Goal: Task Accomplishment & Management: Manage account settings

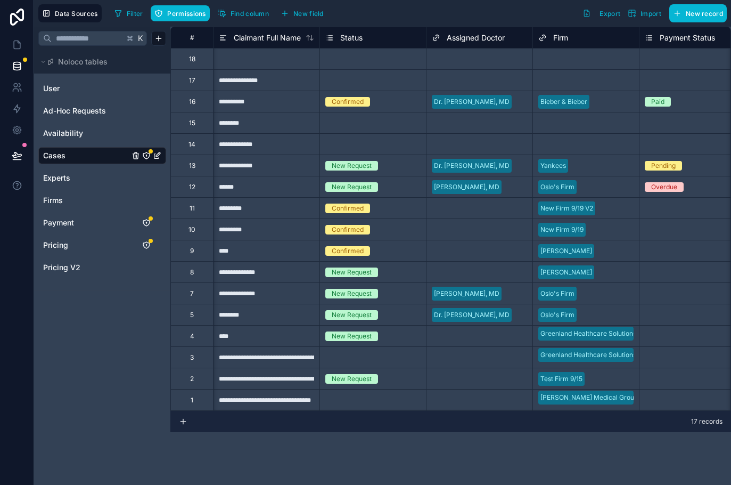
scroll to position [0, 154]
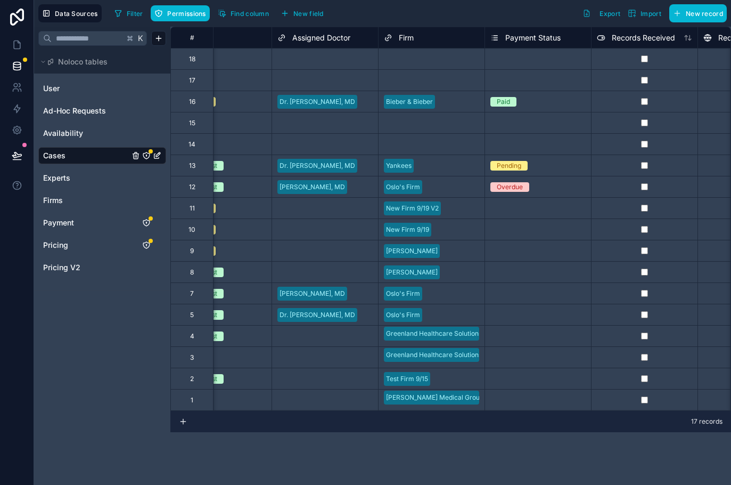
click at [263, 23] on div "Data Sources Filter Permissions Find column New field Export Import New record" at bounding box center [382, 13] width 697 height 27
click at [260, 18] on button "Find column" at bounding box center [243, 13] width 59 height 16
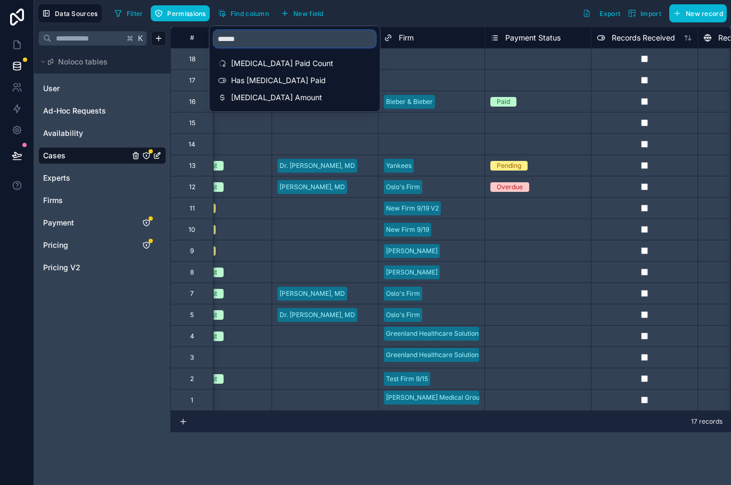
click at [269, 42] on input "******" at bounding box center [295, 38] width 162 height 17
click at [258, 93] on span "Retainer Amount" at bounding box center [295, 97] width 129 height 11
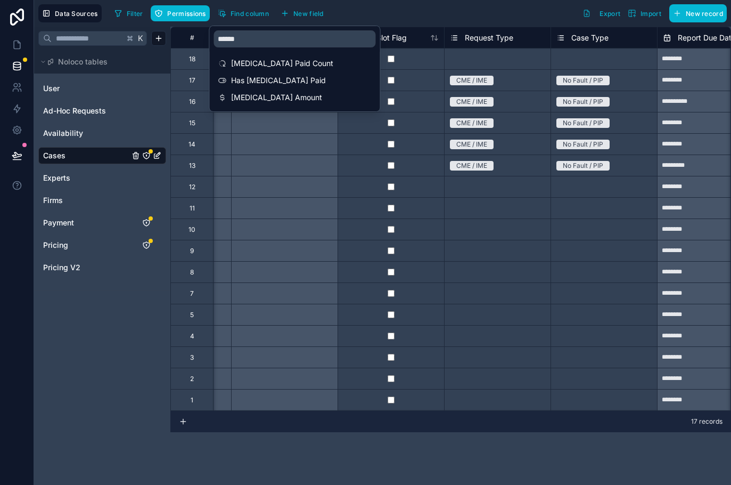
scroll to position [0, 2877]
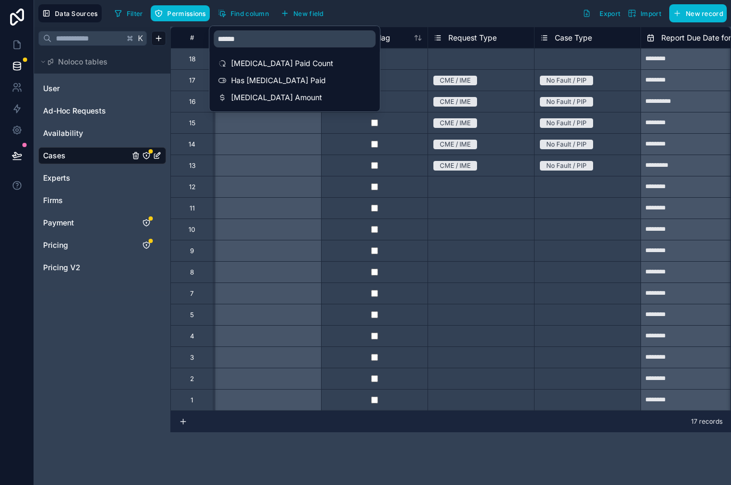
click at [350, 18] on div "Filter Permissions Find column New field Export Import New record" at bounding box center [418, 13] width 617 height 18
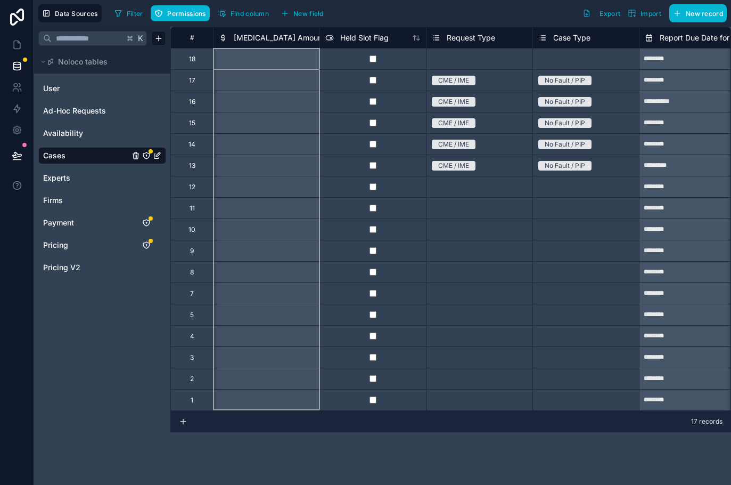
click at [273, 37] on span "Retainer Amount" at bounding box center [279, 37] width 91 height 11
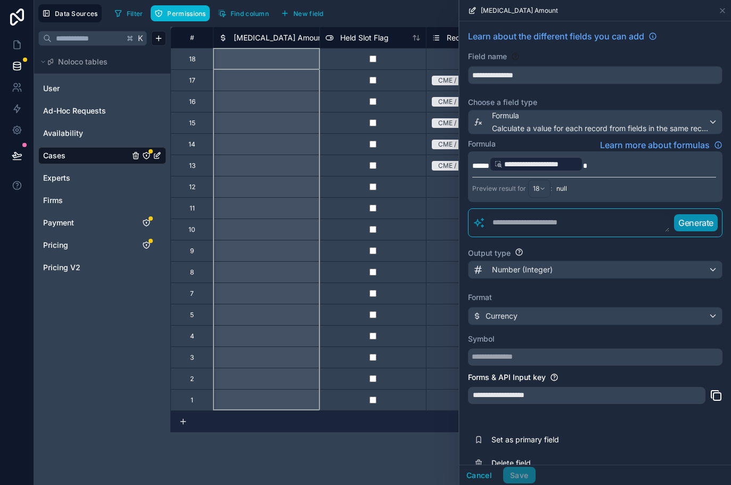
scroll to position [19, 0]
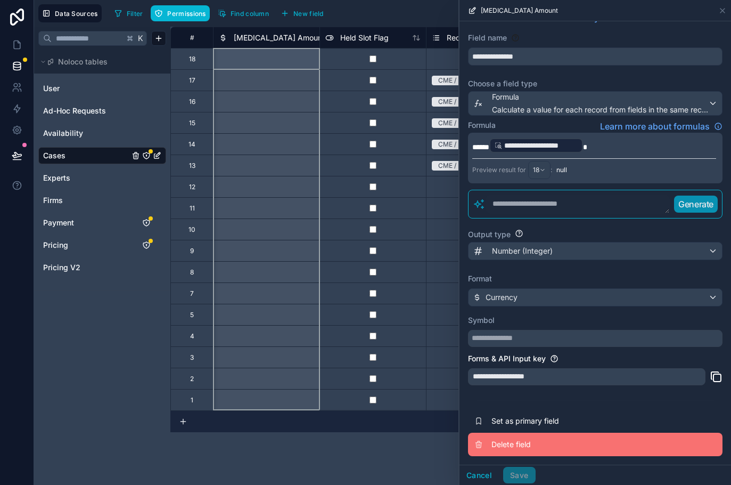
click at [511, 435] on button "Delete field" at bounding box center [595, 444] width 255 height 23
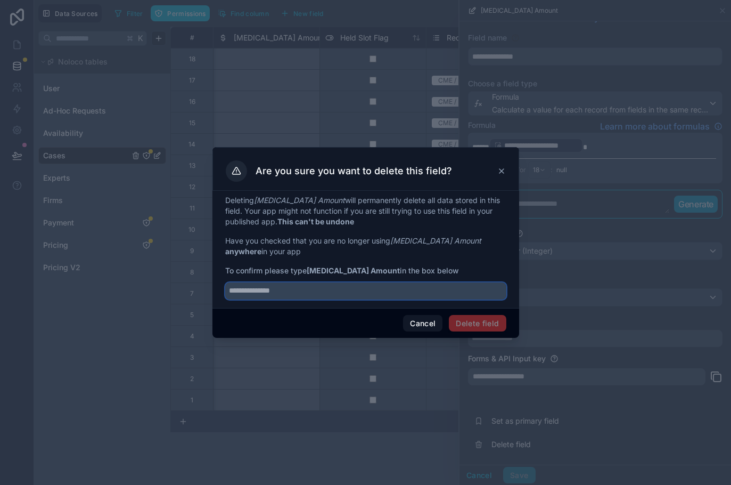
click at [379, 296] on input "text" at bounding box center [365, 290] width 281 height 17
type input "**********"
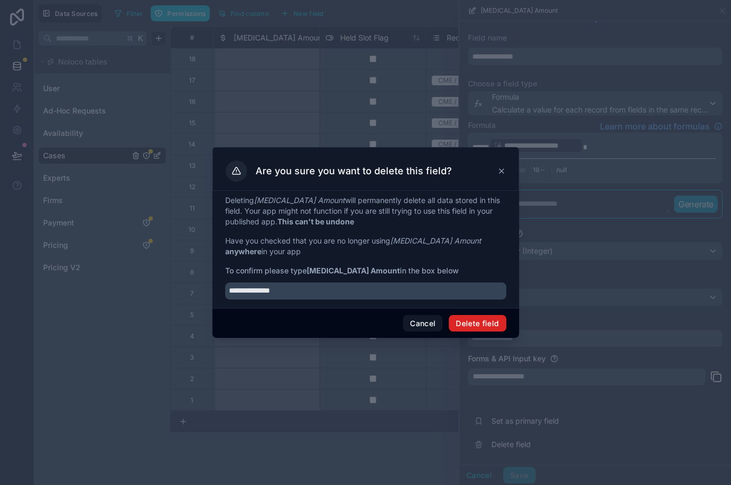
click at [492, 329] on button "Delete field" at bounding box center [477, 323] width 57 height 17
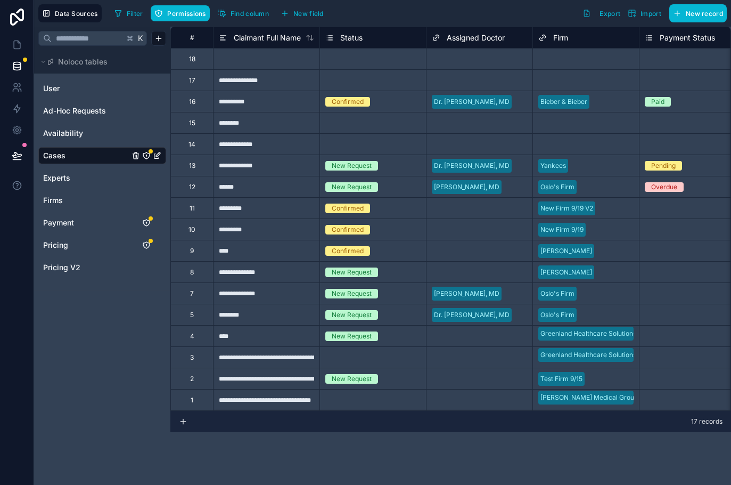
click at [250, 22] on div "Filter Permissions Find column New field" at bounding box center [221, 13] width 222 height 18
click at [248, 18] on button "Find column" at bounding box center [243, 13] width 59 height 16
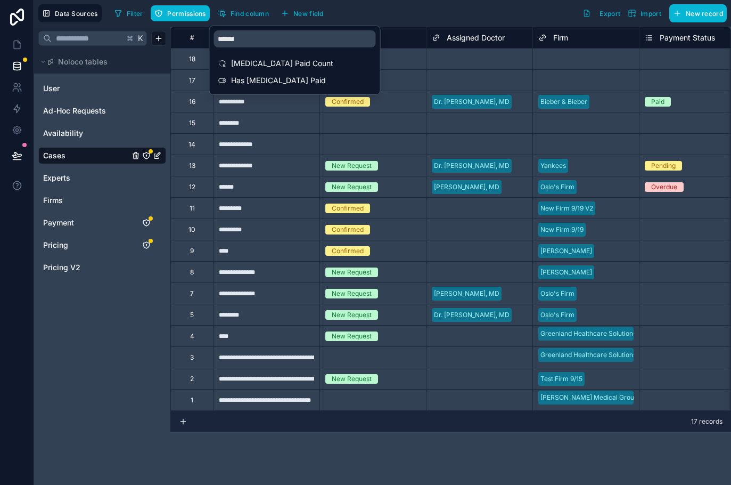
click at [426, 19] on div "Filter Permissions Find column New field Export Import New record" at bounding box center [418, 13] width 617 height 18
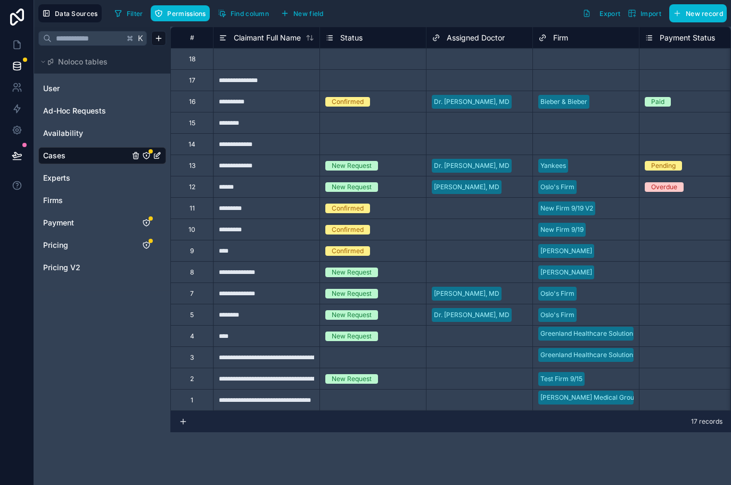
click at [461, 35] on span "Assigned Doctor" at bounding box center [476, 37] width 58 height 11
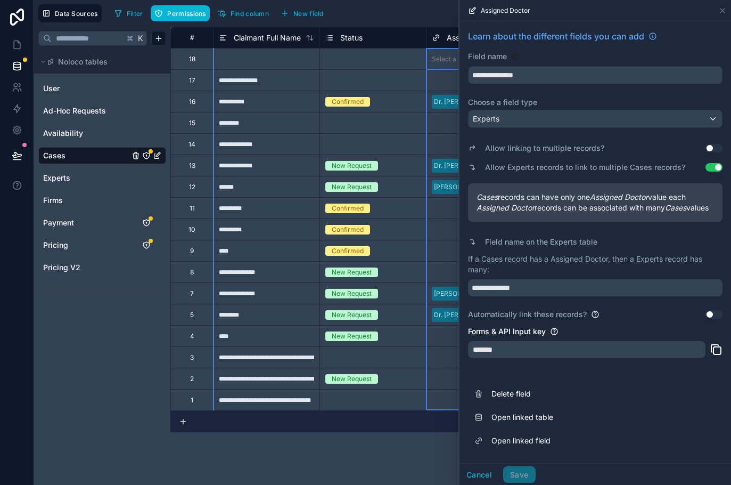
click at [490, 358] on div "*******" at bounding box center [587, 349] width 238 height 17
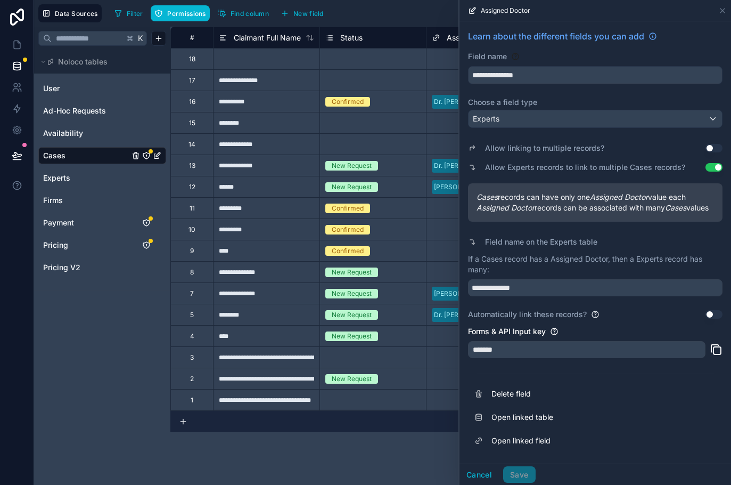
click at [490, 358] on div "*******" at bounding box center [587, 349] width 238 height 17
drag, startPoint x: 516, startPoint y: 361, endPoint x: 486, endPoint y: 360, distance: 30.4
click at [486, 358] on div "*******" at bounding box center [587, 349] width 238 height 17
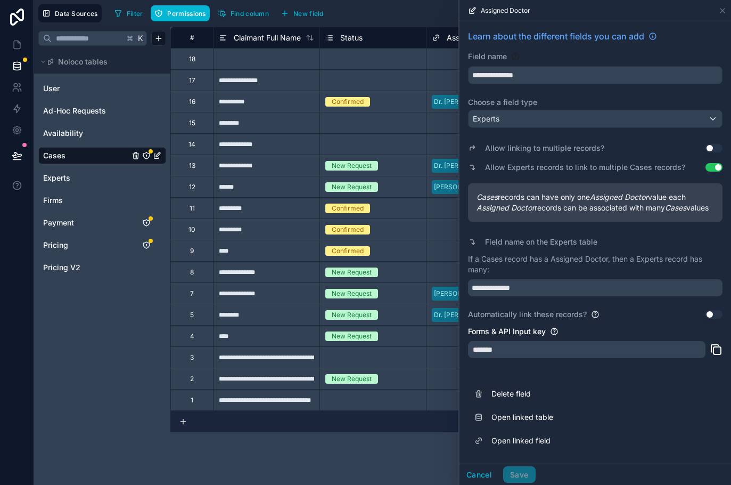
click at [486, 358] on div "*******" at bounding box center [587, 349] width 238 height 17
click at [494, 358] on div "*******" at bounding box center [587, 349] width 238 height 17
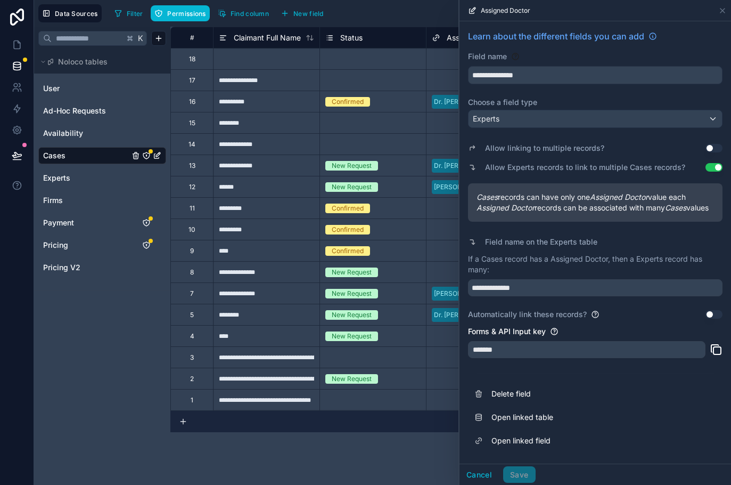
click at [494, 358] on div "*******" at bounding box center [587, 349] width 238 height 17
click at [525, 356] on div "*******" at bounding box center [587, 349] width 238 height 17
click at [588, 337] on div "Forms & API Input key" at bounding box center [595, 331] width 255 height 11
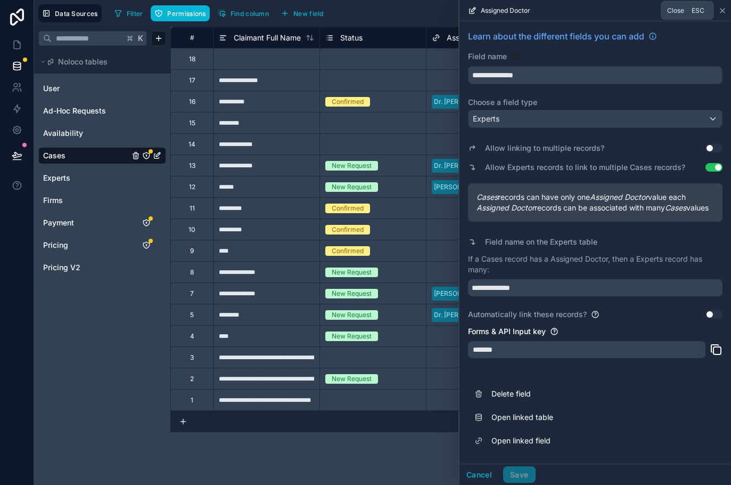
click at [719, 14] on icon at bounding box center [723, 10] width 9 height 9
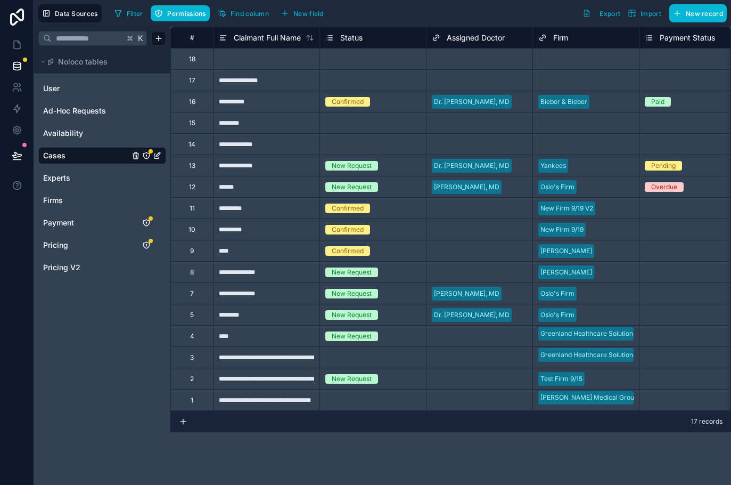
click at [556, 37] on span "Firm" at bounding box center [560, 37] width 15 height 11
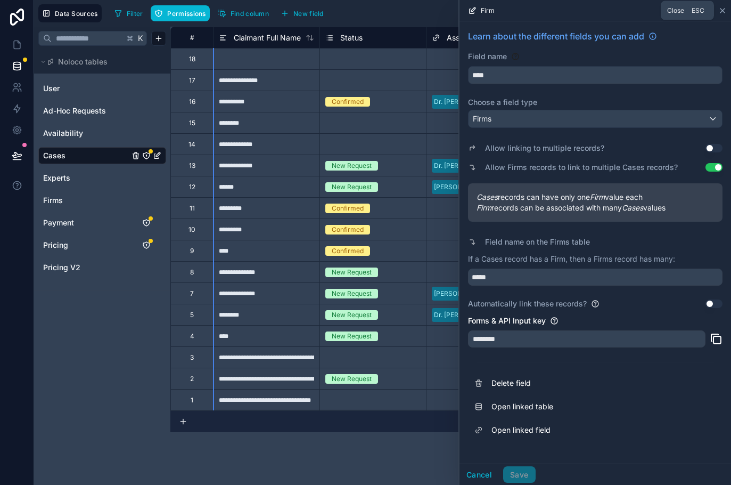
click at [721, 9] on icon at bounding box center [723, 10] width 9 height 9
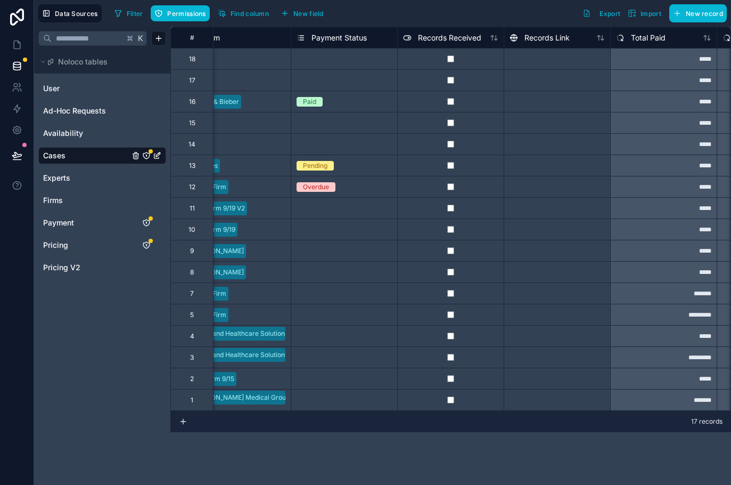
scroll to position [0, 364]
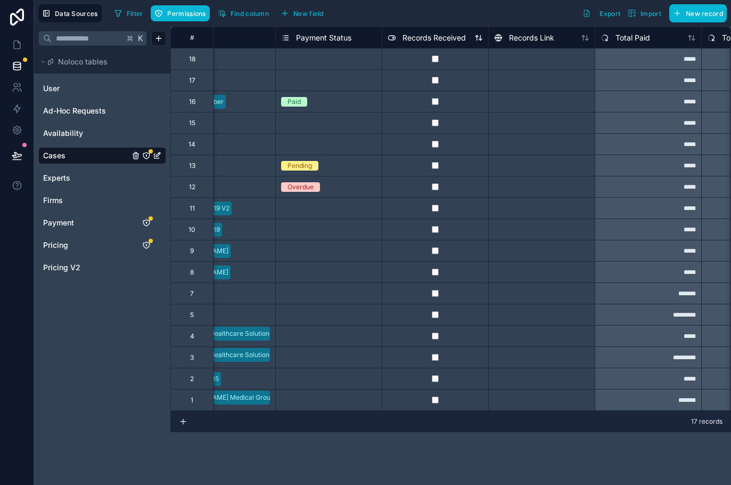
click at [433, 39] on span "Records Received" at bounding box center [434, 37] width 63 height 11
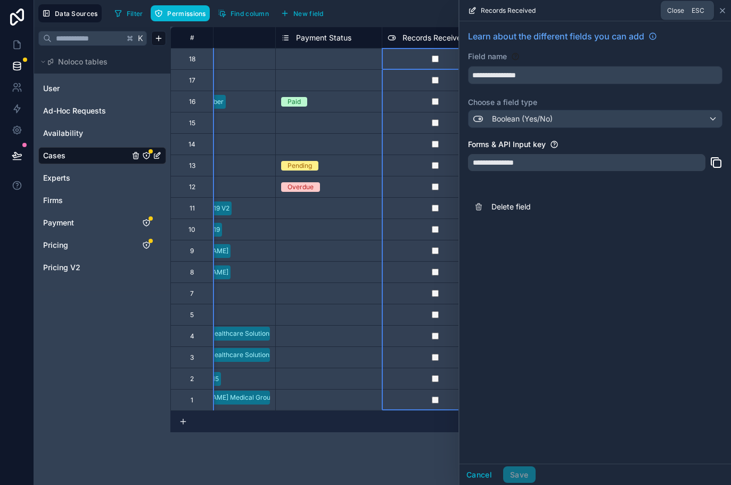
click at [722, 13] on icon at bounding box center [723, 10] width 9 height 9
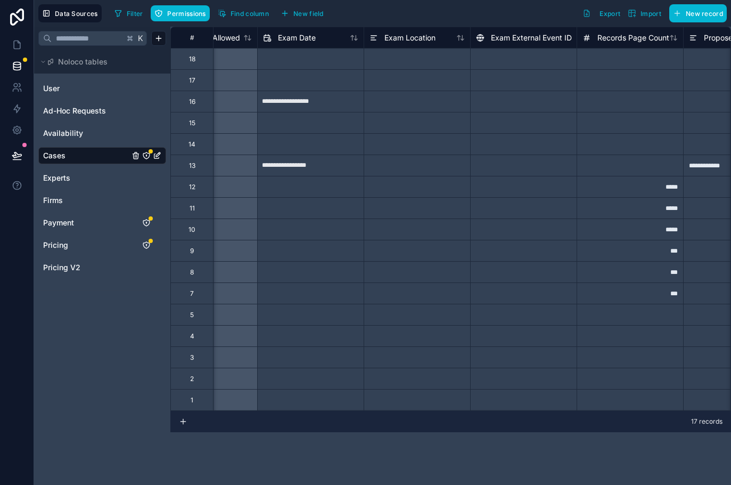
scroll to position [0, 1369]
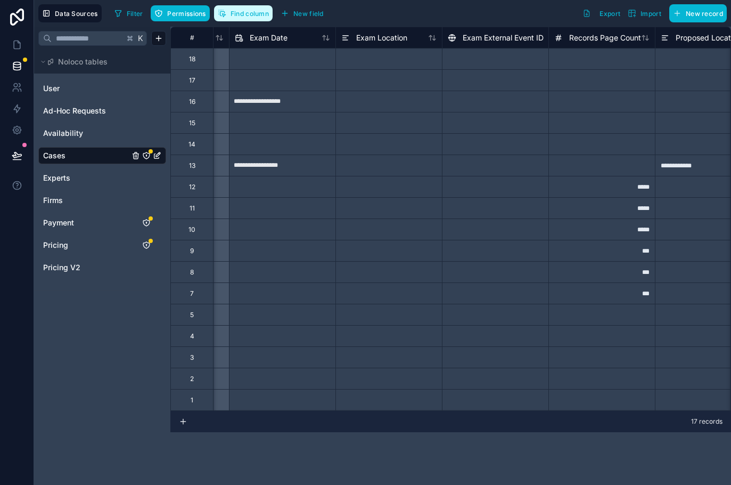
click at [265, 15] on span "Find column" at bounding box center [250, 14] width 38 height 8
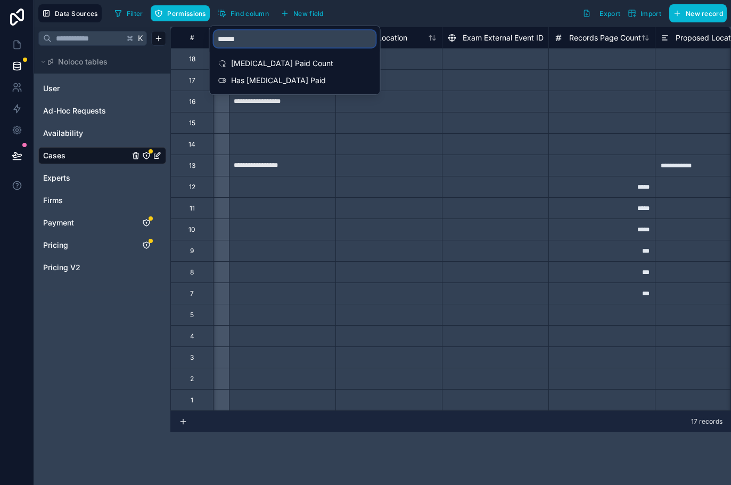
click at [272, 39] on input "******" at bounding box center [295, 38] width 162 height 17
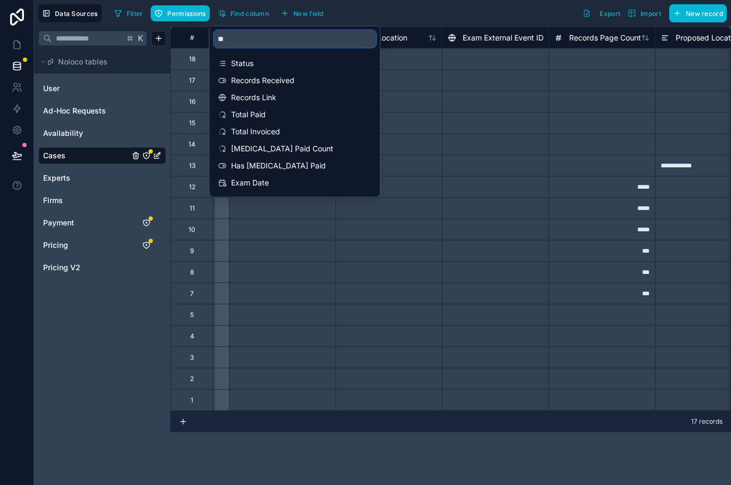
type input "*"
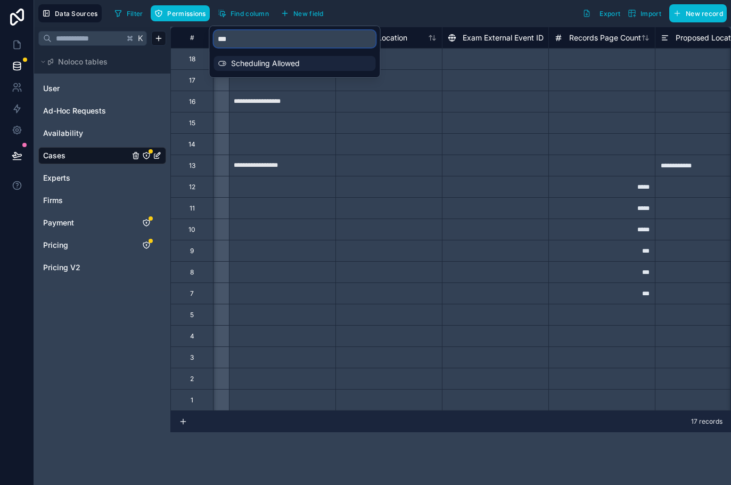
type input "***"
click at [276, 63] on span "Scheduling Allowed" at bounding box center [295, 63] width 129 height 11
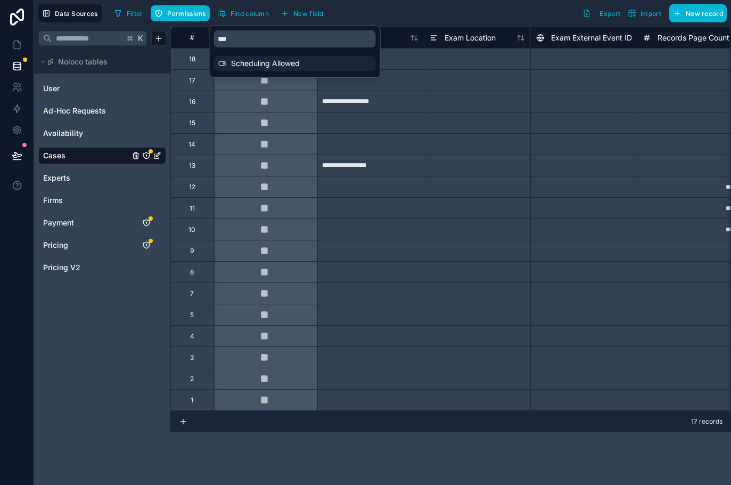
scroll to position [0, 1279]
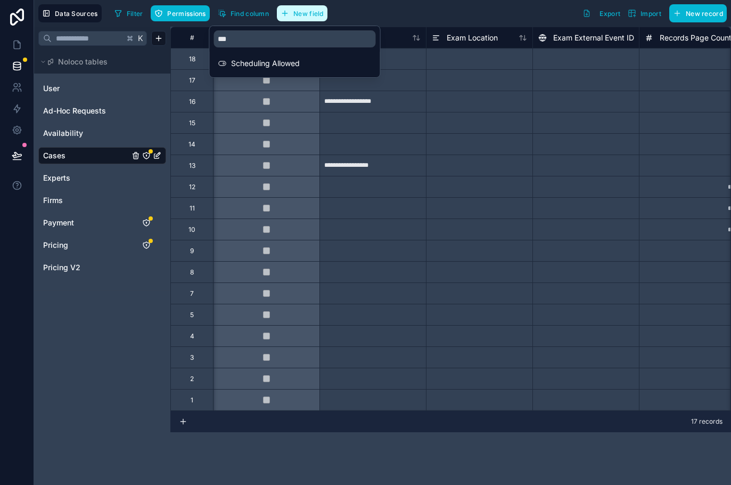
click at [321, 15] on span "New field" at bounding box center [309, 14] width 30 height 8
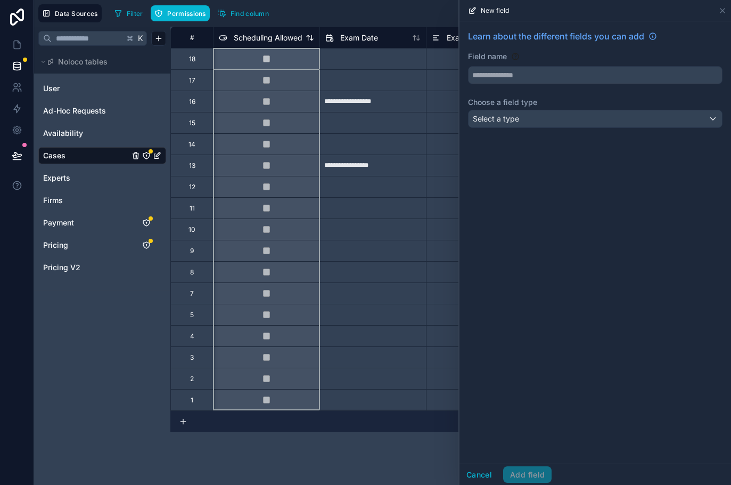
click at [282, 38] on span "Scheduling Allowed" at bounding box center [268, 37] width 69 height 11
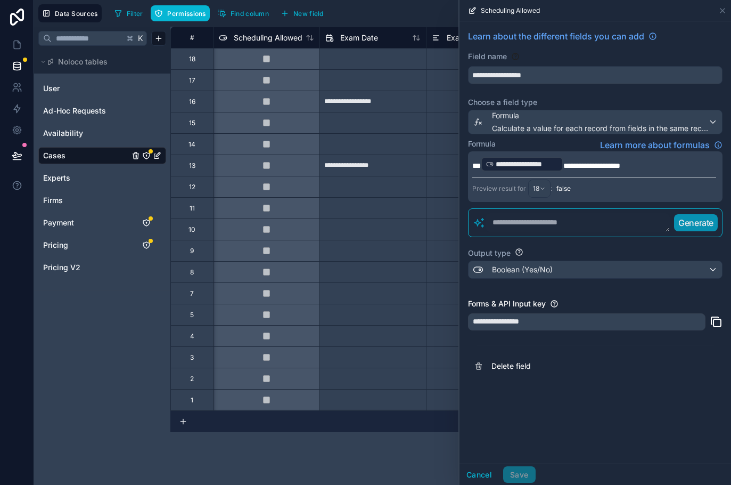
click at [621, 168] on span "**********" at bounding box center [592, 165] width 57 height 7
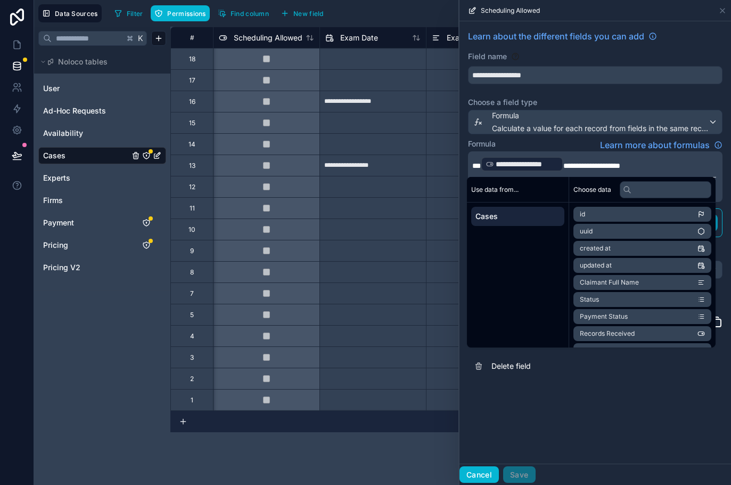
click at [481, 471] on button "Cancel" at bounding box center [479, 474] width 39 height 17
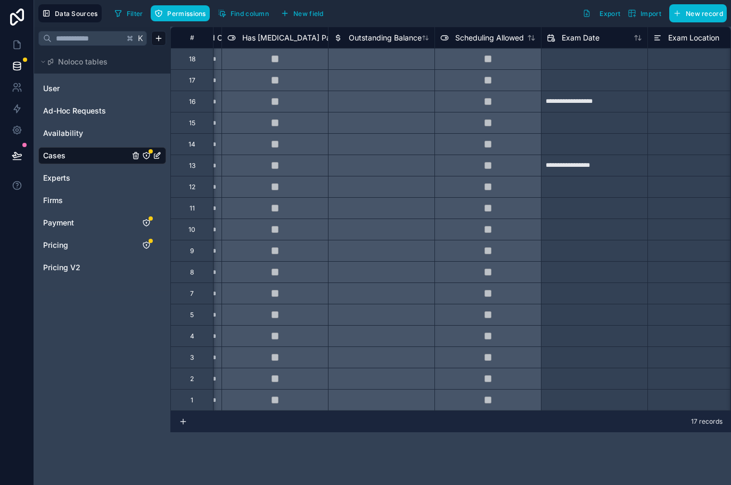
scroll to position [0, 923]
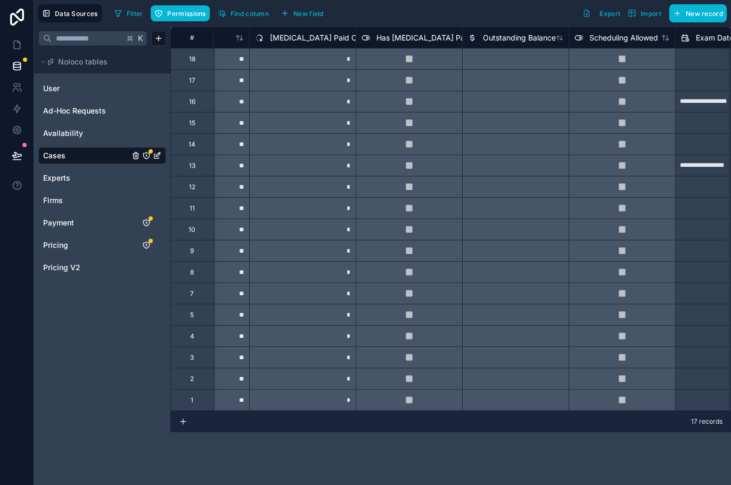
click at [311, 32] on span "Retainer Paid Count" at bounding box center [321, 37] width 102 height 11
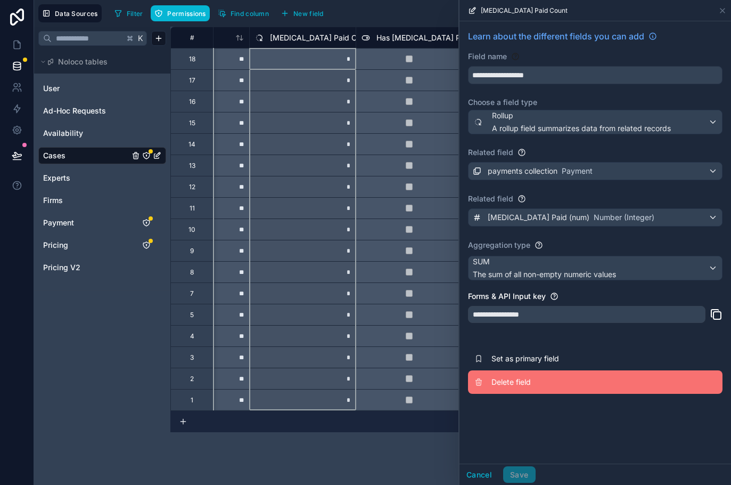
click at [522, 386] on span "Delete field" at bounding box center [568, 382] width 153 height 11
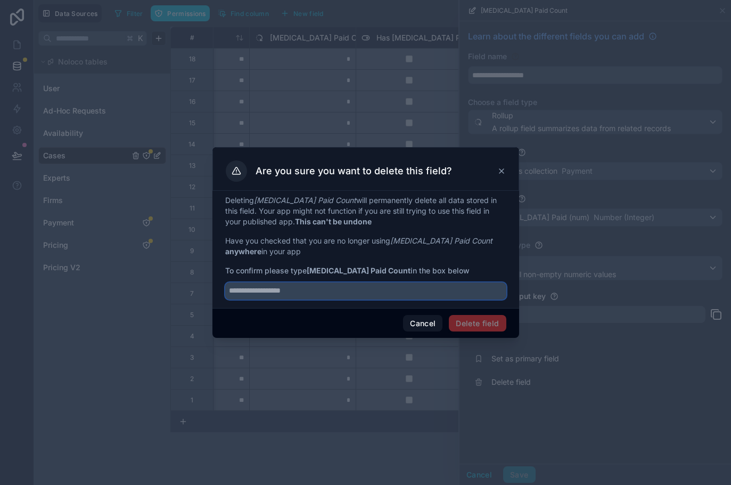
click at [304, 289] on input "text" at bounding box center [365, 290] width 281 height 17
type input "*"
type input "**********"
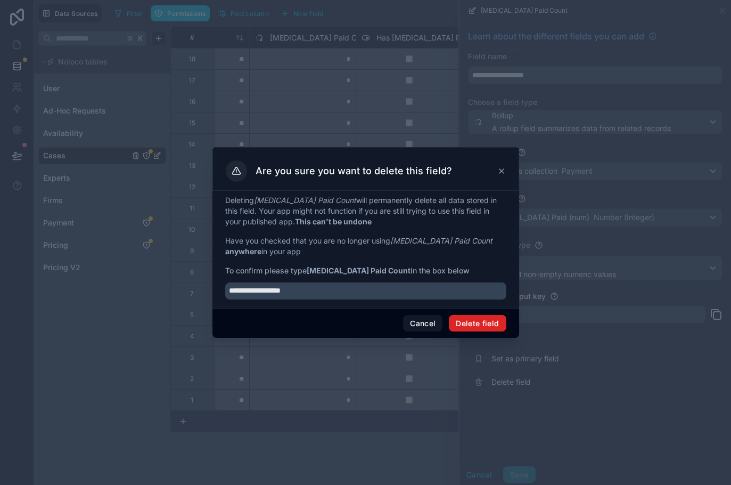
click at [468, 323] on button "Delete field" at bounding box center [477, 323] width 57 height 17
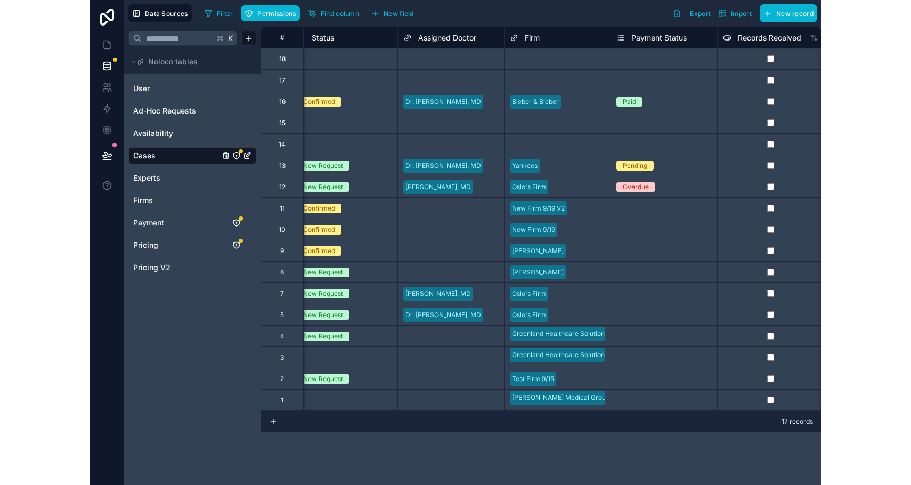
scroll to position [0, 158]
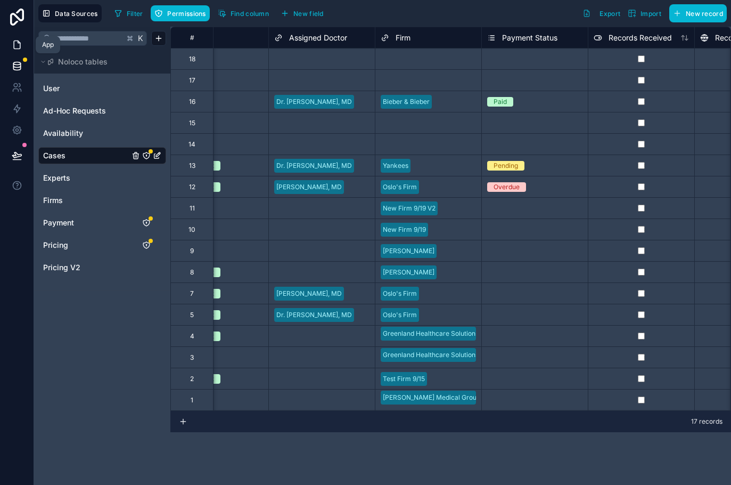
click at [12, 50] on icon at bounding box center [17, 44] width 11 height 11
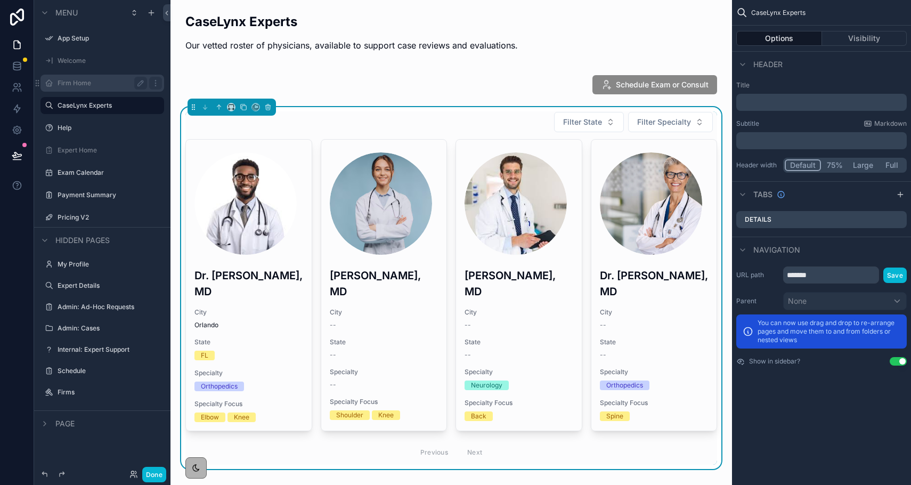
click at [69, 85] on label "Firm Home" at bounding box center [100, 83] width 85 height 9
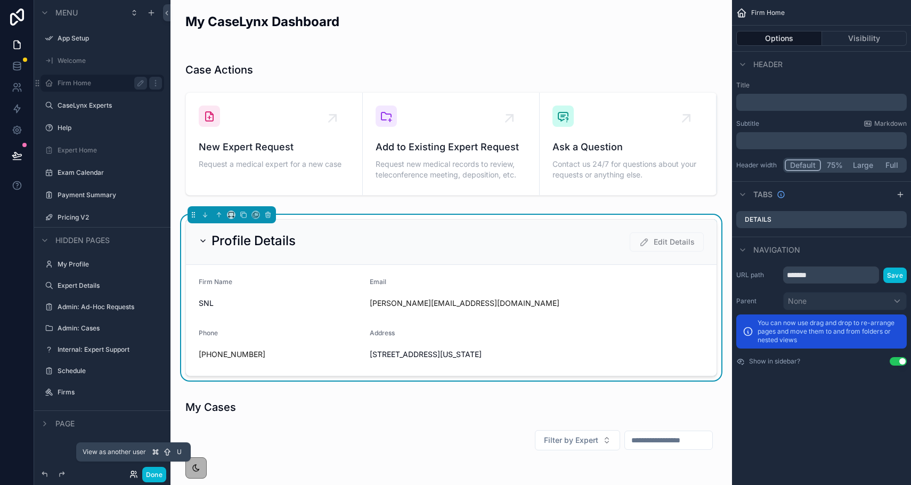
click at [134, 474] on icon at bounding box center [133, 474] width 9 height 9
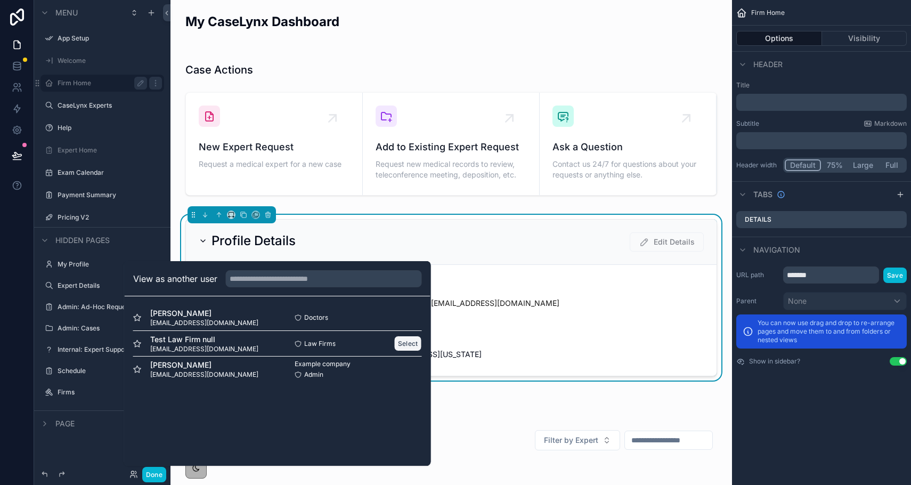
click at [402, 343] on button "Select" at bounding box center [408, 343] width 28 height 15
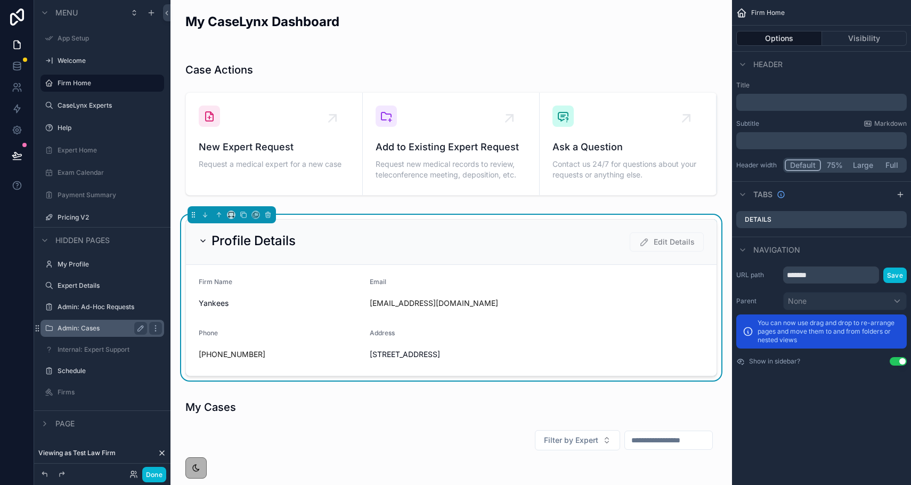
click at [74, 328] on label "Admin: Cases" at bounding box center [100, 328] width 85 height 9
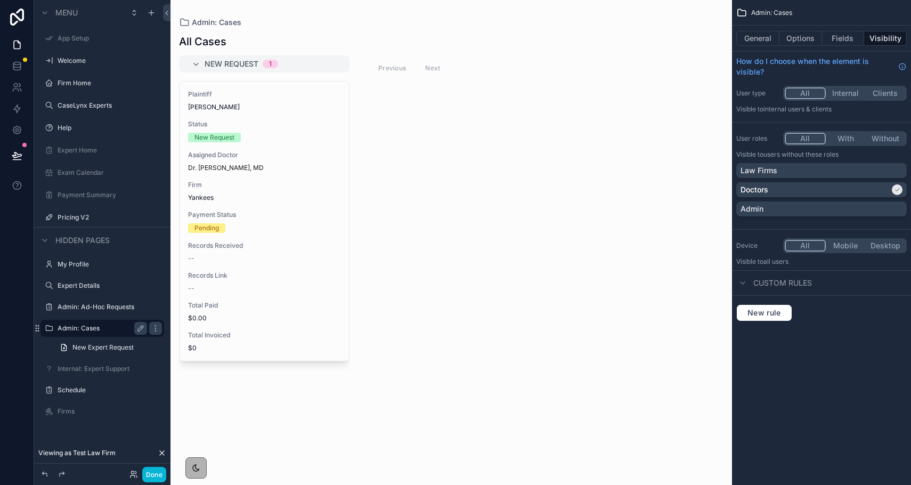
click at [227, 176] on div "scrollable content" at bounding box center [450, 242] width 561 height 485
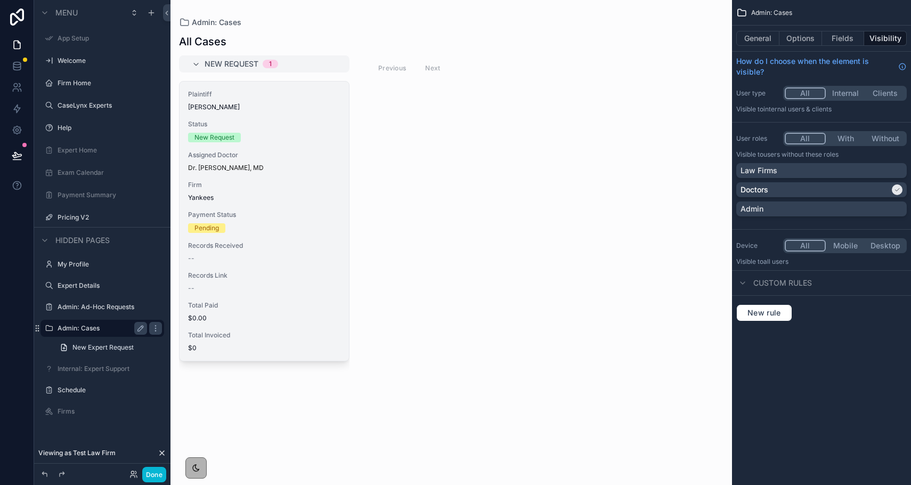
click at [248, 154] on span "Assigned Doctor" at bounding box center [264, 155] width 152 height 9
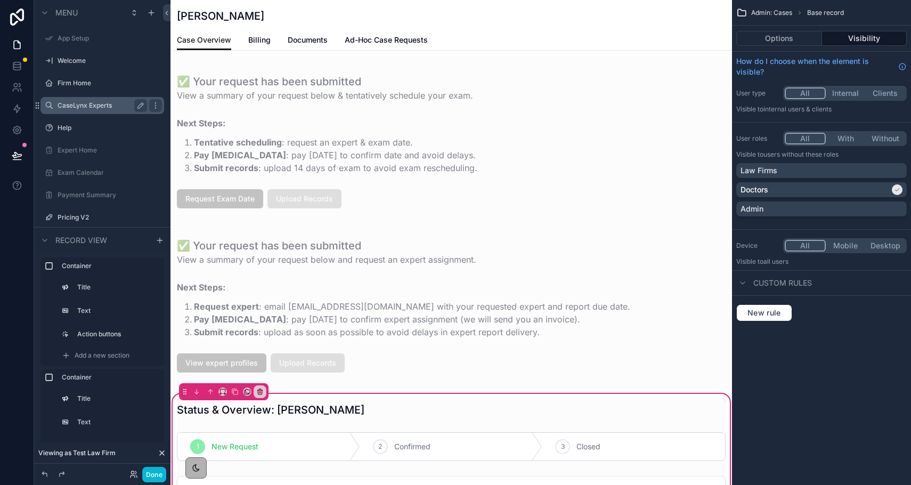
click at [84, 109] on label "CaseLynx Experts" at bounding box center [100, 105] width 85 height 9
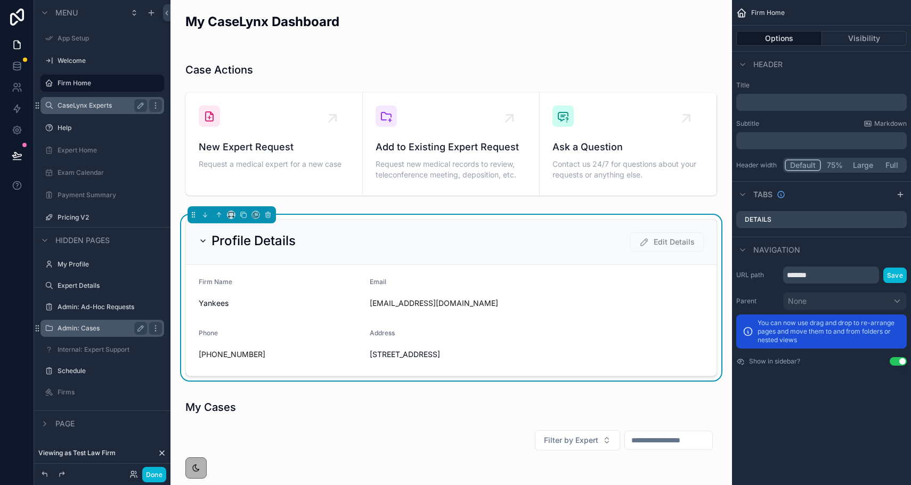
click at [68, 59] on label "Welcome" at bounding box center [110, 60] width 104 height 9
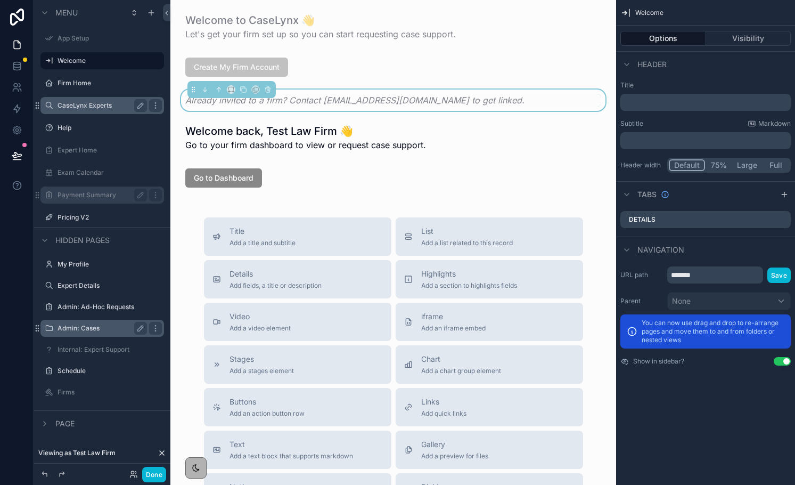
click at [76, 196] on label "Payment Summary" at bounding box center [100, 195] width 85 height 9
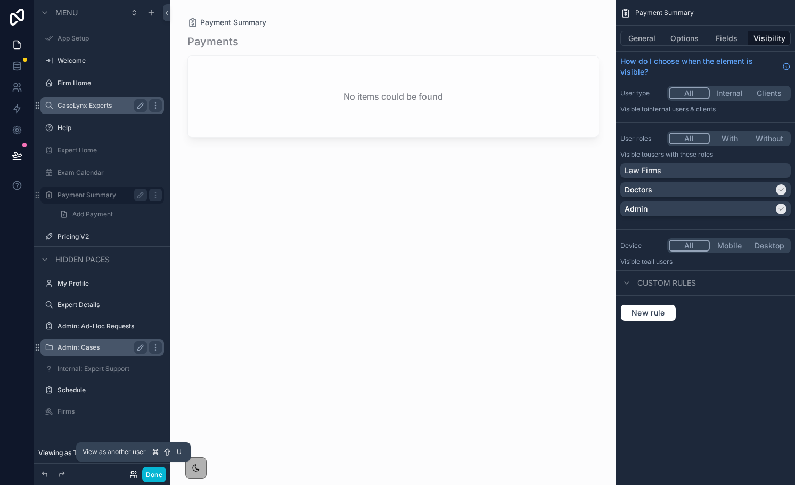
click at [131, 471] on icon at bounding box center [132, 472] width 3 height 3
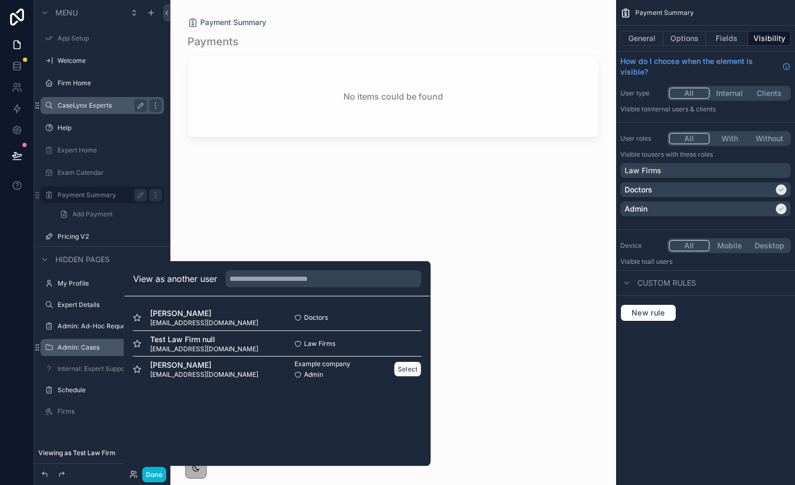
click at [395, 377] on div "Example company Admin Select" at bounding box center [350, 369] width 144 height 19
click at [398, 370] on button "Select" at bounding box center [408, 368] width 28 height 15
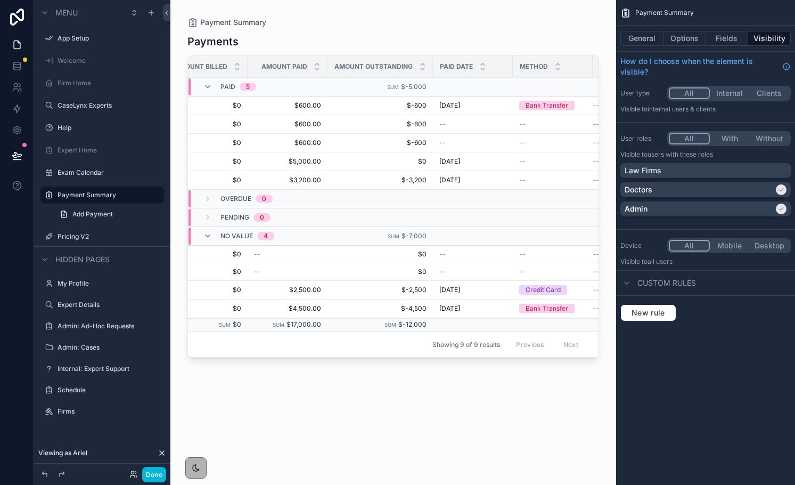
scroll to position [0, 267]
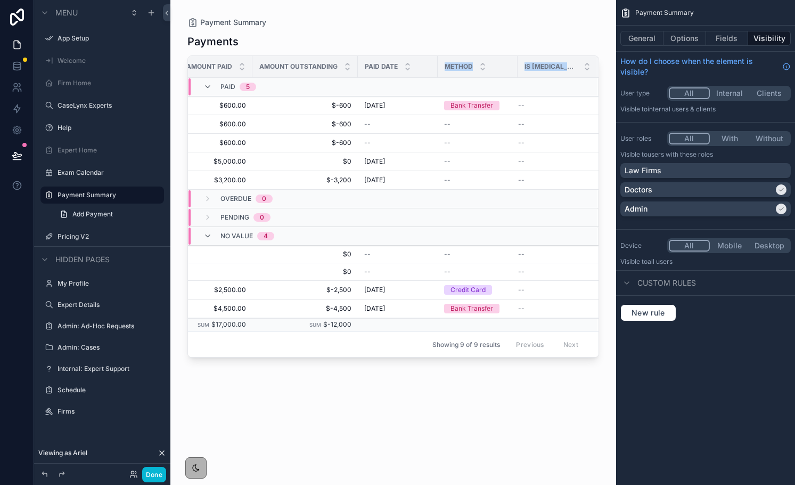
drag, startPoint x: 533, startPoint y: 71, endPoint x: 427, endPoint y: 65, distance: 105.7
click at [427, 65] on tr "Case Status Amount Billed Amount Paid Amount Outstanding Paid Date Method Is [M…" at bounding box center [260, 67] width 678 height 22
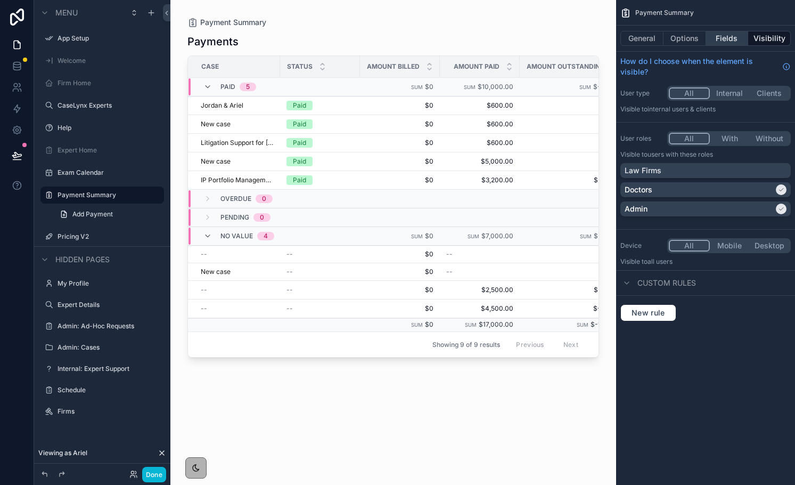
click at [731, 34] on button "Fields" at bounding box center [727, 38] width 43 height 15
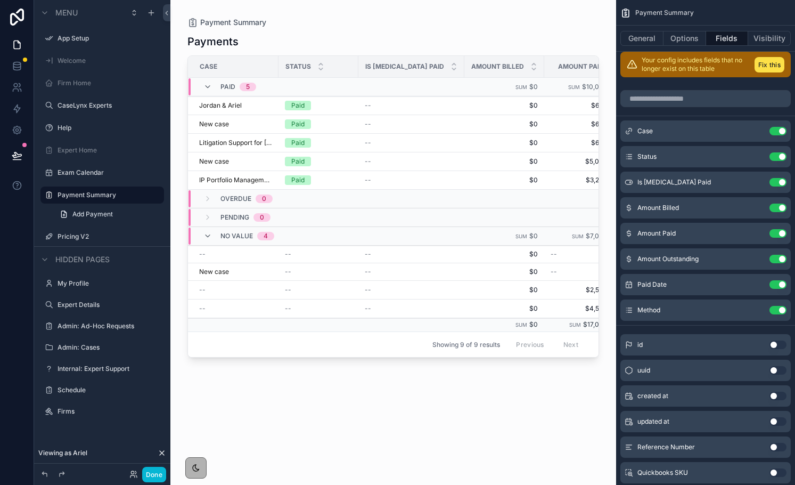
scroll to position [0, 0]
click at [777, 180] on button "Use setting" at bounding box center [778, 182] width 17 height 9
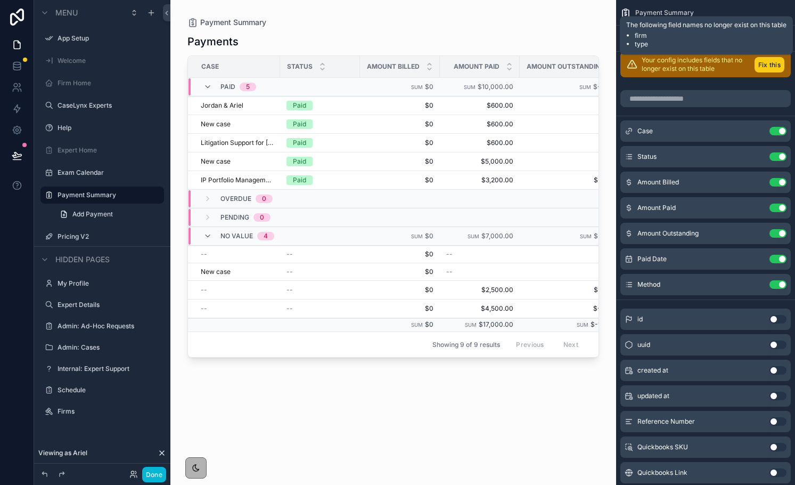
click at [764, 58] on button "Fix this" at bounding box center [770, 64] width 30 height 15
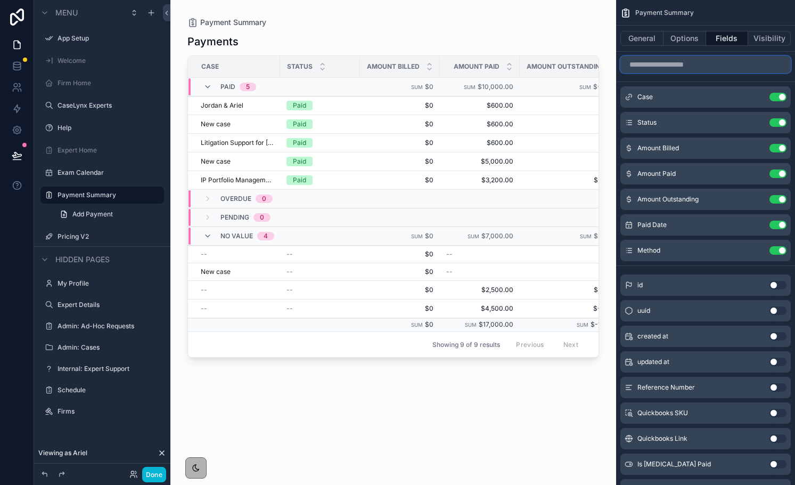
click at [736, 67] on input "scrollable content" at bounding box center [706, 64] width 170 height 17
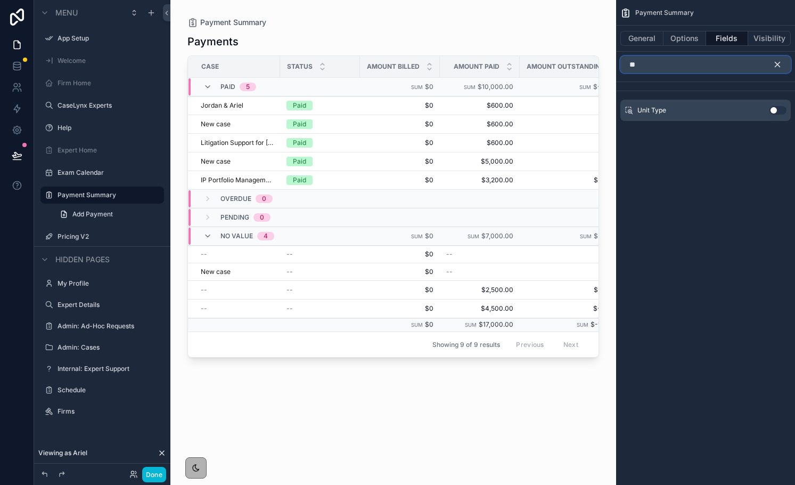
type input "*"
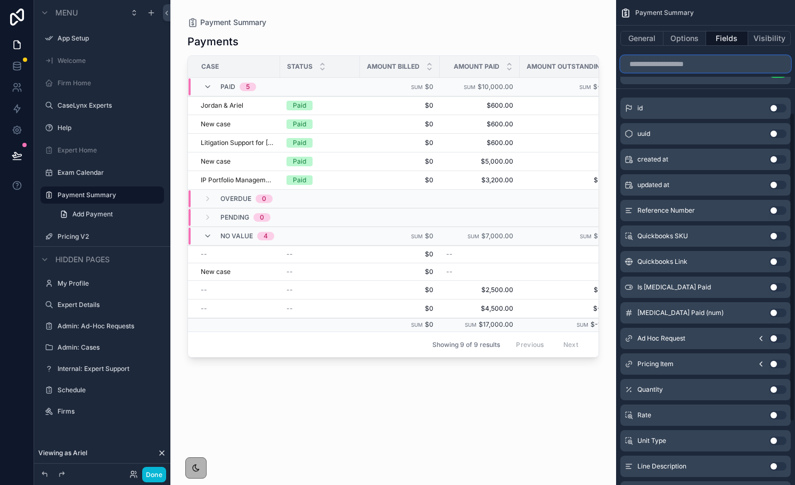
scroll to position [182, 0]
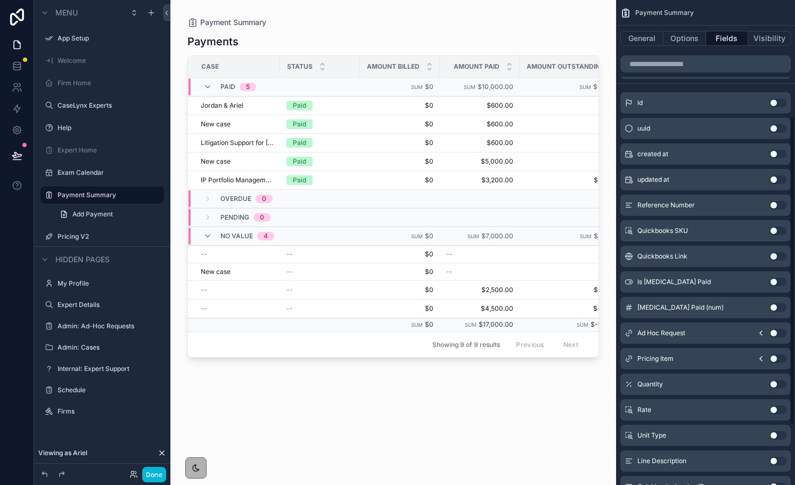
click at [778, 359] on button "Use setting" at bounding box center [778, 358] width 17 height 9
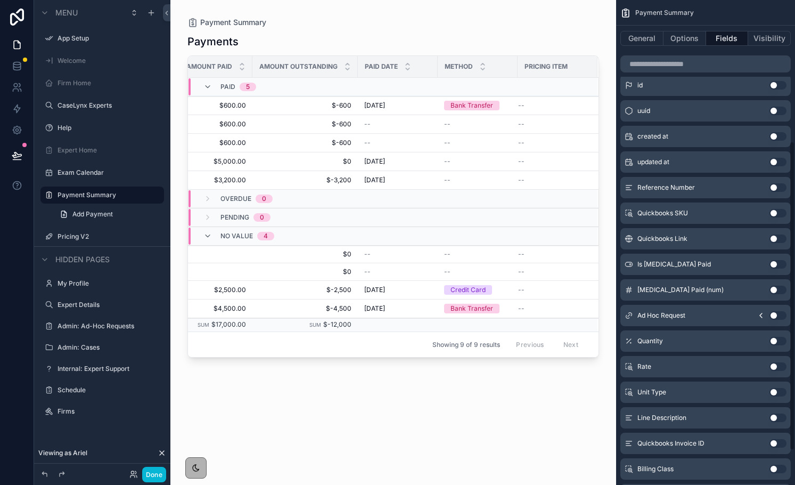
scroll to position [244, 0]
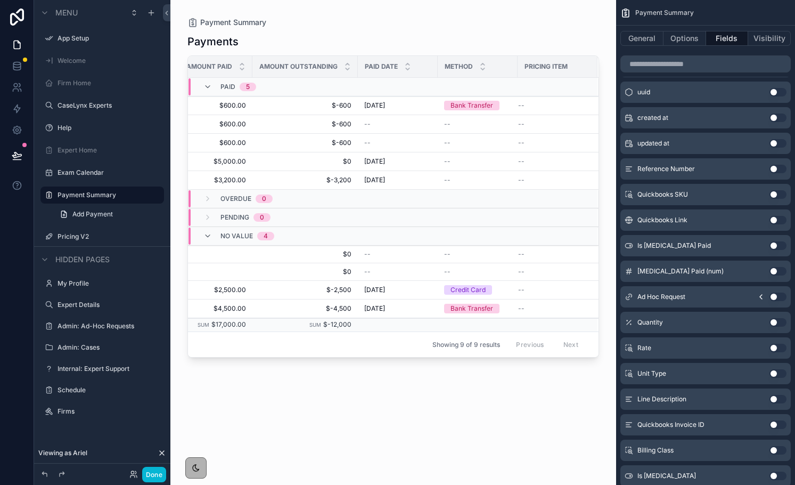
click at [778, 448] on button "Use setting" at bounding box center [778, 450] width 17 height 9
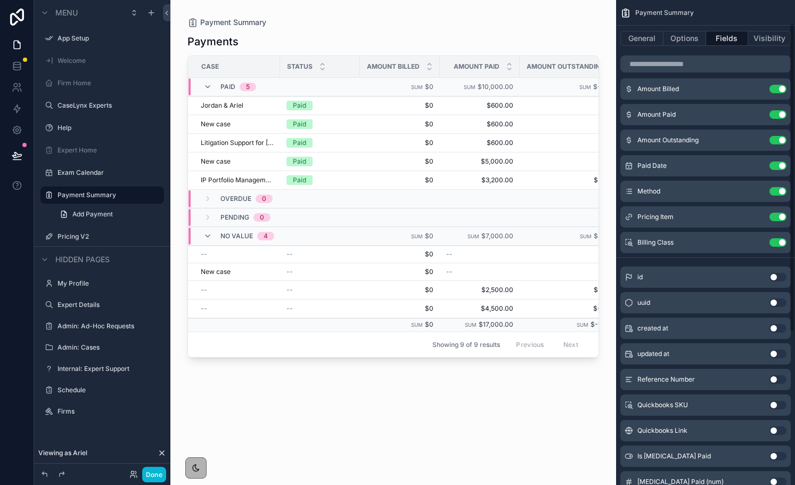
scroll to position [0, 0]
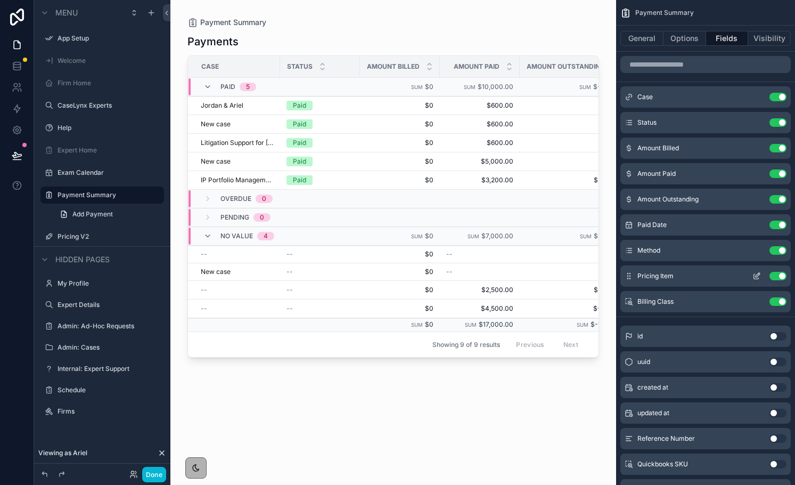
click at [631, 275] on icon "scrollable content" at bounding box center [629, 276] width 9 height 9
click at [754, 272] on icon "scrollable content" at bounding box center [757, 276] width 9 height 9
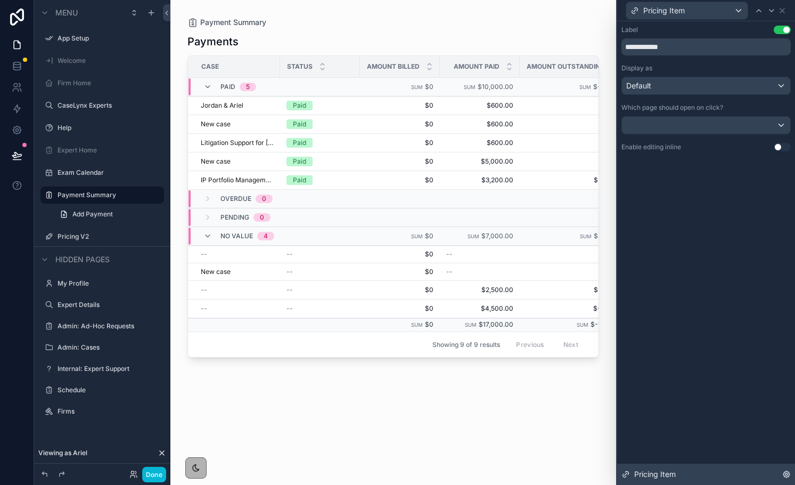
click at [653, 476] on span "Pricing Item" at bounding box center [655, 474] width 42 height 11
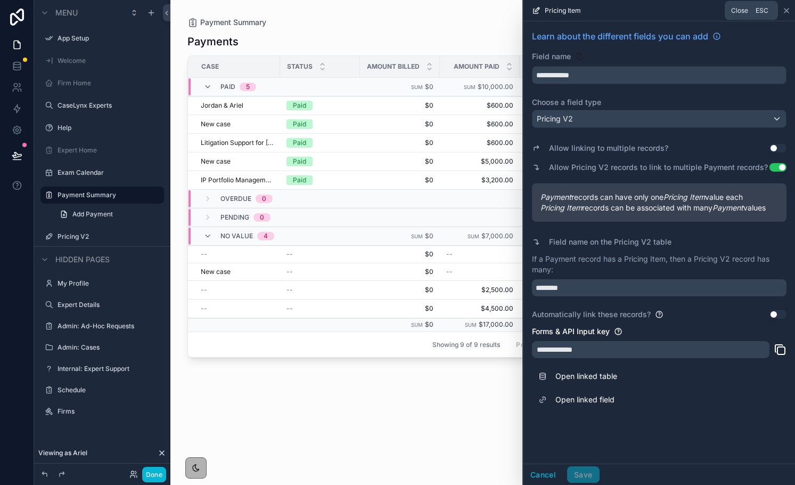
click at [784, 11] on icon at bounding box center [787, 10] width 9 height 9
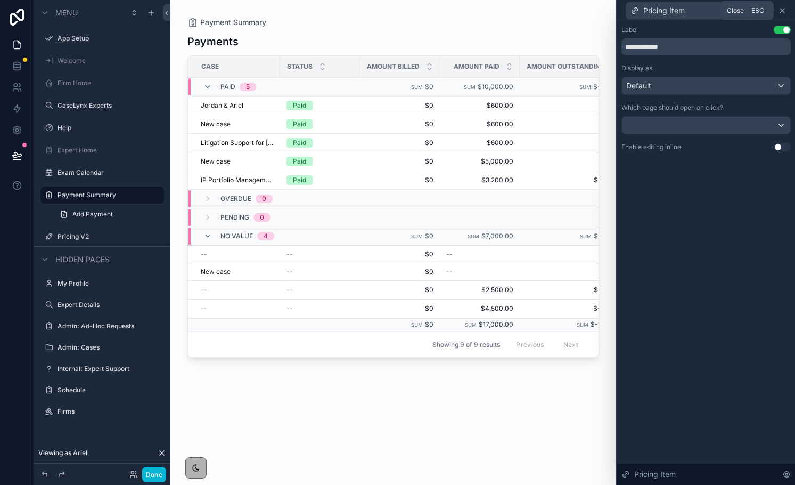
click at [784, 11] on icon at bounding box center [782, 10] width 9 height 9
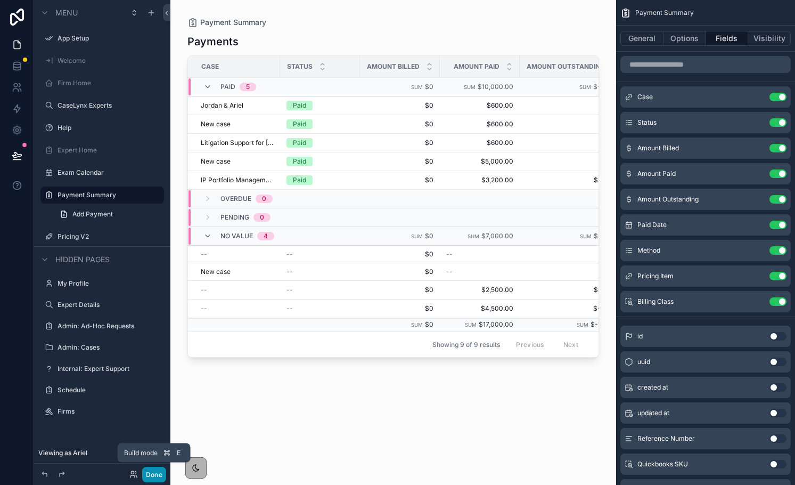
click at [154, 470] on button "Done" at bounding box center [154, 474] width 24 height 15
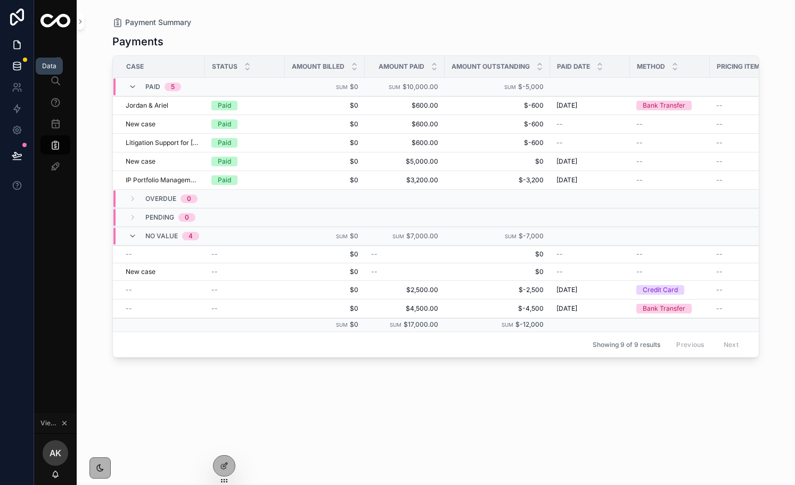
click at [16, 70] on icon at bounding box center [16, 68] width 7 height 4
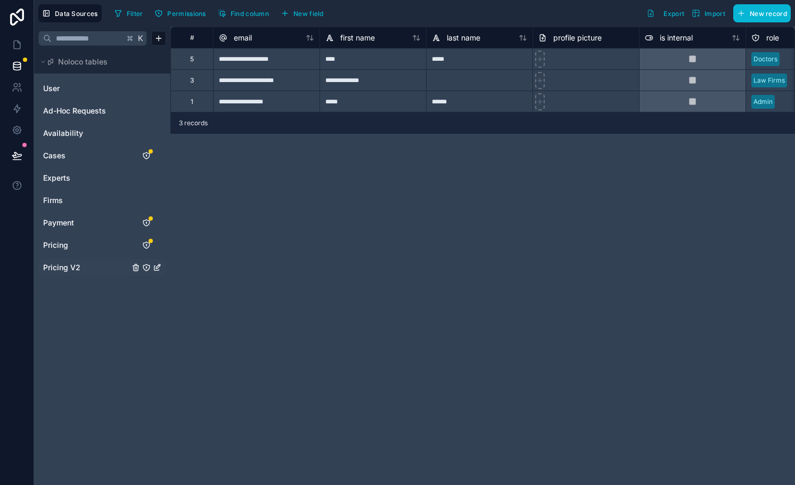
click at [76, 268] on span "Pricing V2" at bounding box center [61, 267] width 37 height 11
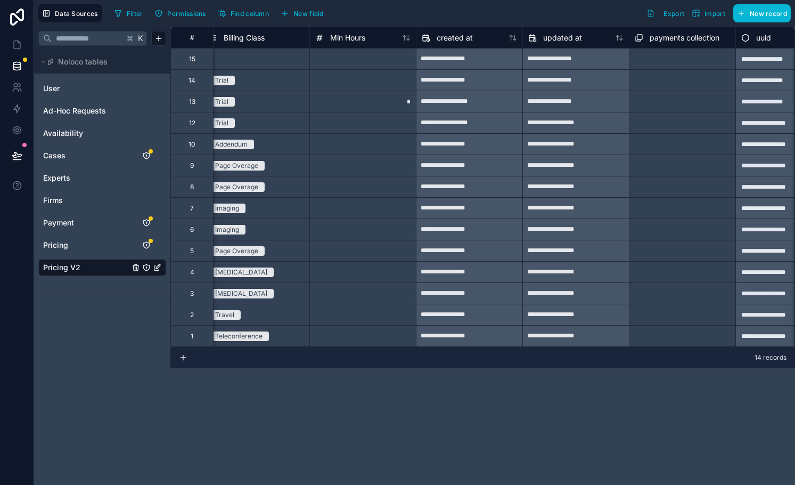
scroll to position [0, 1762]
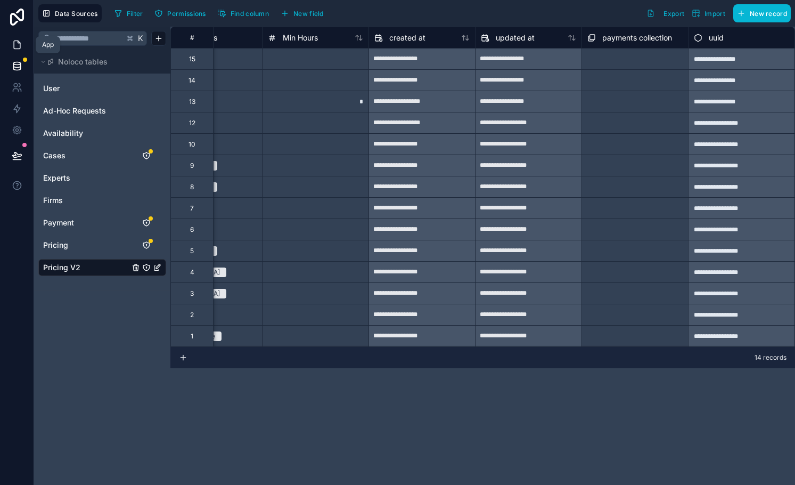
click at [15, 52] on link at bounding box center [17, 44] width 34 height 21
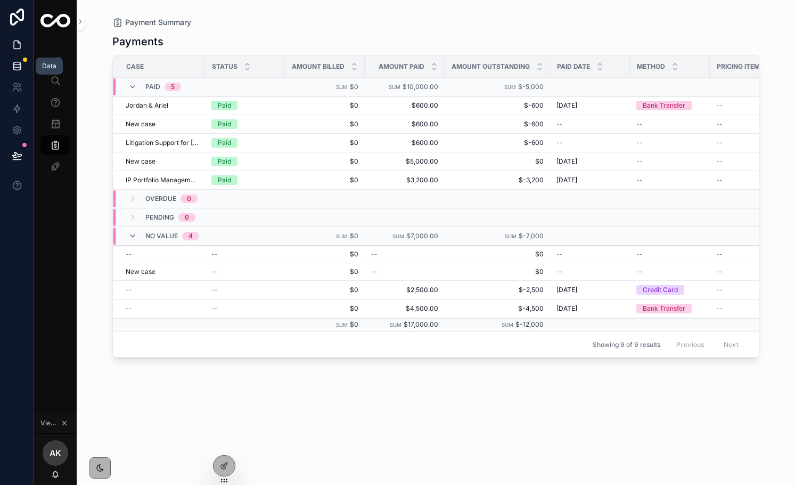
click at [17, 70] on icon at bounding box center [16, 68] width 7 height 4
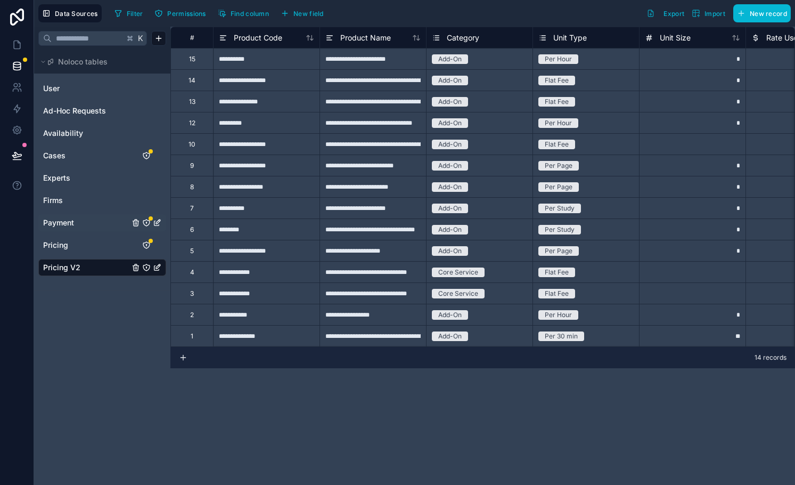
click at [70, 222] on span "Payment" at bounding box center [58, 222] width 31 height 11
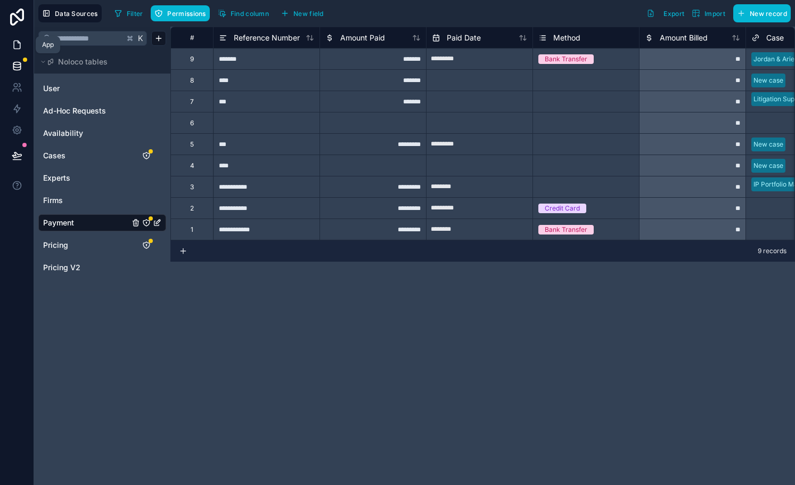
click at [23, 42] on link at bounding box center [17, 44] width 34 height 21
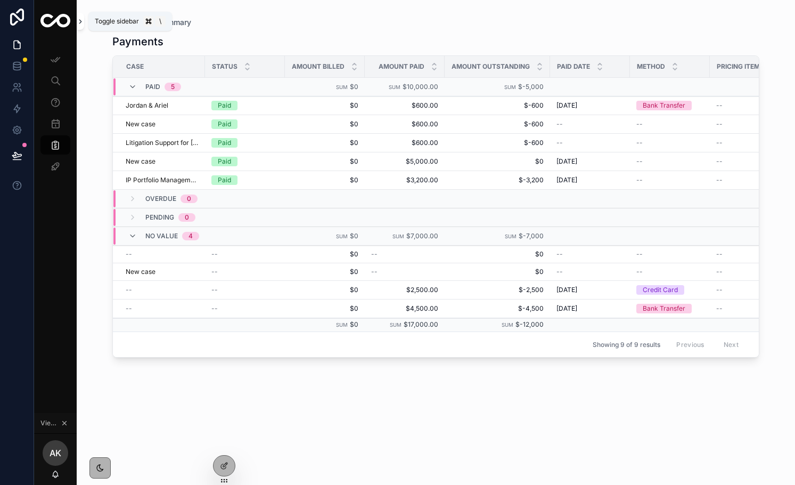
click at [79, 27] on button "scrollable content" at bounding box center [80, 21] width 7 height 17
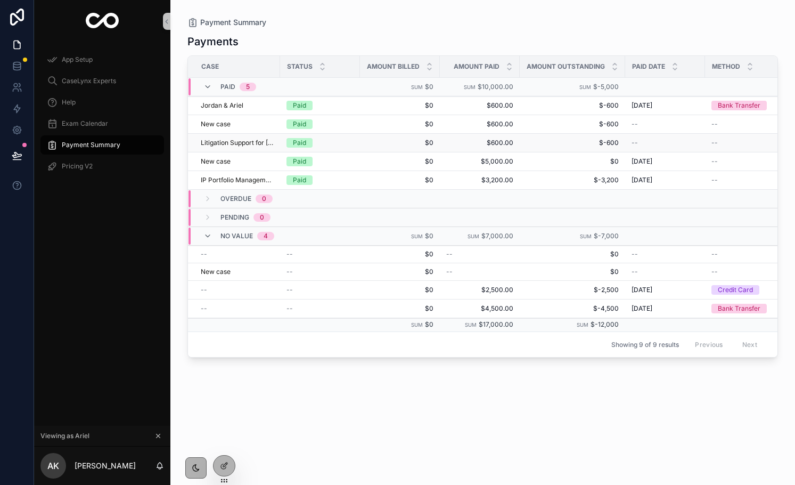
scroll to position [0, 168]
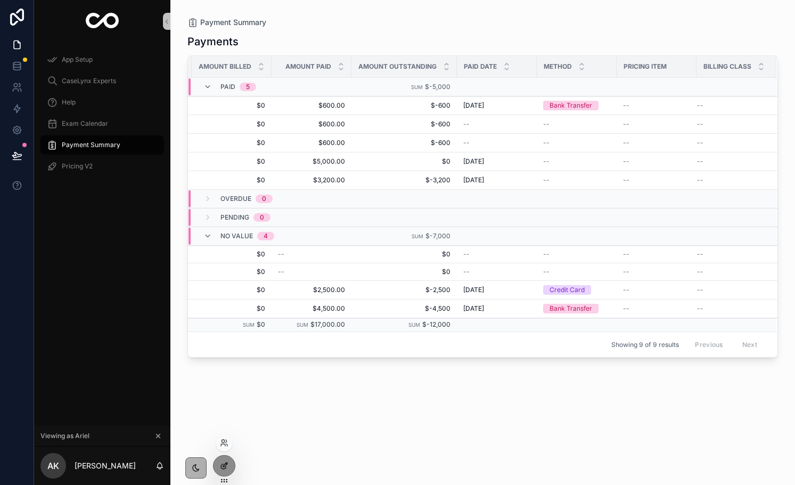
click at [230, 463] on div at bounding box center [224, 465] width 21 height 20
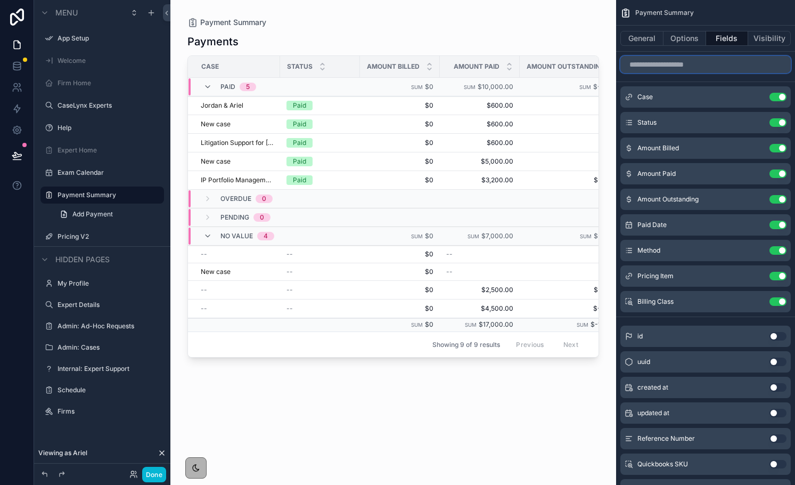
click at [663, 65] on input "scrollable content" at bounding box center [706, 64] width 170 height 17
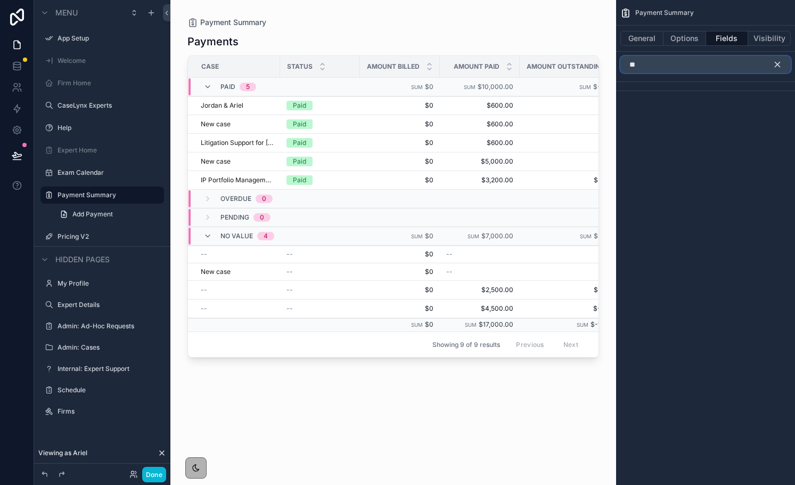
type input "*"
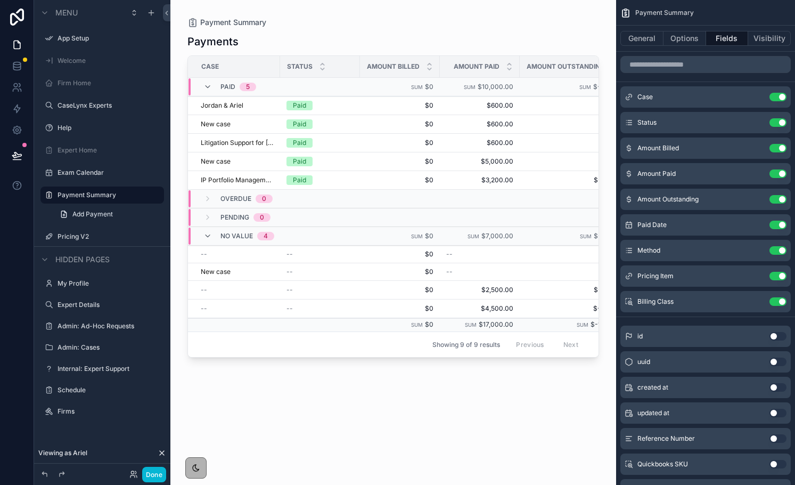
click at [246, 107] on div "scrollable content" at bounding box center [393, 236] width 446 height 472
click at [238, 104] on span "Jordan & Ariel" at bounding box center [222, 105] width 43 height 9
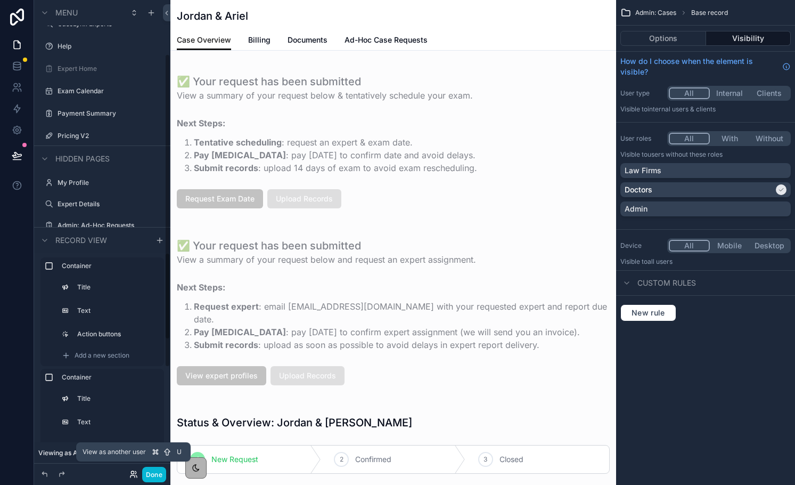
click at [132, 475] on icon at bounding box center [133, 476] width 4 height 2
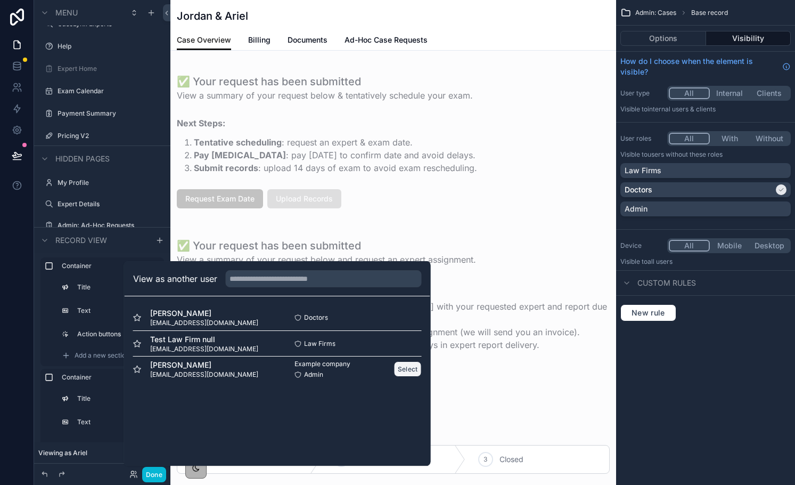
click at [410, 367] on button "Select" at bounding box center [408, 368] width 28 height 15
click at [526, 404] on div "scrollable content" at bounding box center [393, 482] width 446 height 156
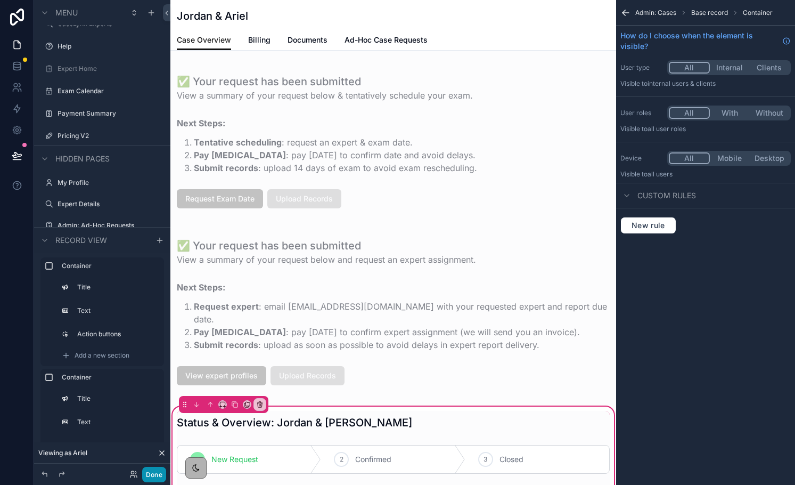
click at [157, 476] on button "Done" at bounding box center [154, 474] width 24 height 15
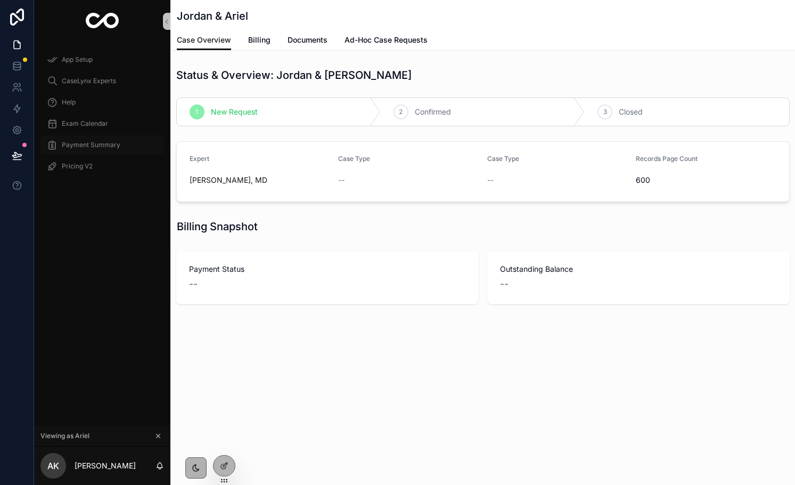
click at [86, 145] on span "Payment Summary" at bounding box center [91, 145] width 59 height 9
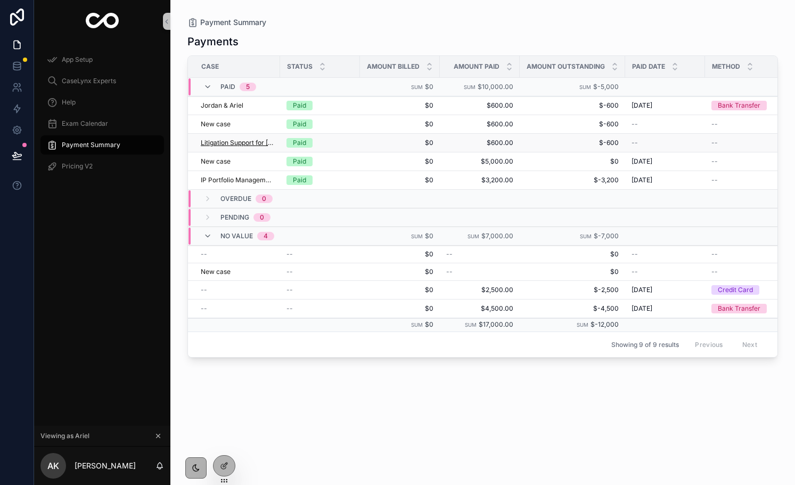
click at [248, 144] on span "Litigation Support for [PERSON_NAME] & [PERSON_NAME]" at bounding box center [237, 143] width 73 height 9
click at [217, 159] on span "New case" at bounding box center [216, 161] width 30 height 9
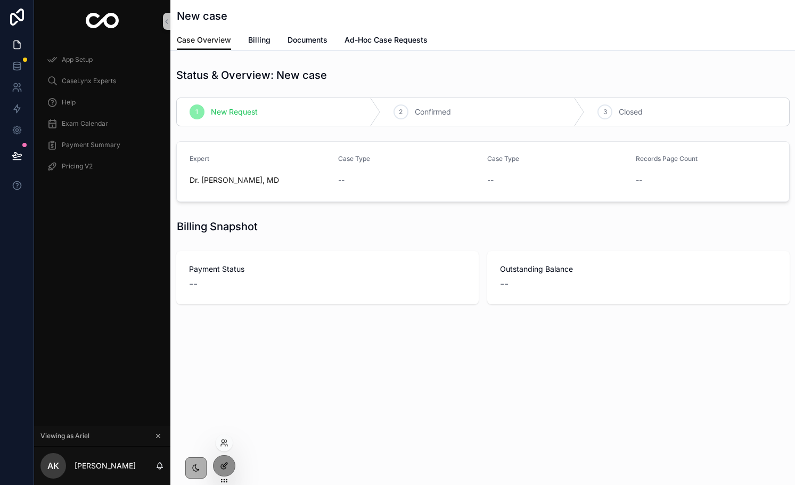
click at [231, 466] on div at bounding box center [224, 465] width 21 height 20
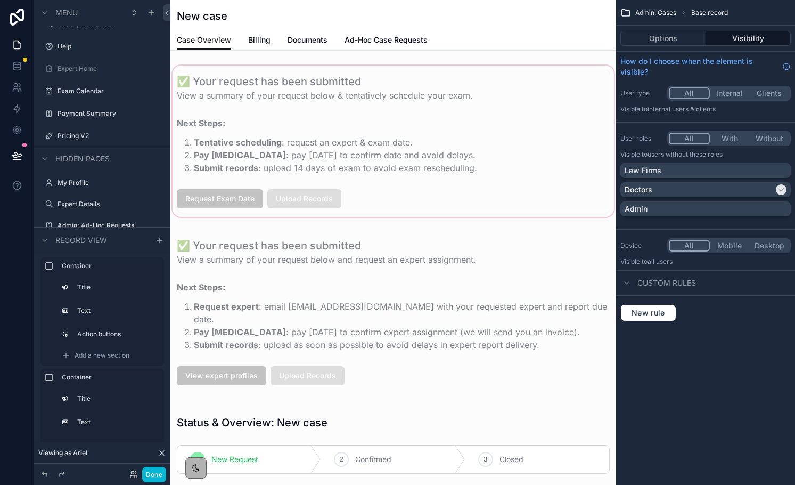
scroll to position [210, 0]
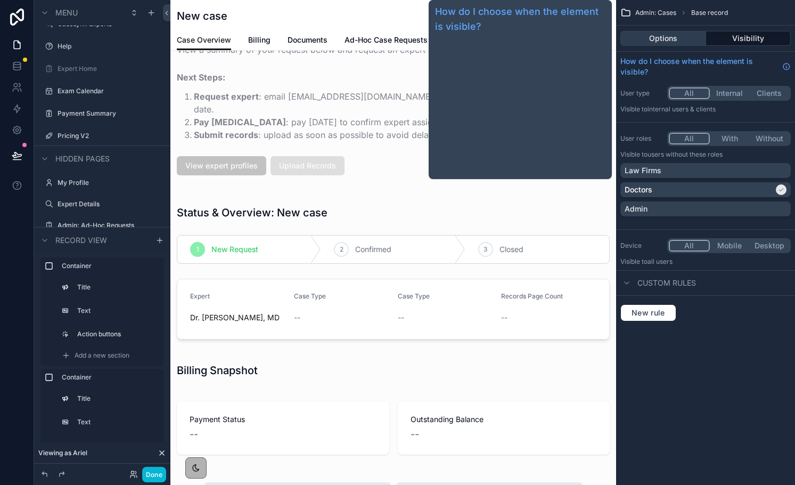
click at [650, 45] on button "Options" at bounding box center [664, 38] width 86 height 15
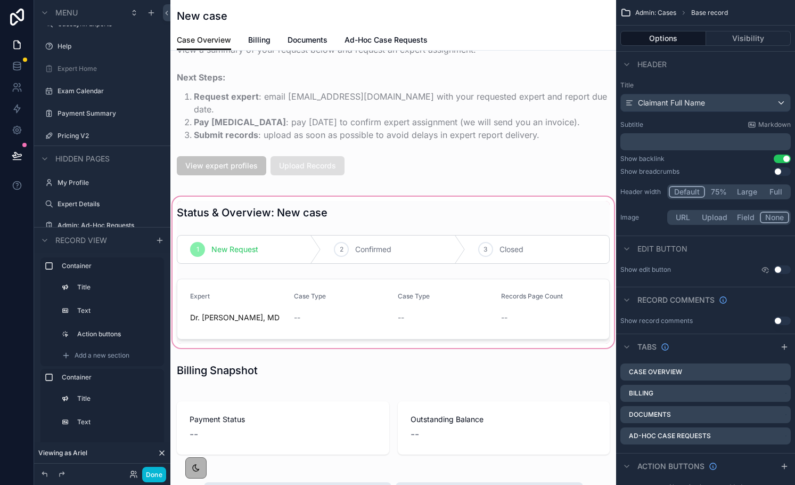
click at [443, 273] on div "scrollable content" at bounding box center [393, 272] width 446 height 156
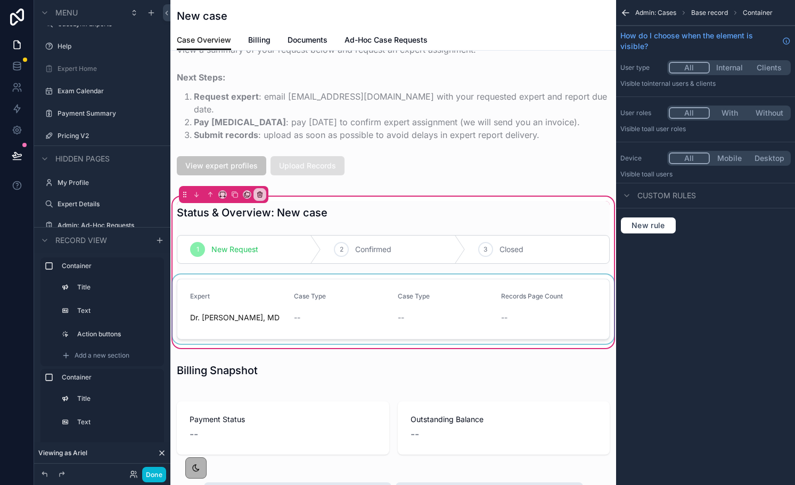
click at [552, 284] on div "scrollable content" at bounding box center [393, 308] width 446 height 69
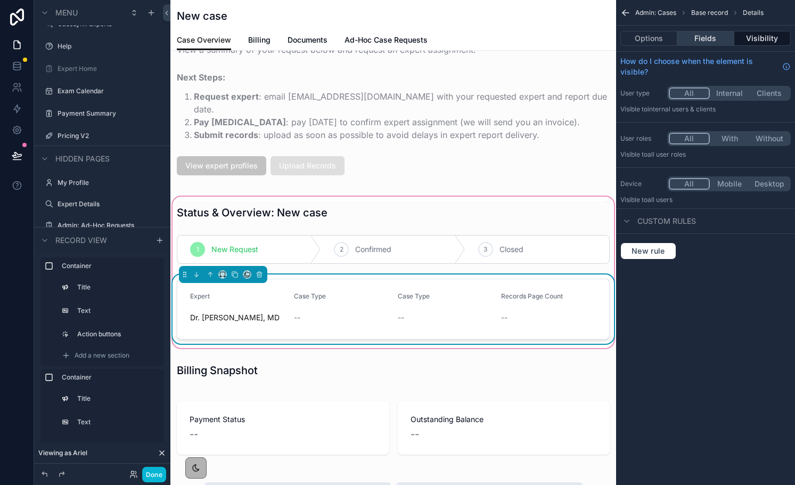
click at [703, 34] on button "Fields" at bounding box center [706, 38] width 56 height 15
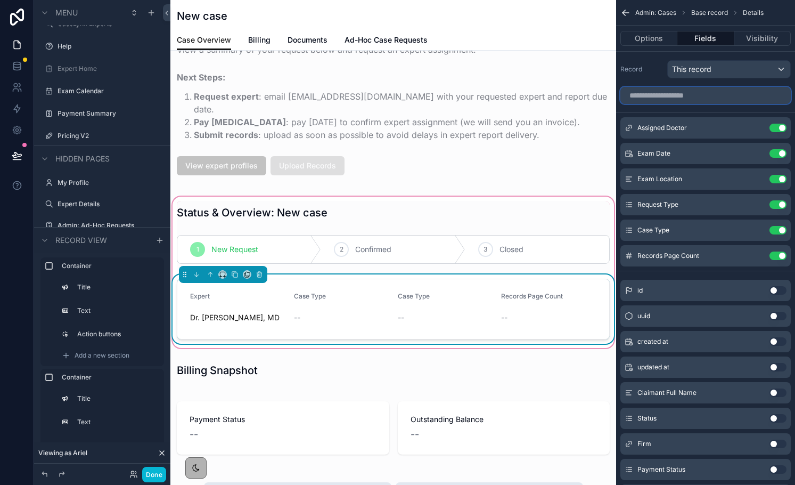
click at [687, 99] on input "scrollable content" at bounding box center [706, 95] width 170 height 17
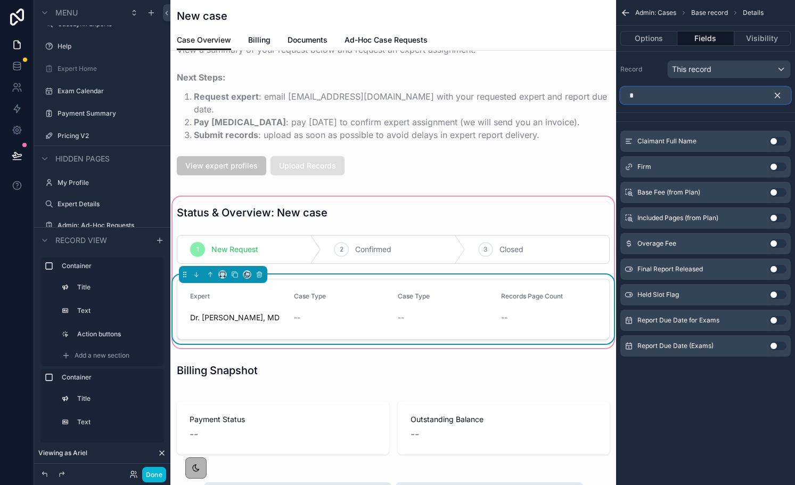
type input "*"
click at [776, 170] on button "Use setting" at bounding box center [778, 166] width 17 height 9
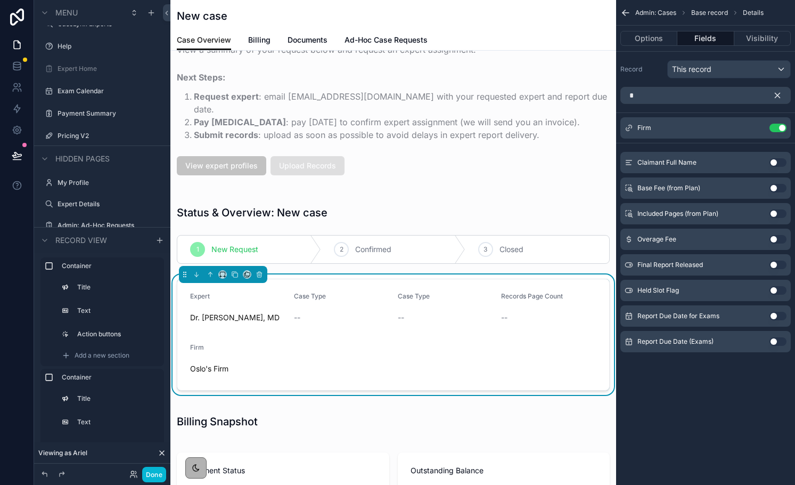
click at [776, 93] on icon "scrollable content" at bounding box center [778, 95] width 5 height 5
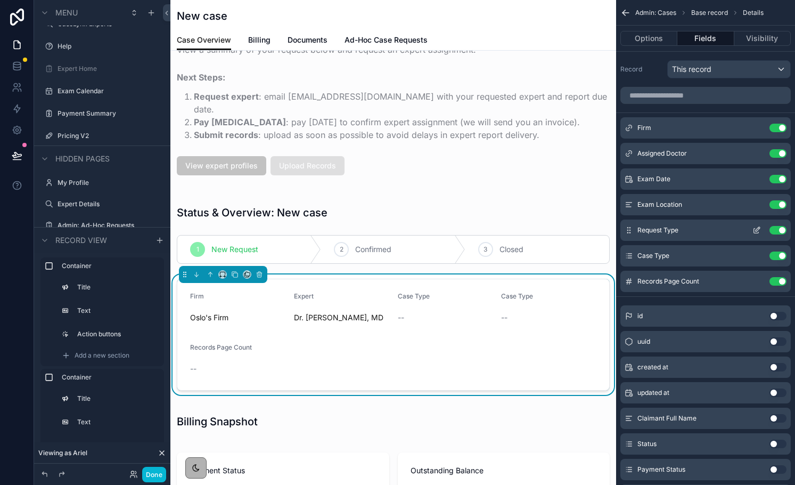
click at [755, 229] on icon "scrollable content" at bounding box center [756, 231] width 5 height 5
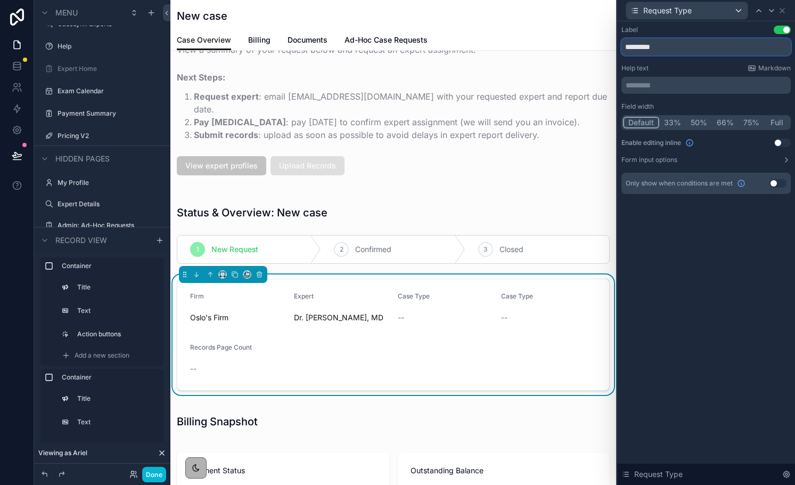
click at [638, 52] on input "*********" at bounding box center [706, 46] width 169 height 17
type input "*"
type input "**********"
click at [783, 13] on icon at bounding box center [782, 10] width 9 height 9
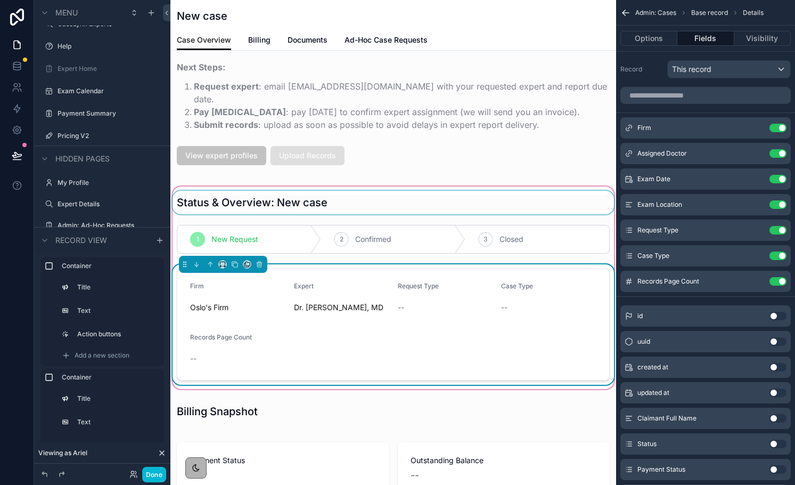
scroll to position [0, 0]
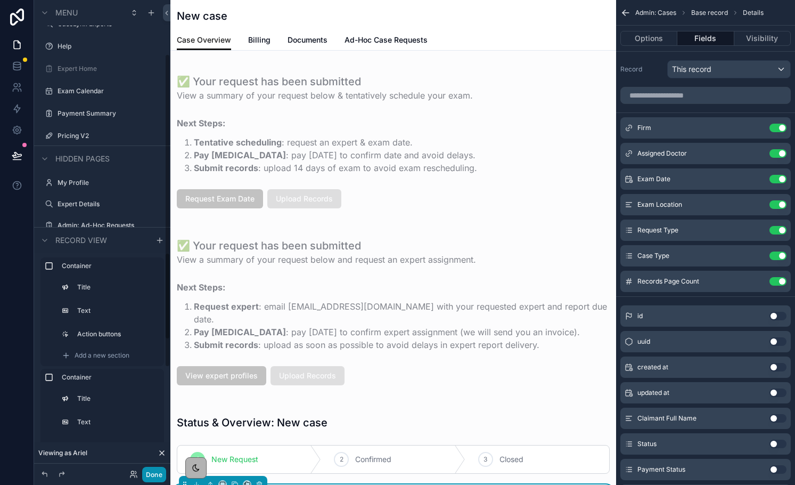
click at [158, 470] on button "Done" at bounding box center [154, 474] width 24 height 15
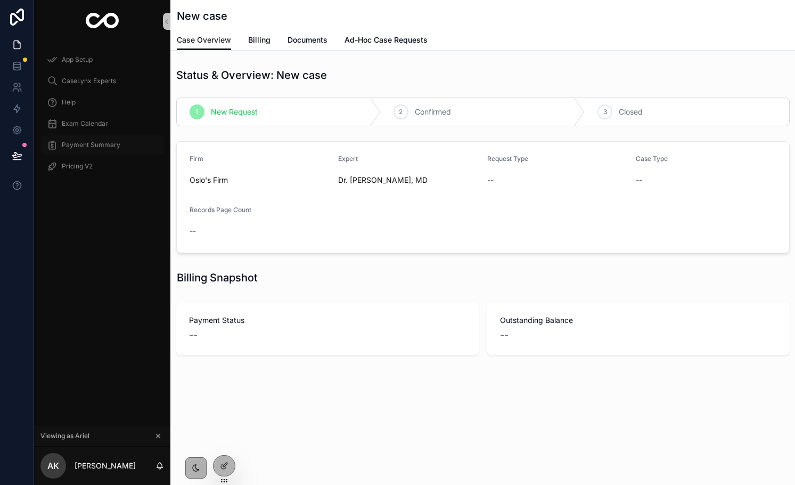
click at [98, 144] on span "Payment Summary" at bounding box center [91, 145] width 59 height 9
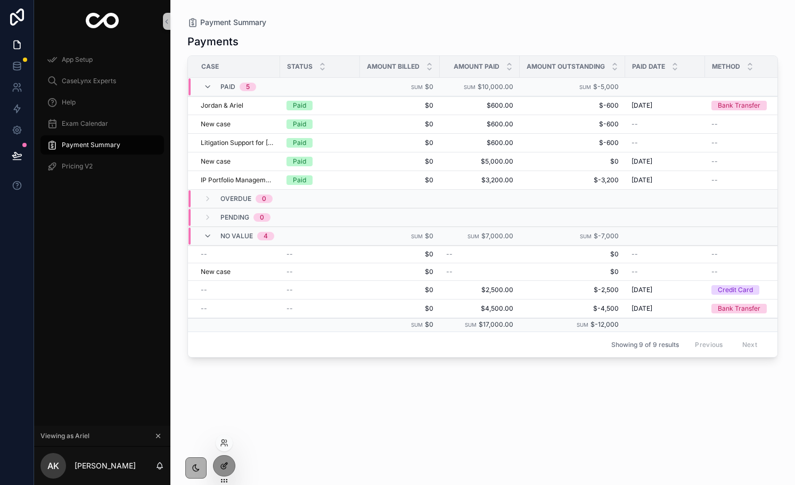
click at [222, 468] on icon at bounding box center [223, 466] width 5 height 5
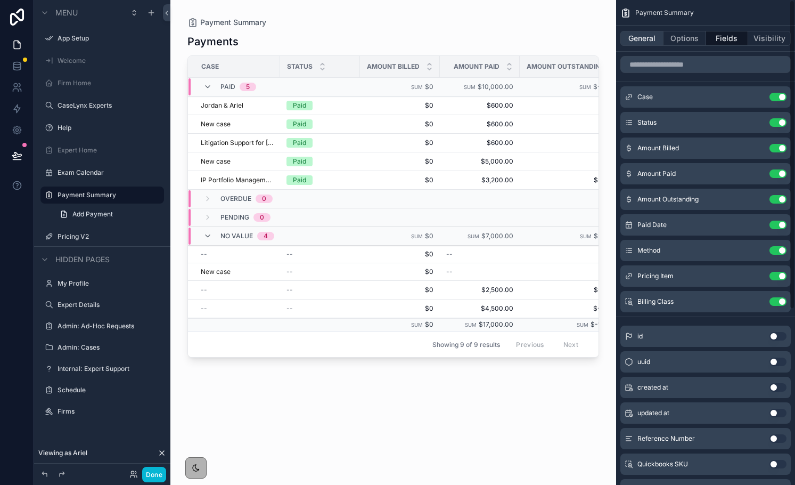
click at [650, 36] on button "General" at bounding box center [642, 38] width 43 height 15
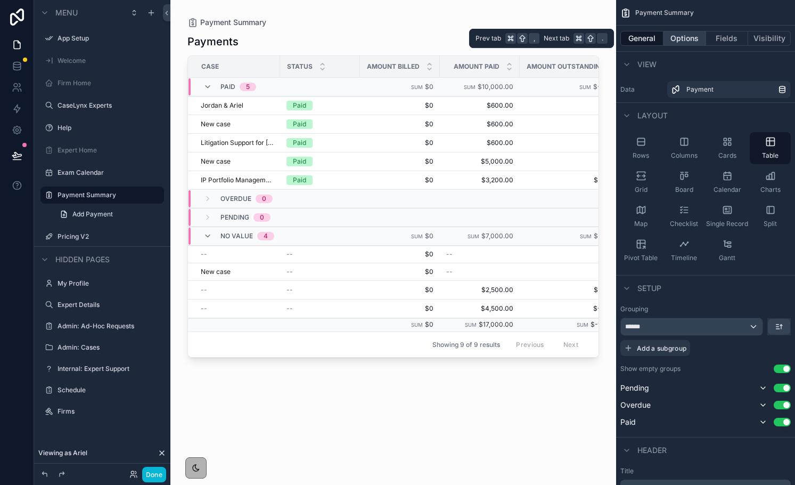
click at [685, 44] on button "Options" at bounding box center [685, 38] width 43 height 15
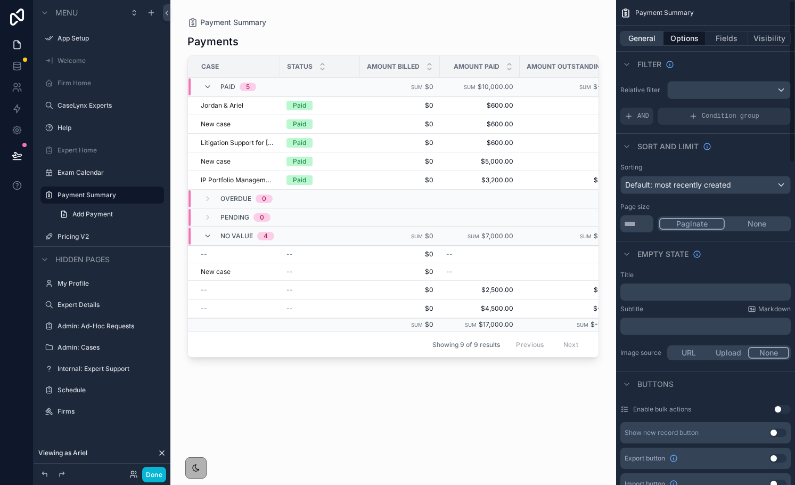
click at [646, 41] on button "General" at bounding box center [642, 38] width 43 height 15
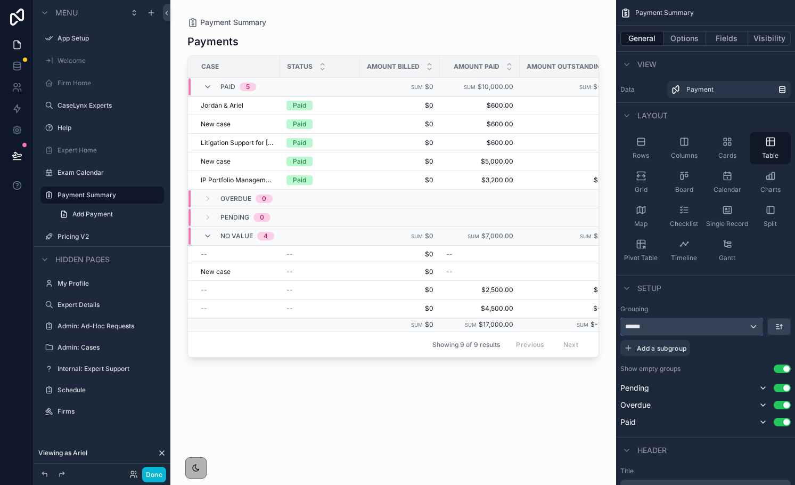
click at [752, 329] on div "******" at bounding box center [692, 326] width 142 height 17
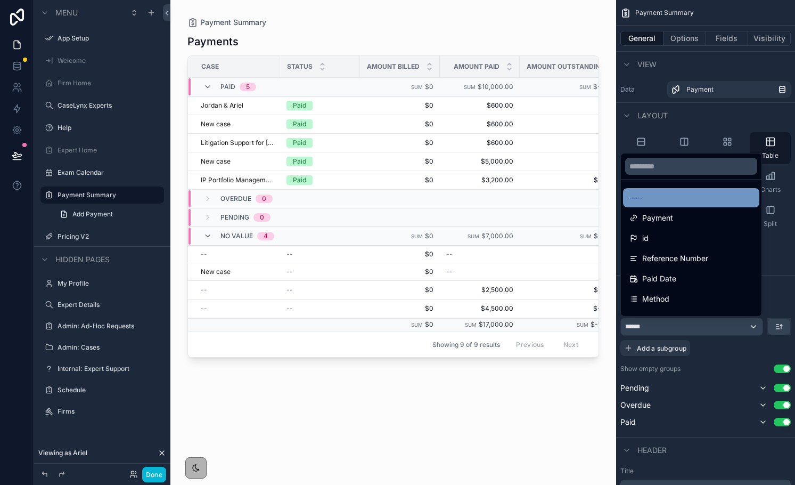
click at [677, 190] on div "----" at bounding box center [691, 197] width 136 height 19
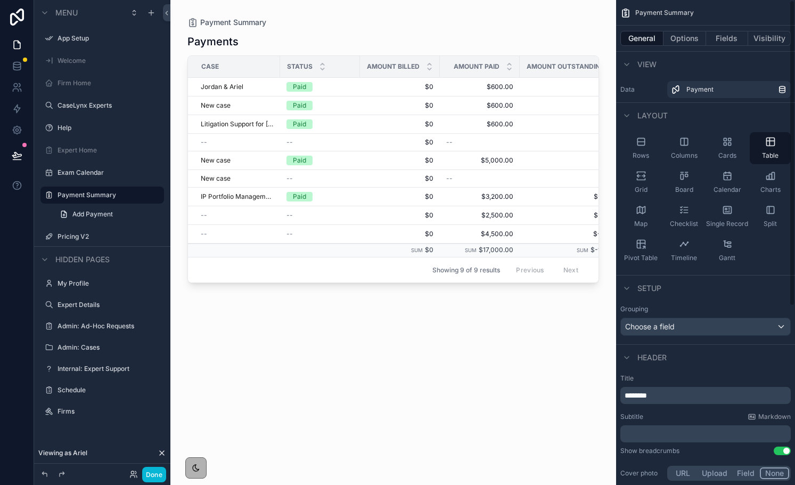
click at [673, 46] on div "General Options Fields Visibility" at bounding box center [705, 39] width 179 height 26
click at [673, 38] on button "Options" at bounding box center [685, 38] width 43 height 15
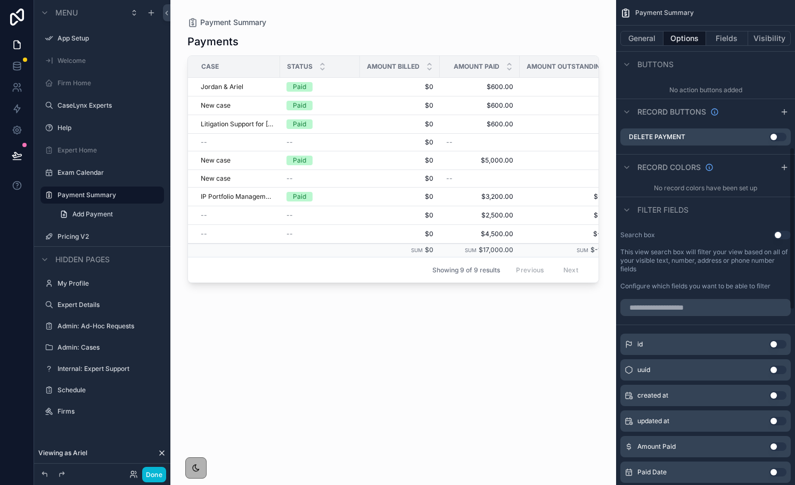
scroll to position [462, 0]
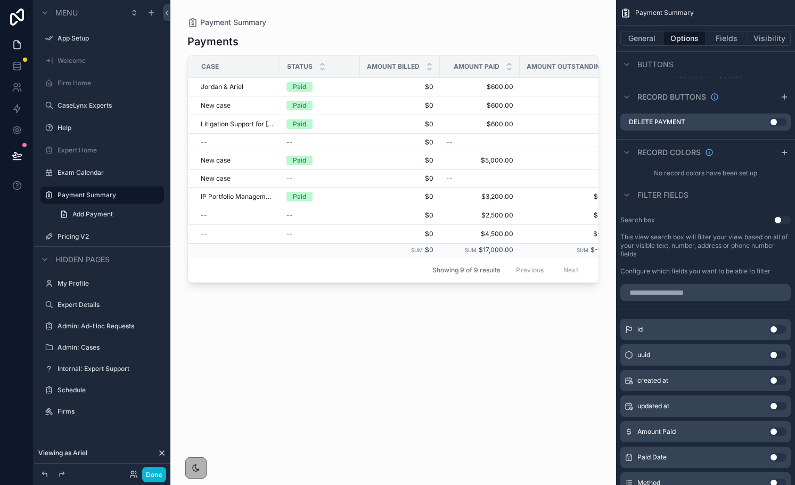
click at [783, 220] on button "Use setting" at bounding box center [782, 220] width 17 height 9
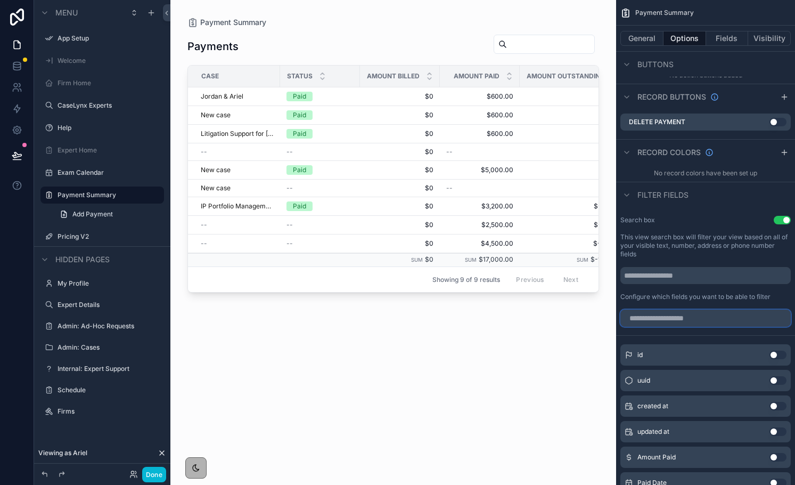
click at [676, 324] on input "scrollable content" at bounding box center [706, 318] width 170 height 17
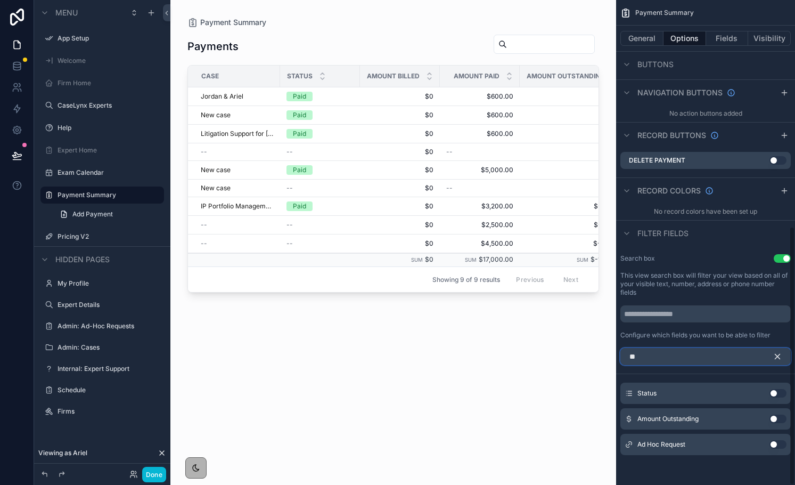
scroll to position [424, 0]
type input "**"
click at [780, 395] on button "Use setting" at bounding box center [778, 393] width 17 height 9
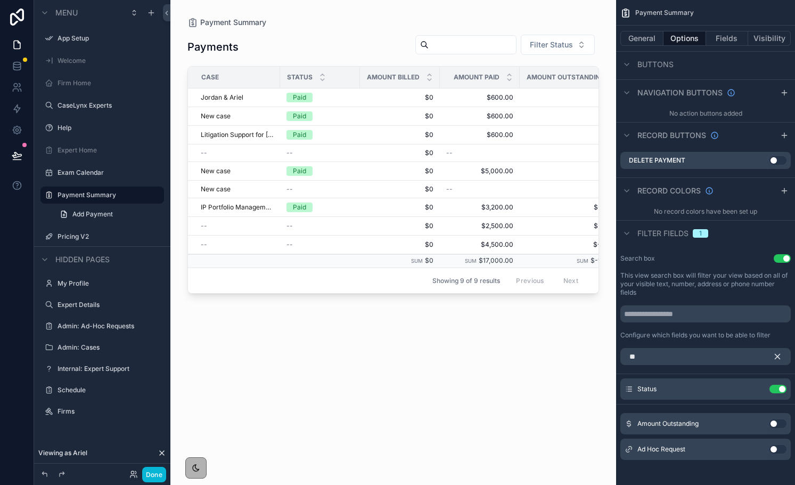
click at [778, 355] on icon "scrollable content" at bounding box center [778, 357] width 10 height 10
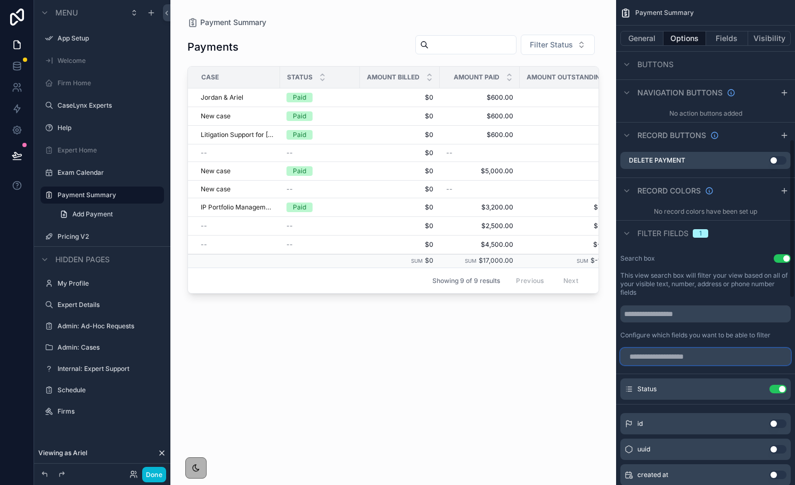
click at [760, 356] on input "scrollable content" at bounding box center [706, 356] width 170 height 17
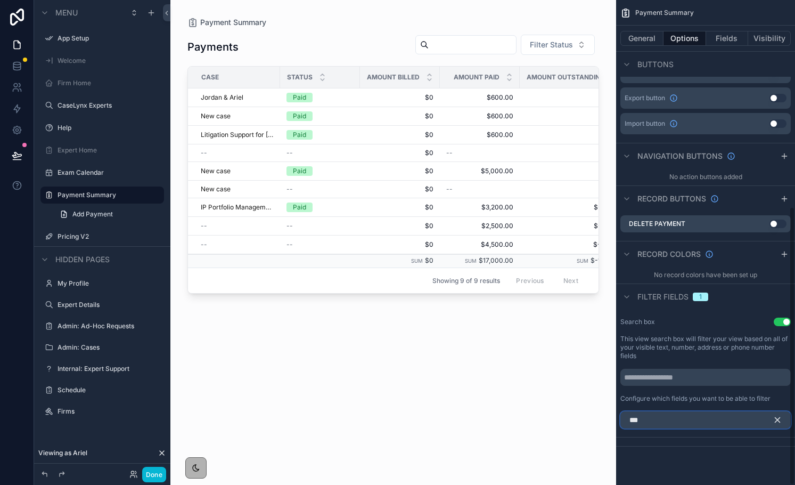
scroll to position [360, 0]
type input "****"
click at [778, 421] on icon "scrollable content" at bounding box center [778, 420] width 10 height 10
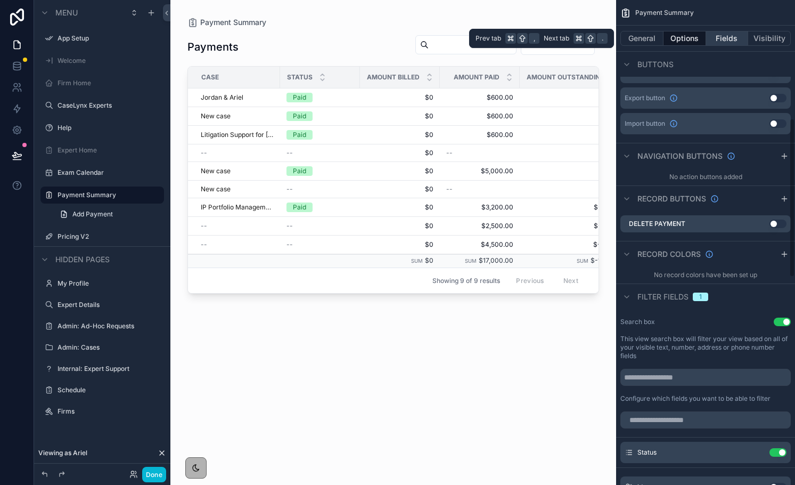
click at [729, 38] on button "Fields" at bounding box center [727, 38] width 43 height 15
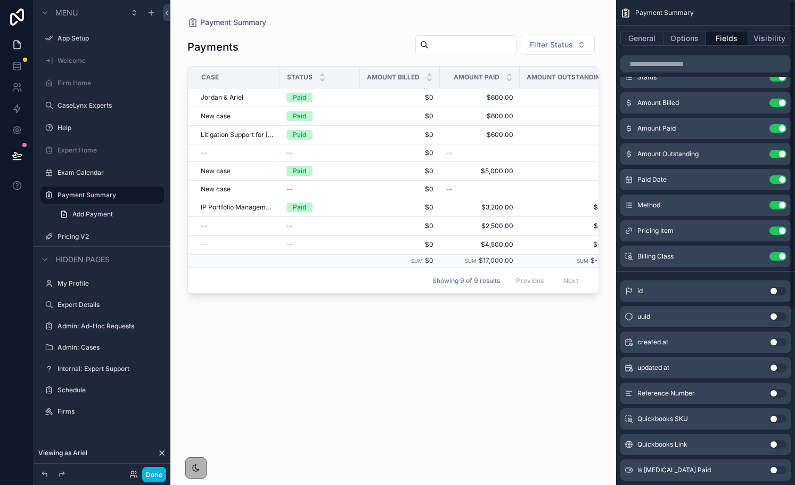
scroll to position [0, 0]
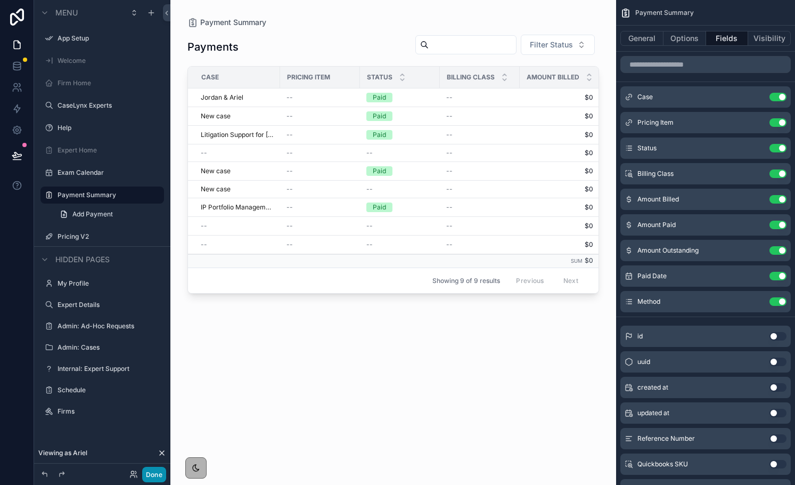
click at [150, 476] on button "Done" at bounding box center [154, 474] width 24 height 15
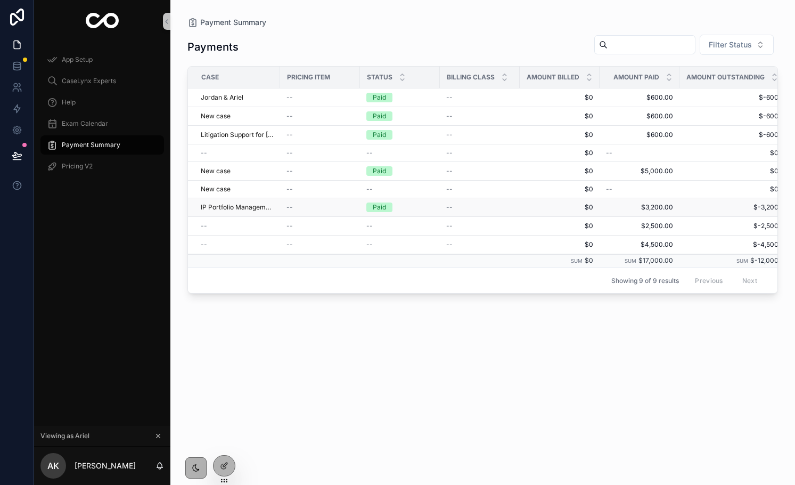
click at [418, 208] on div "Paid" at bounding box center [400, 207] width 67 height 10
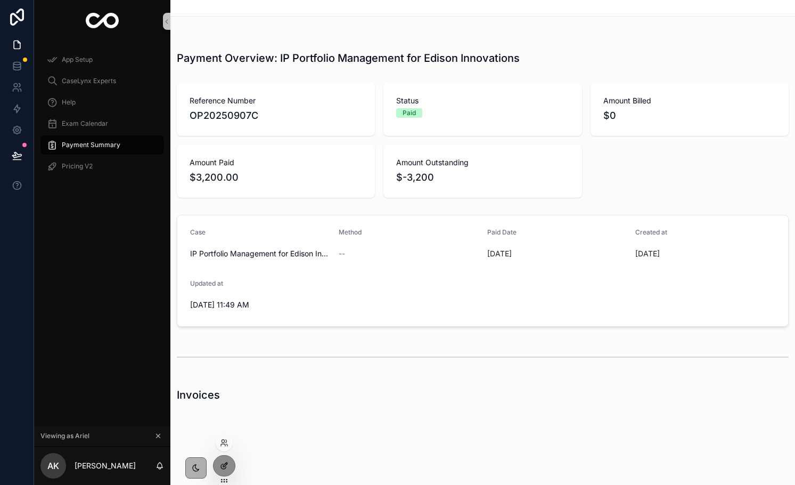
click at [219, 460] on div at bounding box center [224, 465] width 21 height 20
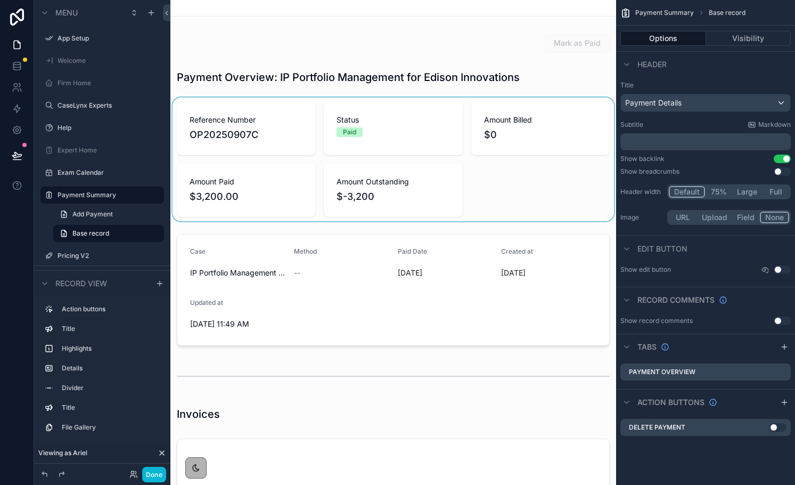
click at [523, 175] on div "scrollable content" at bounding box center [393, 159] width 446 height 124
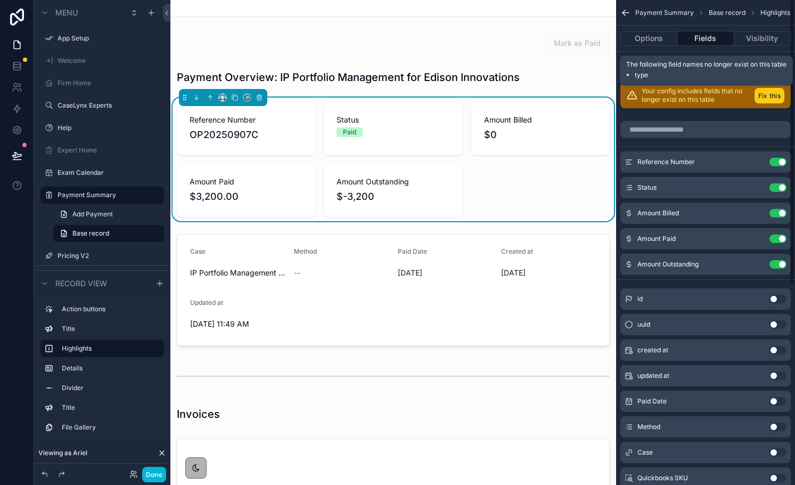
click at [769, 97] on button "Fix this" at bounding box center [770, 95] width 30 height 15
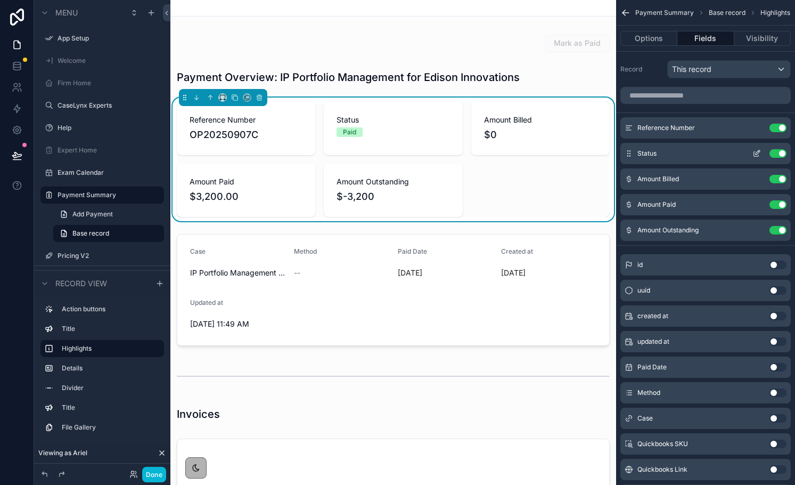
click at [778, 153] on button "Use setting" at bounding box center [778, 153] width 17 height 9
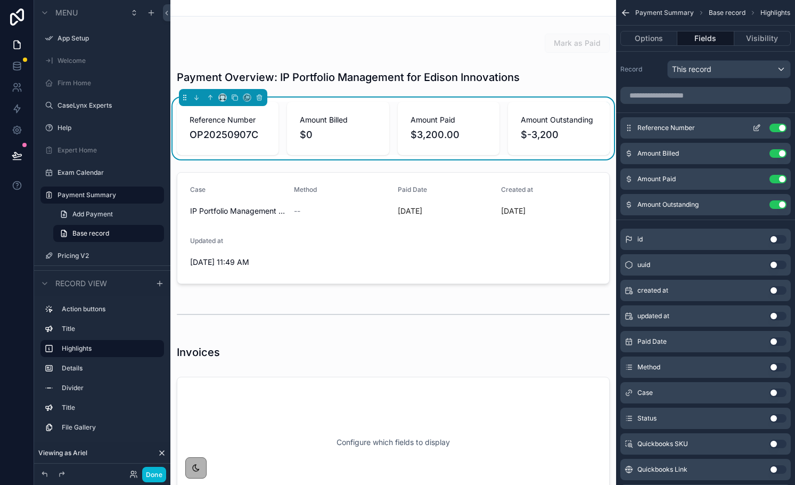
click at [777, 127] on button "Use setting" at bounding box center [778, 128] width 17 height 9
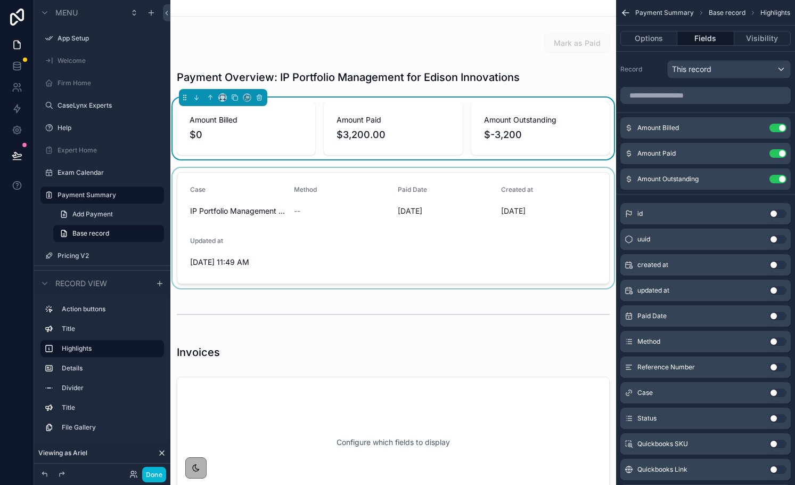
click at [561, 211] on div "scrollable content" at bounding box center [393, 228] width 446 height 120
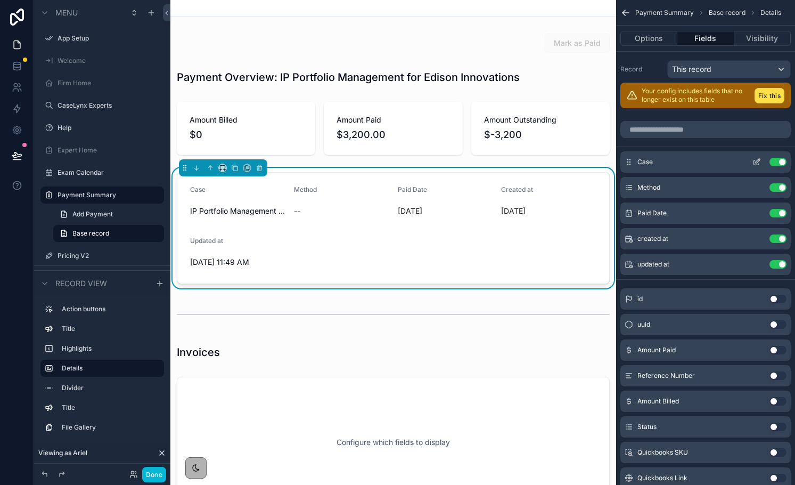
click at [756, 163] on icon "scrollable content" at bounding box center [758, 161] width 4 height 4
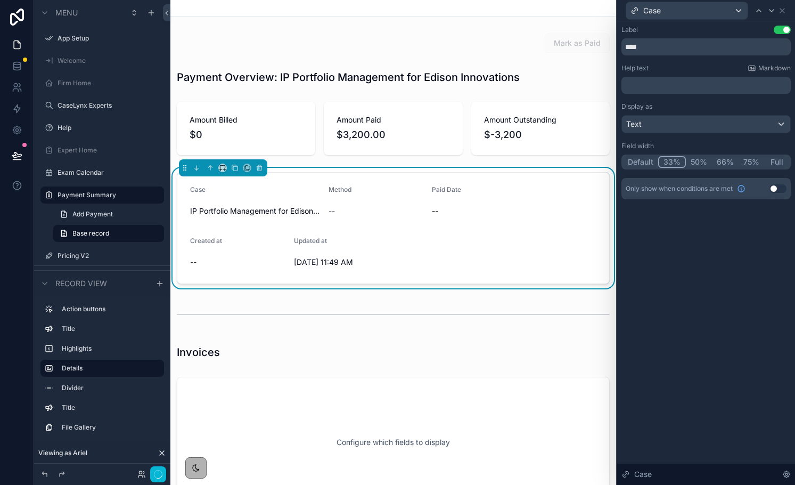
click at [669, 158] on button "33%" at bounding box center [672, 162] width 28 height 12
click at [785, 7] on icon at bounding box center [782, 10] width 9 height 9
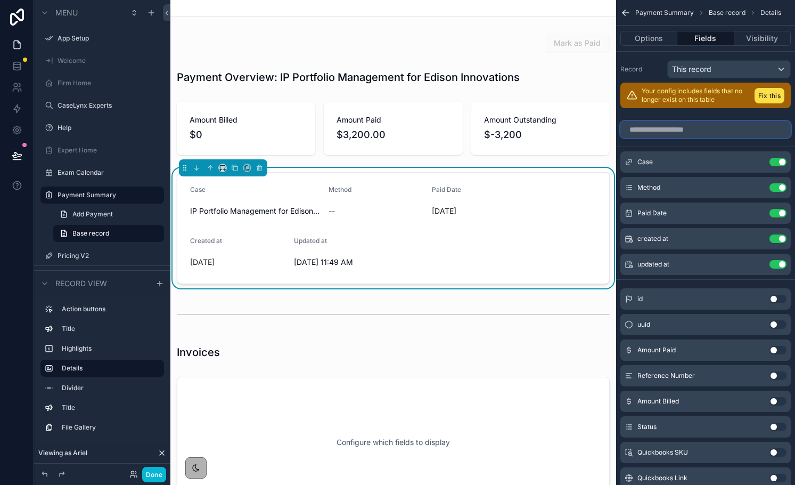
click at [685, 130] on input "scrollable content" at bounding box center [706, 129] width 170 height 17
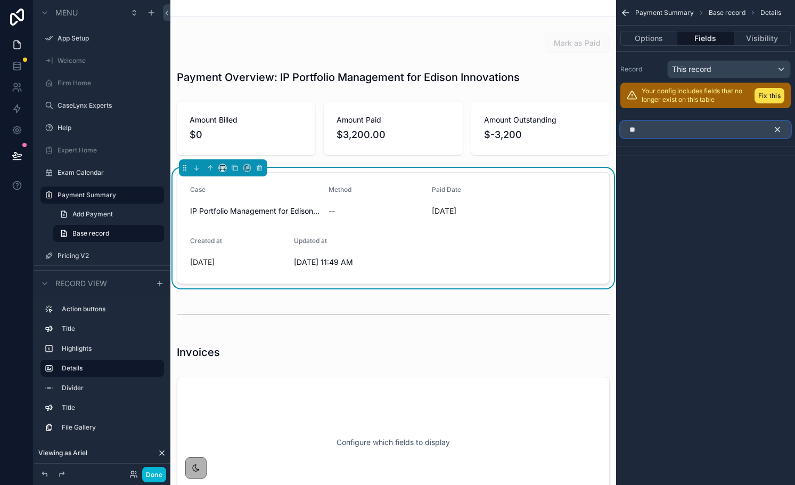
type input "*"
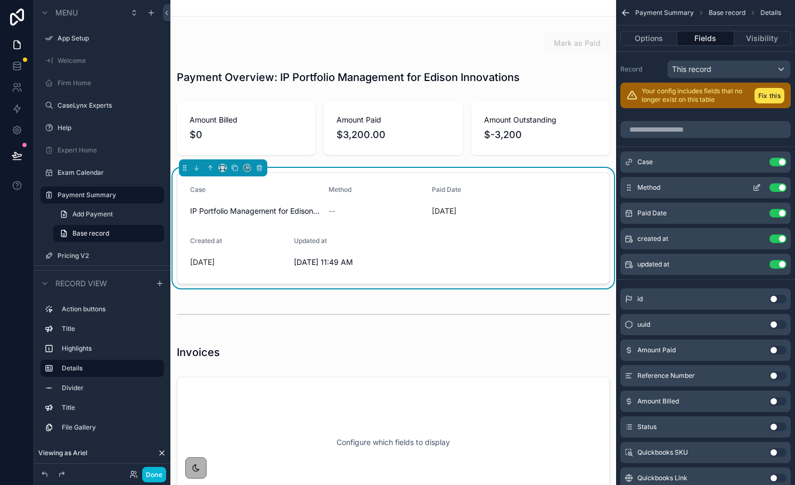
click at [756, 187] on icon "scrollable content" at bounding box center [758, 186] width 4 height 4
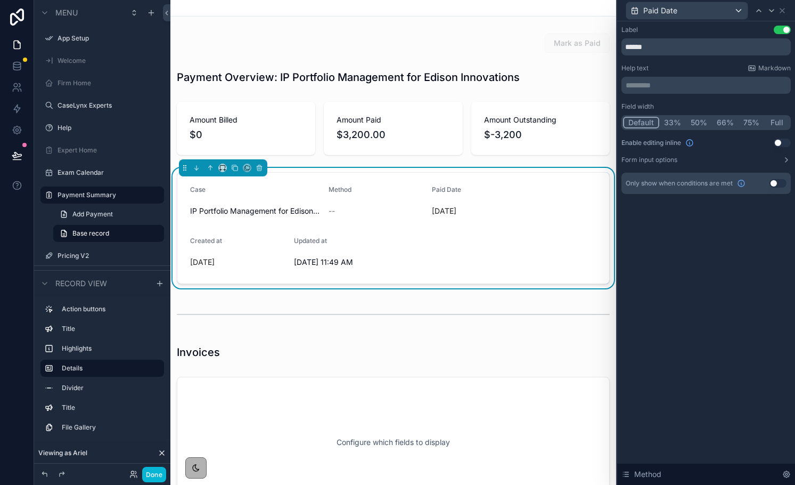
click at [672, 126] on button "33%" at bounding box center [673, 123] width 27 height 12
click at [781, 12] on icon at bounding box center [782, 10] width 9 height 9
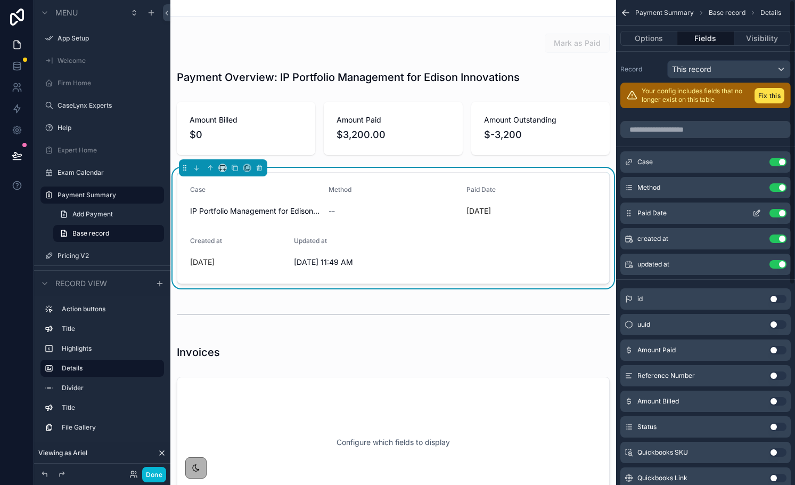
click at [758, 215] on icon "scrollable content" at bounding box center [757, 213] width 9 height 9
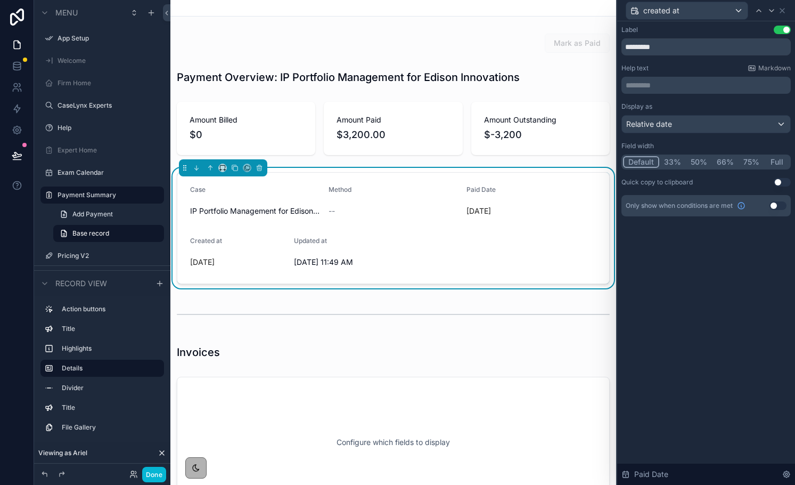
click at [671, 160] on button "33%" at bounding box center [673, 162] width 27 height 12
click at [779, 11] on icon at bounding box center [782, 10] width 9 height 9
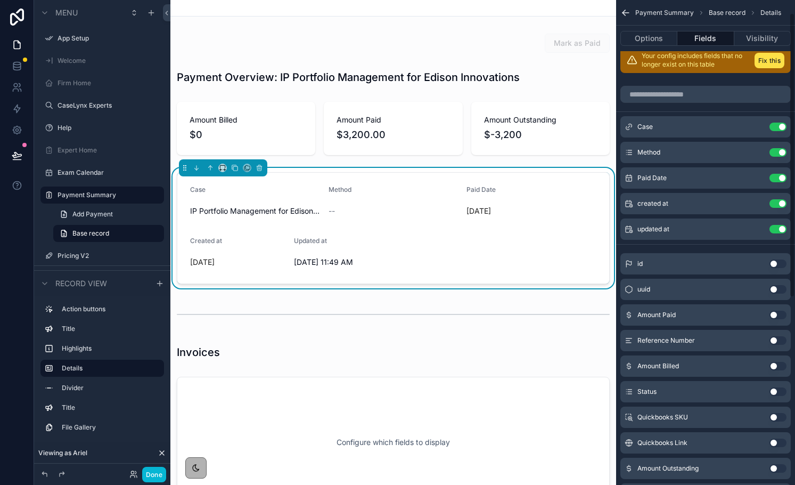
scroll to position [22, 0]
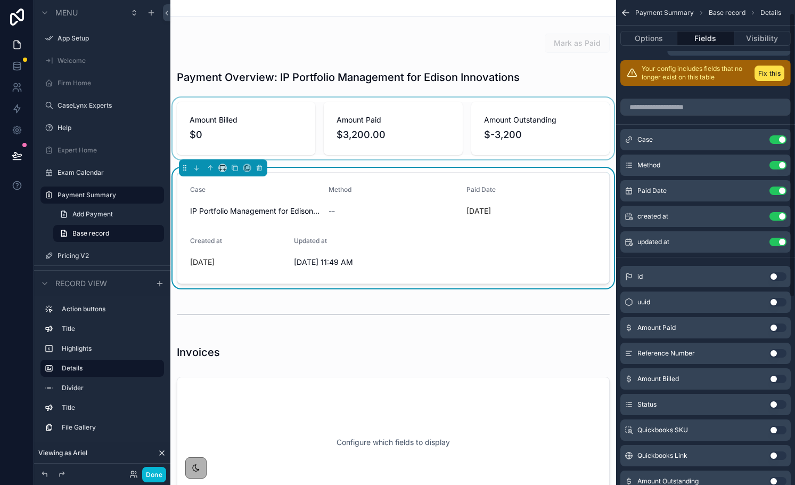
click at [541, 153] on div "scrollable content" at bounding box center [393, 128] width 446 height 62
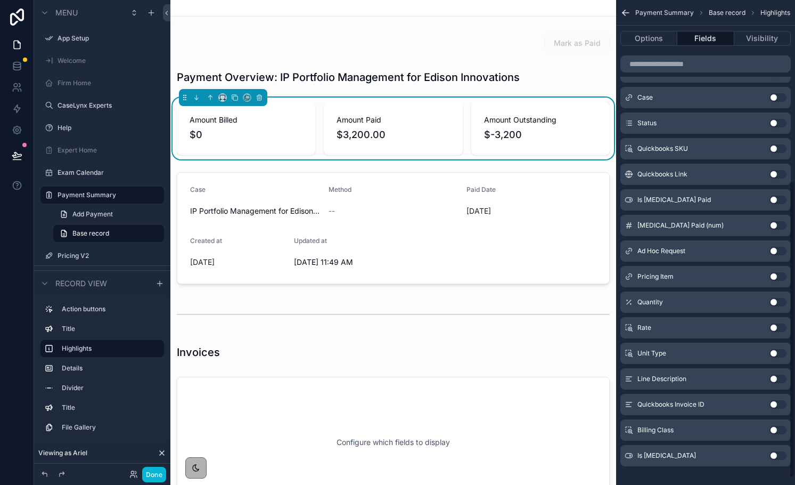
scroll to position [295, 0]
click at [655, 68] on input "scrollable content" at bounding box center [706, 63] width 170 height 17
type input "*"
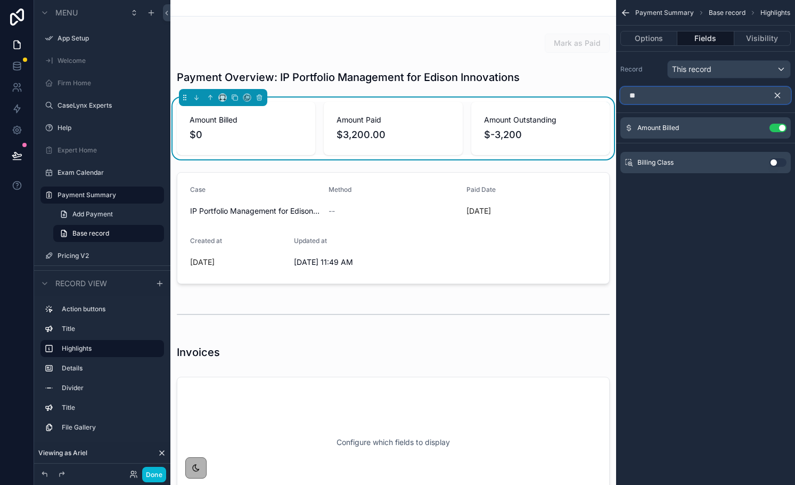
type input "**"
click at [777, 164] on button "Use setting" at bounding box center [778, 162] width 17 height 9
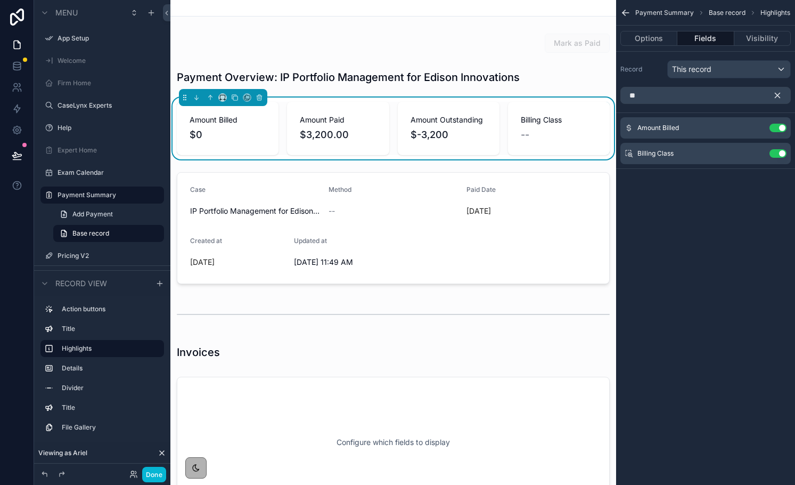
drag, startPoint x: 629, startPoint y: 153, endPoint x: 629, endPoint y: 116, distance: 36.8
click at [629, 116] on div "** Amount Billed Use setting Billing Class Use setting" at bounding box center [705, 137] width 179 height 108
click at [781, 92] on icon "scrollable content" at bounding box center [778, 96] width 10 height 10
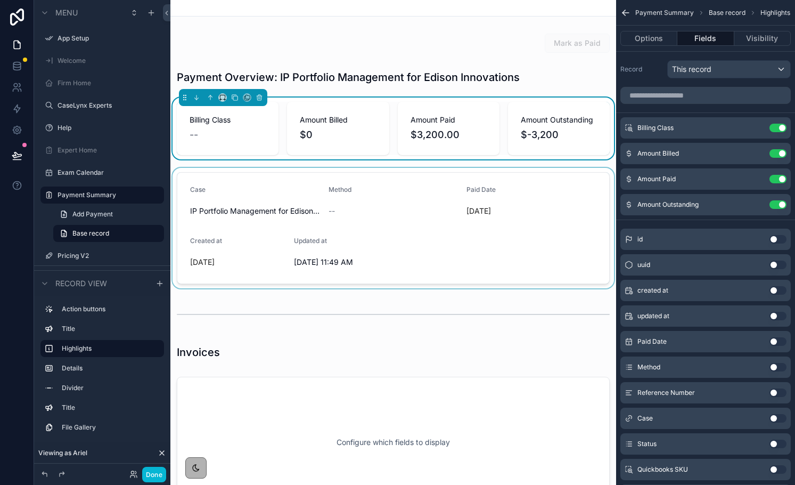
click at [520, 202] on div "scrollable content" at bounding box center [393, 228] width 446 height 120
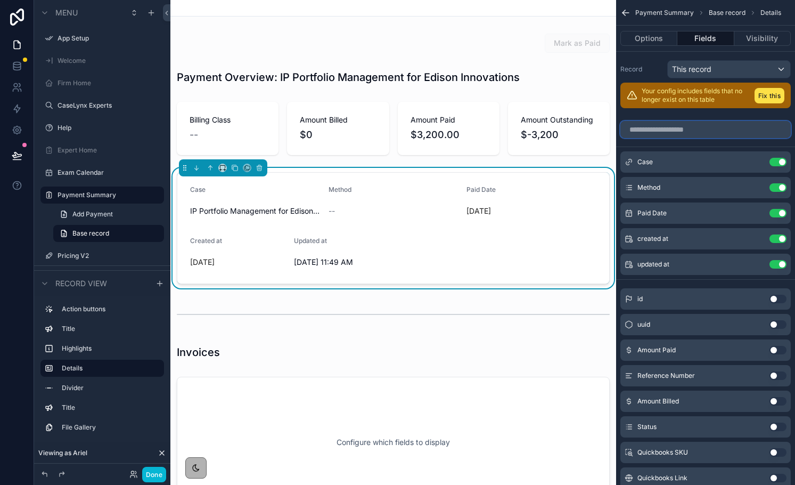
click at [701, 127] on input "scrollable content" at bounding box center [706, 129] width 170 height 17
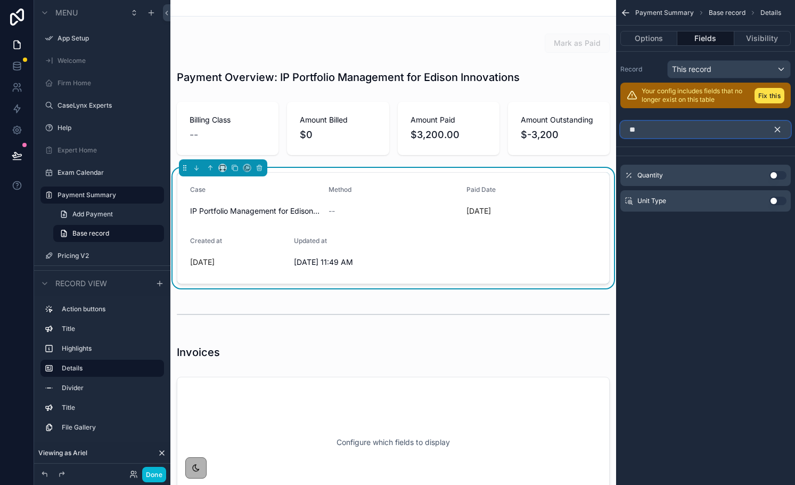
type input "*"
type input "***"
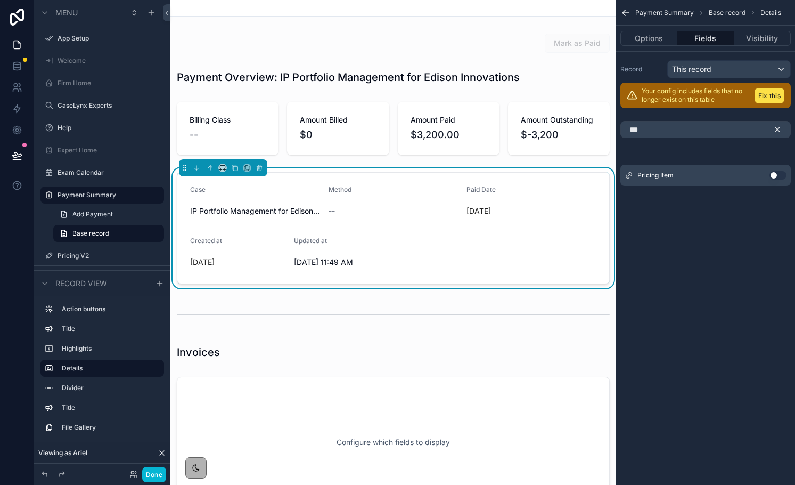
click at [775, 176] on button "Use setting" at bounding box center [778, 175] width 17 height 9
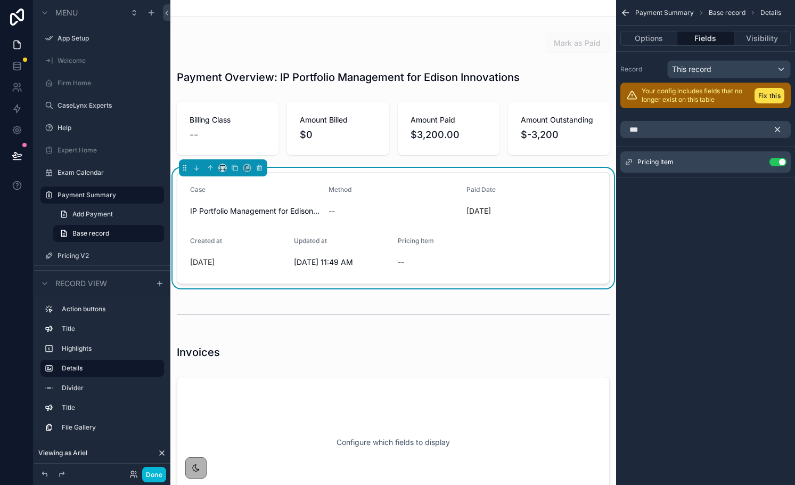
click at [775, 133] on icon "scrollable content" at bounding box center [778, 130] width 10 height 10
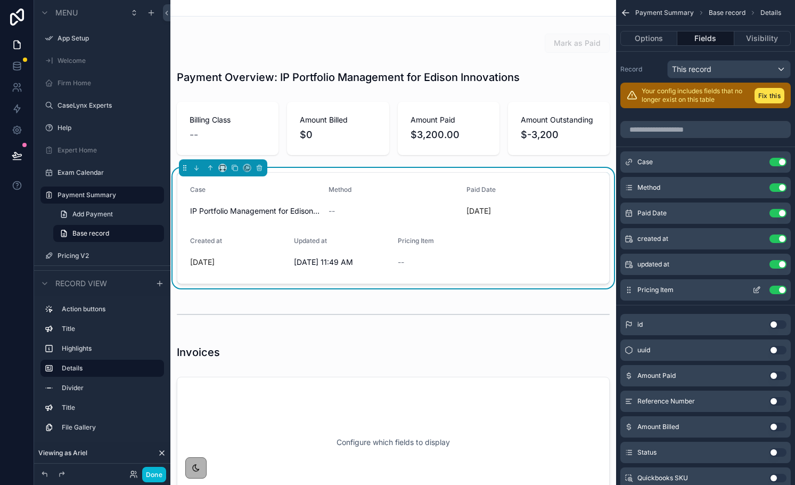
click at [754, 287] on icon "scrollable content" at bounding box center [757, 290] width 9 height 9
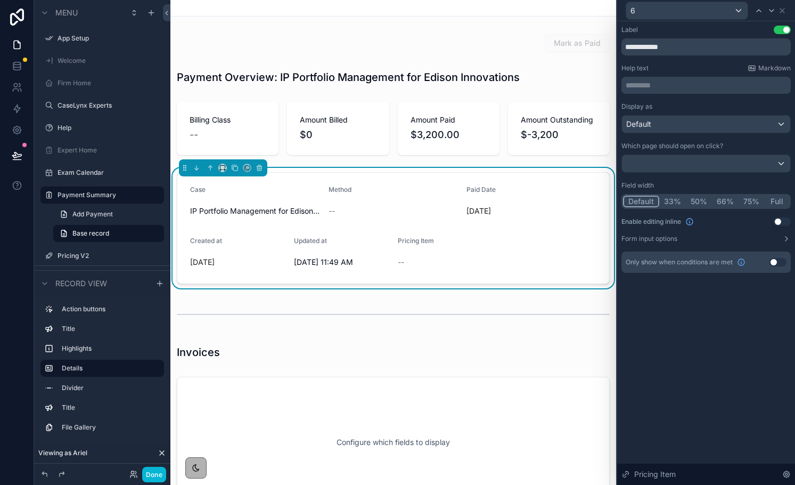
click at [668, 202] on button "33%" at bounding box center [673, 202] width 27 height 12
click at [784, 13] on icon at bounding box center [782, 10] width 9 height 9
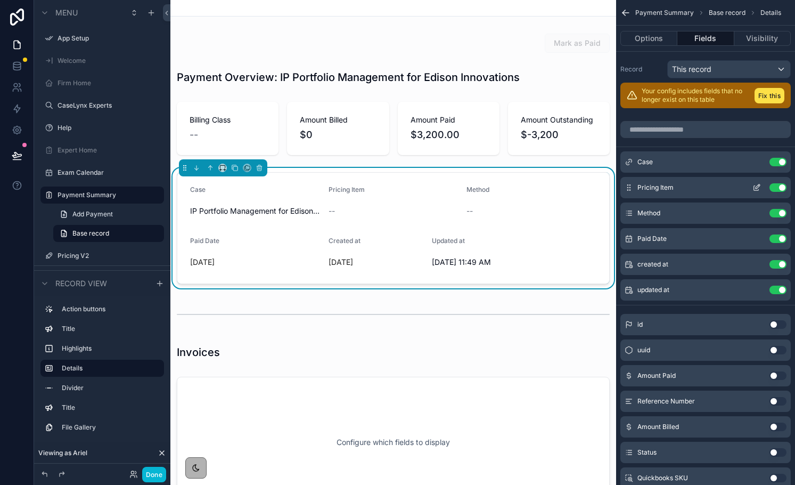
click at [751, 196] on div "Pricing Item Use setting" at bounding box center [706, 187] width 170 height 21
click at [753, 192] on div "Pricing Item Use setting" at bounding box center [706, 187] width 170 height 21
click at [753, 186] on icon "scrollable content" at bounding box center [757, 187] width 9 height 9
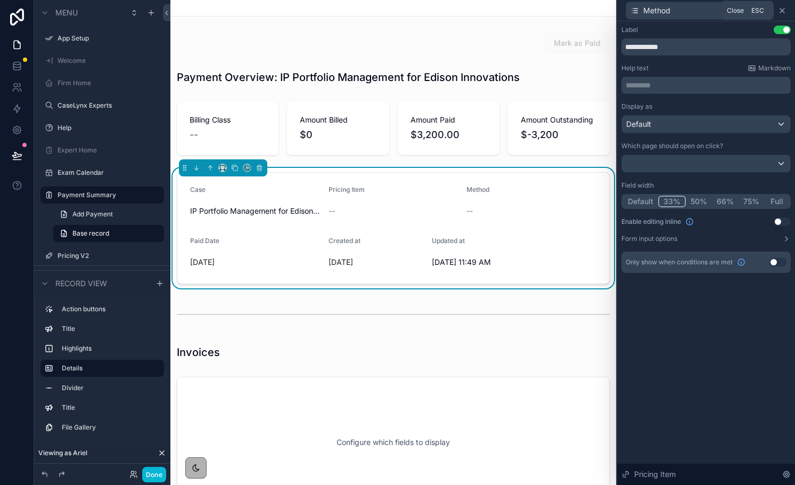
click at [784, 12] on icon at bounding box center [782, 11] width 4 height 4
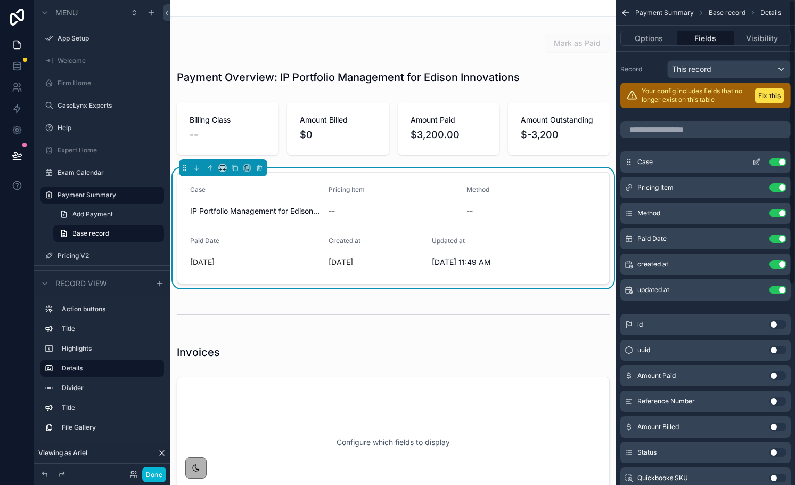
click at [782, 162] on button "Use setting" at bounding box center [778, 162] width 17 height 9
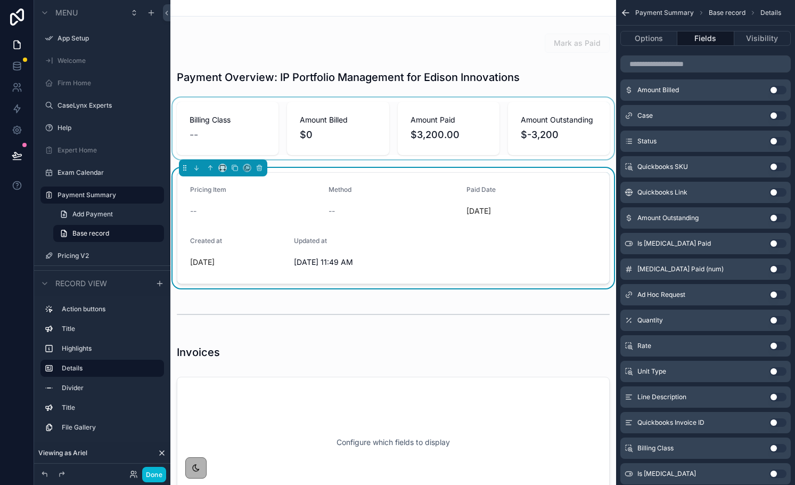
click at [414, 103] on div "scrollable content" at bounding box center [393, 128] width 446 height 62
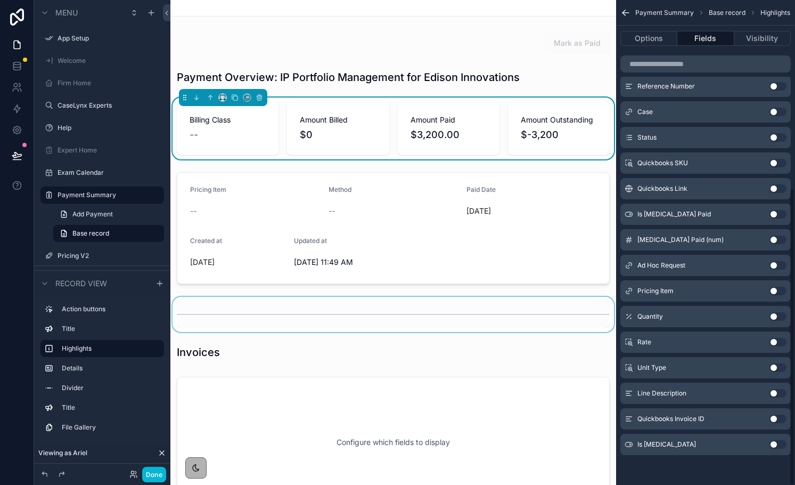
scroll to position [362, 0]
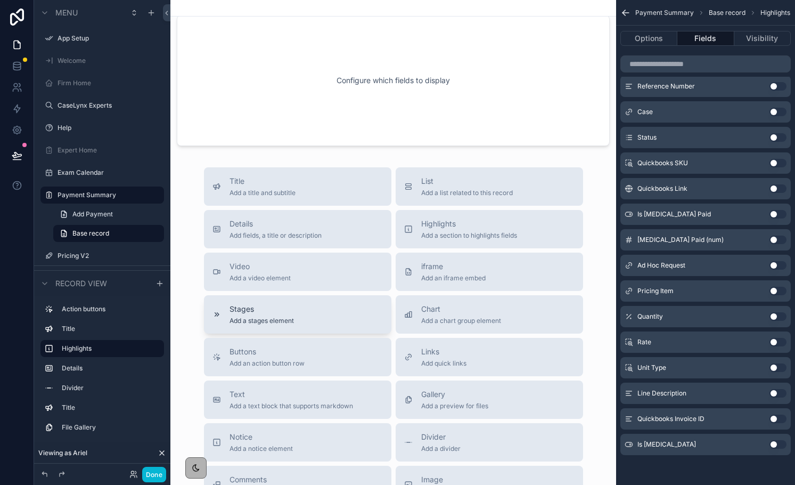
click at [287, 311] on span "Stages" at bounding box center [262, 309] width 64 height 11
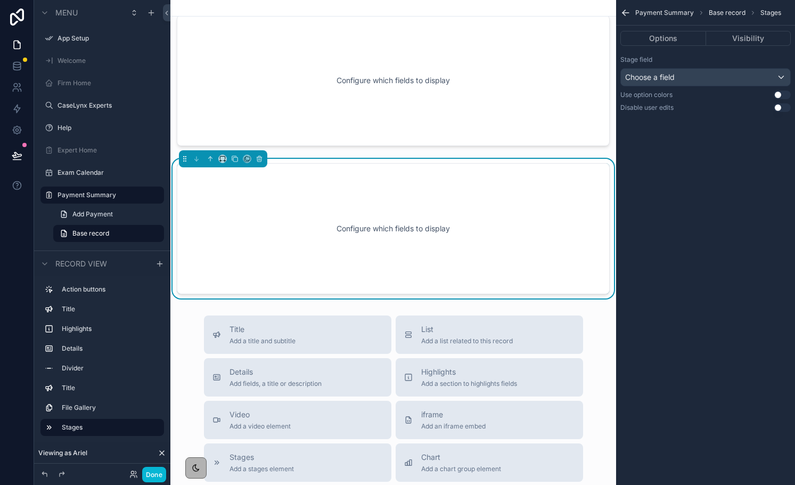
scroll to position [154, 0]
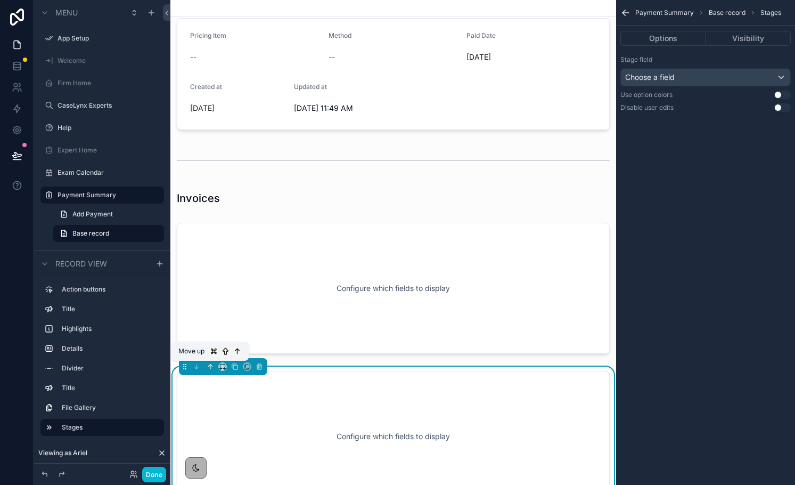
click at [209, 365] on icon "scrollable content" at bounding box center [210, 365] width 2 height 2
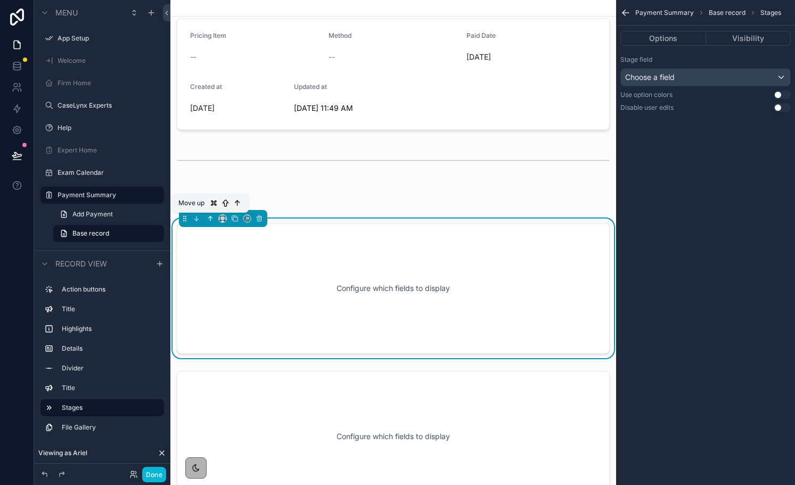
click at [209, 218] on icon "scrollable content" at bounding box center [210, 217] width 2 height 2
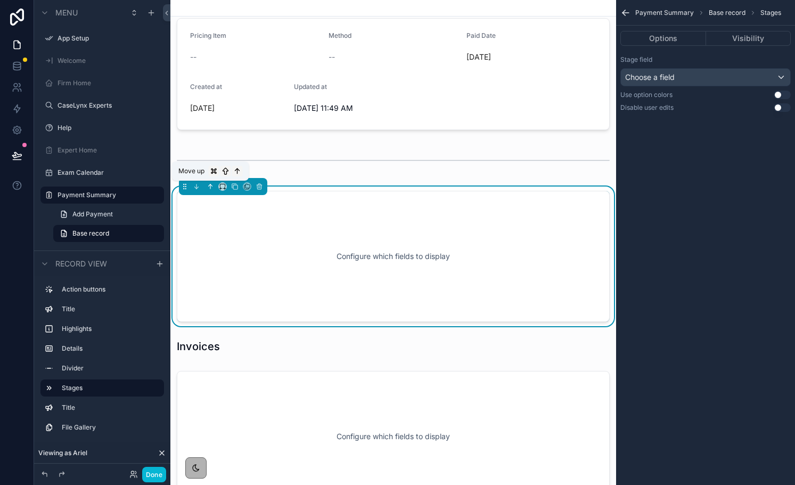
click at [210, 189] on icon "scrollable content" at bounding box center [210, 186] width 7 height 7
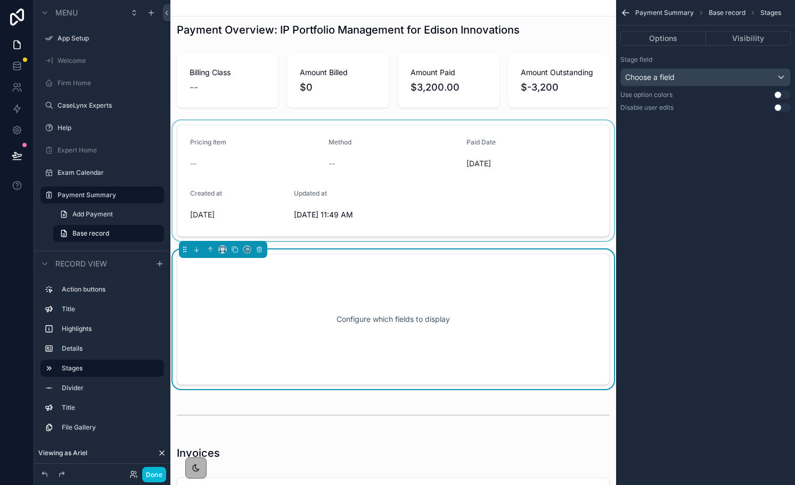
scroll to position [0, 0]
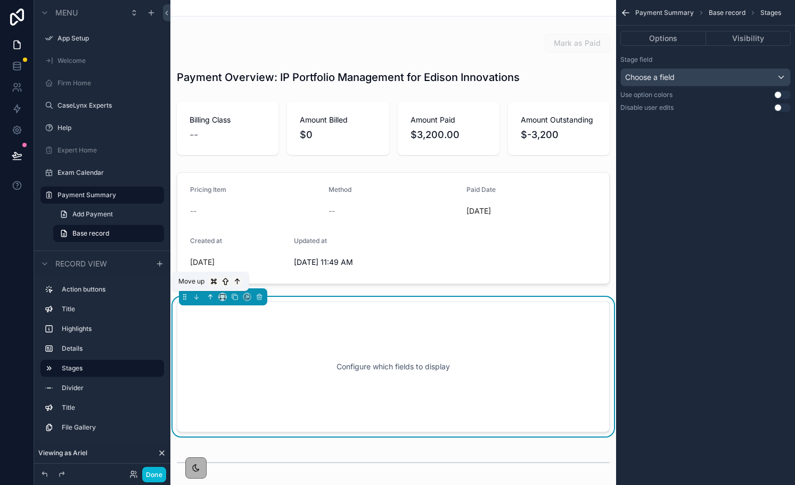
click at [210, 296] on icon "scrollable content" at bounding box center [210, 296] width 7 height 7
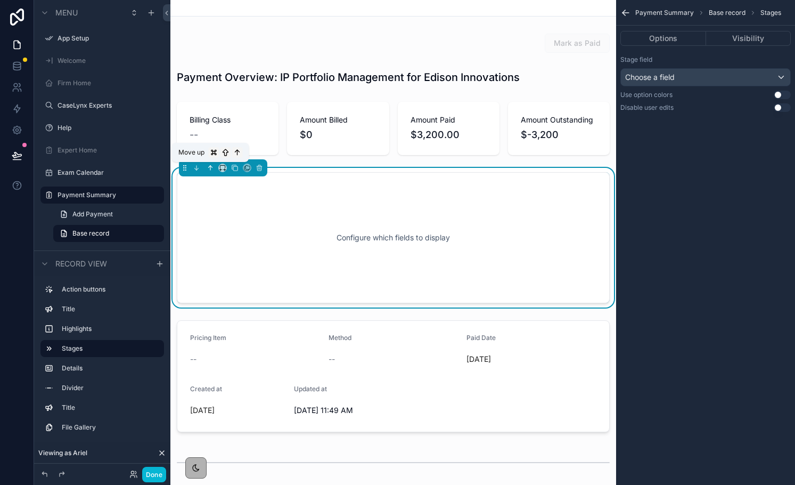
click at [209, 166] on icon "scrollable content" at bounding box center [210, 167] width 2 height 2
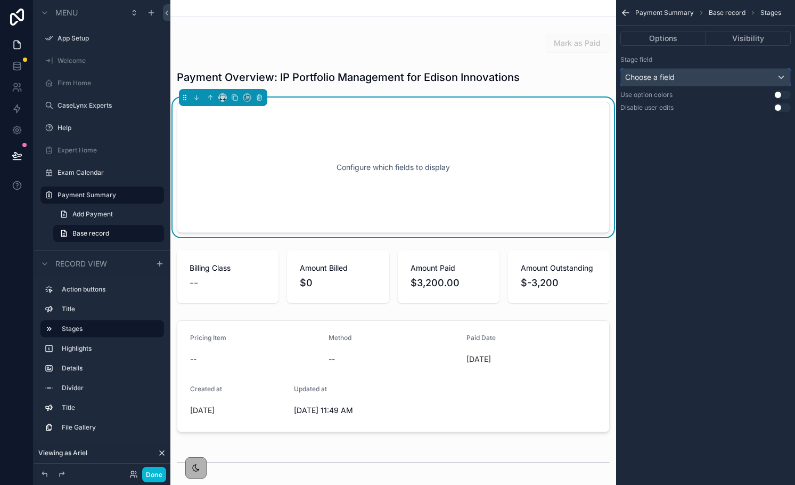
click at [737, 82] on div "Choose a field" at bounding box center [705, 77] width 169 height 17
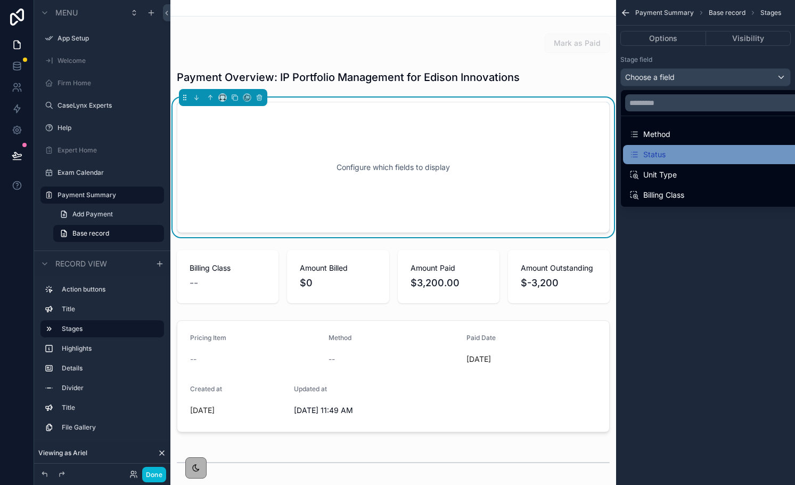
click at [688, 146] on div "Status" at bounding box center [718, 154] width 190 height 19
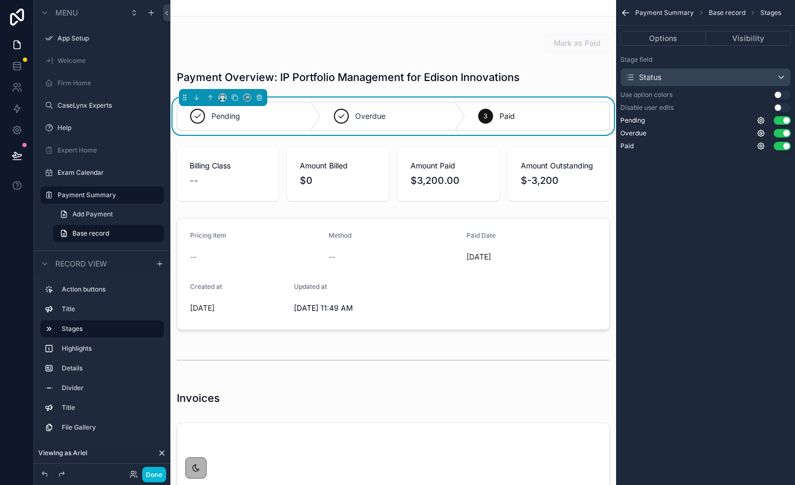
click at [624, 15] on icon "scrollable content" at bounding box center [626, 12] width 11 height 11
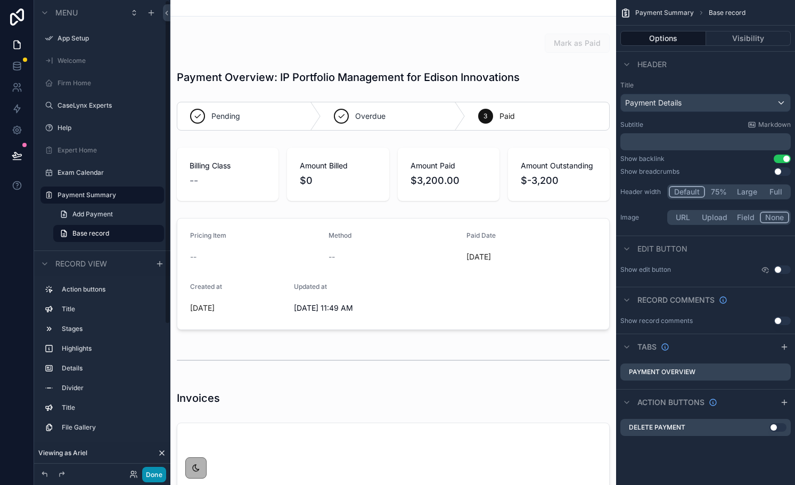
click at [160, 468] on button "Done" at bounding box center [154, 474] width 24 height 15
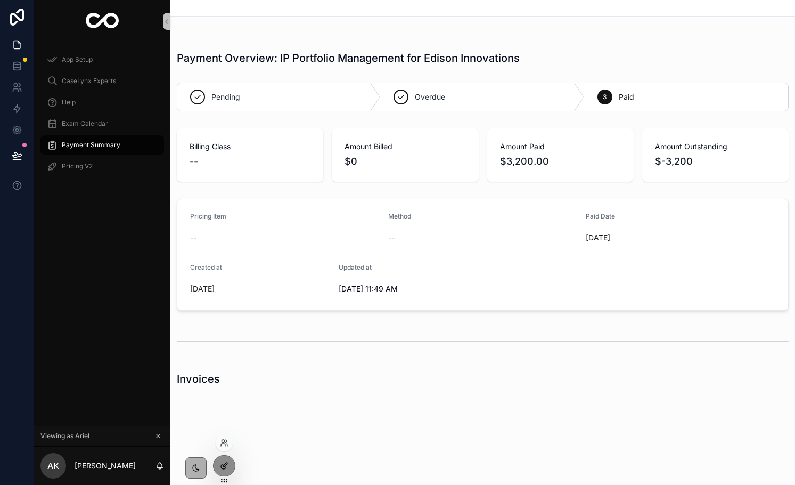
click at [226, 463] on icon at bounding box center [224, 465] width 9 height 9
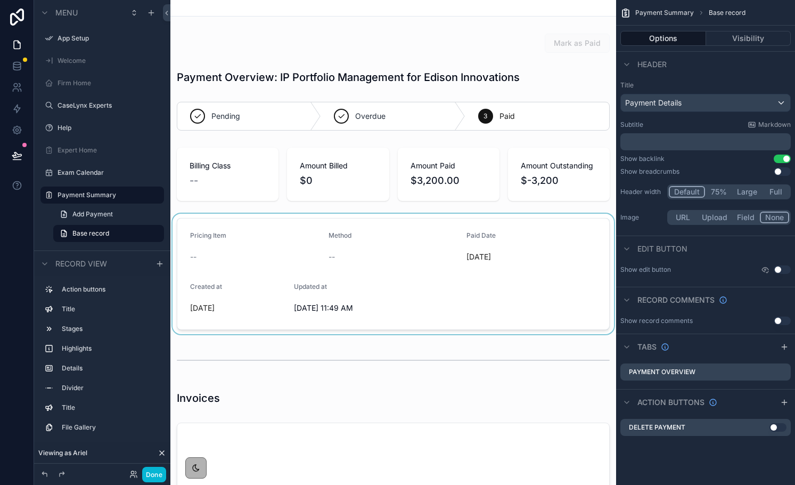
click at [311, 299] on div "scrollable content" at bounding box center [393, 274] width 446 height 120
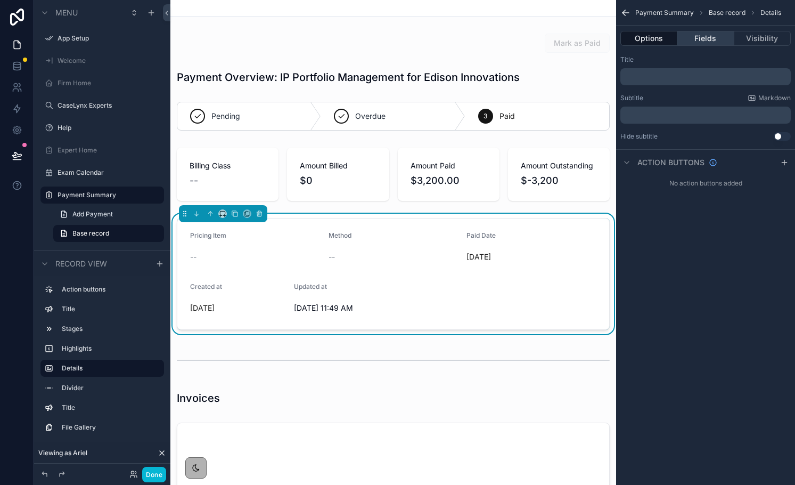
click at [706, 38] on button "Fields" at bounding box center [706, 38] width 56 height 15
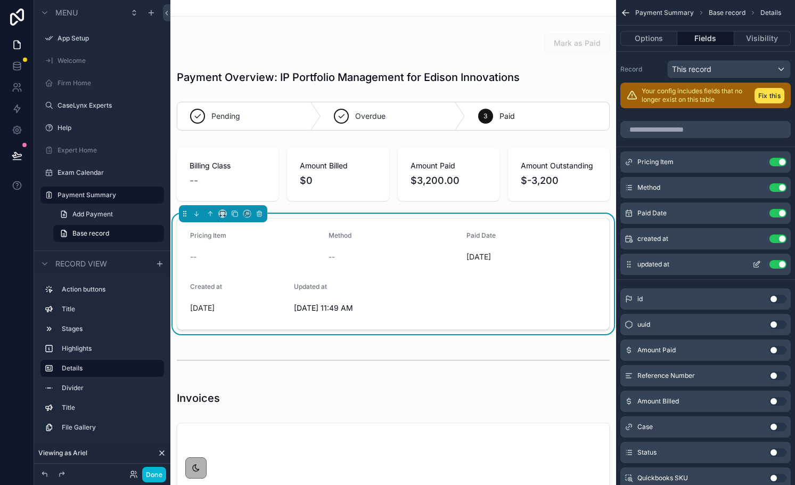
click at [756, 264] on icon "scrollable content" at bounding box center [758, 263] width 4 height 4
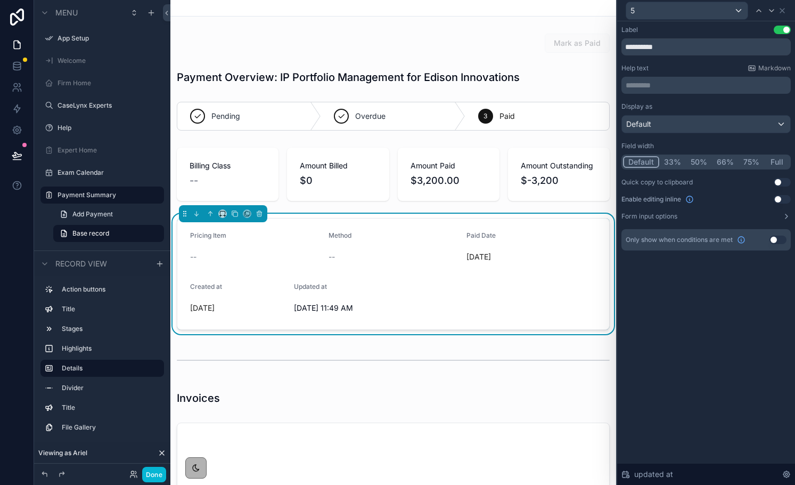
click at [672, 163] on button "33%" at bounding box center [673, 162] width 27 height 12
click at [780, 13] on icon at bounding box center [782, 10] width 9 height 9
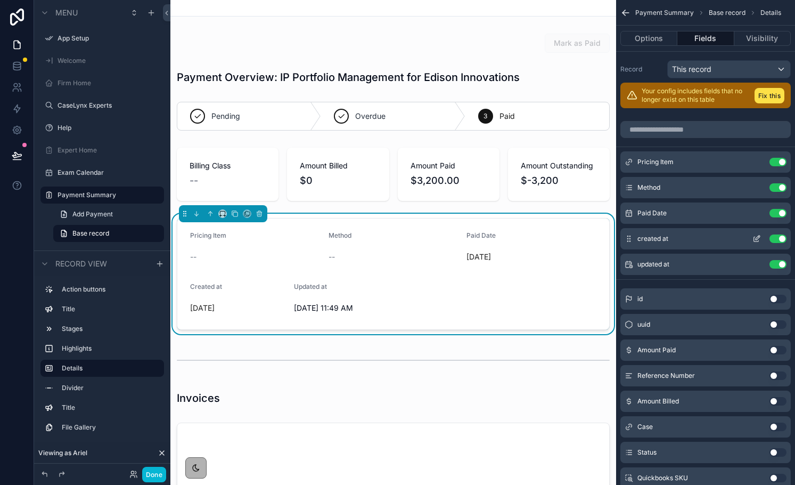
click at [757, 242] on icon "scrollable content" at bounding box center [757, 238] width 9 height 9
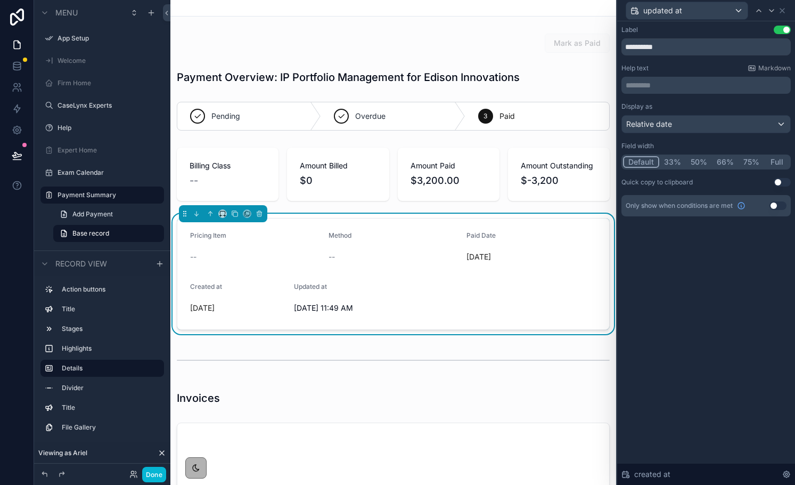
click at [678, 159] on button "33%" at bounding box center [673, 162] width 27 height 12
click at [782, 9] on icon at bounding box center [782, 10] width 9 height 9
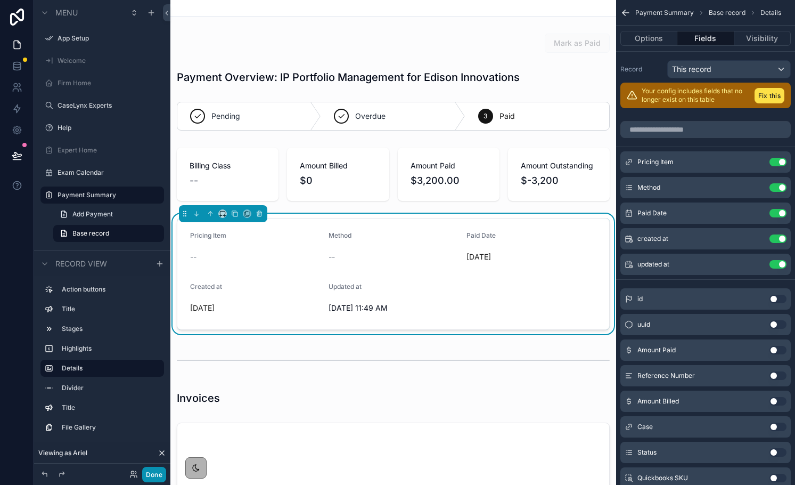
click at [161, 473] on button "Done" at bounding box center [154, 474] width 24 height 15
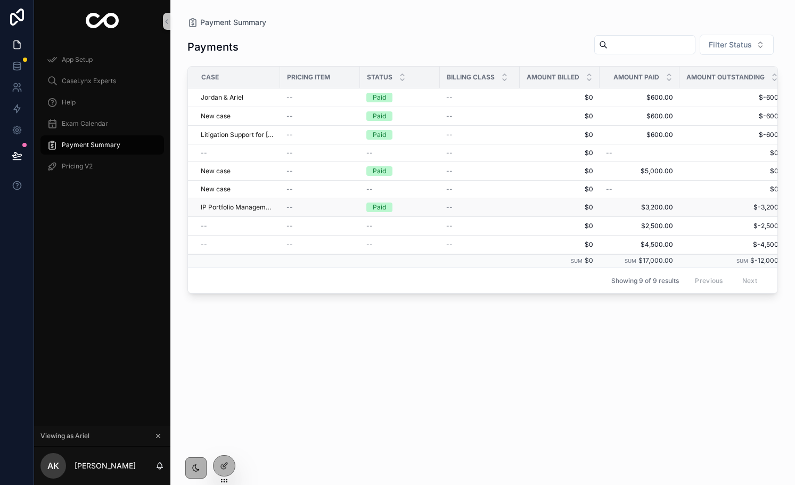
click at [663, 206] on span "$3,200.00" at bounding box center [639, 207] width 67 height 9
click at [213, 169] on span "New case" at bounding box center [216, 171] width 30 height 9
click at [227, 468] on icon at bounding box center [224, 465] width 9 height 9
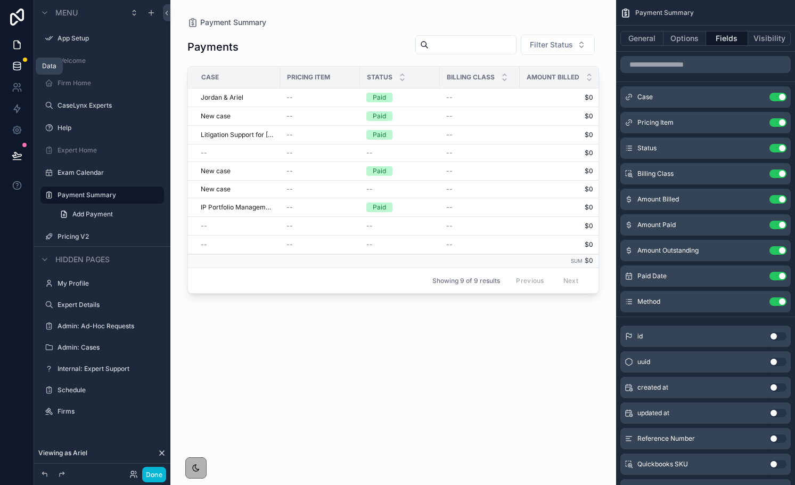
click at [19, 69] on icon at bounding box center [17, 66] width 11 height 11
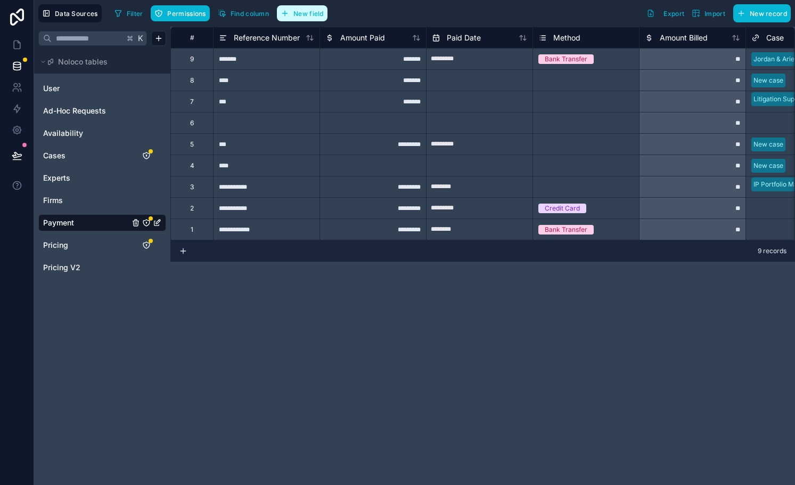
click at [293, 18] on button "New field" at bounding box center [302, 13] width 51 height 16
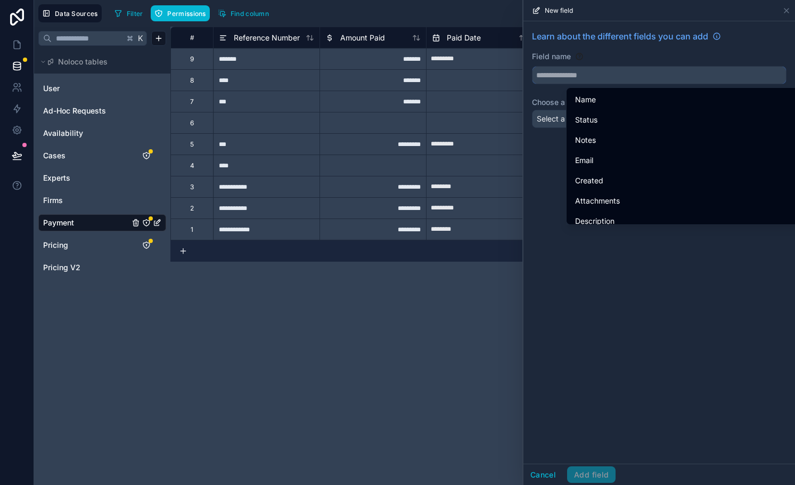
click at [562, 75] on input "text" at bounding box center [660, 75] width 254 height 17
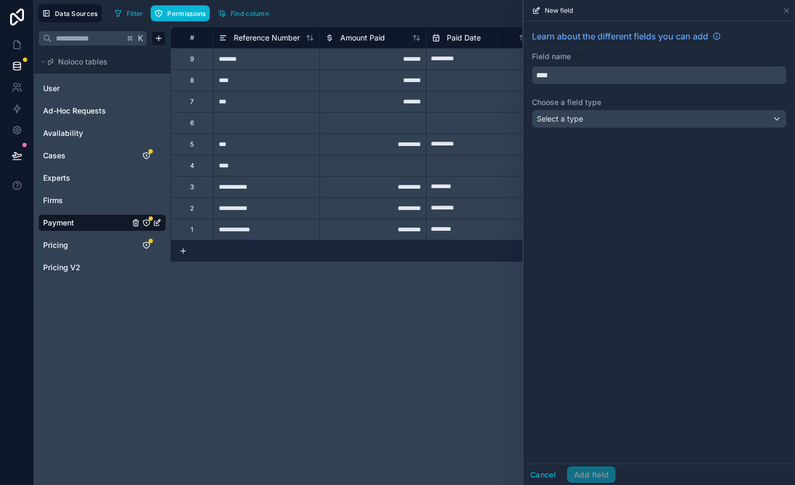
type input "****"
click at [561, 119] on span "Select a type" at bounding box center [560, 118] width 46 height 9
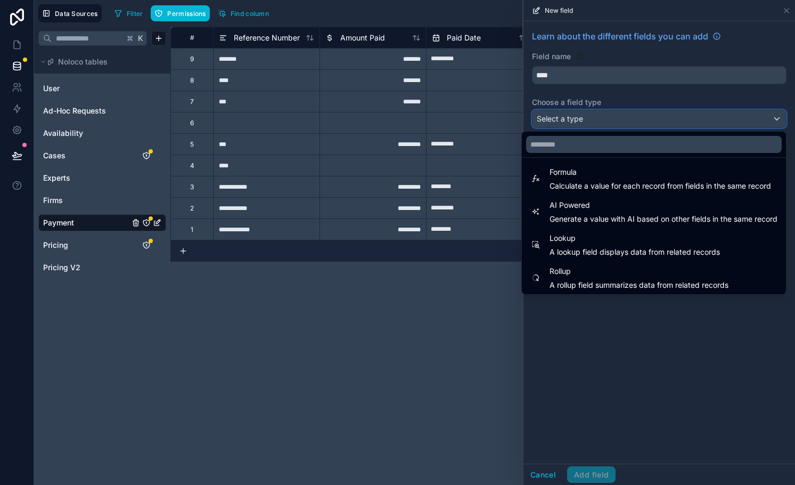
scroll to position [309, 0]
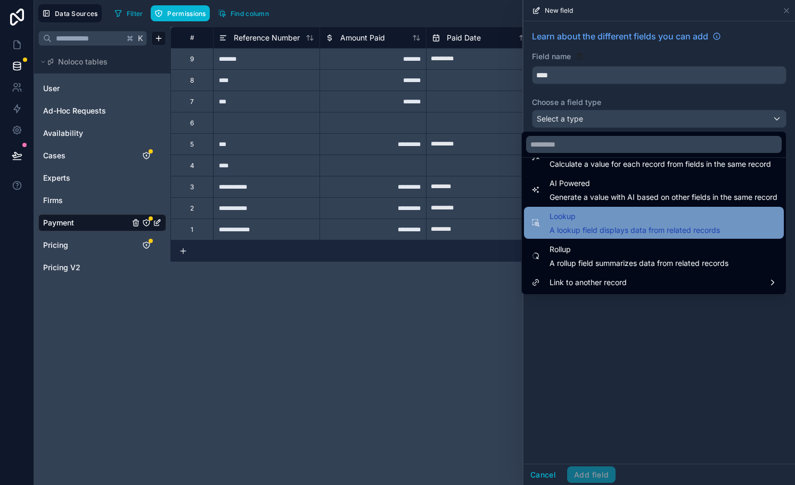
click at [582, 222] on span "Lookup" at bounding box center [635, 216] width 170 height 13
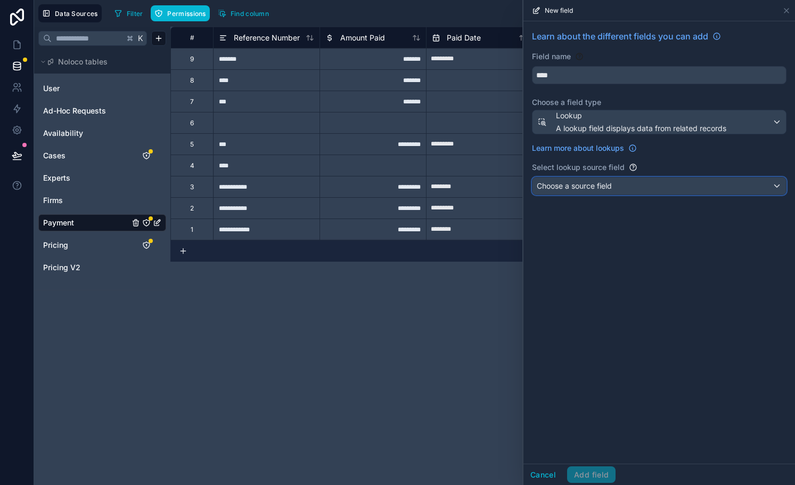
click at [564, 187] on span "Choose a source field" at bounding box center [574, 185] width 75 height 9
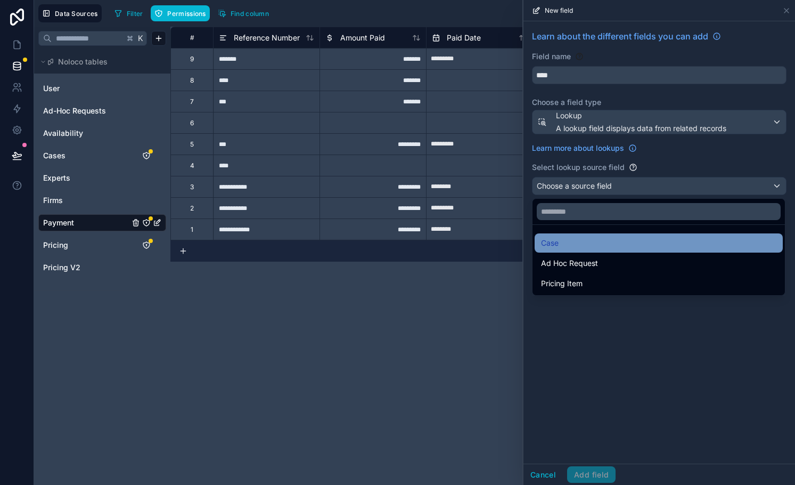
click at [568, 242] on div "Case" at bounding box center [658, 243] width 235 height 13
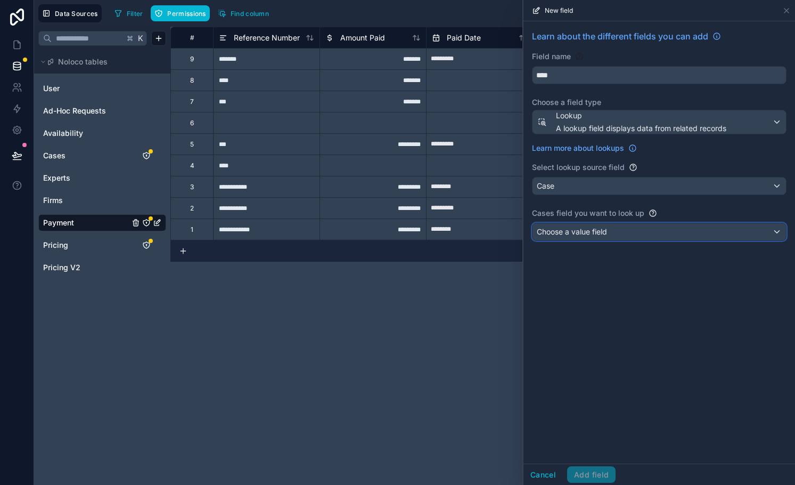
click at [566, 235] on span "Choose a value field" at bounding box center [572, 231] width 70 height 9
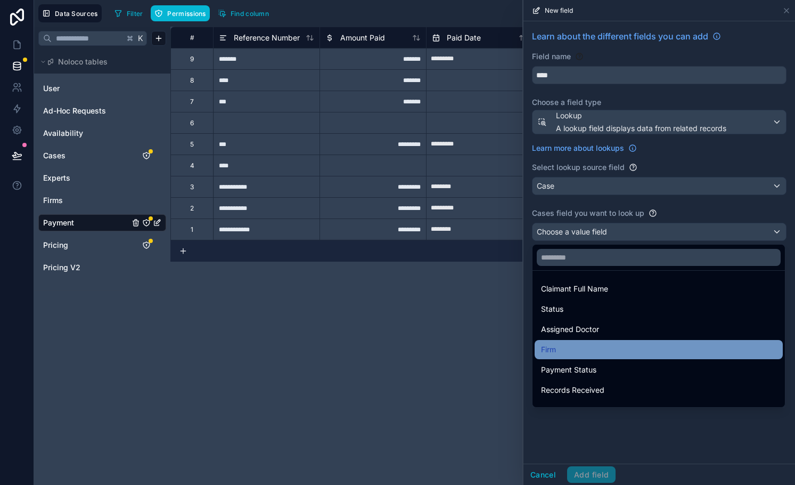
click at [565, 341] on div "Firm" at bounding box center [659, 349] width 248 height 19
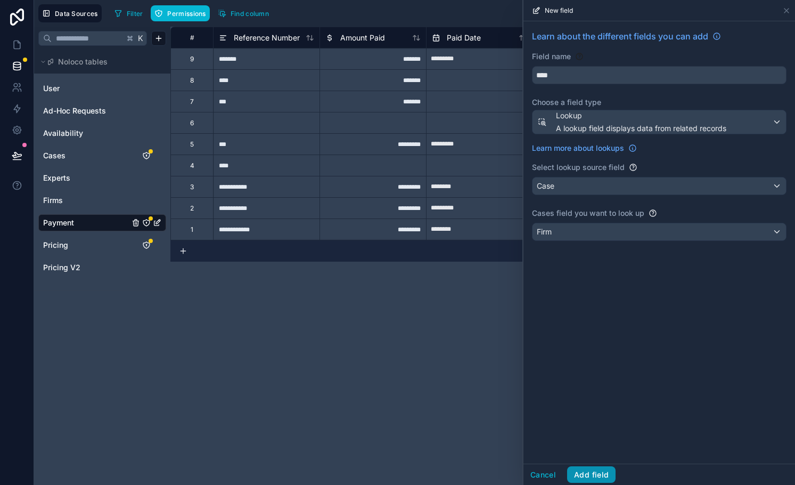
click at [596, 475] on button "Add field" at bounding box center [591, 474] width 48 height 17
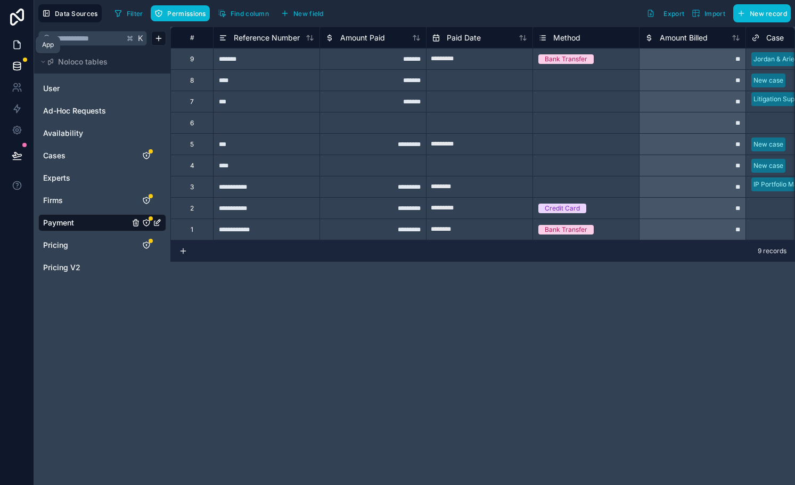
click at [15, 50] on link at bounding box center [17, 44] width 34 height 21
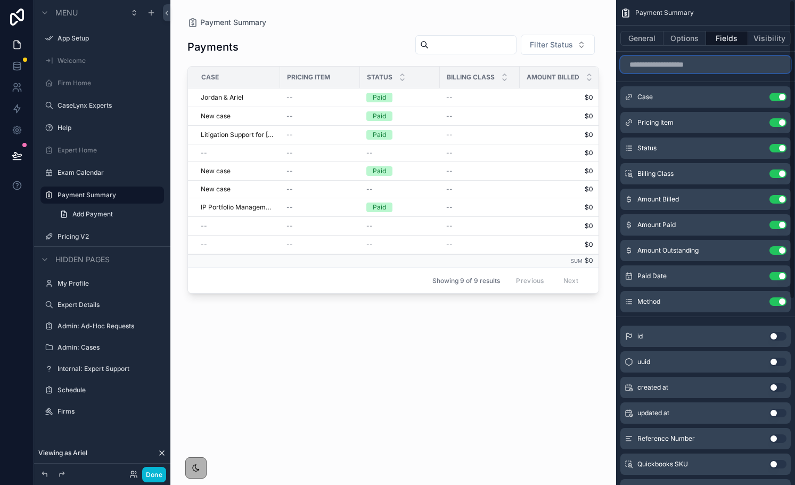
click at [693, 67] on input "scrollable content" at bounding box center [706, 64] width 170 height 17
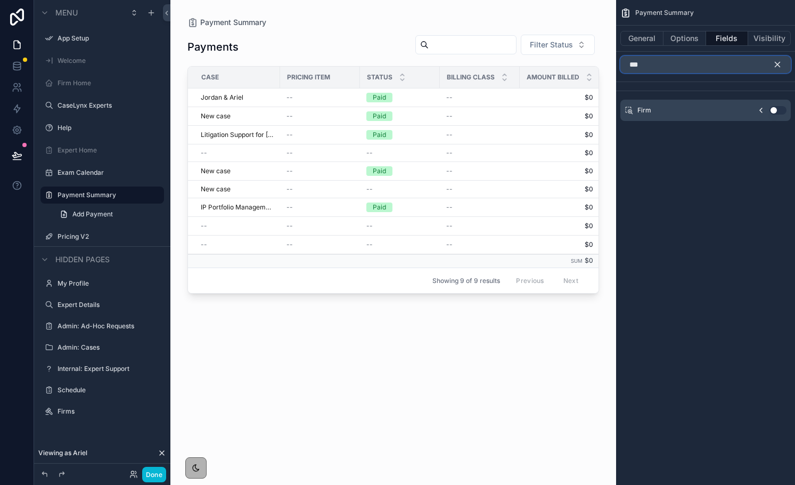
type input "***"
click at [779, 111] on button "Use setting" at bounding box center [778, 110] width 17 height 9
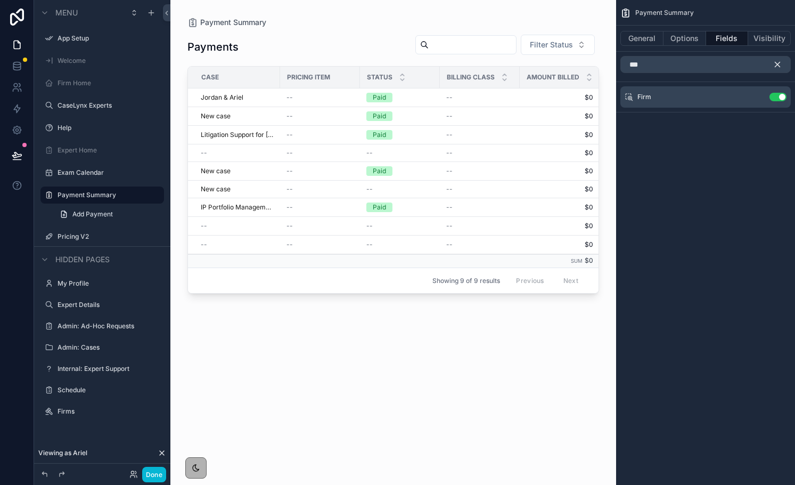
click at [782, 64] on icon "scrollable content" at bounding box center [778, 65] width 10 height 10
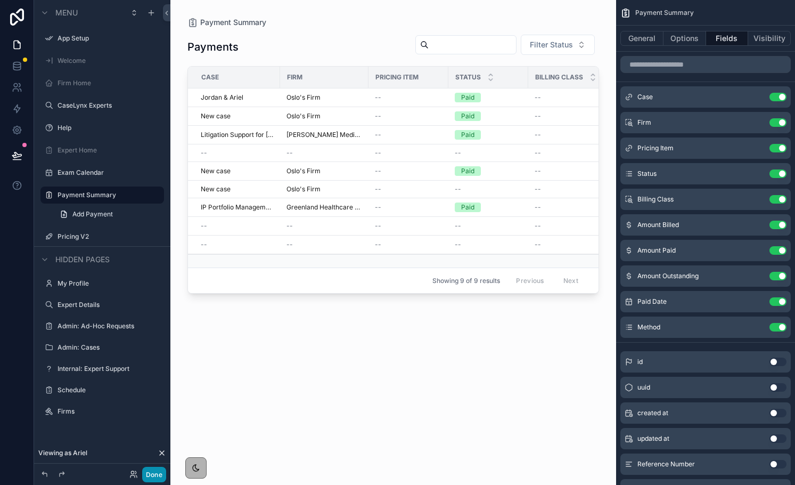
click at [153, 473] on button "Done" at bounding box center [154, 474] width 24 height 15
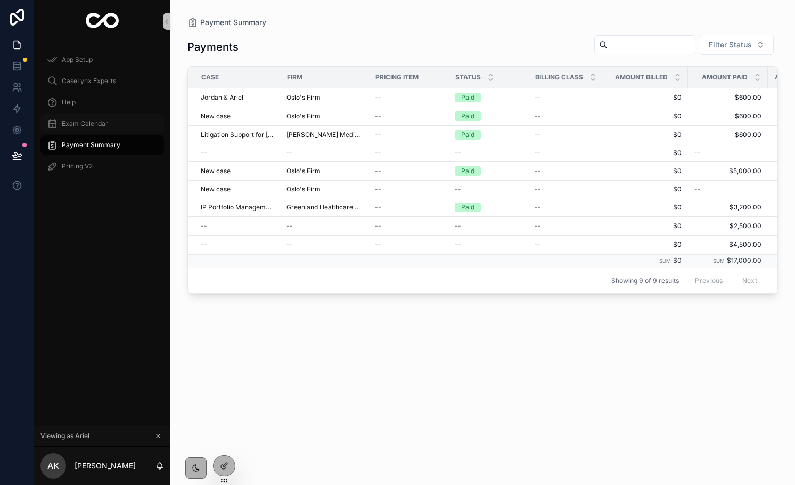
click at [94, 125] on span "Exam Calendar" at bounding box center [85, 123] width 46 height 9
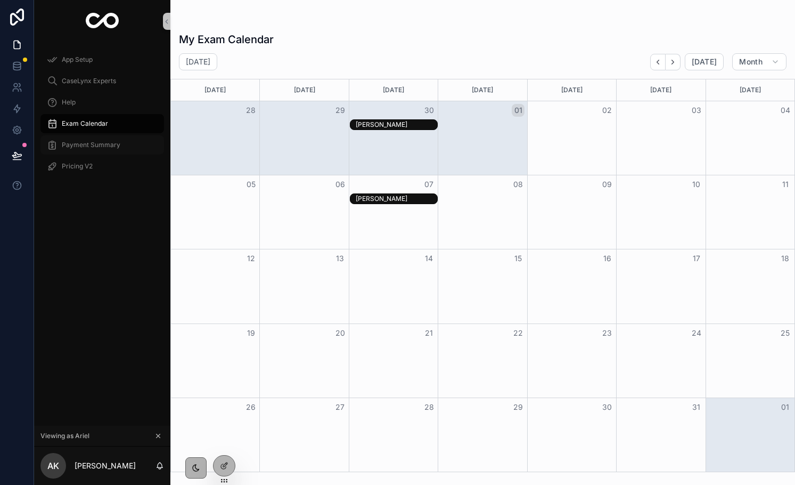
click at [85, 145] on span "Payment Summary" at bounding box center [91, 145] width 59 height 9
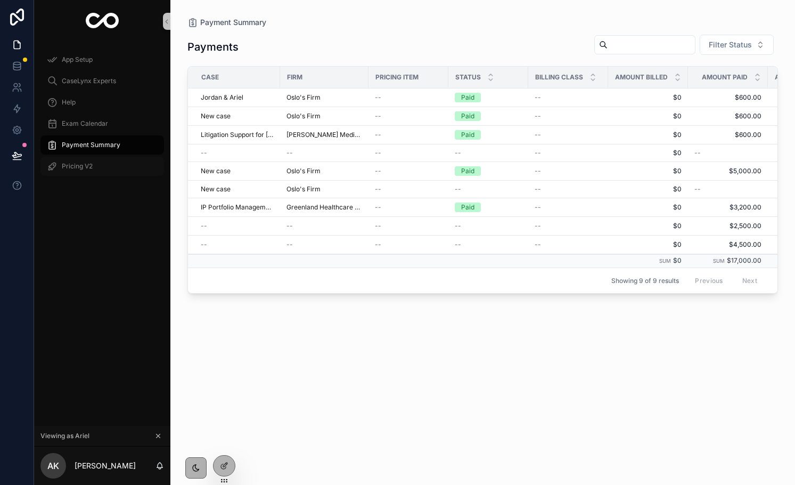
click at [82, 166] on span "Pricing V2" at bounding box center [77, 166] width 31 height 9
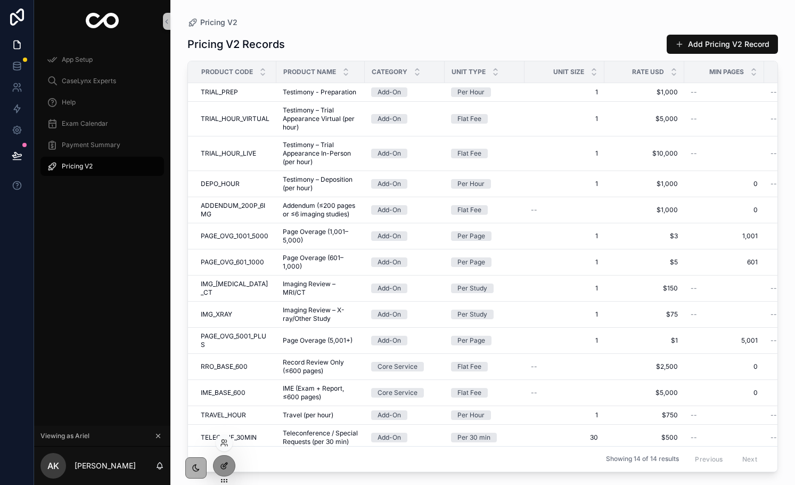
click at [223, 468] on icon at bounding box center [224, 465] width 9 height 9
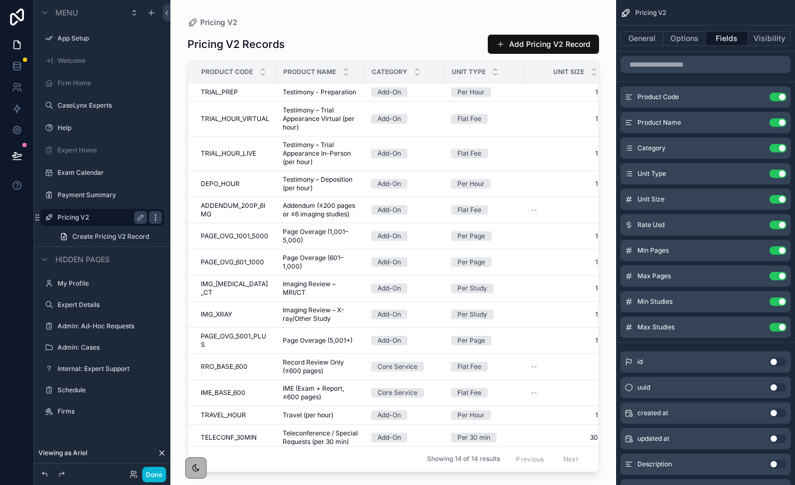
click at [155, 217] on icon "scrollable content" at bounding box center [155, 217] width 1 height 1
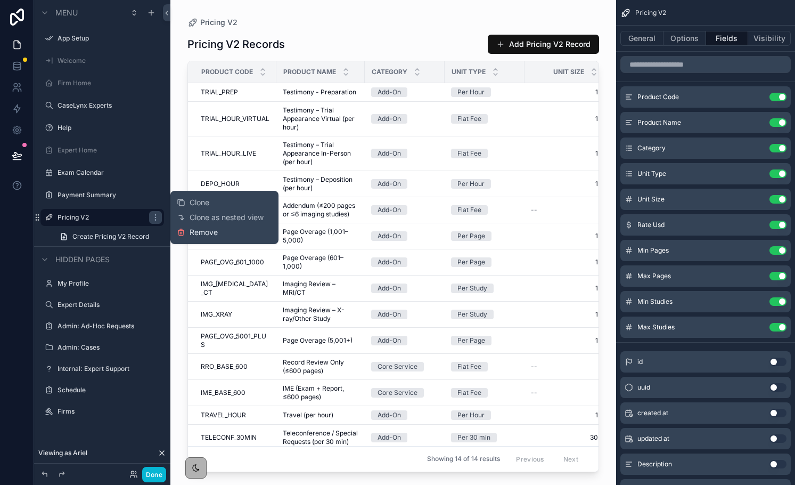
click at [192, 235] on span "Remove" at bounding box center [204, 232] width 28 height 11
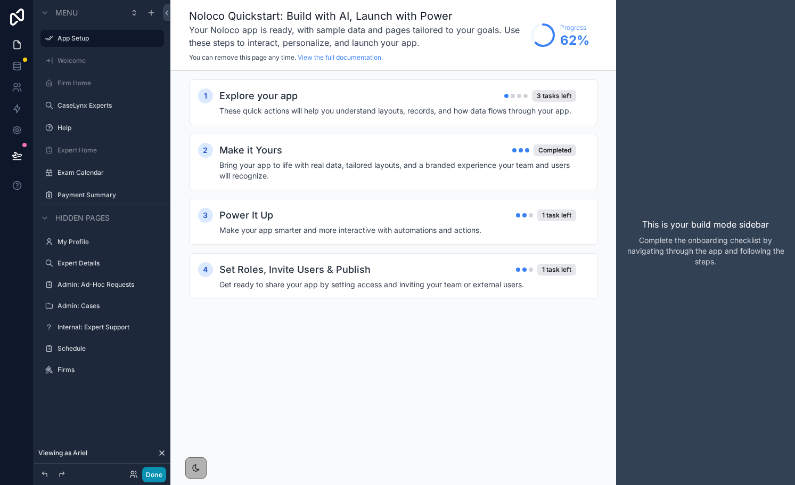
click at [152, 473] on button "Done" at bounding box center [154, 474] width 24 height 15
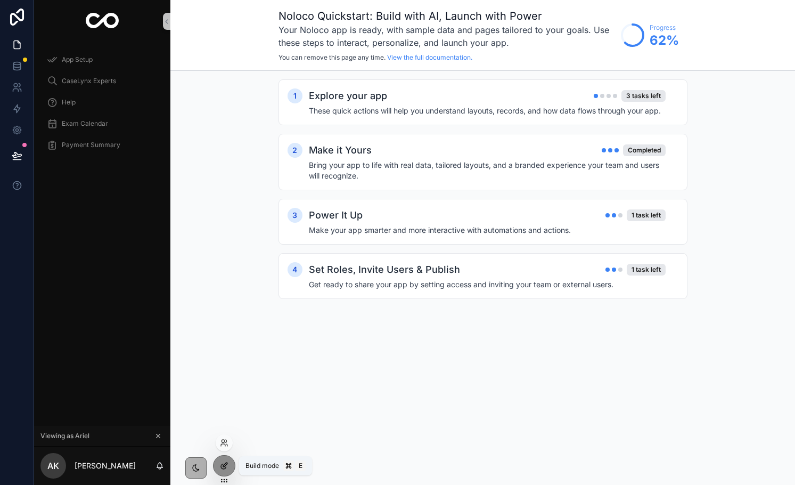
click at [221, 468] on icon at bounding box center [224, 465] width 9 height 9
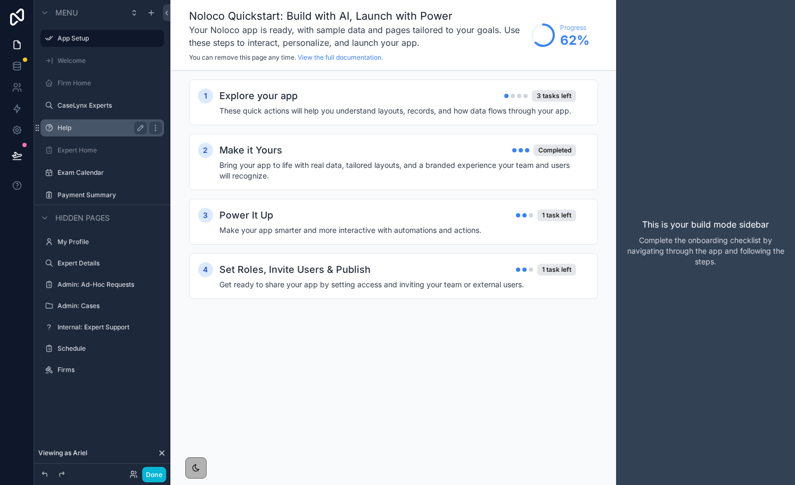
click at [63, 131] on label "Help" at bounding box center [100, 128] width 85 height 9
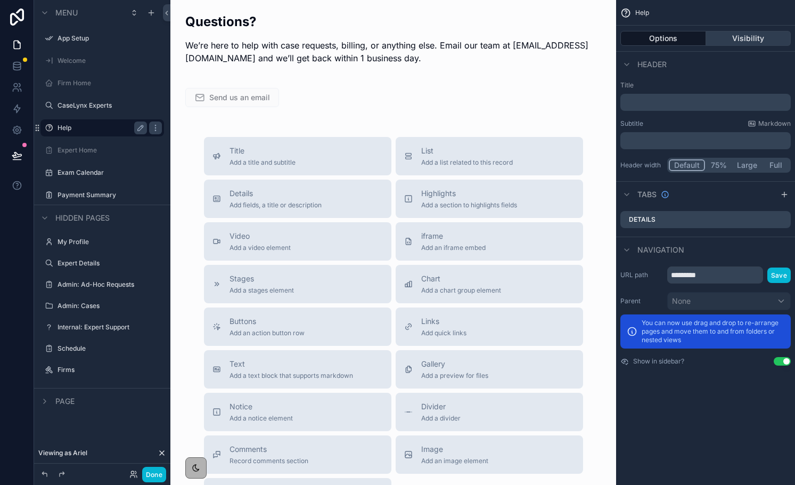
click at [733, 43] on button "Visibility" at bounding box center [748, 38] width 85 height 15
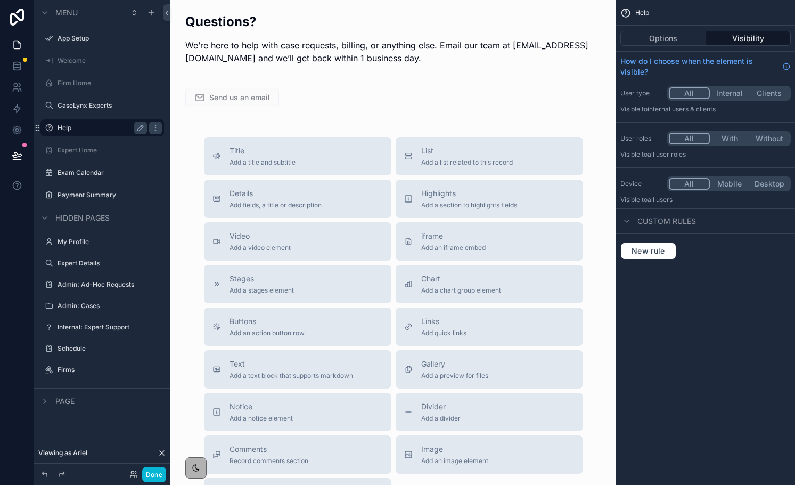
click at [736, 141] on button "With" at bounding box center [730, 139] width 40 height 12
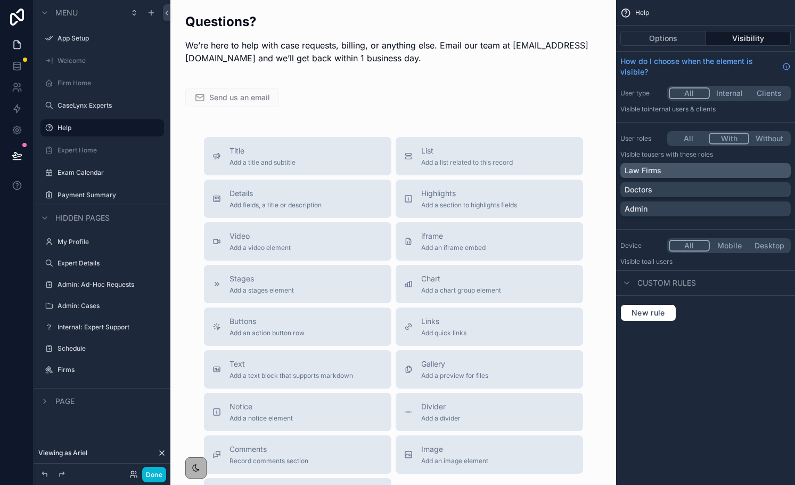
click at [735, 172] on div "Law Firms" at bounding box center [706, 170] width 162 height 11
click at [735, 189] on div "Doctors" at bounding box center [706, 189] width 162 height 11
click at [157, 475] on button "Done" at bounding box center [154, 474] width 24 height 15
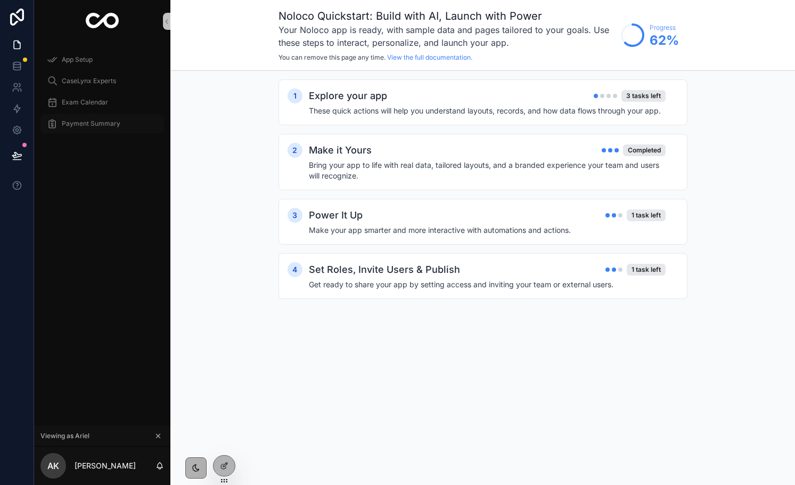
click at [86, 122] on span "Payment Summary" at bounding box center [91, 123] width 59 height 9
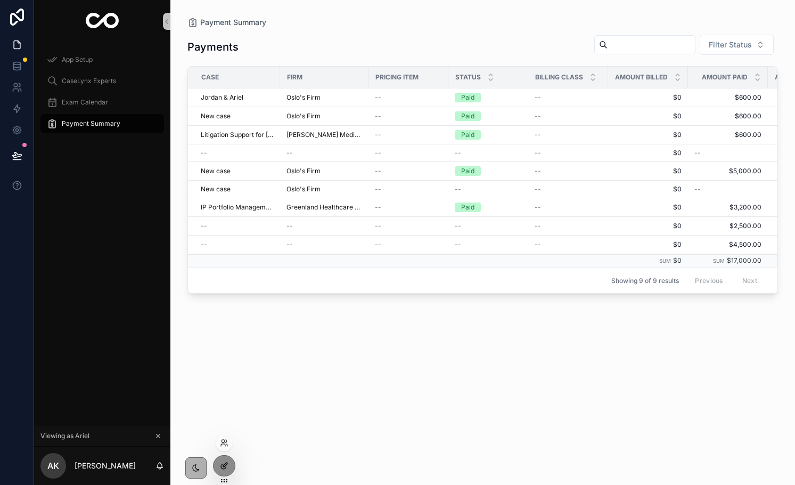
click at [224, 463] on icon at bounding box center [224, 465] width 9 height 9
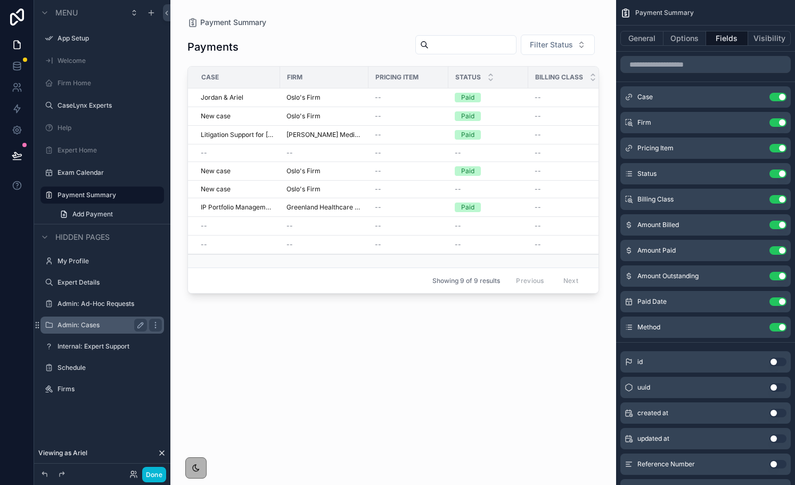
click at [80, 324] on label "Admin: Cases" at bounding box center [100, 325] width 85 height 9
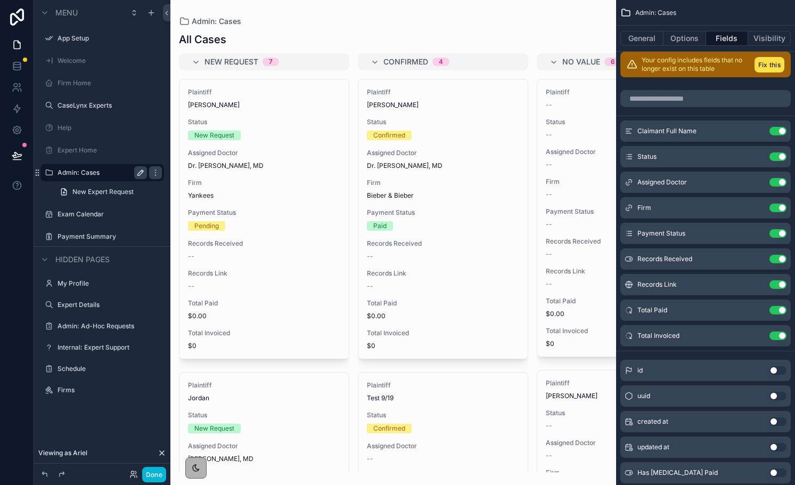
click at [139, 169] on icon "scrollable content" at bounding box center [140, 172] width 9 height 9
click at [99, 172] on input "**********" at bounding box center [94, 172] width 72 height 13
click at [115, 172] on input "*****" at bounding box center [94, 172] width 72 height 13
type input "**********"
click at [137, 173] on icon "scrollable content" at bounding box center [140, 172] width 9 height 9
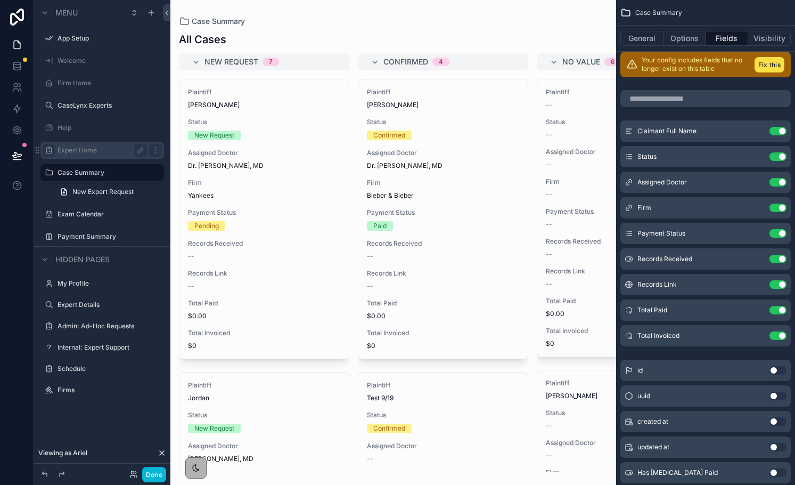
drag, startPoint x: 37, startPoint y: 108, endPoint x: 47, endPoint y: 153, distance: 46.9
click at [47, 153] on div "App Setup Welcome Firm Home CaseLynx Experts Help Expert Home Case Summary New …" at bounding box center [102, 136] width 136 height 221
click at [111, 171] on label "Case Summary" at bounding box center [100, 172] width 85 height 9
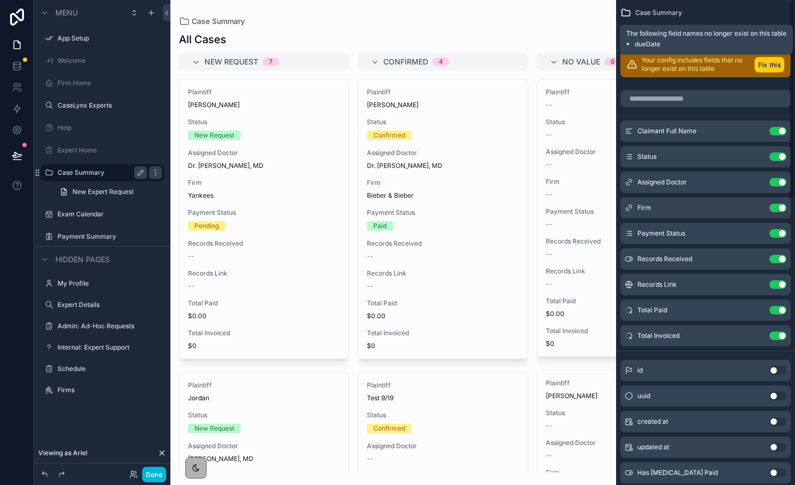
click at [780, 67] on button "Fix this" at bounding box center [770, 64] width 30 height 15
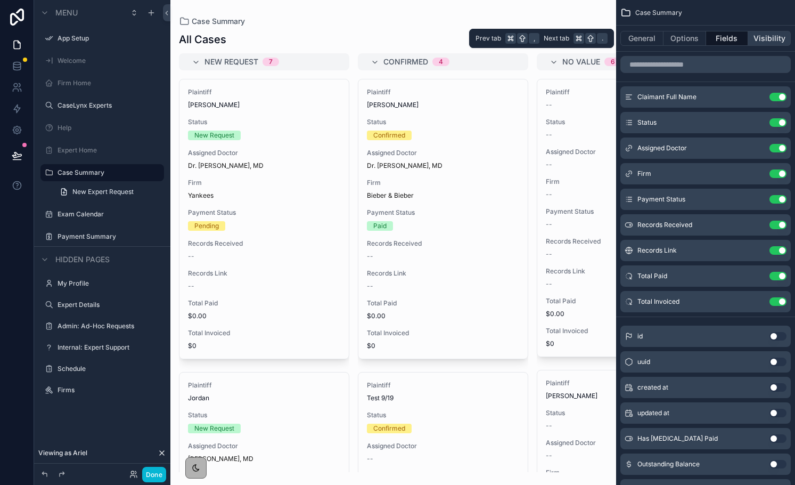
click at [771, 43] on button "Visibility" at bounding box center [769, 38] width 43 height 15
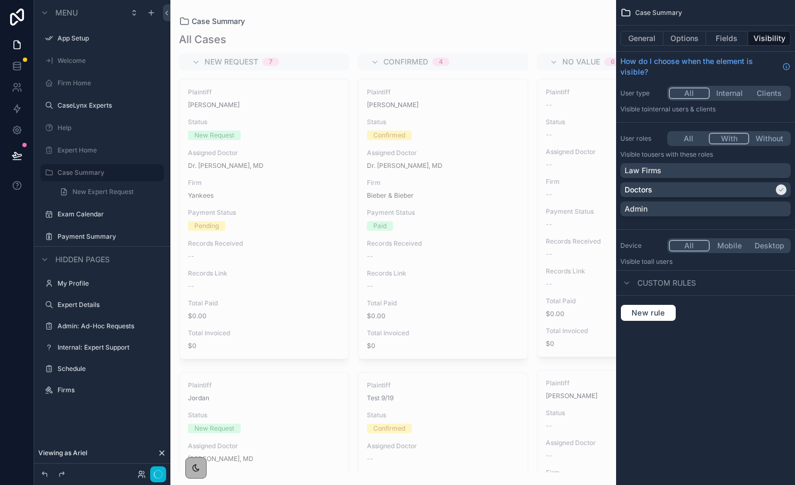
click at [730, 139] on button "With" at bounding box center [729, 139] width 41 height 12
click at [779, 207] on div "Admin" at bounding box center [706, 208] width 162 height 11
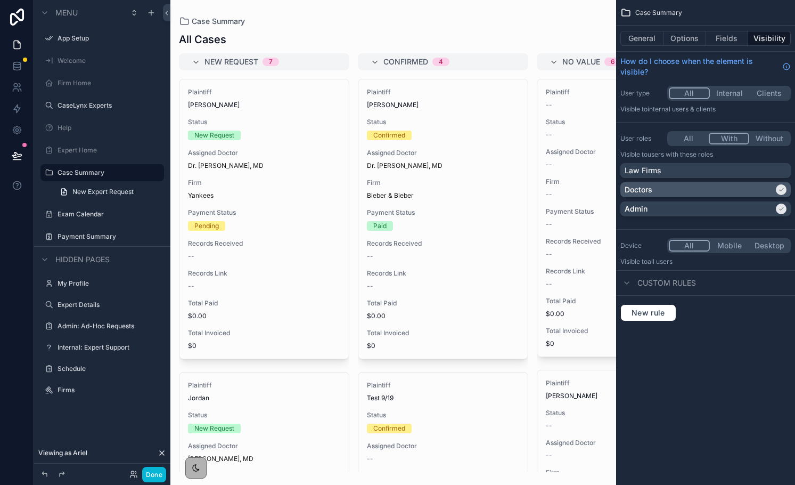
click at [778, 193] on div "scrollable content" at bounding box center [781, 189] width 11 height 11
click at [155, 477] on button "Done" at bounding box center [154, 474] width 24 height 15
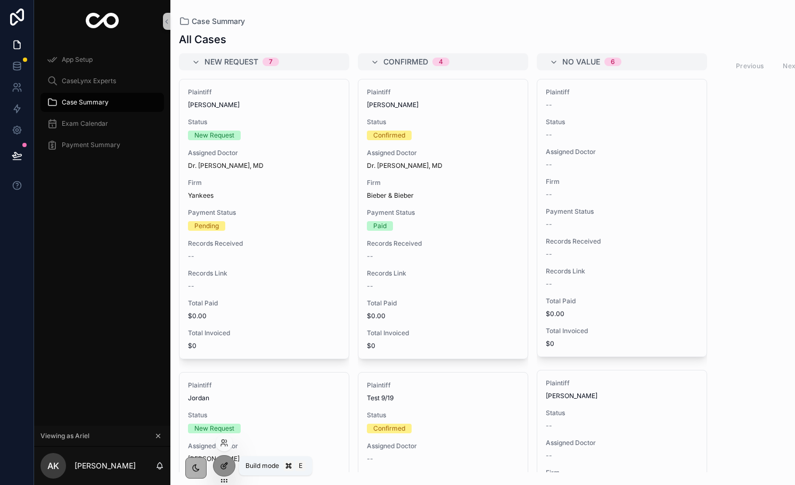
click at [224, 465] on icon at bounding box center [224, 465] width 9 height 9
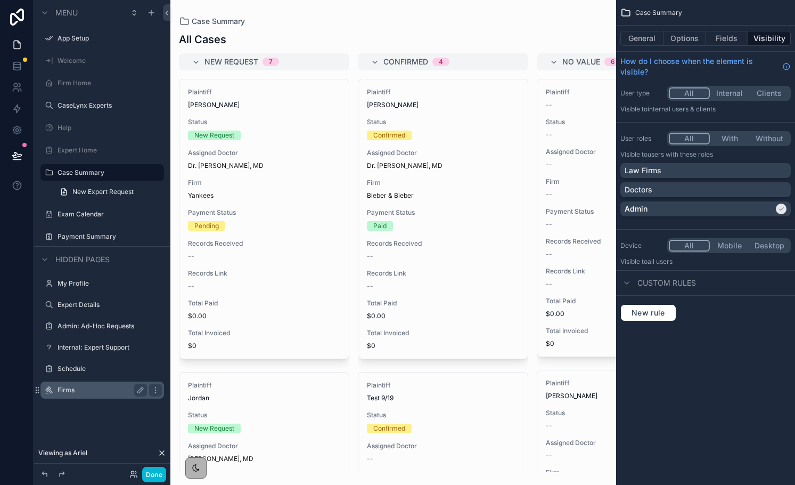
click at [93, 384] on div "Firms" at bounding box center [102, 390] width 89 height 13
click at [87, 388] on label "Firms" at bounding box center [100, 390] width 85 height 9
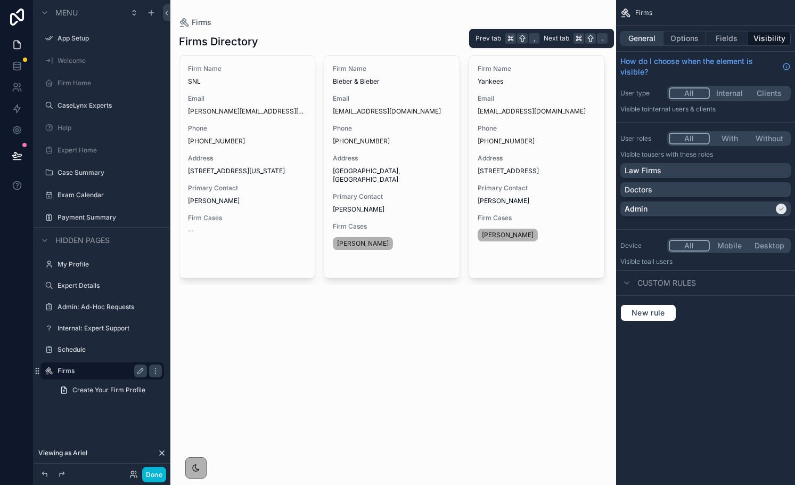
click at [647, 37] on button "General" at bounding box center [642, 38] width 43 height 15
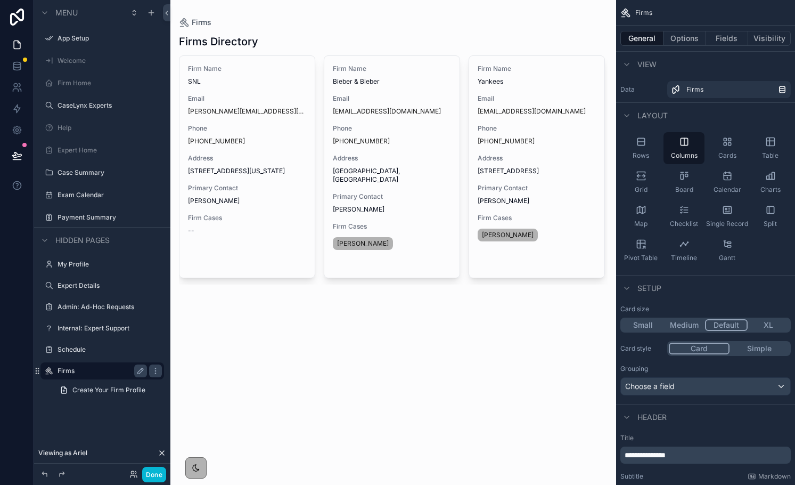
click at [644, 458] on span "**********" at bounding box center [645, 454] width 41 height 7
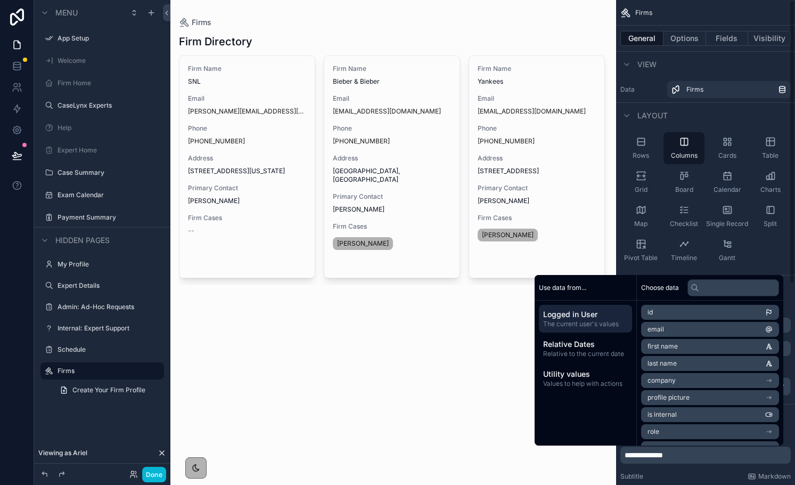
click at [474, 433] on div "Firms Firm Directory Firm Name SNL Email jimmy@gmail.com Phone +1 914-275-2669 …" at bounding box center [393, 242] width 446 height 485
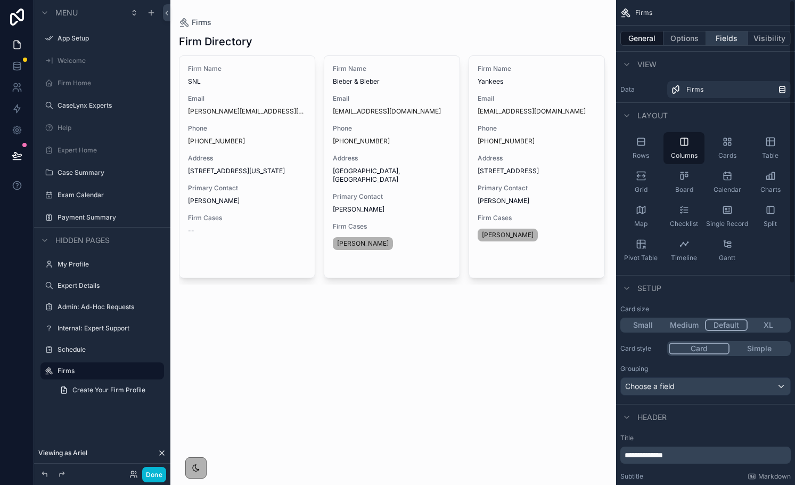
click at [722, 31] on button "Fields" at bounding box center [727, 38] width 43 height 15
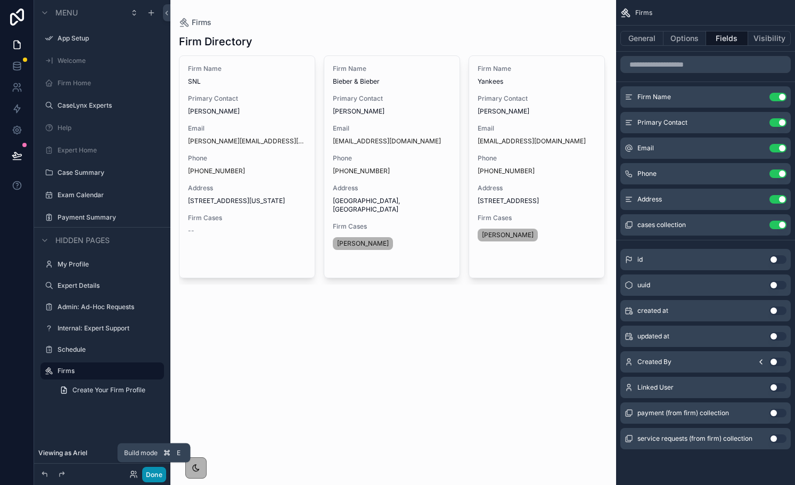
click at [151, 471] on button "Done" at bounding box center [154, 474] width 24 height 15
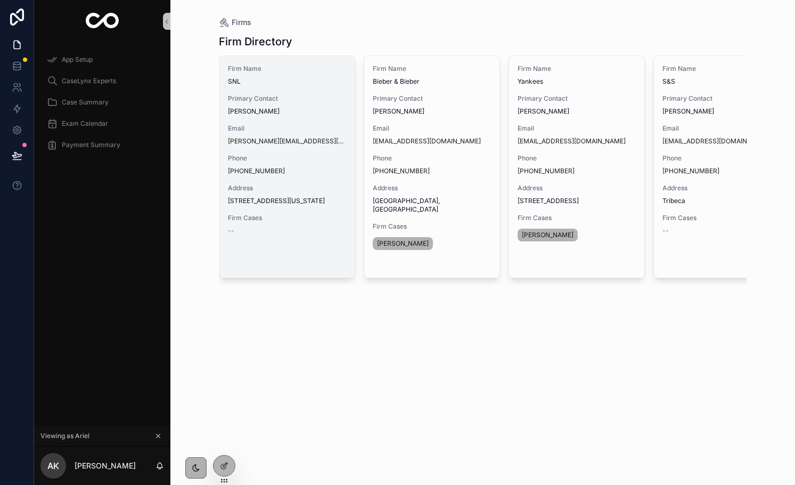
click at [245, 257] on div "Firm Name SNL Primary Contact Jimmy Fallon Email jimmy@gmail.com Phone +1 914-2…" at bounding box center [286, 167] width 135 height 222
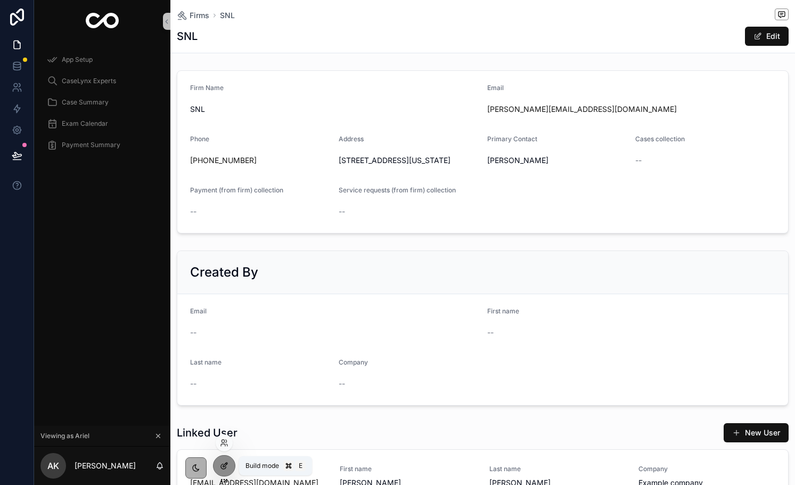
click at [232, 461] on div at bounding box center [224, 465] width 21 height 20
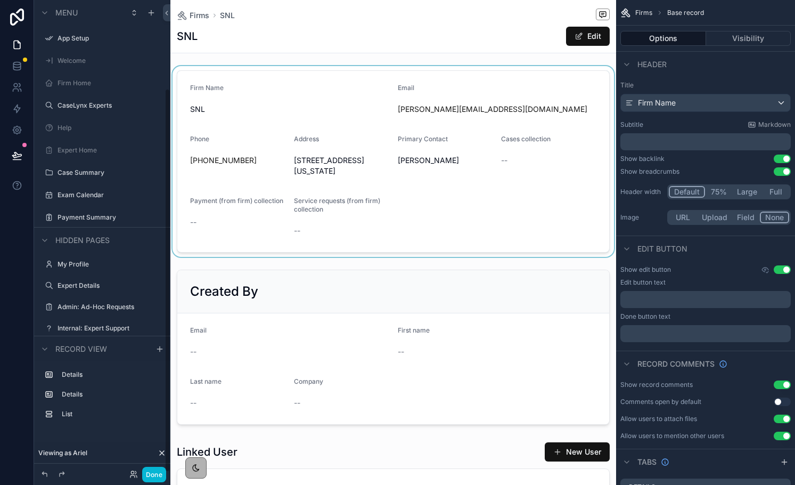
scroll to position [109, 0]
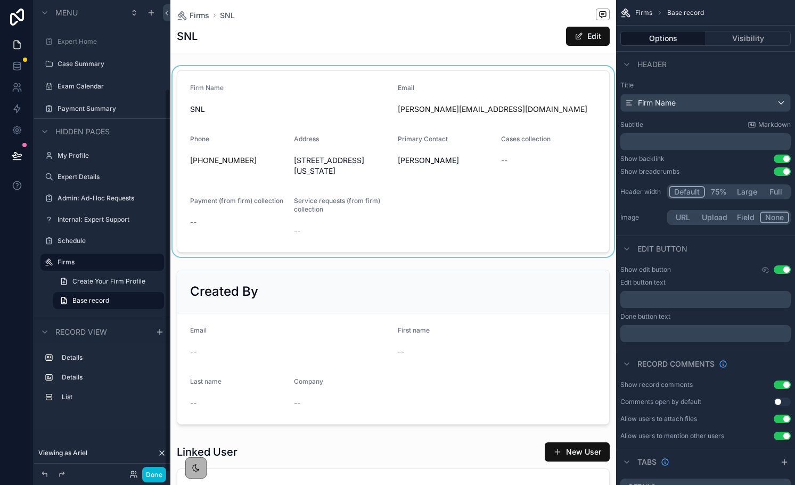
click at [295, 113] on div "scrollable content" at bounding box center [393, 161] width 446 height 191
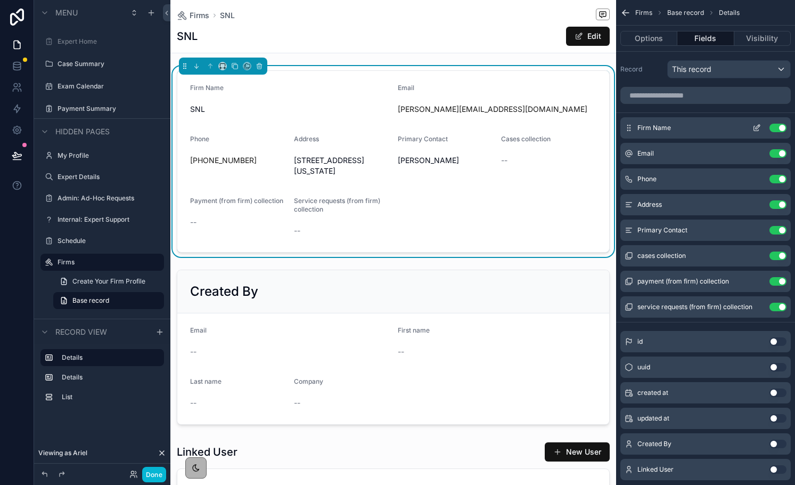
click at [755, 126] on icon "scrollable content" at bounding box center [757, 128] width 9 height 9
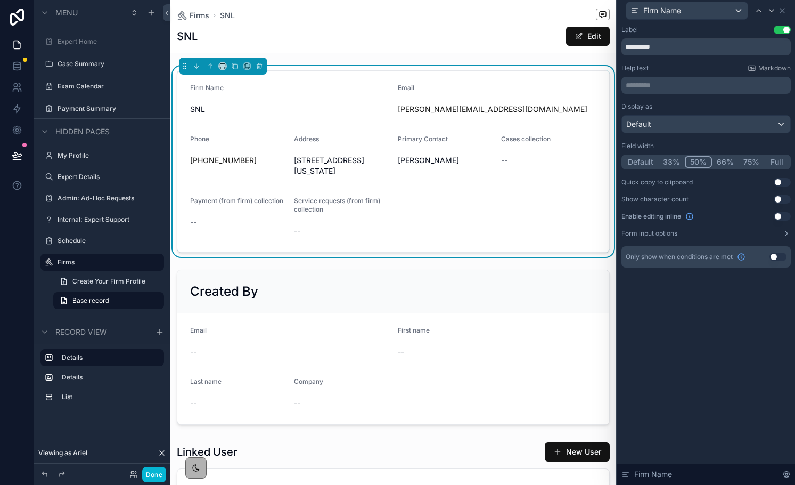
click at [672, 162] on button "33%" at bounding box center [671, 162] width 27 height 12
click at [783, 9] on icon at bounding box center [782, 10] width 9 height 9
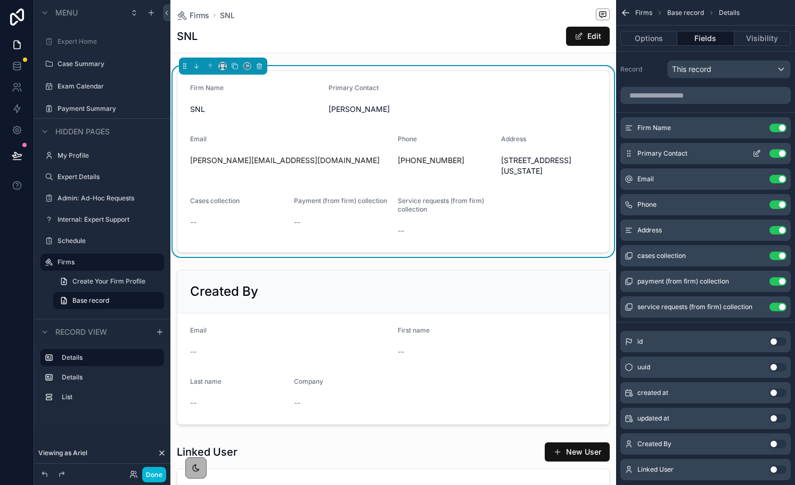
click at [756, 152] on icon "scrollable content" at bounding box center [758, 152] width 4 height 4
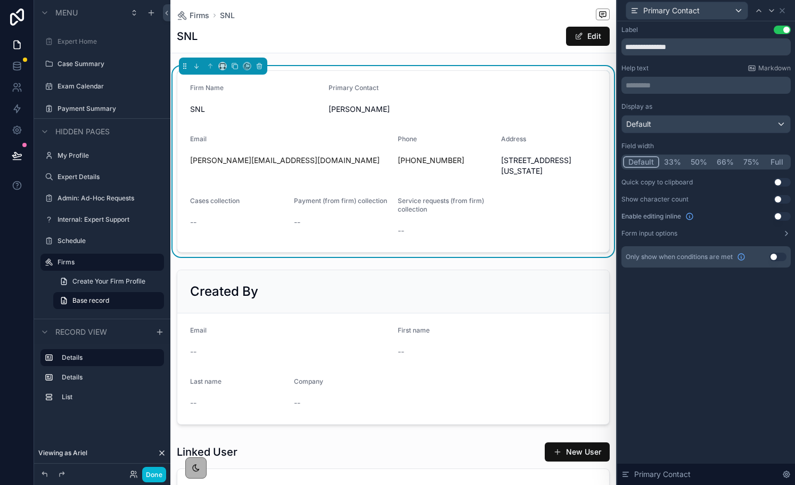
click at [672, 158] on button "33%" at bounding box center [673, 162] width 27 height 12
click at [782, 12] on icon at bounding box center [782, 10] width 9 height 9
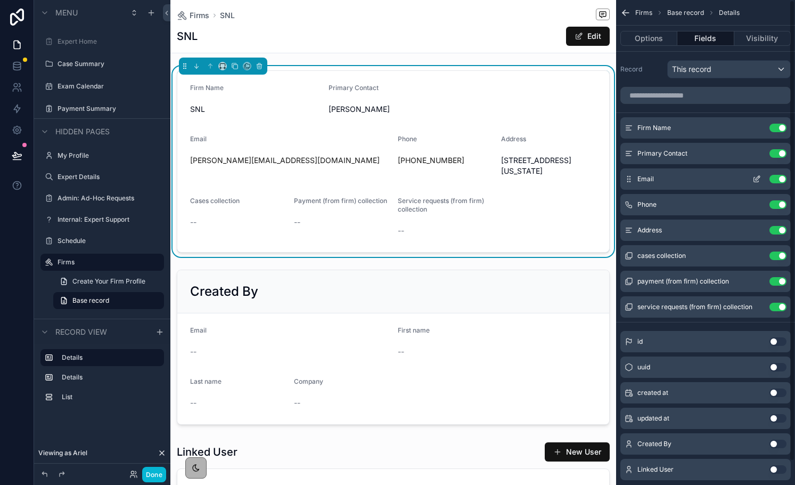
click at [755, 181] on icon "scrollable content" at bounding box center [757, 179] width 9 height 9
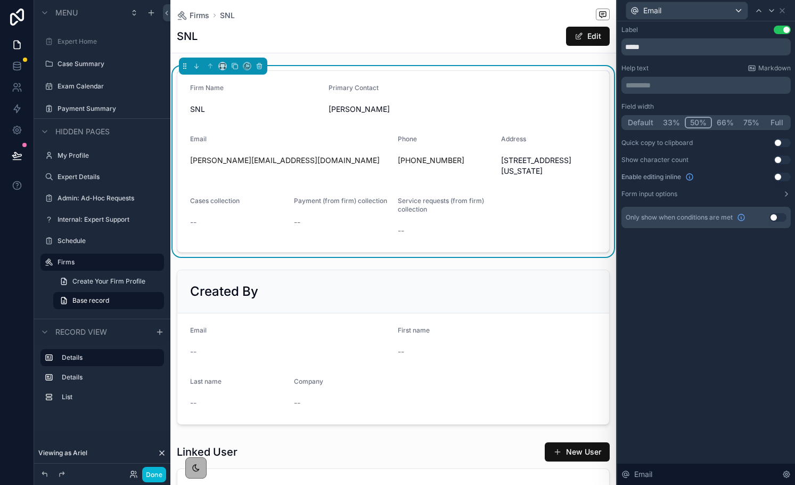
click at [675, 120] on button "33%" at bounding box center [671, 123] width 27 height 12
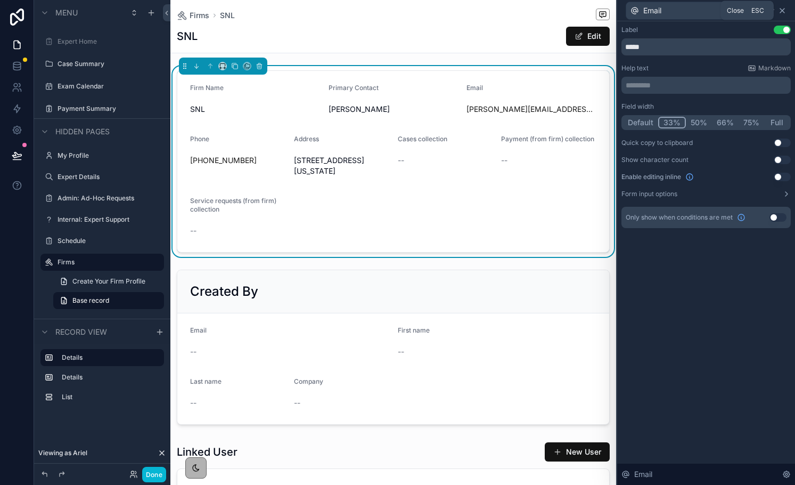
click at [783, 11] on icon at bounding box center [782, 11] width 4 height 4
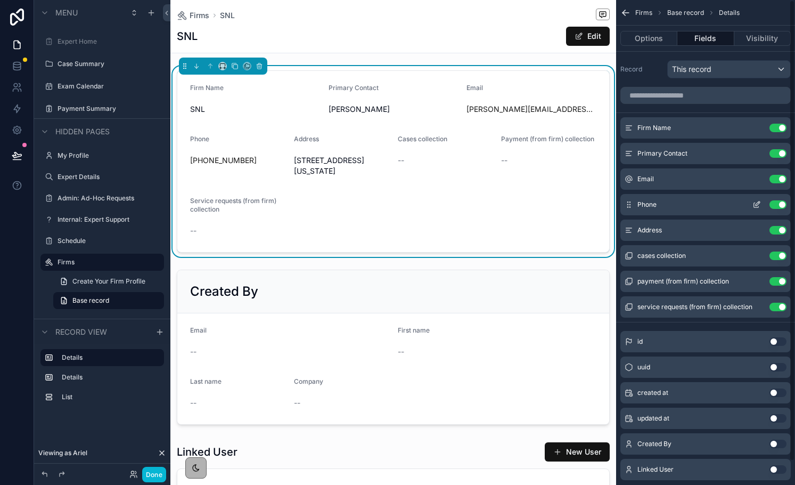
click at [756, 203] on icon "scrollable content" at bounding box center [758, 203] width 4 height 4
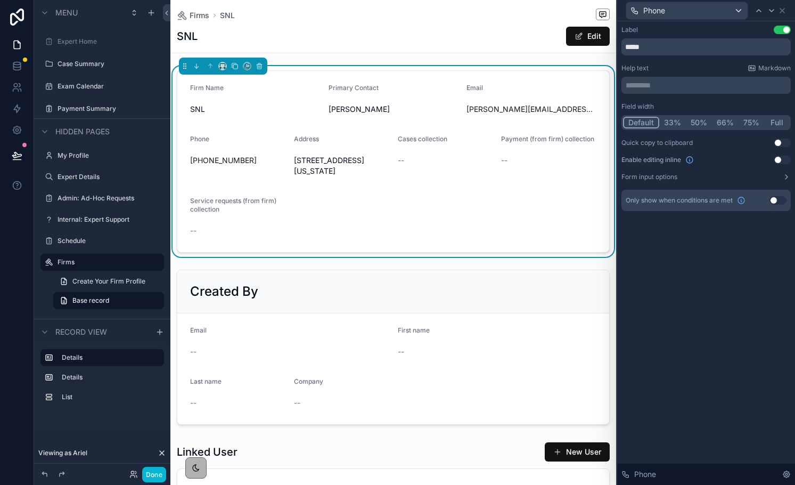
click at [673, 123] on button "33%" at bounding box center [673, 123] width 27 height 12
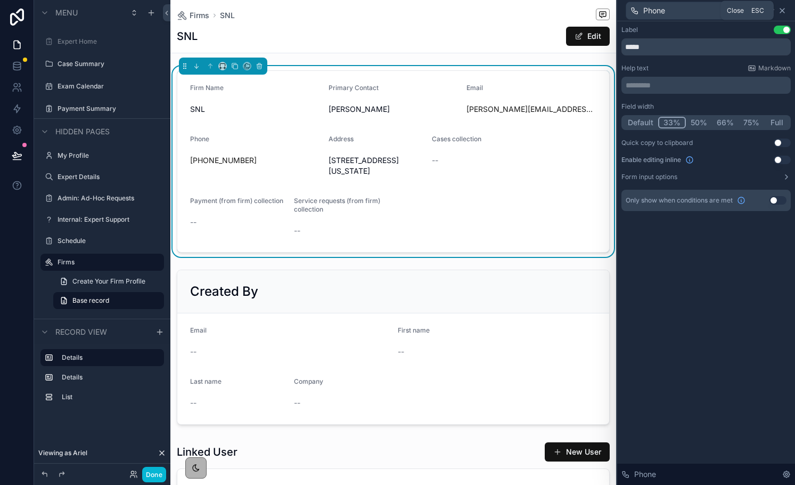
click at [782, 12] on icon at bounding box center [782, 10] width 9 height 9
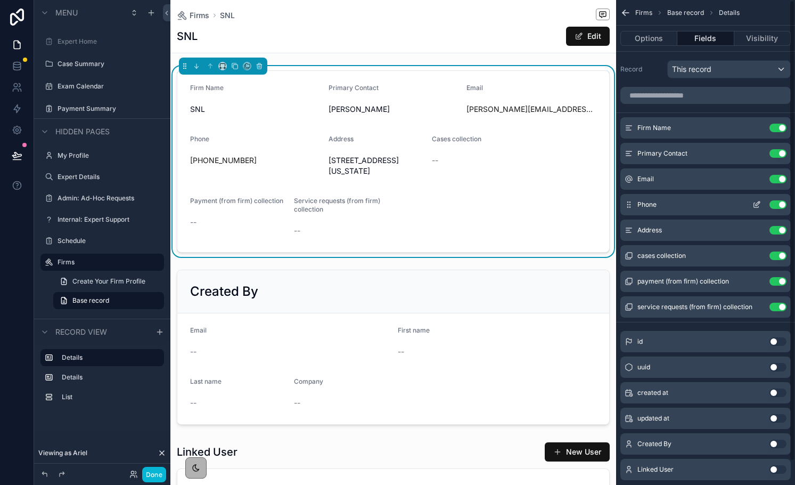
click at [757, 205] on icon "scrollable content" at bounding box center [757, 204] width 9 height 9
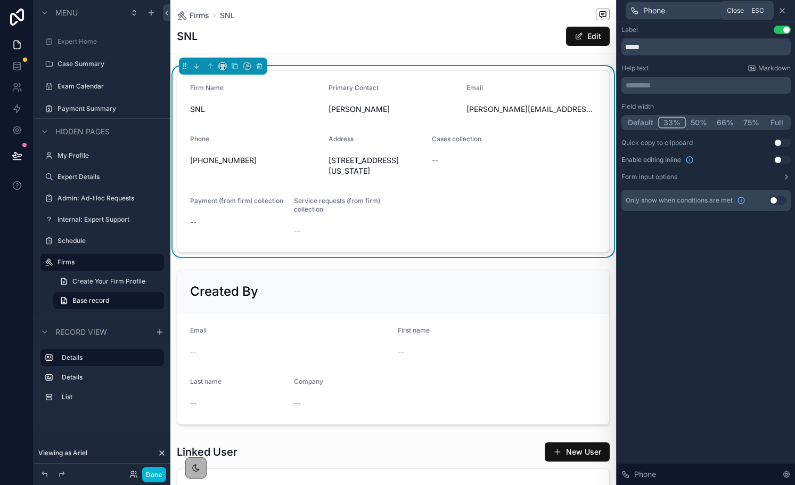
click at [782, 11] on icon at bounding box center [782, 10] width 9 height 9
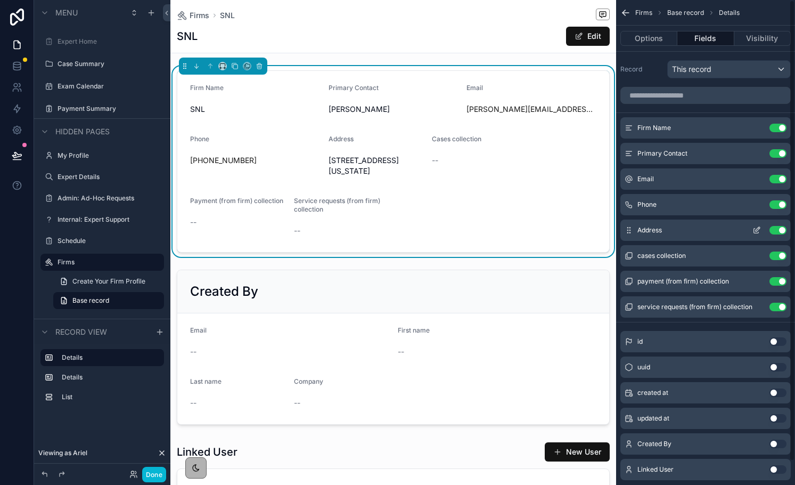
click at [760, 231] on icon "scrollable content" at bounding box center [757, 230] width 9 height 9
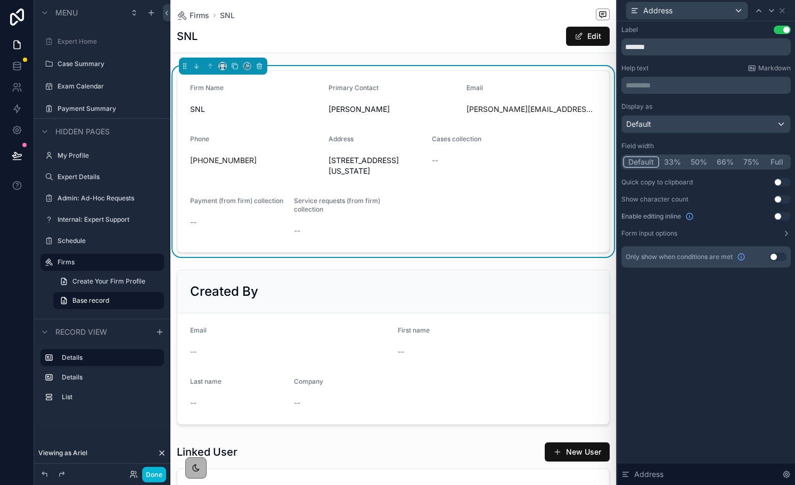
click at [675, 165] on button "33%" at bounding box center [673, 162] width 27 height 12
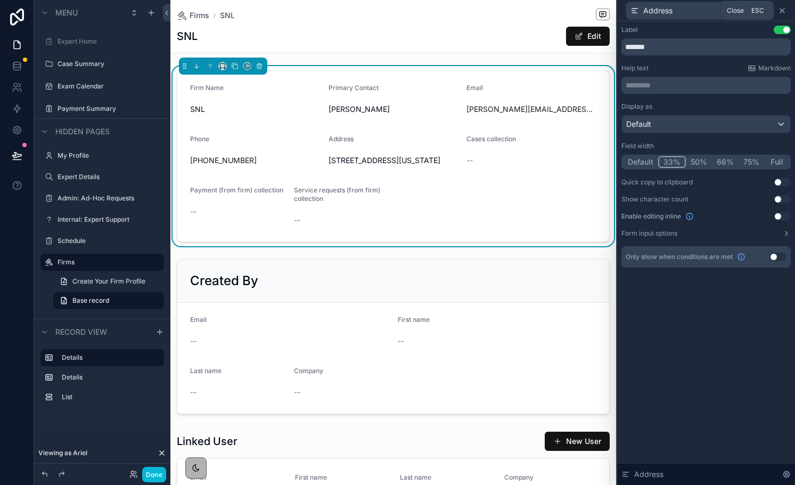
click at [783, 11] on icon at bounding box center [782, 11] width 4 height 4
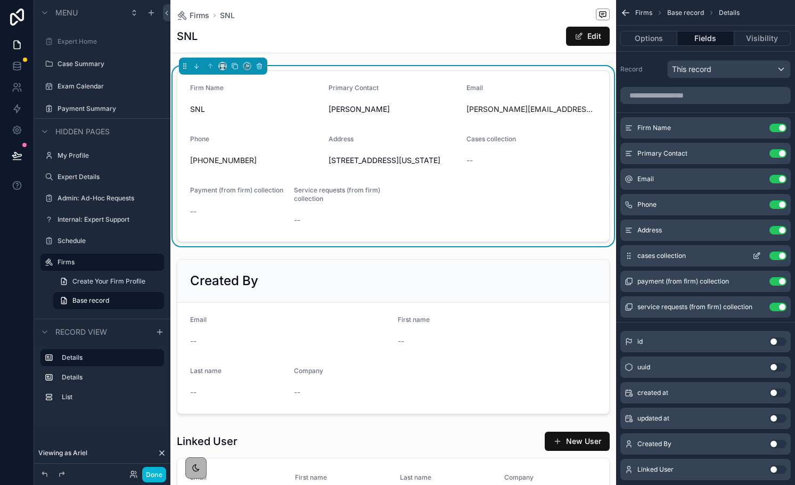
click at [756, 257] on icon "scrollable content" at bounding box center [757, 255] width 9 height 9
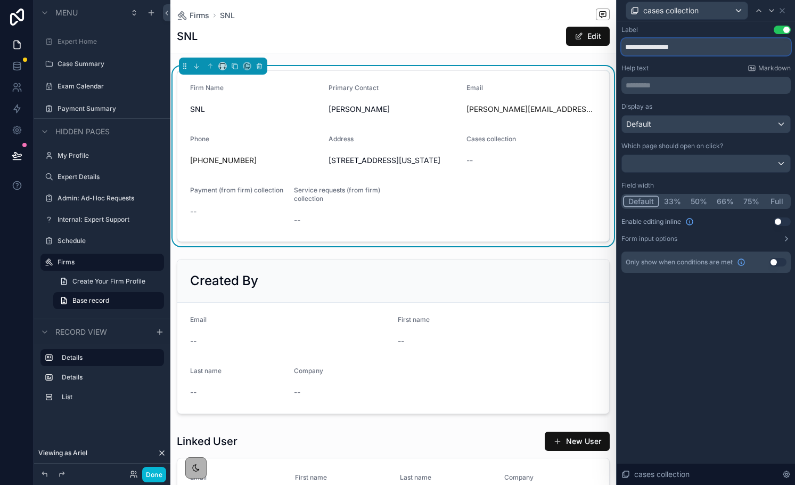
drag, startPoint x: 685, startPoint y: 47, endPoint x: 633, endPoint y: 31, distance: 54.1
click at [633, 31] on div "**********" at bounding box center [706, 41] width 169 height 30
type input "**********"
click at [782, 12] on icon at bounding box center [782, 10] width 9 height 9
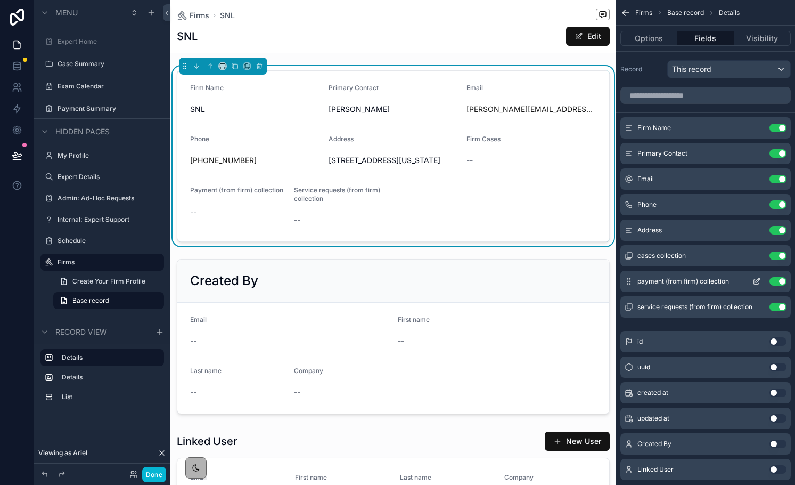
click at [757, 282] on icon "scrollable content" at bounding box center [757, 281] width 9 height 9
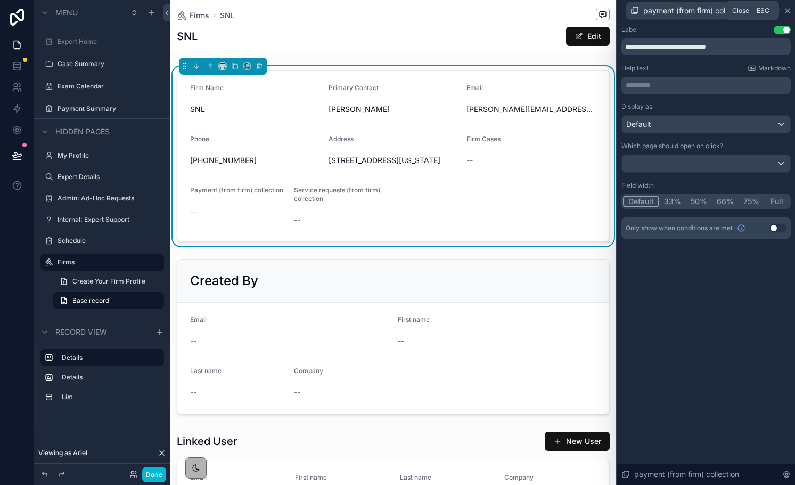
click at [788, 10] on icon at bounding box center [788, 11] width 4 height 4
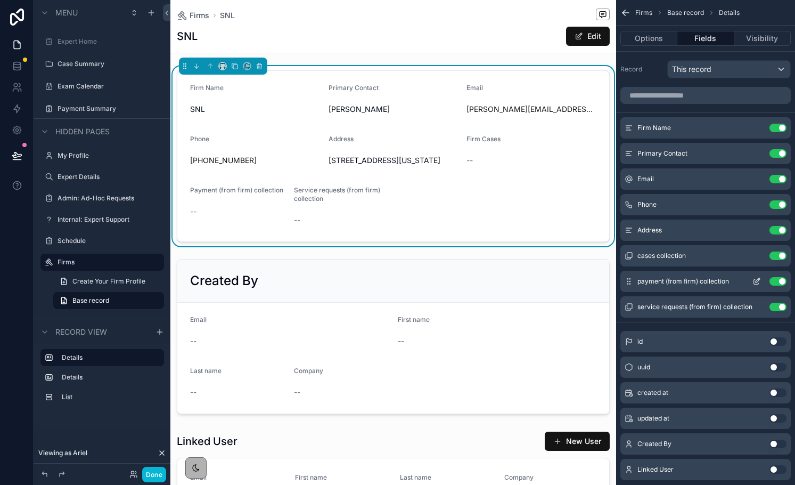
click at [779, 281] on button "Use setting" at bounding box center [778, 281] width 17 height 9
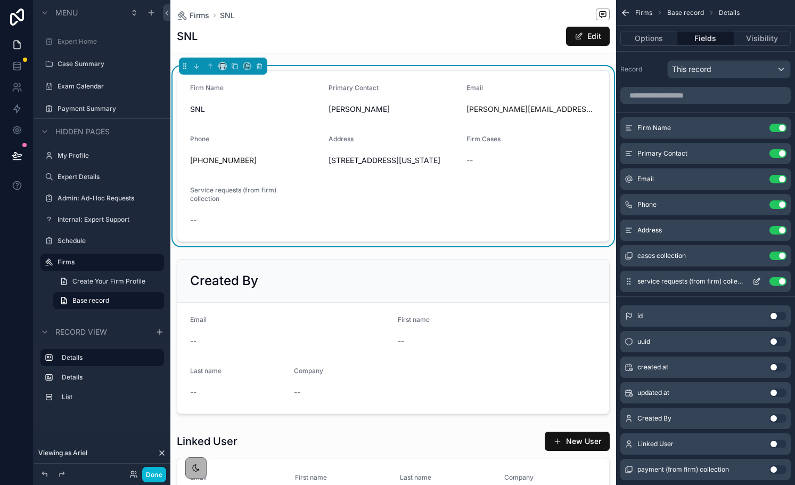
click at [779, 280] on button "Use setting" at bounding box center [778, 281] width 17 height 9
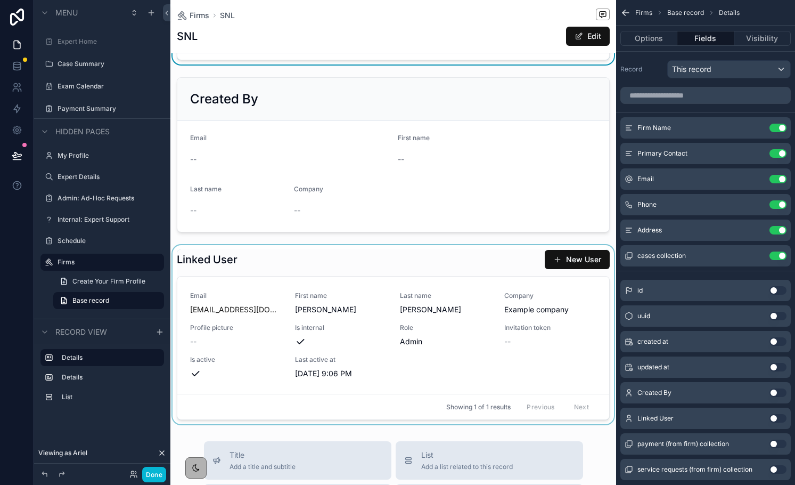
scroll to position [0, 0]
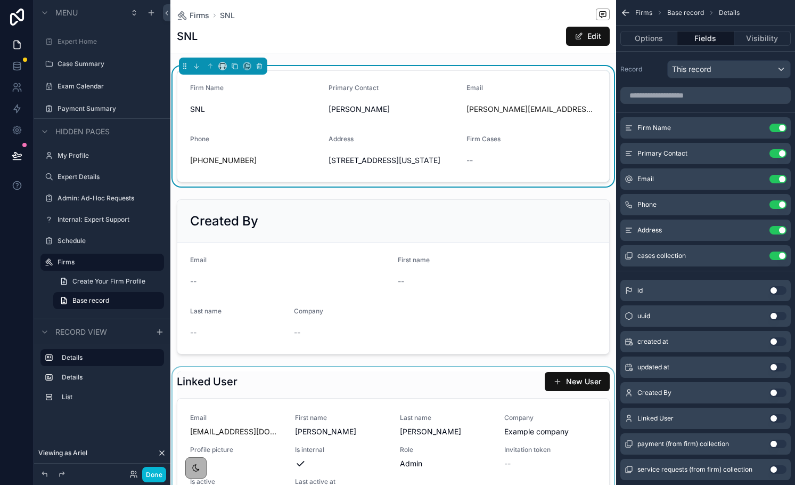
click at [571, 341] on div "scrollable content" at bounding box center [393, 277] width 446 height 164
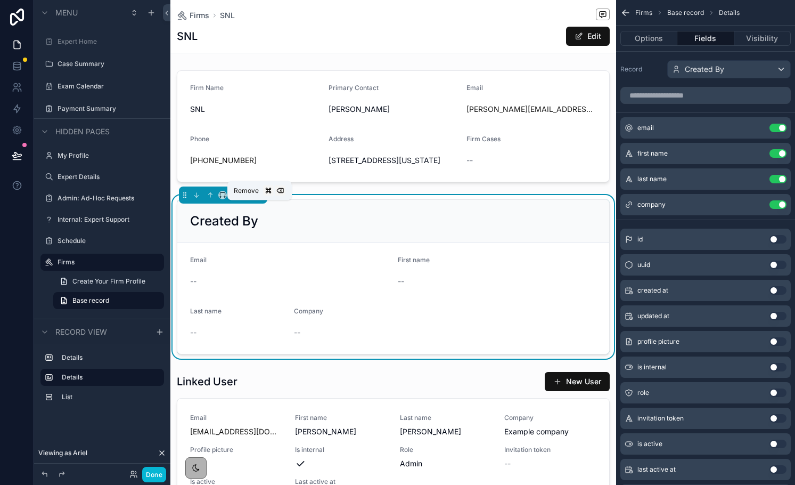
click at [261, 199] on icon "scrollable content" at bounding box center [259, 194] width 7 height 7
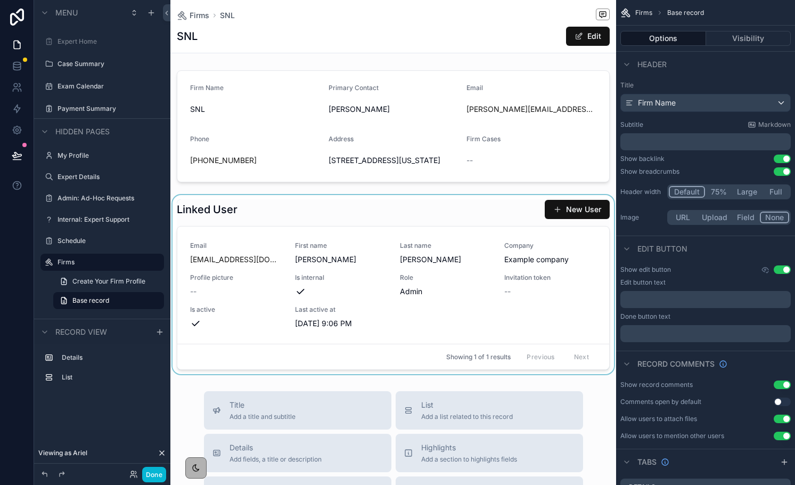
click at [264, 240] on div "scrollable content" at bounding box center [393, 284] width 446 height 179
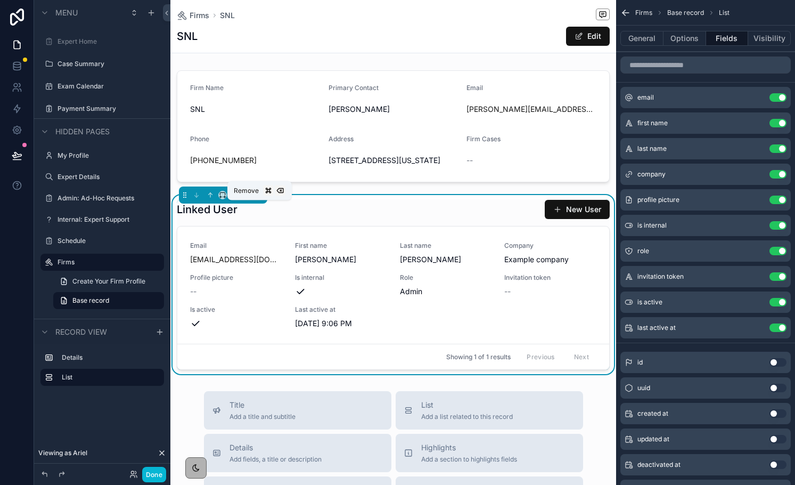
click at [261, 199] on icon "scrollable content" at bounding box center [259, 194] width 7 height 7
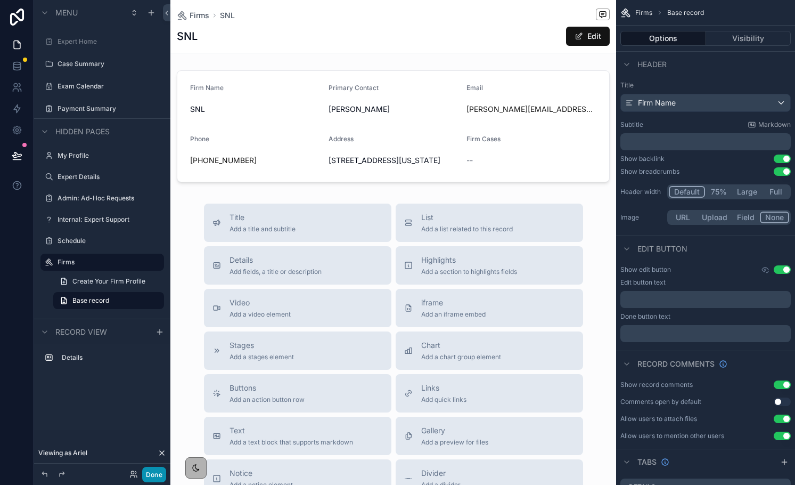
click at [157, 474] on button "Done" at bounding box center [154, 474] width 24 height 15
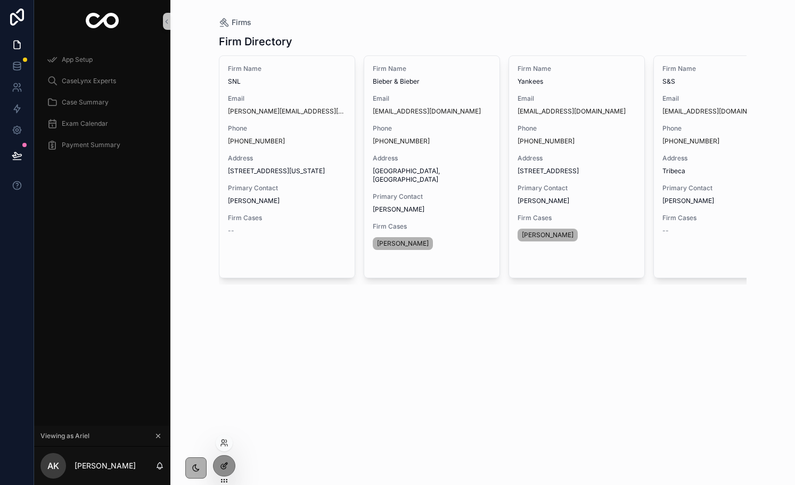
click at [222, 460] on div at bounding box center [224, 465] width 21 height 20
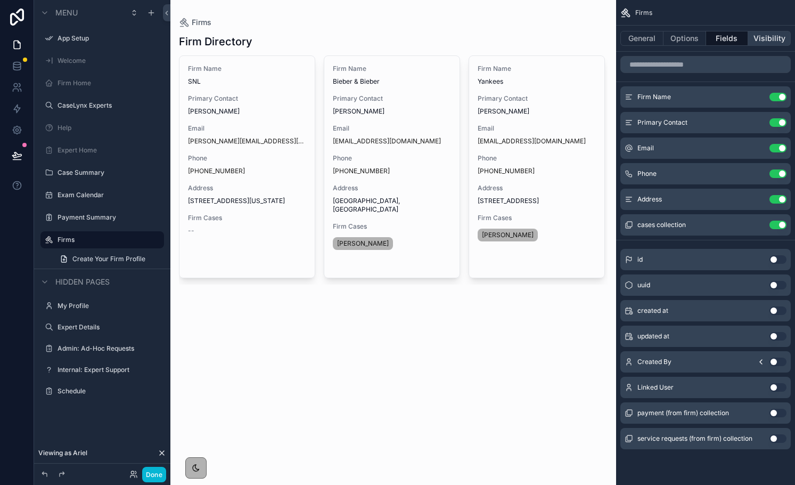
click at [756, 32] on button "Visibility" at bounding box center [769, 38] width 43 height 15
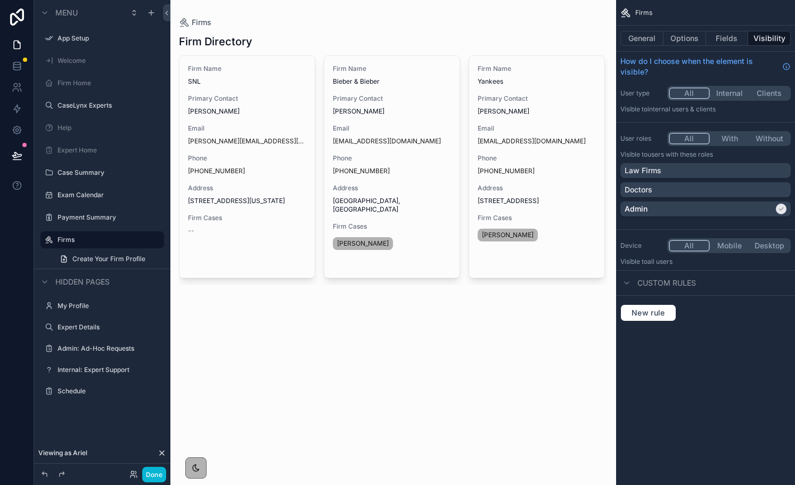
click at [730, 139] on button "With" at bounding box center [730, 139] width 40 height 12
click at [157, 473] on button "Done" at bounding box center [154, 474] width 24 height 15
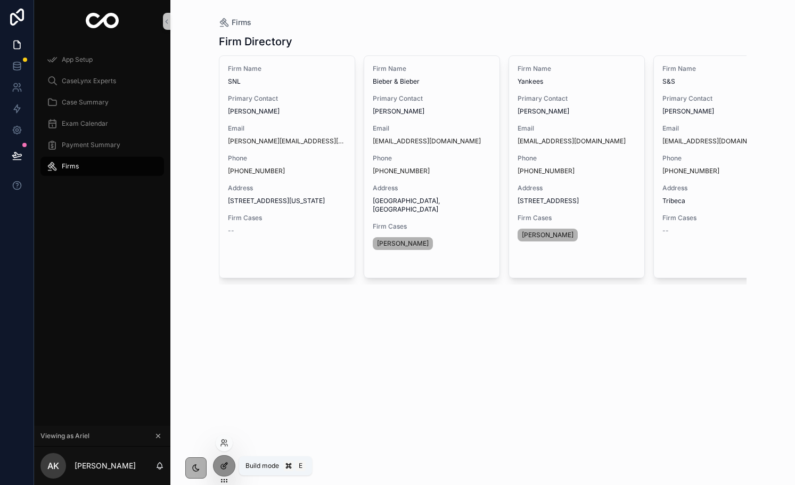
click at [224, 464] on icon at bounding box center [225, 464] width 4 height 4
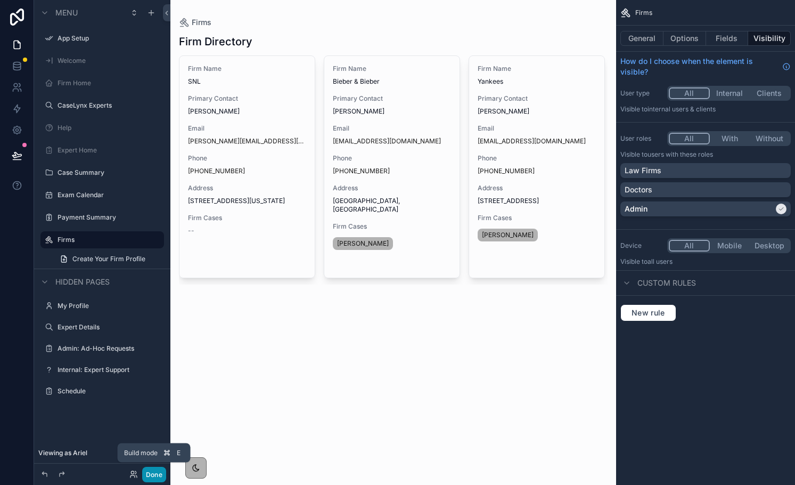
click at [156, 471] on button "Done" at bounding box center [154, 474] width 24 height 15
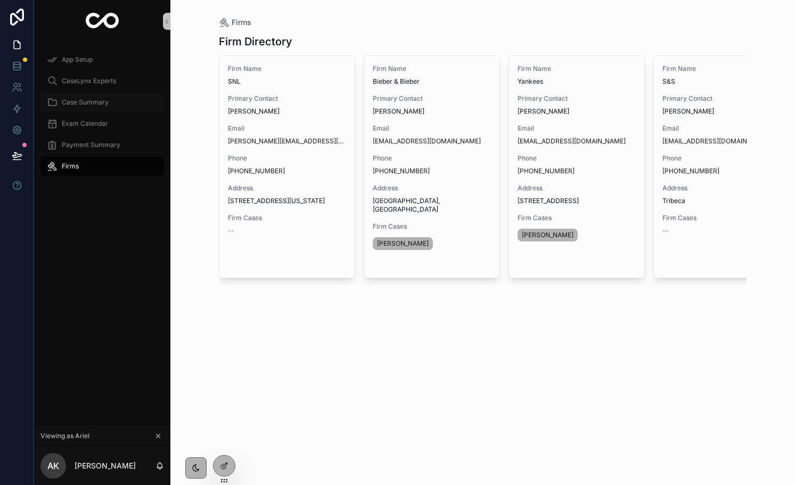
click at [79, 108] on div "Case Summary" at bounding box center [102, 102] width 111 height 17
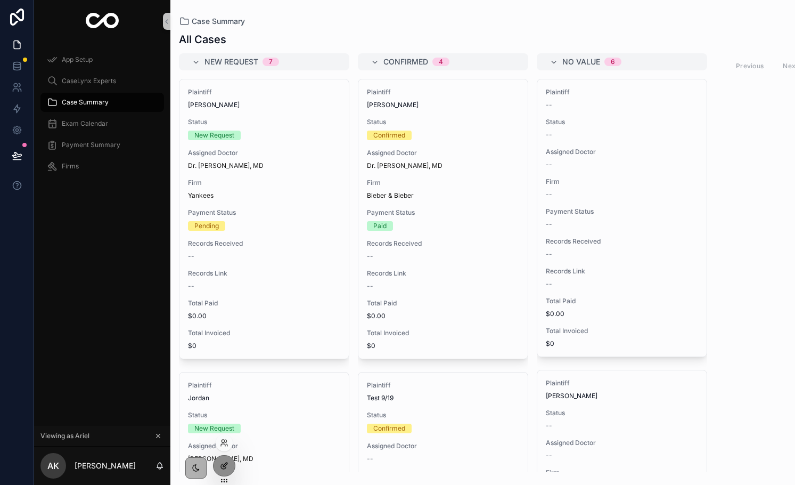
click at [223, 462] on icon at bounding box center [224, 465] width 9 height 9
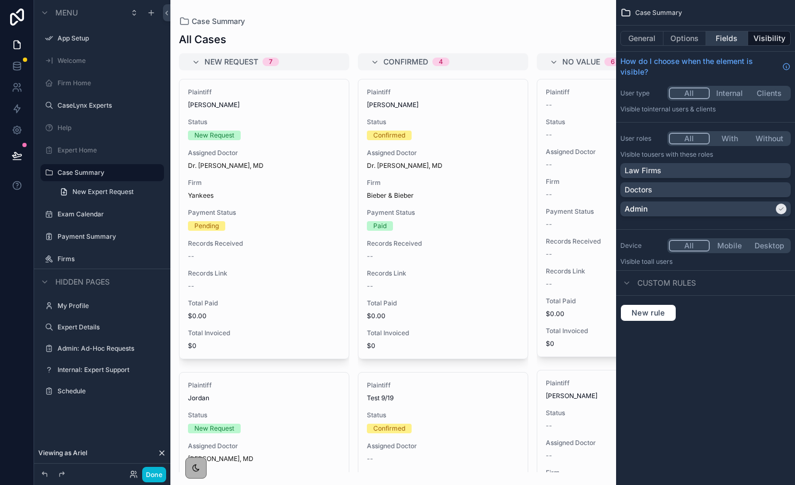
click at [723, 43] on button "Fields" at bounding box center [727, 38] width 43 height 15
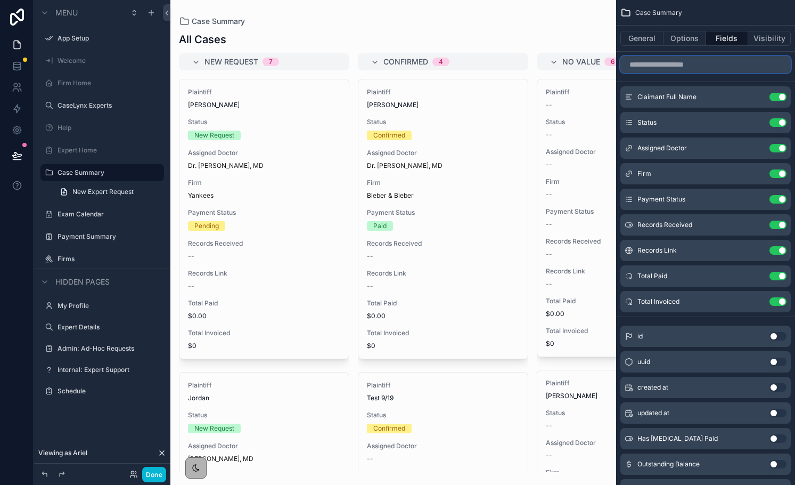
click at [677, 65] on input "scrollable content" at bounding box center [706, 64] width 170 height 17
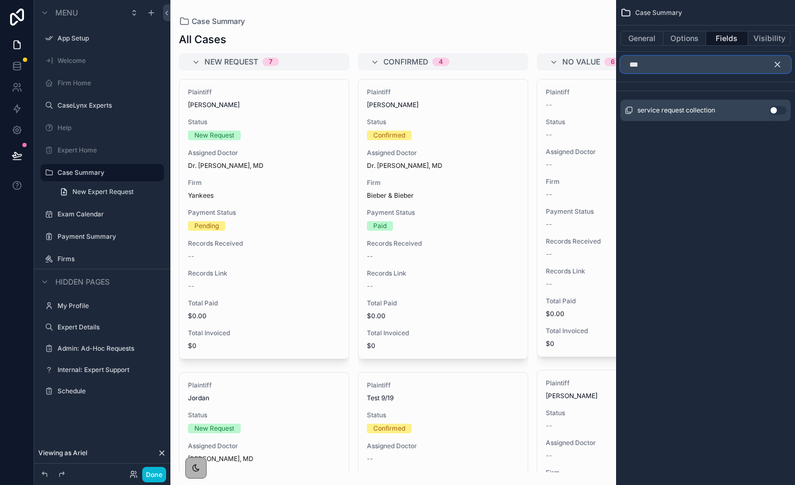
type input "***"
click at [776, 113] on button "Use setting" at bounding box center [778, 110] width 17 height 9
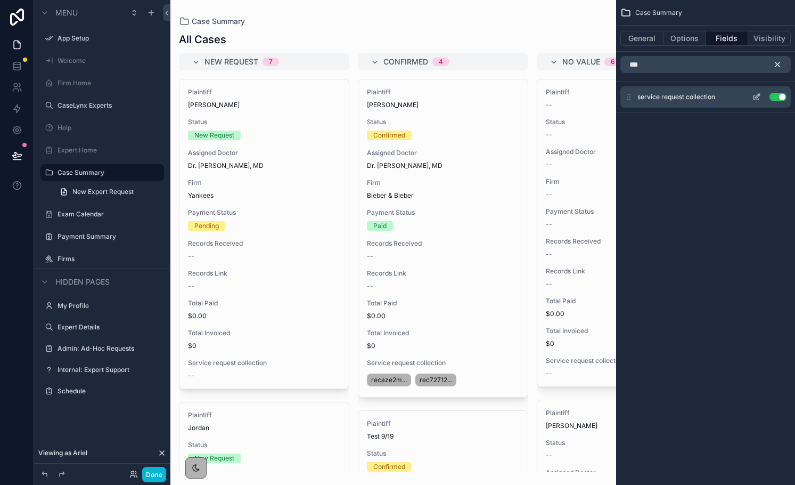
click at [777, 97] on button "Use setting" at bounding box center [778, 97] width 17 height 9
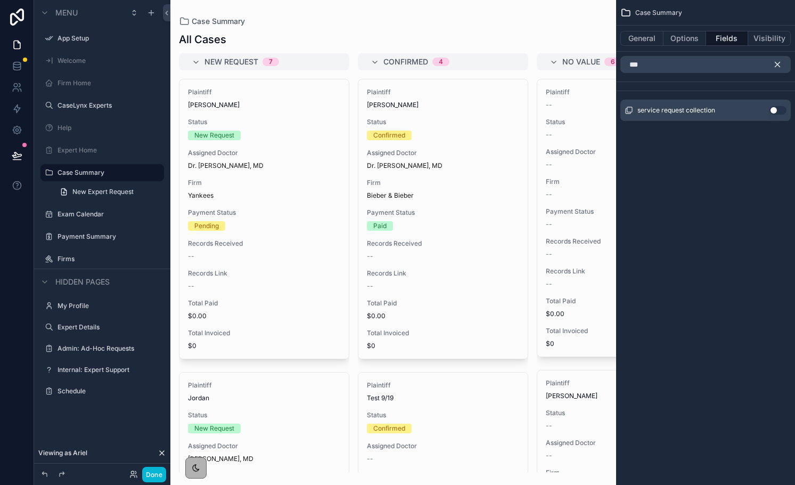
click at [779, 60] on icon "scrollable content" at bounding box center [778, 65] width 10 height 10
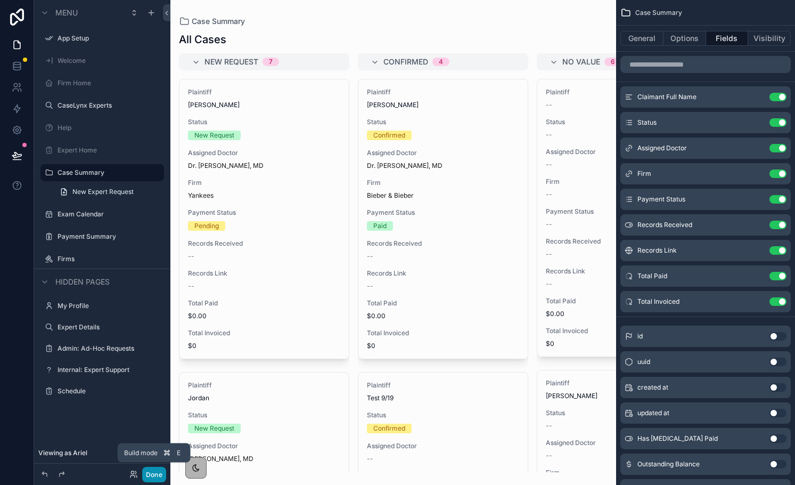
click at [152, 471] on button "Done" at bounding box center [154, 474] width 24 height 15
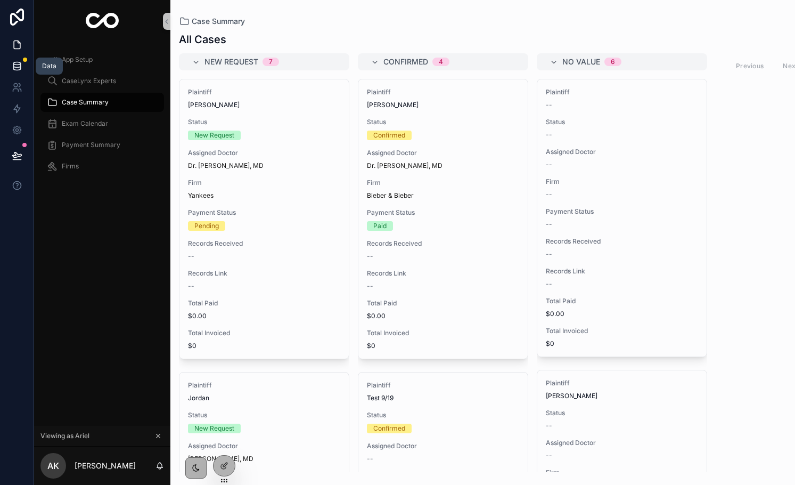
click at [24, 68] on link at bounding box center [17, 65] width 34 height 21
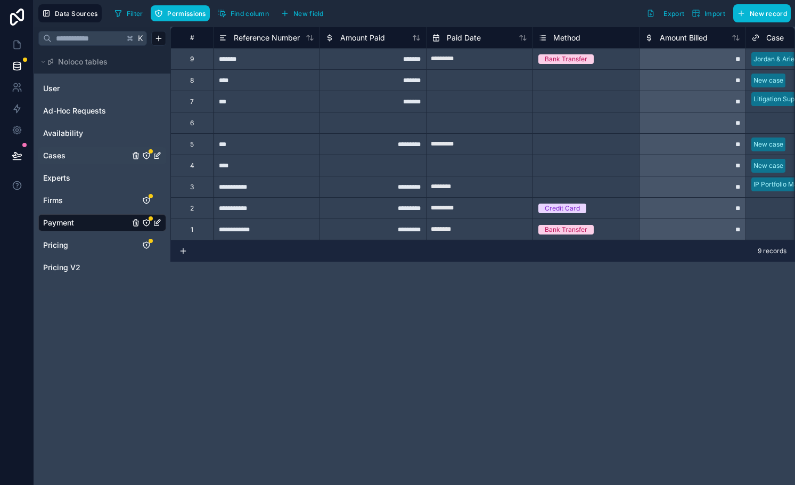
click at [62, 153] on span "Cases" at bounding box center [54, 155] width 22 height 11
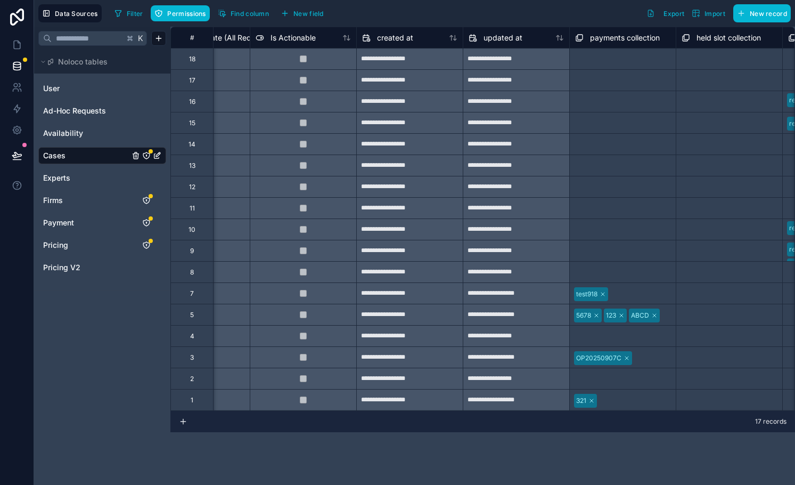
scroll to position [0, 3459]
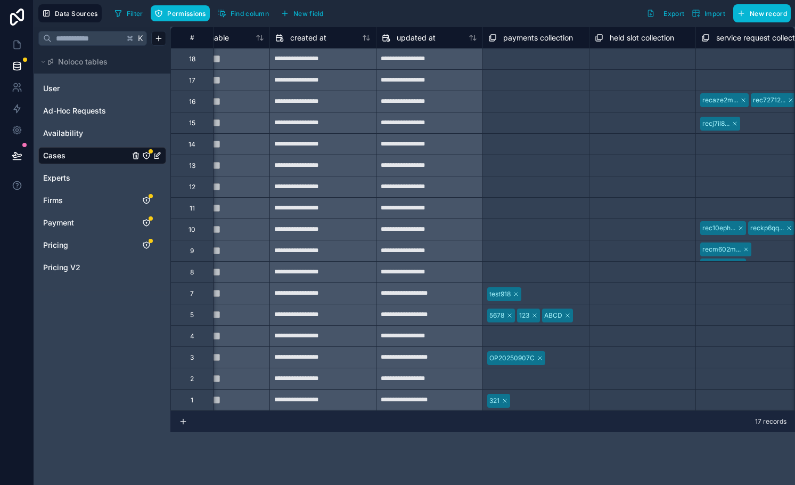
click at [742, 35] on span "service request collection" at bounding box center [761, 37] width 89 height 11
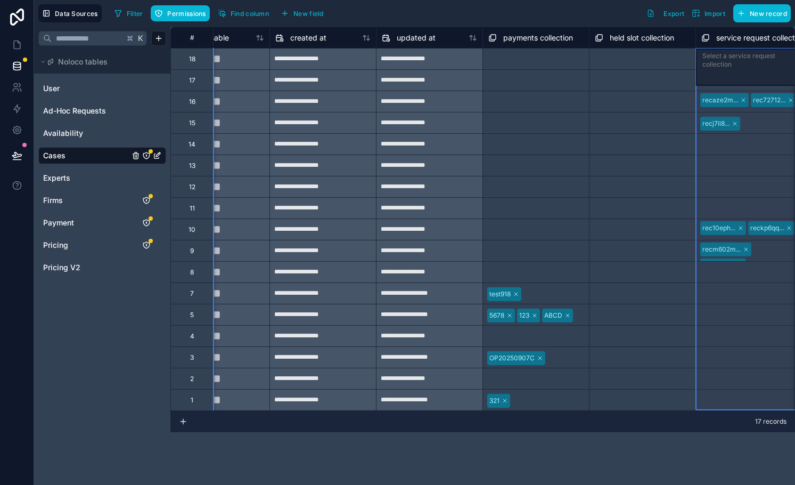
scroll to position [0, 3467]
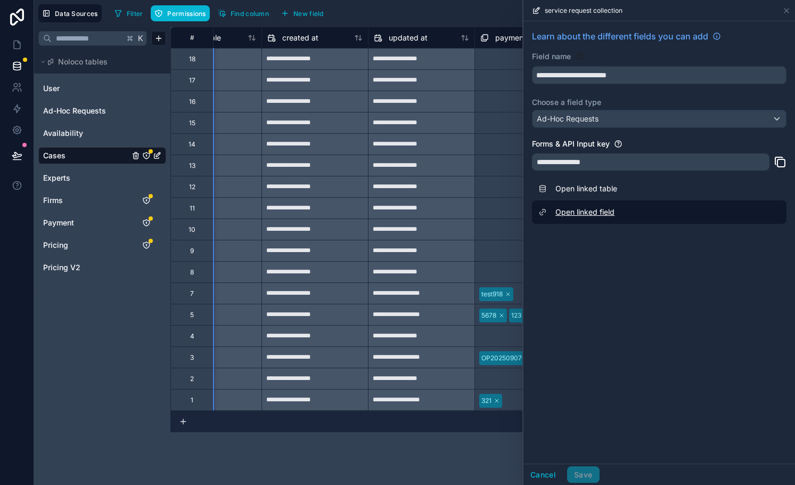
click at [596, 213] on link "Open linked field" at bounding box center [659, 211] width 255 height 23
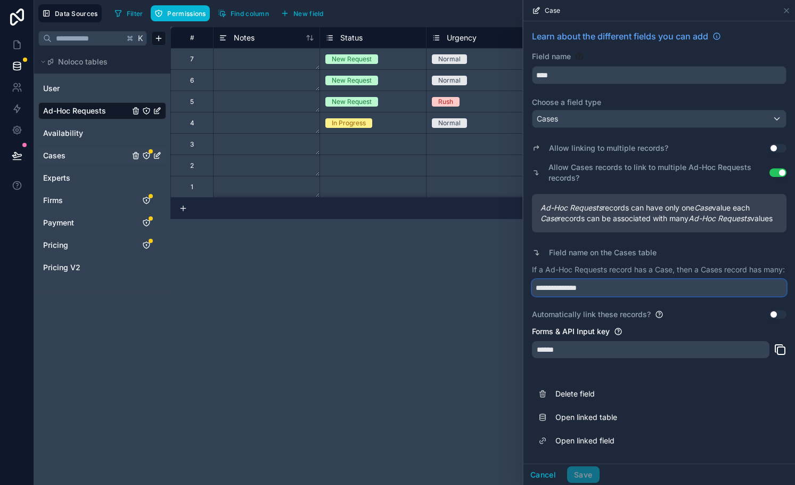
click at [595, 296] on input "**********" at bounding box center [659, 287] width 255 height 17
drag, startPoint x: 602, startPoint y: 295, endPoint x: 515, endPoint y: 271, distance: 90.7
click at [515, 271] on div "Data Sources Filter Permissions Find column New field Export Import New record …" at bounding box center [414, 242] width 761 height 485
type input "**********"
click at [580, 476] on button "Save" at bounding box center [583, 474] width 32 height 17
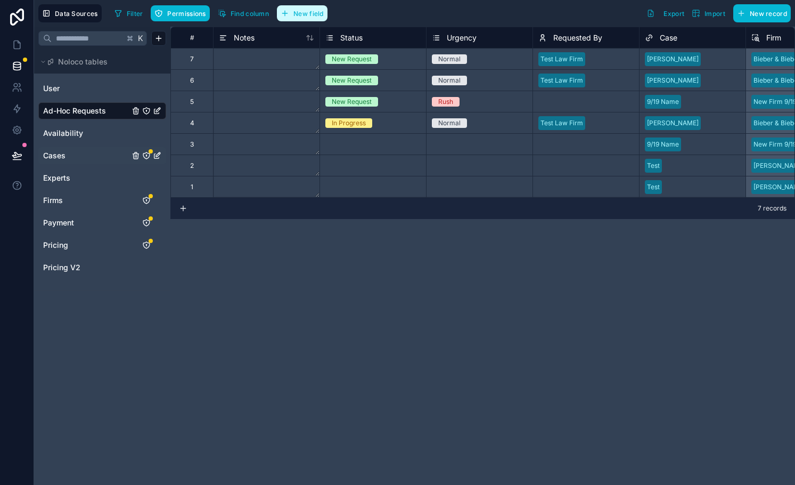
click at [301, 19] on button "New field" at bounding box center [302, 13] width 51 height 16
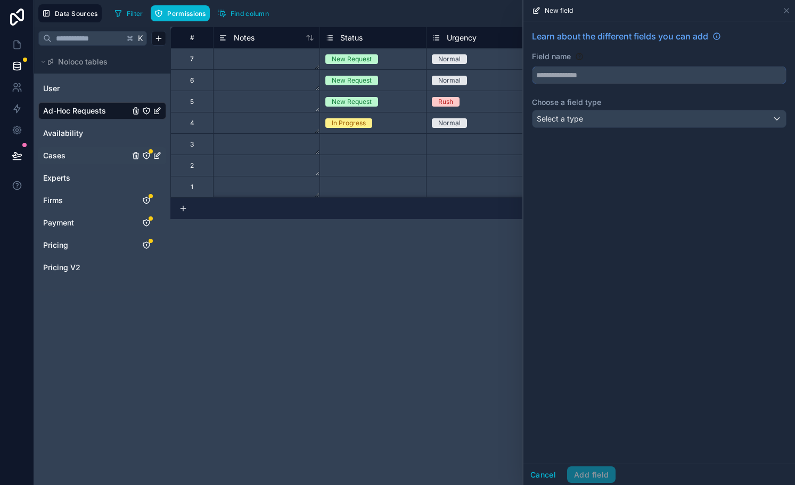
click at [567, 75] on input "text" at bounding box center [660, 75] width 254 height 17
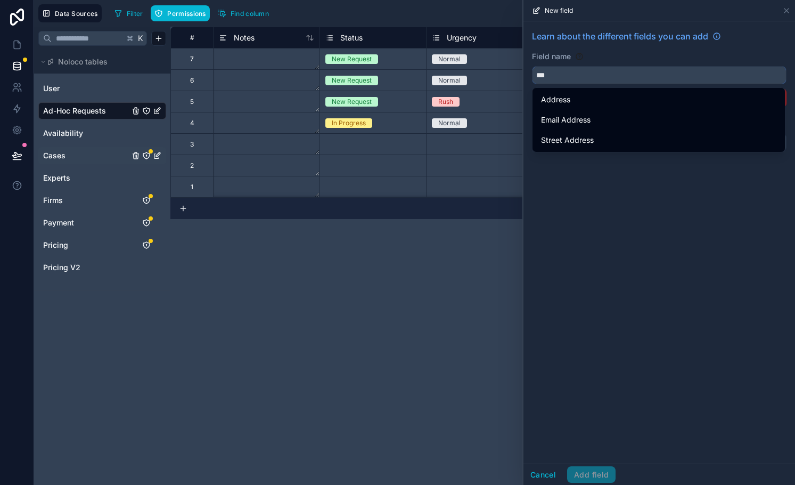
click at [532, 66] on button "**" at bounding box center [659, 75] width 255 height 18
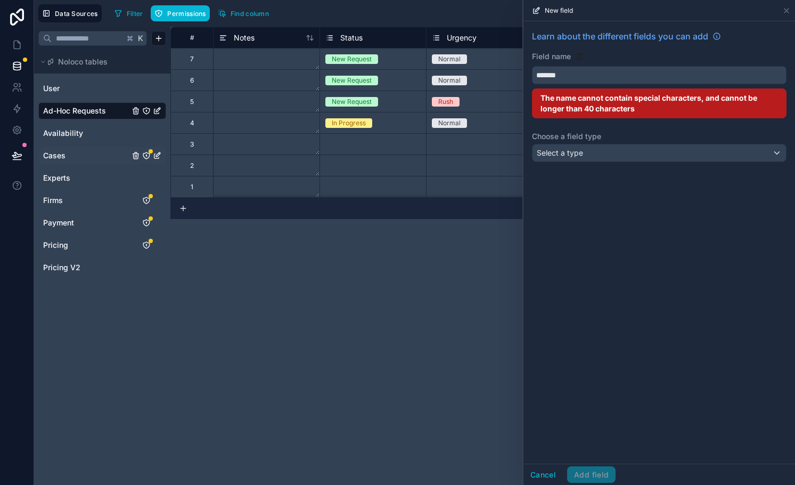
click at [532, 66] on button "******" at bounding box center [659, 75] width 255 height 18
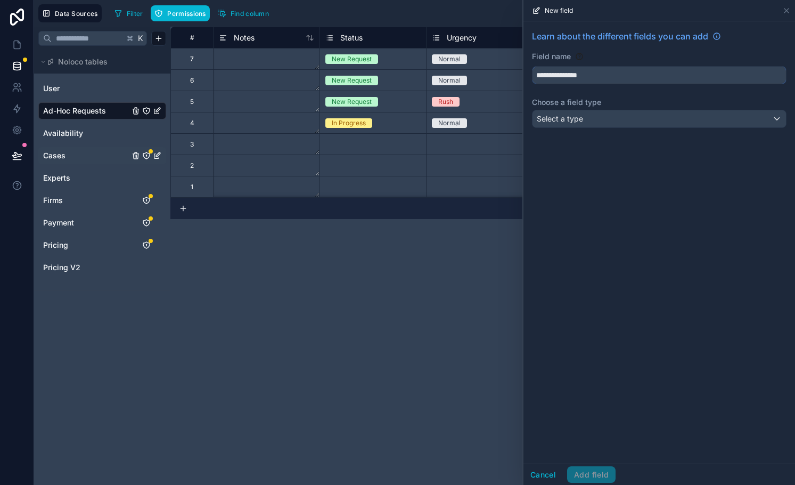
type input "**********"
click at [565, 120] on span "Select a type" at bounding box center [560, 118] width 46 height 9
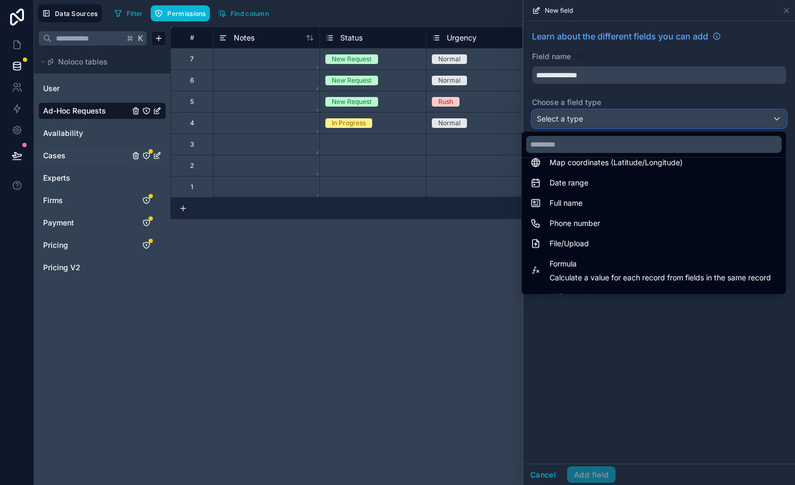
scroll to position [309, 0]
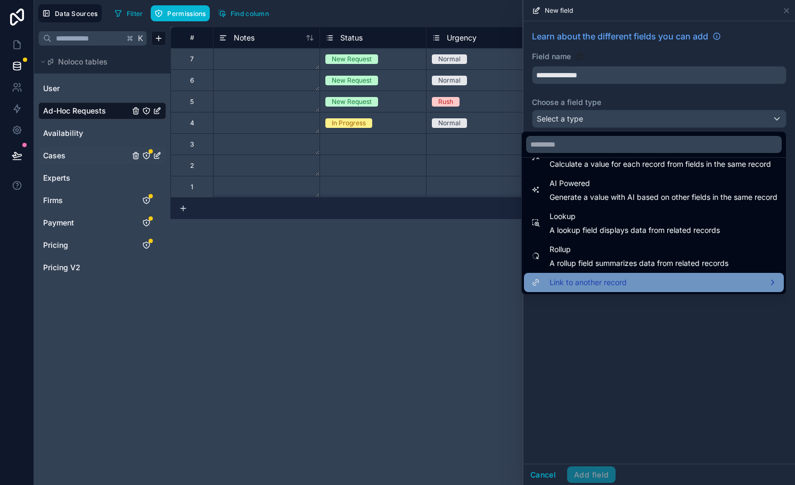
click at [591, 281] on span "Link to another record" at bounding box center [588, 282] width 77 height 13
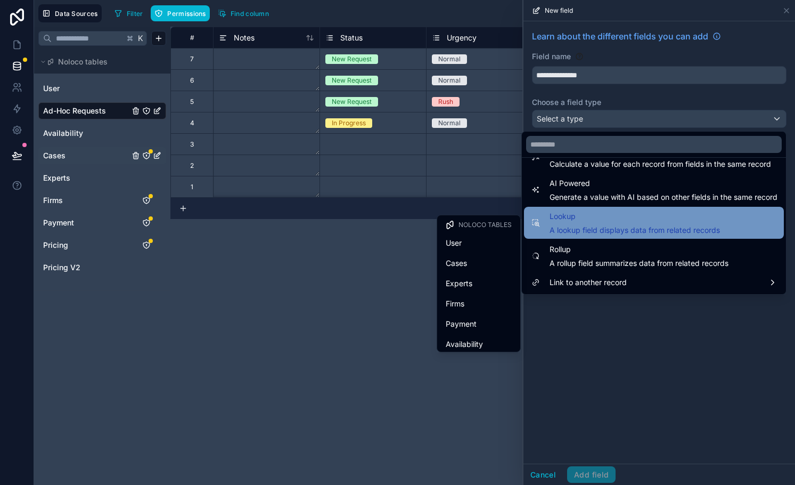
click at [575, 223] on div "Lookup A lookup field displays data from related records" at bounding box center [635, 223] width 170 height 26
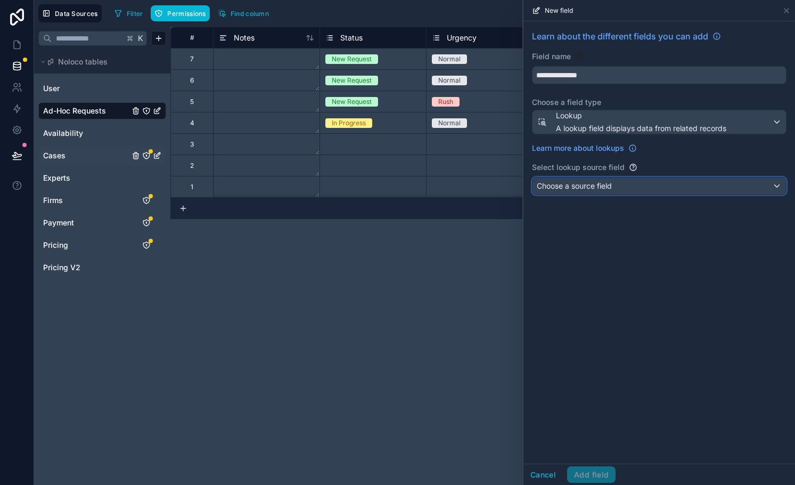
click at [571, 188] on span "Choose a source field" at bounding box center [574, 185] width 75 height 9
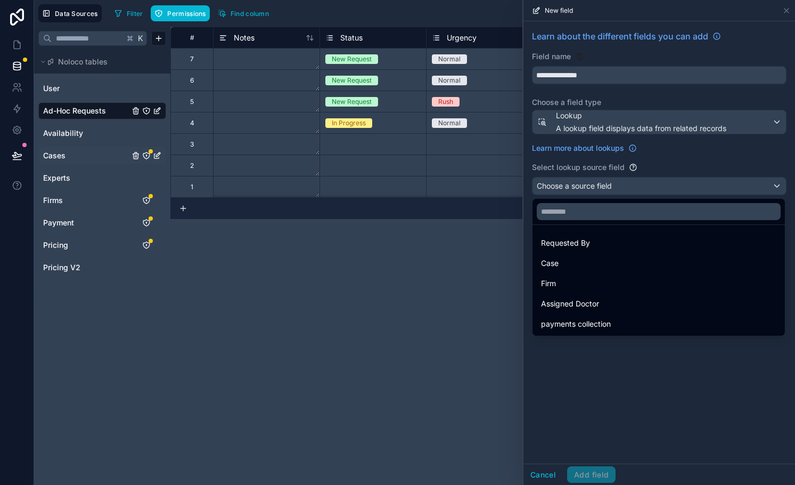
click at [557, 420] on div at bounding box center [660, 242] width 272 height 485
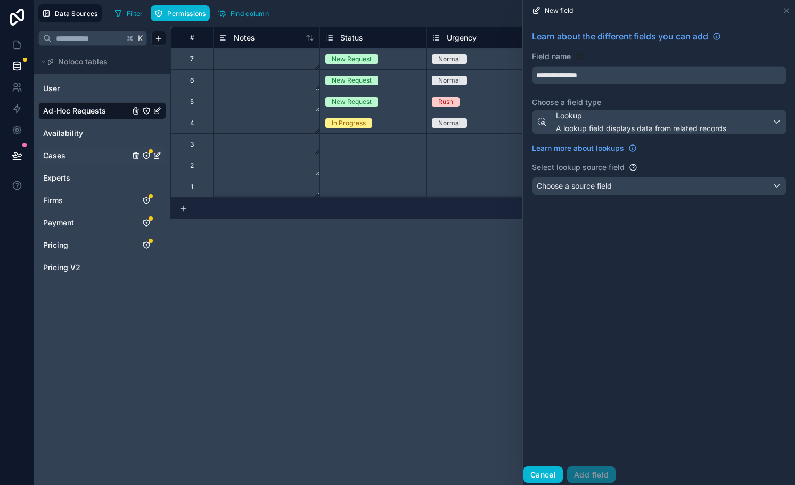
click at [543, 474] on button "Cancel" at bounding box center [543, 474] width 39 height 17
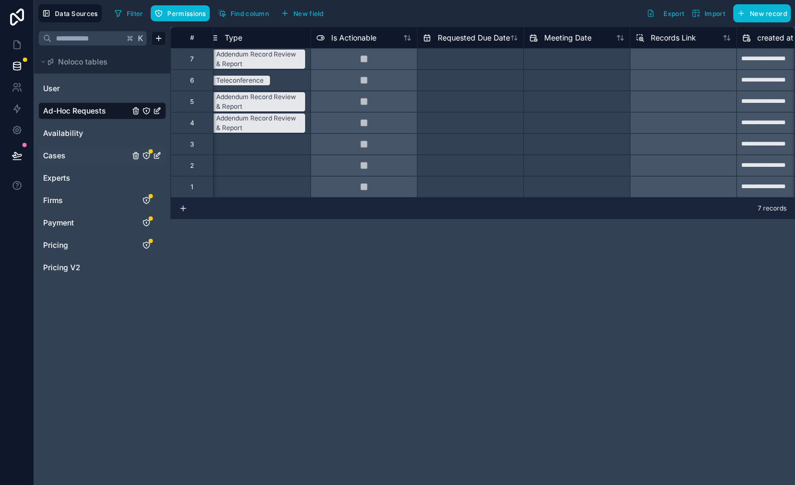
scroll to position [0, 645]
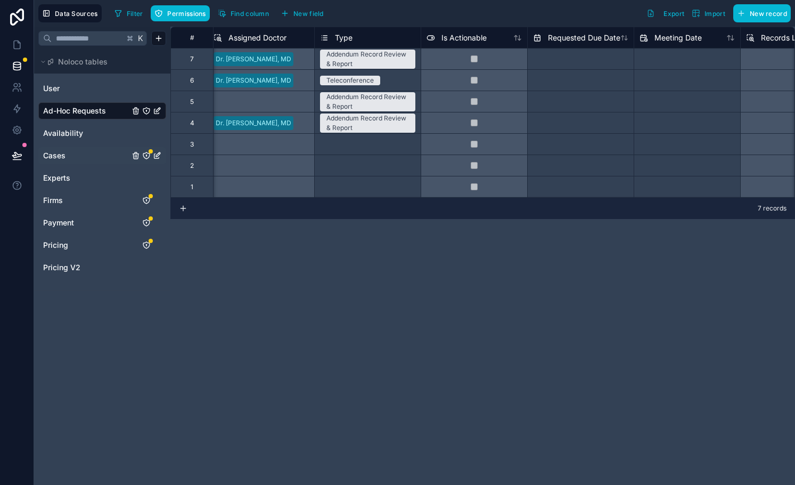
click at [69, 153] on link "Cases" at bounding box center [86, 155] width 86 height 11
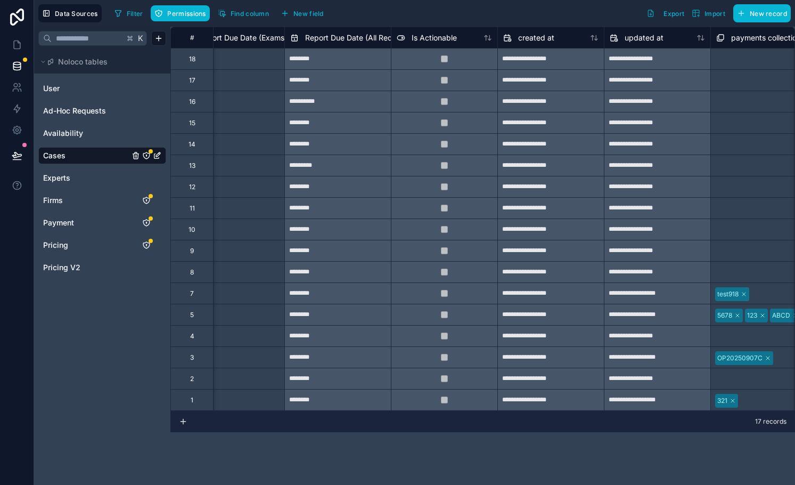
scroll to position [0, 3573]
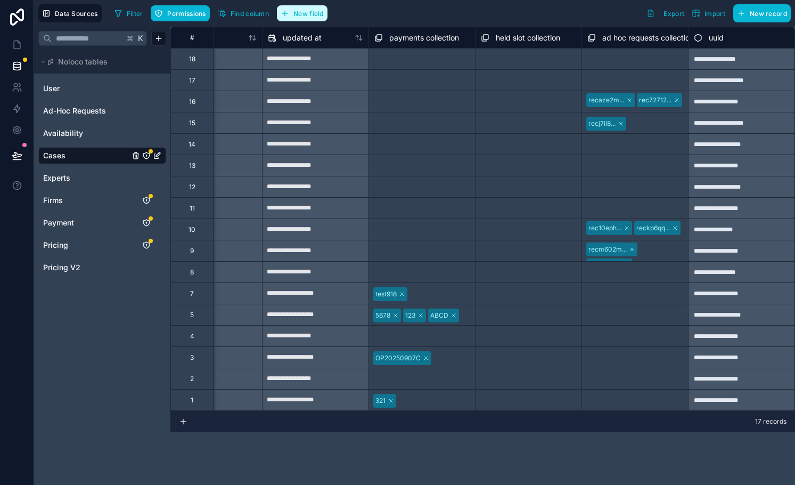
click at [319, 20] on button "New field" at bounding box center [302, 13] width 51 height 16
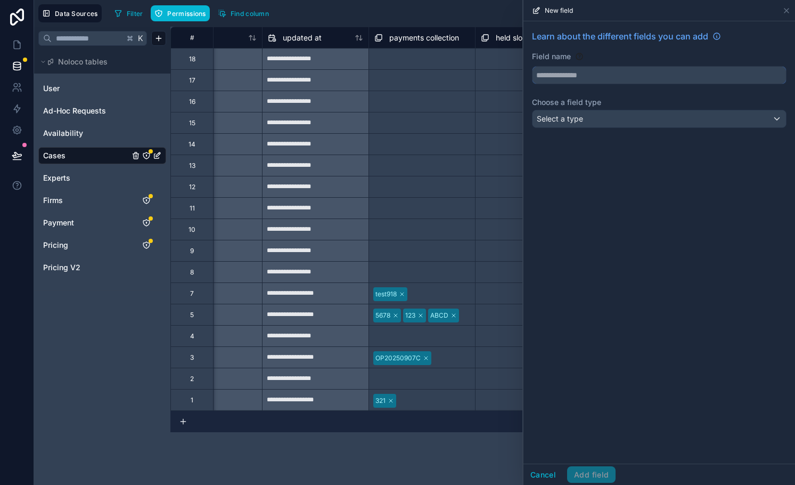
click at [570, 74] on input "text" at bounding box center [660, 75] width 254 height 17
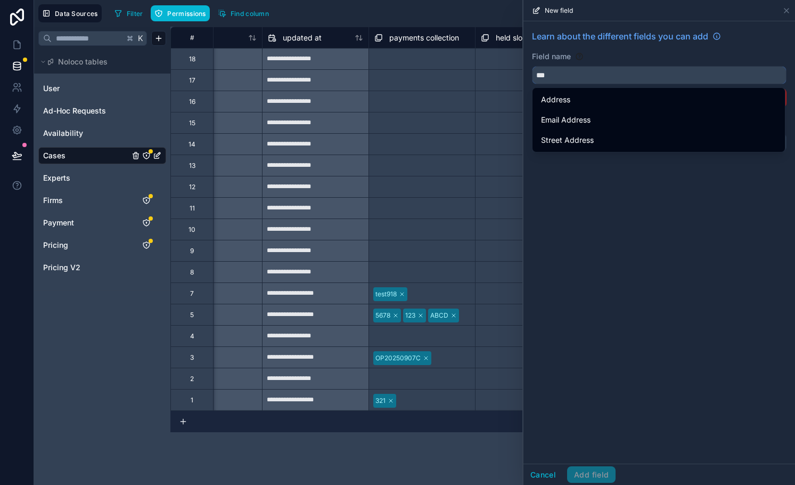
click at [532, 66] on button "**" at bounding box center [659, 75] width 255 height 18
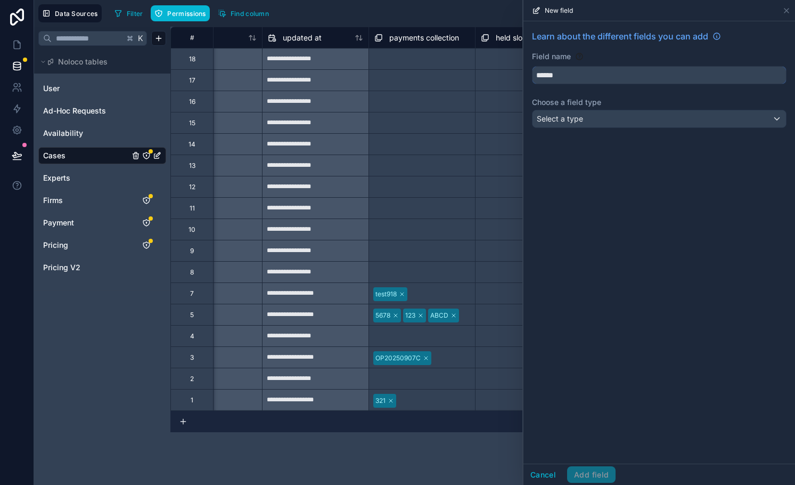
click at [532, 66] on button "*****" at bounding box center [659, 75] width 255 height 18
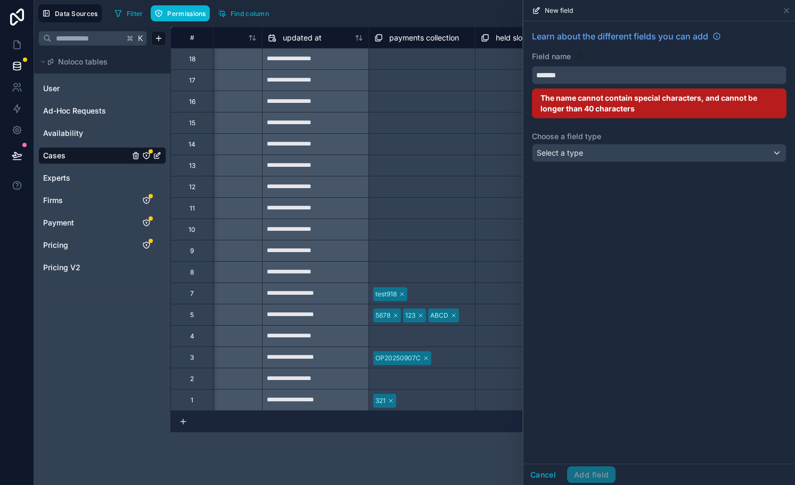
click at [532, 66] on button "******" at bounding box center [659, 75] width 255 height 18
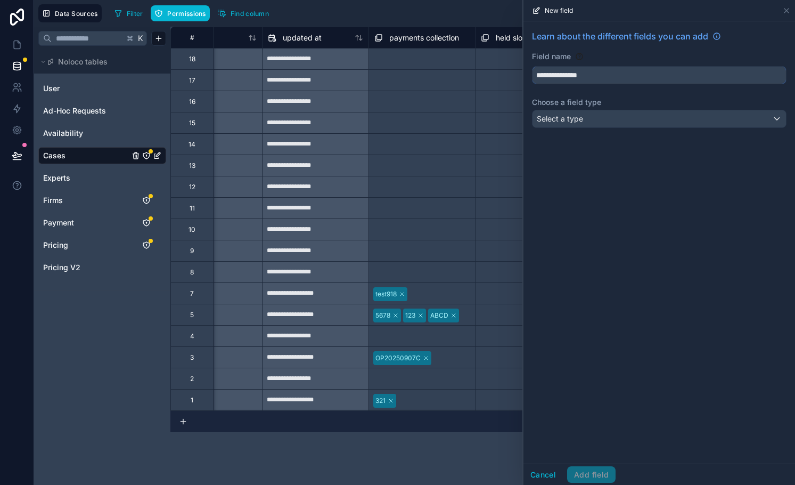
type input "**********"
click at [580, 113] on span "Select a type" at bounding box center [560, 118] width 46 height 11
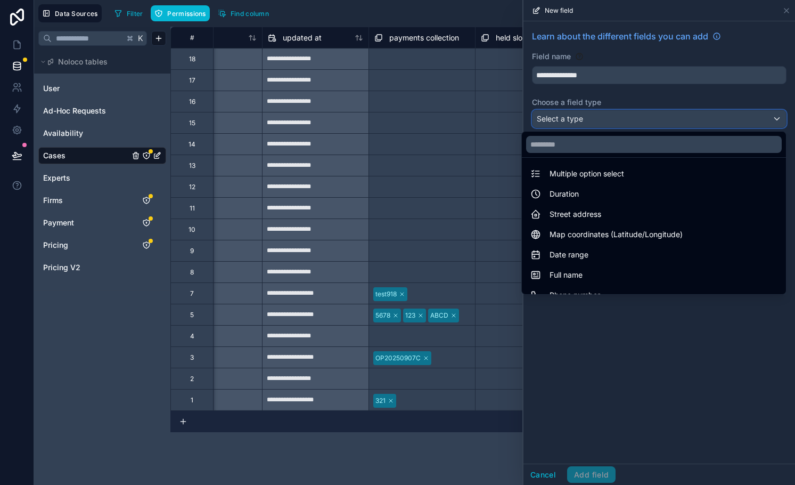
scroll to position [309, 0]
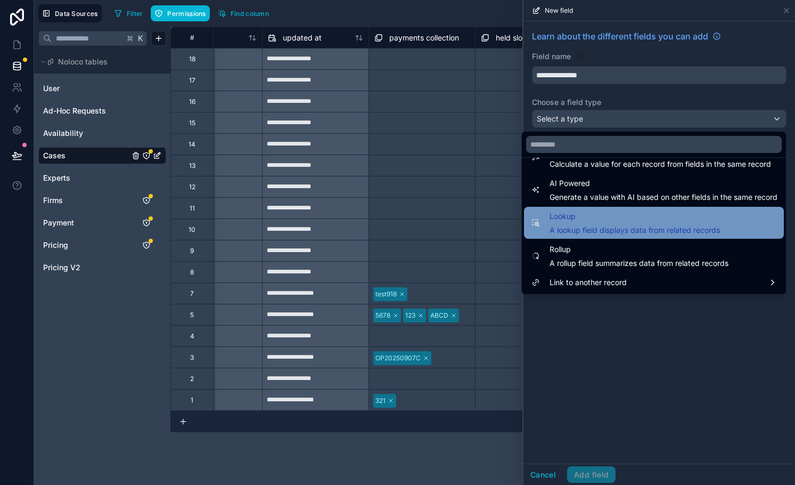
click at [577, 221] on span "Lookup" at bounding box center [635, 216] width 170 height 13
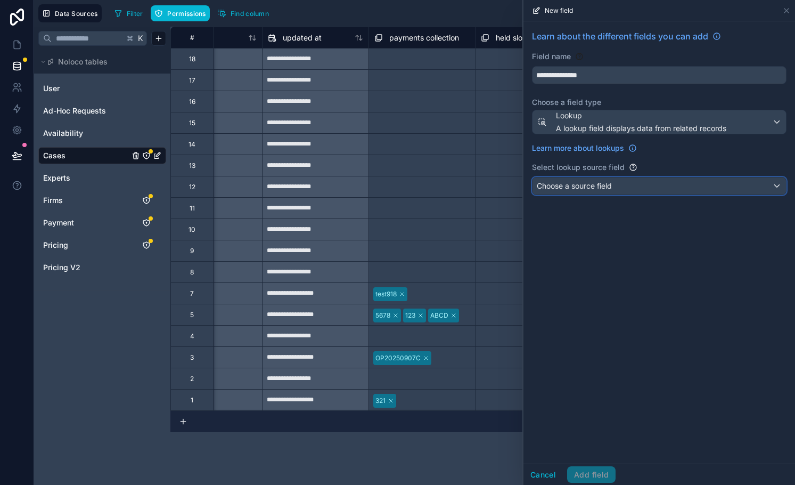
click at [571, 188] on span "Choose a source field" at bounding box center [574, 185] width 75 height 9
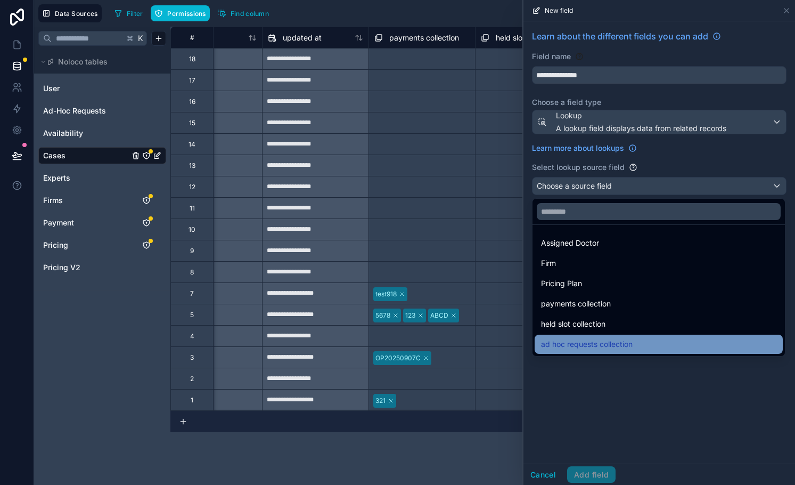
click at [588, 339] on span "ad hoc requests collection" at bounding box center [587, 344] width 92 height 13
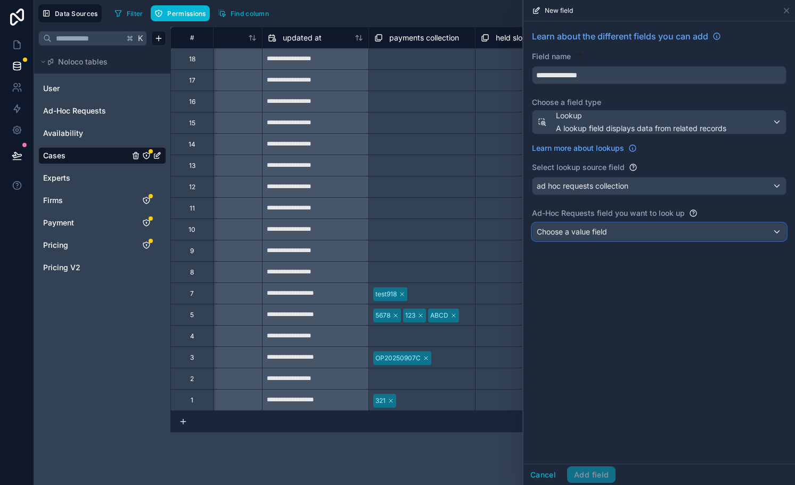
click at [576, 235] on span "Choose a value field" at bounding box center [572, 231] width 70 height 9
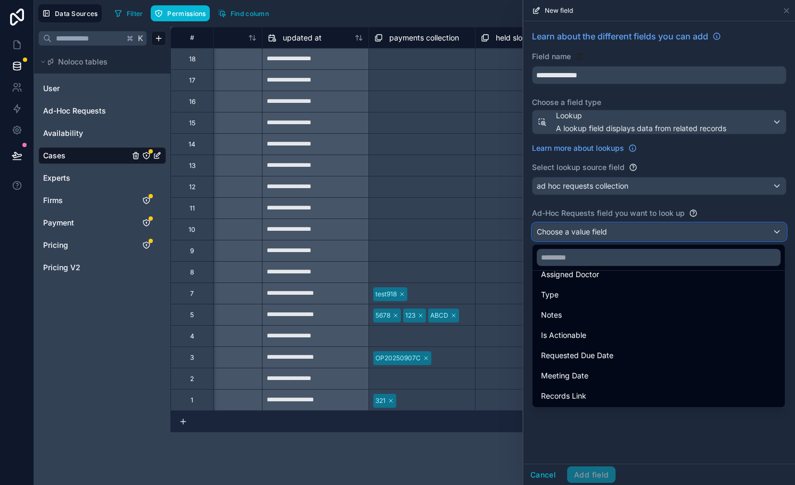
scroll to position [94, 0]
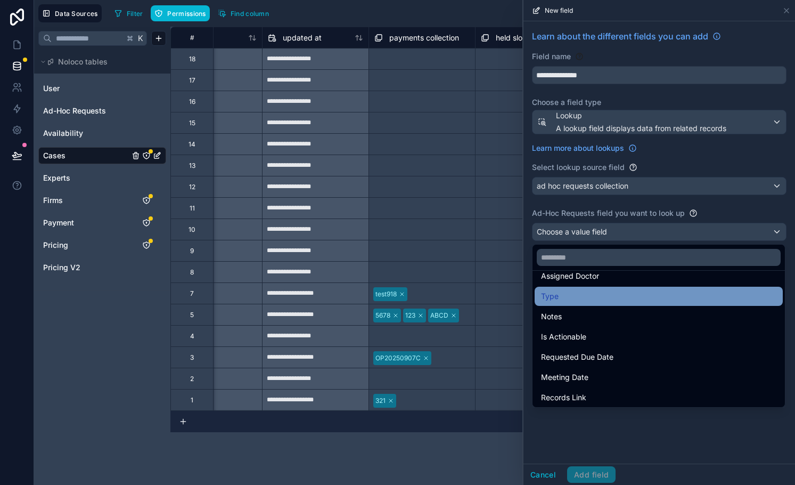
click at [584, 305] on div "Type" at bounding box center [659, 296] width 248 height 19
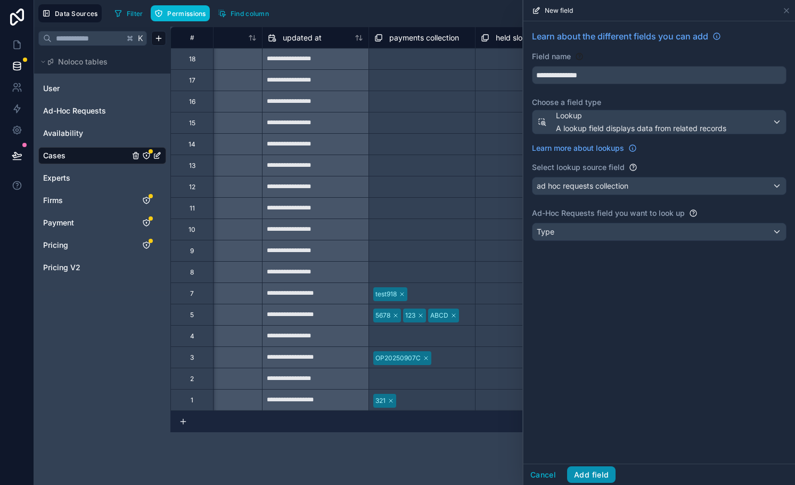
click at [595, 477] on button "Add field" at bounding box center [591, 474] width 48 height 17
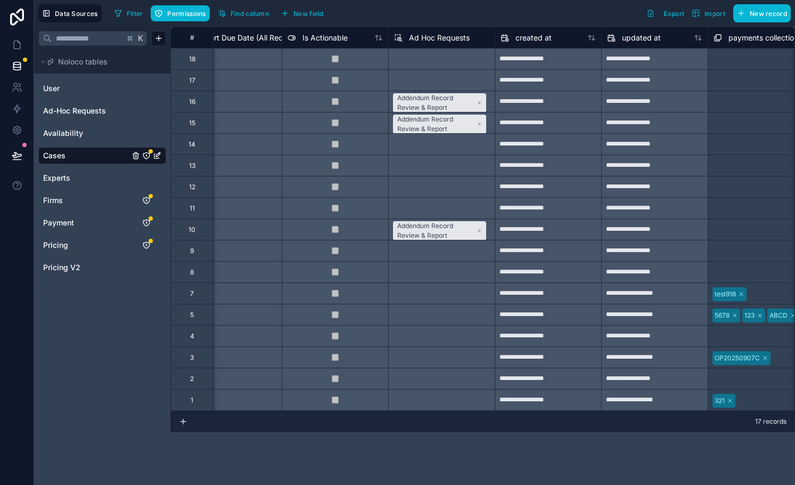
scroll to position [0, 3293]
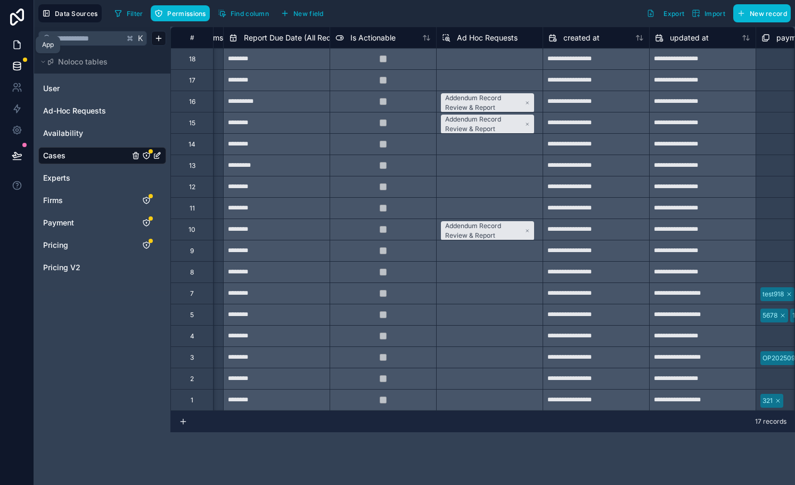
click at [24, 52] on link at bounding box center [17, 44] width 34 height 21
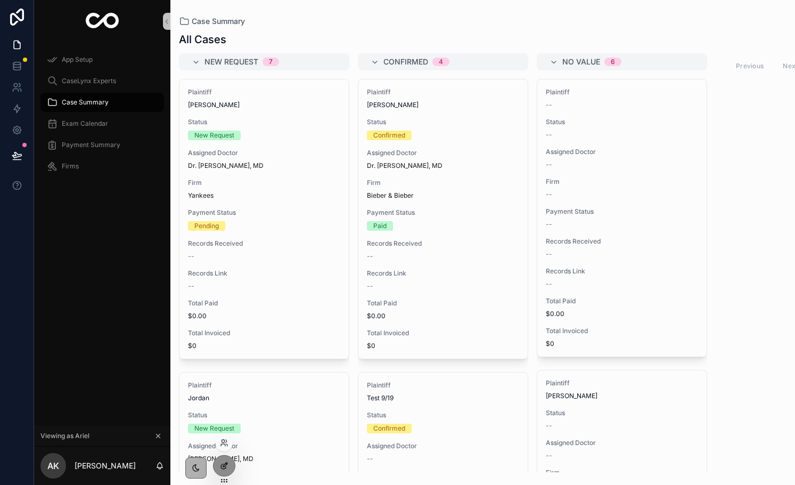
click at [227, 465] on icon at bounding box center [224, 465] width 9 height 9
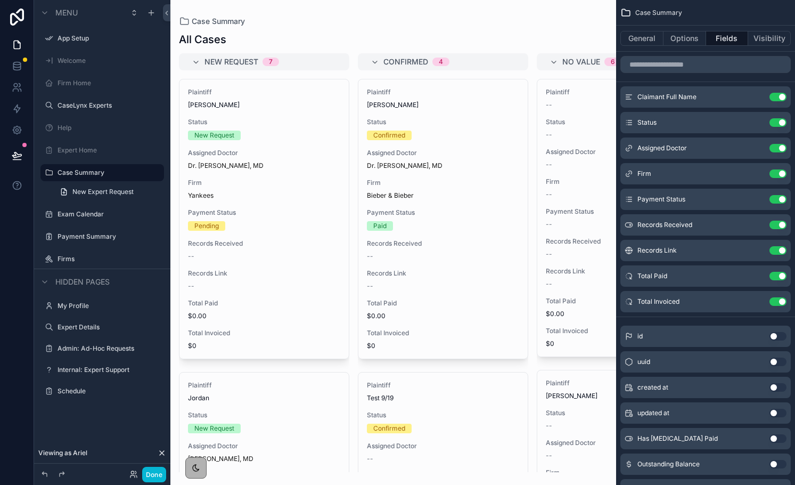
click at [273, 178] on div "scrollable content" at bounding box center [393, 242] width 446 height 485
click at [674, 67] on input "scrollable content" at bounding box center [706, 64] width 170 height 17
type input "*"
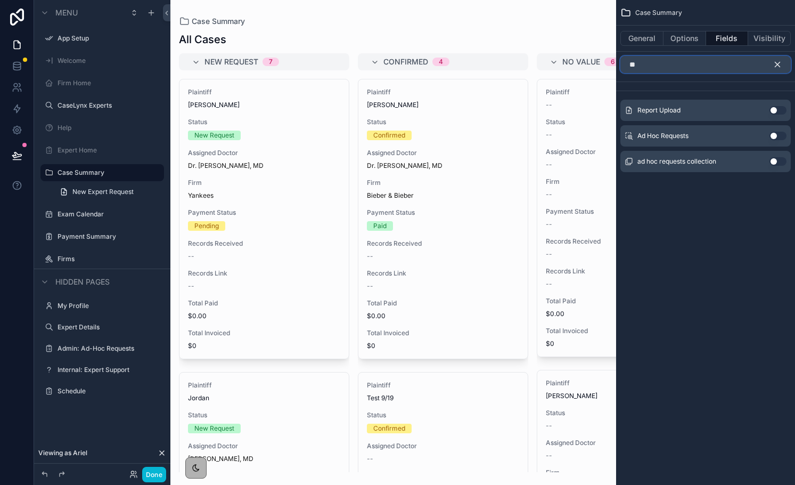
type input "**"
click at [775, 134] on button "Use setting" at bounding box center [778, 136] width 17 height 9
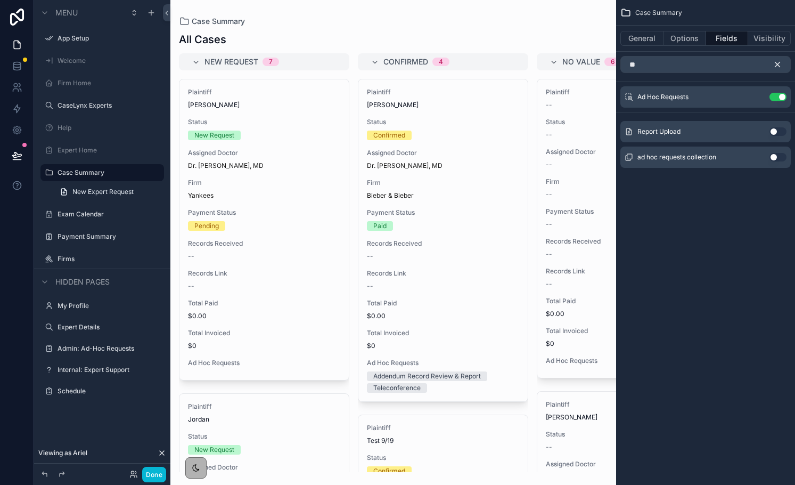
click at [777, 66] on icon "scrollable content" at bounding box center [778, 65] width 10 height 10
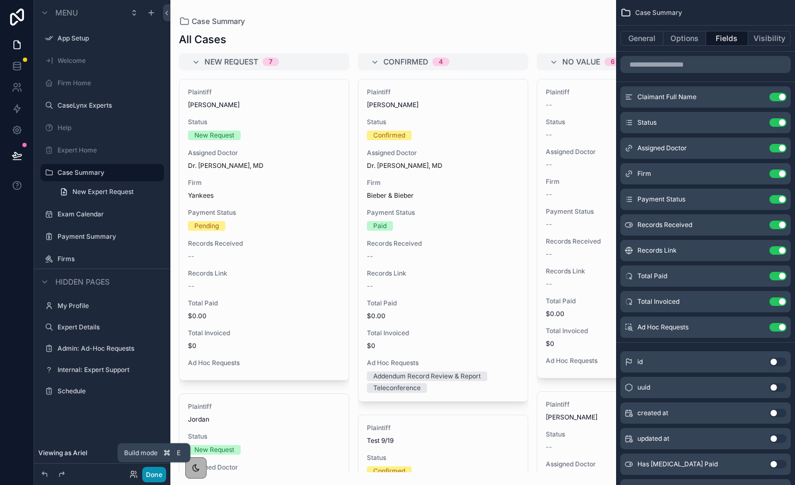
click at [150, 474] on button "Done" at bounding box center [154, 474] width 24 height 15
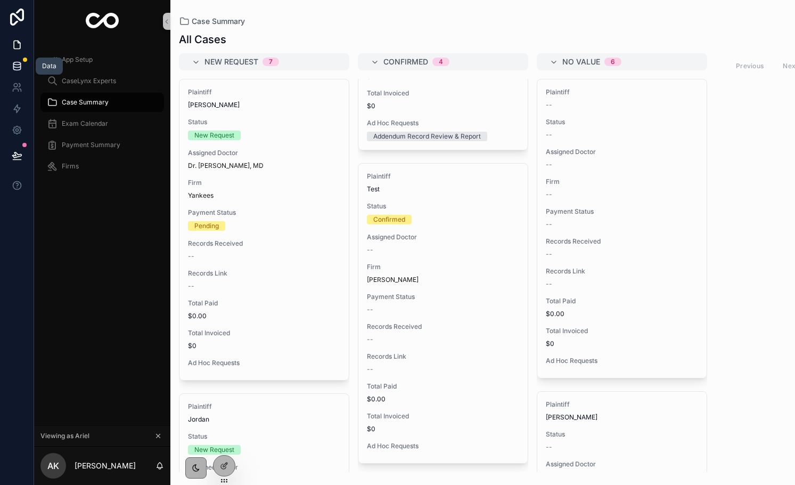
click at [18, 68] on icon at bounding box center [17, 66] width 11 height 11
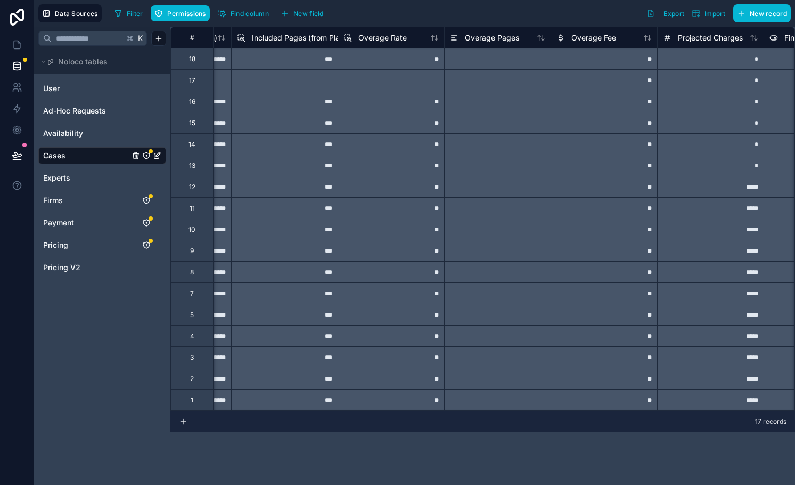
scroll to position [0, 2246]
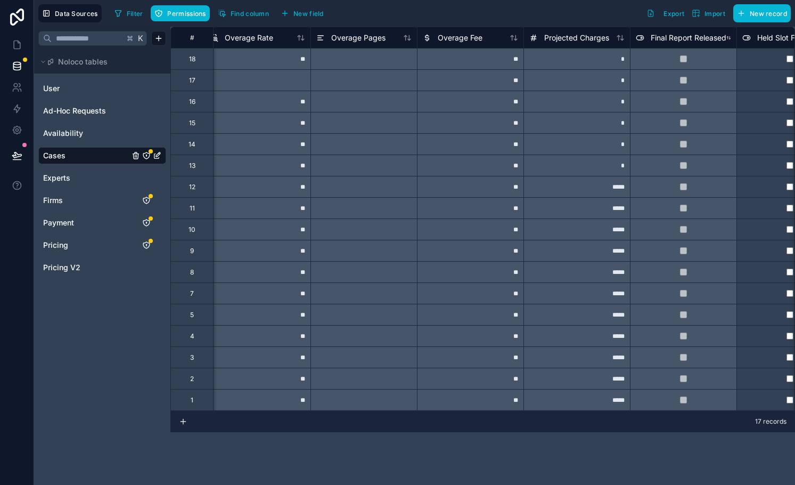
click at [659, 40] on span "Final Report Released" at bounding box center [689, 37] width 76 height 11
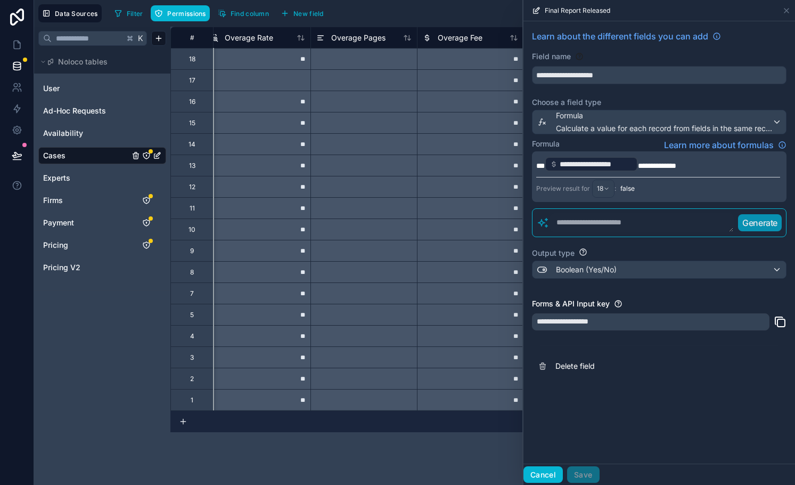
click at [547, 470] on button "Cancel" at bounding box center [543, 474] width 39 height 17
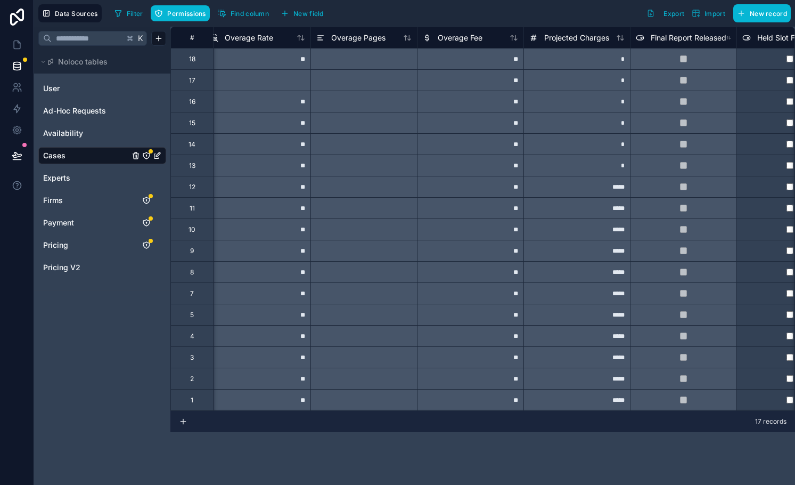
scroll to position [0, 2417]
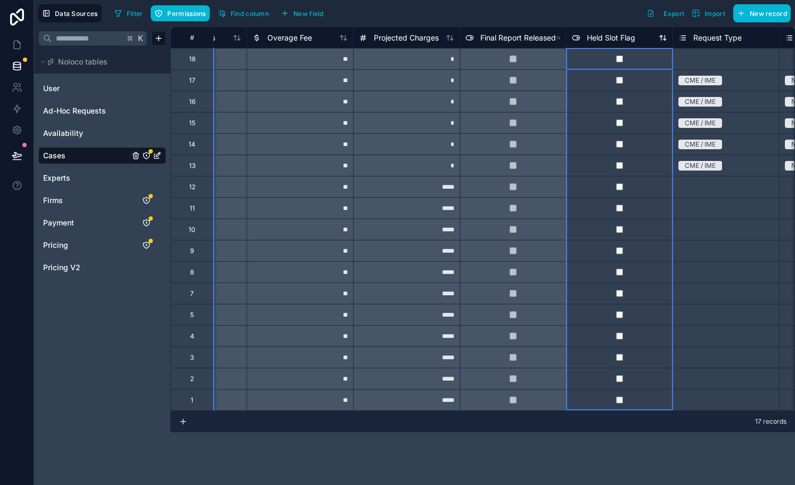
click at [589, 40] on span "Held Slot Flag" at bounding box center [611, 37] width 48 height 11
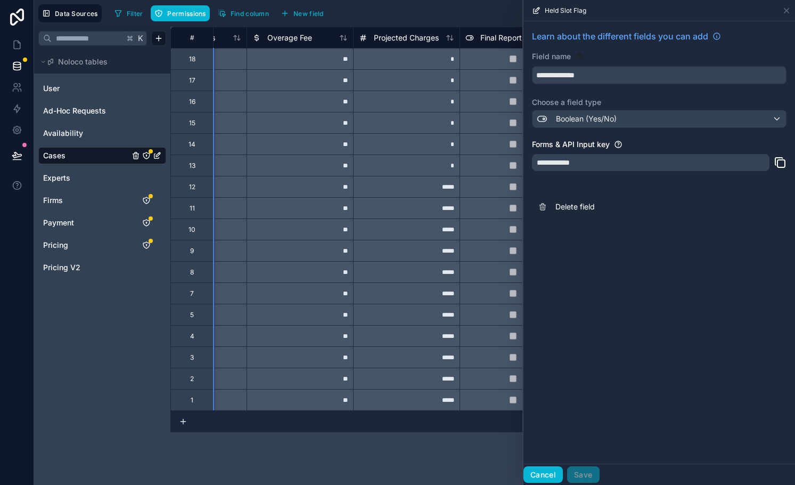
click at [552, 474] on button "Cancel" at bounding box center [543, 474] width 39 height 17
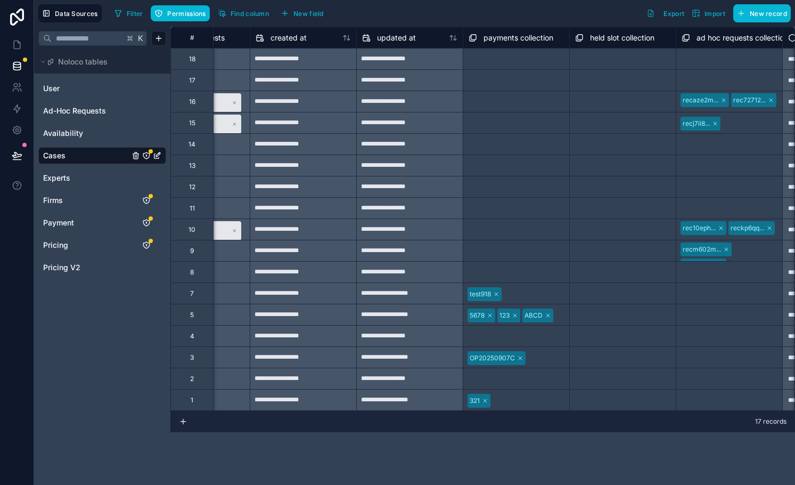
scroll to position [0, 3680]
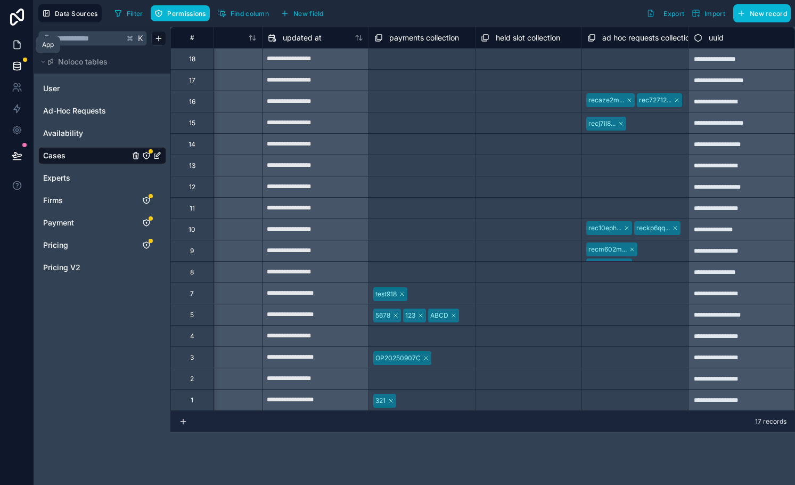
click at [16, 49] on icon at bounding box center [17, 45] width 6 height 8
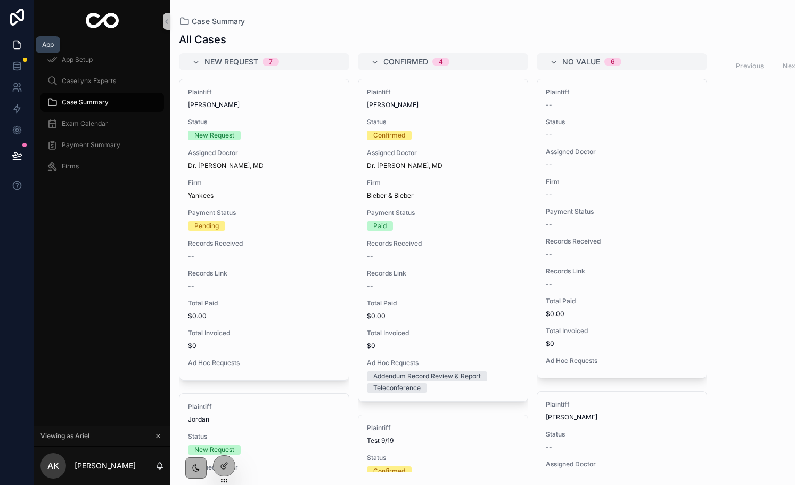
click at [19, 41] on icon at bounding box center [17, 44] width 11 height 11
click at [14, 73] on link at bounding box center [17, 65] width 34 height 21
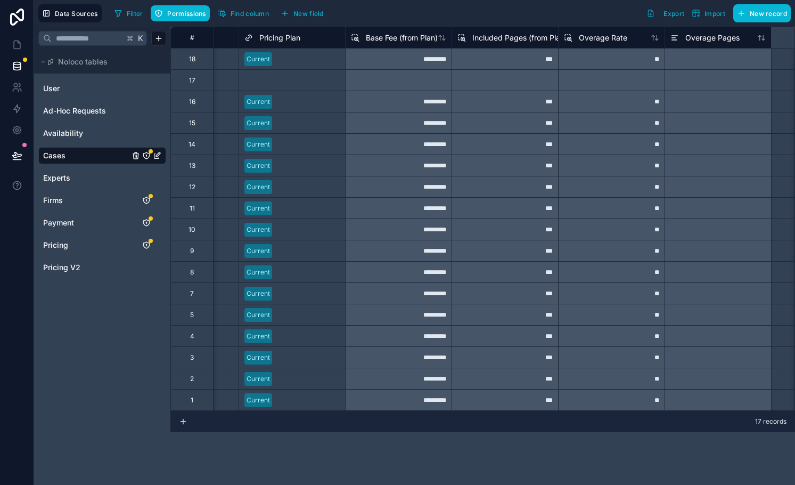
scroll to position [0, 1953]
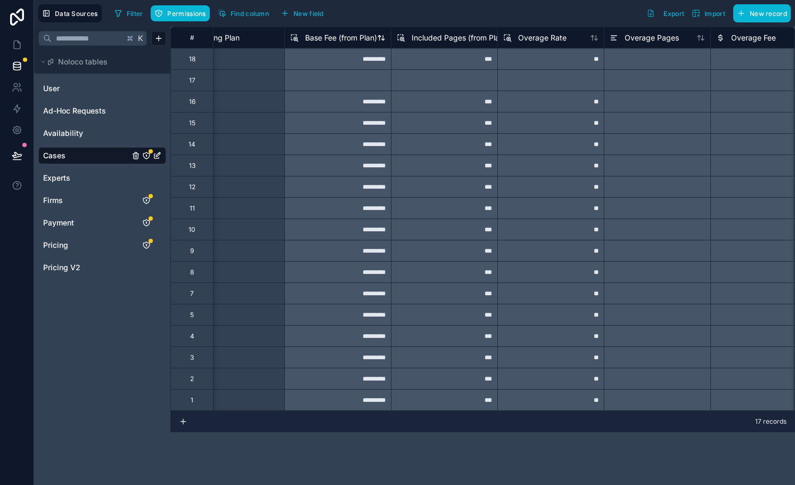
click at [354, 34] on span "Base Fee (from Plan)" at bounding box center [341, 37] width 72 height 11
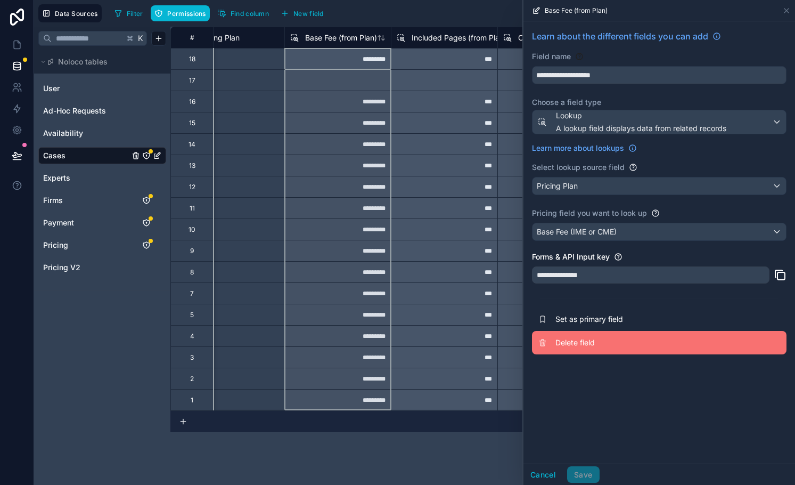
click at [582, 348] on button "Delete field" at bounding box center [659, 342] width 255 height 23
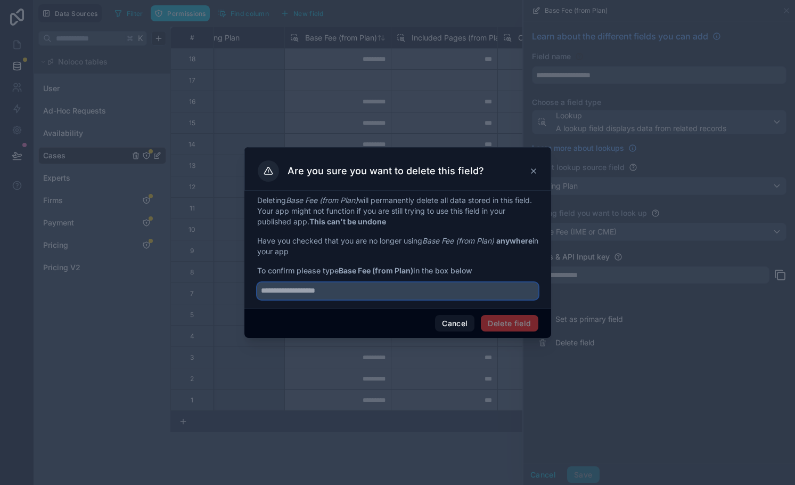
click at [390, 295] on input "text" at bounding box center [397, 290] width 281 height 17
type input "**********"
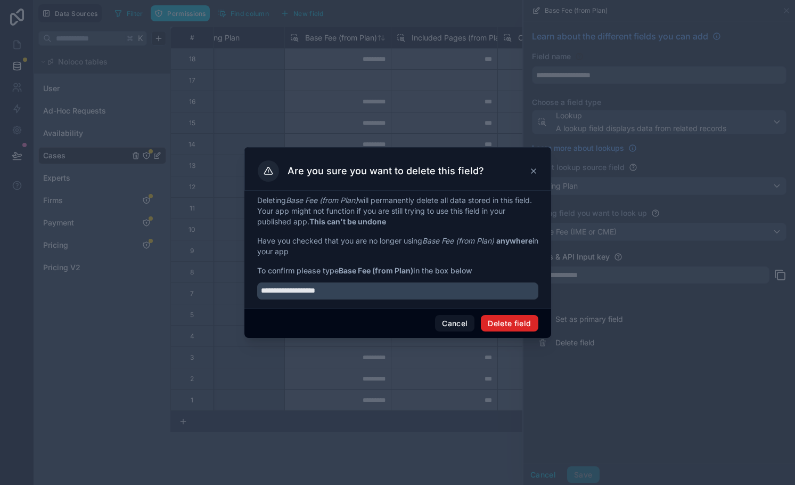
click at [527, 321] on button "Delete field" at bounding box center [509, 323] width 57 height 17
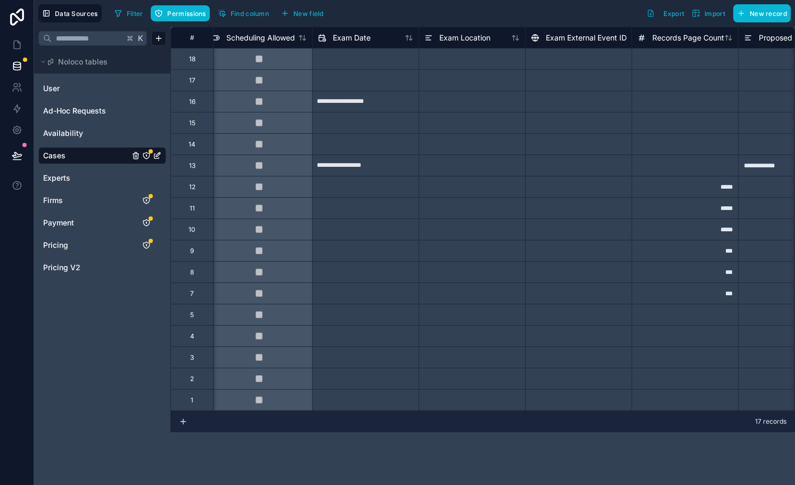
scroll to position [0, 1851]
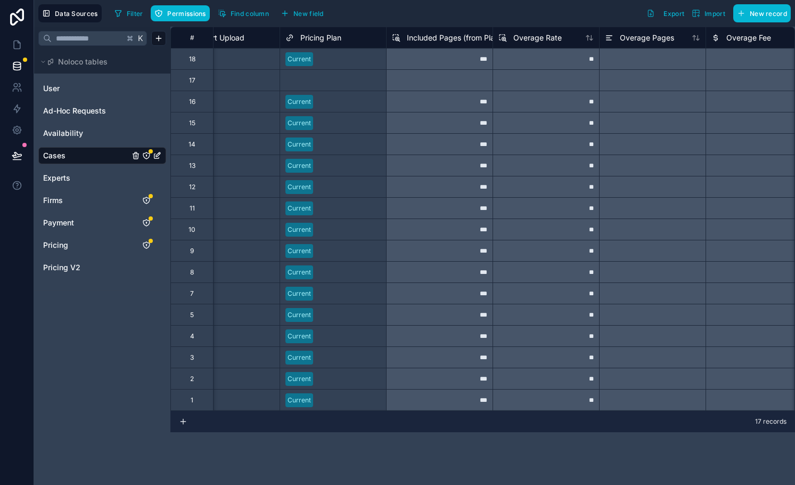
click at [445, 31] on div "Included Pages (from Plan)" at bounding box center [447, 37] width 110 height 13
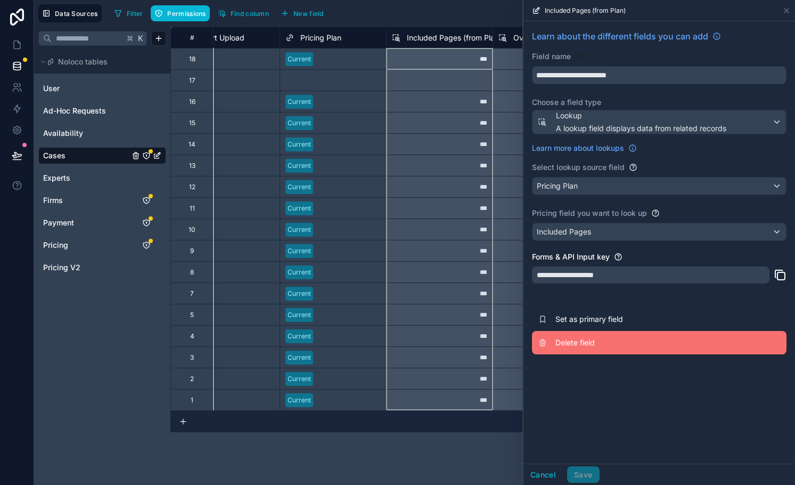
click at [591, 341] on span "Delete field" at bounding box center [632, 342] width 153 height 11
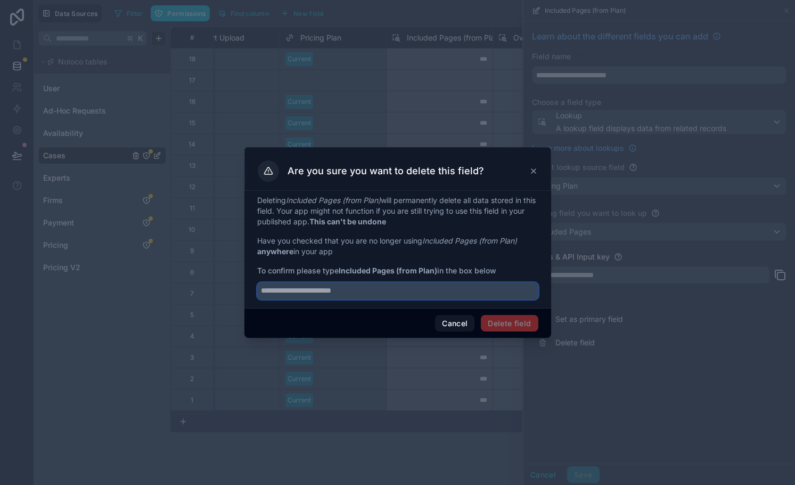
click at [364, 287] on input "text" at bounding box center [397, 290] width 281 height 17
type input "**********"
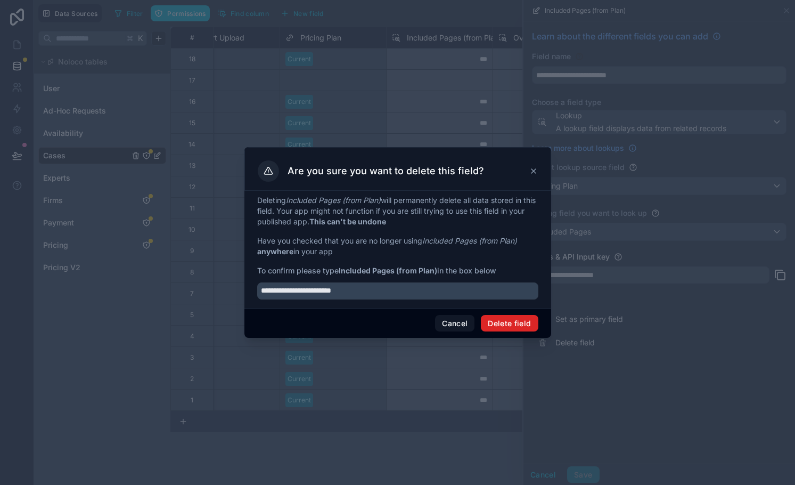
click at [501, 323] on button "Delete field" at bounding box center [509, 323] width 57 height 17
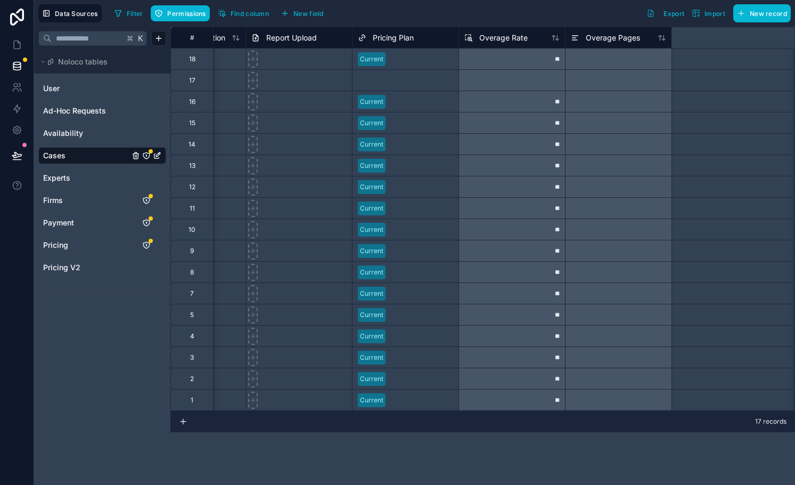
scroll to position [0, 1852]
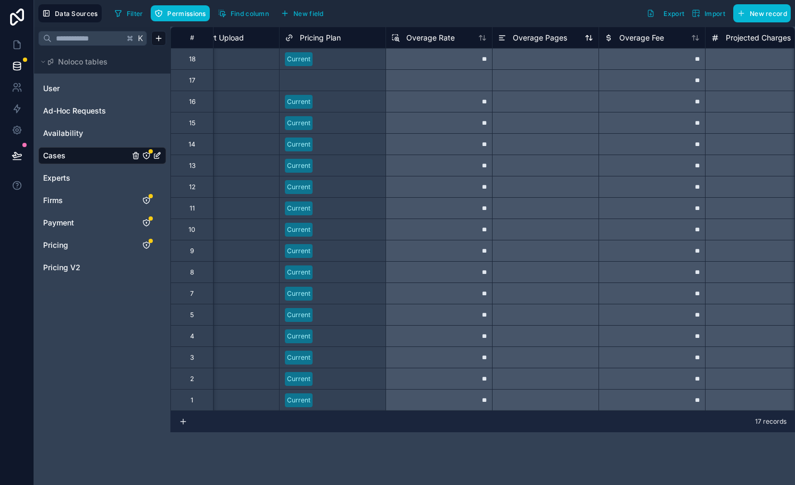
click at [548, 36] on span "Overage Pages" at bounding box center [540, 37] width 54 height 11
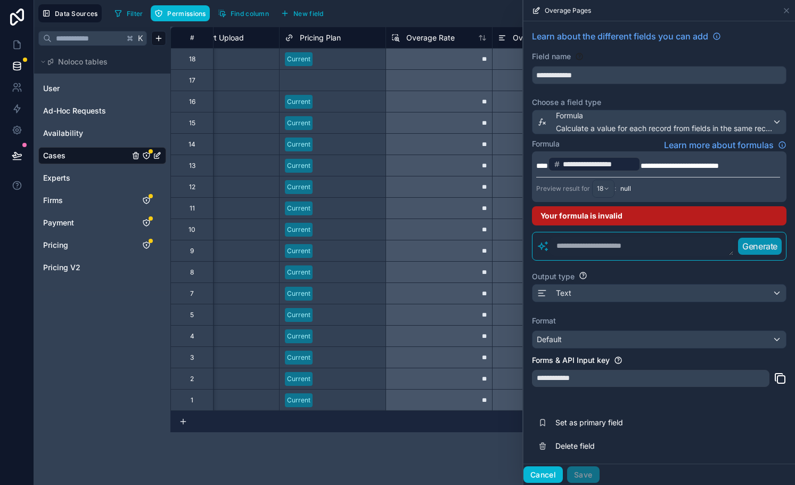
click at [543, 470] on button "Cancel" at bounding box center [543, 474] width 39 height 17
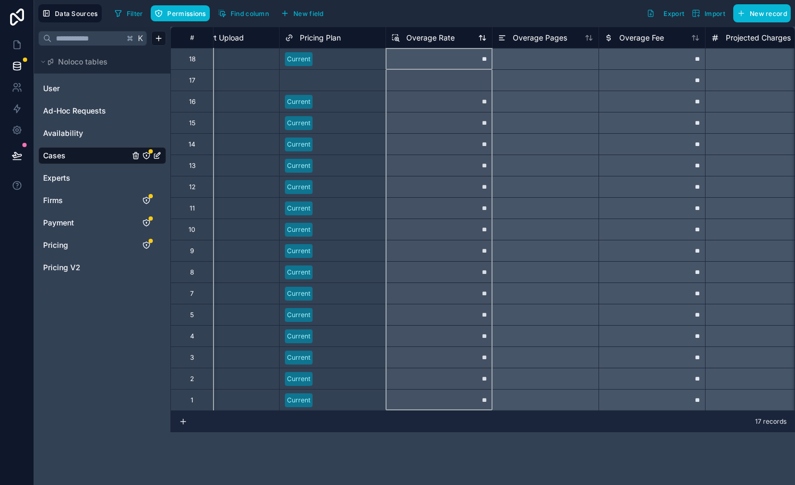
click at [433, 38] on span "Overage Rate" at bounding box center [430, 37] width 48 height 11
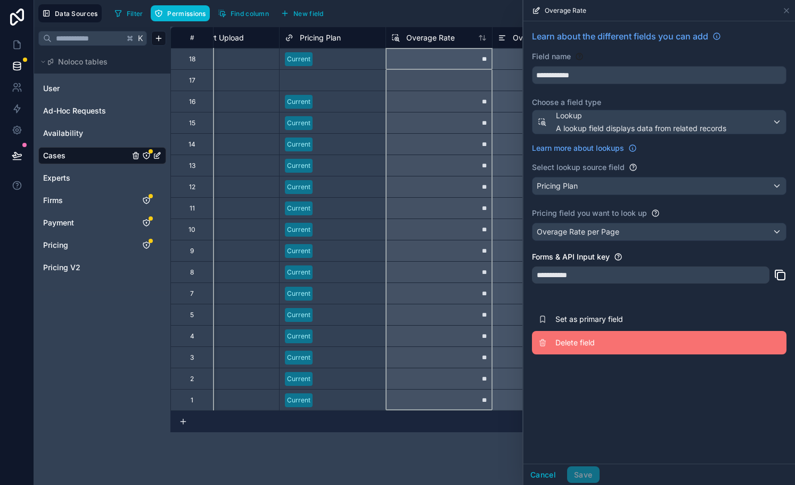
click at [589, 342] on span "Delete field" at bounding box center [632, 342] width 153 height 11
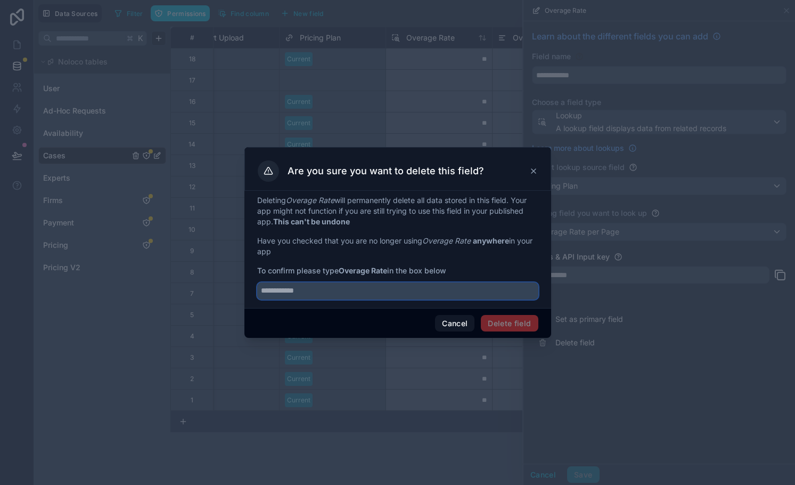
click at [416, 282] on input "text" at bounding box center [397, 290] width 281 height 17
type input "**********"
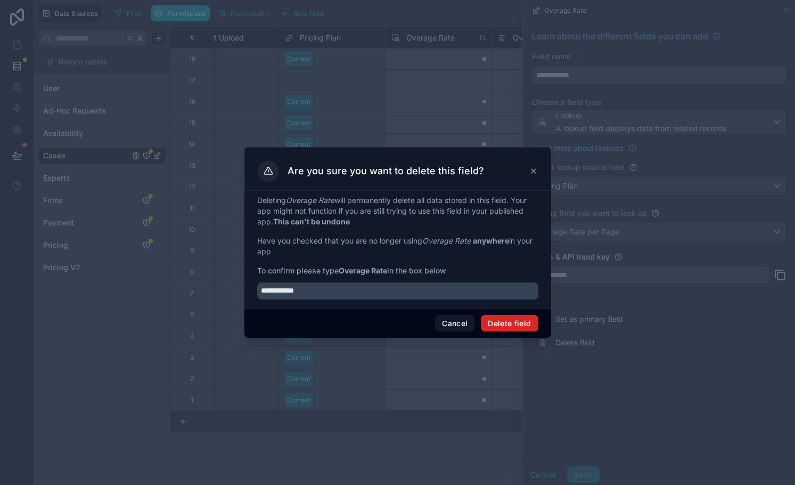
click at [534, 325] on button "Delete field" at bounding box center [509, 323] width 57 height 17
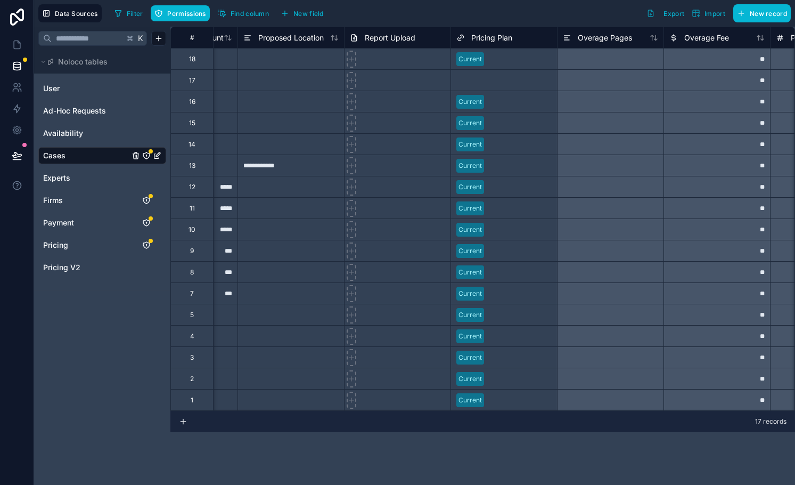
scroll to position [0, 1903]
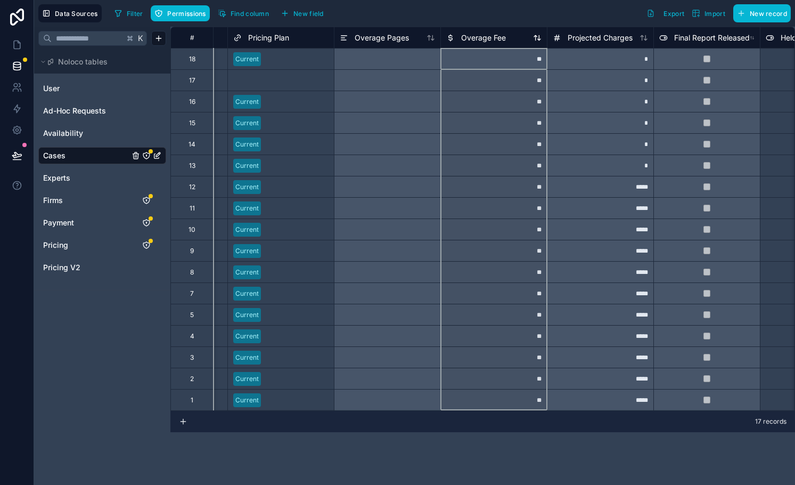
click at [487, 33] on span "Overage Fee" at bounding box center [483, 37] width 45 height 11
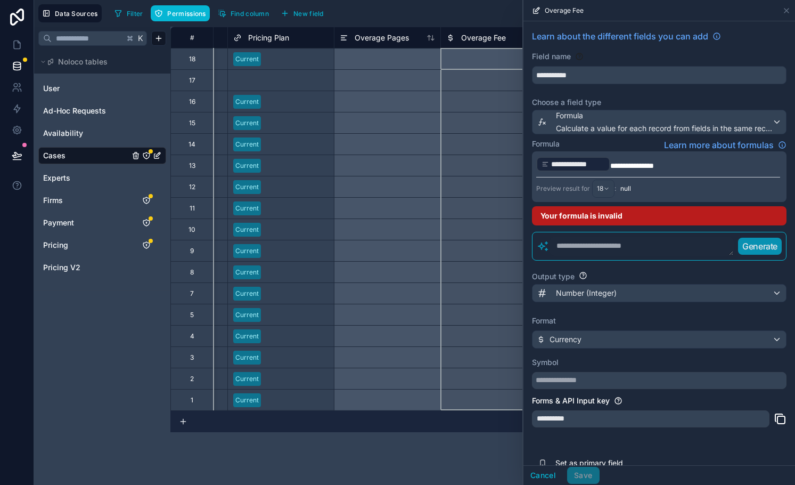
scroll to position [41, 0]
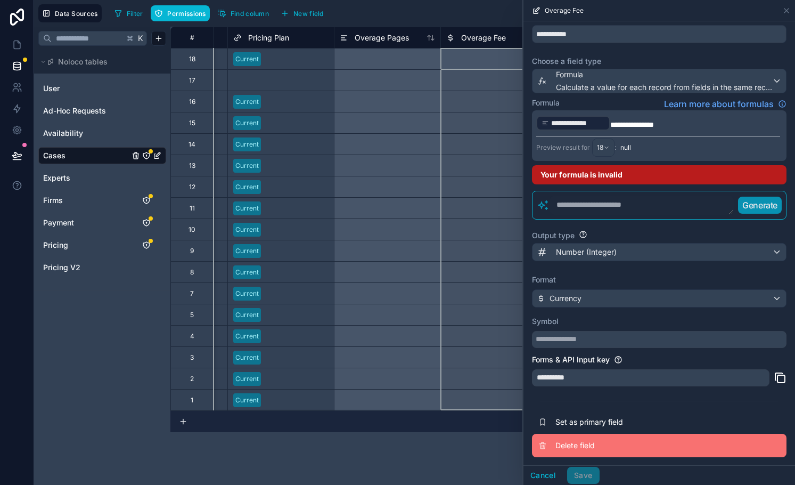
click at [573, 440] on span "Delete field" at bounding box center [632, 445] width 153 height 11
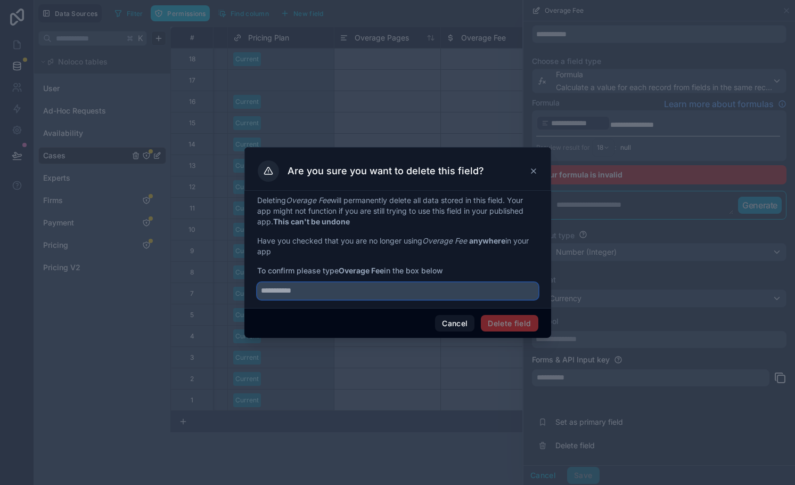
click at [409, 291] on input "text" at bounding box center [397, 290] width 281 height 17
type input "**********"
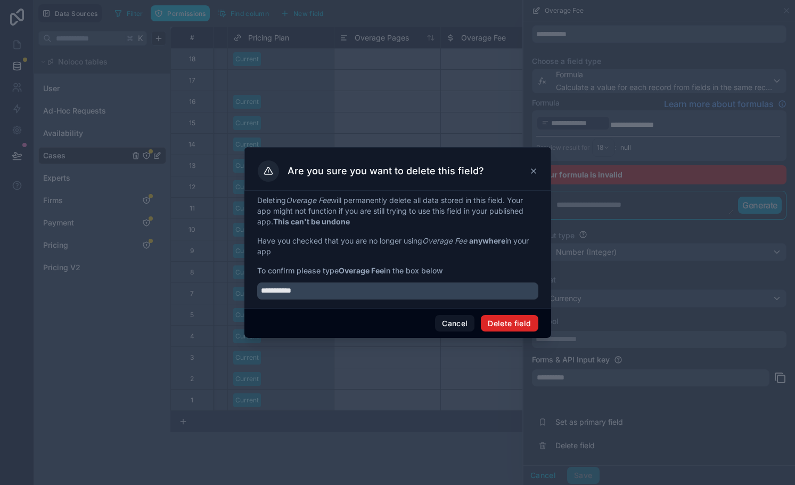
click at [499, 327] on button "Delete field" at bounding box center [509, 323] width 57 height 17
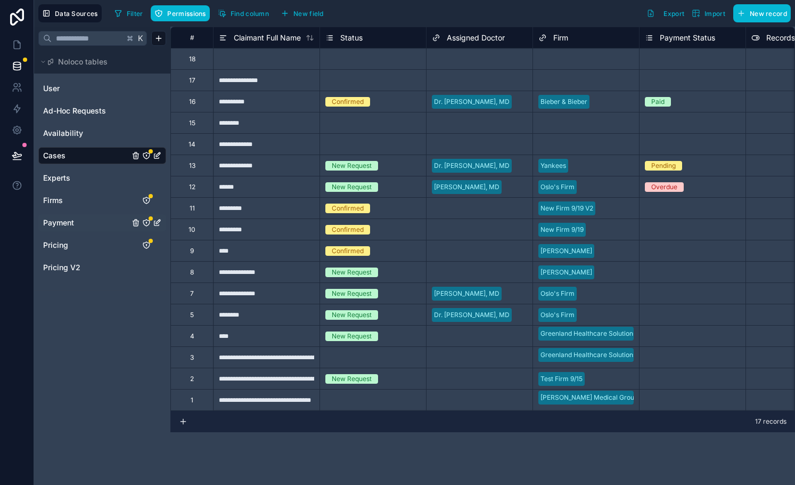
click at [73, 222] on span "Payment" at bounding box center [58, 222] width 31 height 11
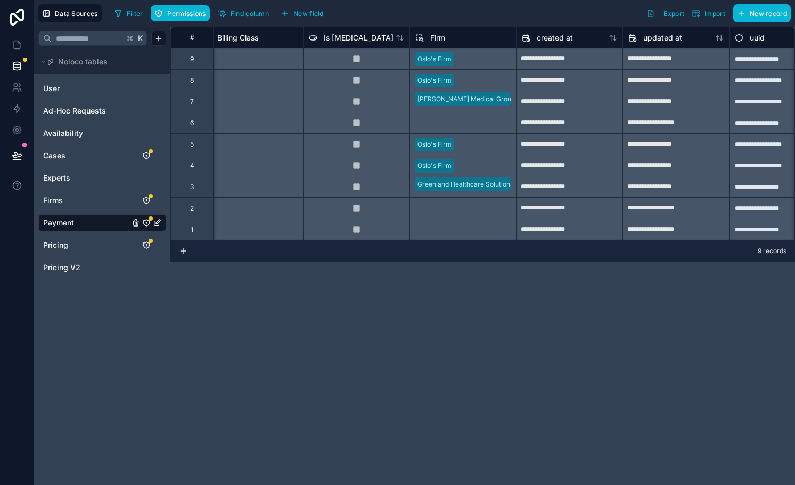
scroll to position [0, 2037]
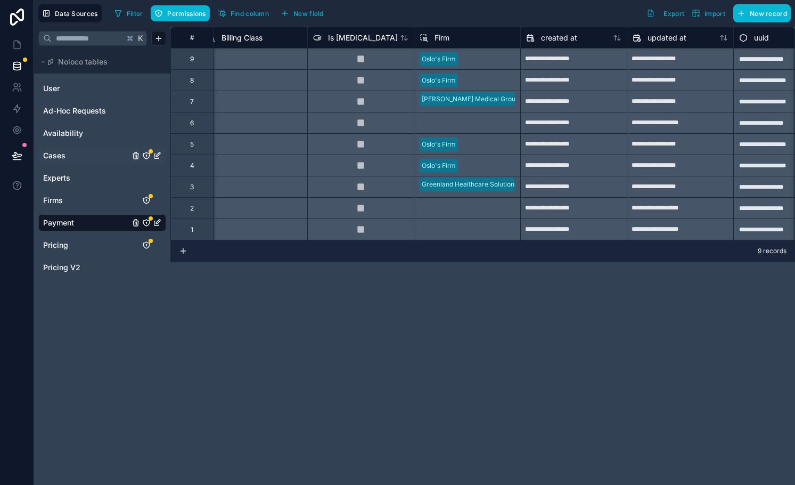
click at [77, 151] on link "Cases" at bounding box center [86, 155] width 86 height 11
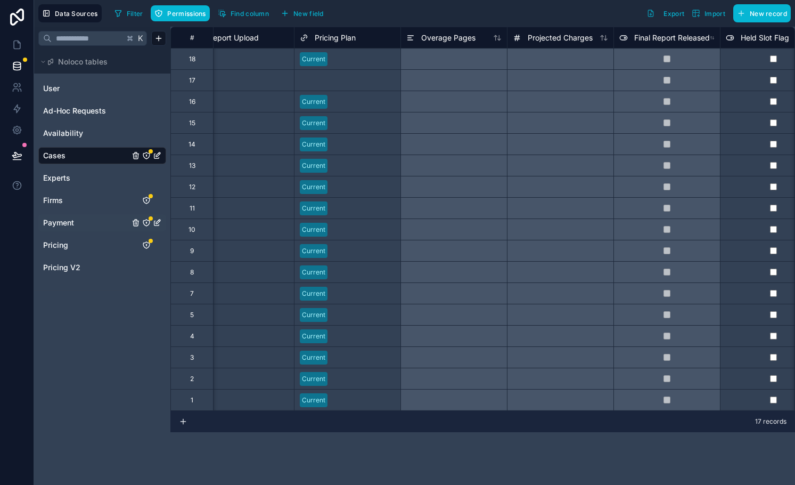
scroll to position [0, 1639]
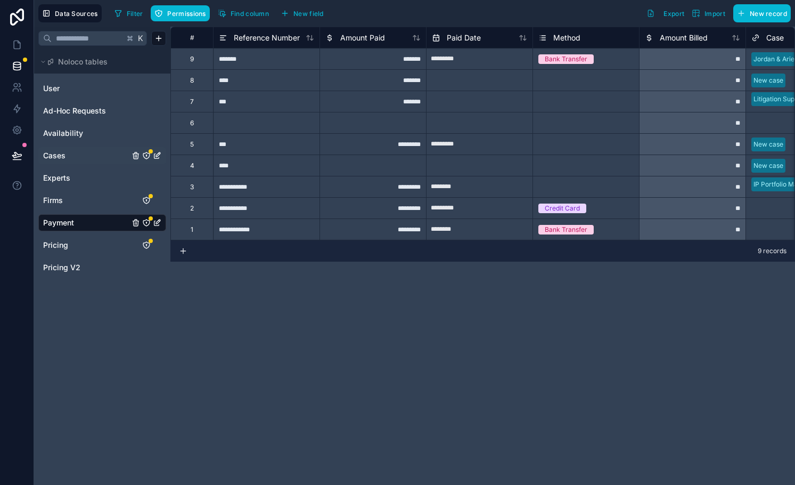
click at [83, 153] on link "Cases" at bounding box center [86, 155] width 86 height 11
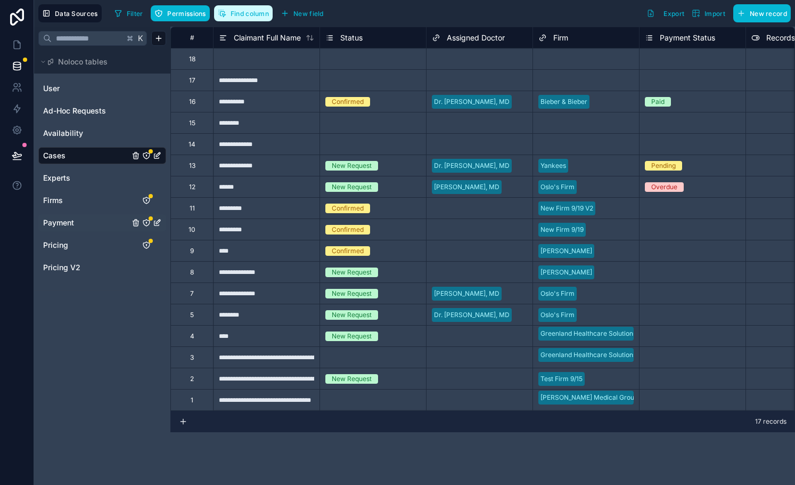
click at [260, 13] on span "Find column" at bounding box center [250, 14] width 38 height 8
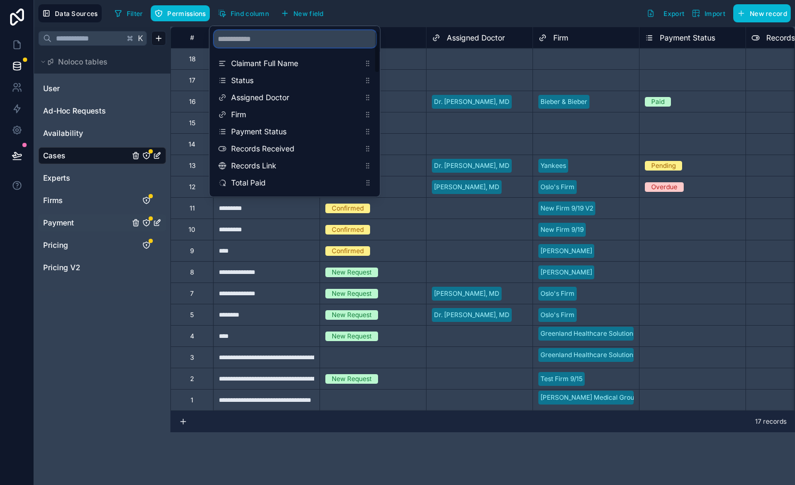
click at [282, 40] on input "scrollable content" at bounding box center [295, 38] width 162 height 17
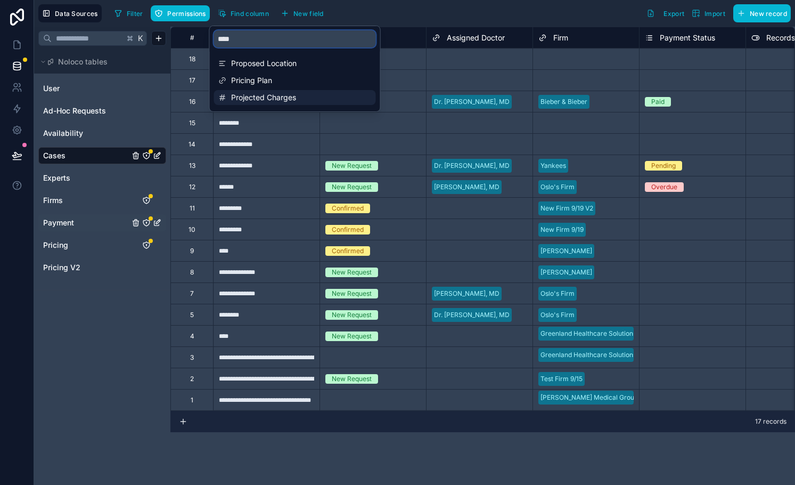
type input "****"
click at [274, 97] on span "Projected Charges" at bounding box center [295, 97] width 129 height 11
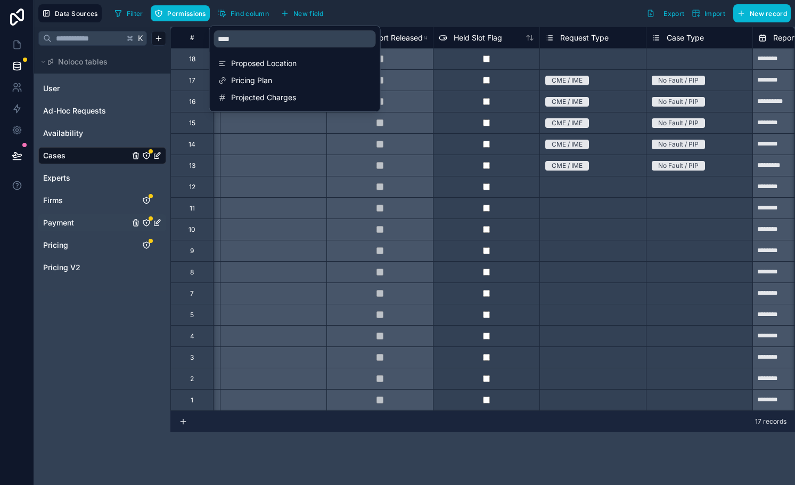
scroll to position [0, 2131]
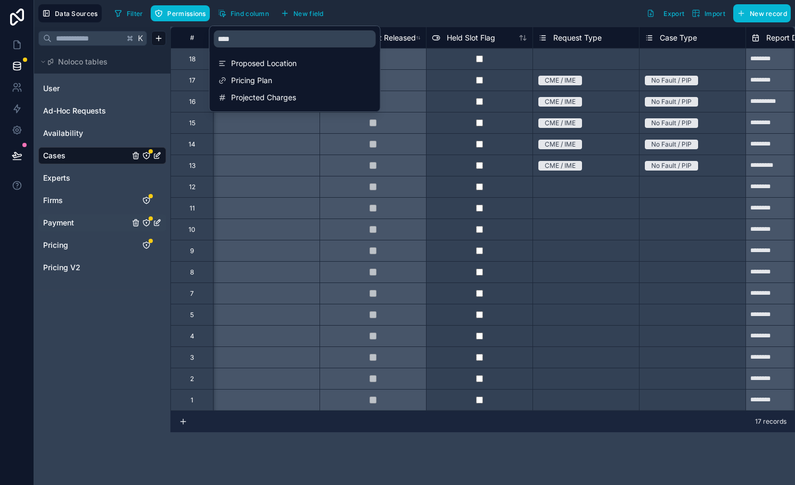
click at [493, 13] on div "Filter Permissions Find column New field Export Import New record" at bounding box center [450, 13] width 681 height 18
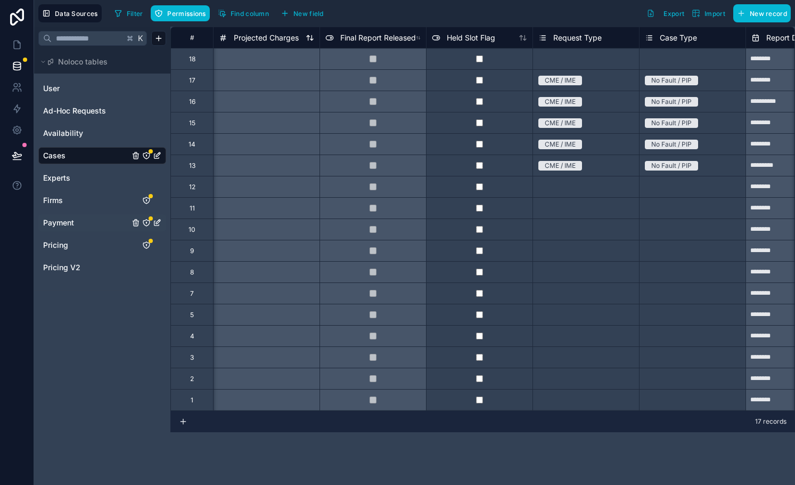
click at [269, 32] on span "Projected Charges" at bounding box center [266, 37] width 65 height 11
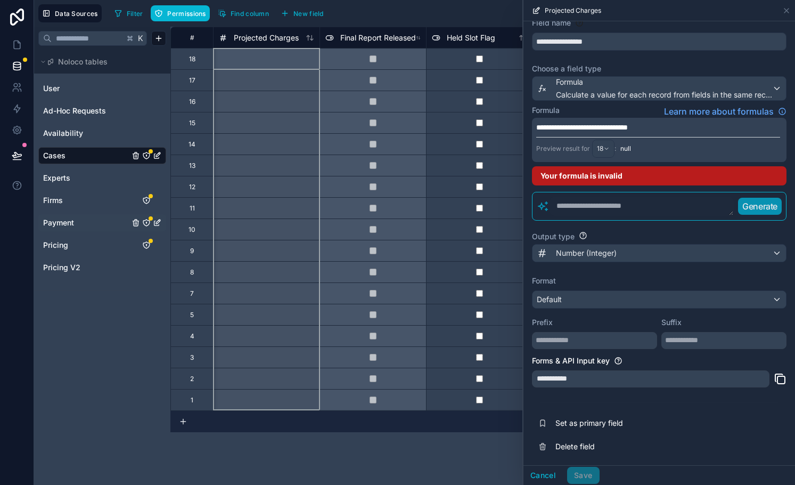
scroll to position [35, 0]
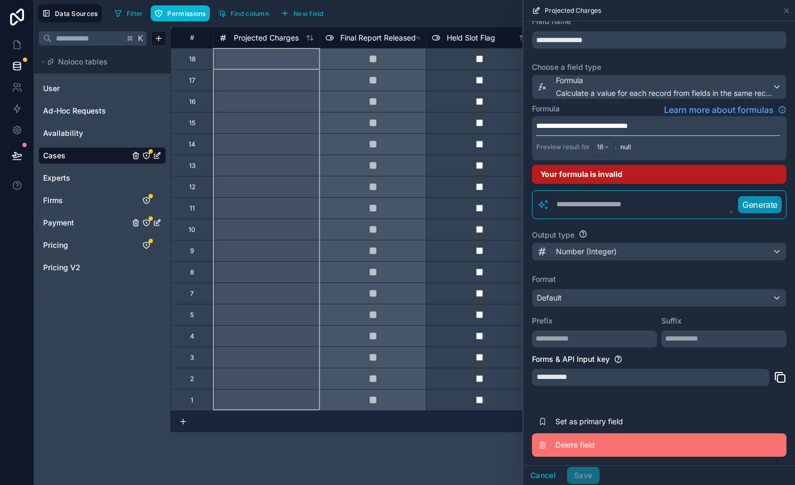
click at [574, 441] on span "Delete field" at bounding box center [632, 444] width 153 height 11
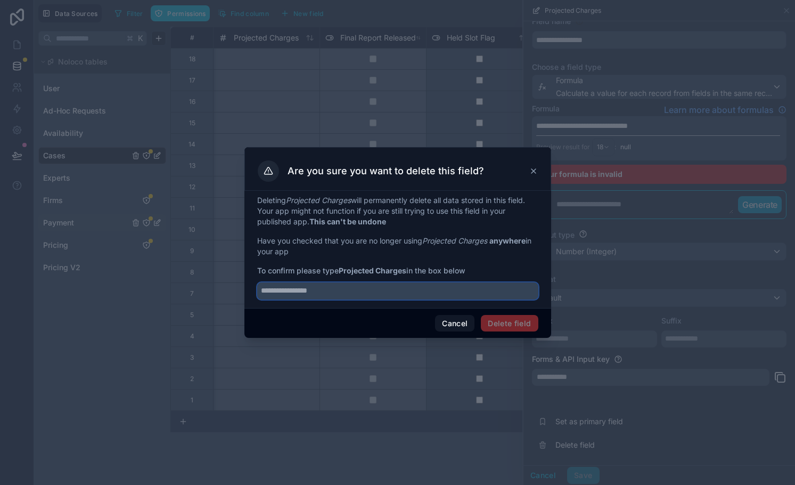
click at [388, 293] on input "text" at bounding box center [397, 290] width 281 height 17
type input "**********"
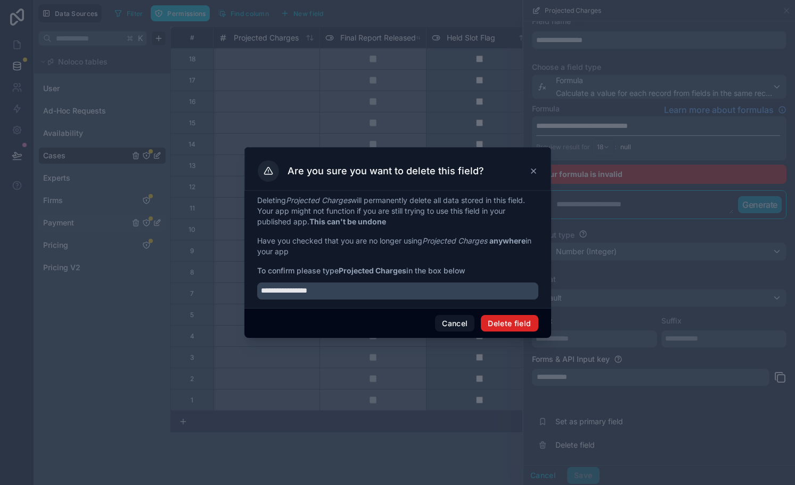
click at [517, 321] on button "Delete field" at bounding box center [509, 323] width 57 height 17
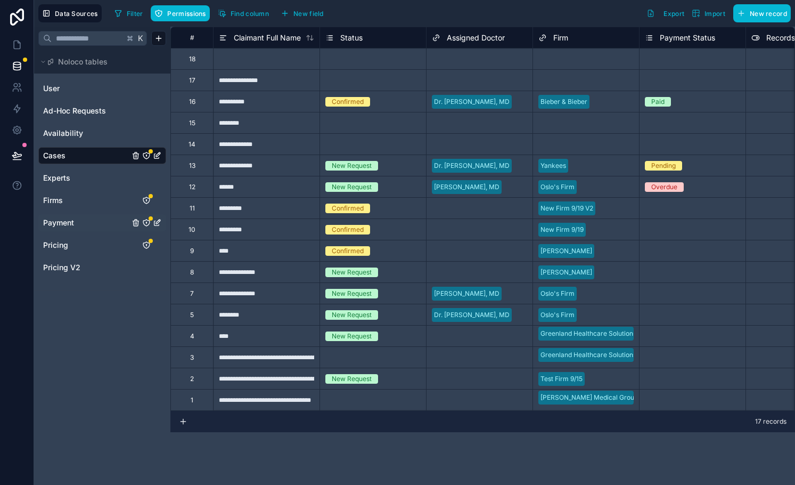
click at [92, 217] on link "Payment" at bounding box center [86, 222] width 86 height 11
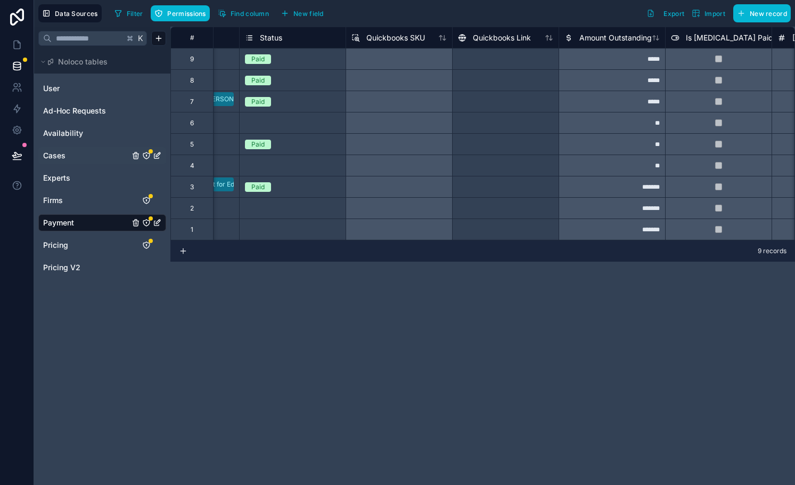
scroll to position [0, 669]
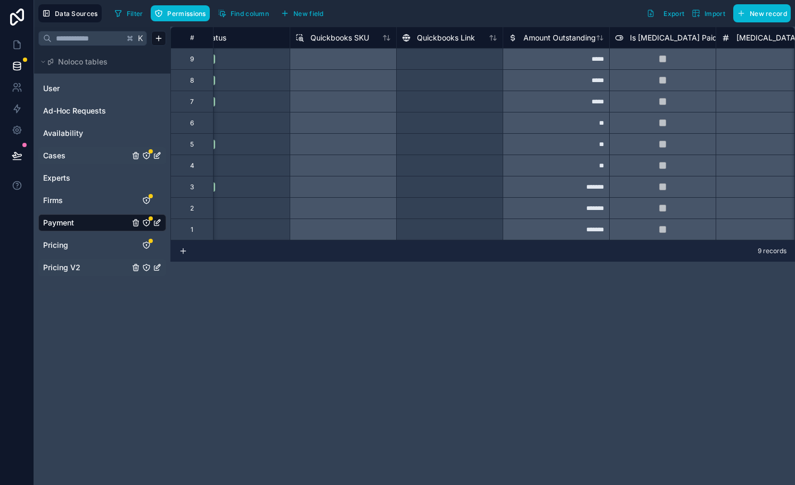
click at [86, 271] on link "Pricing V2" at bounding box center [86, 267] width 86 height 11
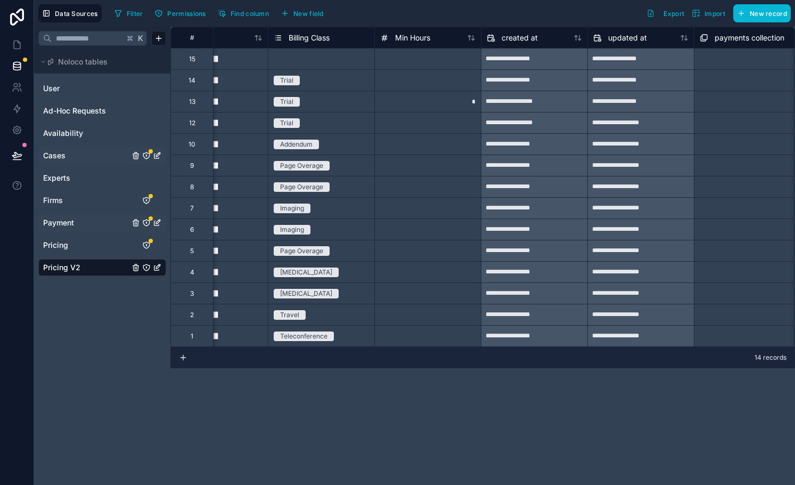
scroll to position [0, 1762]
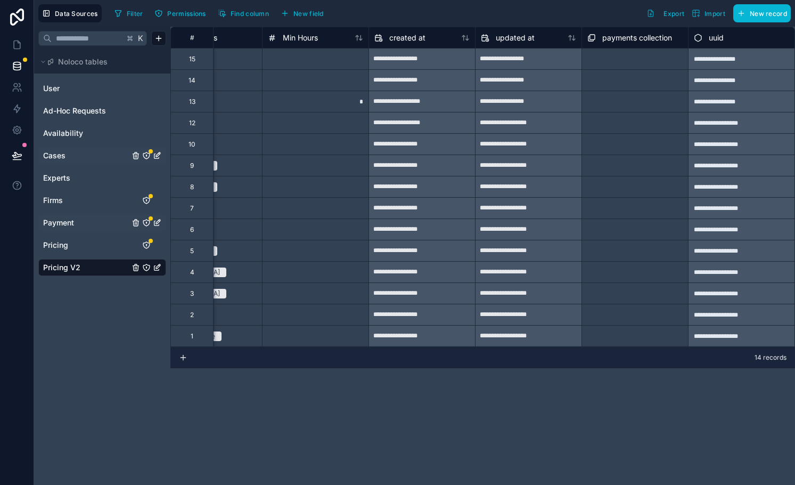
click at [79, 221] on link "Payment" at bounding box center [86, 222] width 86 height 11
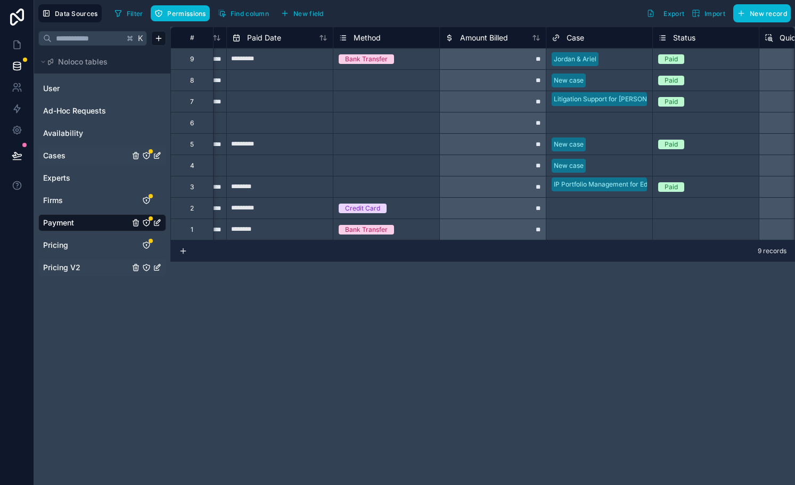
scroll to position [0, 232]
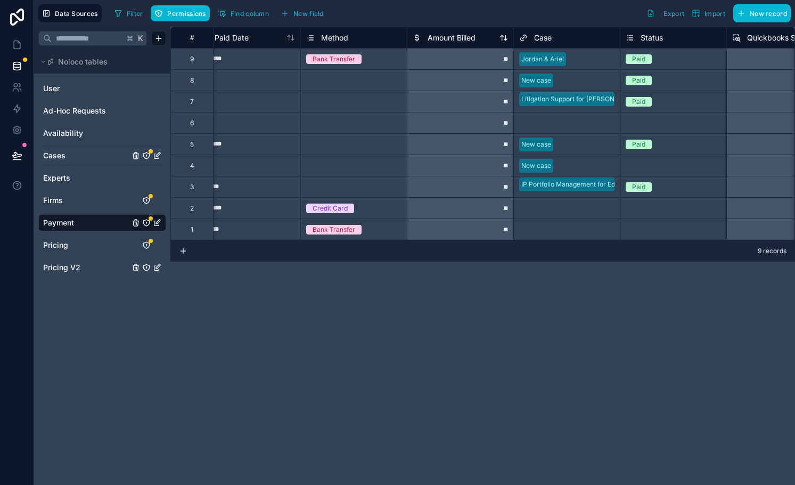
click at [444, 35] on span "Amount Billed" at bounding box center [452, 37] width 48 height 11
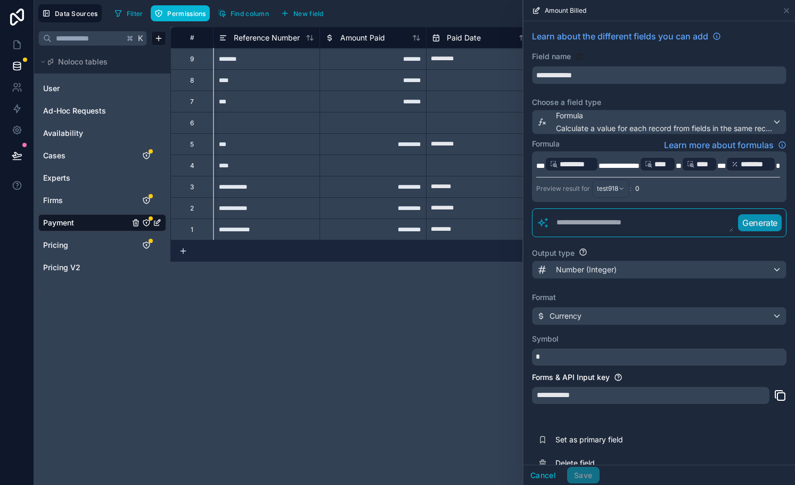
scroll to position [0, 232]
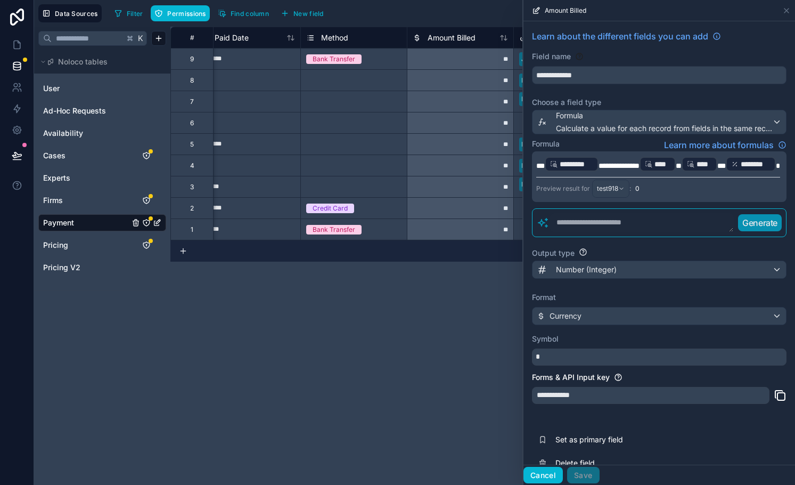
click at [556, 478] on button "Cancel" at bounding box center [543, 475] width 39 height 17
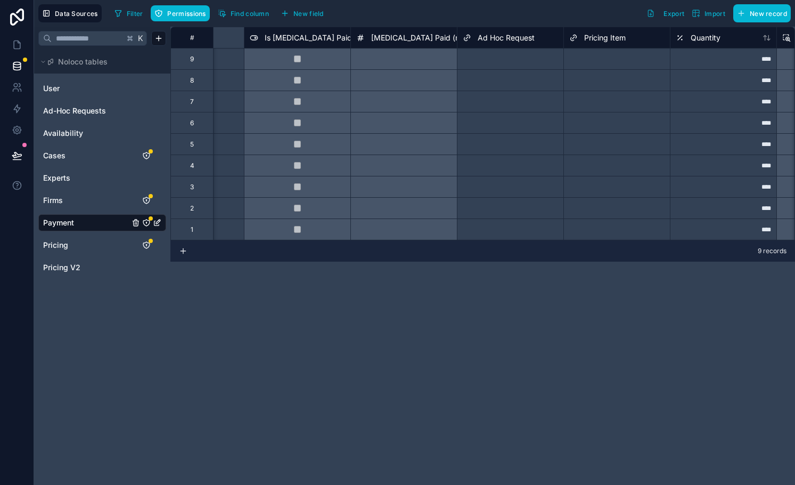
scroll to position [0, 1247]
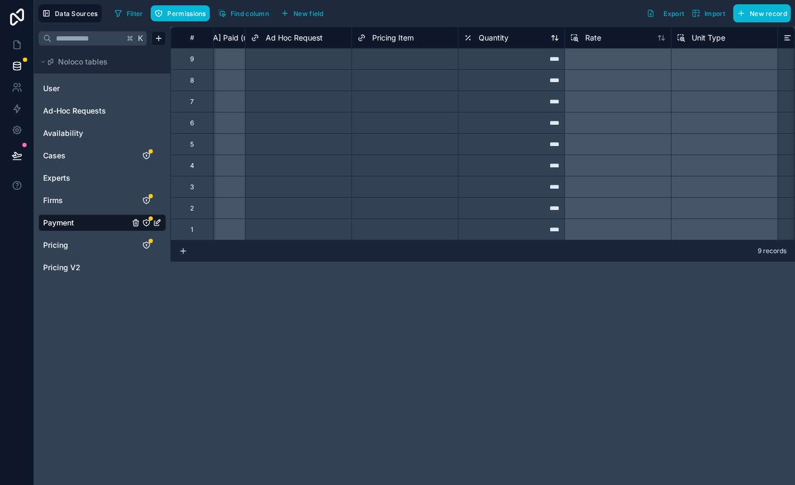
click at [487, 37] on span "Quantity" at bounding box center [494, 37] width 30 height 11
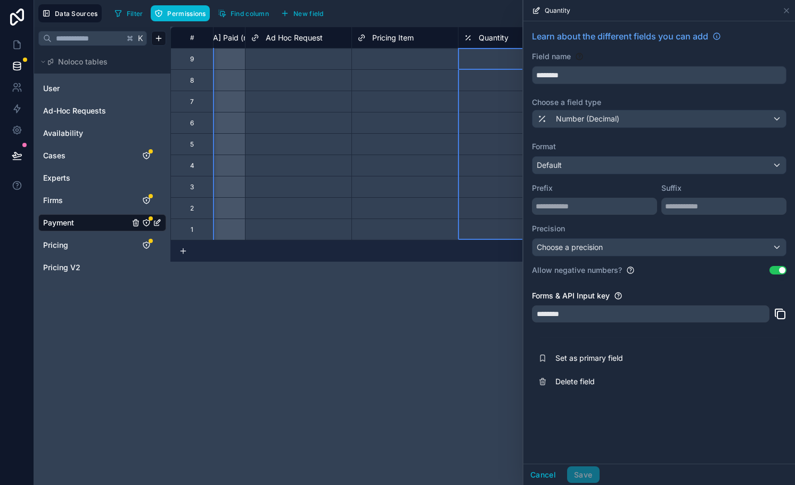
click at [488, 307] on div "# Is Retainer Paid Retainer Paid (num) Ad Hoc Request Pricing Item Quantity Rat…" at bounding box center [482, 256] width 625 height 458
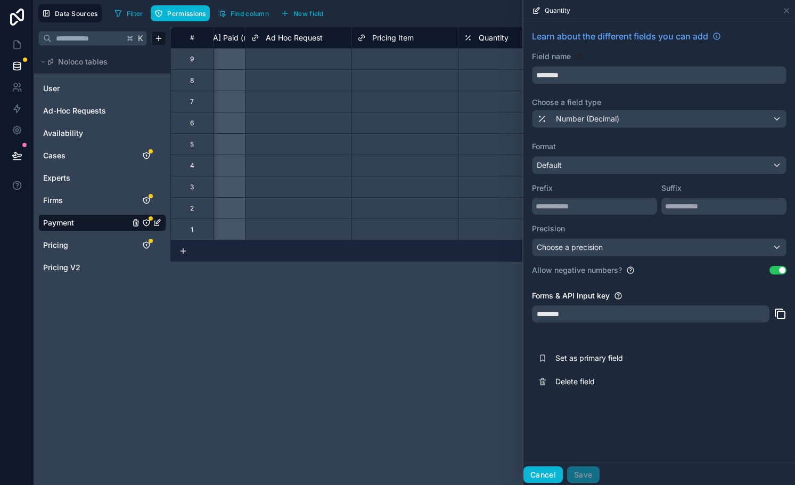
click at [548, 475] on button "Cancel" at bounding box center [543, 474] width 39 height 17
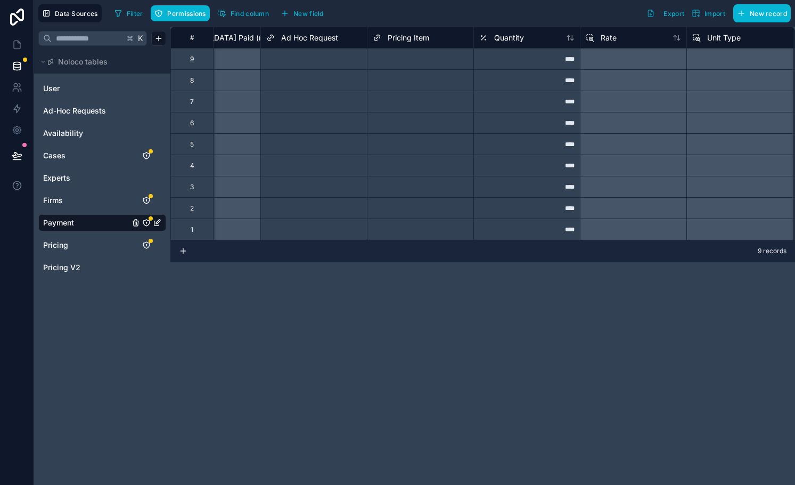
scroll to position [0, 1261]
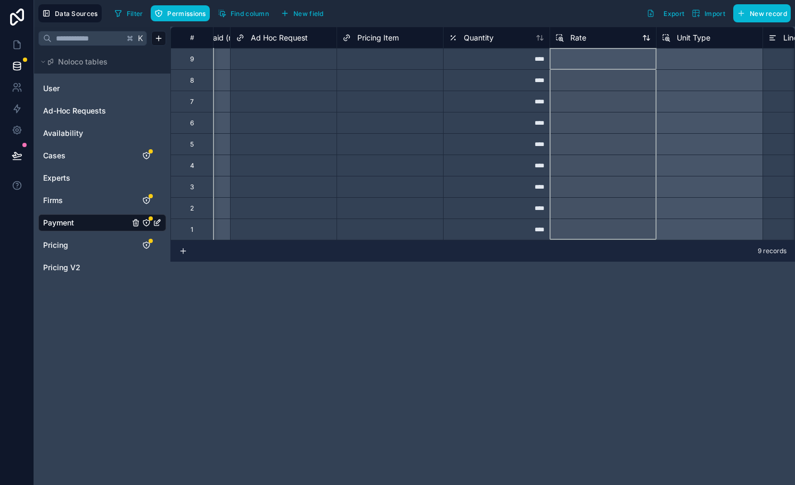
click at [576, 37] on span "Rate" at bounding box center [579, 37] width 16 height 11
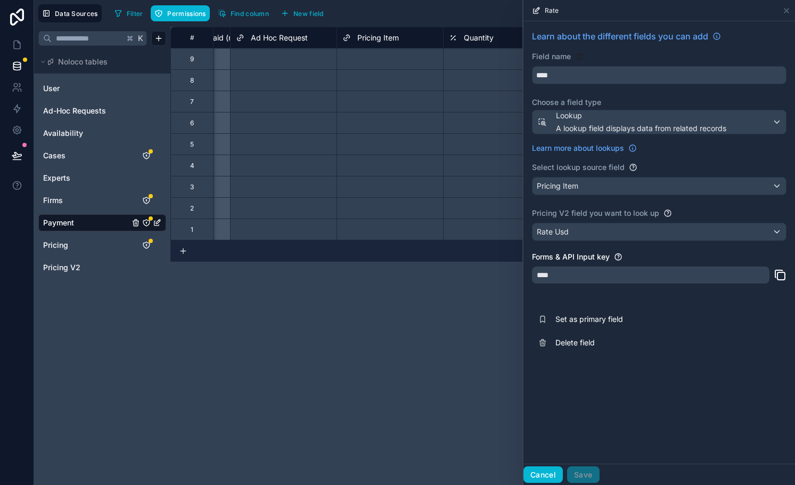
click at [544, 480] on button "Cancel" at bounding box center [543, 474] width 39 height 17
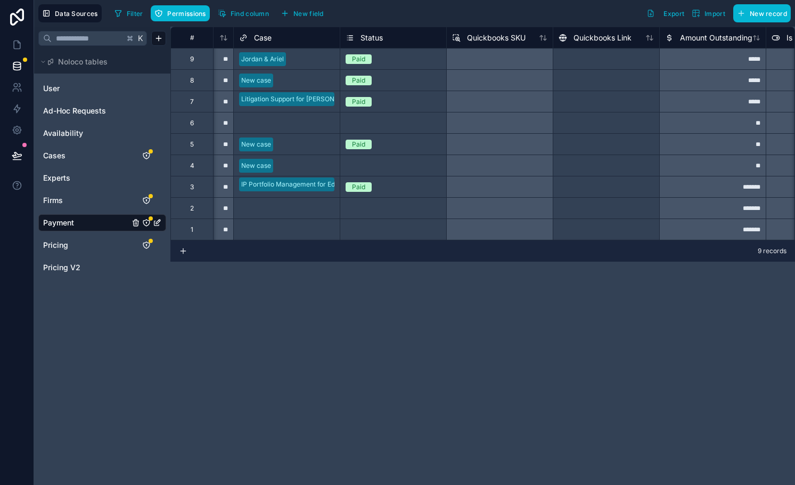
scroll to position [0, 384]
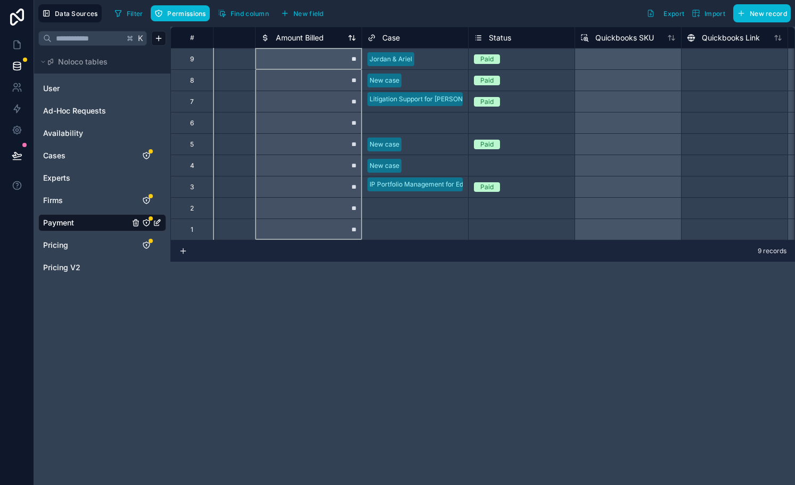
click at [308, 41] on span "Amount Billed" at bounding box center [300, 37] width 48 height 11
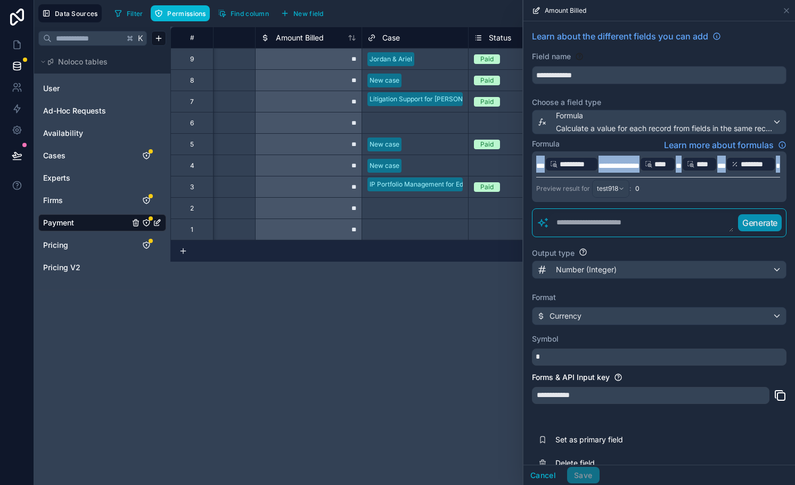
drag, startPoint x: 614, startPoint y: 179, endPoint x: 528, endPoint y: 156, distance: 88.3
click at [528, 156] on div "**********" at bounding box center [660, 252] width 272 height 462
click at [626, 173] on p "**********" at bounding box center [658, 164] width 244 height 17
drag, startPoint x: 620, startPoint y: 183, endPoint x: 526, endPoint y: 157, distance: 97.3
click at [526, 157] on div "**********" at bounding box center [660, 252] width 272 height 462
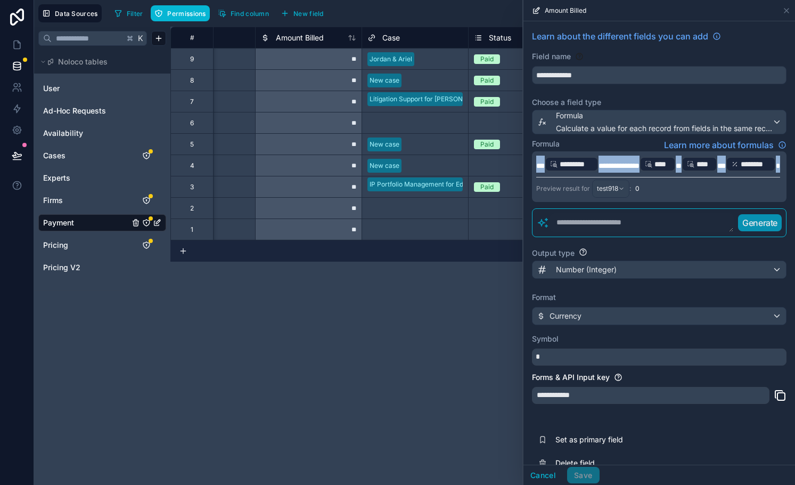
copy p "**********"
click at [548, 477] on button "Cancel" at bounding box center [543, 475] width 39 height 17
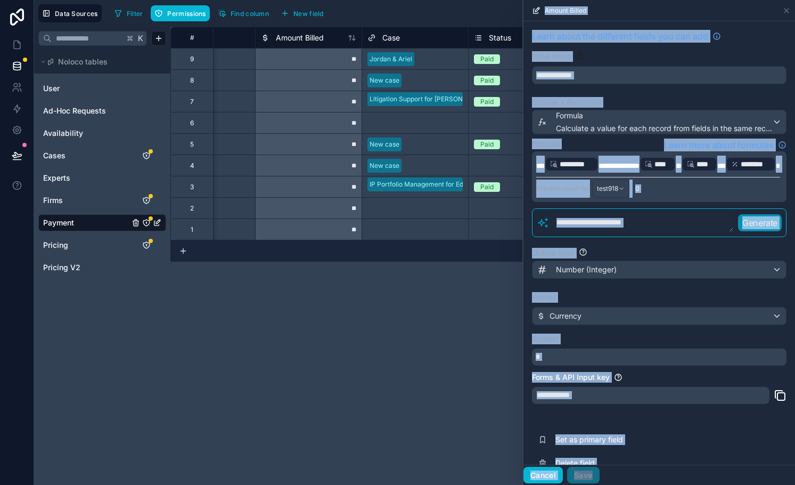
click at [548, 477] on div "# Paid Date Method Amount Billed Case Status Quickbooks SKU Quickbooks Link Amo…" at bounding box center [482, 256] width 625 height 458
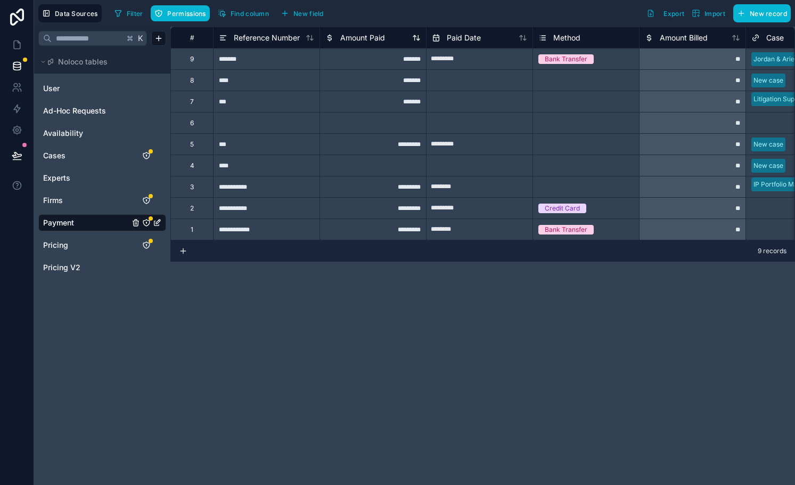
click at [366, 40] on span "Amount Paid" at bounding box center [362, 37] width 45 height 11
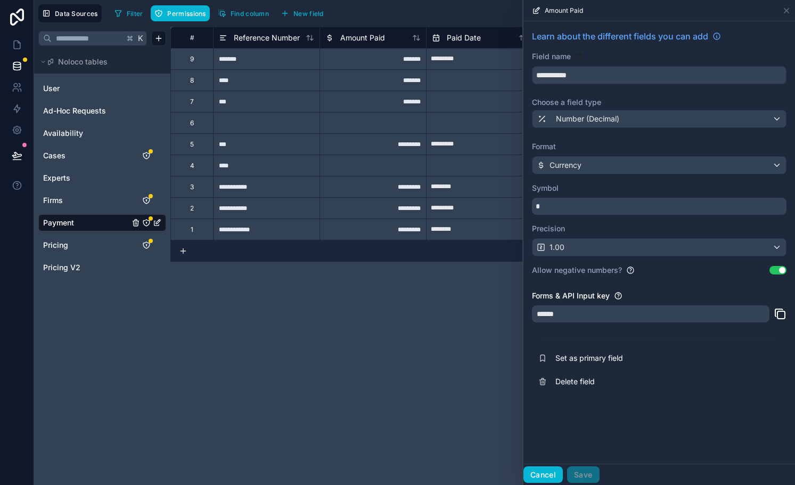
click at [551, 470] on button "Cancel" at bounding box center [543, 474] width 39 height 17
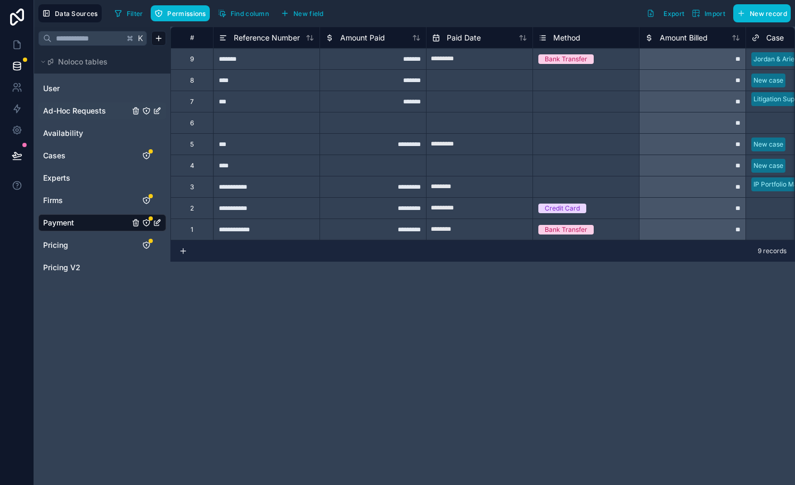
click at [93, 105] on span "Ad-Hoc Requests" at bounding box center [74, 110] width 63 height 11
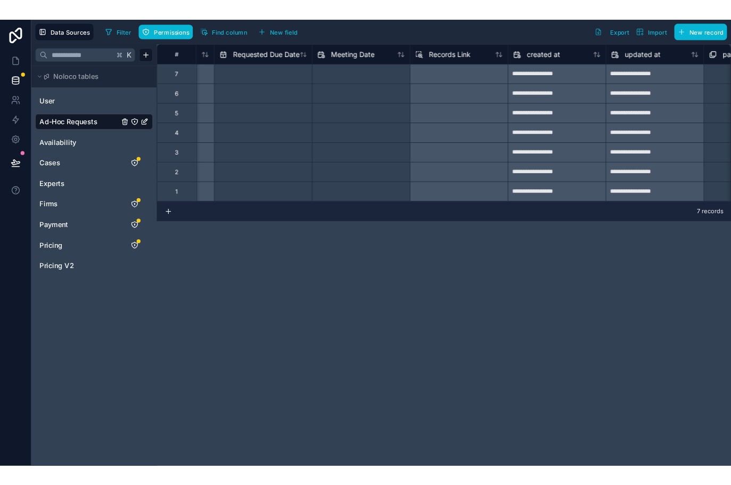
scroll to position [0, 1078]
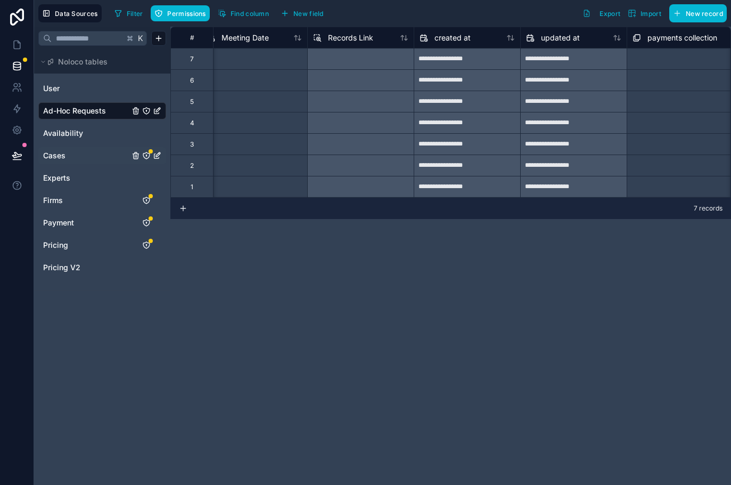
click at [76, 157] on link "Cases" at bounding box center [86, 155] width 86 height 11
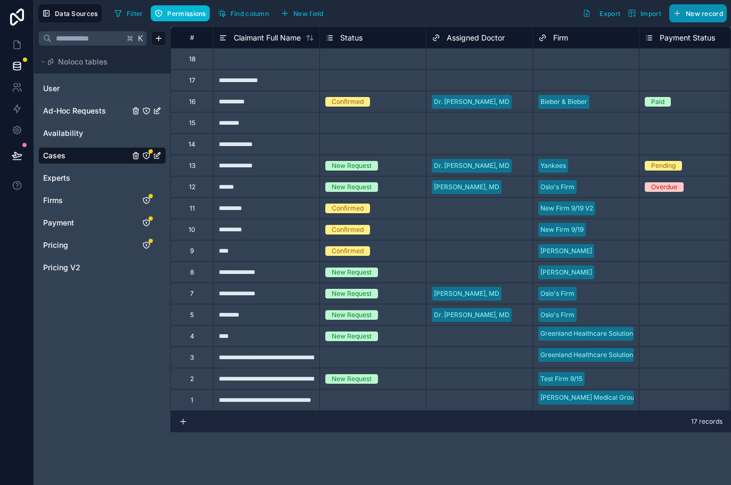
click at [683, 9] on button "New record" at bounding box center [699, 13] width 58 height 18
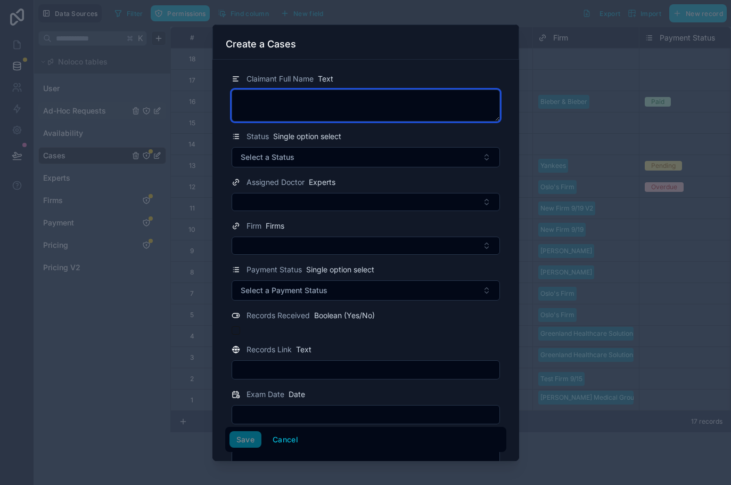
click at [369, 102] on textarea at bounding box center [366, 105] width 268 height 32
click at [335, 119] on textarea at bounding box center [366, 105] width 268 height 32
paste textarea "**********"
type textarea "**********"
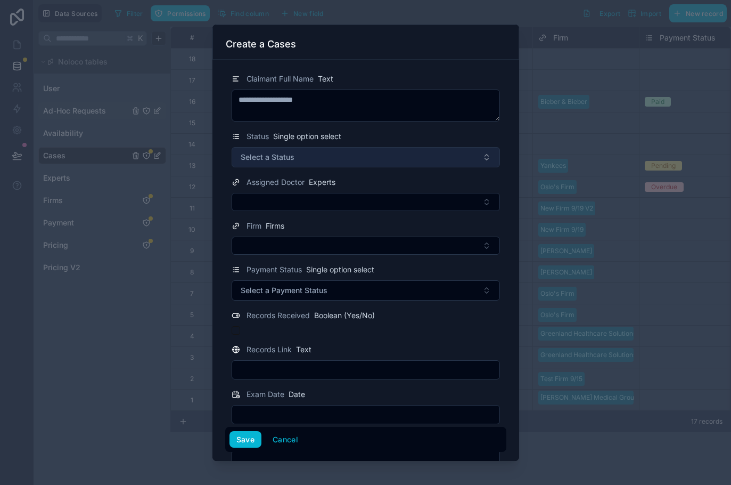
click at [386, 157] on button "Select a Status" at bounding box center [366, 157] width 268 height 20
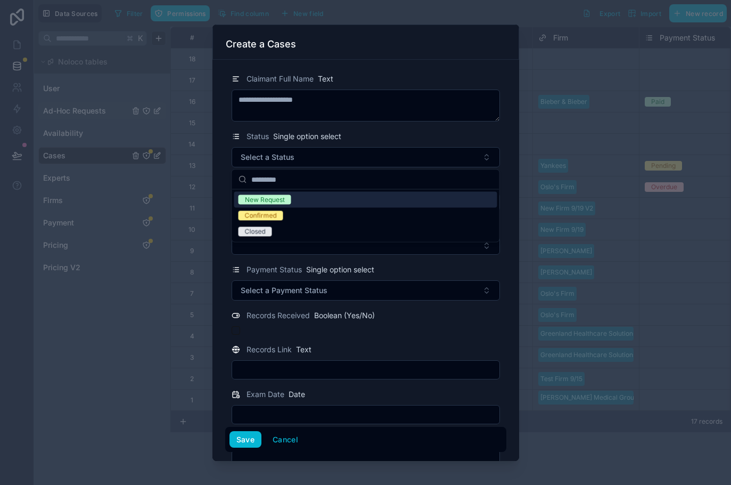
click at [361, 198] on div "New Request" at bounding box center [365, 200] width 263 height 16
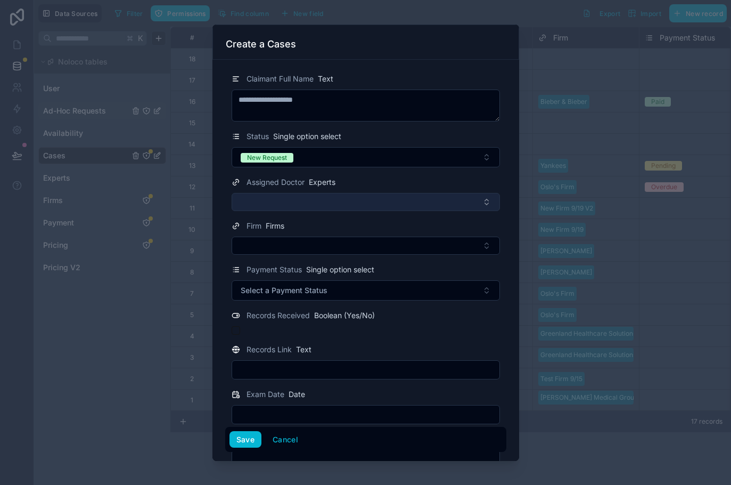
click at [357, 203] on button "Select Button" at bounding box center [366, 202] width 268 height 18
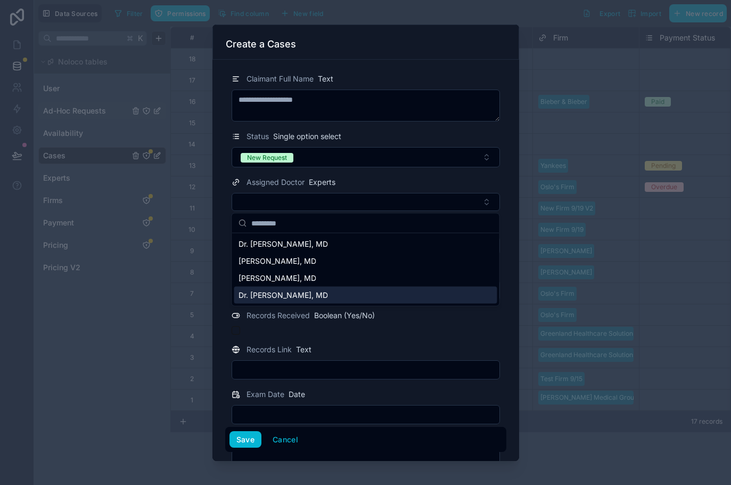
click at [315, 292] on div "Dr. [PERSON_NAME], MD" at bounding box center [365, 295] width 263 height 17
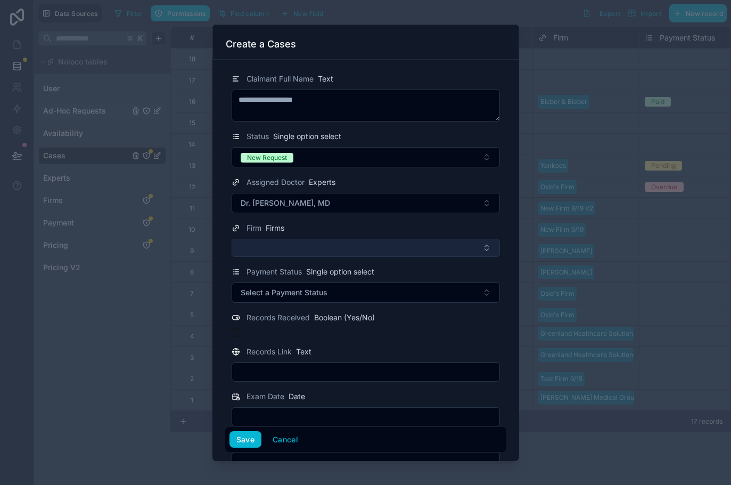
click at [296, 250] on button "Select Button" at bounding box center [366, 248] width 268 height 18
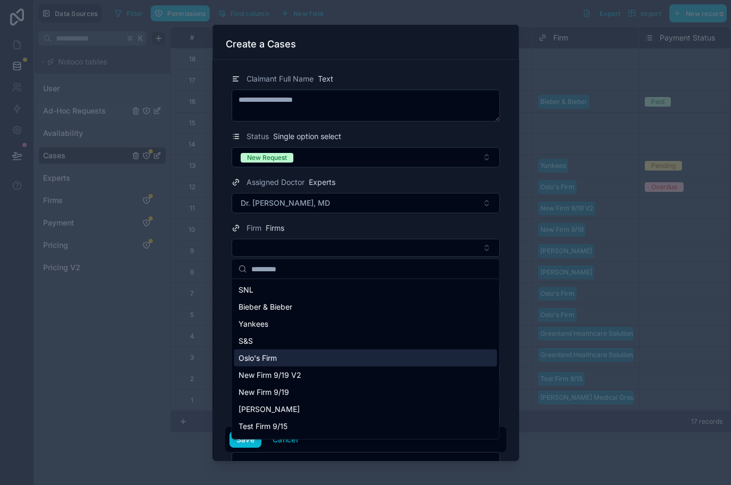
click at [279, 364] on div "Oslo's Firm" at bounding box center [365, 357] width 263 height 17
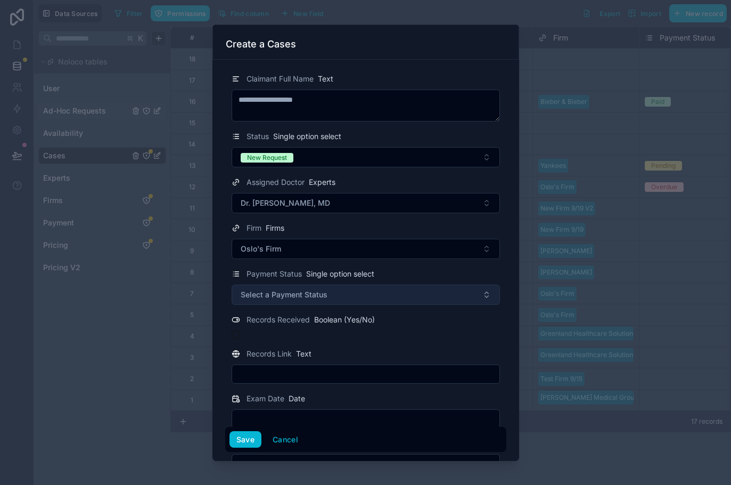
click at [369, 288] on button "Select a Payment Status" at bounding box center [366, 294] width 268 height 20
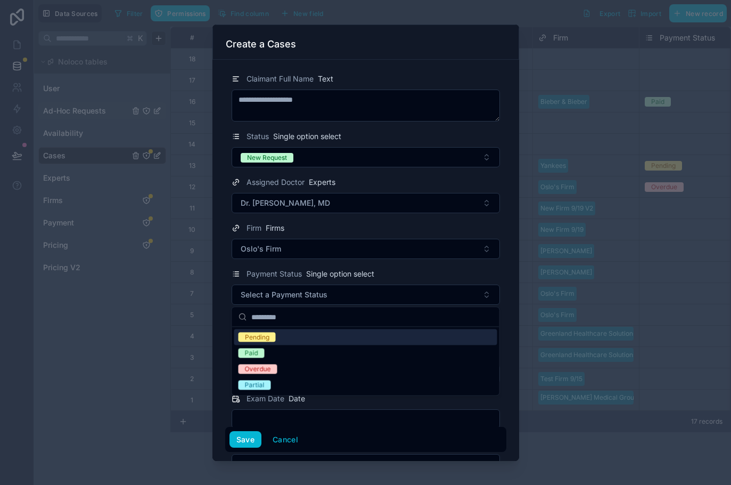
click at [350, 336] on div "Pending" at bounding box center [365, 337] width 263 height 16
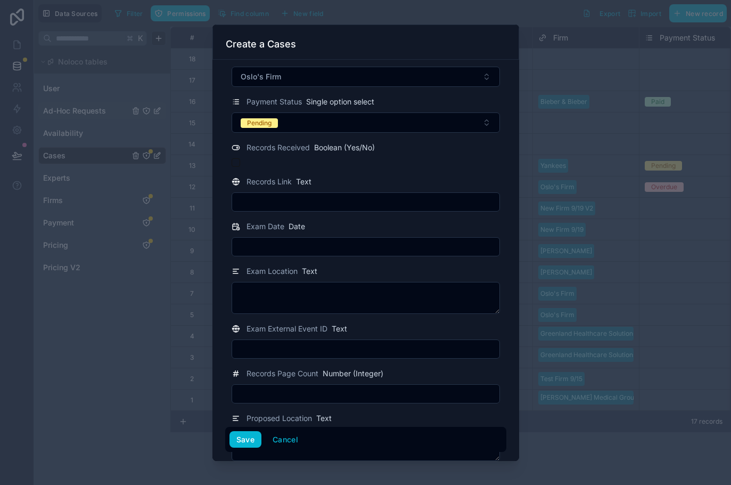
scroll to position [176, 0]
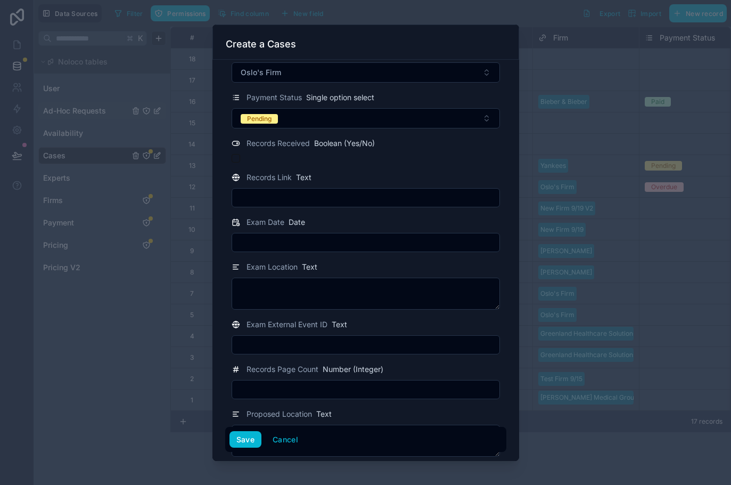
click at [328, 390] on input "text" at bounding box center [365, 389] width 267 height 15
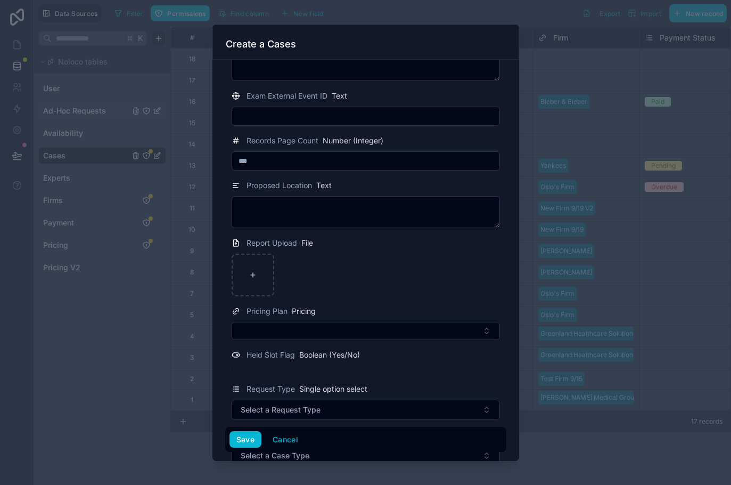
scroll to position [405, 0]
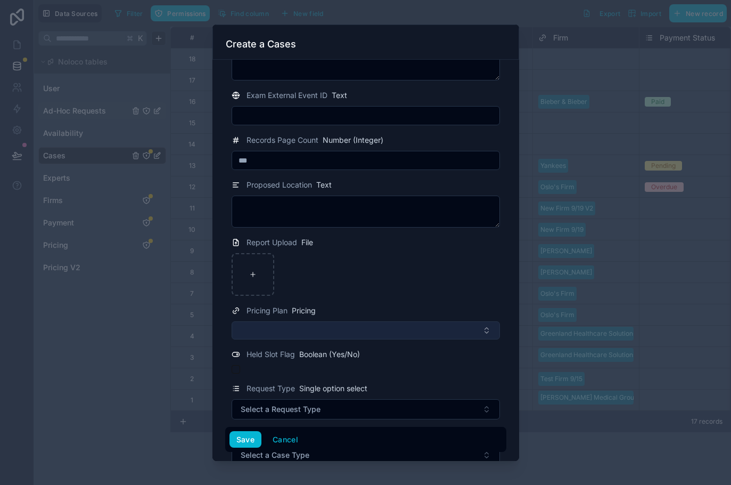
type input "***"
click at [319, 331] on button "Select Button" at bounding box center [366, 330] width 268 height 18
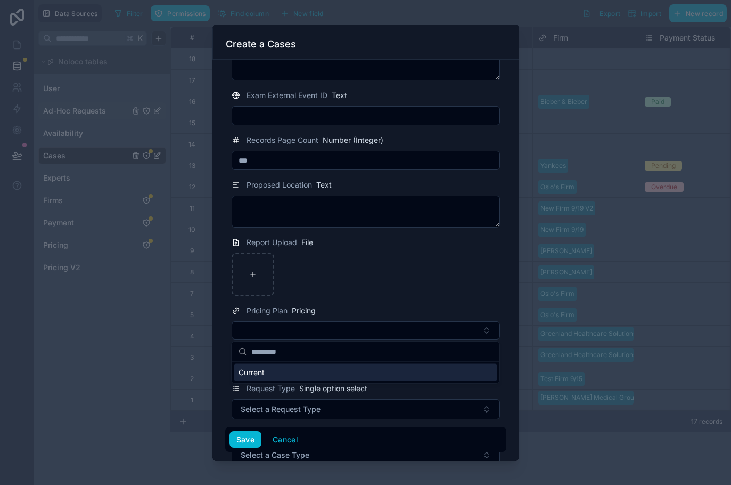
click at [349, 283] on div at bounding box center [366, 274] width 268 height 43
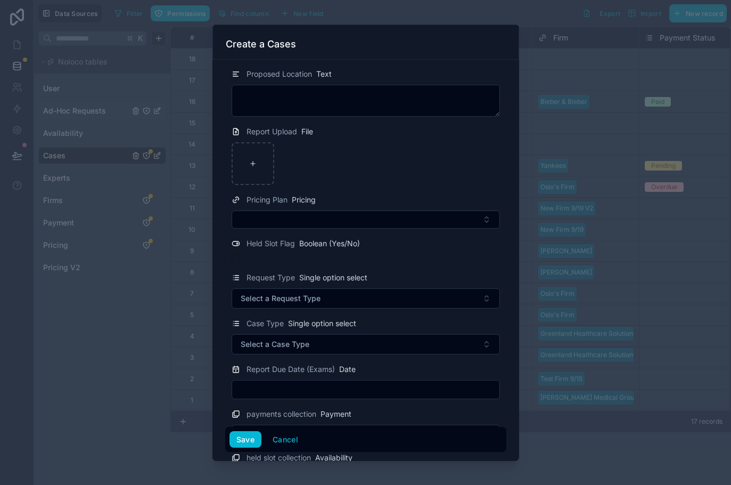
scroll to position [531, 0]
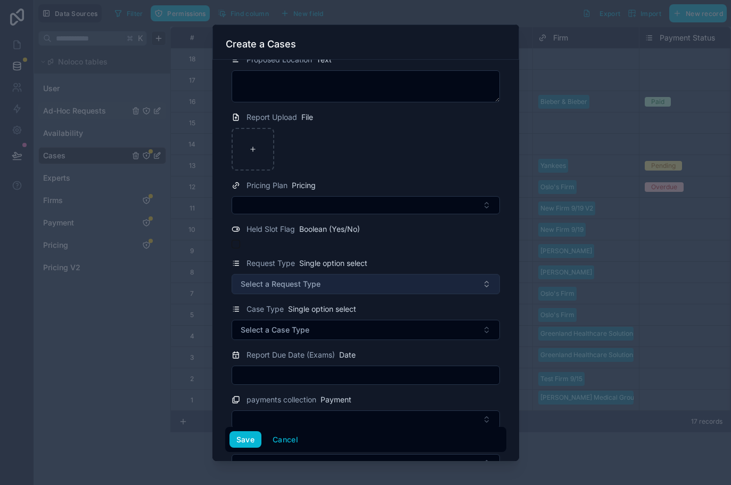
click at [345, 280] on button "Select a Request Type" at bounding box center [366, 284] width 268 height 20
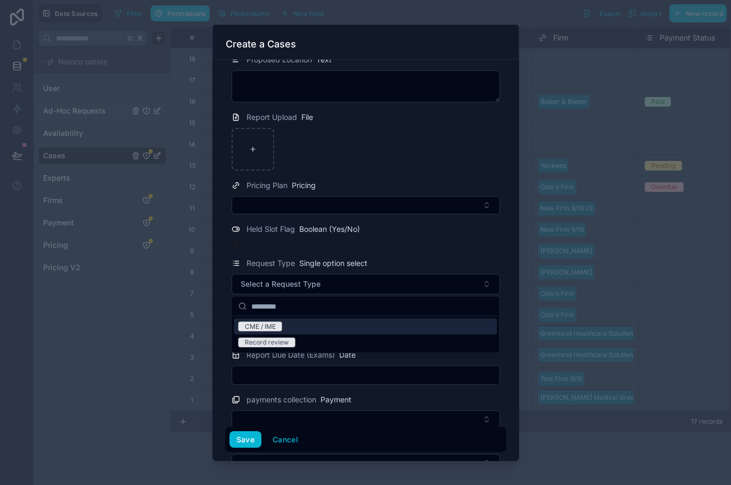
click at [318, 329] on div "CME / IME" at bounding box center [365, 327] width 263 height 16
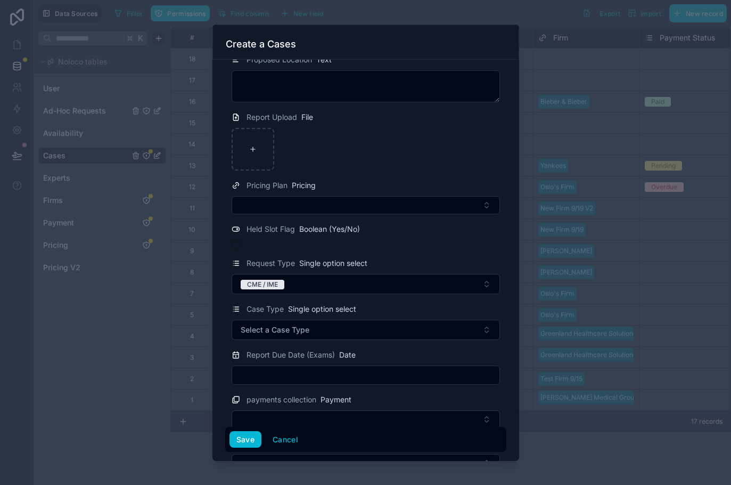
click at [318, 329] on button "Select a Case Type" at bounding box center [366, 330] width 268 height 20
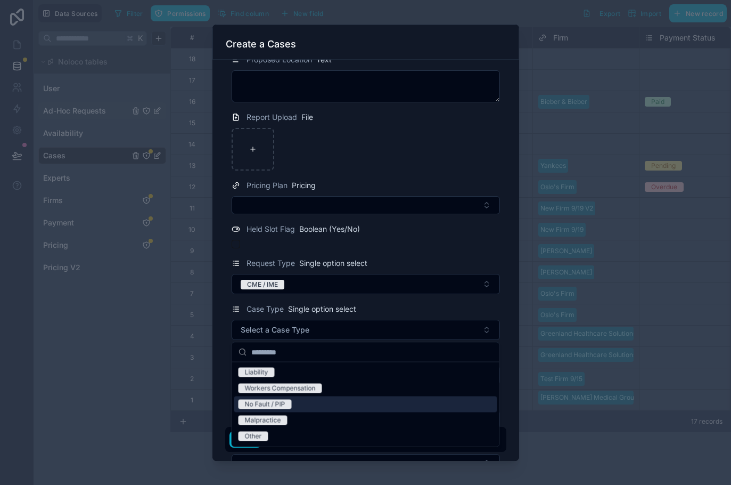
click at [303, 397] on div "No Fault / PIP" at bounding box center [365, 404] width 263 height 16
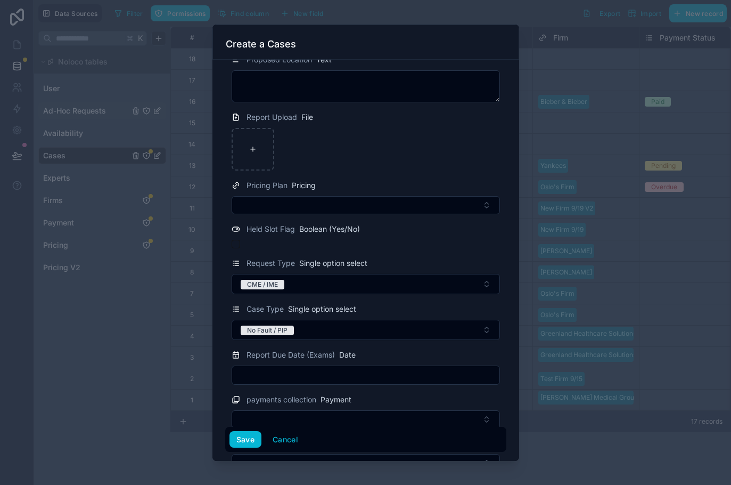
scroll to position [623, 0]
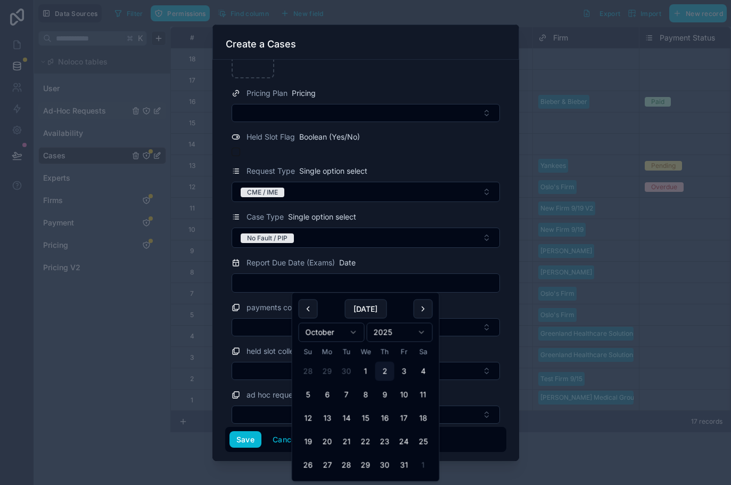
click at [287, 286] on input "text" at bounding box center [365, 282] width 267 height 15
click at [223, 265] on div "**********" at bounding box center [366, 260] width 307 height 401
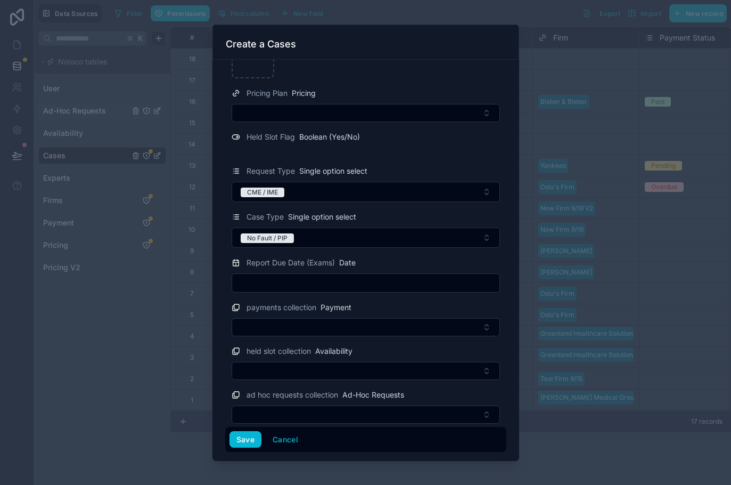
scroll to position [628, 0]
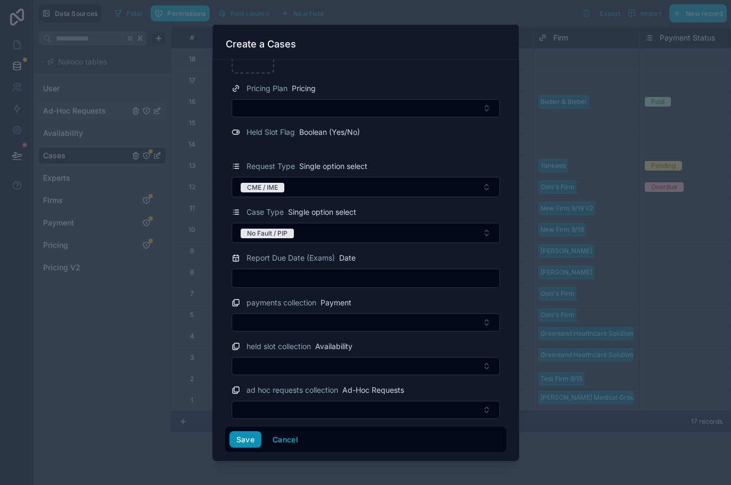
click at [235, 437] on button "Save" at bounding box center [246, 439] width 32 height 17
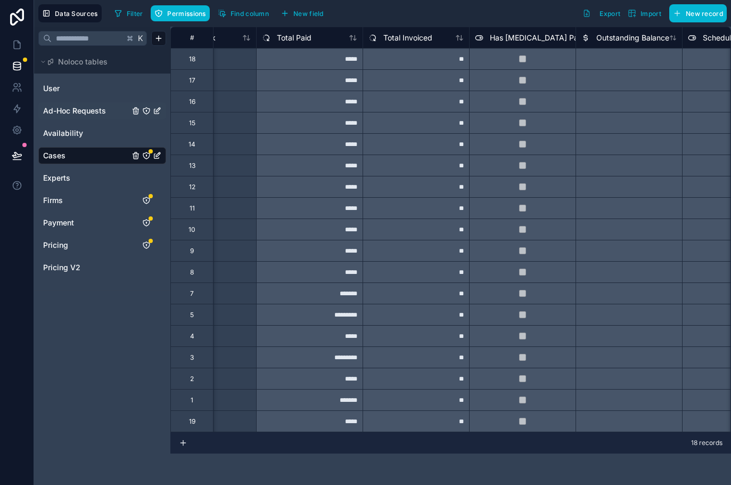
scroll to position [0, 729]
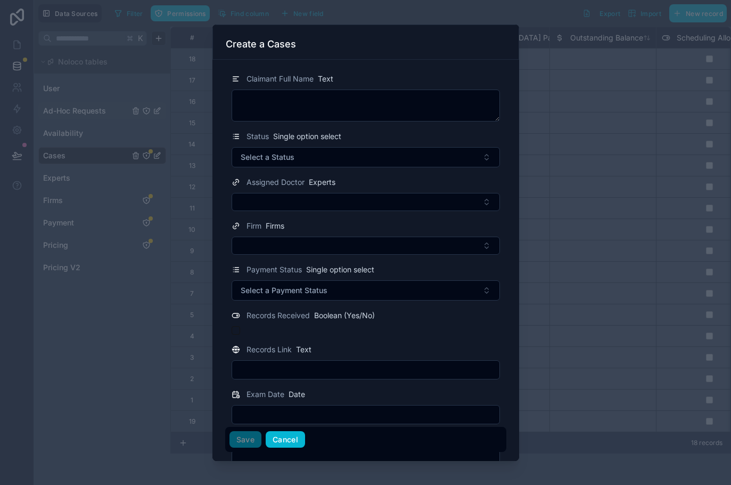
click at [299, 434] on button "Cancel" at bounding box center [285, 439] width 39 height 17
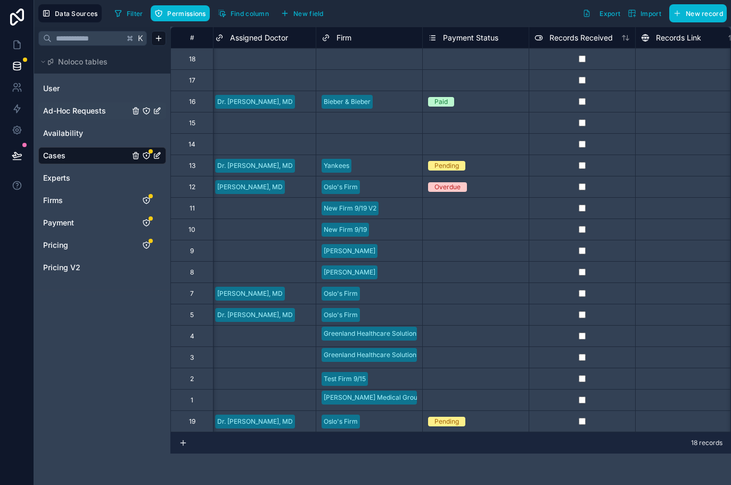
scroll to position [0, 298]
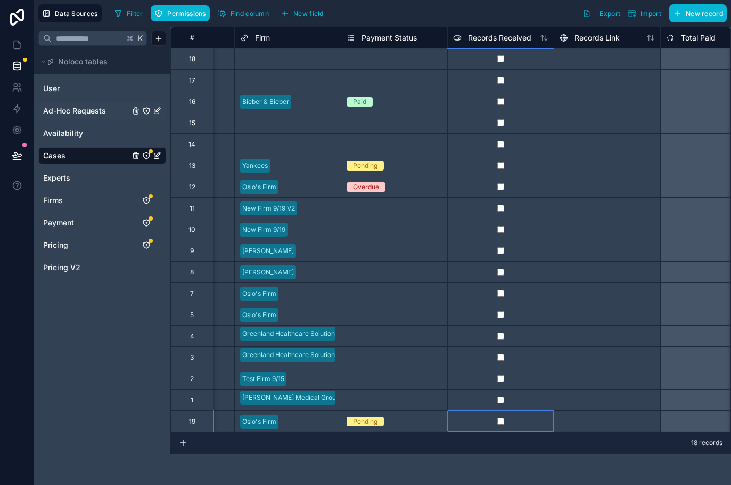
click at [503, 425] on div at bounding box center [500, 420] width 107 height 21
click at [585, 422] on div at bounding box center [607, 420] width 107 height 21
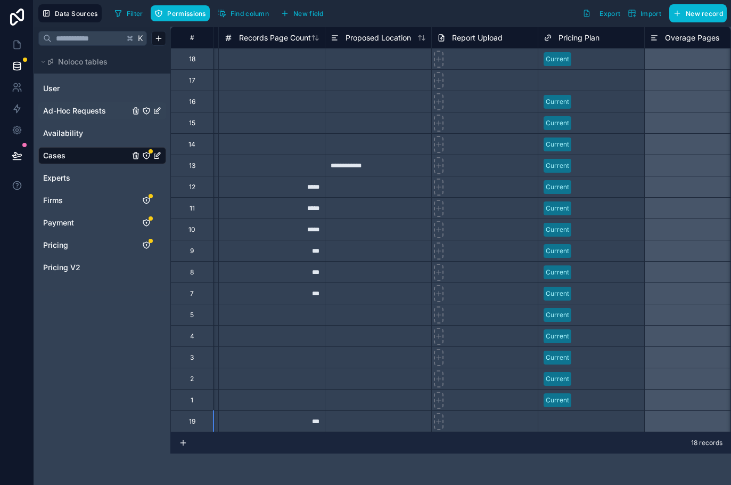
scroll to position [0, 1634]
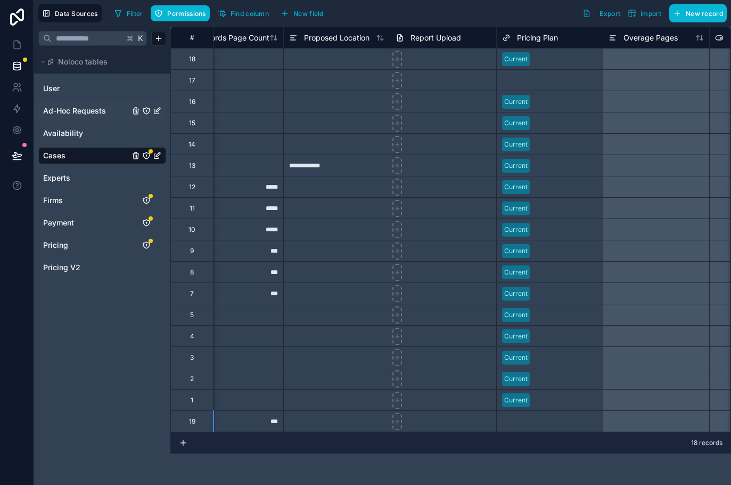
click at [537, 30] on div "Pricing Plan" at bounding box center [549, 37] width 107 height 21
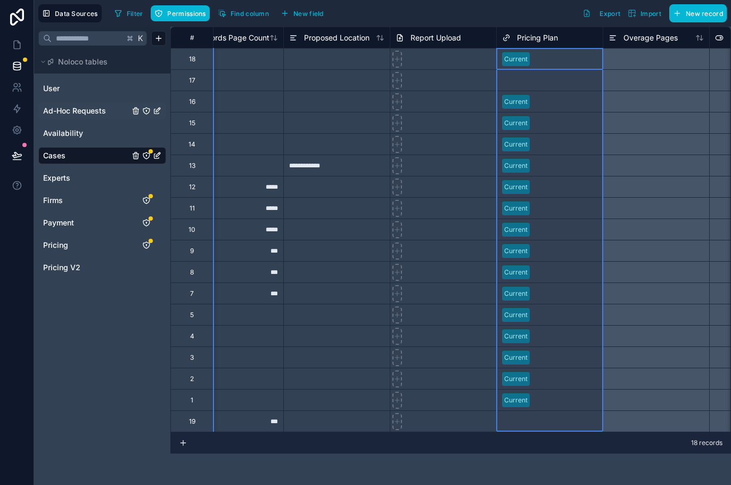
click at [535, 35] on span "Pricing Plan" at bounding box center [537, 37] width 41 height 11
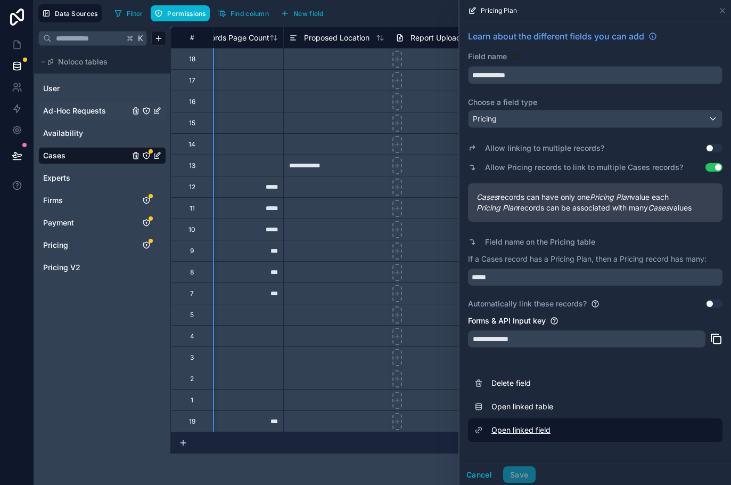
click at [508, 429] on link "Open linked field" at bounding box center [595, 429] width 255 height 23
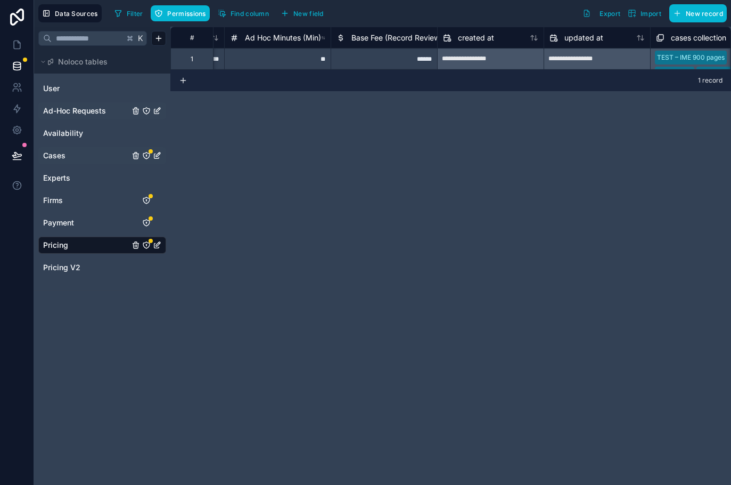
scroll to position [0, 761]
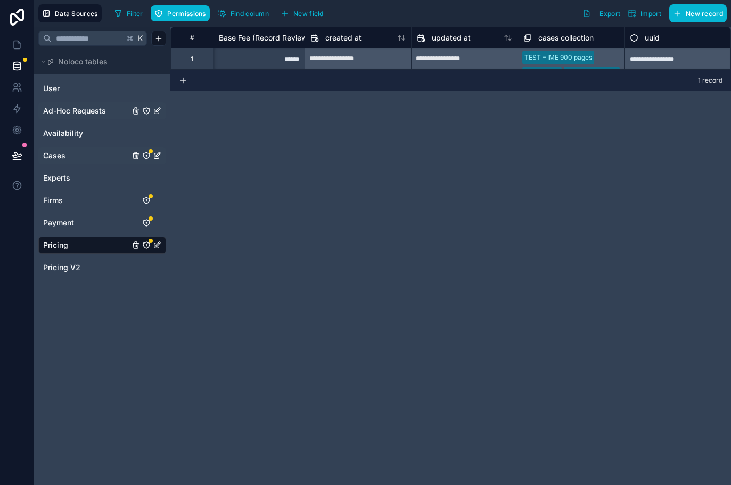
click at [542, 37] on span "cases collection" at bounding box center [566, 37] width 55 height 11
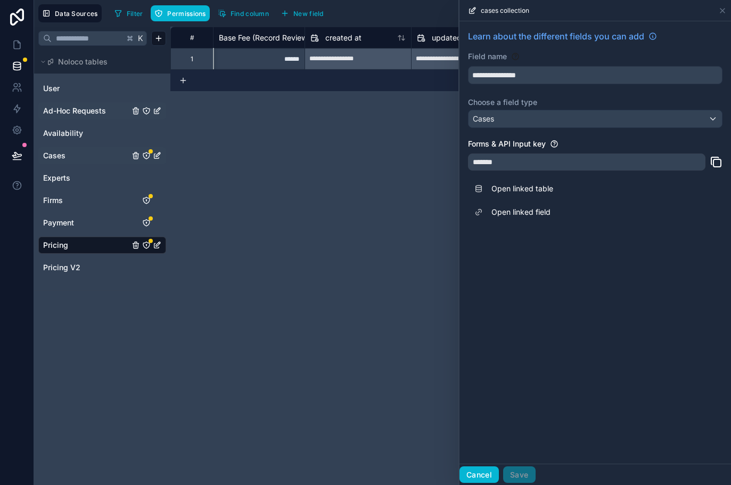
click at [471, 472] on button "Cancel" at bounding box center [479, 474] width 39 height 17
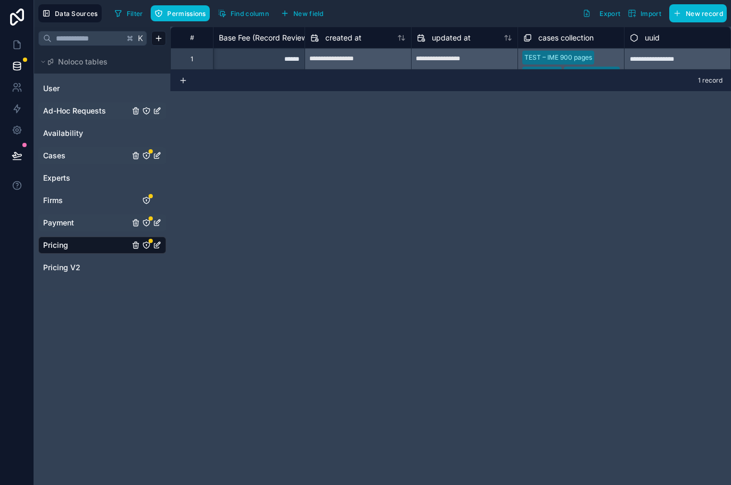
click at [69, 221] on span "Payment" at bounding box center [58, 222] width 31 height 11
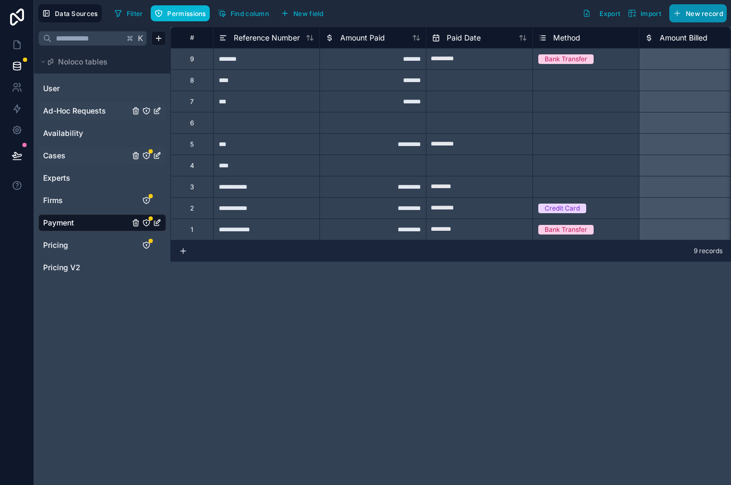
click at [695, 16] on span "New record" at bounding box center [704, 14] width 37 height 8
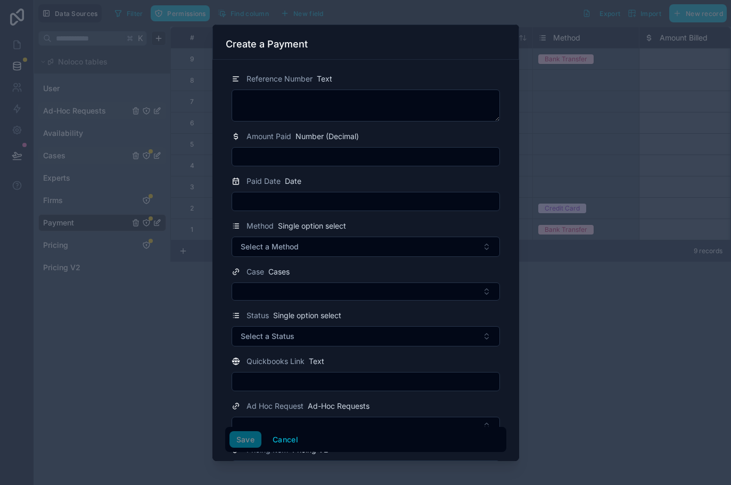
click at [11, 184] on div at bounding box center [365, 242] width 731 height 485
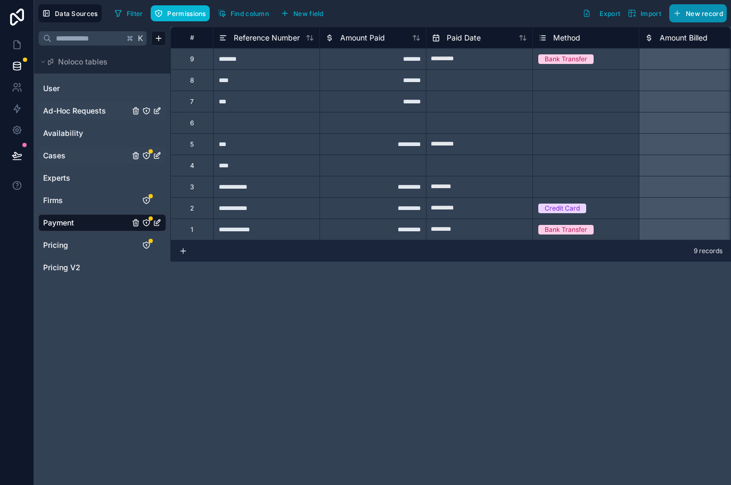
click at [699, 12] on span "New record" at bounding box center [704, 14] width 37 height 8
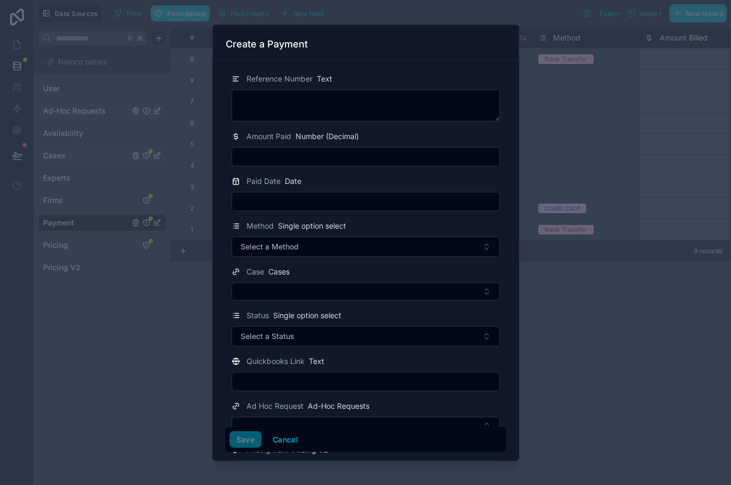
click at [338, 70] on form "Reference Number Text Amount Paid Number (Decimal) Paid Date Date Method Single…" at bounding box center [365, 368] width 281 height 608
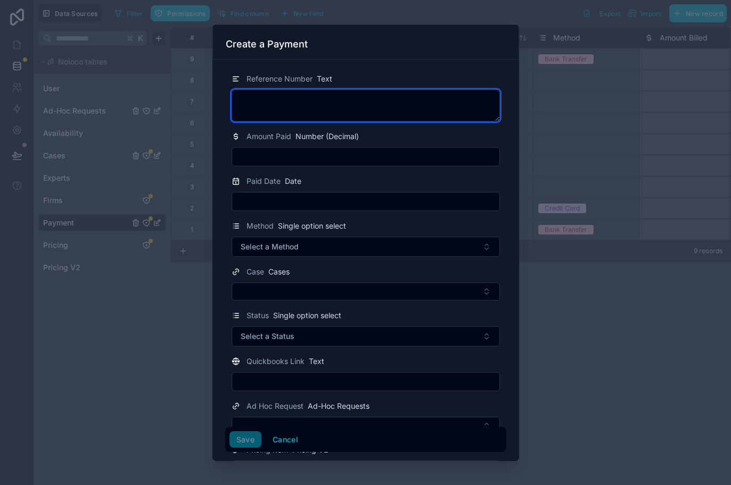
click at [329, 96] on textarea at bounding box center [366, 105] width 268 height 32
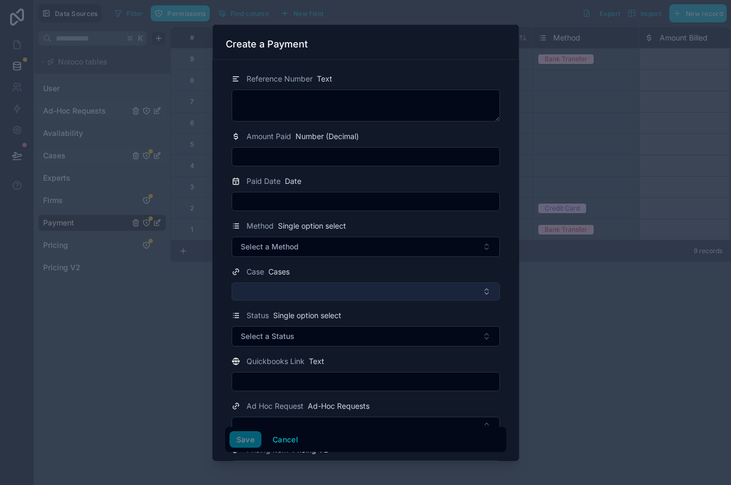
click at [253, 290] on button "Select Button" at bounding box center [366, 291] width 268 height 18
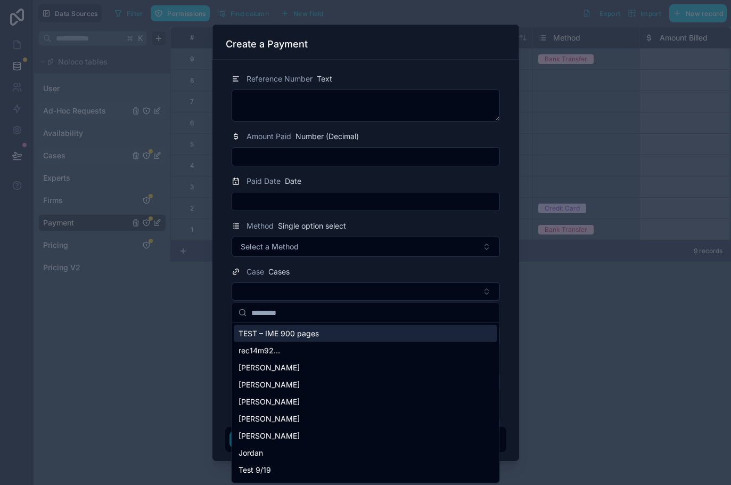
click at [200, 300] on div at bounding box center [365, 242] width 731 height 485
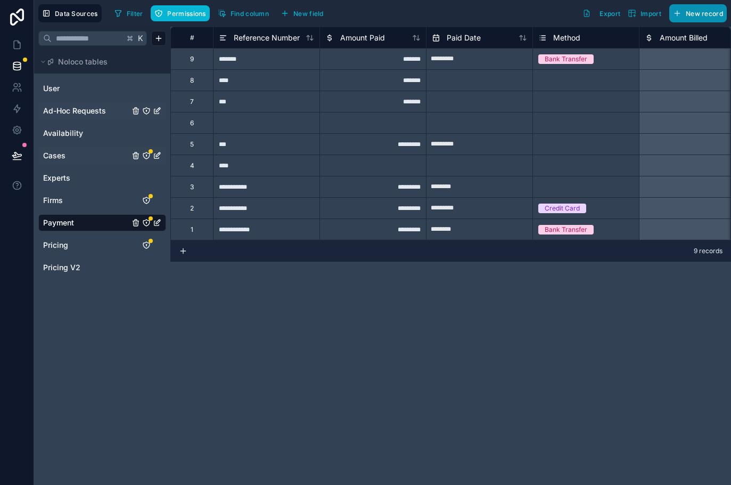
click at [706, 13] on span "New record" at bounding box center [704, 14] width 37 height 8
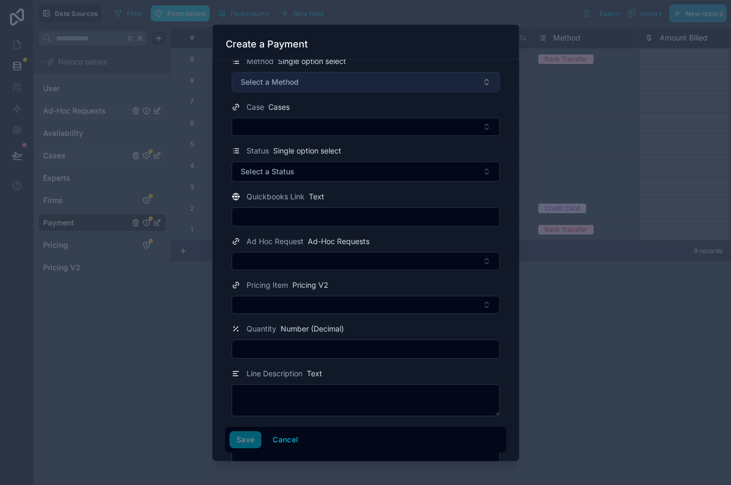
scroll to position [165, 0]
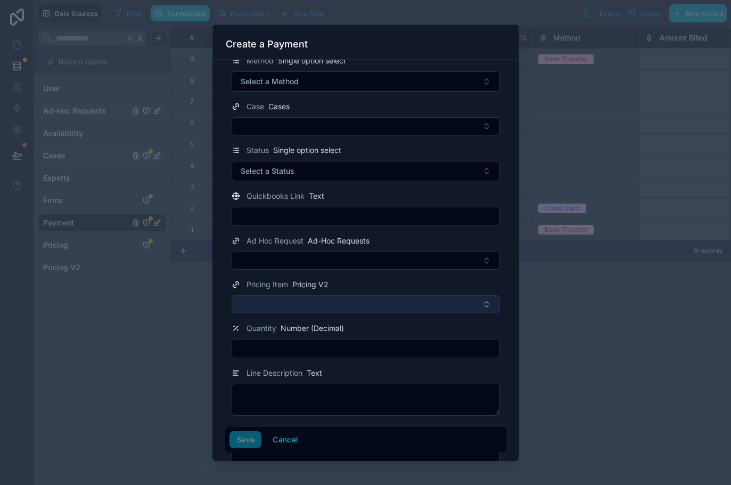
click at [283, 304] on button "Select Button" at bounding box center [366, 304] width 268 height 18
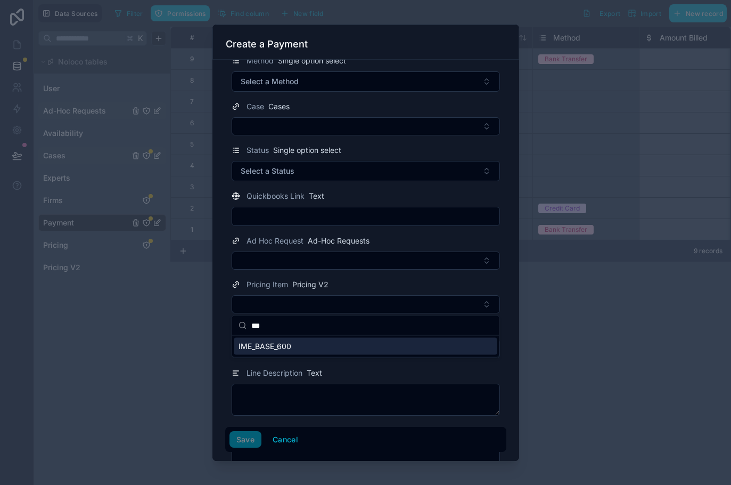
type input "***"
click at [276, 343] on span "IME_BASE_600" at bounding box center [265, 346] width 53 height 11
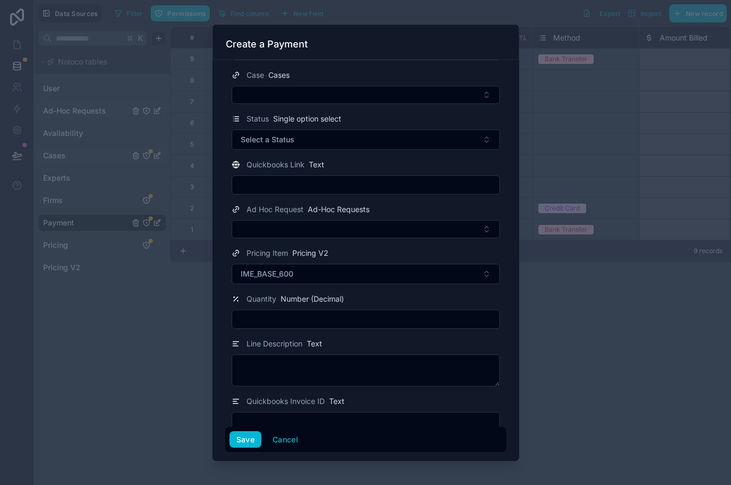
scroll to position [222, 0]
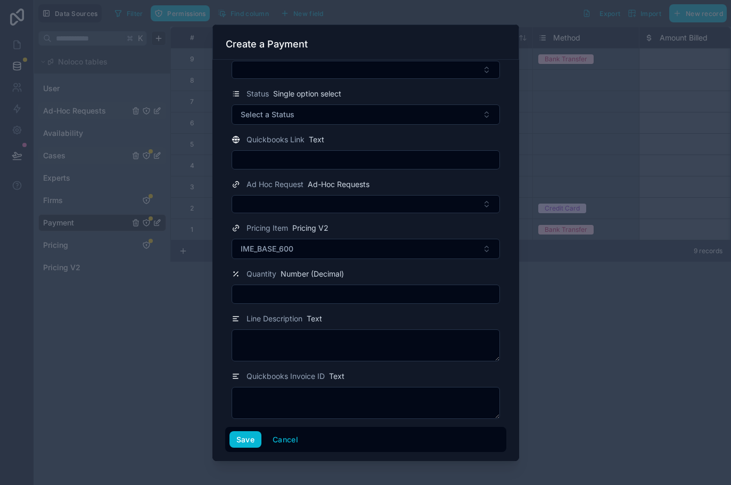
click at [352, 300] on input "text" at bounding box center [365, 294] width 267 height 15
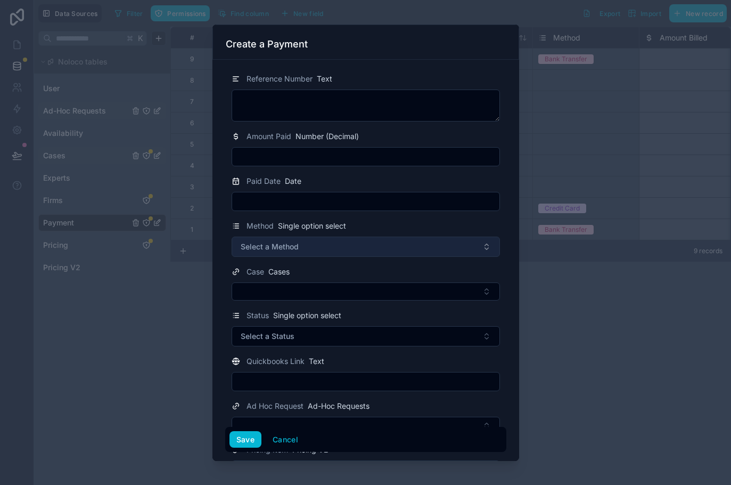
click at [280, 242] on span "Select a Method" at bounding box center [270, 246] width 58 height 11
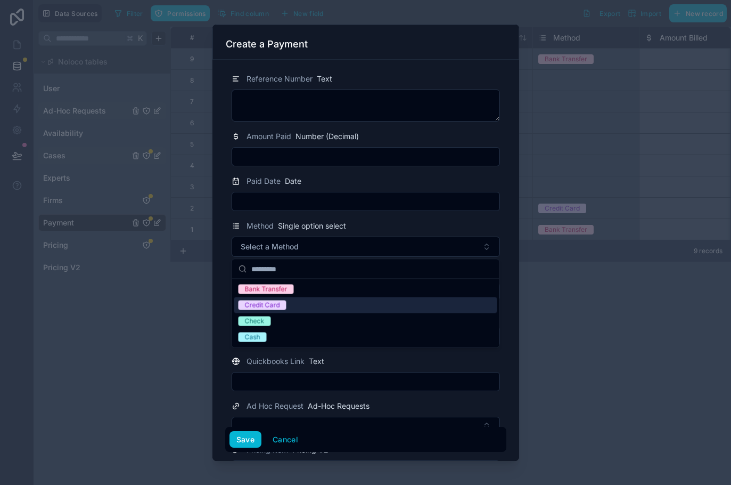
click at [276, 305] on div "Credit Card" at bounding box center [262, 305] width 35 height 10
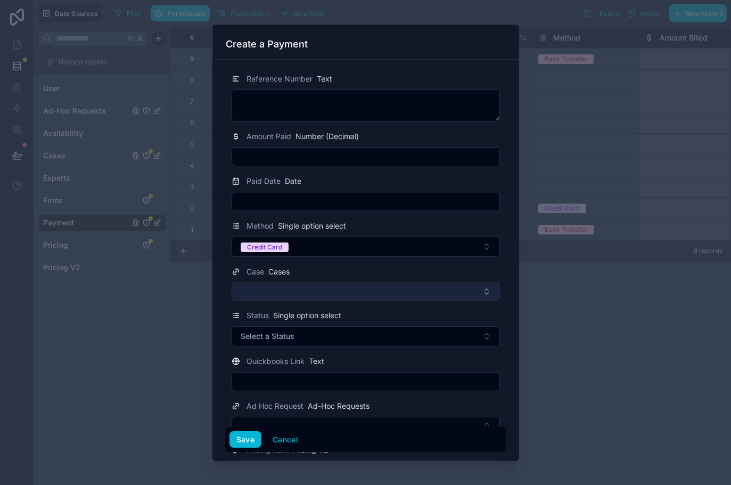
click at [279, 290] on button "Select Button" at bounding box center [366, 291] width 268 height 18
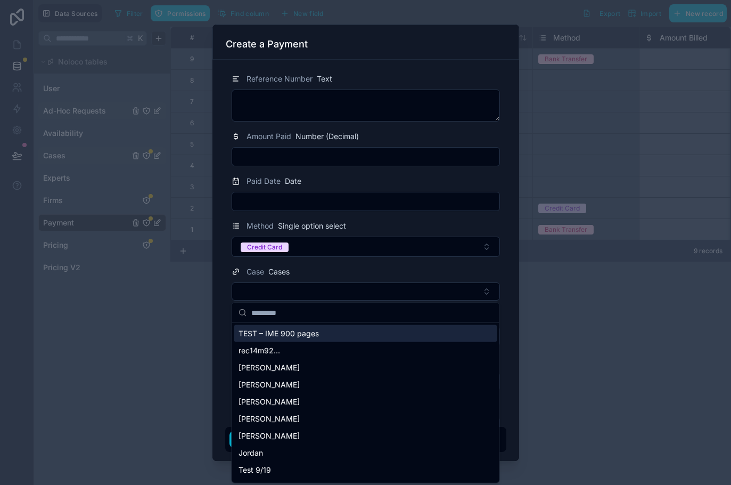
click at [280, 336] on span "TEST – IME 900 pages" at bounding box center [279, 333] width 80 height 11
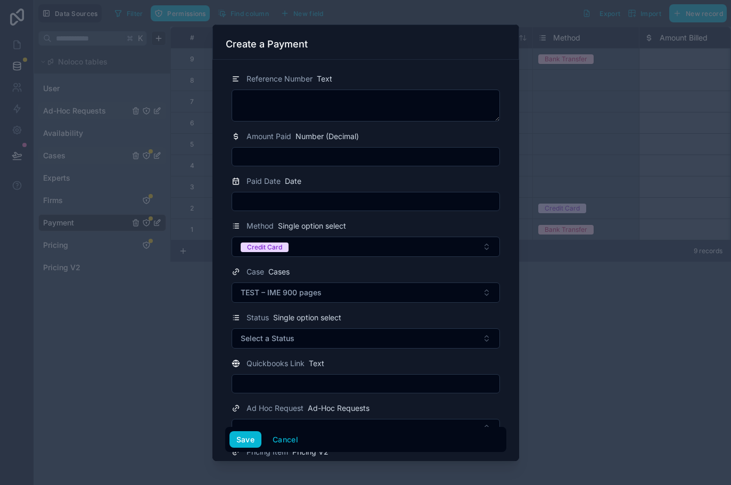
scroll to position [124, 0]
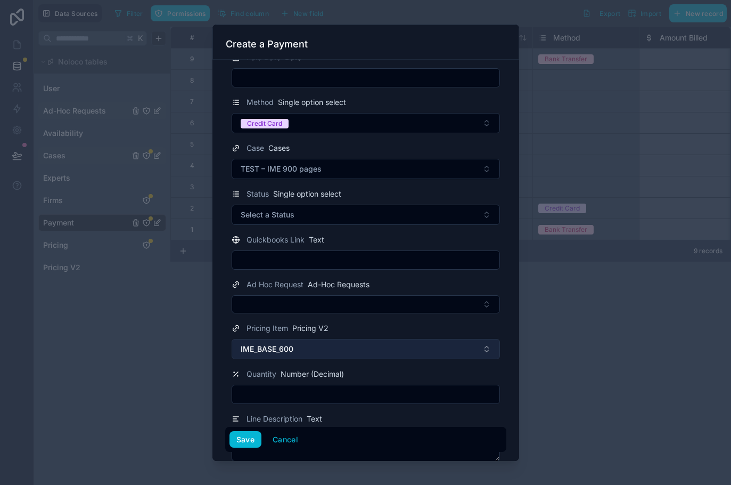
click at [257, 345] on span "IME_BASE_600" at bounding box center [267, 349] width 53 height 11
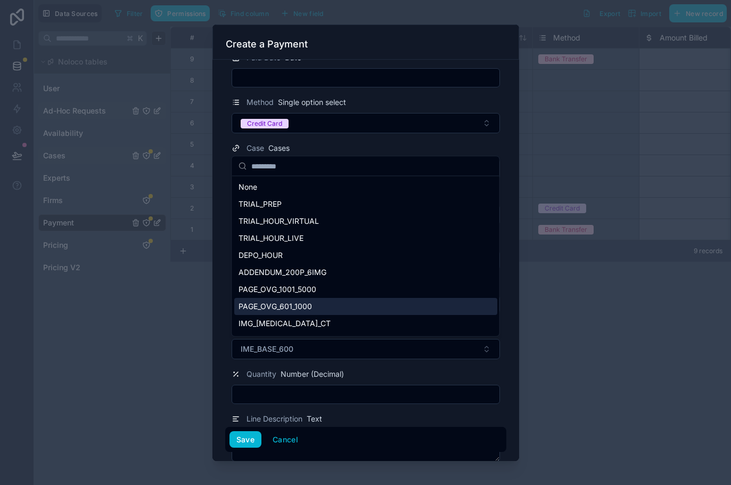
click at [315, 306] on div "PAGE_OVG_601_1000" at bounding box center [365, 306] width 263 height 17
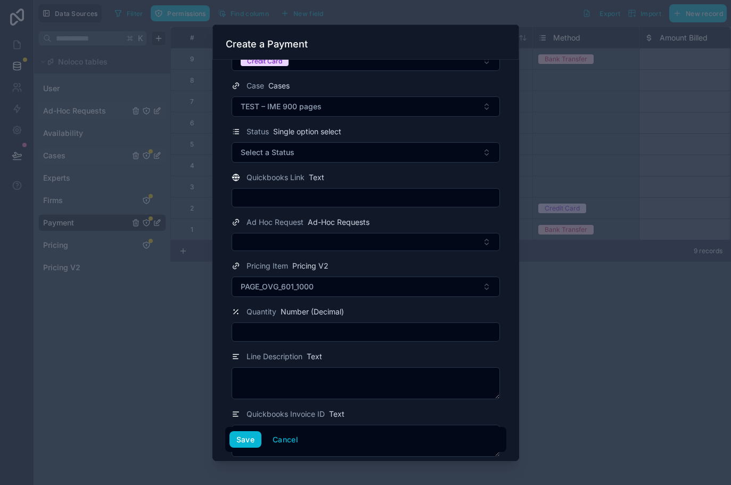
scroll to position [224, 0]
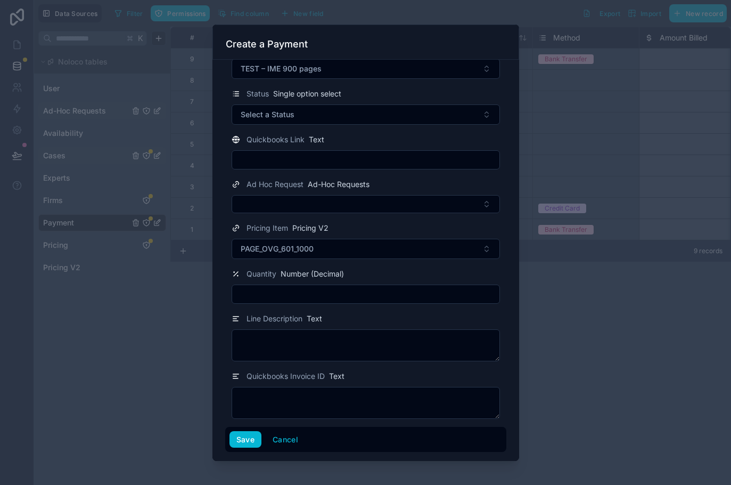
click at [371, 294] on input "text" at bounding box center [365, 294] width 267 height 15
type input "***"
click at [257, 436] on button "Save" at bounding box center [246, 439] width 32 height 17
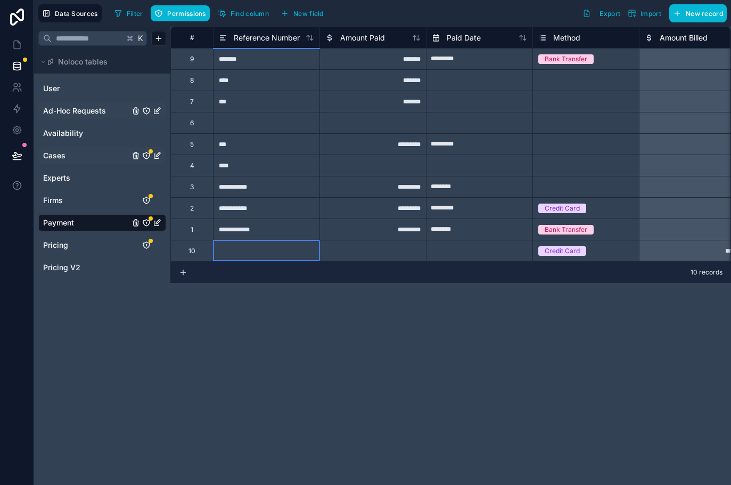
click at [263, 247] on div at bounding box center [266, 250] width 107 height 21
type input "********"
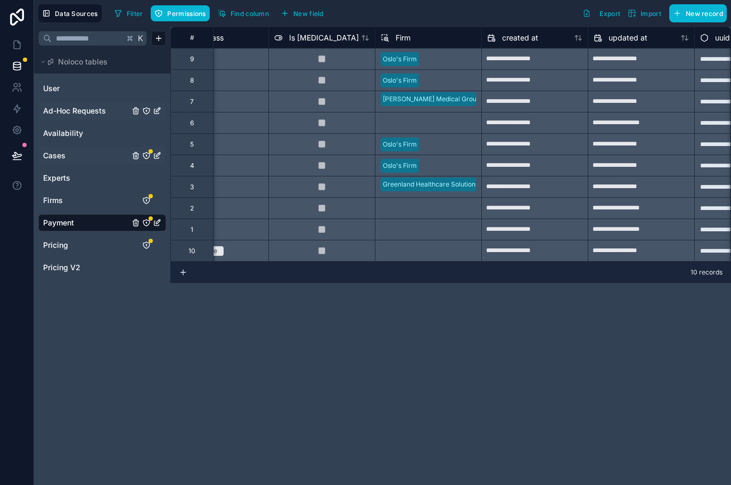
scroll to position [0, 2146]
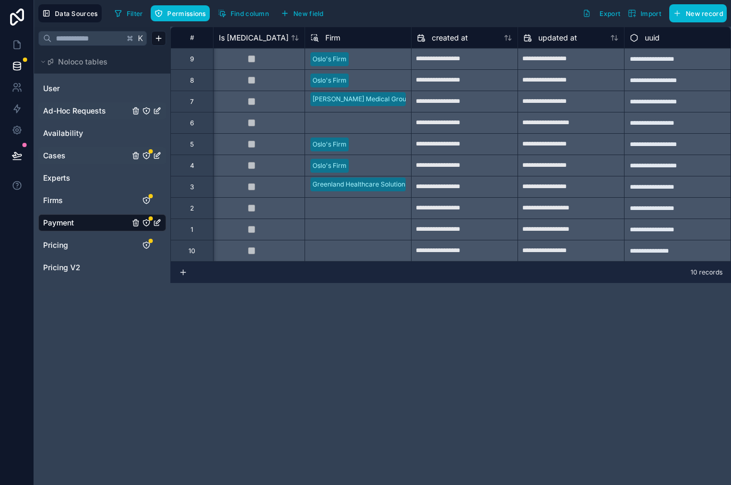
click at [79, 162] on div "Cases" at bounding box center [102, 155] width 128 height 17
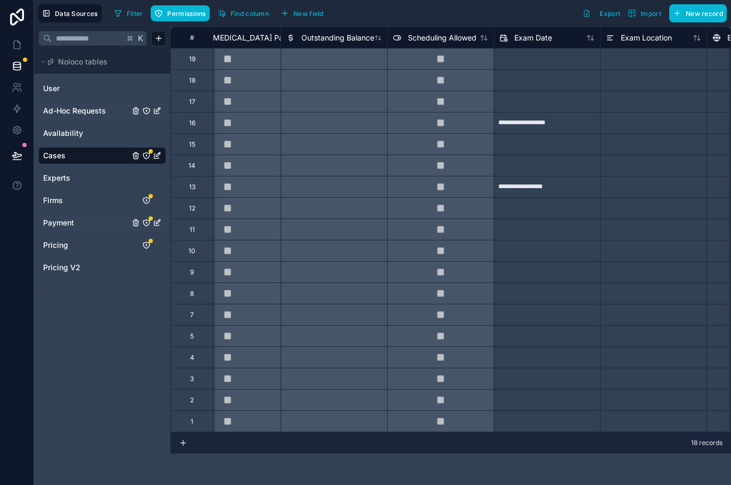
scroll to position [0, 903]
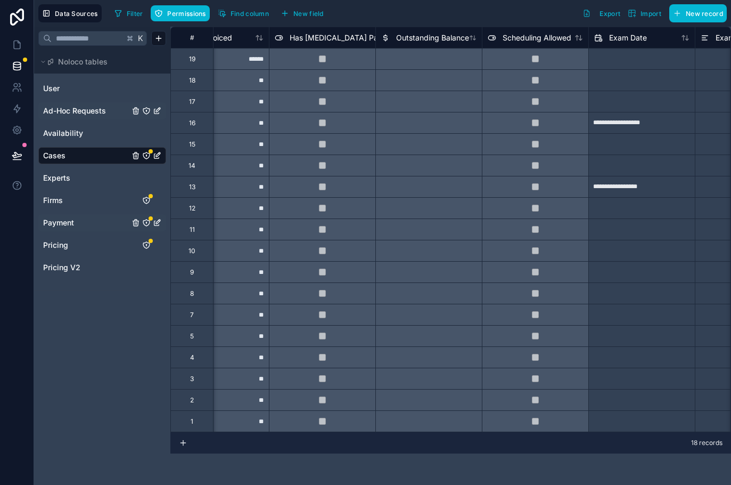
click at [417, 58] on div at bounding box center [429, 58] width 107 height 21
click at [414, 40] on span "Outstanding Balance" at bounding box center [432, 37] width 73 height 11
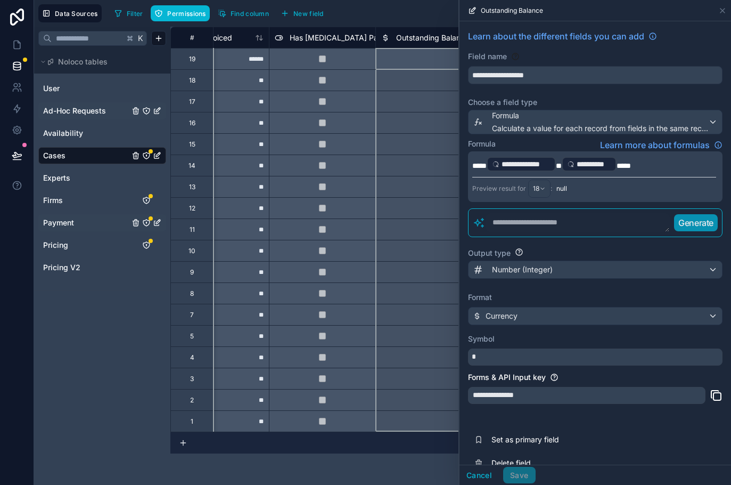
click at [361, 53] on div at bounding box center [322, 58] width 107 height 21
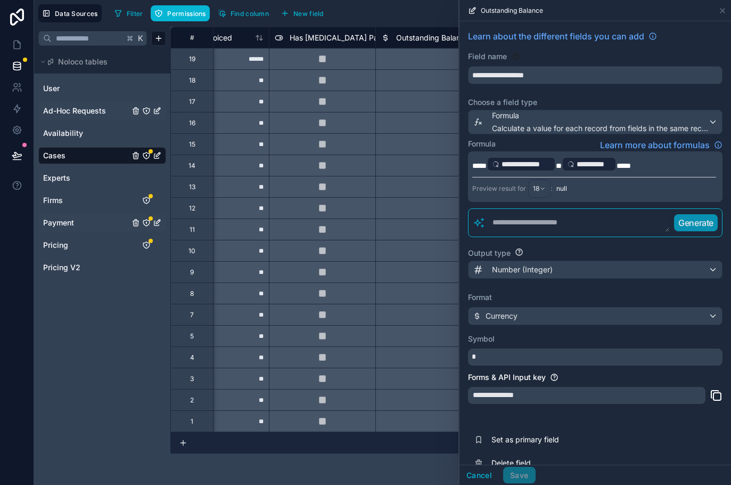
click at [386, 15] on div "Filter Permissions Find column New field Export Import New record" at bounding box center [418, 13] width 617 height 18
click at [723, 7] on icon at bounding box center [723, 10] width 9 height 9
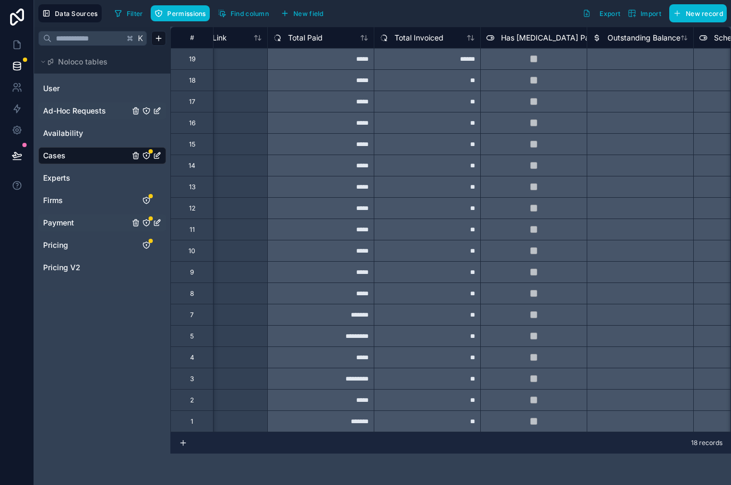
scroll to position [0, 751]
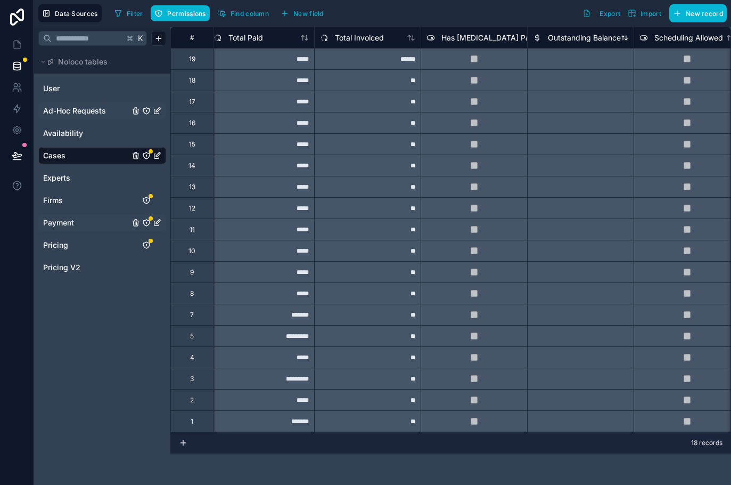
click at [565, 34] on span "Outstanding Balance" at bounding box center [584, 37] width 73 height 11
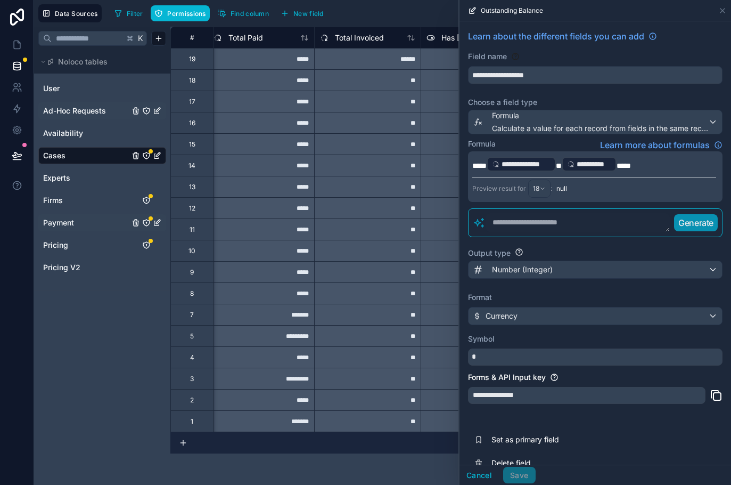
click at [654, 166] on p "**********" at bounding box center [595, 164] width 244 height 17
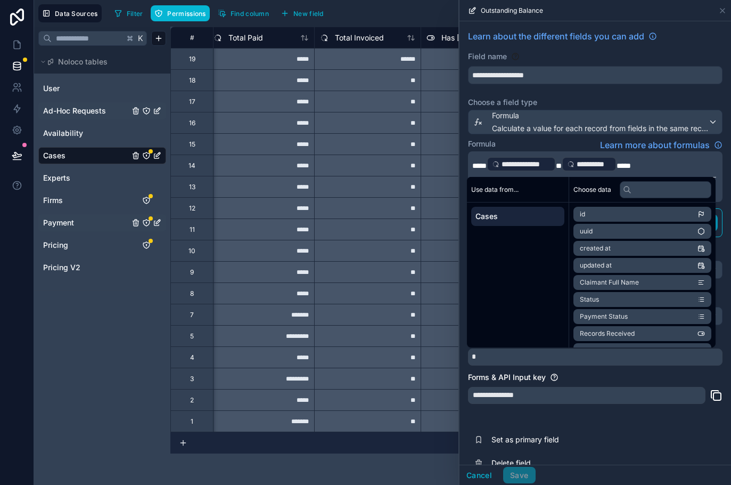
click at [565, 136] on div "**********" at bounding box center [596, 252] width 272 height 462
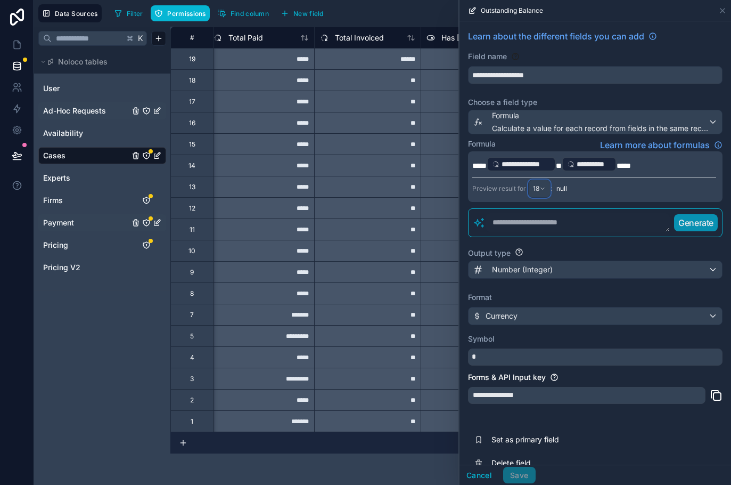
click at [537, 186] on span "18" at bounding box center [536, 188] width 6 height 9
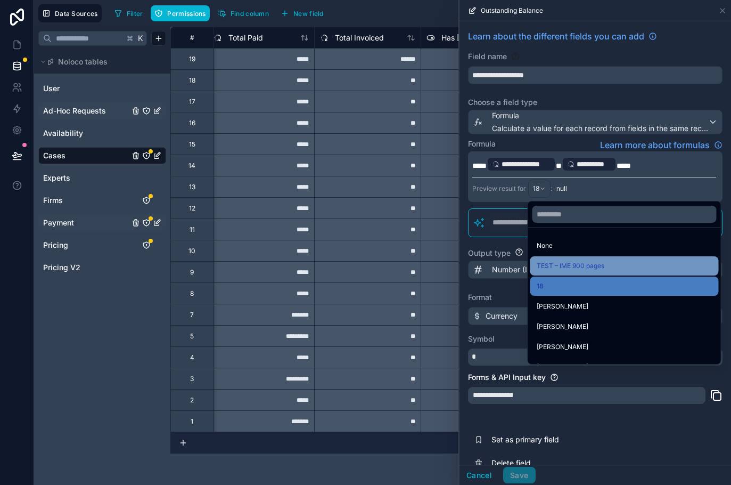
click at [554, 271] on span "TEST – IME 900 pages" at bounding box center [571, 265] width 68 height 13
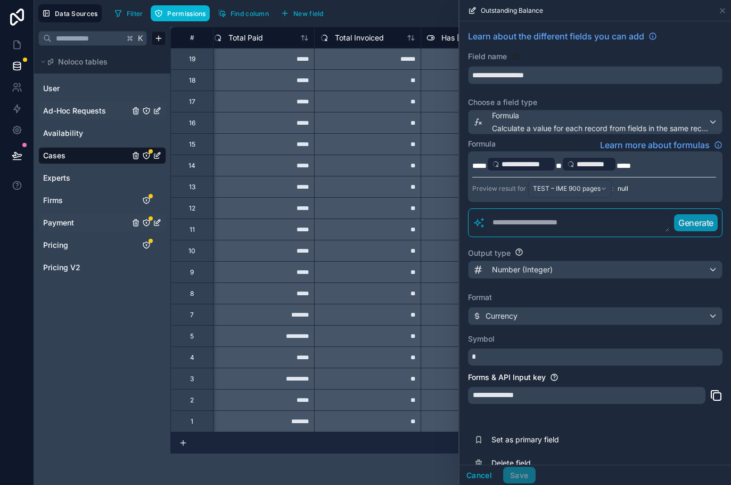
click at [621, 185] on span "null" at bounding box center [623, 188] width 11 height 9
click at [647, 168] on p "**********" at bounding box center [595, 164] width 244 height 17
drag, startPoint x: 647, startPoint y: 168, endPoint x: 473, endPoint y: 154, distance: 174.7
click at [473, 154] on div "**********" at bounding box center [595, 176] width 255 height 51
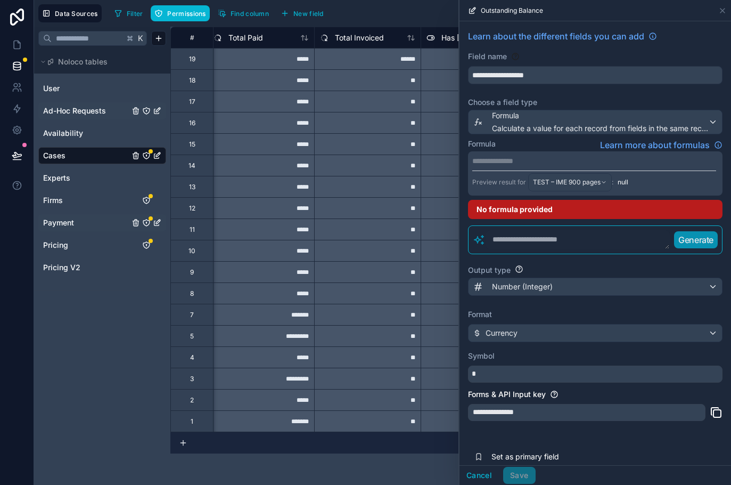
click at [528, 238] on textarea at bounding box center [578, 239] width 184 height 19
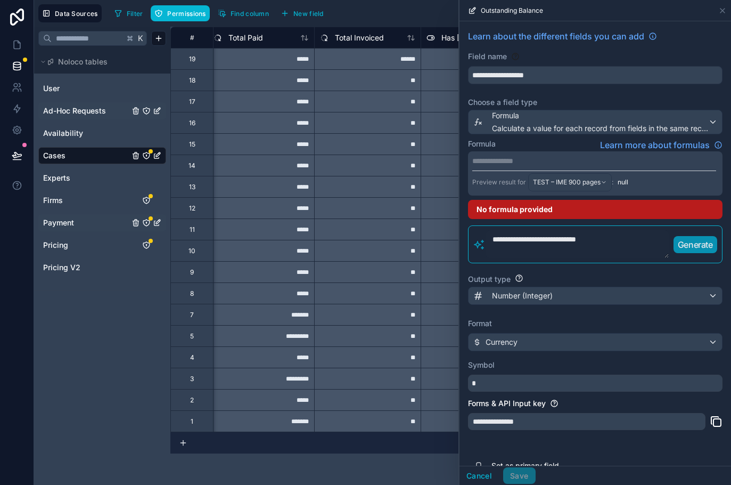
type textarea "**********"
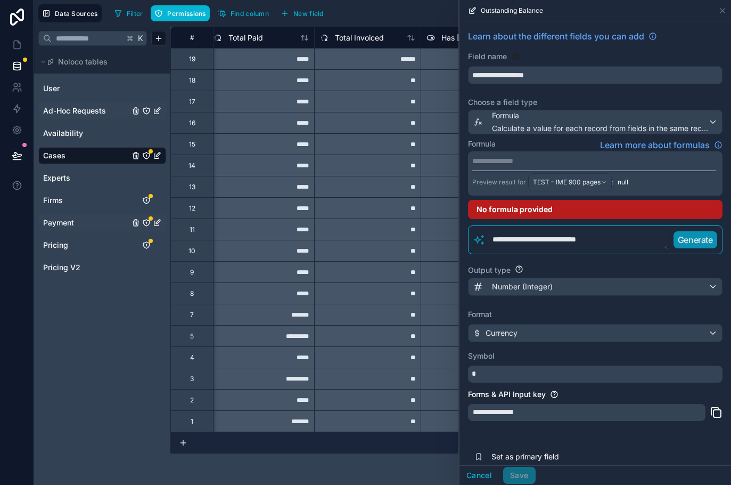
click at [677, 237] on button "Generate" at bounding box center [696, 239] width 44 height 17
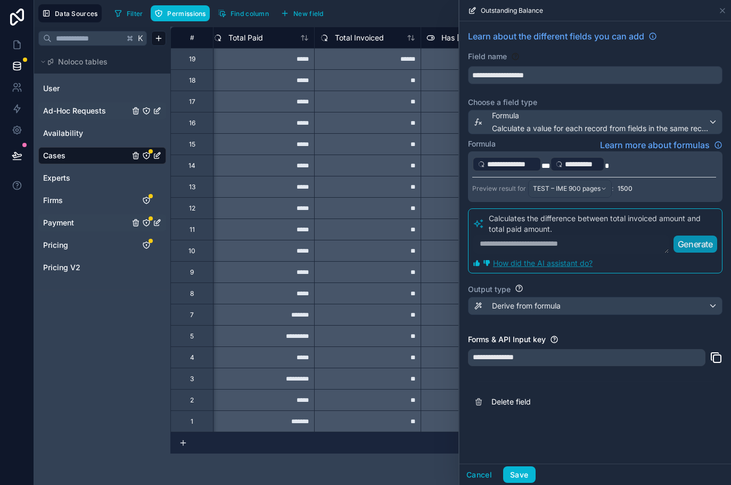
click at [622, 166] on p "**********" at bounding box center [595, 164] width 244 height 17
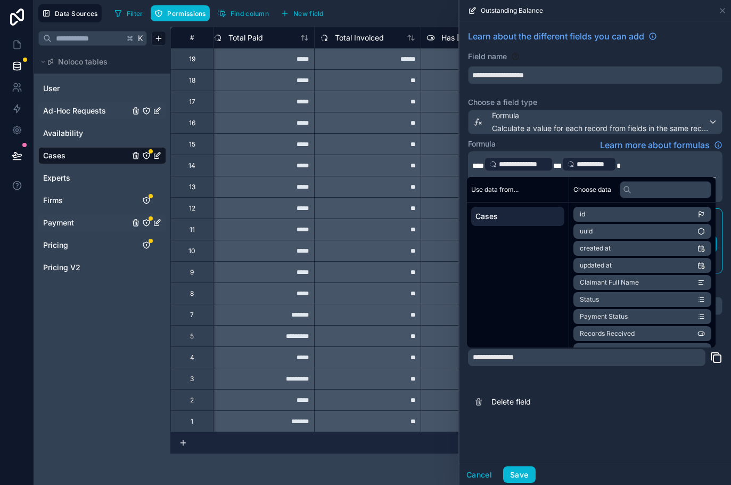
click at [677, 165] on p "**********" at bounding box center [595, 164] width 244 height 17
click at [583, 140] on div "Formula Learn more about formulas" at bounding box center [595, 145] width 255 height 13
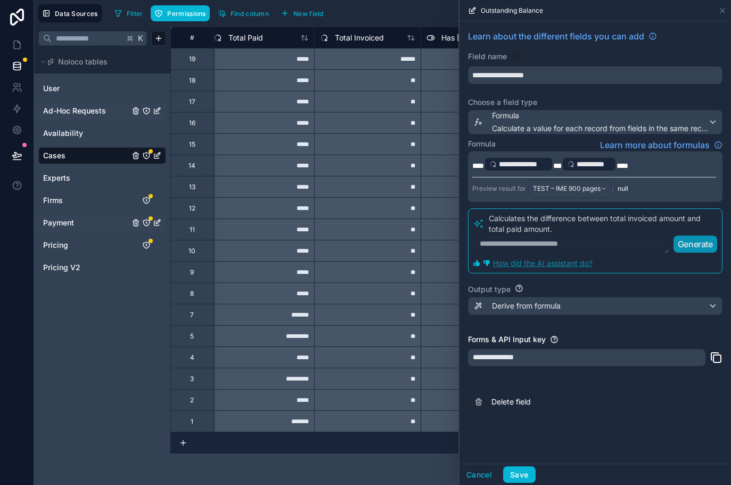
click at [637, 161] on p "**********" at bounding box center [595, 164] width 244 height 17
click at [644, 165] on p "**********" at bounding box center [595, 164] width 244 height 17
drag, startPoint x: 491, startPoint y: 164, endPoint x: 461, endPoint y: 159, distance: 30.1
click at [461, 159] on div "**********" at bounding box center [596, 221] width 272 height 401
click at [518, 476] on button "Save" at bounding box center [519, 474] width 32 height 17
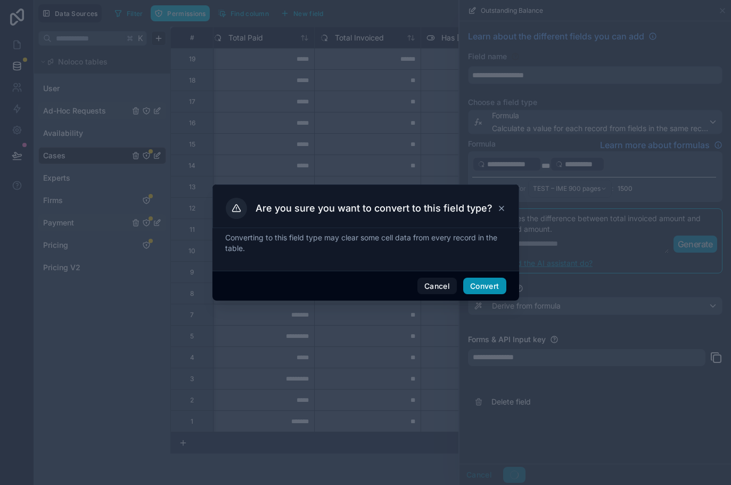
click at [481, 290] on button "Convert" at bounding box center [484, 286] width 43 height 17
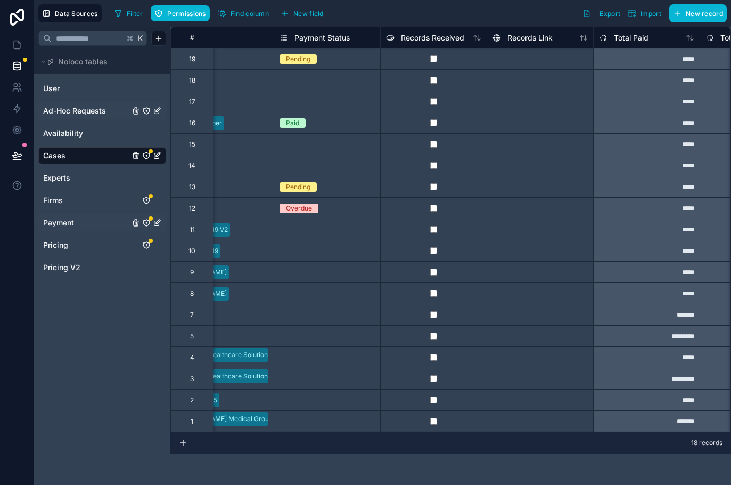
scroll to position [0, 364]
click at [113, 219] on link "Payment" at bounding box center [86, 222] width 86 height 11
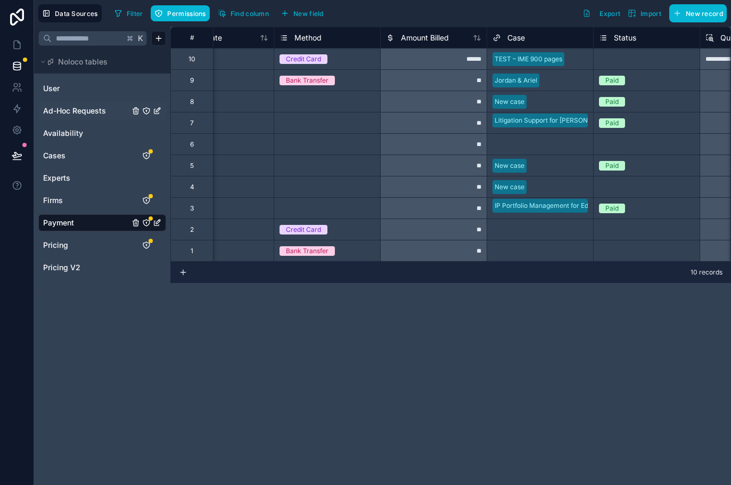
scroll to position [0, 301]
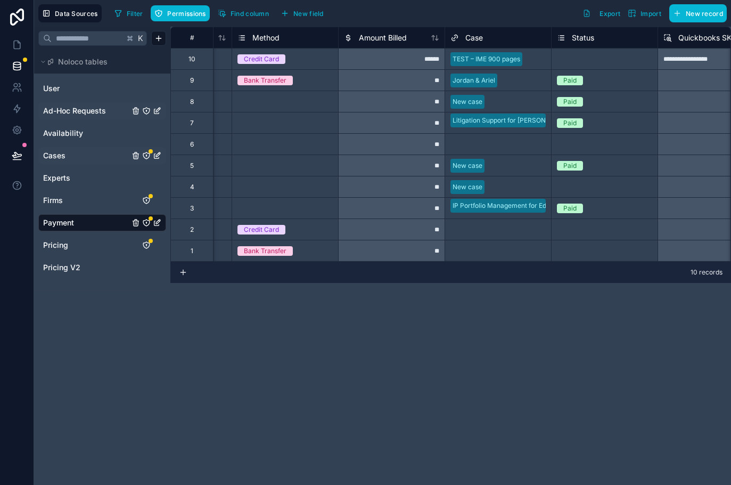
click at [69, 162] on div "Cases" at bounding box center [102, 155] width 128 height 17
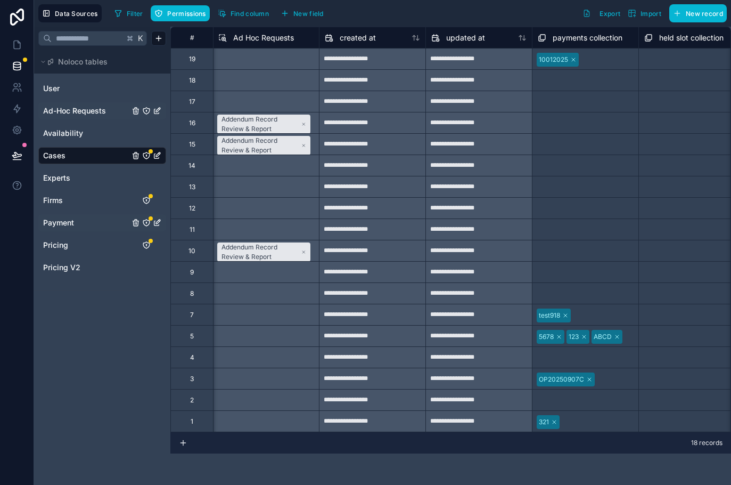
scroll to position [0, 3211]
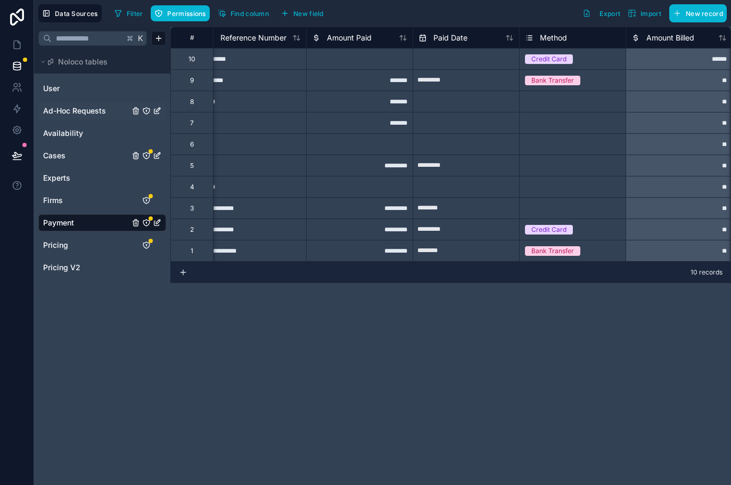
scroll to position [0, 8]
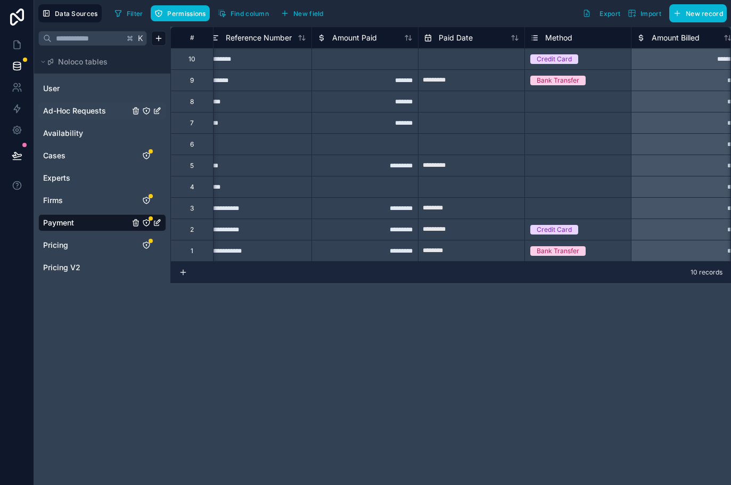
click at [91, 105] on div "Ad-Hoc Requests" at bounding box center [102, 110] width 128 height 17
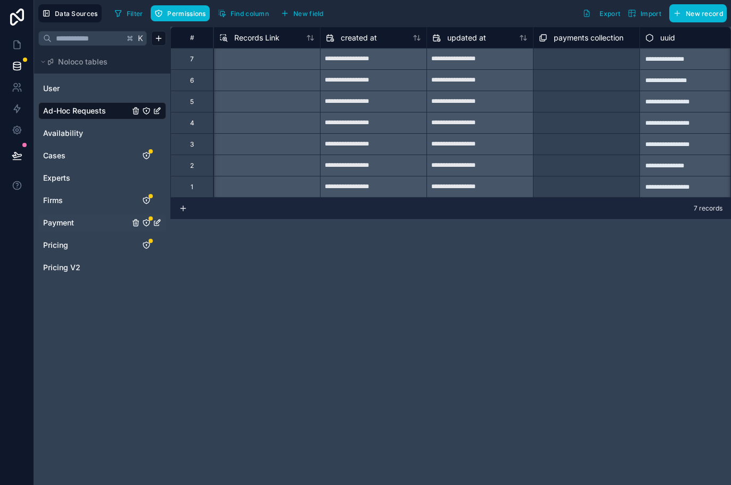
scroll to position [0, 1030]
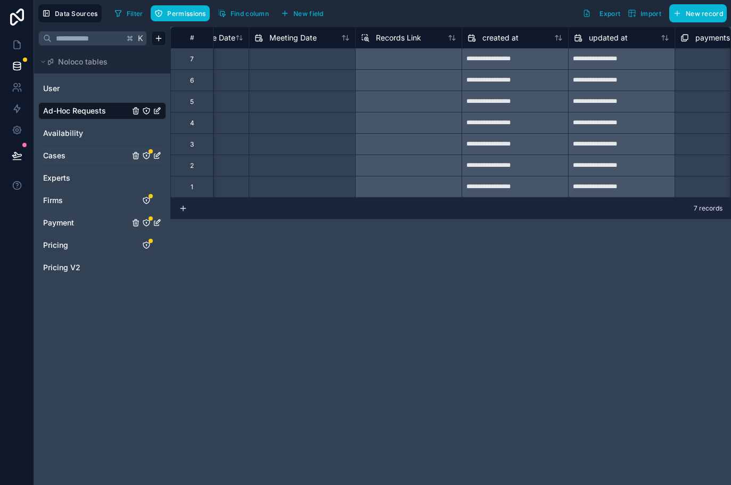
click at [78, 153] on link "Cases" at bounding box center [86, 155] width 86 height 11
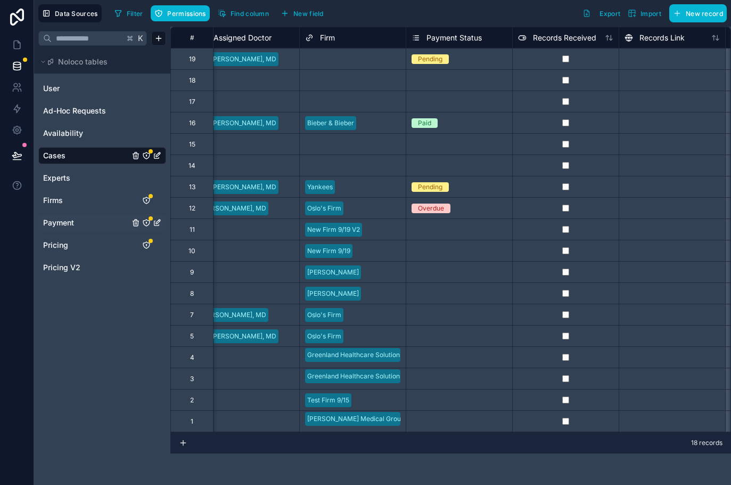
scroll to position [0, 295]
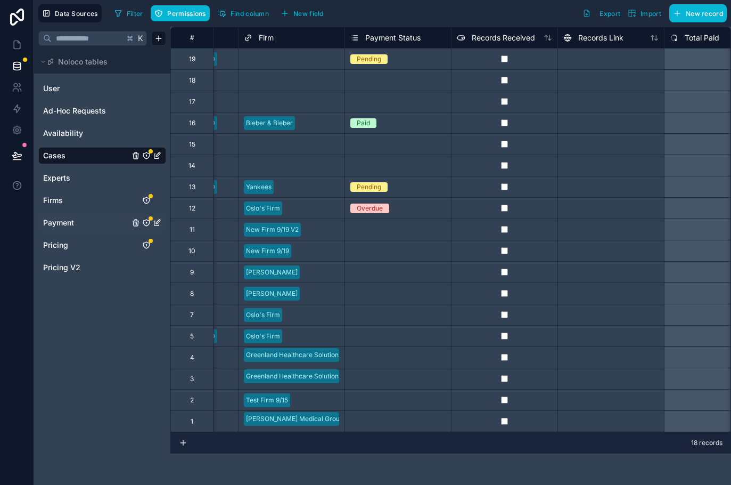
click at [400, 36] on span "Payment Status" at bounding box center [392, 37] width 55 height 11
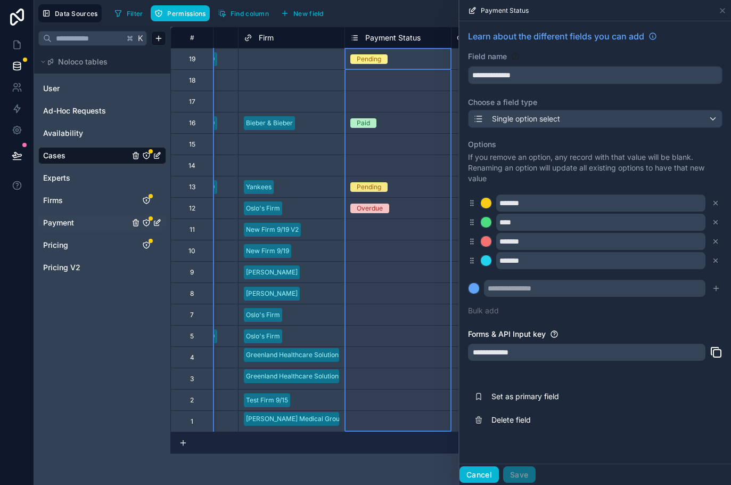
click at [490, 472] on button "Cancel" at bounding box center [479, 474] width 39 height 17
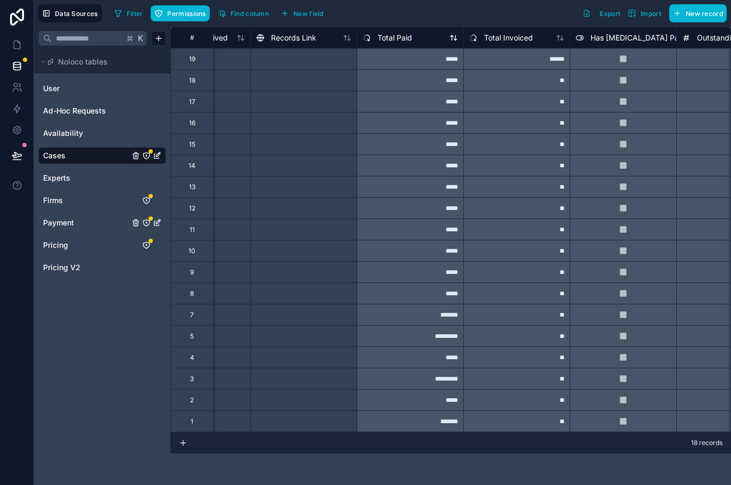
scroll to position [0, 620]
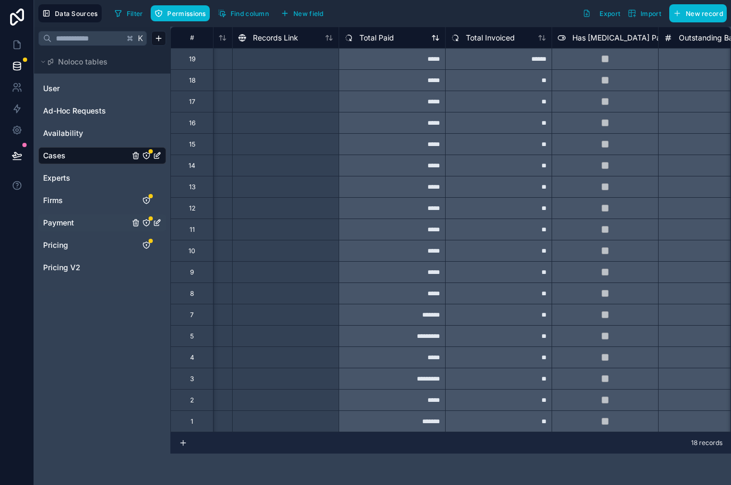
click at [398, 38] on div "Total Paid" at bounding box center [392, 37] width 95 height 13
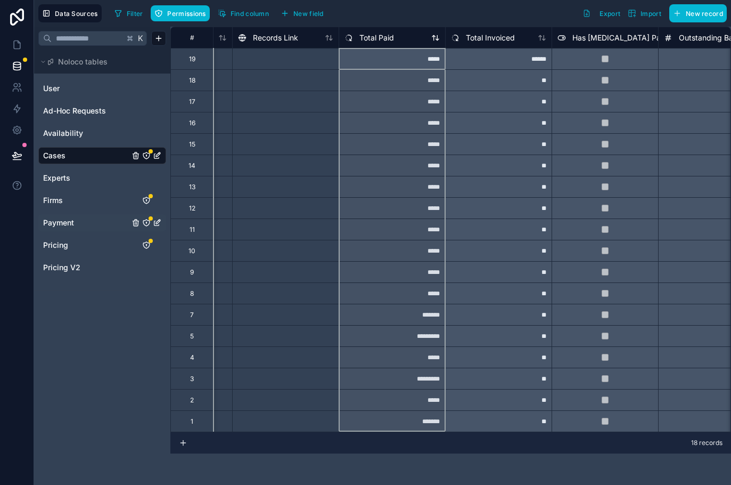
click at [384, 35] on span "Total Paid" at bounding box center [377, 37] width 35 height 11
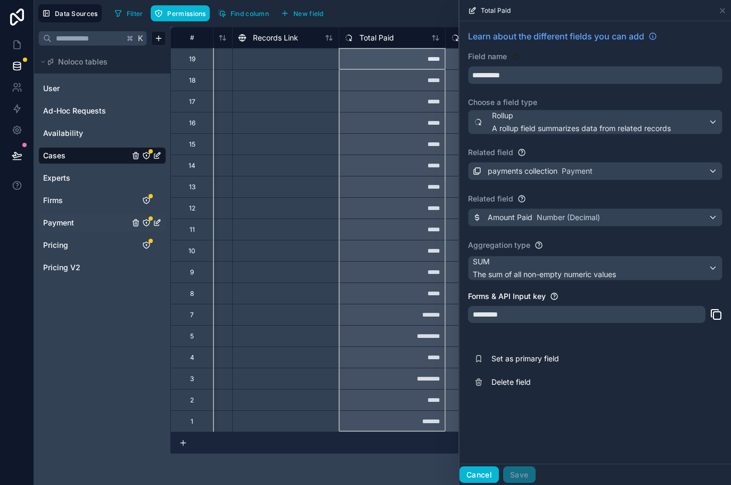
click at [473, 473] on button "Cancel" at bounding box center [479, 474] width 39 height 17
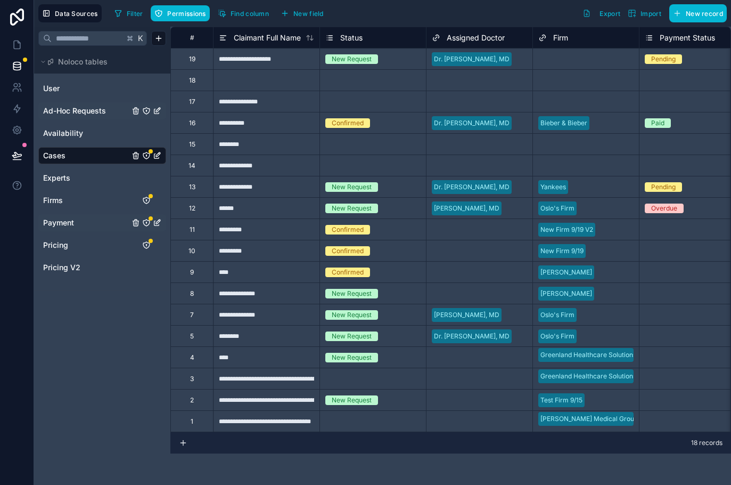
click at [78, 116] on span "Ad-Hoc Requests" at bounding box center [74, 110] width 63 height 11
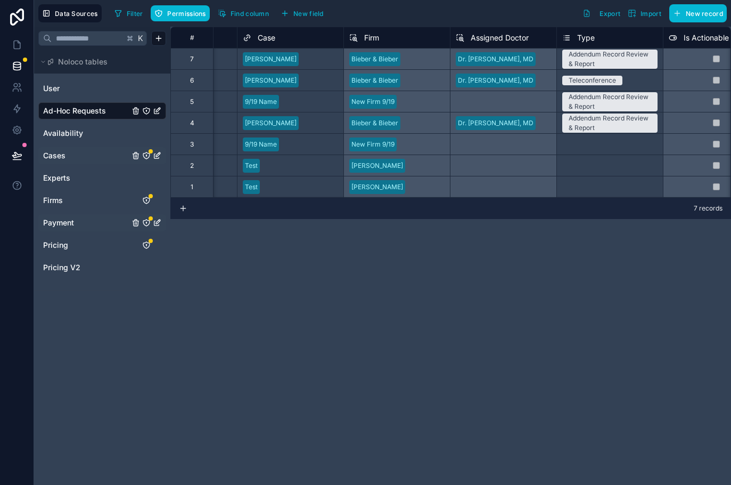
scroll to position [0, 398]
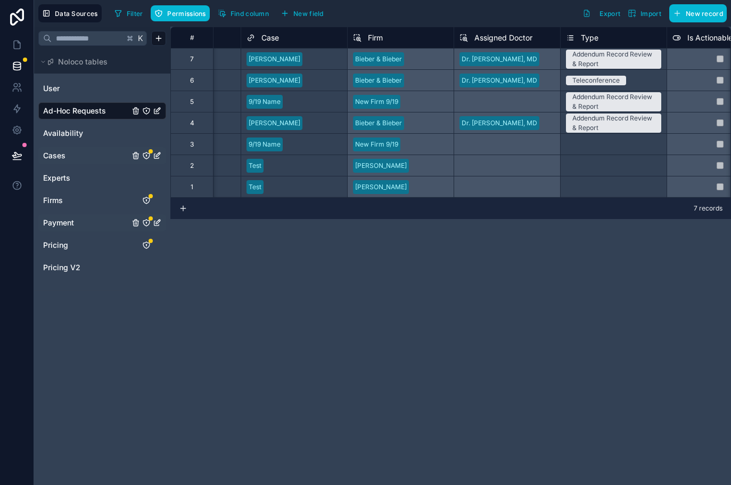
click at [91, 156] on link "Cases" at bounding box center [86, 155] width 86 height 11
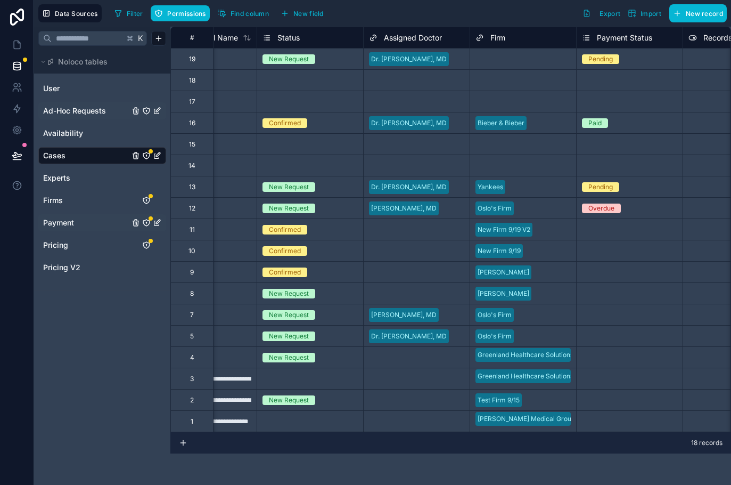
scroll to position [0, 138]
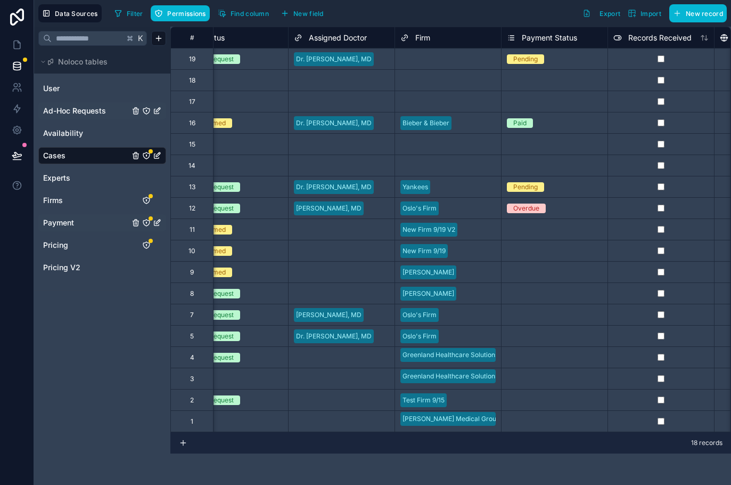
click at [540, 41] on span "Payment Status" at bounding box center [549, 37] width 55 height 11
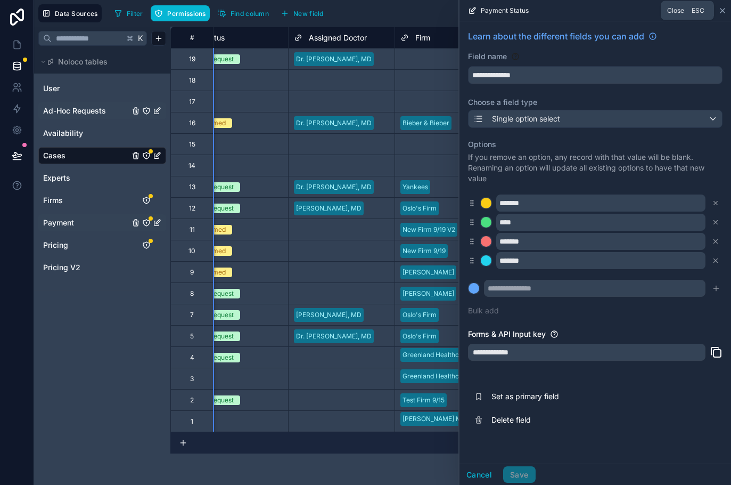
click at [720, 7] on icon at bounding box center [723, 10] width 9 height 9
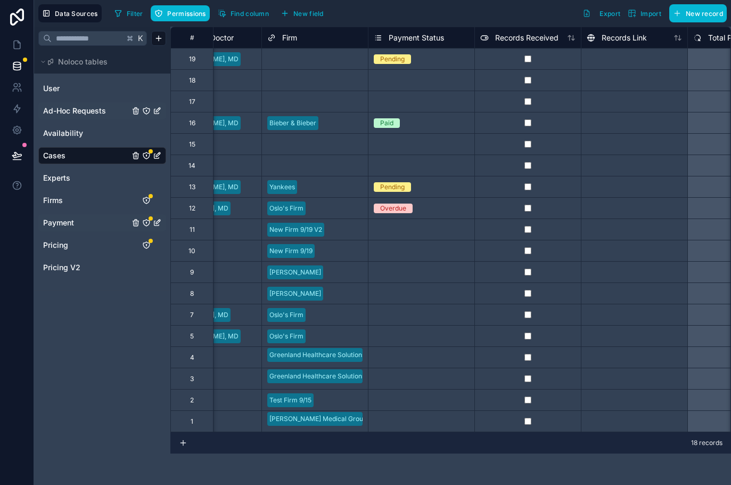
scroll to position [0, 287]
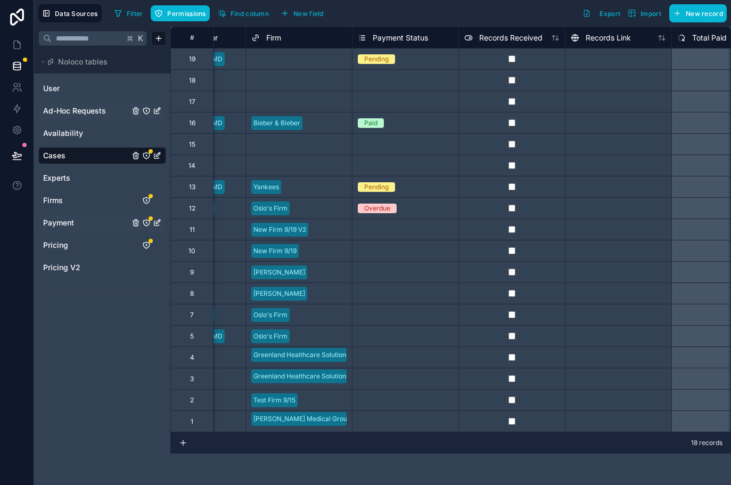
click at [404, 38] on span "Payment Status" at bounding box center [400, 37] width 55 height 11
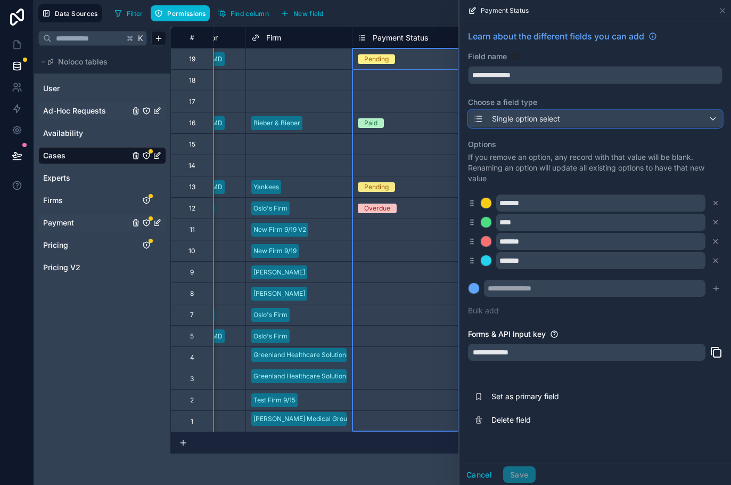
click at [502, 125] on div "Single option select" at bounding box center [516, 118] width 87 height 13
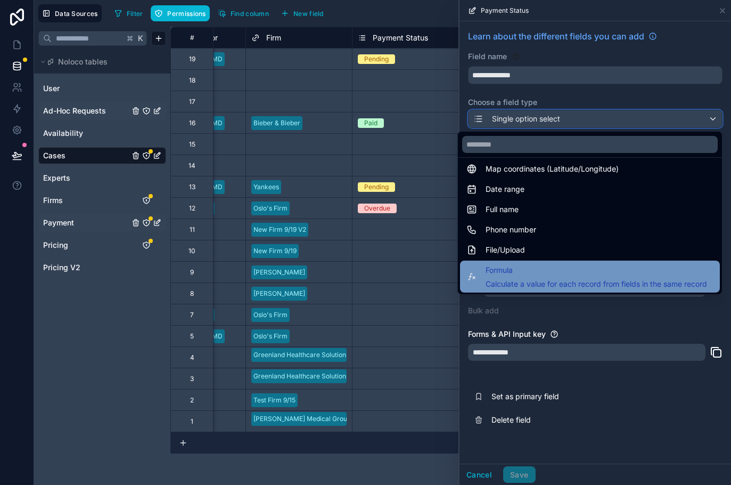
scroll to position [189, 0]
click at [517, 262] on div "Formula Calculate a value for each record from fields in the same record" at bounding box center [590, 277] width 260 height 32
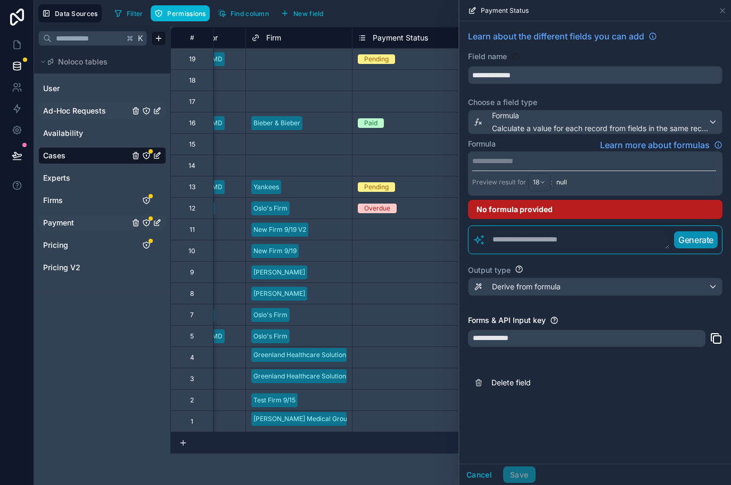
click at [510, 245] on textarea at bounding box center [578, 239] width 184 height 19
drag, startPoint x: 536, startPoint y: 238, endPoint x: 485, endPoint y: 237, distance: 50.6
click at [486, 237] on textarea "********" at bounding box center [578, 239] width 184 height 19
type textarea "**"
click at [489, 475] on button "Cancel" at bounding box center [479, 474] width 39 height 17
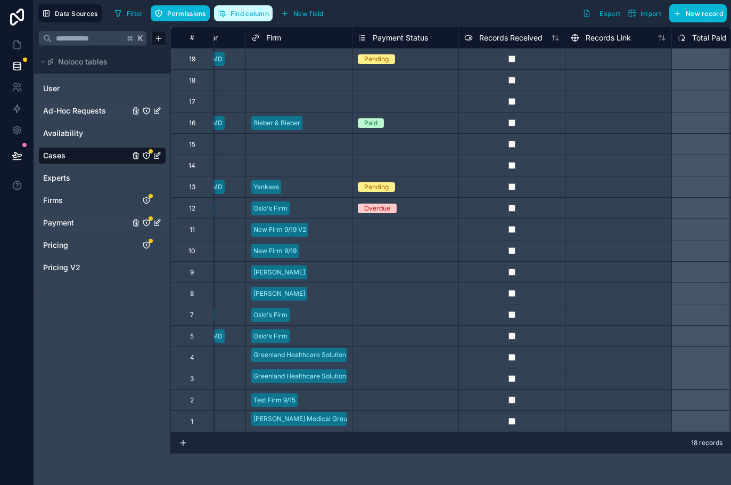
click at [259, 10] on span "Find column" at bounding box center [250, 14] width 38 height 8
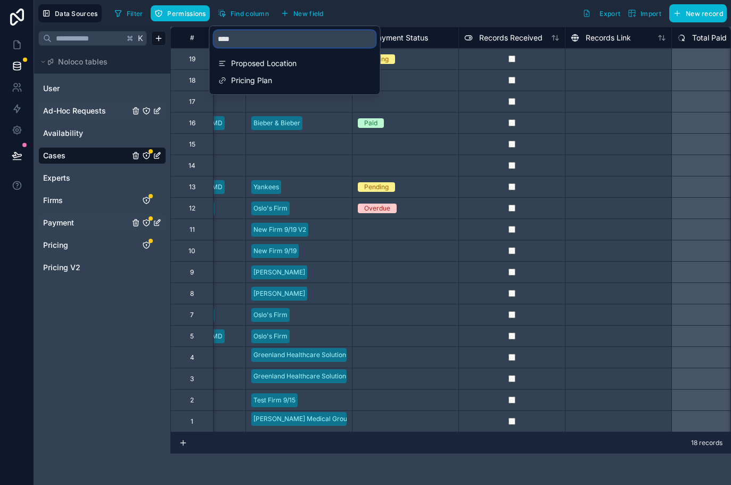
click at [283, 40] on input "****" at bounding box center [295, 38] width 162 height 17
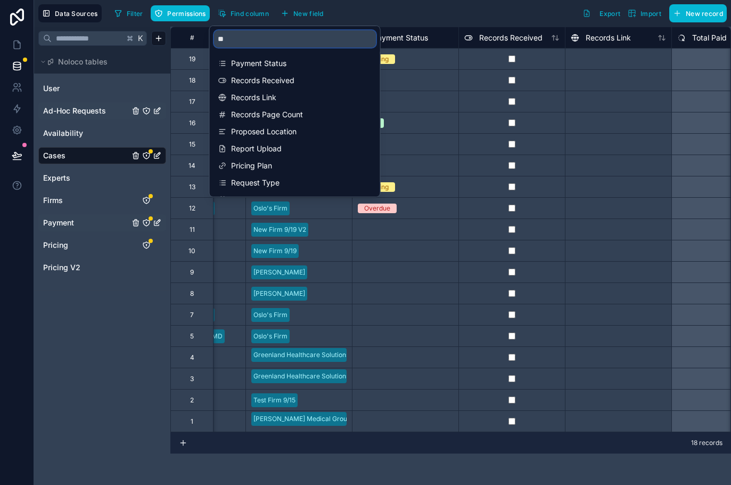
type input "*"
type input "***"
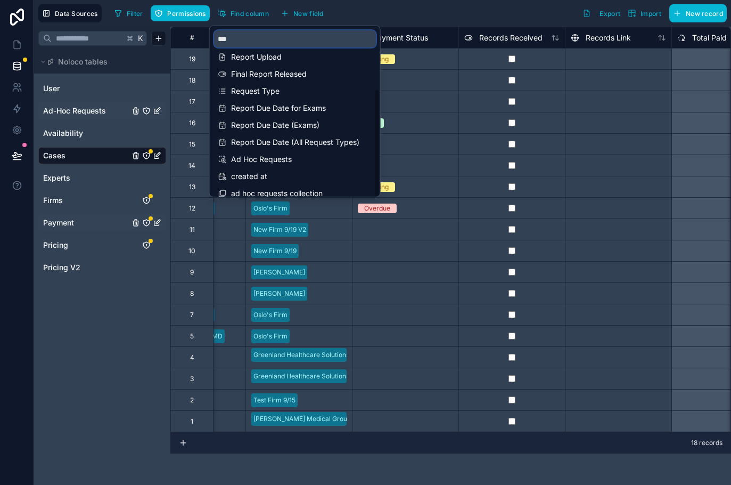
scroll to position [85, 0]
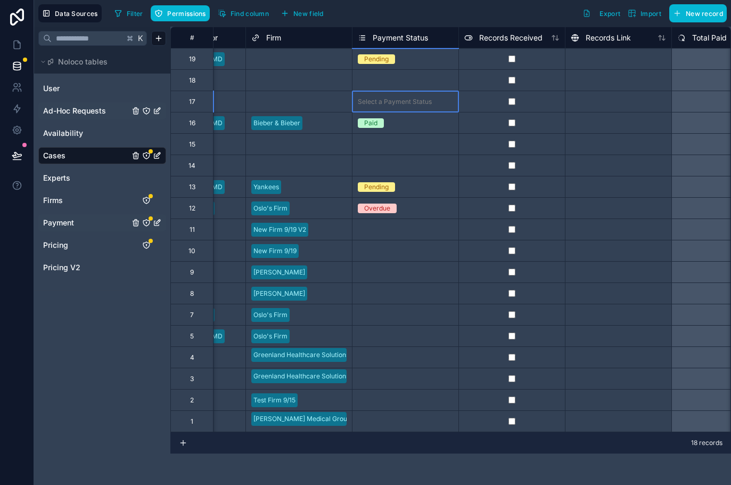
click at [432, 106] on div "Select a Payment Status" at bounding box center [406, 101] width 106 height 11
click at [393, 36] on span "Payment Status" at bounding box center [400, 37] width 55 height 11
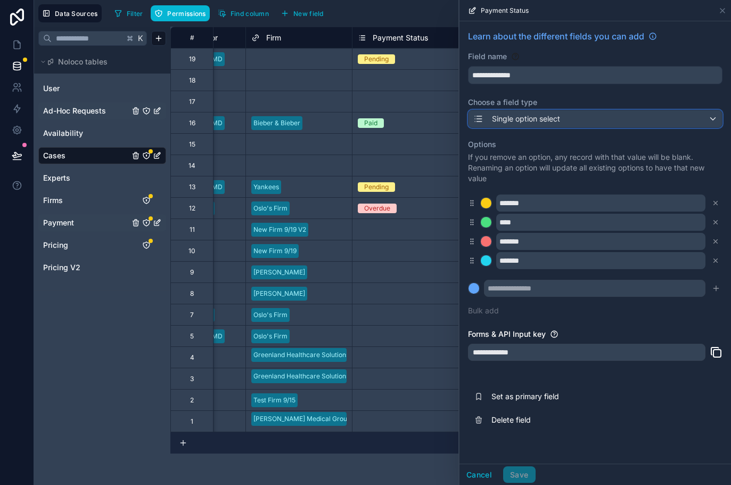
click at [503, 124] on div "Single option select" at bounding box center [516, 118] width 87 height 13
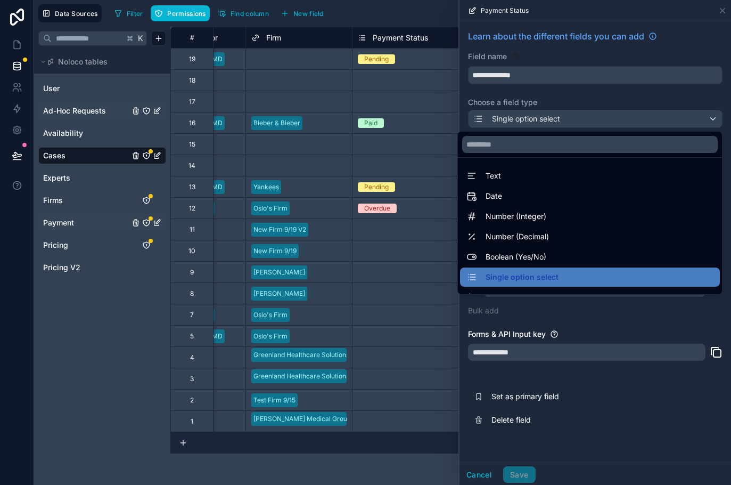
click at [506, 127] on div at bounding box center [596, 242] width 272 height 485
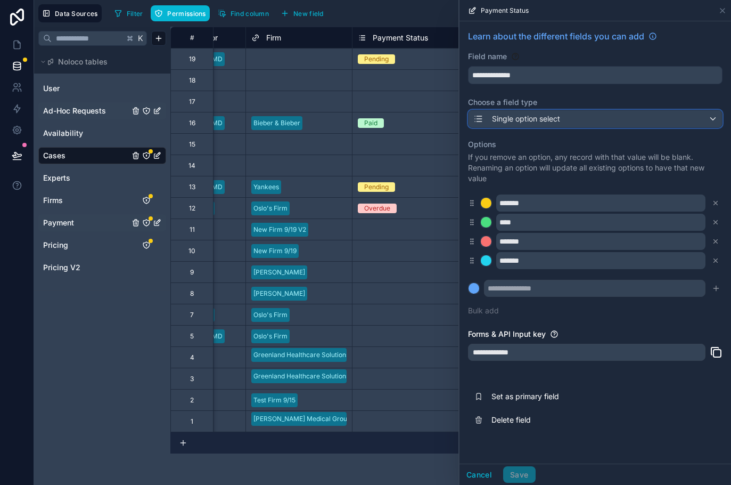
click at [507, 119] on span "Single option select" at bounding box center [526, 118] width 68 height 11
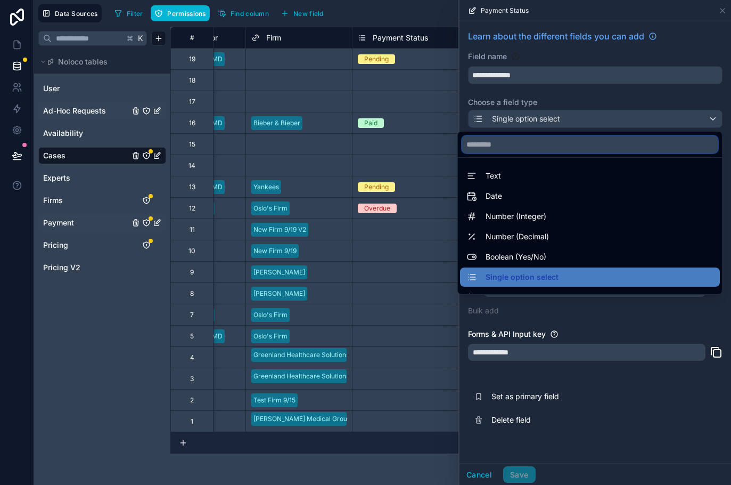
click at [504, 144] on input "text" at bounding box center [590, 144] width 256 height 17
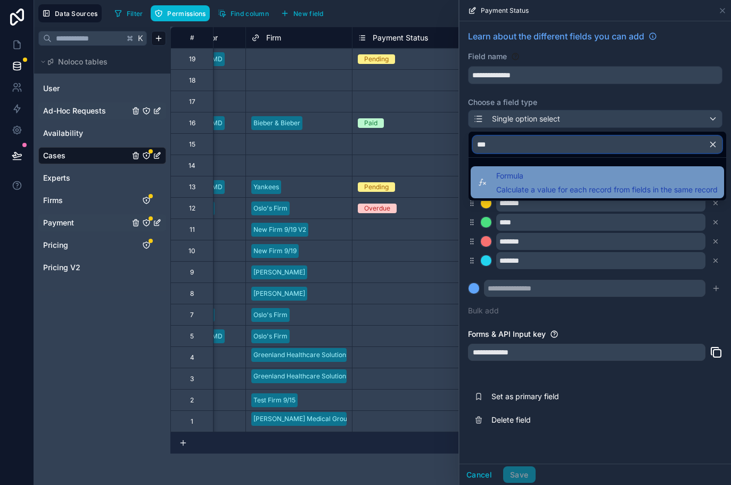
type input "***"
click at [523, 184] on span "Calculate a value for each record from fields in the same record" at bounding box center [607, 189] width 222 height 11
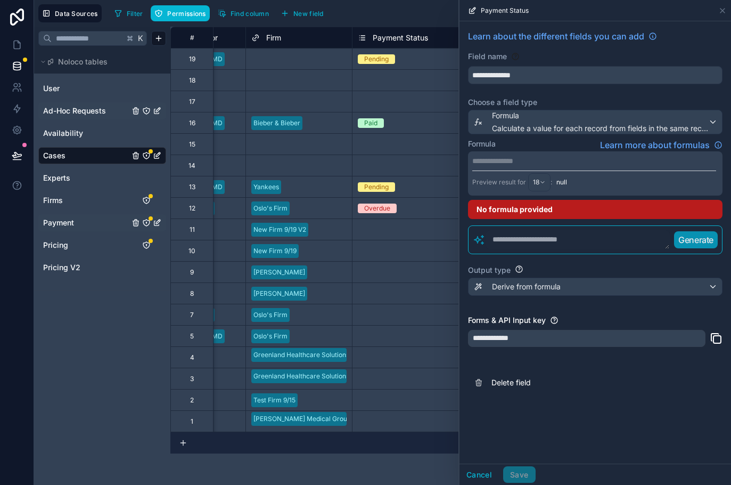
click at [514, 160] on p "**********" at bounding box center [595, 161] width 244 height 11
click at [499, 146] on div "Formula Learn more about formulas" at bounding box center [595, 145] width 255 height 13
click at [507, 238] on textarea at bounding box center [578, 239] width 184 height 19
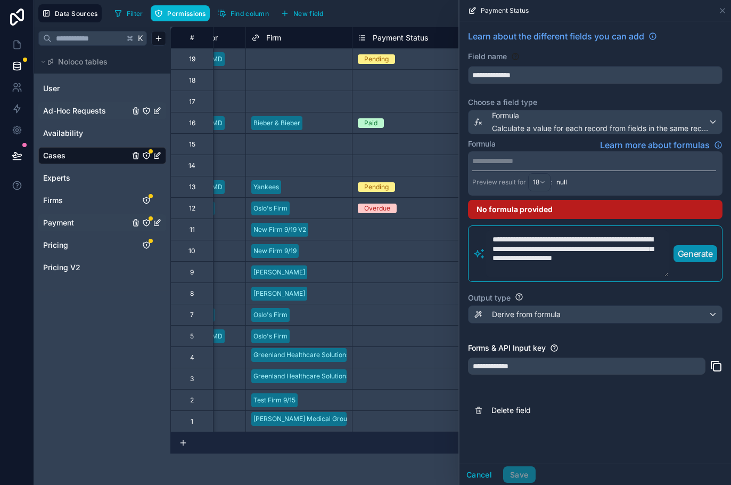
type textarea "**********"
click at [689, 254] on p "Generate" at bounding box center [695, 253] width 35 height 13
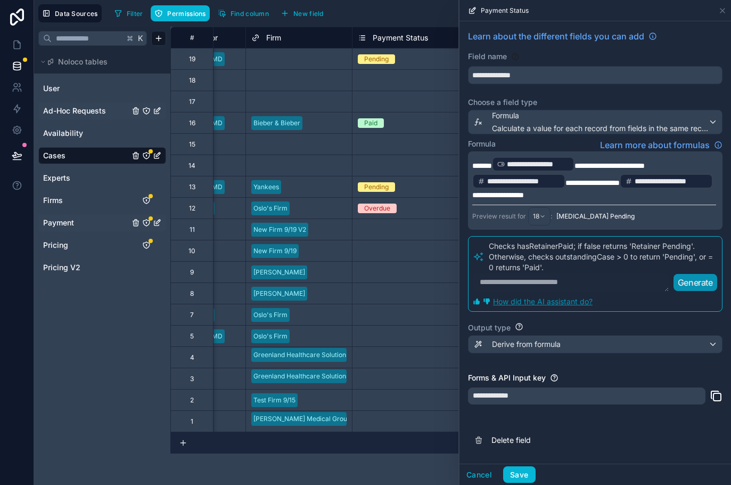
scroll to position [3, 0]
click at [564, 348] on div "Derive from formula" at bounding box center [596, 344] width 254 height 17
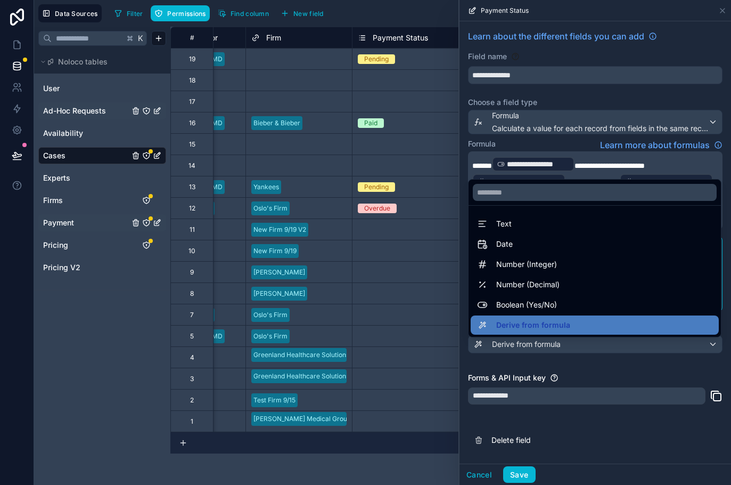
click at [624, 442] on div at bounding box center [596, 242] width 272 height 485
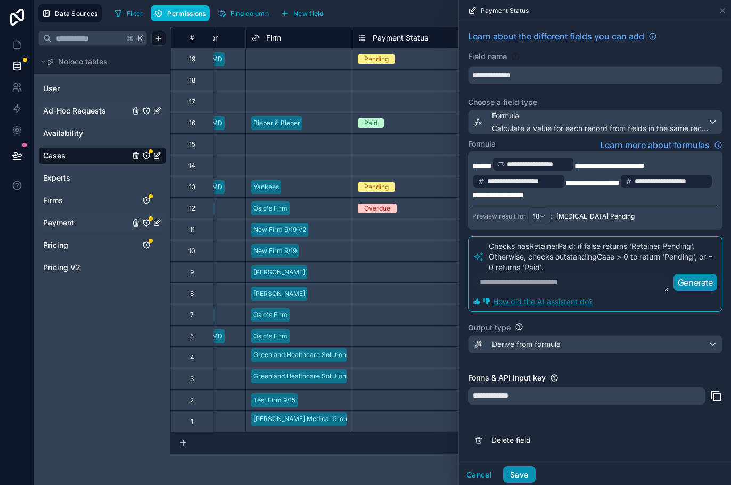
click at [520, 472] on button "Save" at bounding box center [519, 474] width 32 height 17
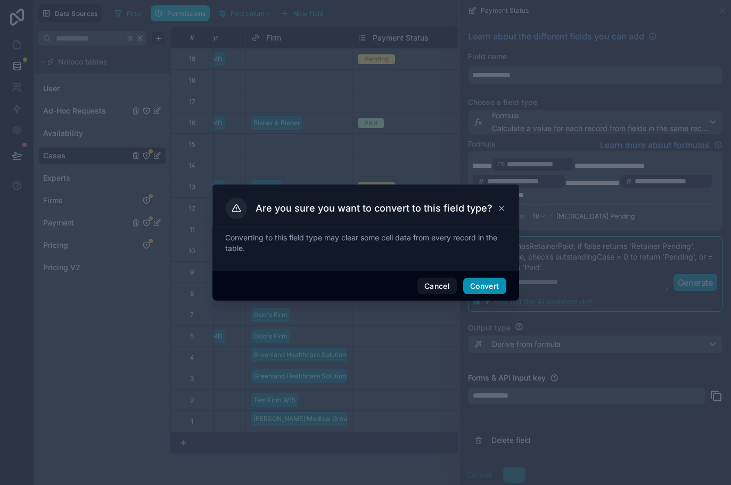
click at [481, 292] on button "Convert" at bounding box center [484, 286] width 43 height 17
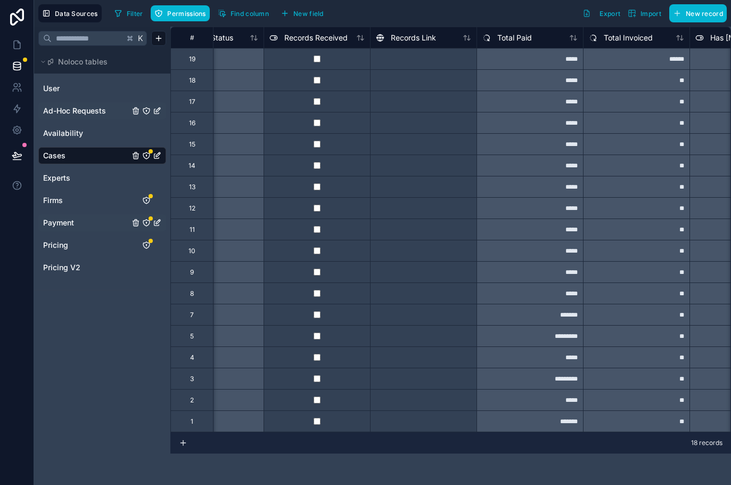
scroll to position [0, 831]
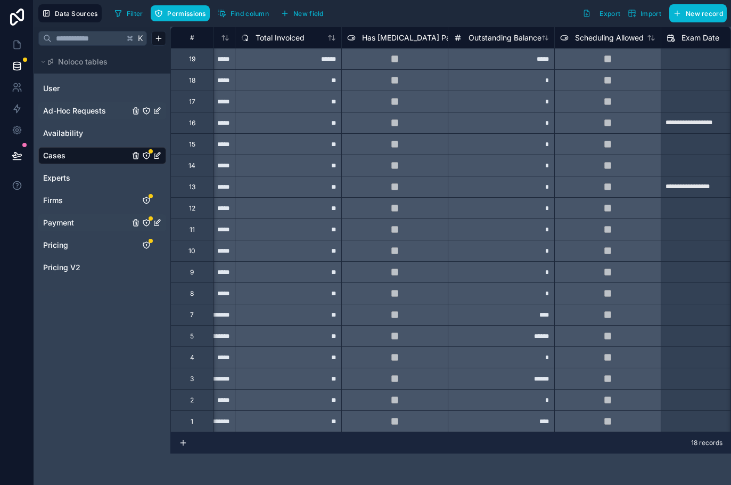
click at [389, 41] on span "Has Retainer Paid" at bounding box center [409, 37] width 95 height 11
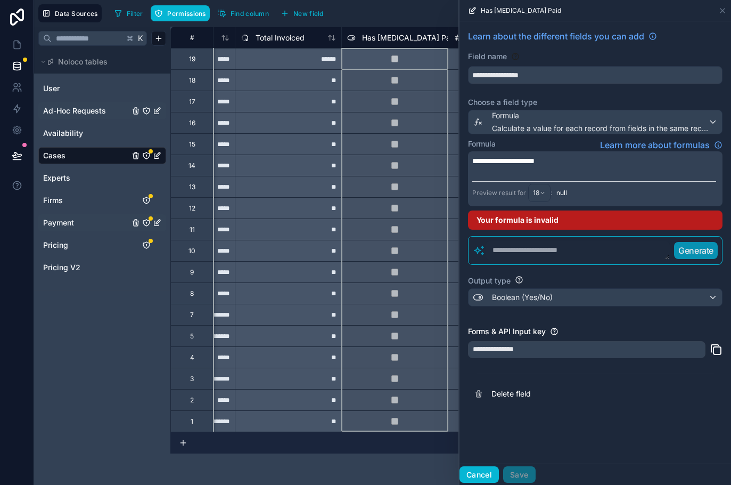
click at [475, 469] on button "Cancel" at bounding box center [479, 474] width 39 height 17
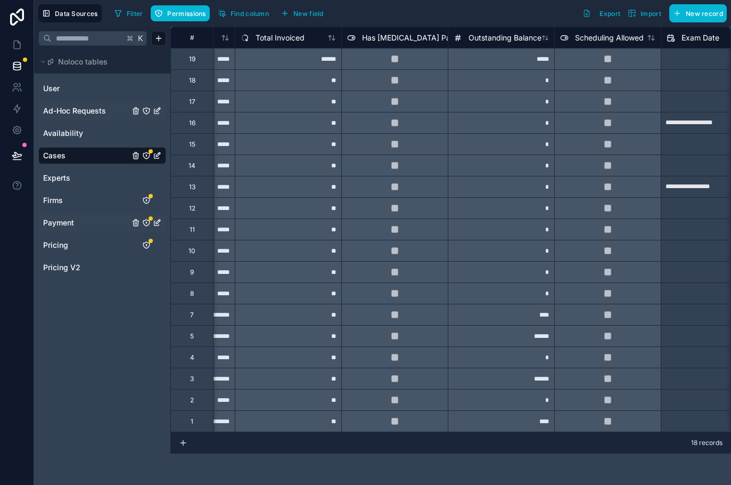
click at [250, 21] on div "Filter Permissions Find column New field" at bounding box center [221, 13] width 222 height 18
click at [249, 18] on button "Find column" at bounding box center [243, 13] width 59 height 16
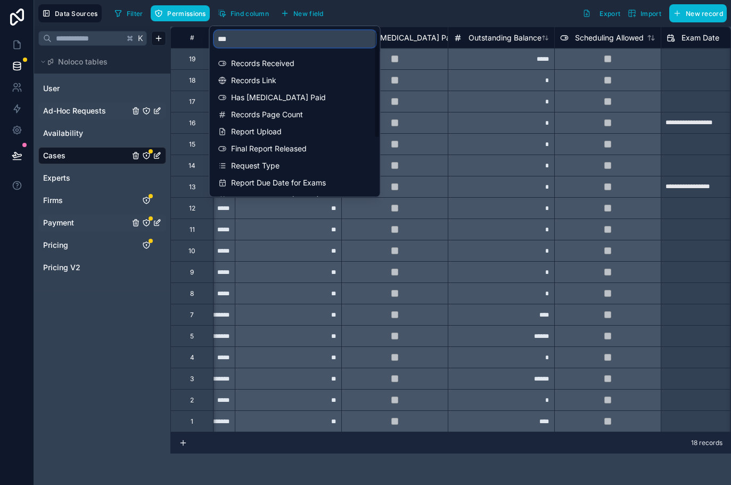
click at [264, 39] on input "***" at bounding box center [295, 38] width 162 height 17
type input "*"
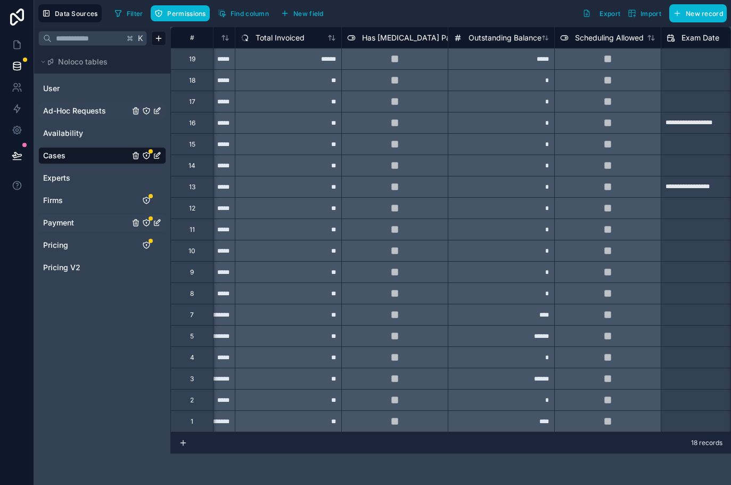
click at [158, 336] on div "K Noloco tables User Ad-Hoc Requests Availability Cases Experts Firms Payment P…" at bounding box center [102, 256] width 136 height 458
click at [62, 221] on span "Payment" at bounding box center [58, 222] width 31 height 11
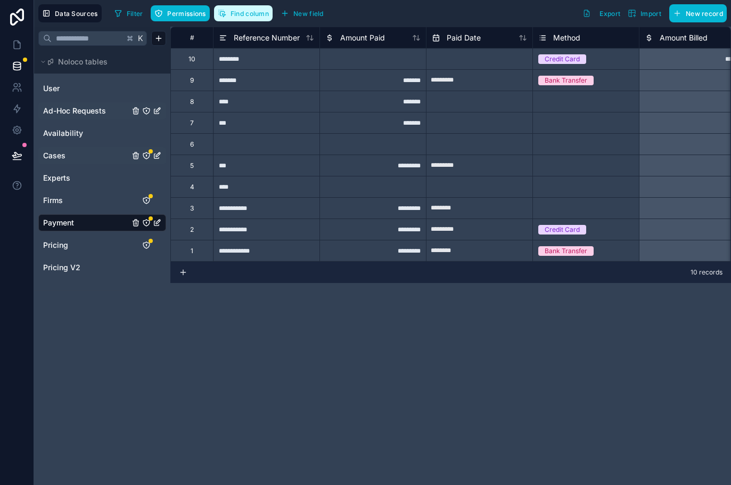
click at [256, 21] on button "Find column" at bounding box center [243, 13] width 59 height 16
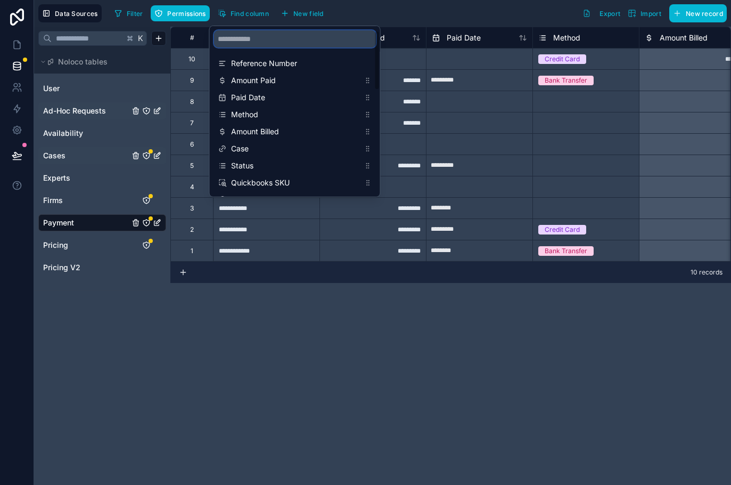
click at [259, 36] on input "scrollable content" at bounding box center [295, 38] width 162 height 17
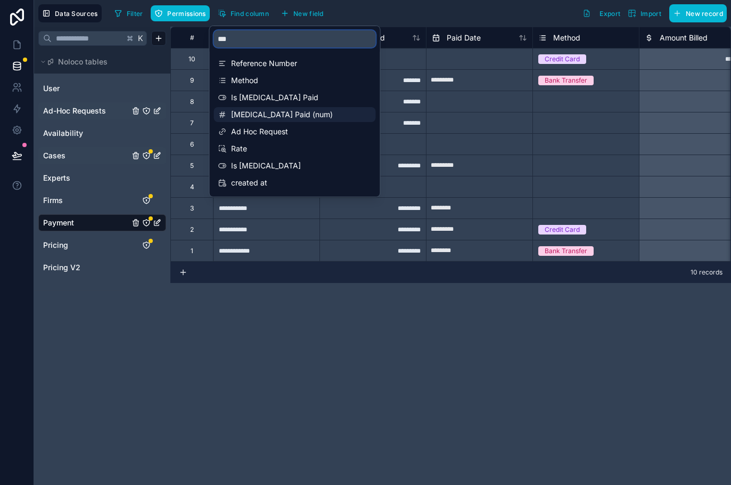
type input "***"
click at [278, 116] on span "[MEDICAL_DATA] Paid (num)" at bounding box center [295, 114] width 129 height 11
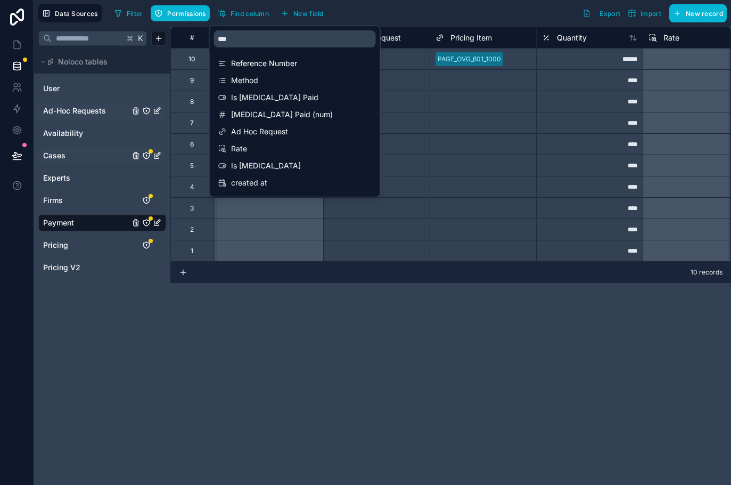
scroll to position [0, 1172]
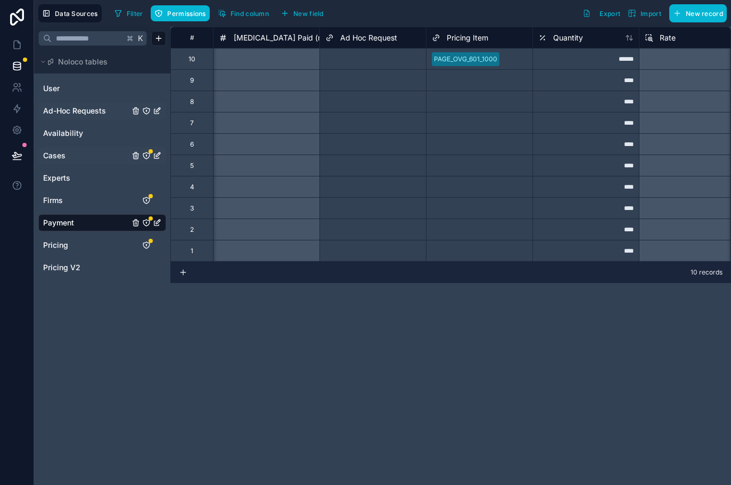
click at [421, 13] on div "Filter Permissions Find column New field Export Import New record" at bounding box center [418, 13] width 617 height 18
click at [284, 36] on span "[MEDICAL_DATA] Paid (num)" at bounding box center [285, 37] width 102 height 11
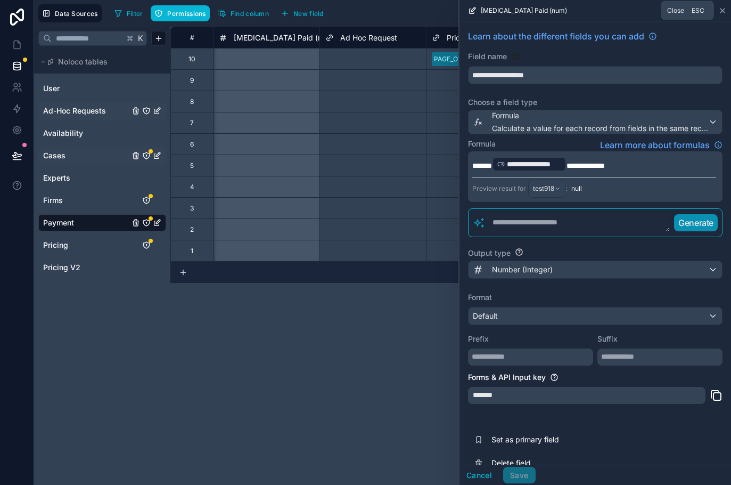
click at [722, 10] on icon at bounding box center [723, 10] width 9 height 9
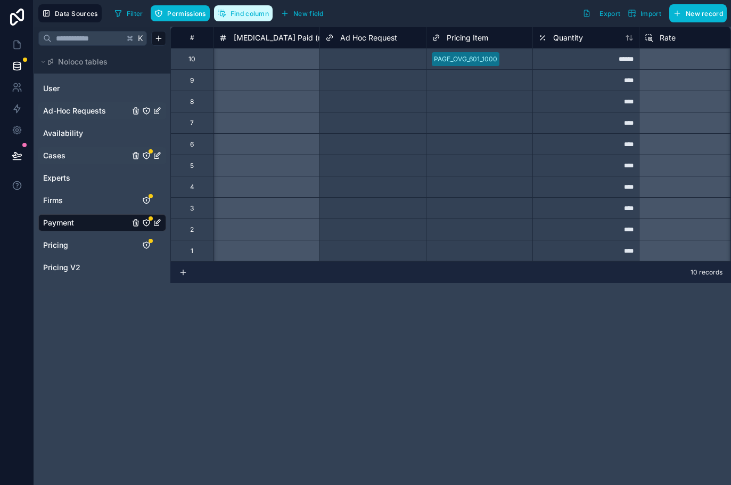
click at [254, 16] on span "Find column" at bounding box center [250, 14] width 38 height 8
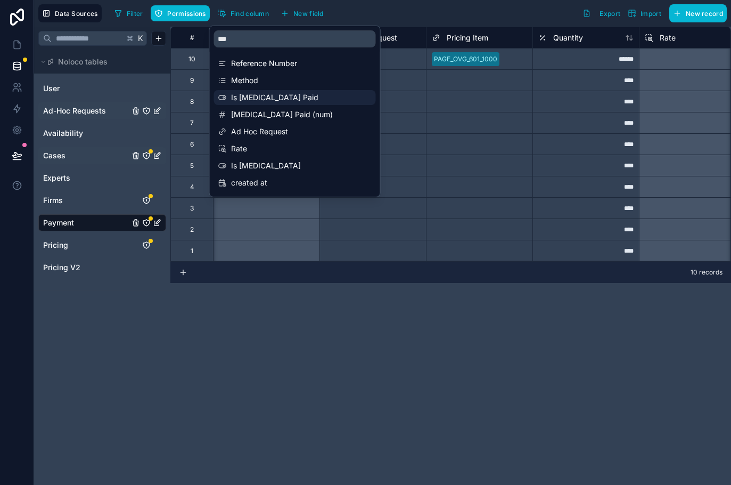
click at [256, 98] on span "Is [MEDICAL_DATA] Paid" at bounding box center [295, 97] width 129 height 11
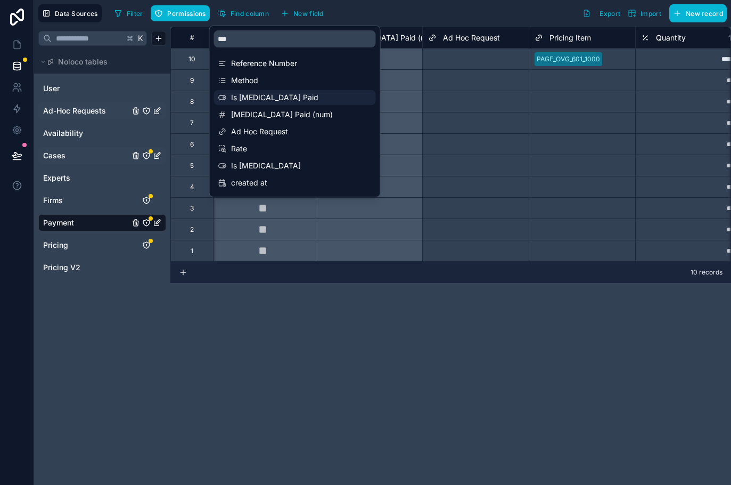
scroll to position [0, 1065]
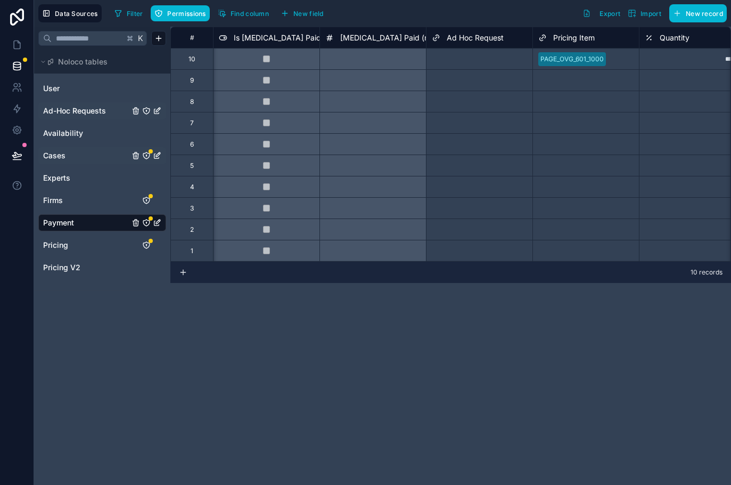
click at [371, 1] on div "Data Sources Filter Permissions Find column New field Export Import New record" at bounding box center [382, 13] width 697 height 27
click at [281, 42] on span "Is [MEDICAL_DATA] Paid" at bounding box center [277, 37] width 87 height 11
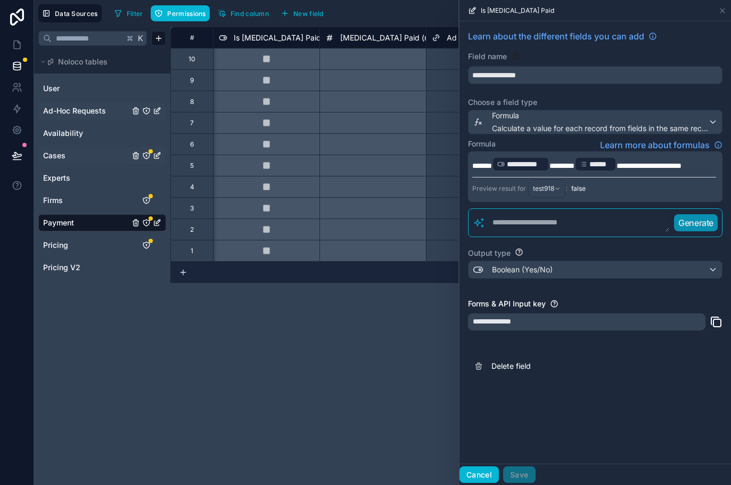
click at [485, 467] on button "Cancel" at bounding box center [479, 474] width 39 height 17
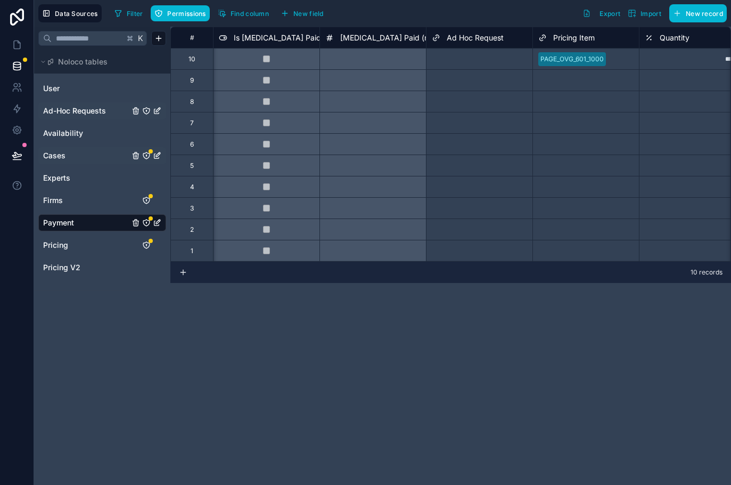
click at [68, 152] on link "Cases" at bounding box center [86, 155] width 86 height 11
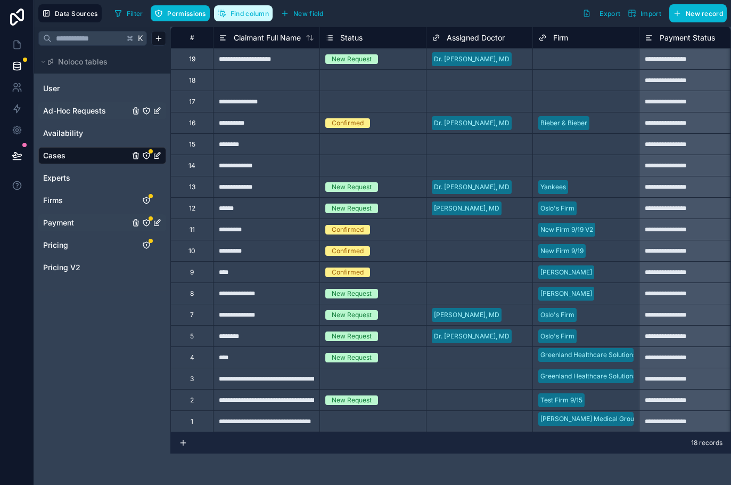
click at [255, 11] on span "Find column" at bounding box center [250, 14] width 38 height 8
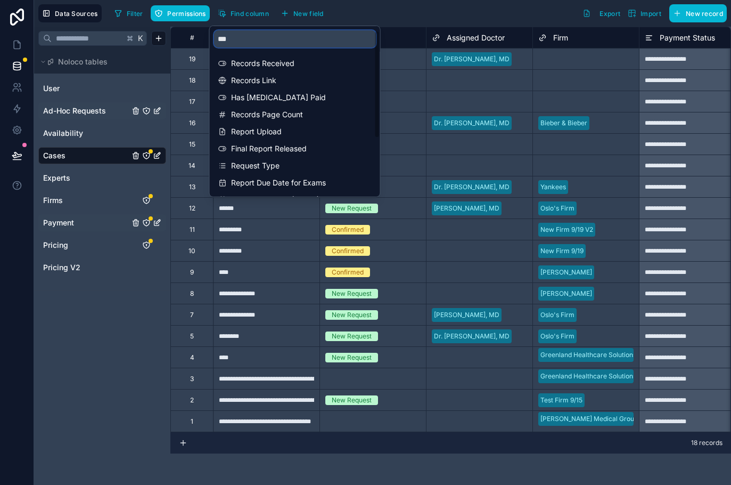
click at [257, 42] on input "***" at bounding box center [295, 38] width 162 height 17
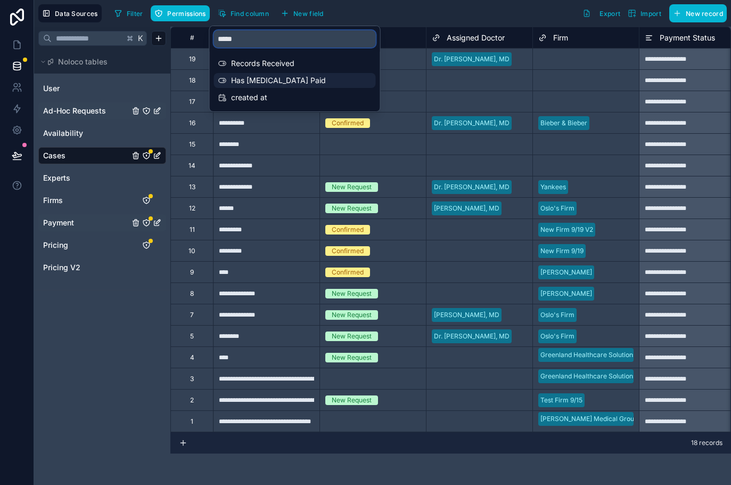
type input "*****"
click at [251, 85] on span "Has Retainer Paid" at bounding box center [295, 80] width 129 height 11
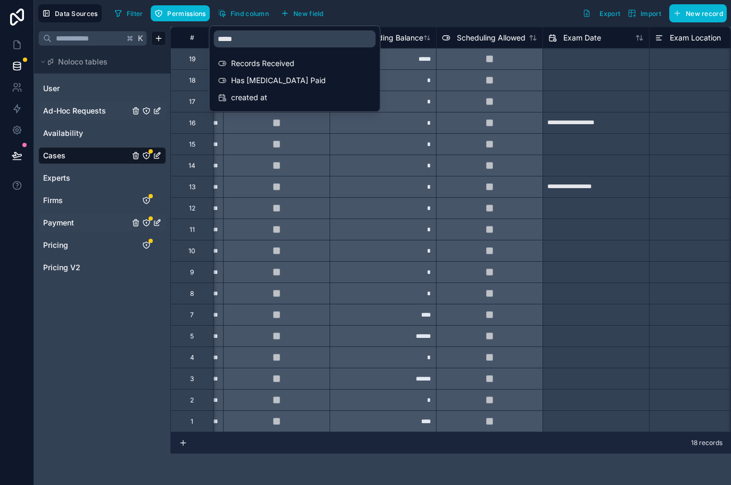
scroll to position [0, 959]
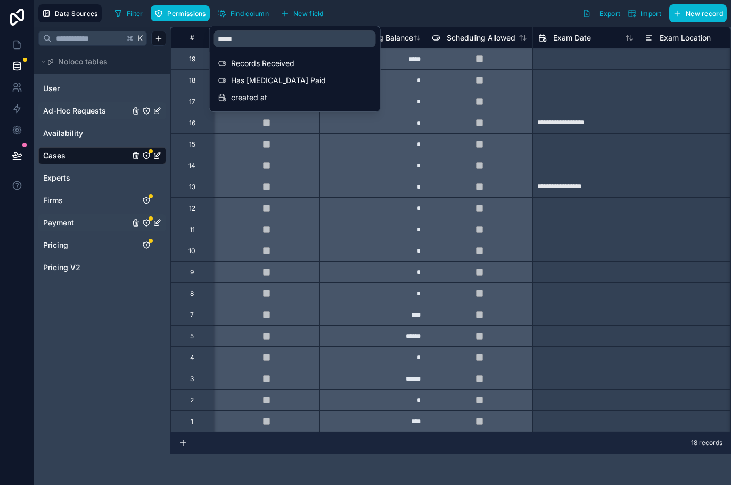
click at [378, 6] on div "Filter Permissions Find column New field Export Import New record" at bounding box center [418, 13] width 617 height 18
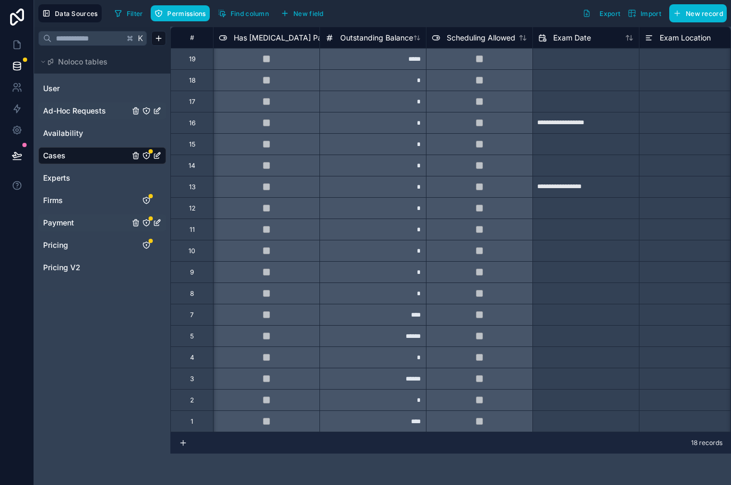
click at [275, 39] on span "Has Retainer Paid" at bounding box center [281, 37] width 95 height 11
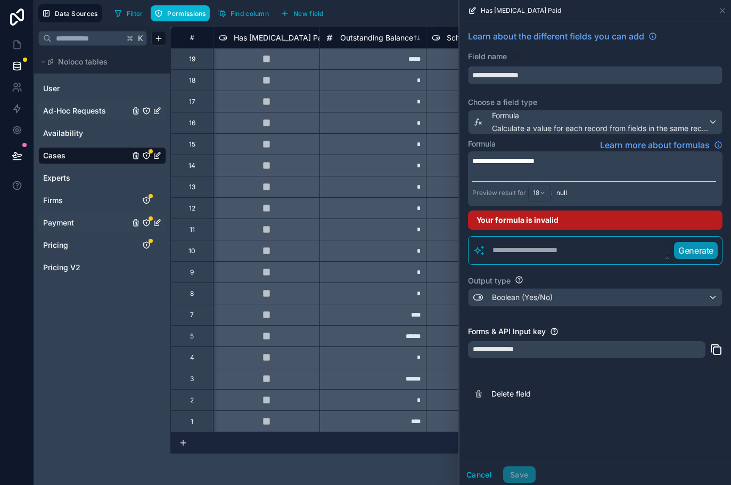
click at [520, 76] on input "**********" at bounding box center [596, 75] width 254 height 17
click at [533, 125] on span "Calculate a value for each record from fields in the same record" at bounding box center [600, 128] width 216 height 11
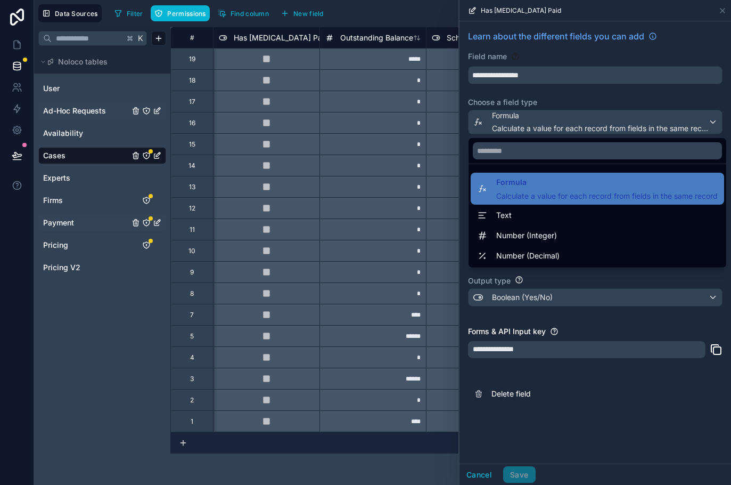
click at [665, 88] on div at bounding box center [596, 242] width 272 height 485
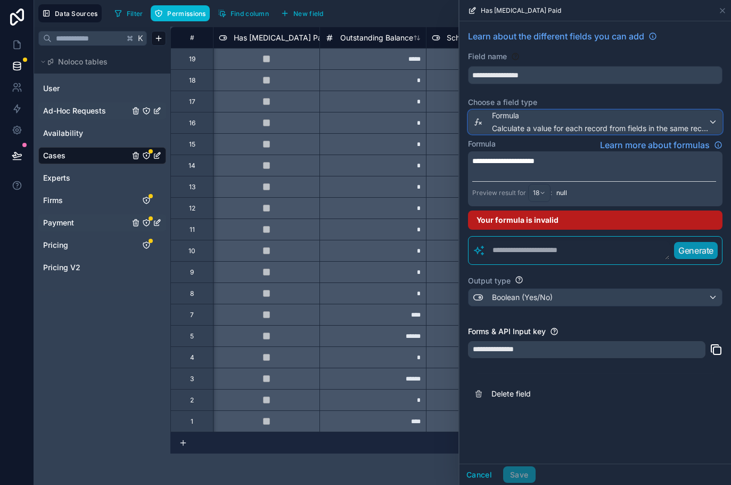
click at [657, 116] on span "Formula" at bounding box center [600, 115] width 216 height 11
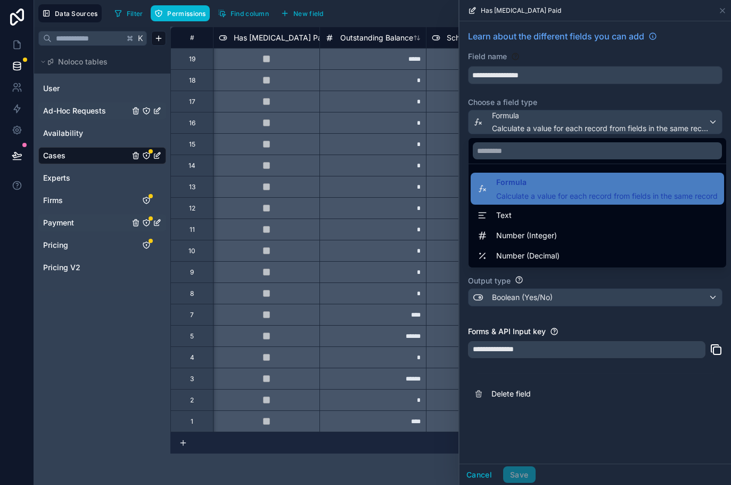
click at [615, 401] on div at bounding box center [596, 242] width 272 height 485
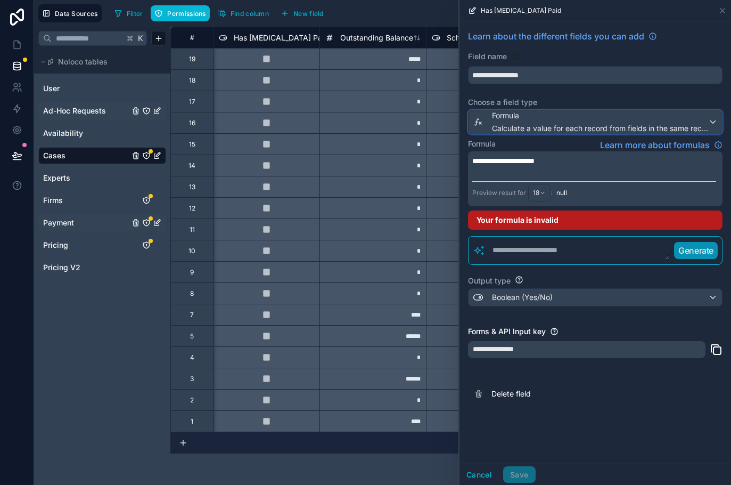
click at [599, 123] on span "Calculate a value for each record from fields in the same record" at bounding box center [600, 128] width 216 height 11
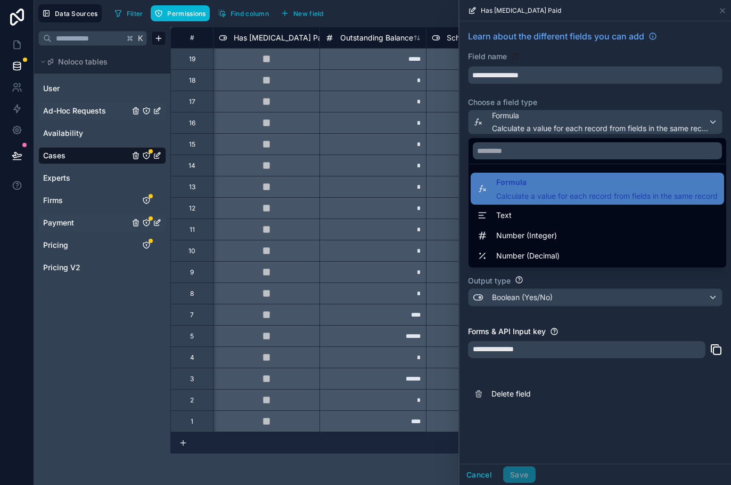
click at [516, 87] on div at bounding box center [596, 242] width 272 height 485
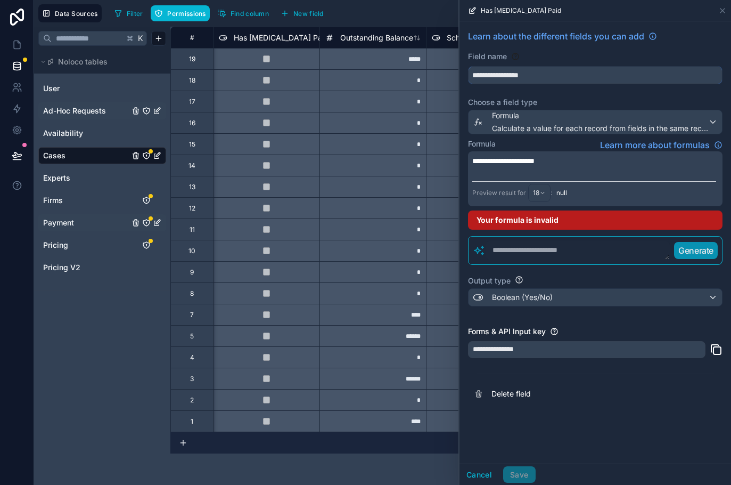
click at [516, 76] on input "**********" at bounding box center [596, 75] width 254 height 17
click at [539, 47] on div "Learn about the different fields you can add" at bounding box center [595, 40] width 255 height 21
click at [579, 122] on div "Formula Calculate a value for each record from fields in the same record" at bounding box center [600, 121] width 216 height 23
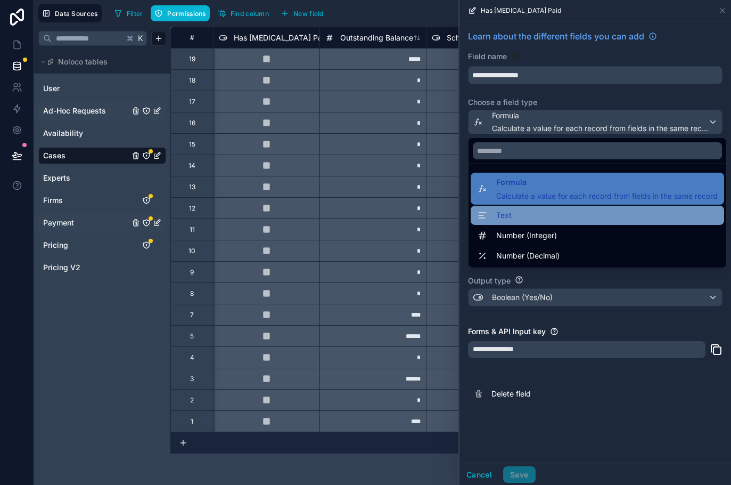
click at [523, 214] on div "Text" at bounding box center [597, 215] width 241 height 13
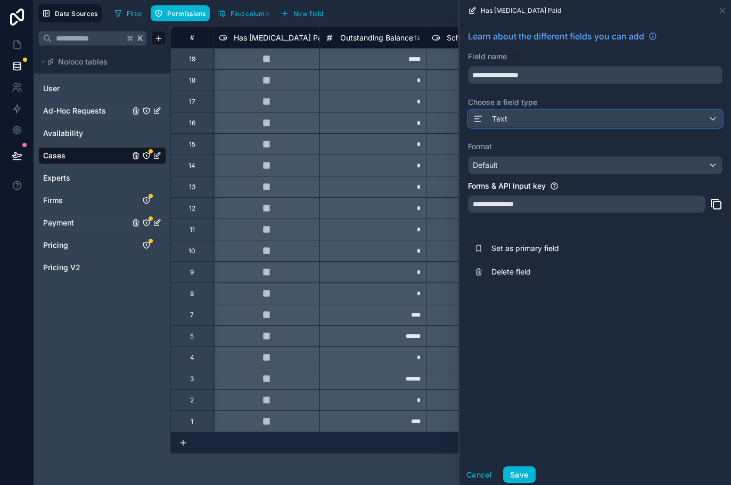
click at [517, 117] on div "Text" at bounding box center [596, 118] width 254 height 17
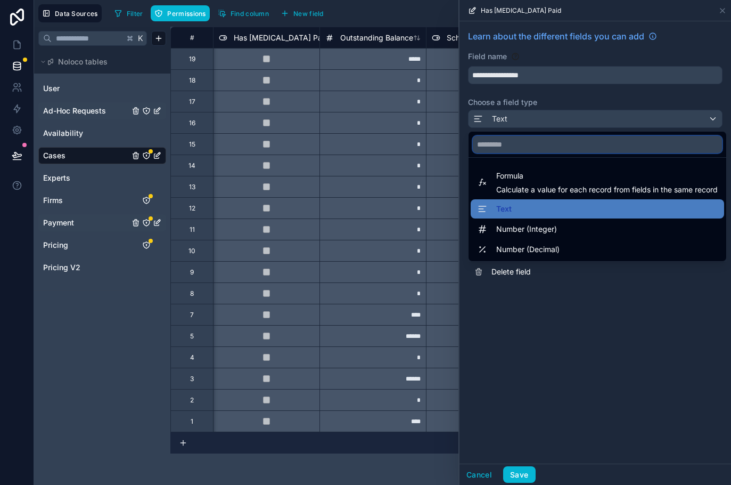
click at [516, 140] on input "text" at bounding box center [597, 144] width 249 height 17
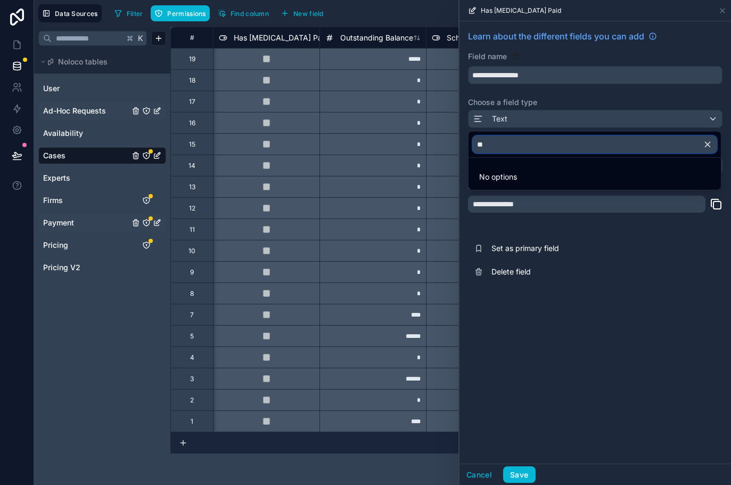
type input "*"
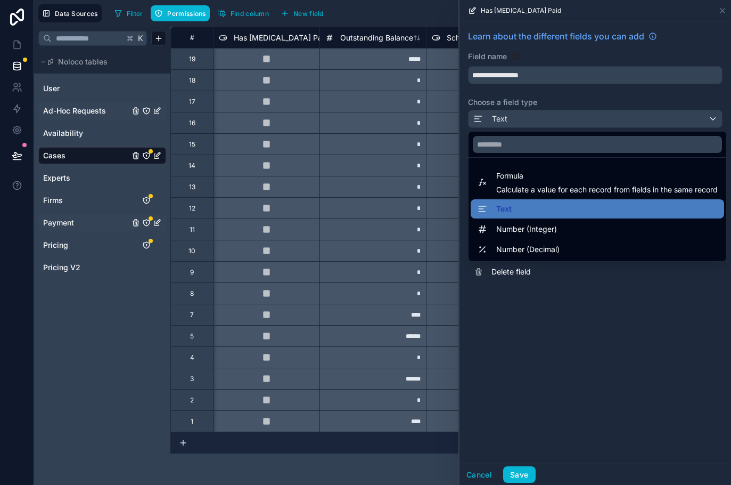
click at [566, 341] on div at bounding box center [596, 242] width 272 height 485
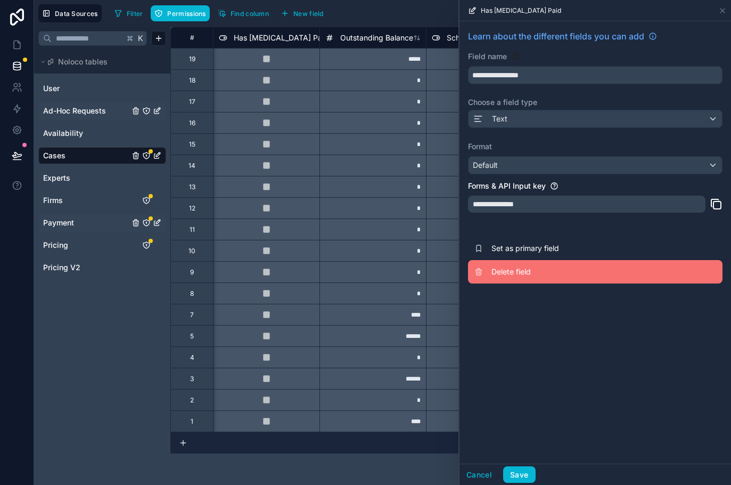
click at [520, 274] on span "Delete field" at bounding box center [568, 271] width 153 height 11
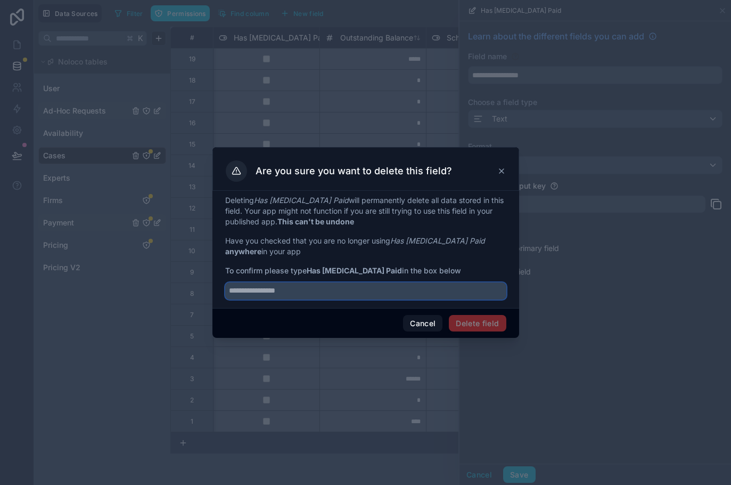
click at [351, 298] on input "text" at bounding box center [365, 290] width 281 height 17
type input "*"
type input "**********"
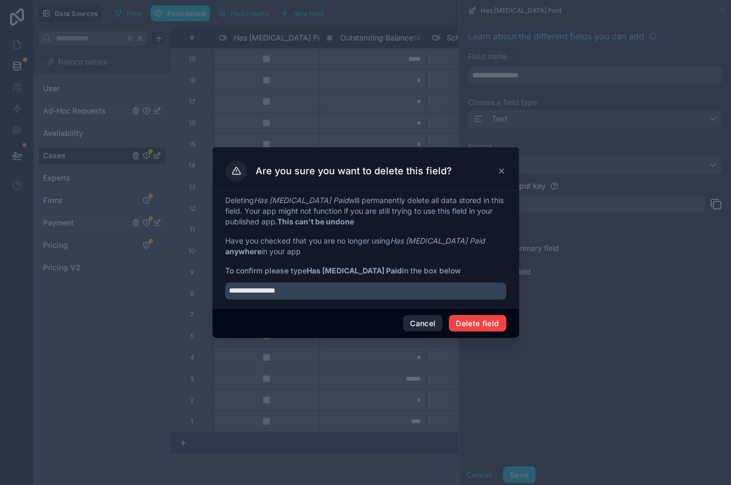
click at [415, 325] on button "Cancel" at bounding box center [422, 323] width 39 height 17
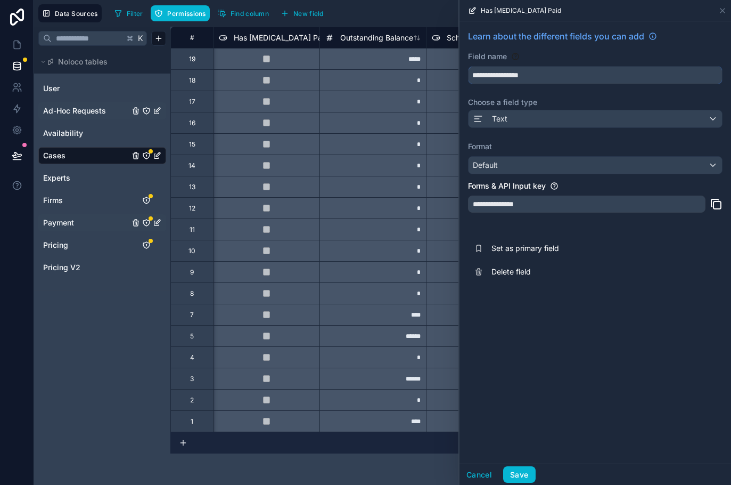
click at [510, 76] on input "**********" at bounding box center [596, 75] width 254 height 17
click at [504, 125] on div "Text" at bounding box center [596, 118] width 254 height 17
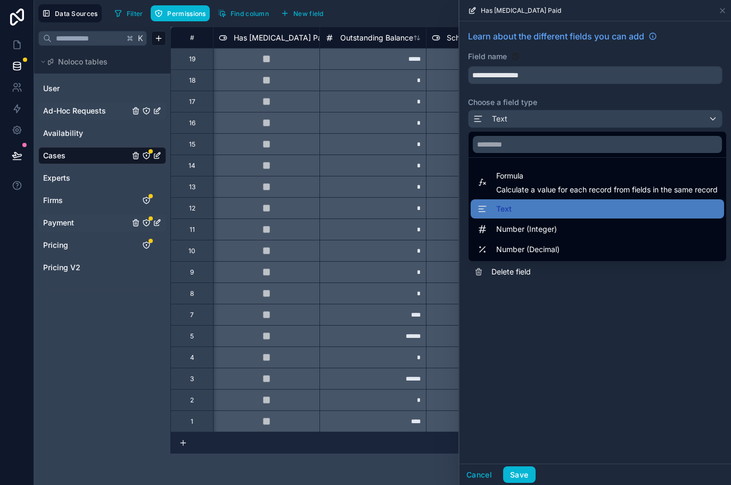
click at [519, 359] on div at bounding box center [596, 242] width 272 height 485
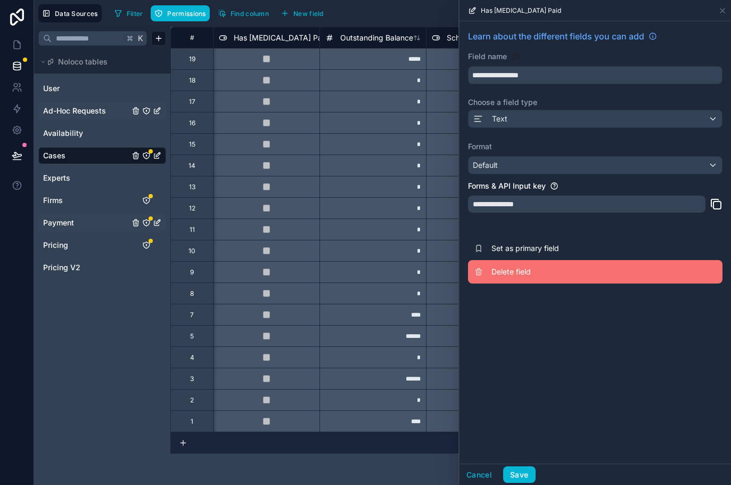
click at [515, 273] on span "Delete field" at bounding box center [568, 271] width 153 height 11
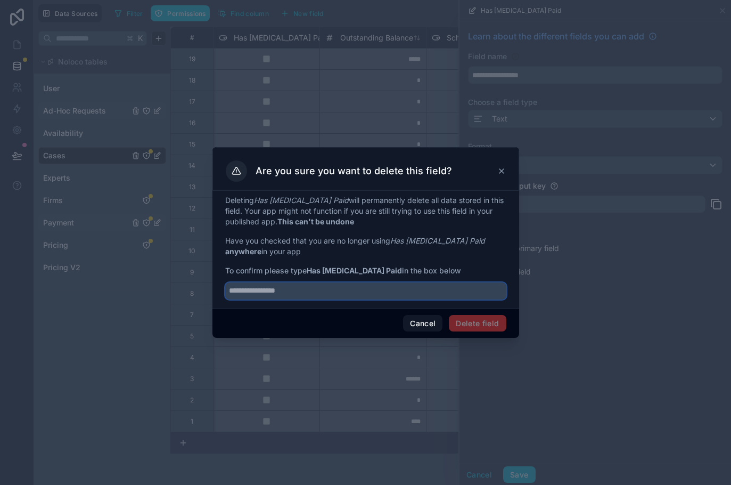
click at [317, 297] on input "text" at bounding box center [365, 290] width 281 height 17
type input "**********"
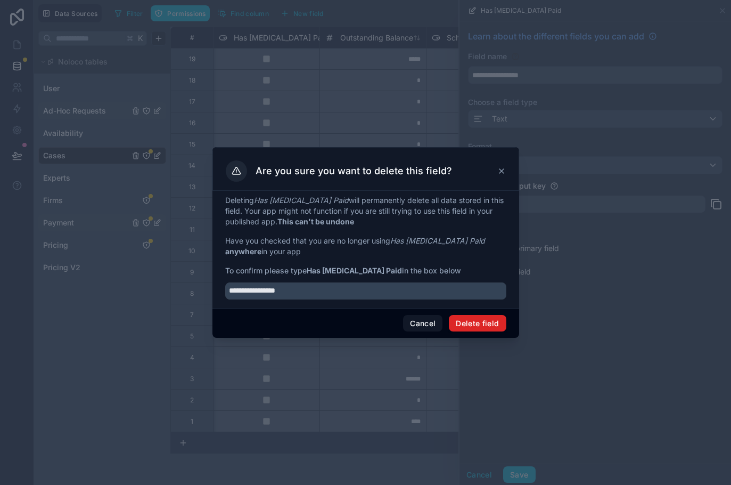
click at [479, 330] on button "Delete field" at bounding box center [477, 323] width 57 height 17
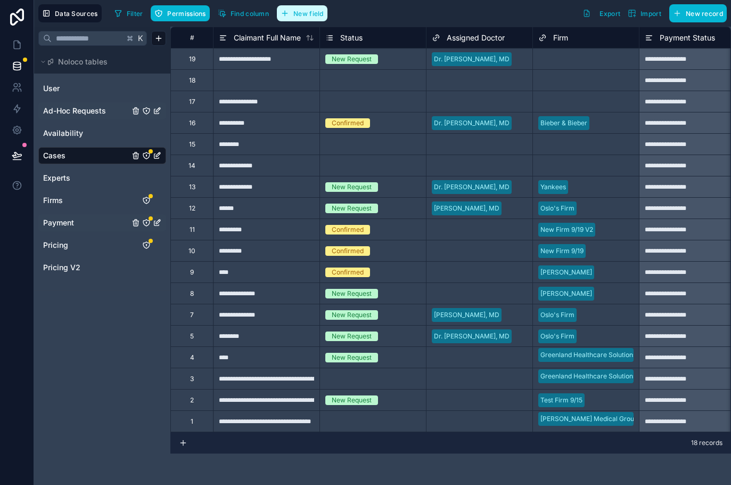
click at [305, 11] on span "New field" at bounding box center [309, 14] width 30 height 8
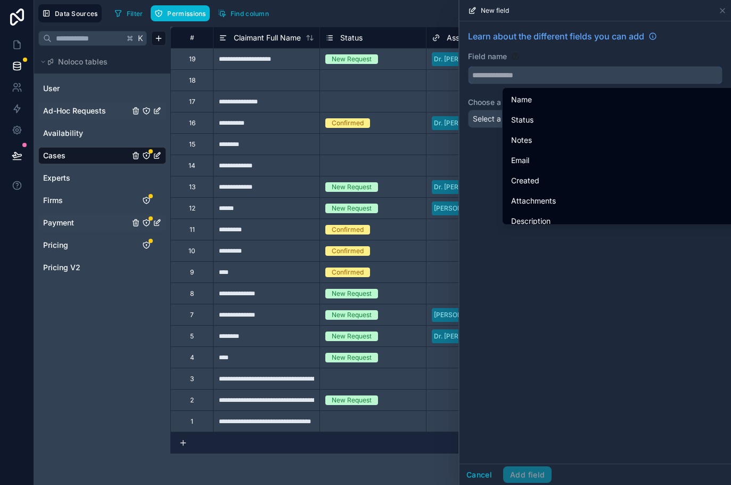
click at [493, 77] on input "text" at bounding box center [596, 75] width 254 height 17
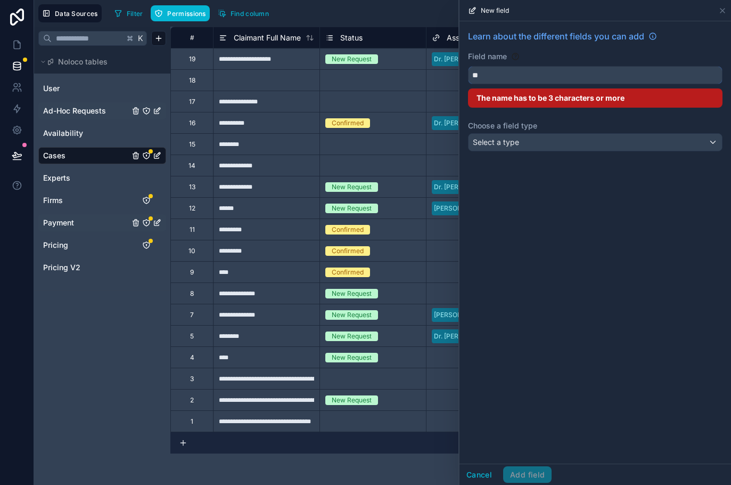
type input "*"
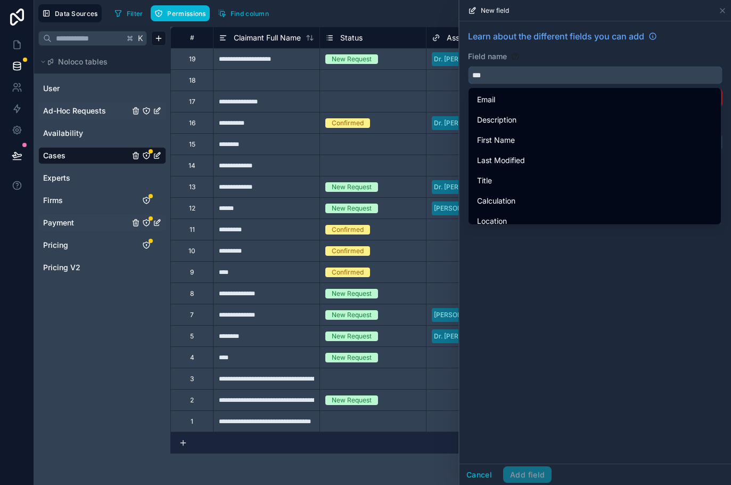
click at [468, 66] on button "**" at bounding box center [595, 75] width 255 height 18
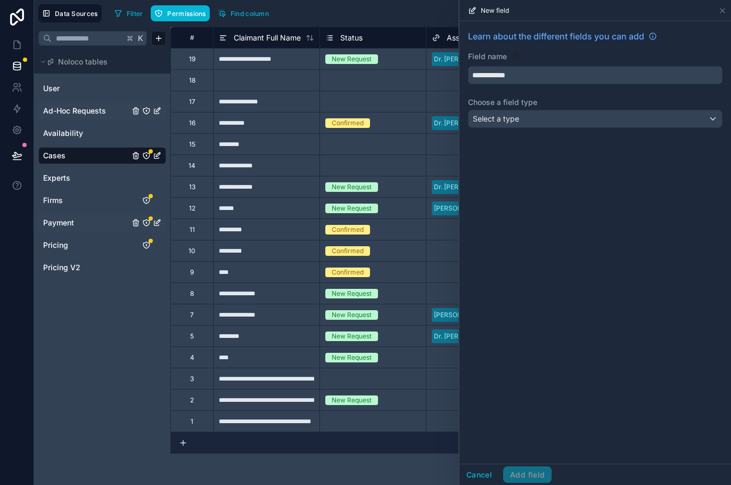
click at [468, 66] on button "**********" at bounding box center [595, 75] width 255 height 18
type input "**********"
click at [506, 116] on span "Select a type" at bounding box center [496, 118] width 46 height 9
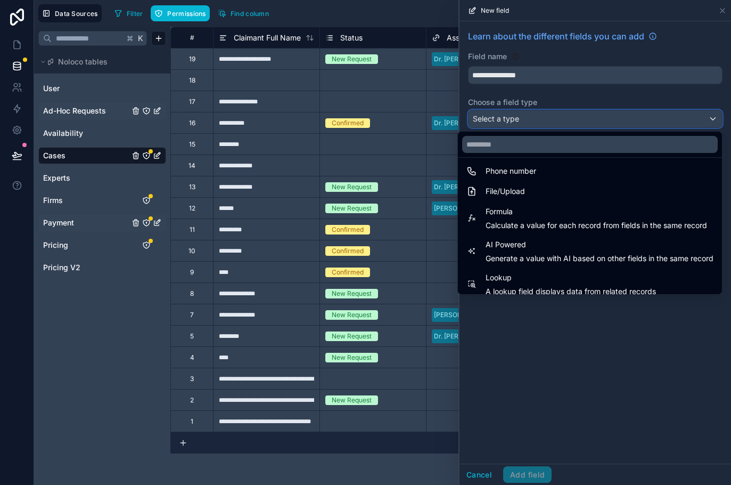
scroll to position [271, 0]
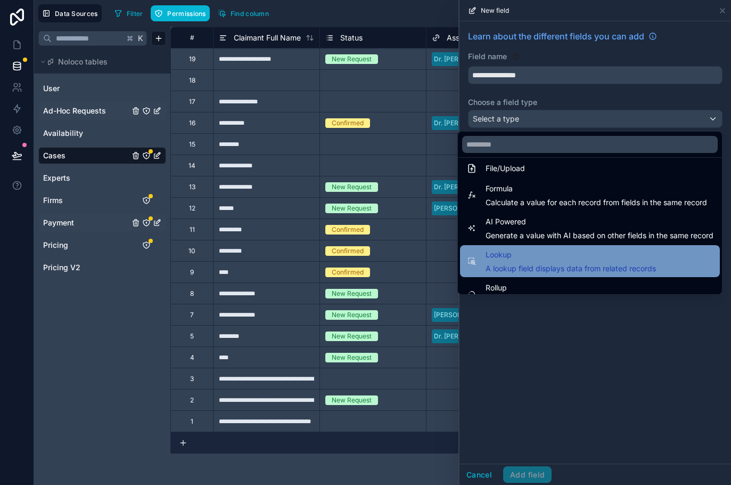
click at [511, 260] on span "Lookup" at bounding box center [571, 254] width 170 height 13
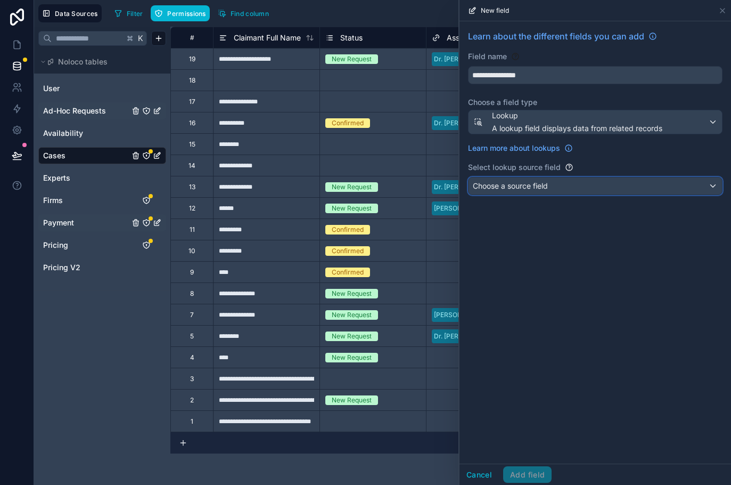
click at [510, 185] on span "Choose a source field" at bounding box center [510, 185] width 75 height 9
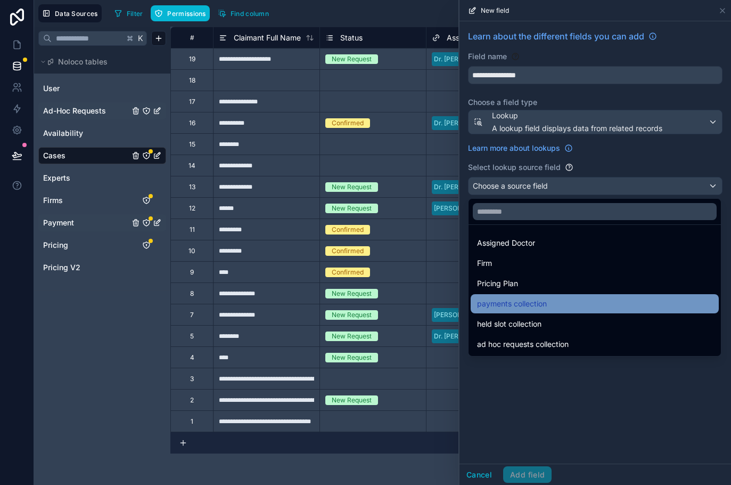
click at [511, 302] on span "payments collection" at bounding box center [512, 303] width 70 height 13
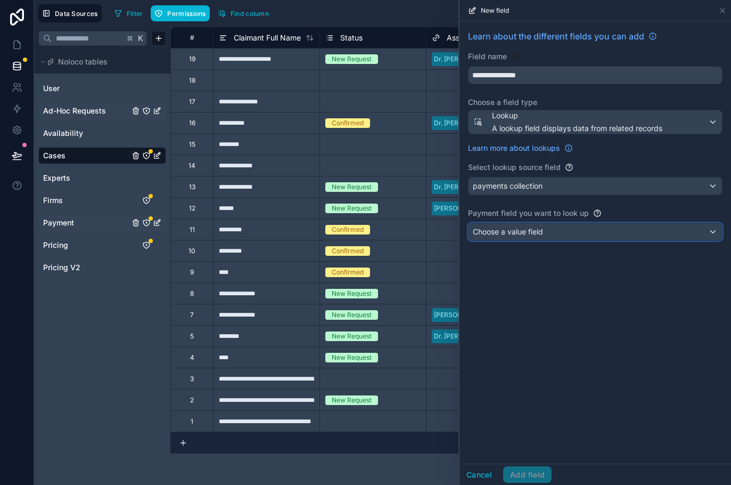
click at [512, 234] on span "Choose a value field" at bounding box center [508, 231] width 70 height 9
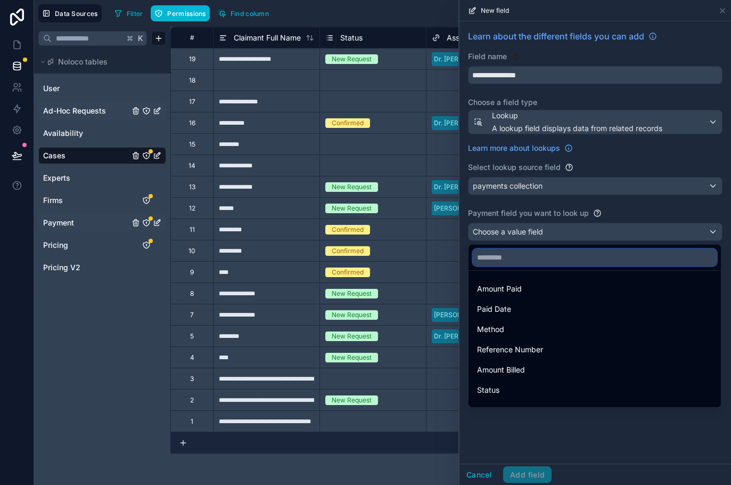
click at [510, 252] on input "text" at bounding box center [595, 257] width 244 height 17
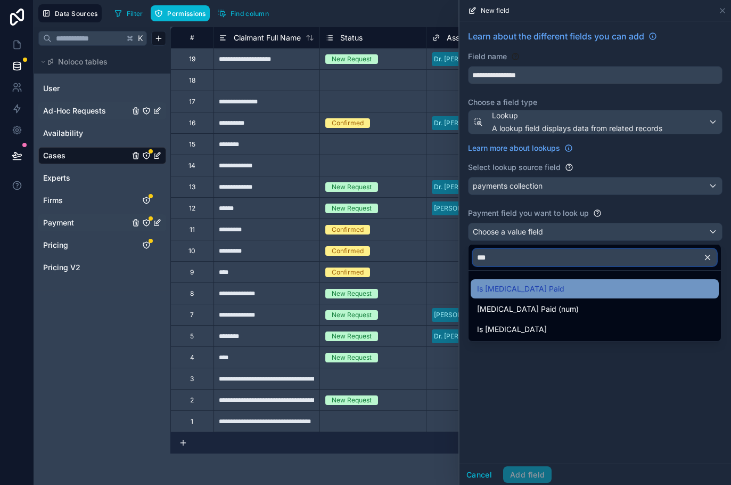
type input "***"
click at [514, 288] on span "Is [MEDICAL_DATA] Paid" at bounding box center [520, 288] width 87 height 13
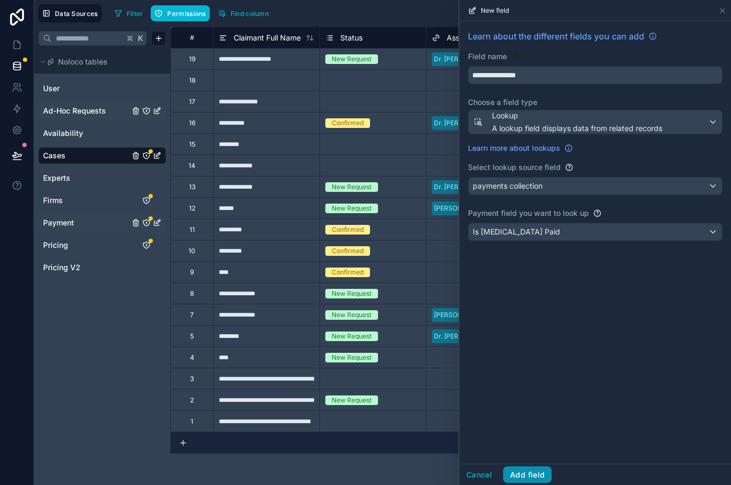
click at [530, 475] on button "Add field" at bounding box center [527, 474] width 48 height 17
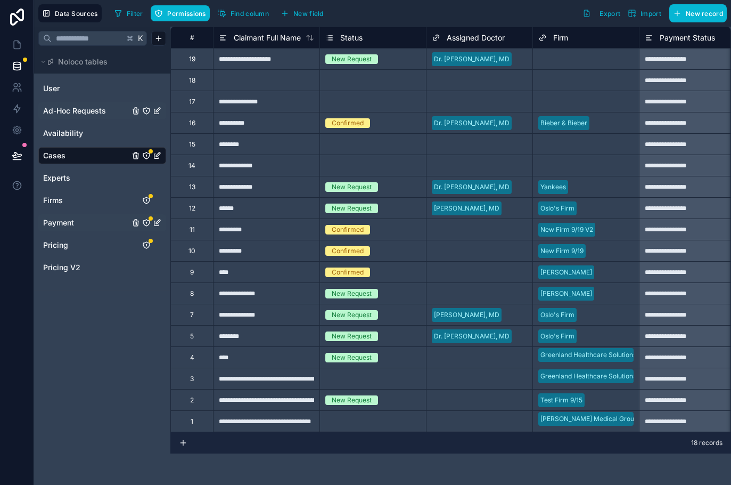
scroll to position [0, 46]
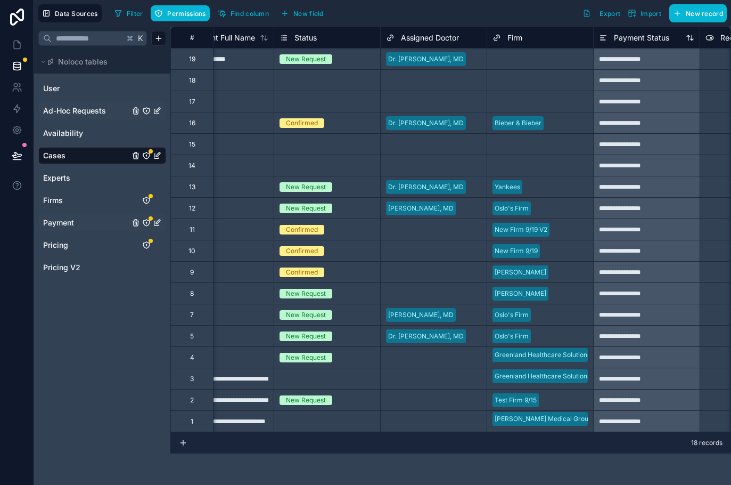
click at [641, 36] on span "Payment Status" at bounding box center [641, 37] width 55 height 11
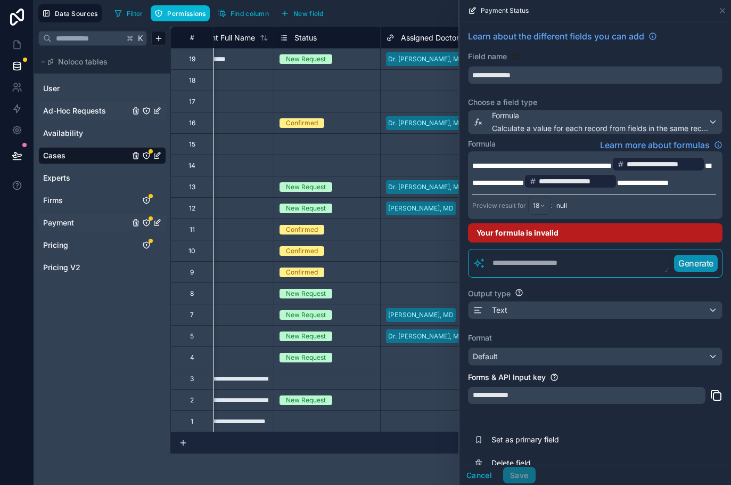
click at [542, 162] on span "**********" at bounding box center [517, 165] width 51 height 7
drag, startPoint x: 571, startPoint y: 161, endPoint x: 505, endPoint y: 161, distance: 65.5
click at [505, 161] on p "**********" at bounding box center [595, 173] width 244 height 34
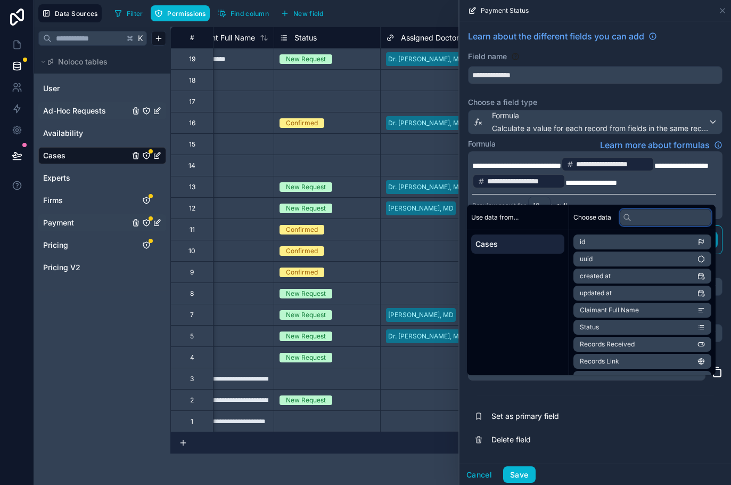
click at [639, 218] on input "text" at bounding box center [666, 217] width 92 height 17
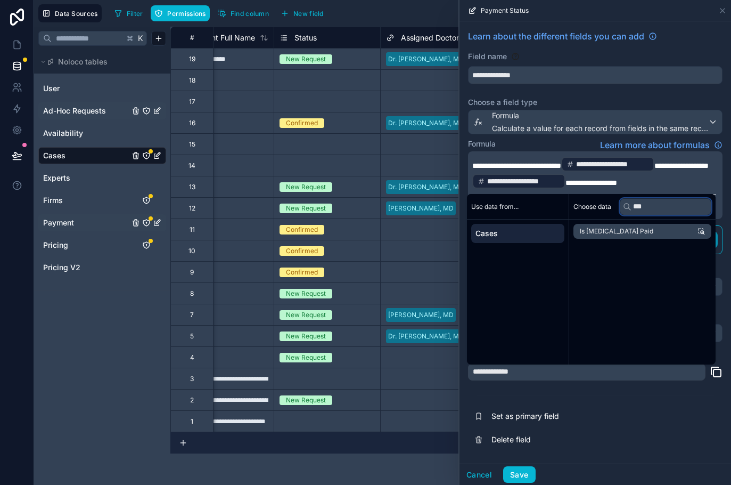
type input "***"
click at [636, 232] on li "Is [MEDICAL_DATA] Paid" at bounding box center [643, 231] width 138 height 15
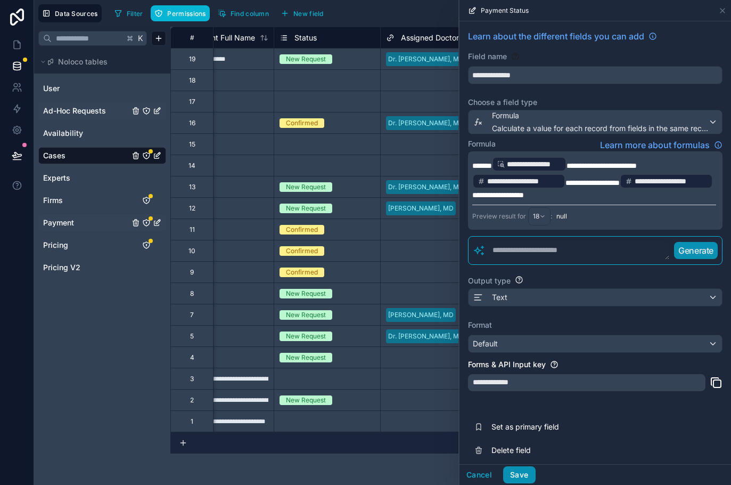
click at [517, 469] on button "Save" at bounding box center [519, 474] width 32 height 17
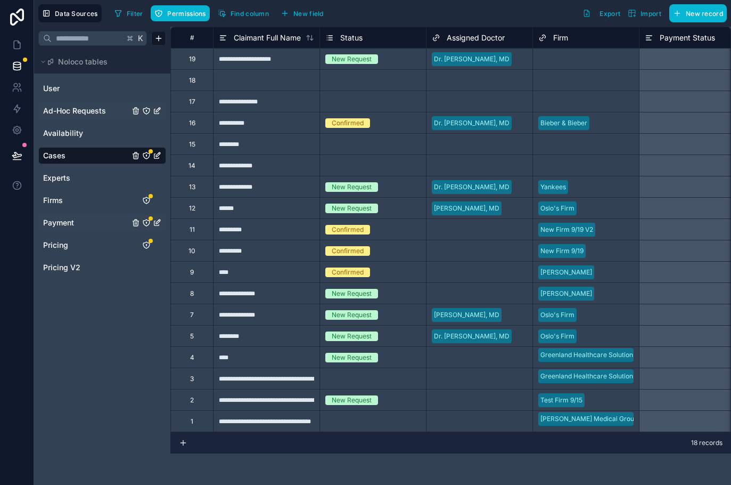
scroll to position [0, 166]
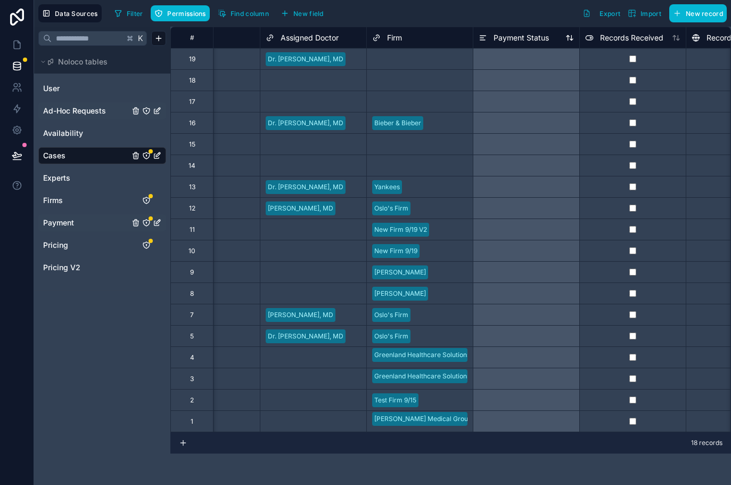
click at [511, 36] on span "Payment Status" at bounding box center [521, 37] width 55 height 11
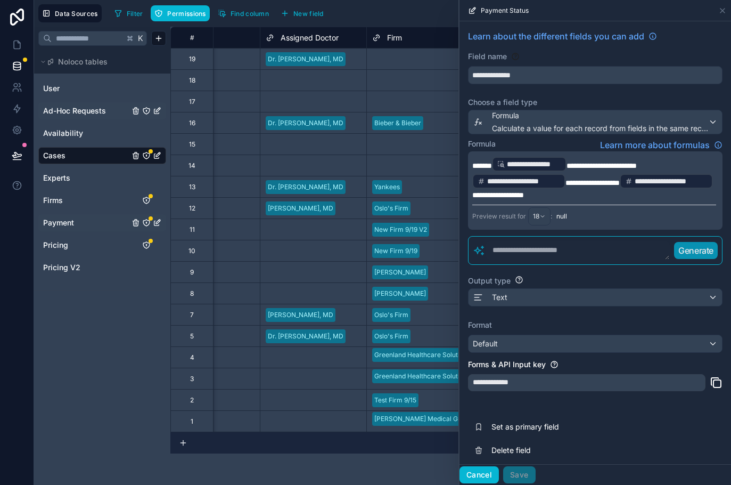
click at [482, 481] on button "Cancel" at bounding box center [479, 474] width 39 height 17
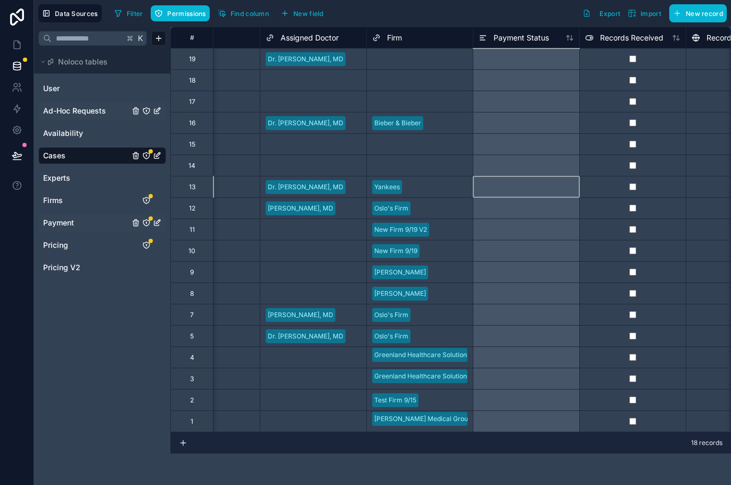
click at [504, 191] on div at bounding box center [526, 186] width 107 height 21
click at [498, 140] on div at bounding box center [526, 143] width 107 height 21
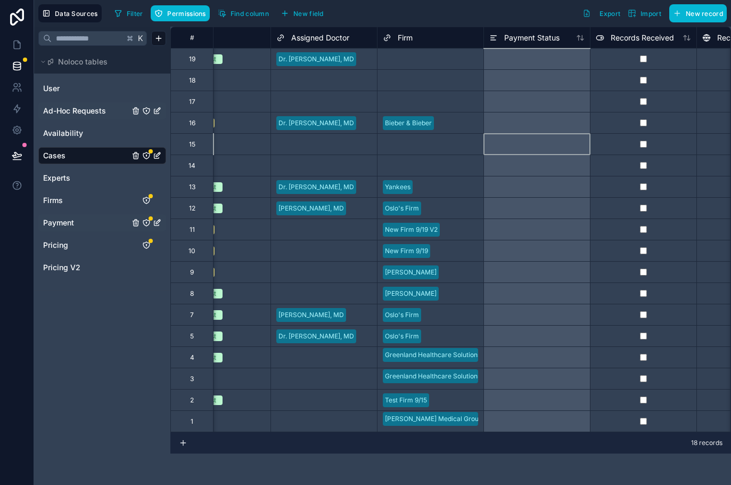
scroll to position [0, 154]
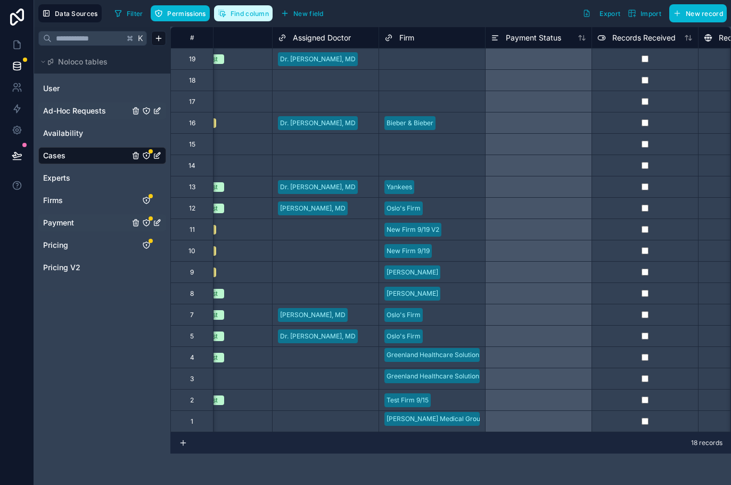
click at [265, 7] on button "Find column" at bounding box center [243, 13] width 59 height 16
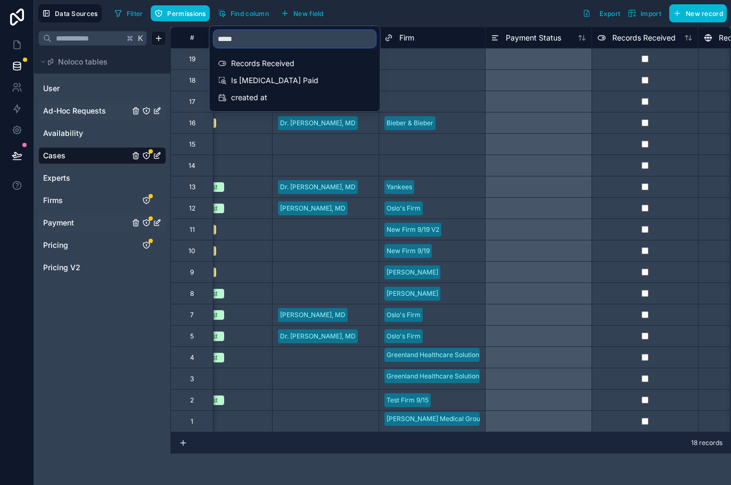
click at [275, 41] on input "*****" at bounding box center [295, 38] width 162 height 17
click at [278, 79] on span "Is [MEDICAL_DATA] Paid" at bounding box center [295, 80] width 129 height 11
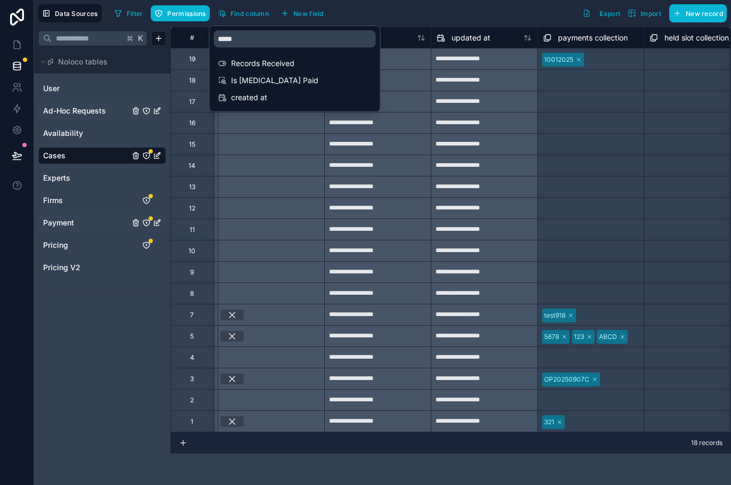
scroll to position [0, 2983]
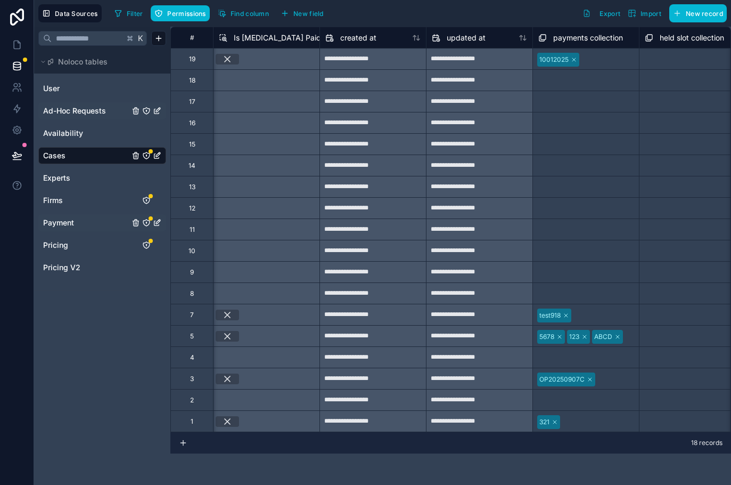
click at [429, 9] on div "Filter Permissions Find column New field Export Import New record" at bounding box center [418, 13] width 617 height 18
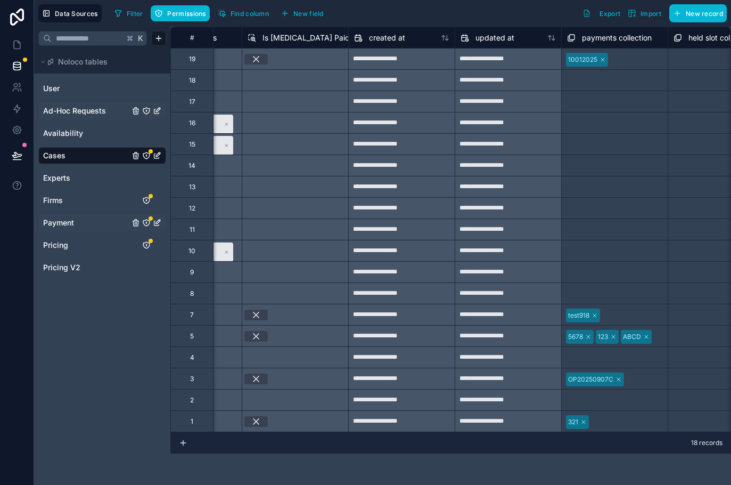
scroll to position [0, 2922]
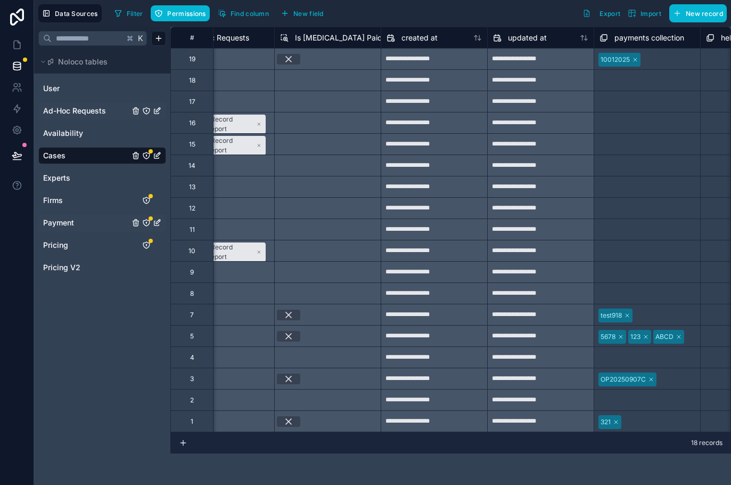
click at [289, 60] on icon at bounding box center [288, 58] width 5 height 5
click at [322, 108] on div at bounding box center [327, 101] width 107 height 21
click at [292, 59] on icon at bounding box center [288, 59] width 11 height 11
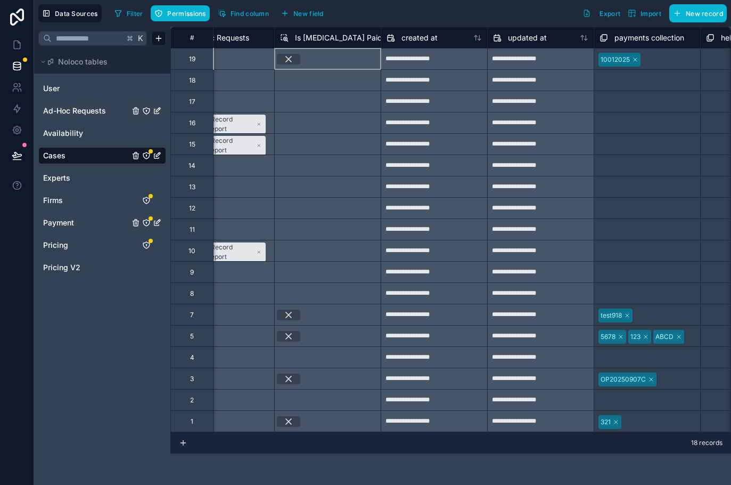
click at [306, 38] on span "Is [MEDICAL_DATA] Paid" at bounding box center [338, 37] width 87 height 11
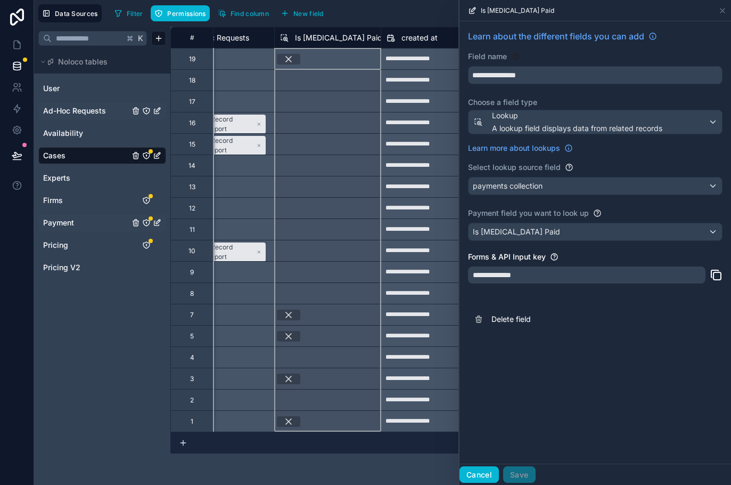
click at [484, 469] on button "Cancel" at bounding box center [479, 474] width 39 height 17
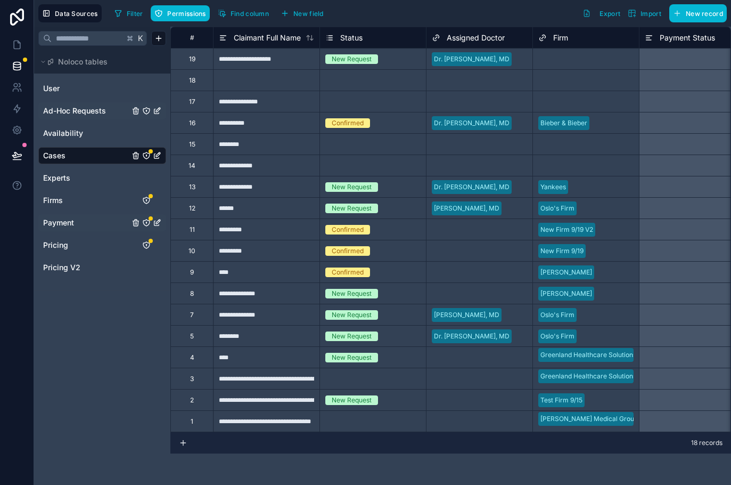
click at [72, 222] on span "Payment" at bounding box center [58, 222] width 31 height 11
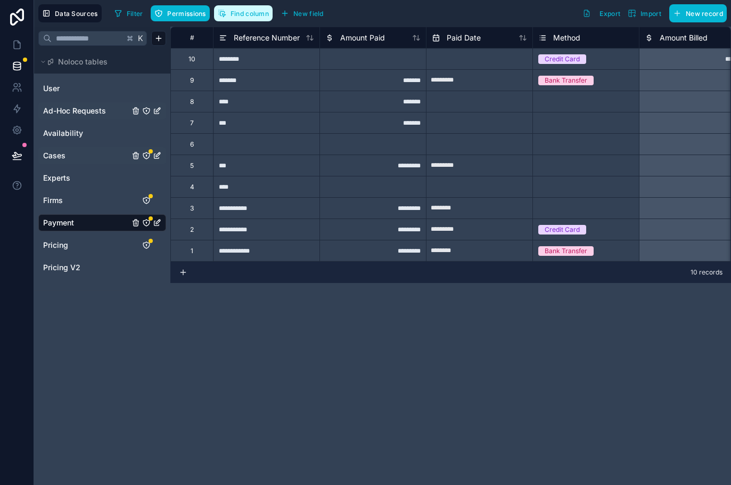
click at [255, 13] on span "Find column" at bounding box center [250, 14] width 38 height 8
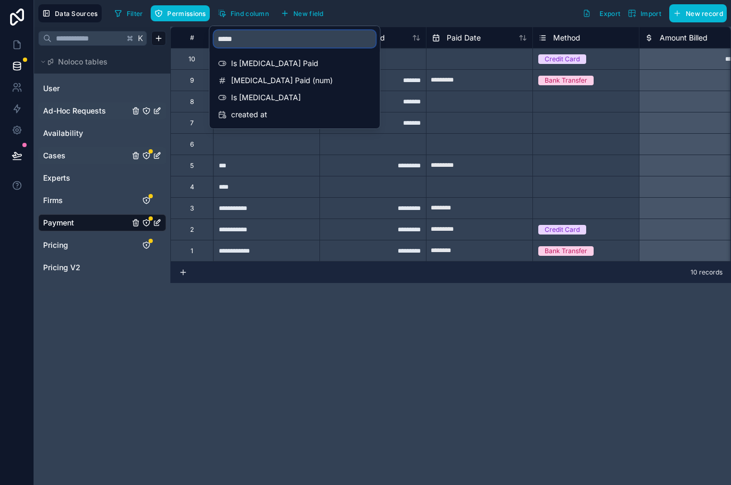
click at [260, 37] on input "*****" at bounding box center [295, 38] width 162 height 17
click at [263, 59] on span "Is [MEDICAL_DATA] Paid" at bounding box center [295, 63] width 129 height 11
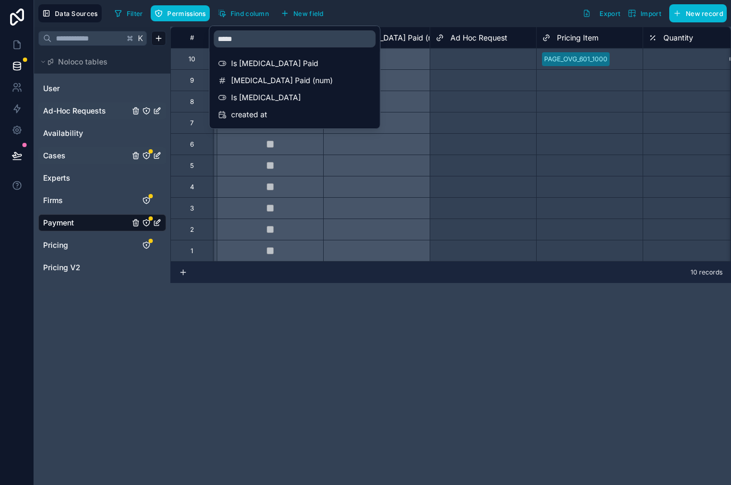
click at [381, 3] on div "Data Sources Filter Permissions Find column New field Export Import New record" at bounding box center [382, 13] width 697 height 27
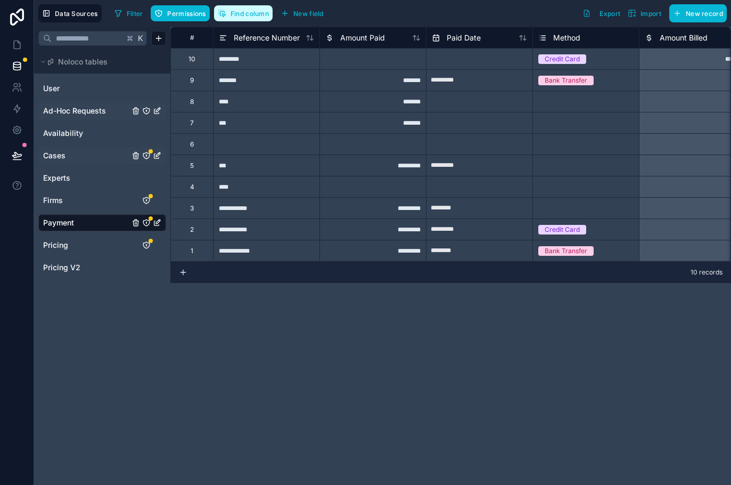
click at [243, 19] on button "Find column" at bounding box center [243, 13] width 59 height 16
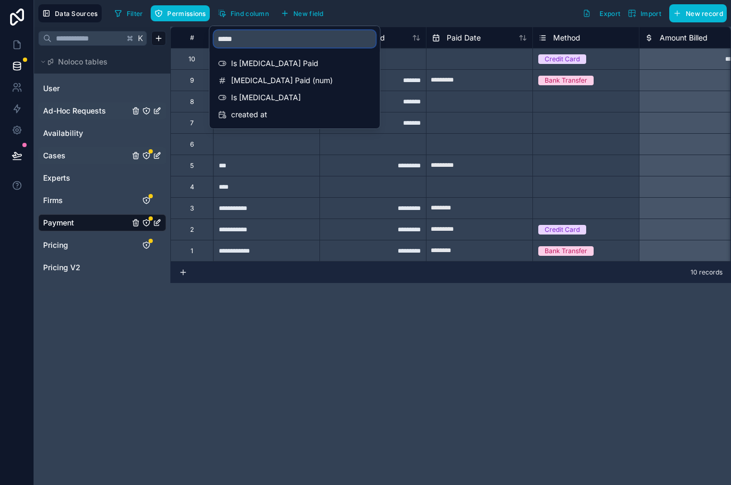
click at [267, 46] on input "*****" at bounding box center [295, 38] width 162 height 17
click at [259, 56] on div "Is [MEDICAL_DATA] Paid" at bounding box center [295, 63] width 162 height 15
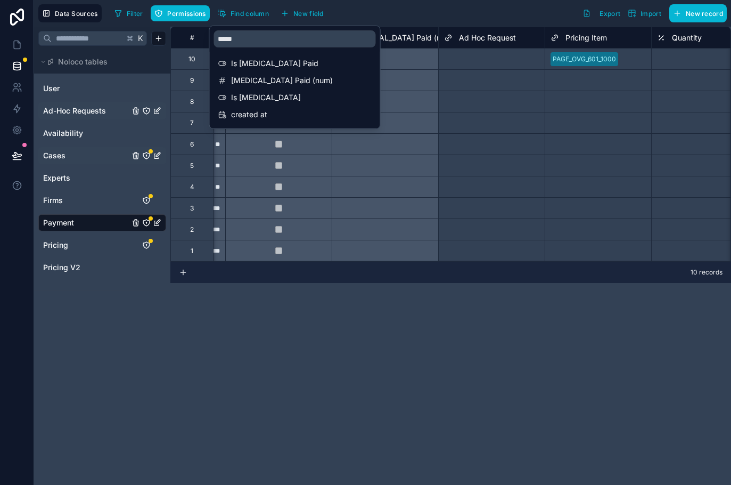
click at [362, 13] on div "Filter Permissions Find column New field Export Import New record" at bounding box center [418, 13] width 617 height 18
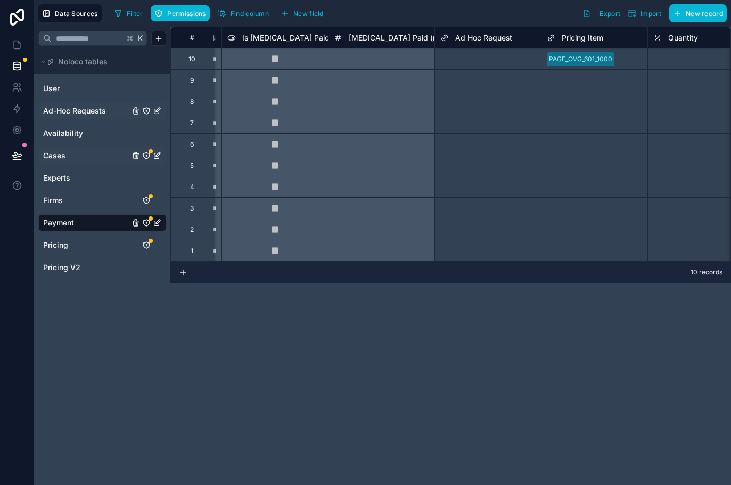
scroll to position [0, 1065]
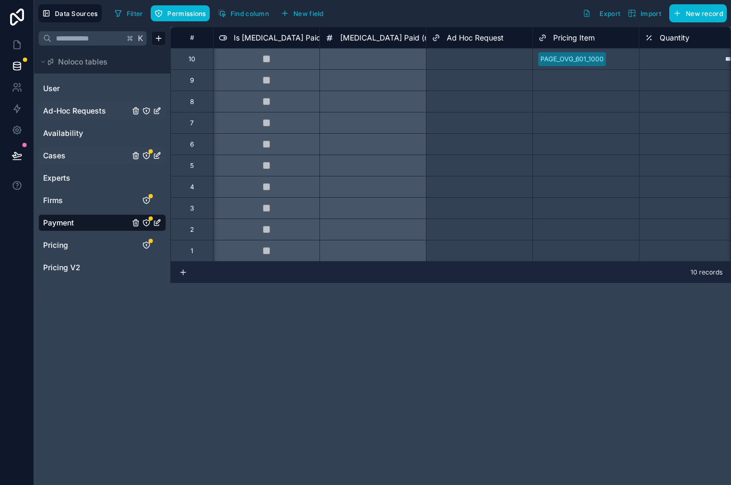
click at [275, 39] on span "Is [MEDICAL_DATA] Paid" at bounding box center [277, 37] width 87 height 11
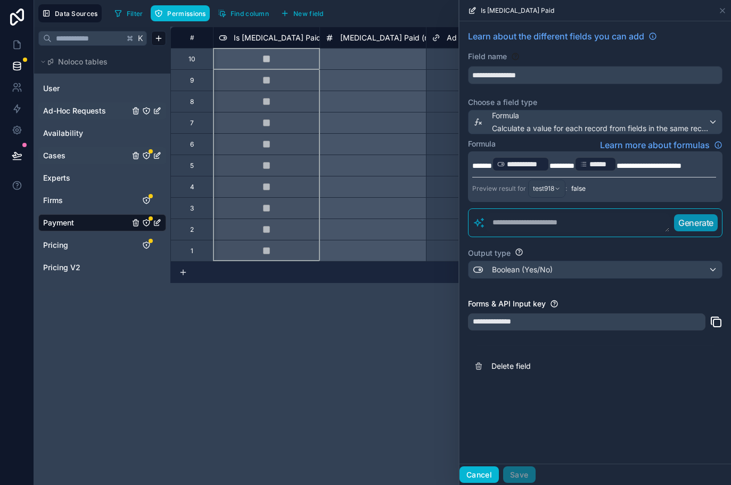
click at [482, 471] on button "Cancel" at bounding box center [479, 474] width 39 height 17
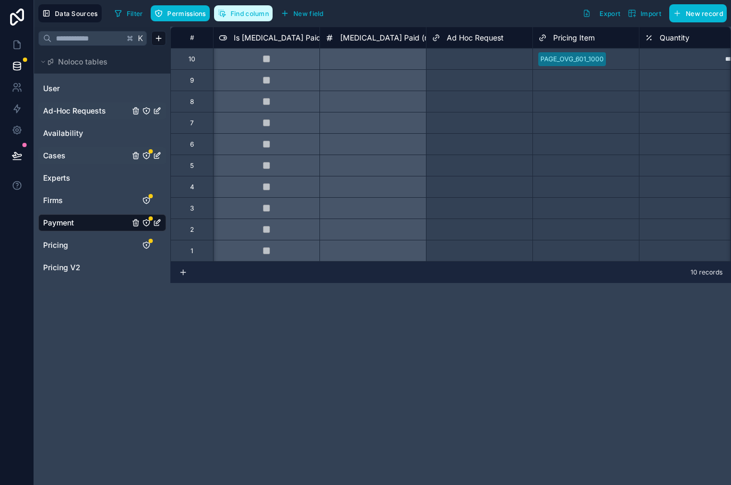
click at [262, 15] on span "Find column" at bounding box center [250, 14] width 38 height 8
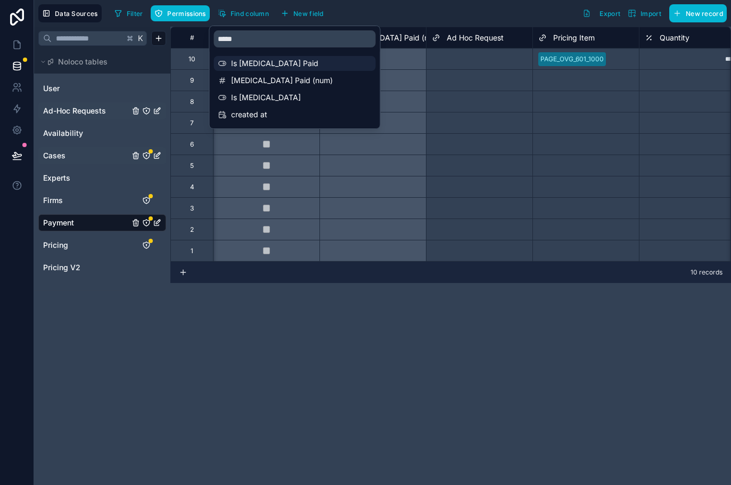
click at [259, 61] on span "Is [MEDICAL_DATA] Paid" at bounding box center [295, 63] width 129 height 11
click at [257, 91] on div "Is [MEDICAL_DATA]" at bounding box center [295, 97] width 162 height 15
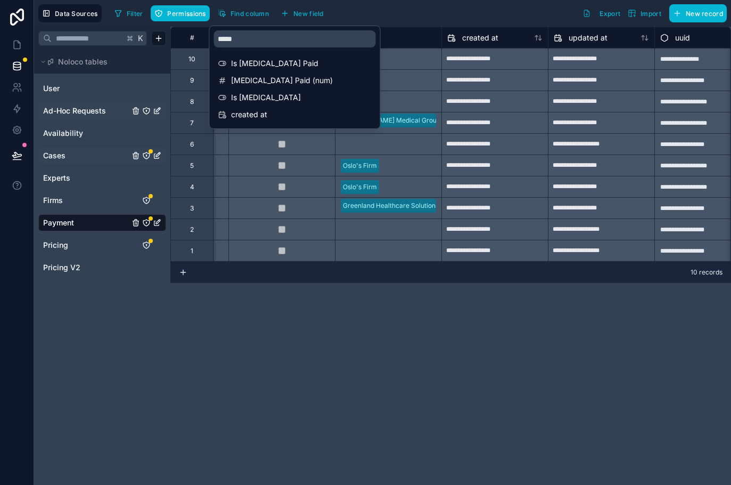
scroll to position [0, 2131]
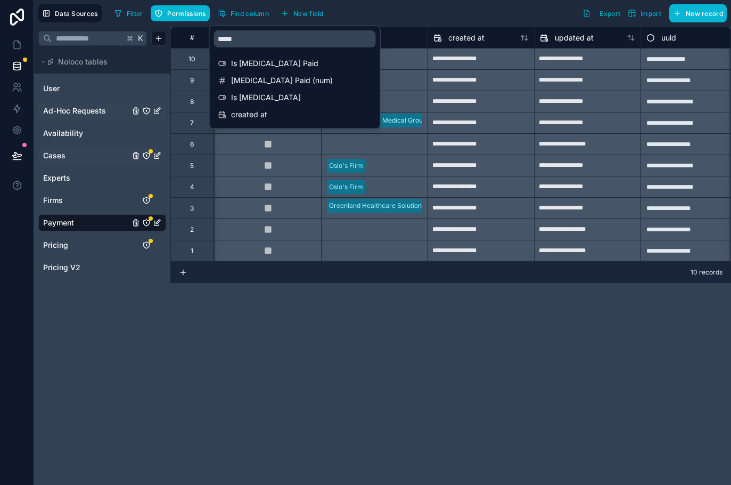
click at [413, 355] on div "**********" at bounding box center [450, 256] width 561 height 458
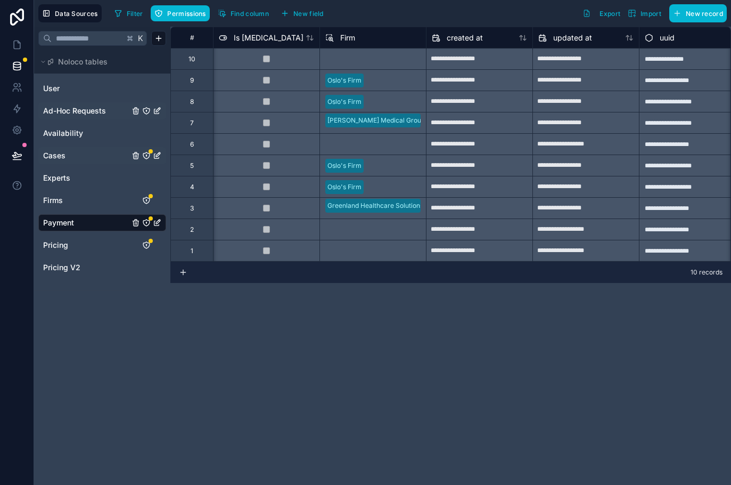
scroll to position [0, 2119]
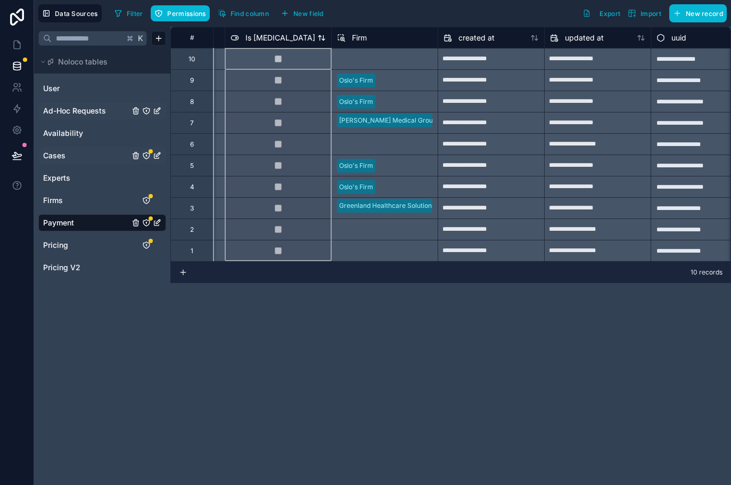
click at [271, 32] on span "Is [MEDICAL_DATA]" at bounding box center [281, 37] width 70 height 11
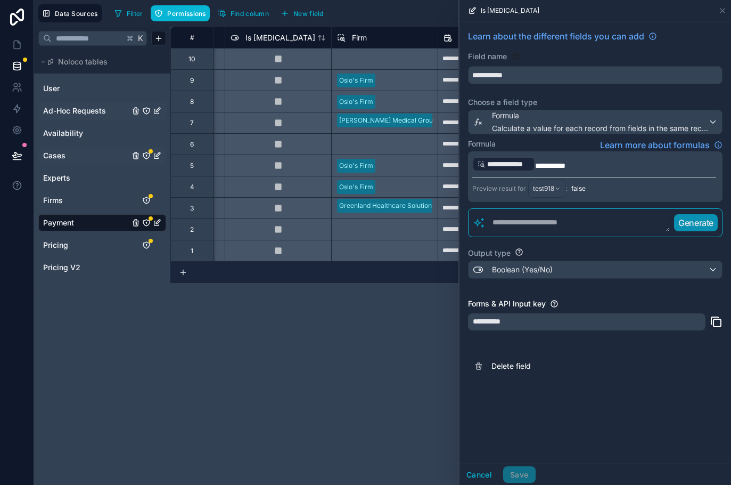
click at [308, 286] on div "**********" at bounding box center [450, 256] width 561 height 458
click at [722, 11] on icon at bounding box center [723, 10] width 9 height 9
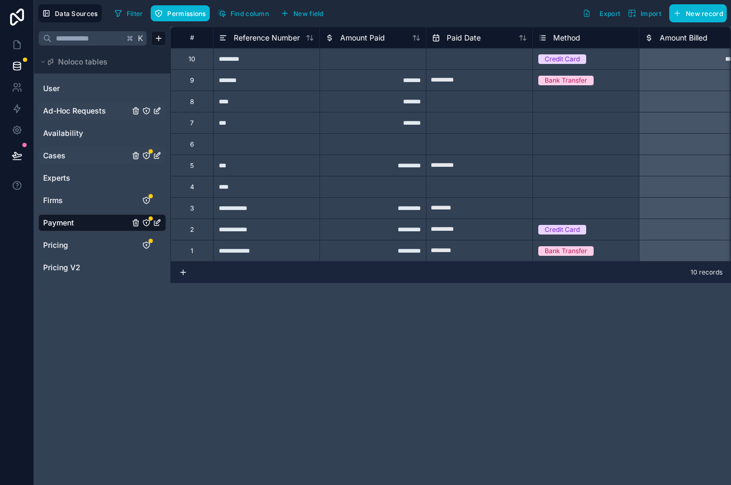
click at [184, 271] on icon at bounding box center [183, 272] width 9 height 9
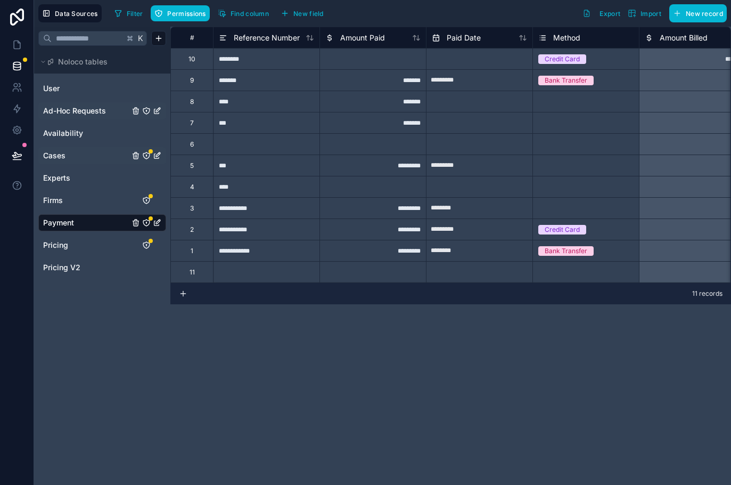
click at [229, 272] on div at bounding box center [266, 271] width 107 height 21
type input "*********"
click at [371, 275] on div at bounding box center [373, 271] width 107 height 21
click at [550, 280] on div "Select a Method" at bounding box center [586, 272] width 106 height 21
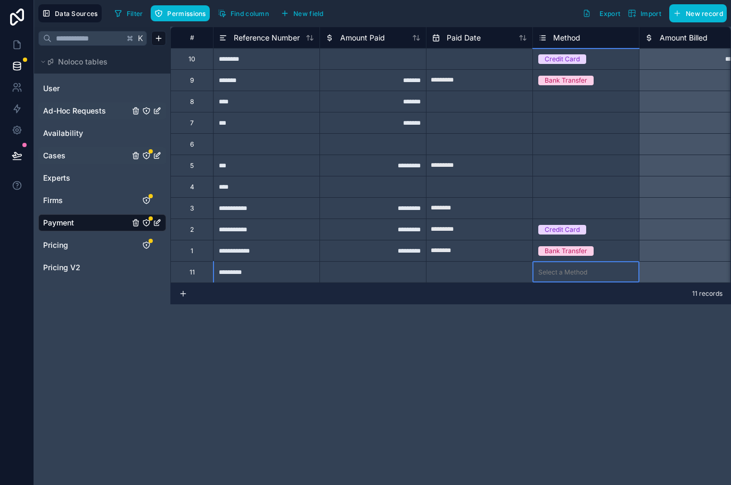
click at [553, 273] on div "Select a Method" at bounding box center [563, 272] width 49 height 9
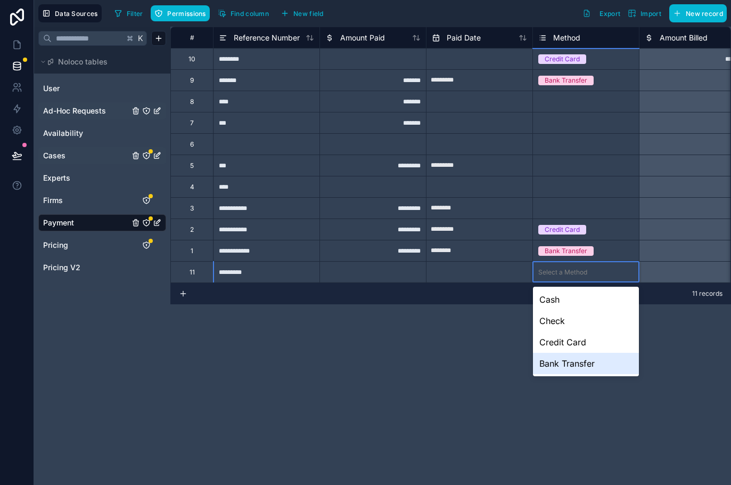
click at [562, 360] on div "Bank Transfer" at bounding box center [586, 363] width 106 height 21
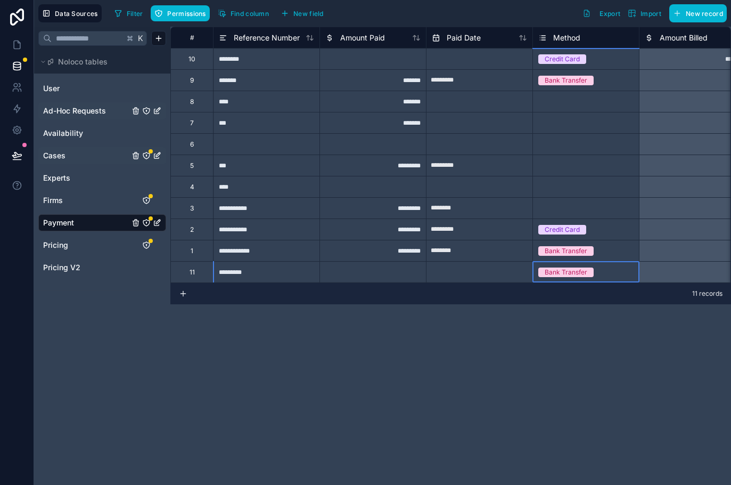
click at [486, 275] on input "text" at bounding box center [480, 272] width 106 height 17
select select "****"
select select "*"
click at [427, 296] on div "11 records" at bounding box center [450, 293] width 561 height 21
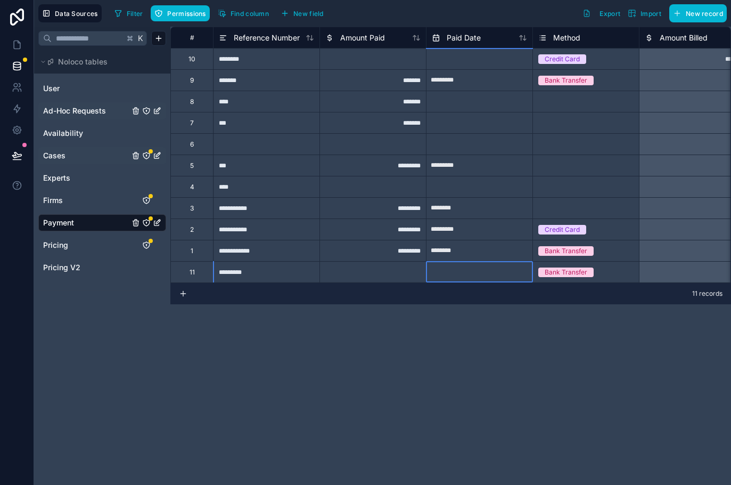
click at [487, 269] on input "text" at bounding box center [480, 272] width 106 height 17
select select "****"
select select "*"
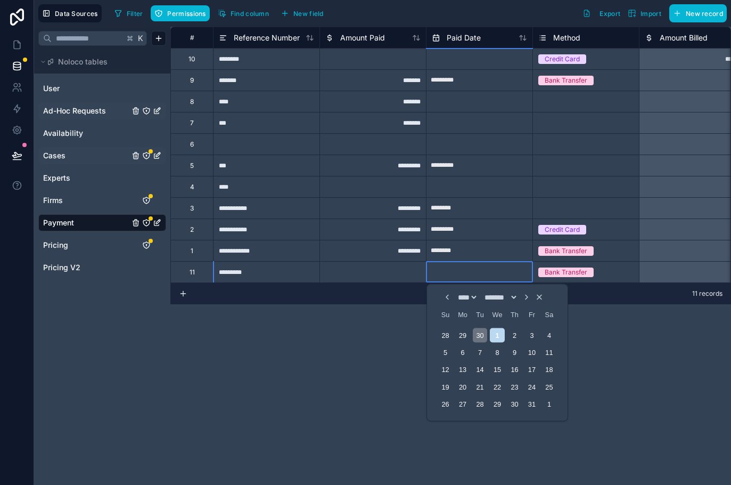
click at [483, 335] on div "30" at bounding box center [480, 335] width 14 height 14
type input "*********"
select select "*"
click at [611, 272] on div "Bank Transfer" at bounding box center [586, 272] width 106 height 12
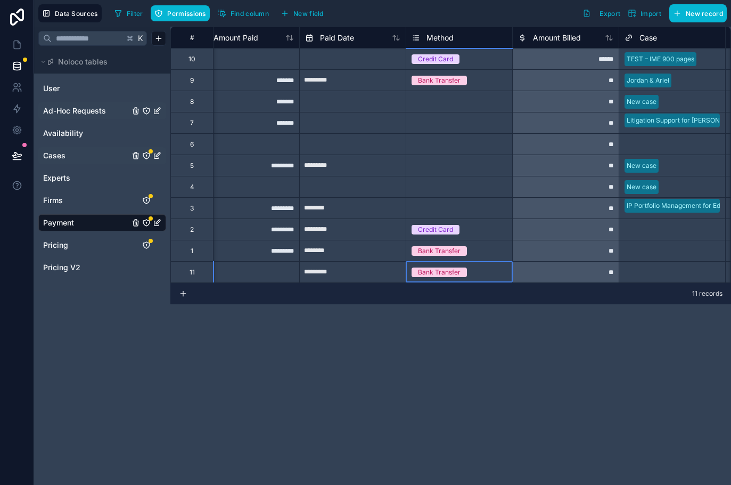
scroll to position [0, 148]
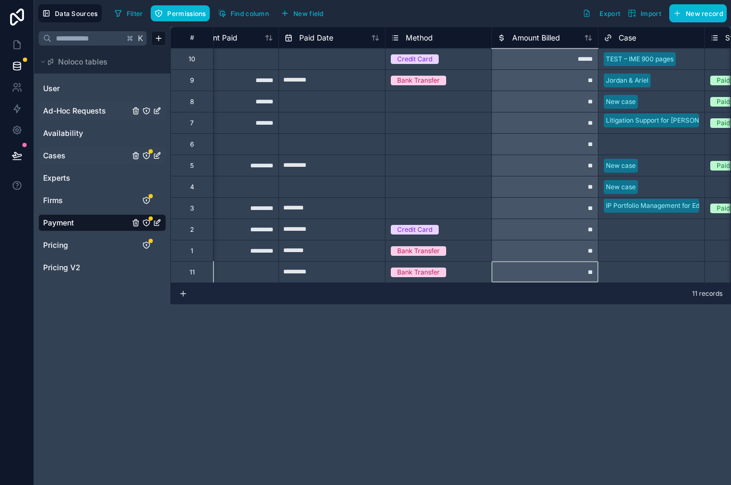
click at [587, 273] on div "**" at bounding box center [545, 271] width 107 height 21
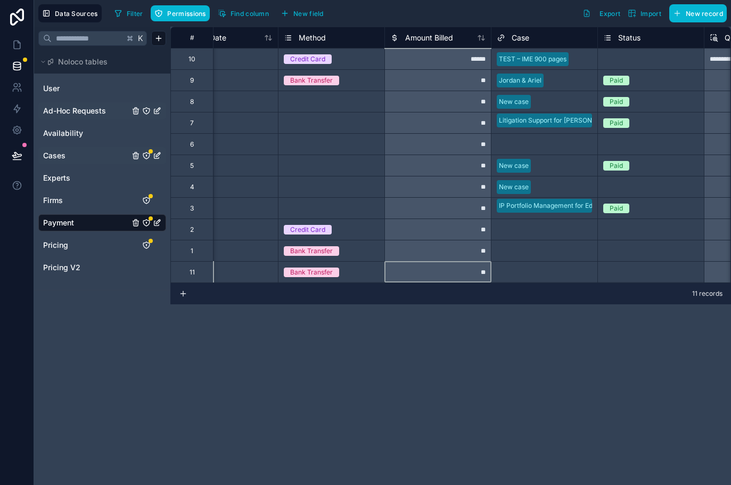
scroll to position [0, 299]
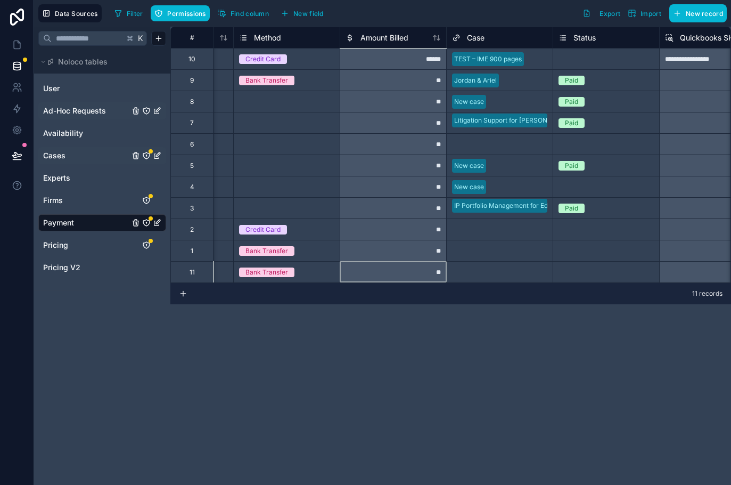
click at [522, 272] on div at bounding box center [523, 272] width 50 height 11
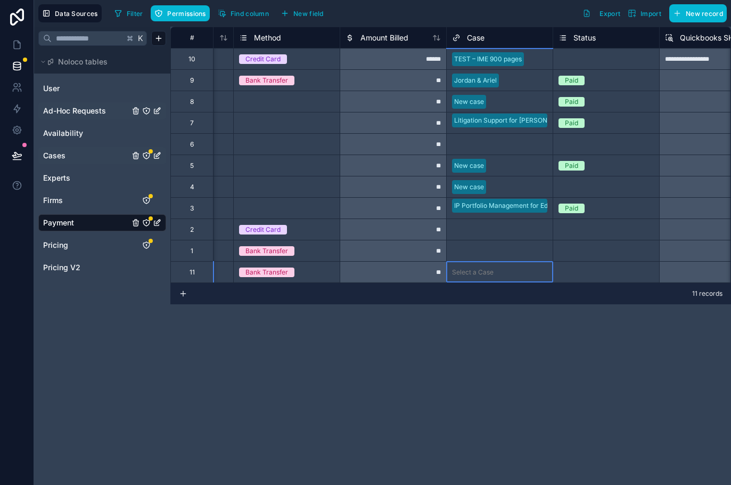
click at [522, 272] on div at bounding box center [523, 272] width 50 height 11
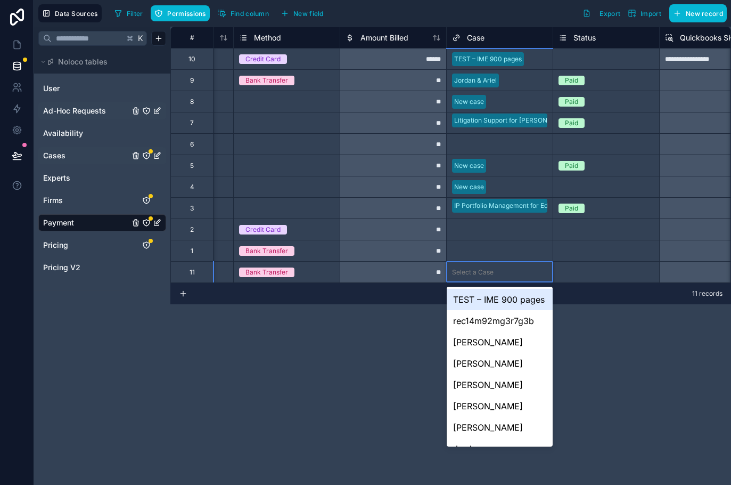
click at [511, 294] on div "TEST – IME 900 pages" at bounding box center [500, 299] width 106 height 21
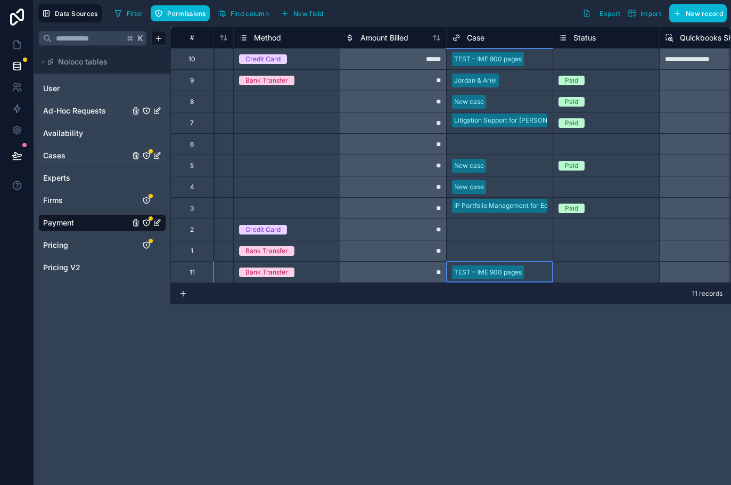
click at [565, 272] on div "Select a Status" at bounding box center [581, 272] width 45 height 9
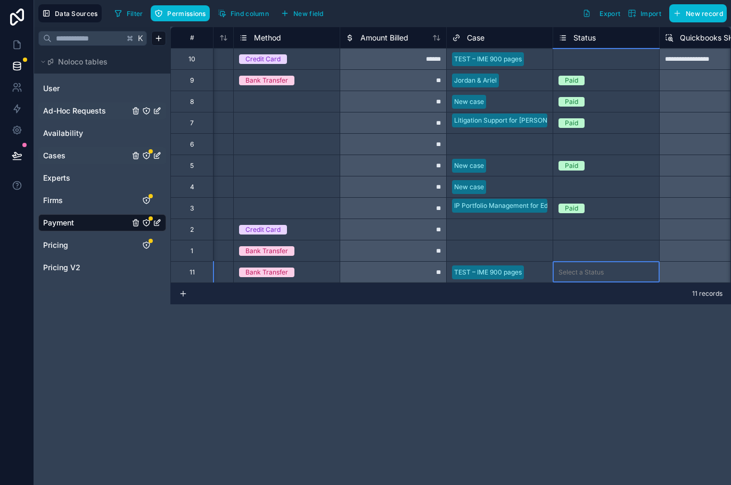
click at [565, 272] on div "Select a Status" at bounding box center [581, 272] width 45 height 9
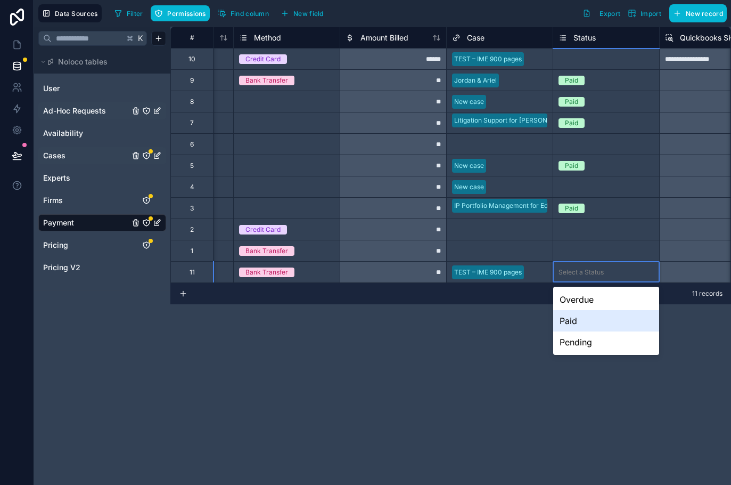
click at [574, 320] on div "Paid" at bounding box center [606, 320] width 106 height 21
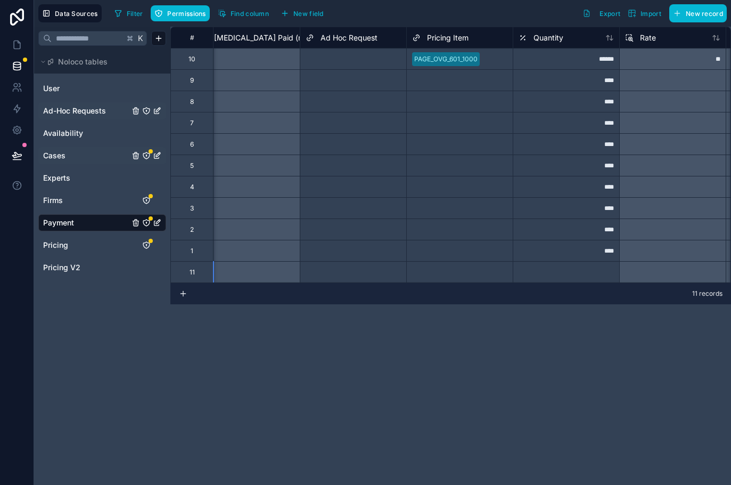
scroll to position [0, 1207]
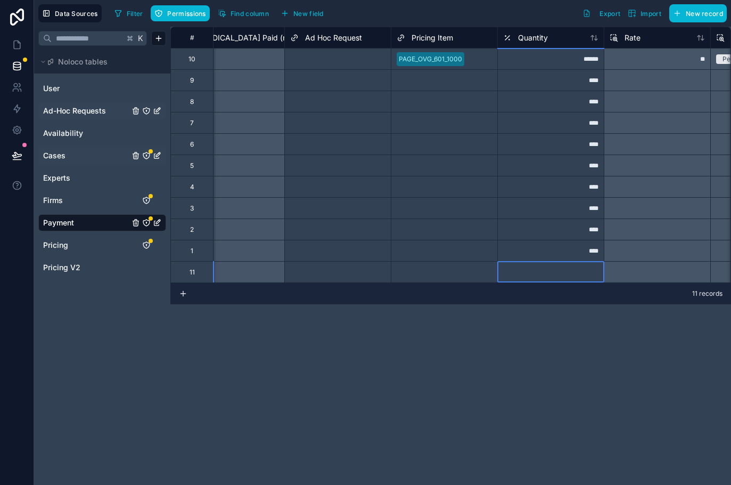
click at [563, 273] on div at bounding box center [551, 271] width 107 height 21
type input "*"
click at [481, 271] on div at bounding box center [477, 272] width 29 height 11
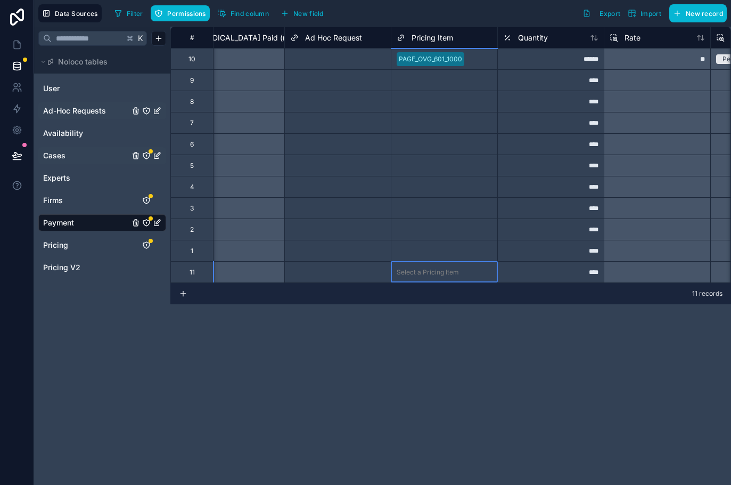
click at [466, 307] on div "# Amount Outstanding Is Retainer Paid Retainer Paid (num) Ad Hoc Request Pricin…" at bounding box center [450, 256] width 561 height 458
click at [450, 278] on div "Select a Pricing Item" at bounding box center [445, 272] width 106 height 15
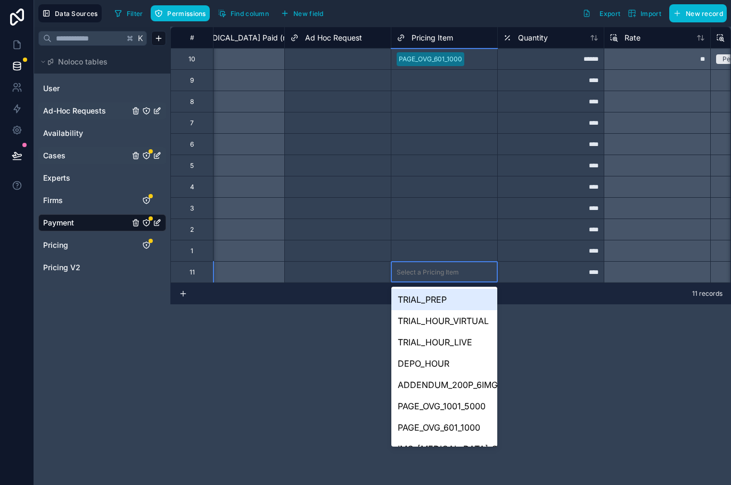
click at [450, 278] on div "Select a Pricing Item" at bounding box center [445, 272] width 106 height 15
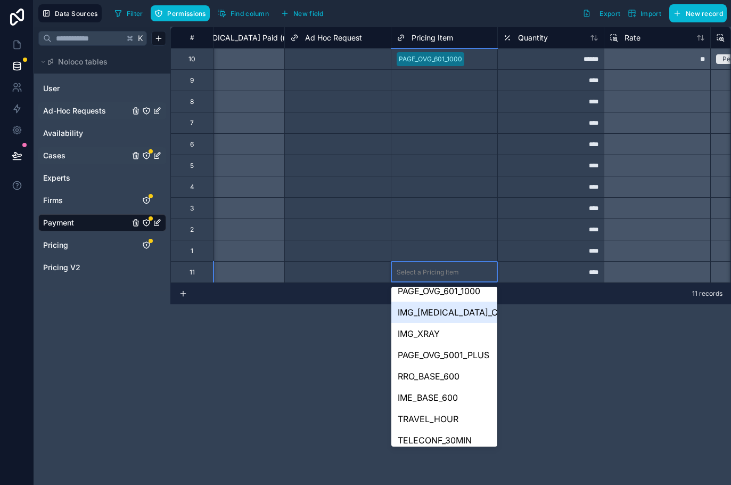
scroll to position [141, 0]
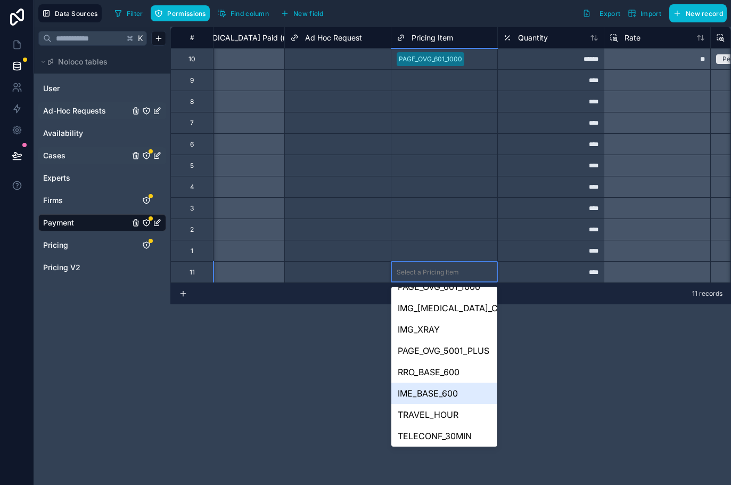
click at [450, 396] on div "IME_BASE_600" at bounding box center [445, 392] width 106 height 21
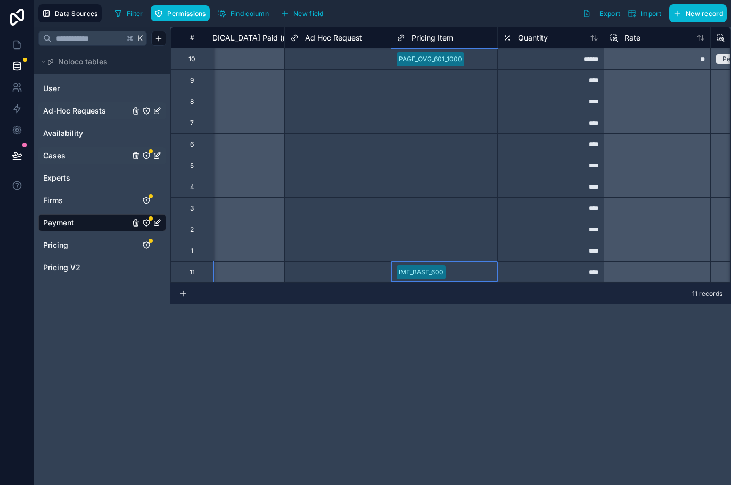
click at [528, 278] on div "****" at bounding box center [551, 271] width 107 height 21
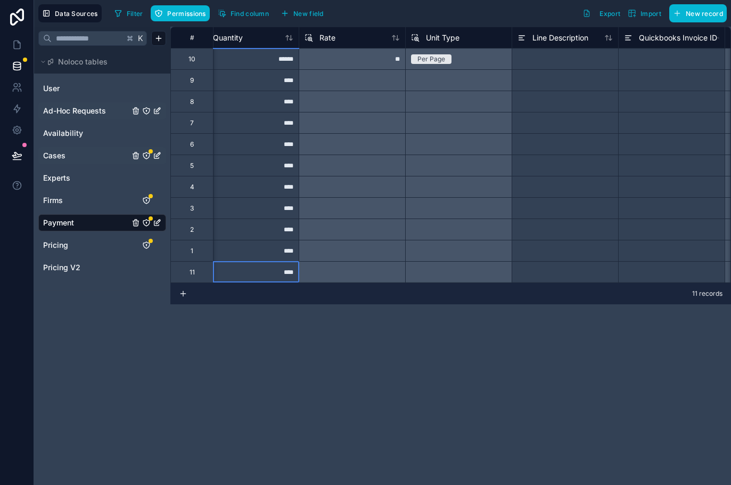
scroll to position [0, 1536]
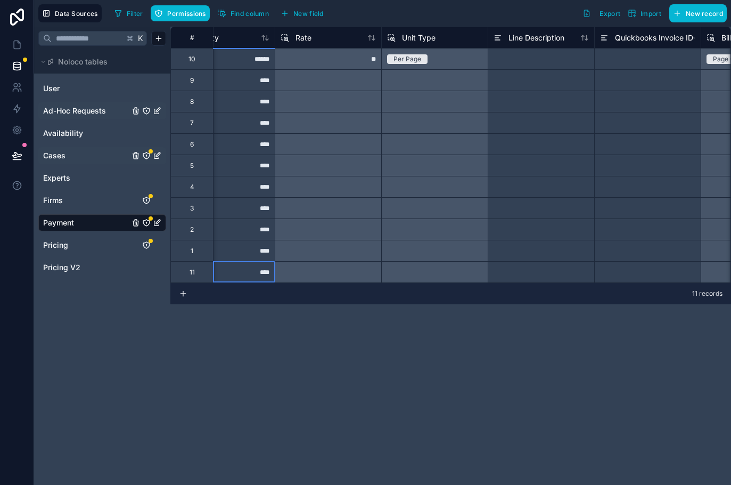
click at [457, 266] on div "Select a Unit Type" at bounding box center [434, 271] width 107 height 21
click at [449, 273] on div "Select a Unit Type" at bounding box center [434, 271] width 107 height 21
click at [432, 273] on div "Select a Unit Type" at bounding box center [434, 271] width 107 height 21
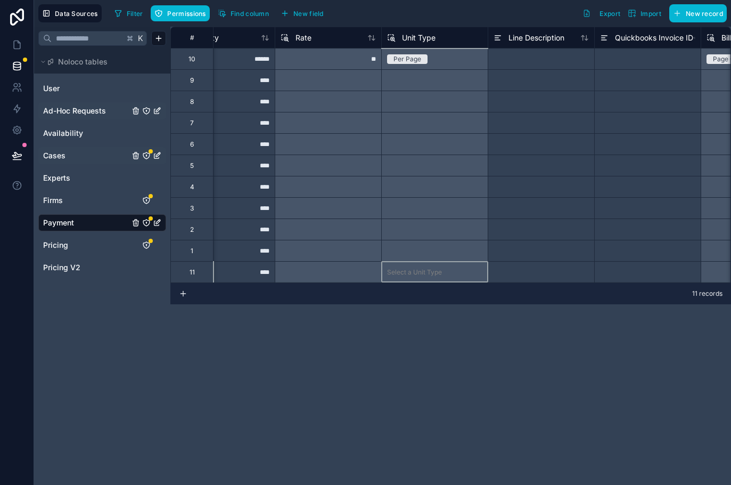
click at [432, 273] on div "Select a Unit Type" at bounding box center [434, 271] width 107 height 21
click at [550, 279] on div at bounding box center [541, 271] width 107 height 21
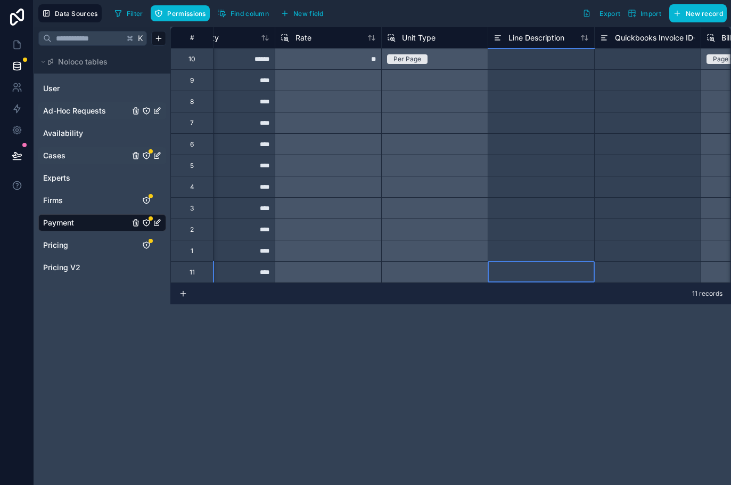
click at [441, 265] on div "Select a Unit Type" at bounding box center [434, 271] width 107 height 21
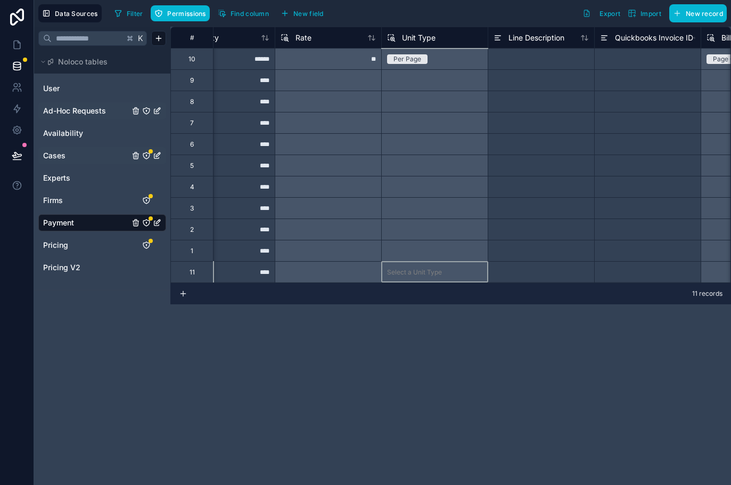
click at [441, 265] on div "Select a Unit Type" at bounding box center [434, 271] width 107 height 21
click at [421, 37] on span "Unit Type" at bounding box center [419, 37] width 34 height 11
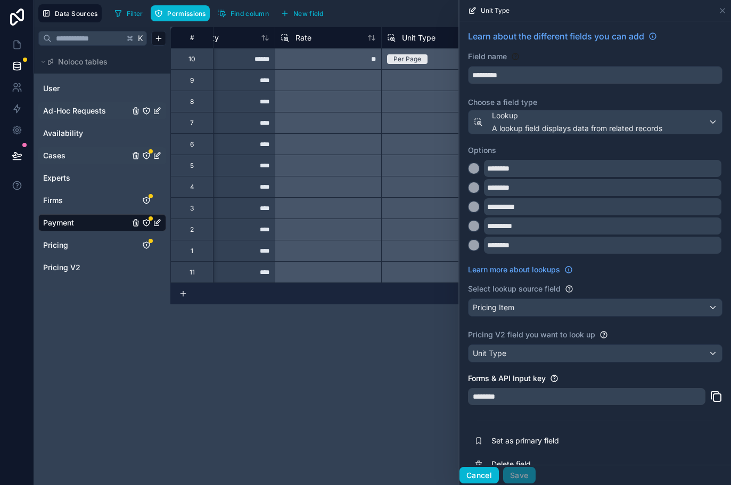
click at [482, 473] on button "Cancel" at bounding box center [479, 475] width 39 height 17
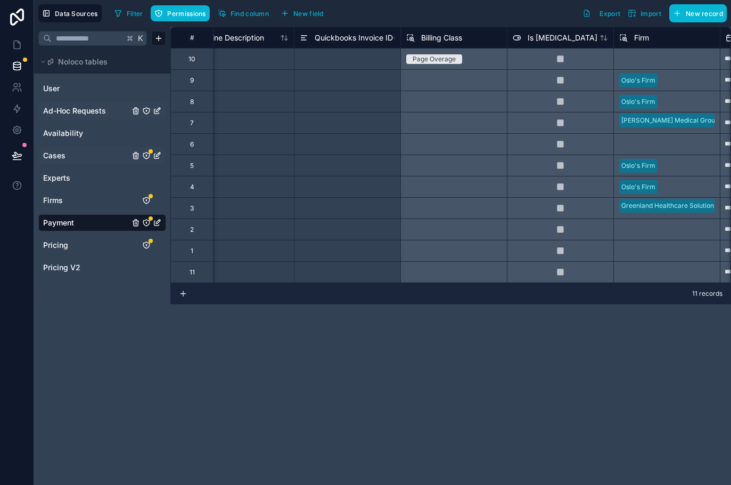
scroll to position [0, 2098]
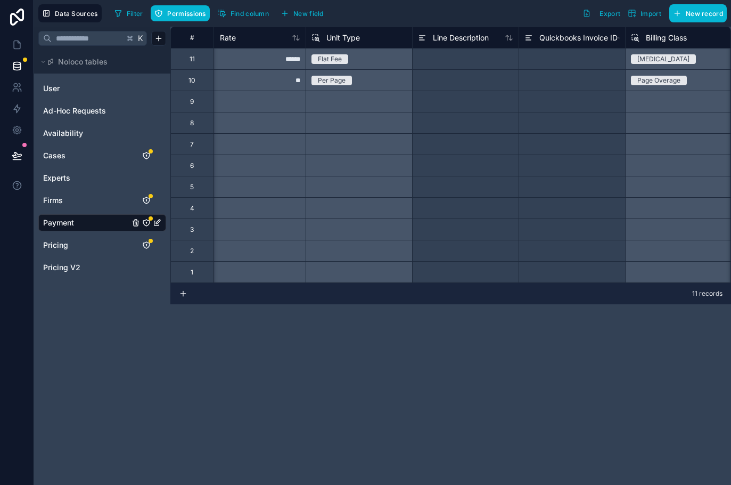
scroll to position [0, 1611]
click at [463, 58] on div at bounding box center [466, 58] width 107 height 21
click at [470, 95] on div at bounding box center [466, 101] width 107 height 21
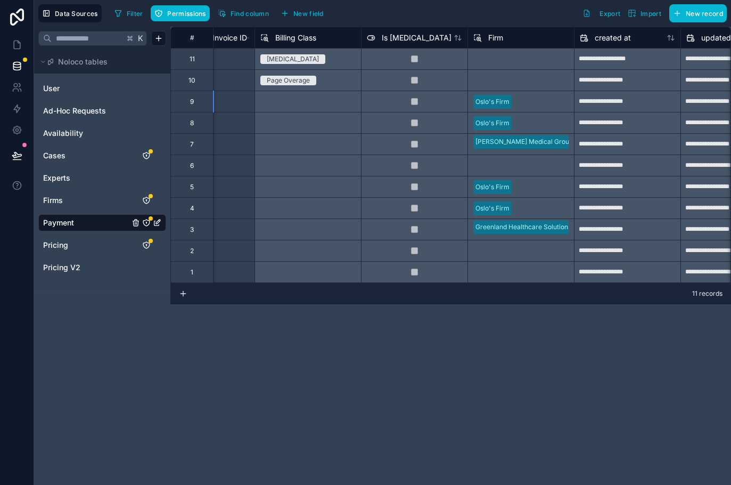
scroll to position [0, 1959]
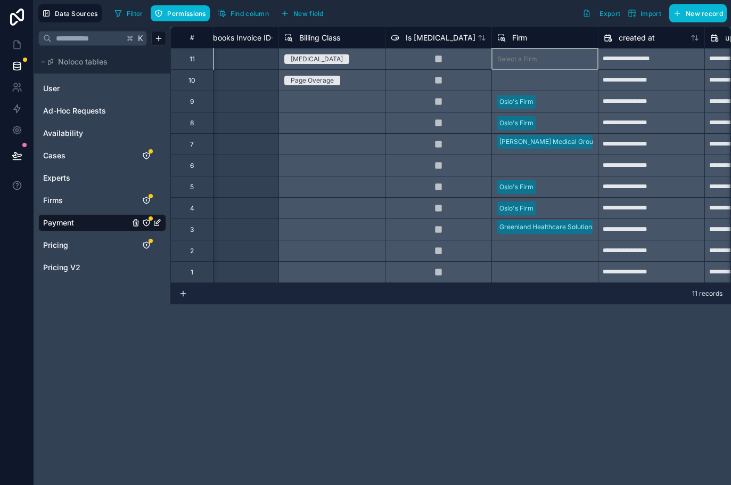
click at [514, 64] on div "Select a Firm" at bounding box center [545, 58] width 107 height 21
click at [517, 60] on div "Select a Firm" at bounding box center [545, 58] width 107 height 21
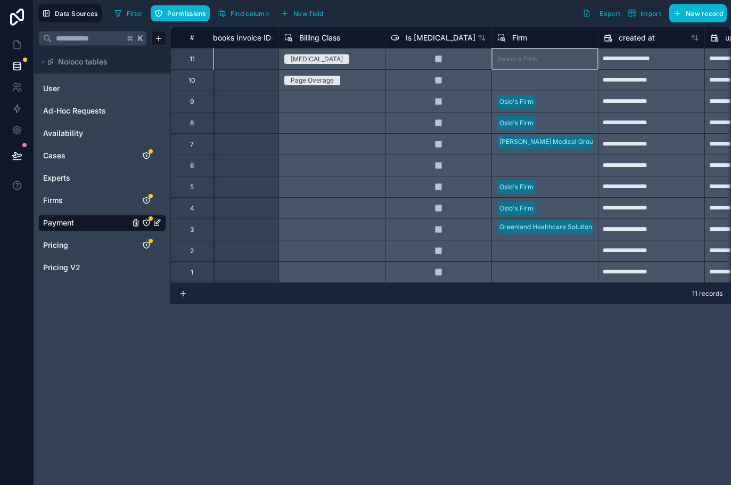
click at [555, 93] on div "Oslo's Firm" at bounding box center [545, 101] width 107 height 21
click at [540, 69] on div "Select a Firm" at bounding box center [545, 79] width 107 height 21
click at [536, 61] on div "Select a Firm" at bounding box center [545, 58] width 107 height 21
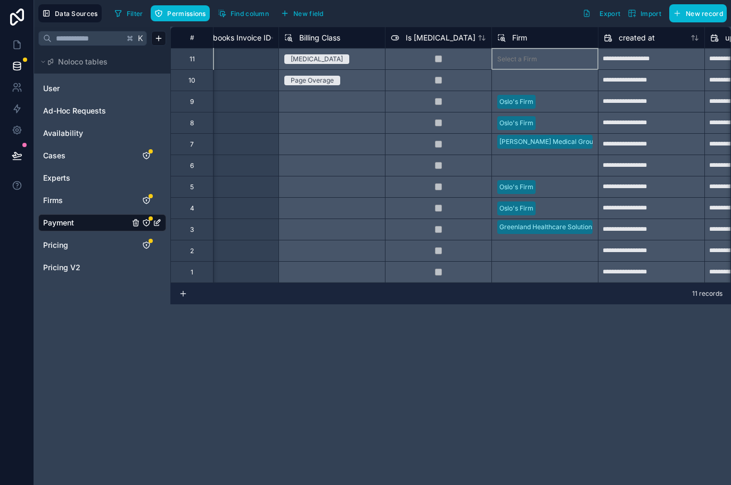
click at [536, 61] on div "Select a Firm" at bounding box center [545, 58] width 107 height 21
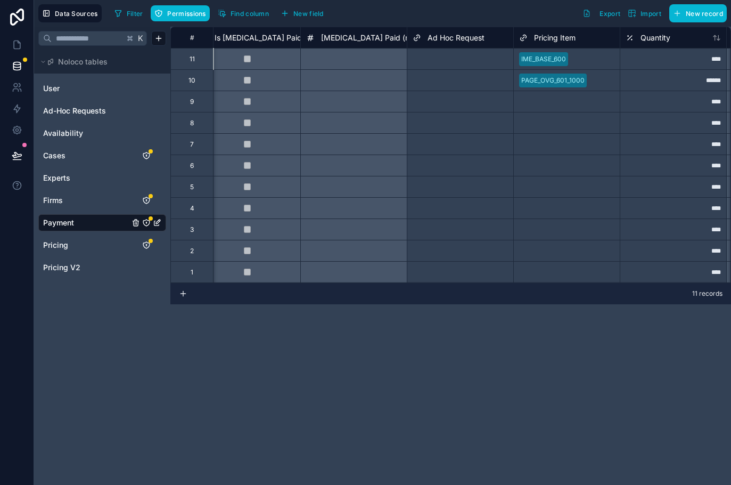
scroll to position [0, 1026]
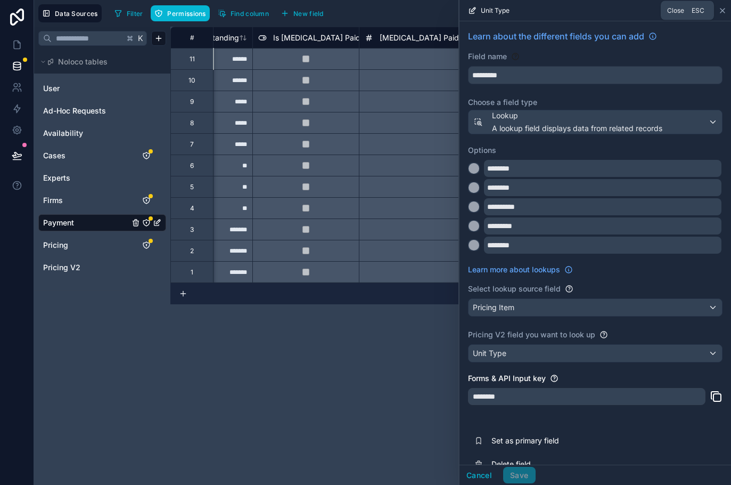
click at [721, 9] on icon at bounding box center [723, 11] width 4 height 4
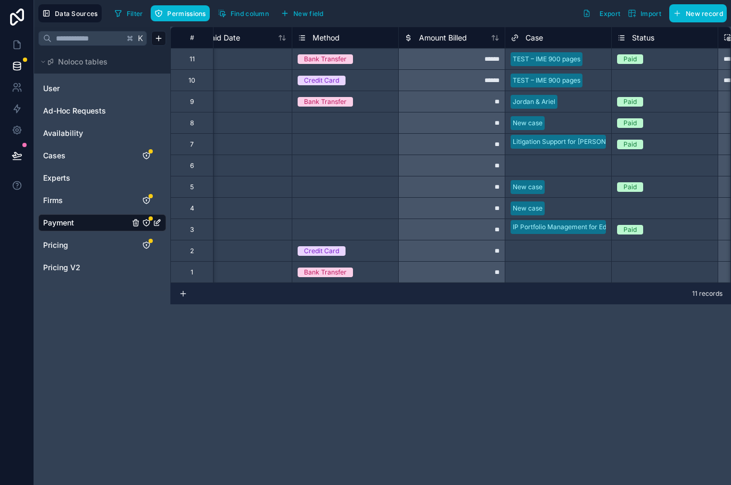
scroll to position [0, 238]
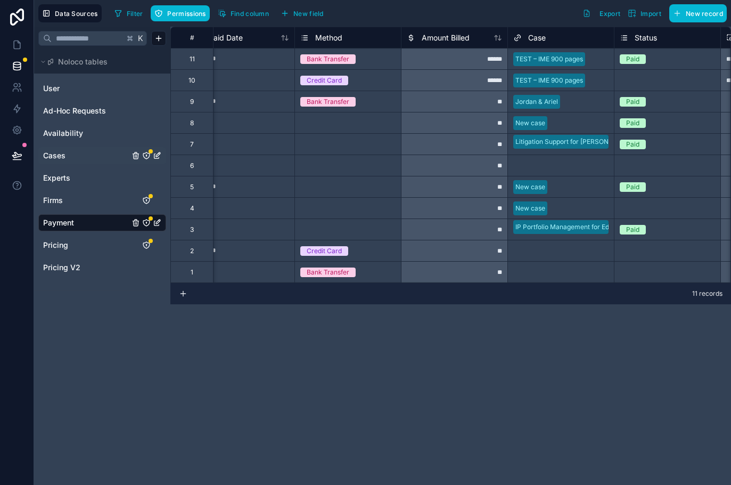
click at [82, 150] on link "Cases" at bounding box center [86, 155] width 86 height 11
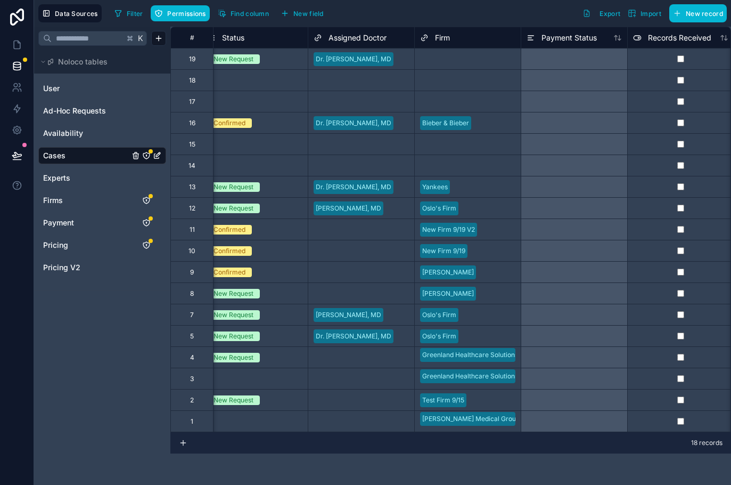
scroll to position [0, 203]
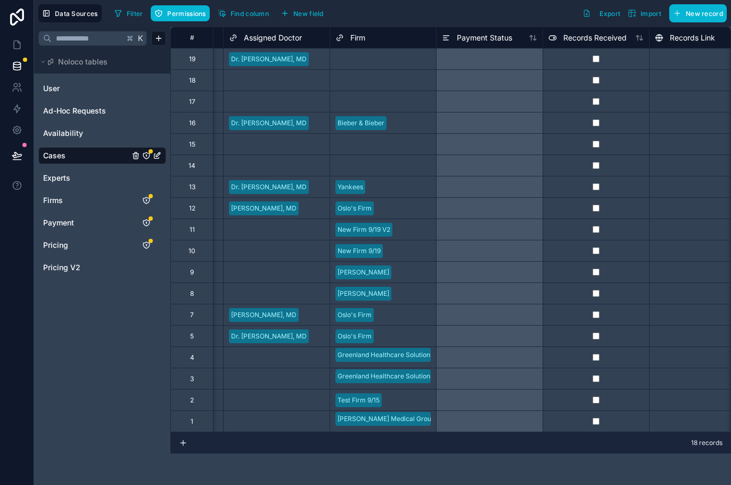
click at [338, 56] on div "Select a Firm" at bounding box center [356, 59] width 40 height 9
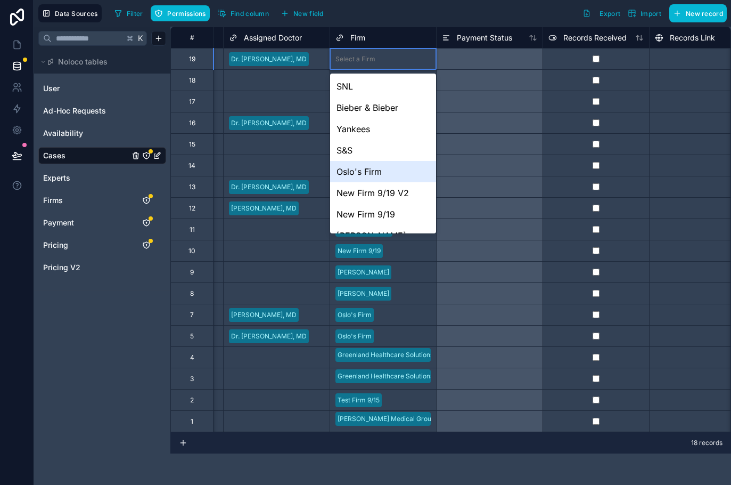
click at [375, 176] on div "Oslo's Firm" at bounding box center [383, 171] width 106 height 21
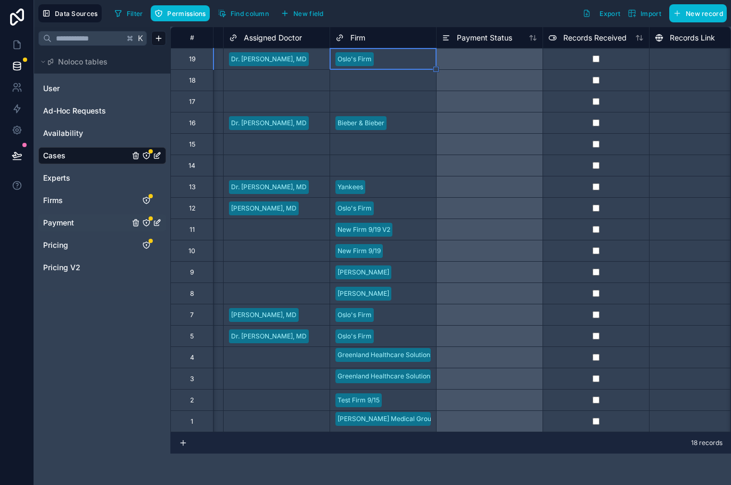
click at [71, 223] on span "Payment" at bounding box center [58, 222] width 31 height 11
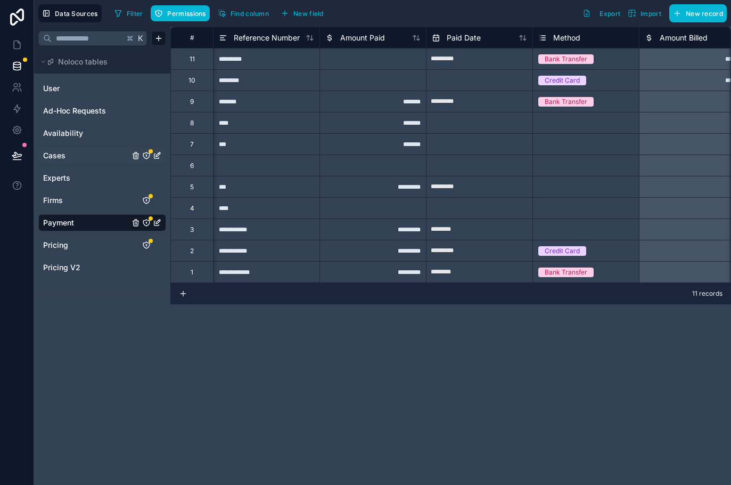
scroll to position [0, 343]
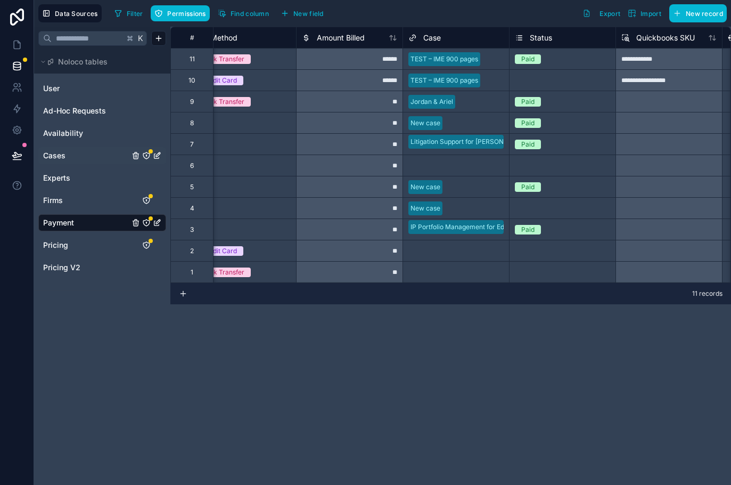
click at [68, 160] on link "Cases" at bounding box center [86, 155] width 86 height 11
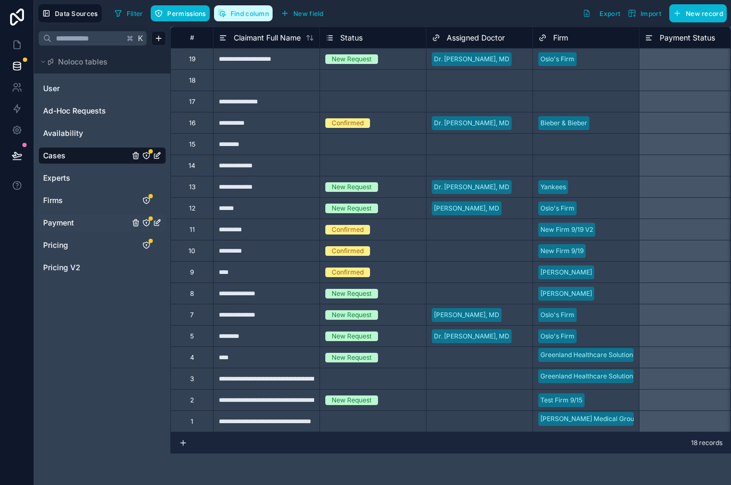
click at [250, 11] on span "Find column" at bounding box center [250, 14] width 38 height 8
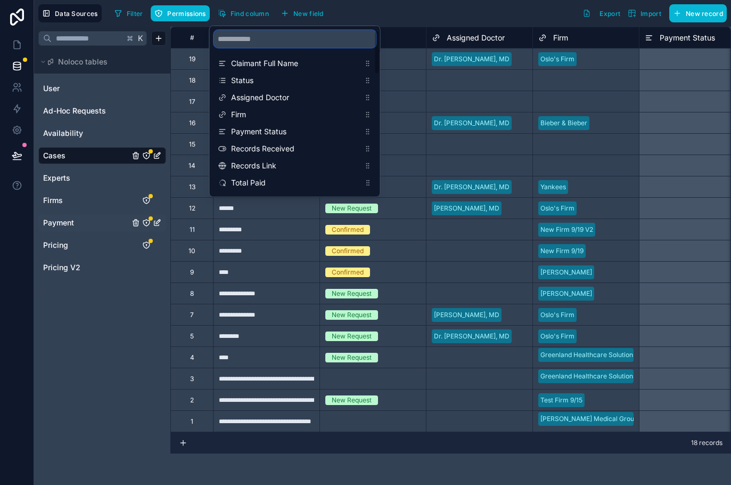
click at [266, 45] on input "scrollable content" at bounding box center [295, 38] width 162 height 17
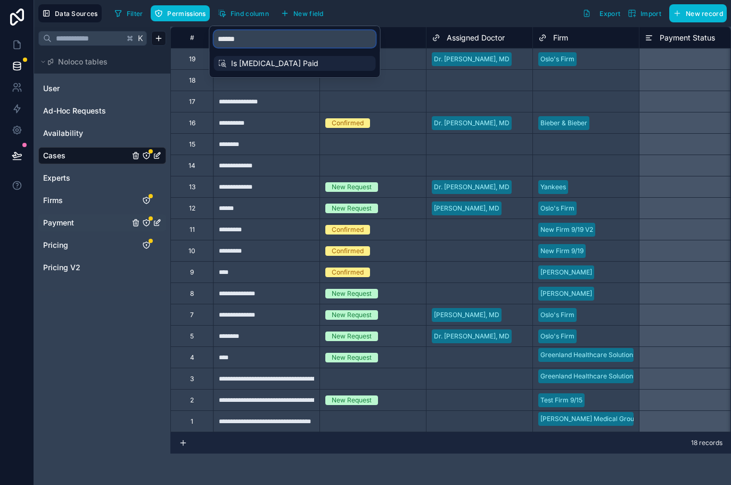
type input "******"
click at [259, 67] on span "Is [MEDICAL_DATA] Paid" at bounding box center [295, 63] width 129 height 11
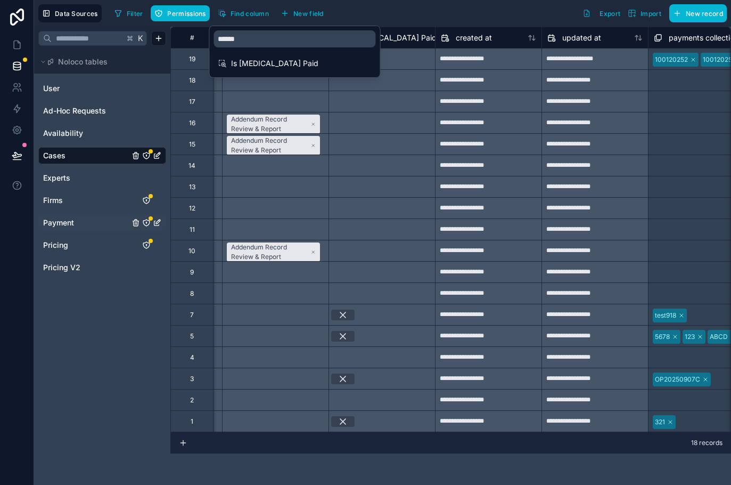
click at [370, 15] on div "Filter Permissions Find column New field Export Import New record" at bounding box center [418, 13] width 617 height 18
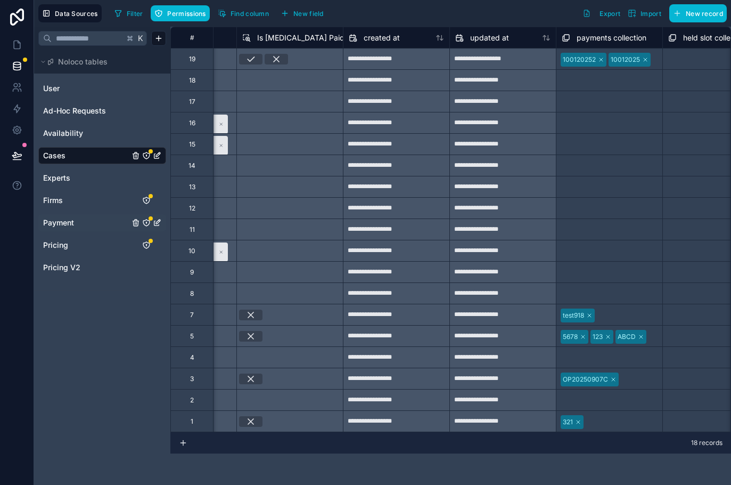
scroll to position [0, 2983]
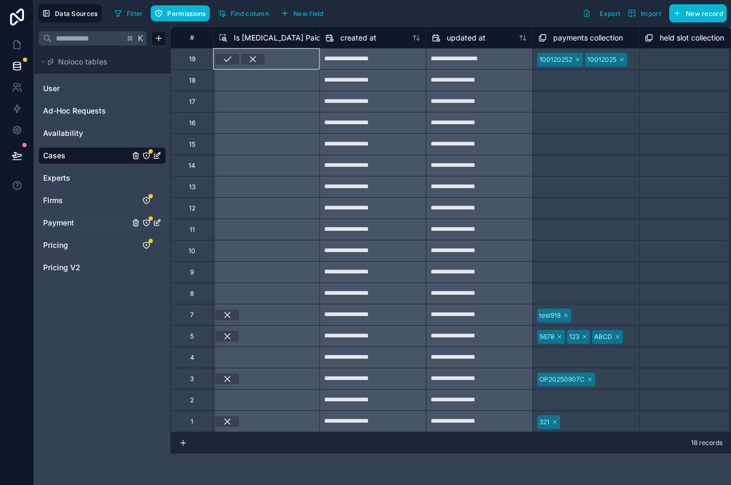
click at [253, 60] on icon at bounding box center [253, 59] width 11 height 11
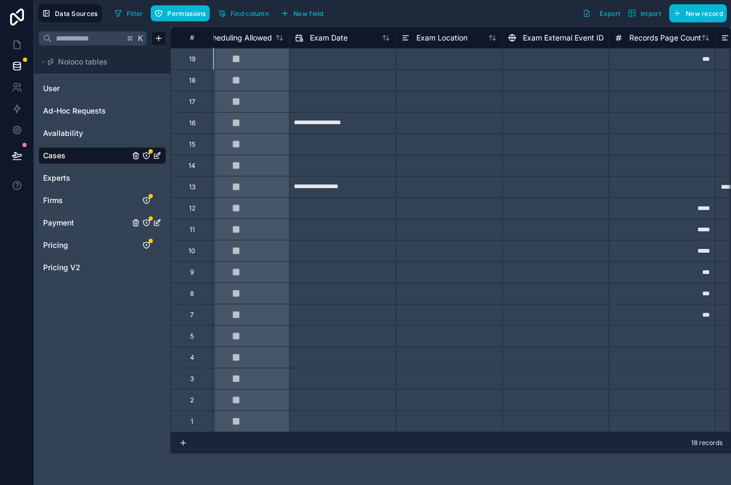
scroll to position [0, 1471]
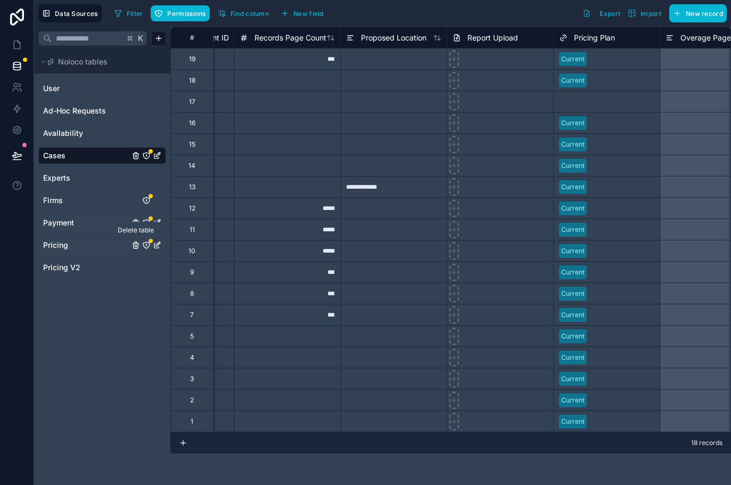
click at [137, 245] on icon "Pricing" at bounding box center [136, 245] width 9 height 9
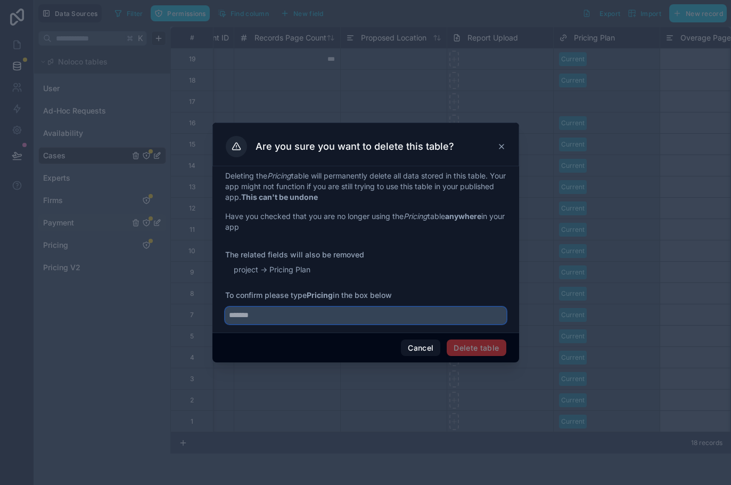
click at [307, 314] on input "text" at bounding box center [365, 315] width 281 height 17
type input "*******"
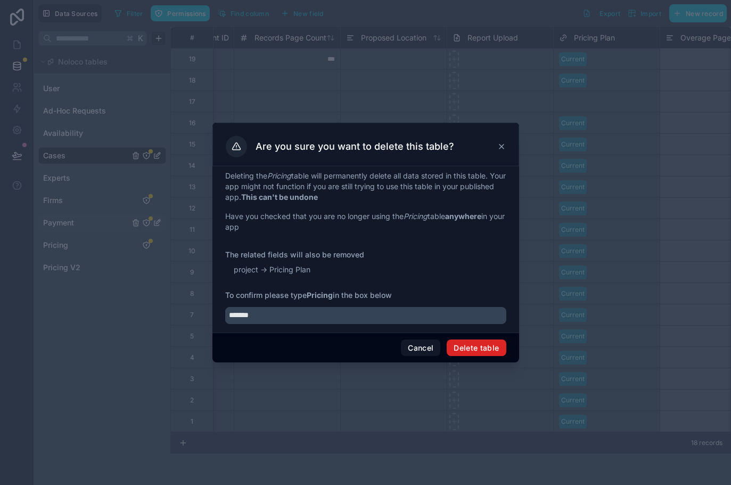
click at [499, 349] on button "Delete table" at bounding box center [476, 347] width 59 height 17
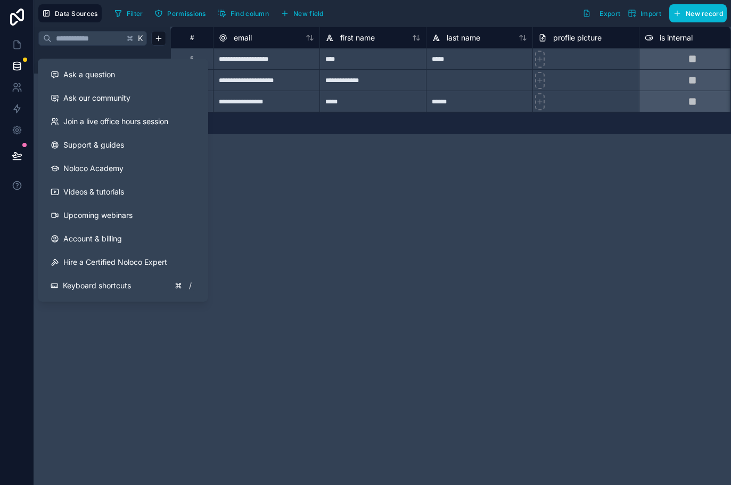
click at [292, 205] on div "**********" at bounding box center [450, 256] width 561 height 458
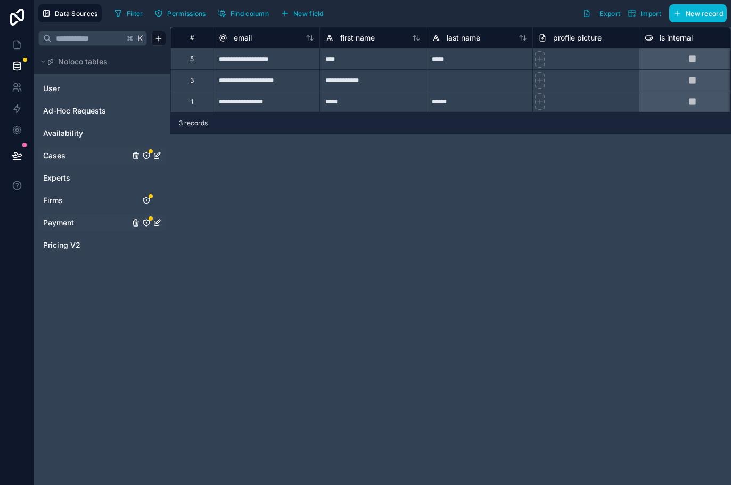
click at [104, 158] on link "Cases" at bounding box center [86, 155] width 86 height 11
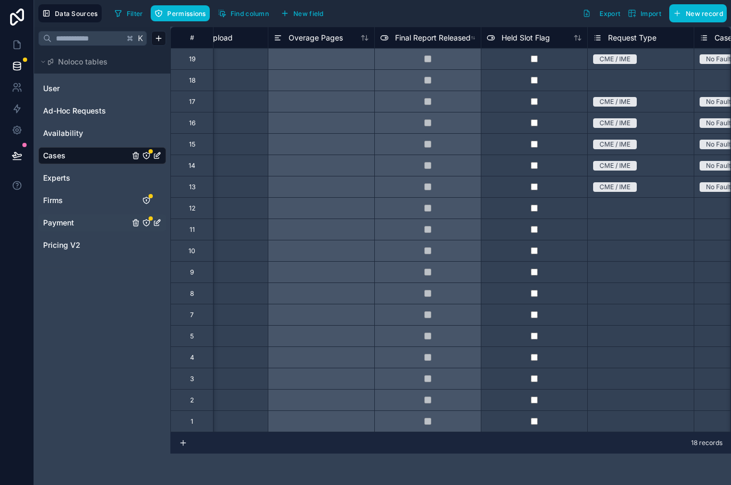
scroll to position [0, 1625]
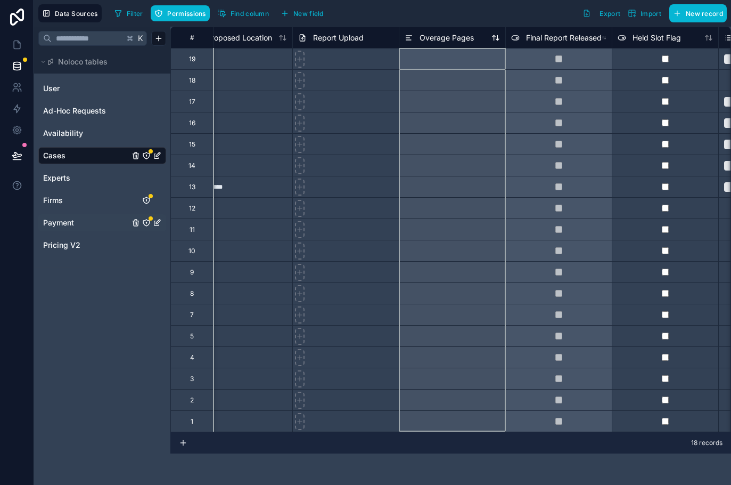
click at [424, 35] on span "Overage Pages" at bounding box center [447, 37] width 54 height 11
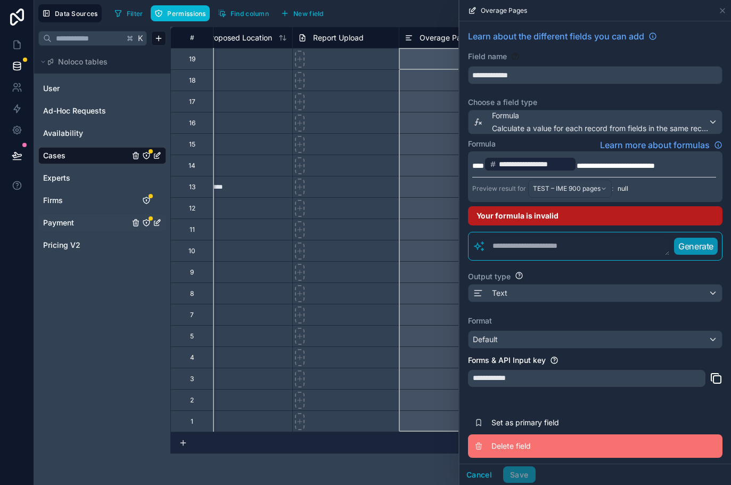
click at [510, 446] on span "Delete field" at bounding box center [568, 446] width 153 height 11
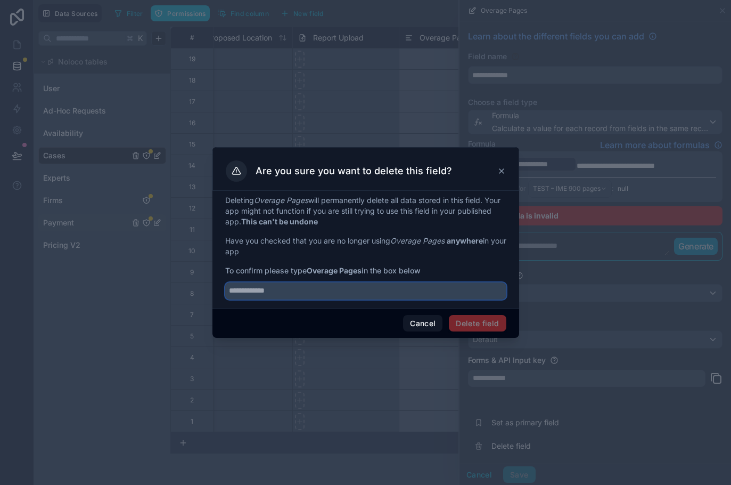
click at [339, 286] on input "text" at bounding box center [365, 290] width 281 height 17
type input "**********"
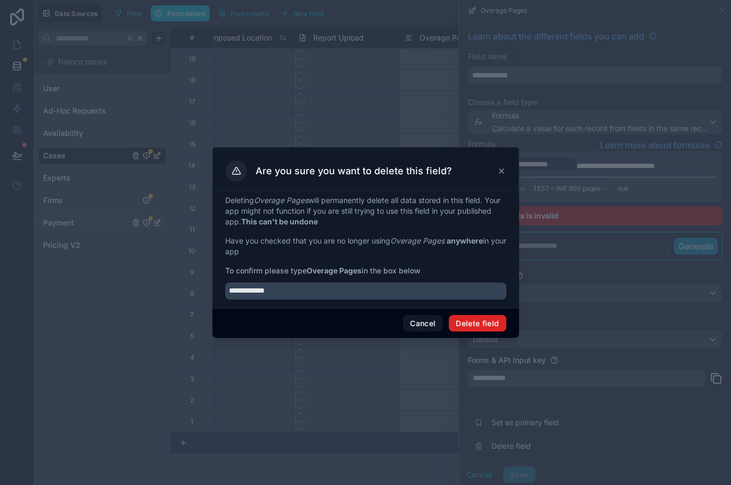
click at [494, 323] on button "Delete field" at bounding box center [477, 323] width 57 height 17
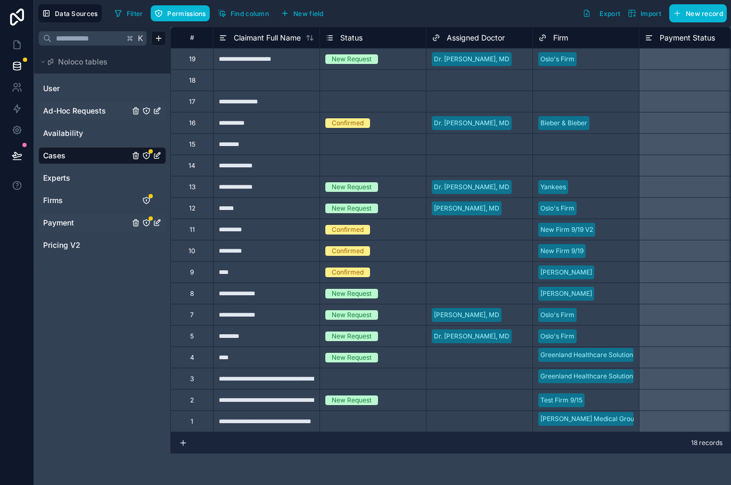
click at [86, 113] on span "Ad-Hoc Requests" at bounding box center [74, 110] width 63 height 11
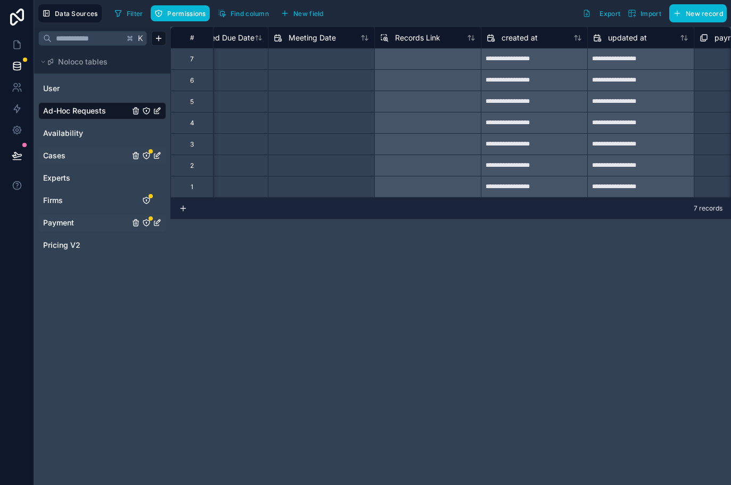
scroll to position [0, 1187]
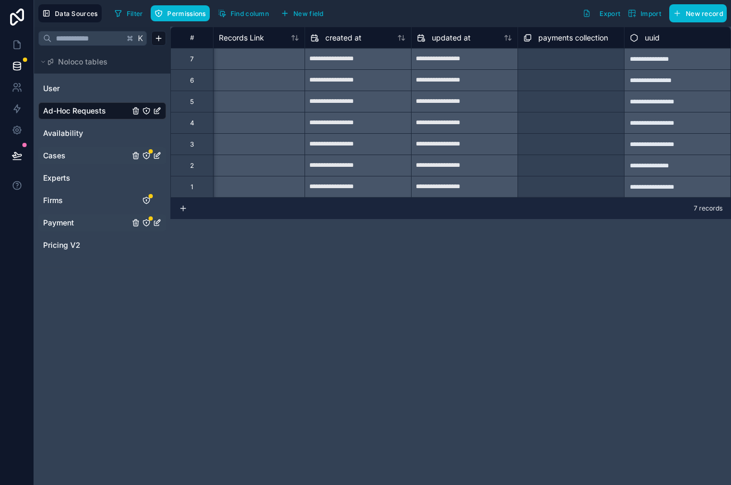
click at [72, 227] on span "Payment" at bounding box center [58, 222] width 31 height 11
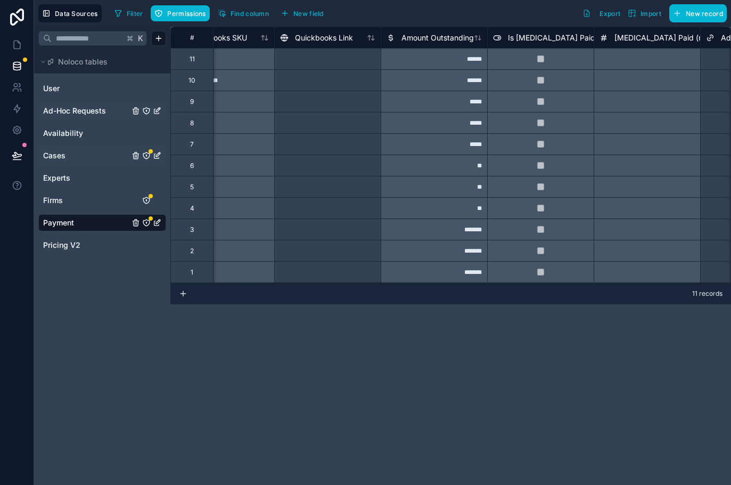
scroll to position [0, 649]
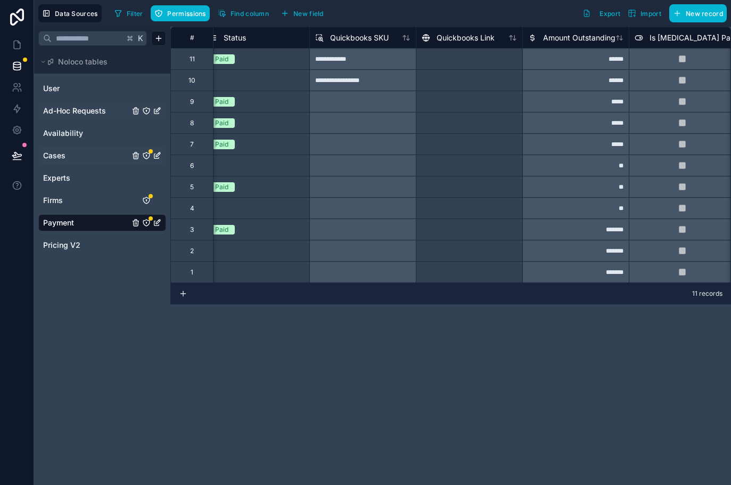
click at [71, 111] on span "Ad-Hoc Requests" at bounding box center [74, 110] width 63 height 11
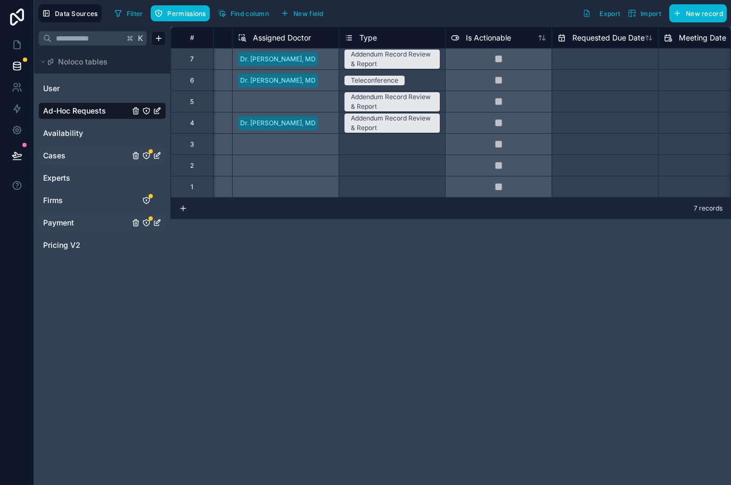
scroll to position [0, 486]
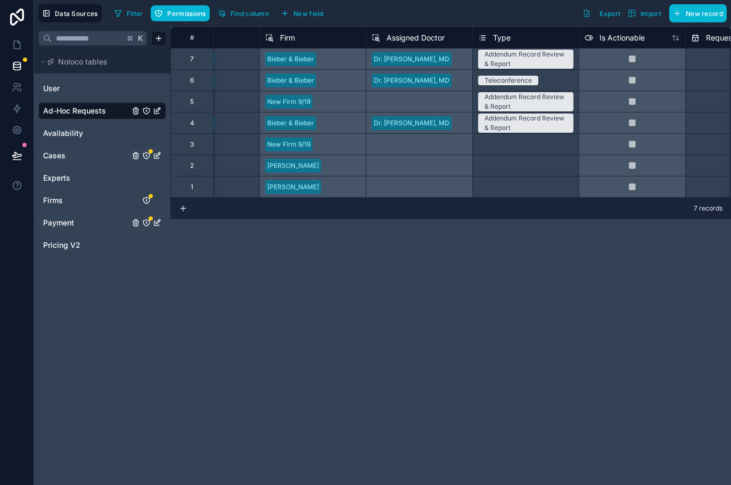
click at [504, 78] on div "Teleconference" at bounding box center [508, 81] width 47 height 10
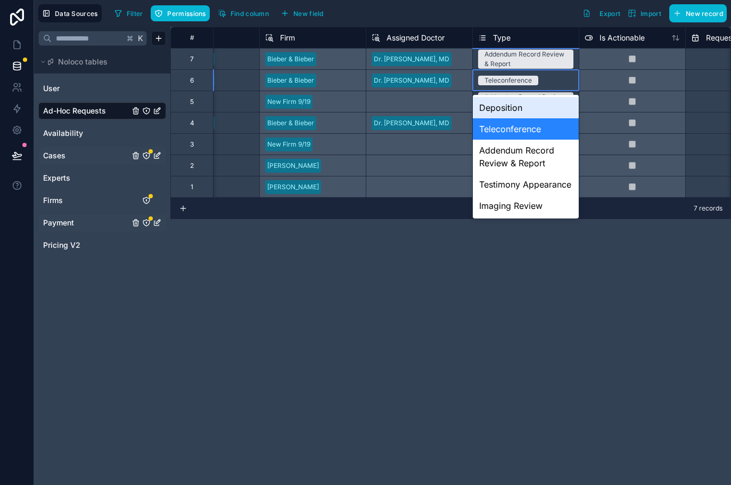
click at [501, 79] on div "Teleconference" at bounding box center [508, 81] width 47 height 10
click at [402, 255] on div "# Requested By Case Firm Assigned Doctor Type Is Actionable Requested Due Date …" at bounding box center [450, 256] width 561 height 458
click at [608, 231] on div "# Requested By Case Firm Assigned Doctor Type Is Actionable Requested Due Date …" at bounding box center [450, 256] width 561 height 458
click at [605, 21] on button "Export" at bounding box center [601, 13] width 45 height 18
click at [368, 271] on div "# Requested By Case Firm Assigned Doctor Type Is Actionable Requested Due Date …" at bounding box center [450, 256] width 561 height 458
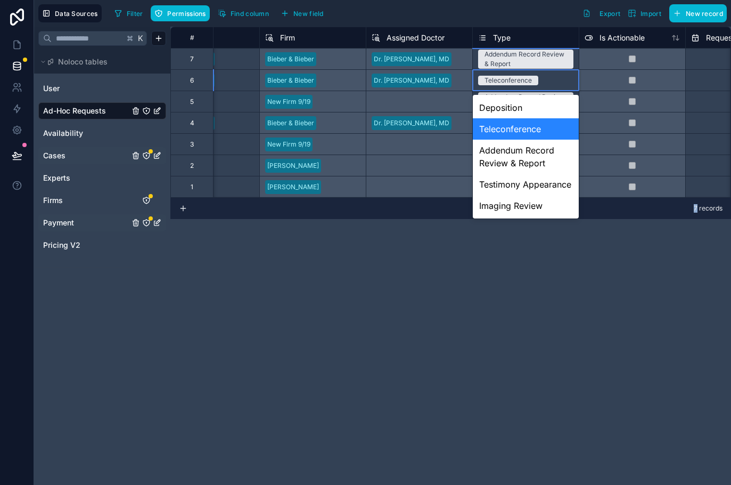
click at [368, 271] on div "# Requested By Case Firm Assigned Doctor Type Is Actionable Requested Due Date …" at bounding box center [450, 256] width 561 height 458
click at [371, 246] on div "# Requested By Case Firm Assigned Doctor Type Is Actionable Requested Due Date …" at bounding box center [450, 256] width 561 height 458
click at [339, 22] on div "Filter Permissions Find column New field Export Import New record" at bounding box center [418, 13] width 617 height 18
click at [323, 268] on div "# Requested By Case Firm Assigned Doctor Type Is Actionable Requested Due Date …" at bounding box center [450, 256] width 561 height 458
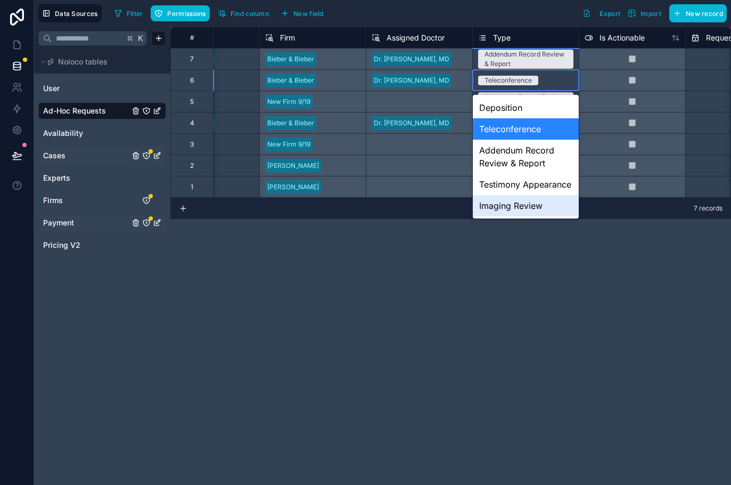
click at [506, 283] on div "# Requested By Case Firm Assigned Doctor Type Is Actionable Requested Due Date …" at bounding box center [450, 256] width 561 height 458
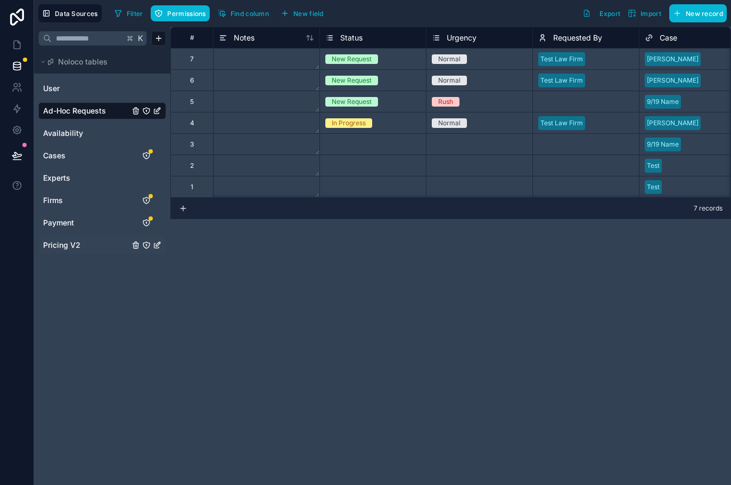
click at [147, 244] on icon "Pricing V2" at bounding box center [146, 245] width 9 height 9
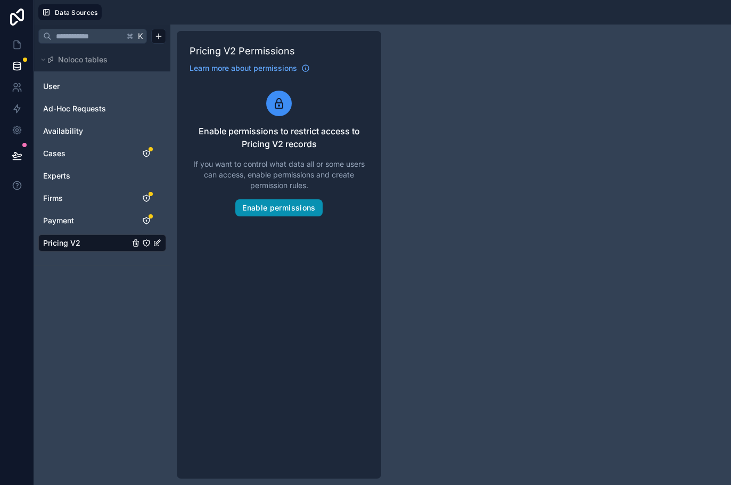
click at [263, 207] on button "Enable permissions" at bounding box center [278, 207] width 87 height 17
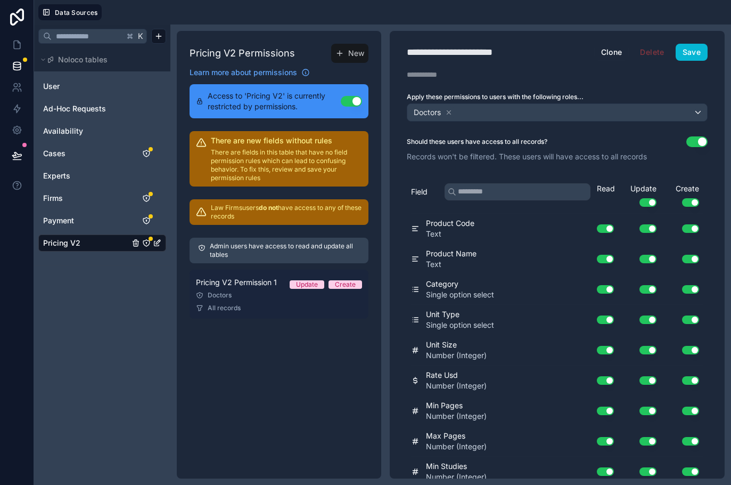
click at [245, 280] on span "Pricing V2 Permission 1" at bounding box center [236, 282] width 81 height 11
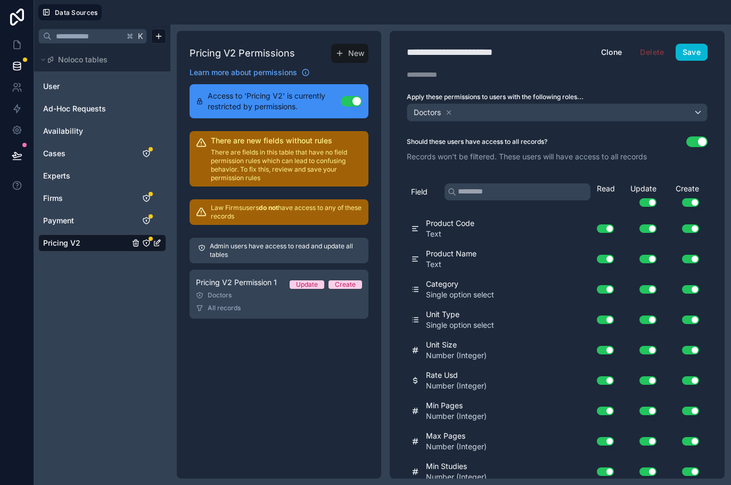
click at [699, 144] on button "Use setting" at bounding box center [697, 141] width 21 height 11
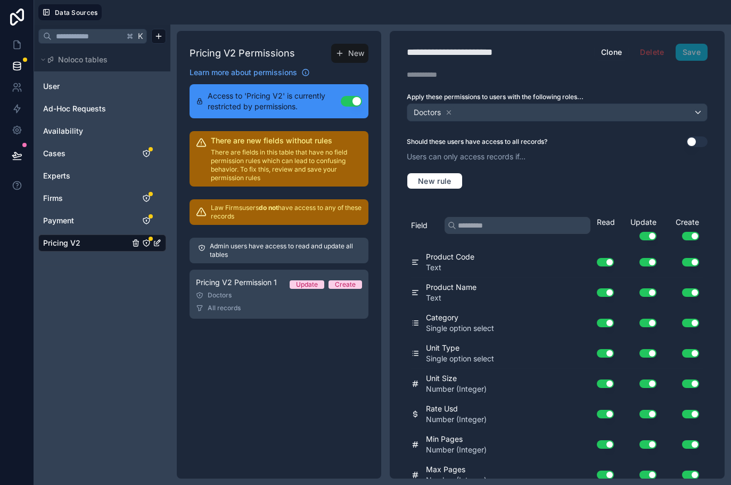
click at [651, 232] on button "Use setting" at bounding box center [648, 236] width 17 height 9
click at [688, 237] on button "Use setting" at bounding box center [690, 236] width 17 height 9
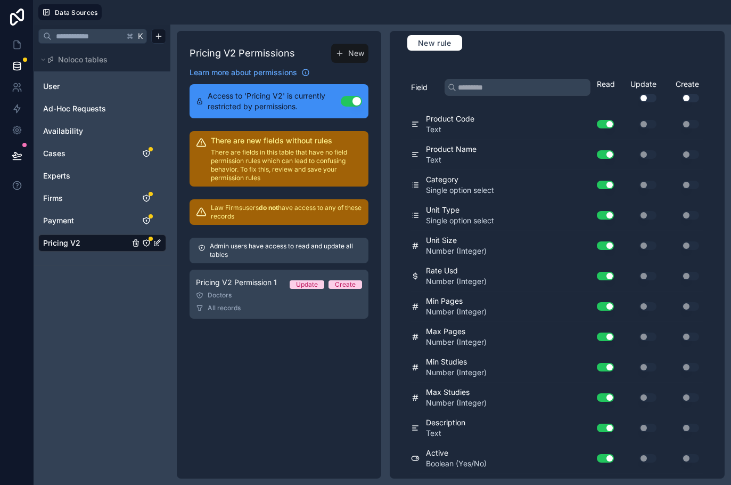
scroll to position [346, 0]
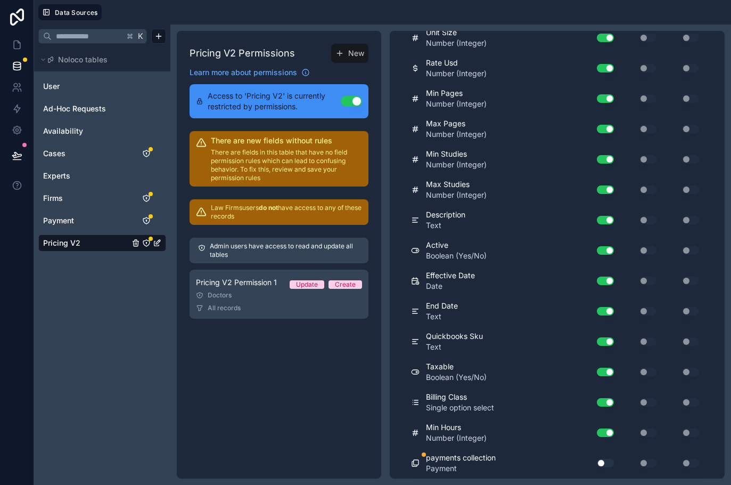
click at [145, 242] on icon "Pricing V2" at bounding box center [146, 243] width 9 height 9
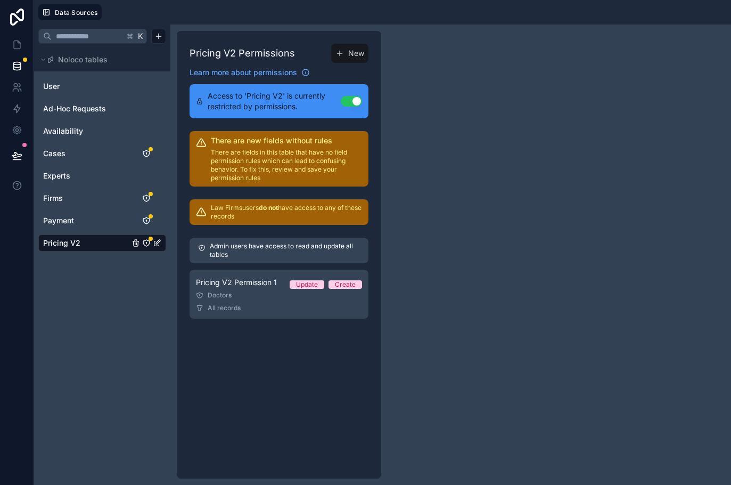
click at [355, 101] on button "Use setting" at bounding box center [351, 101] width 21 height 11
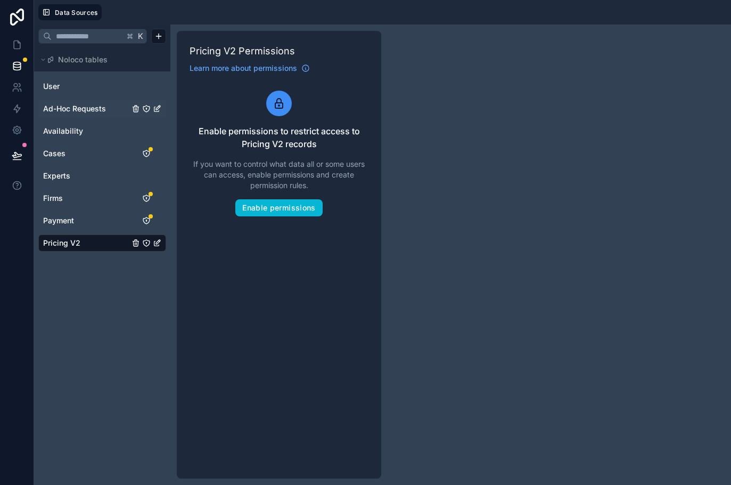
click at [79, 111] on span "Ad-Hoc Requests" at bounding box center [74, 108] width 63 height 11
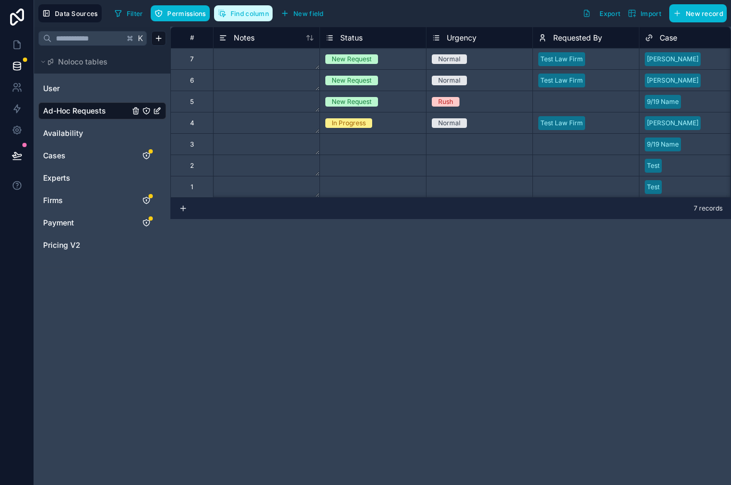
click at [264, 11] on span "Find column" at bounding box center [250, 14] width 38 height 8
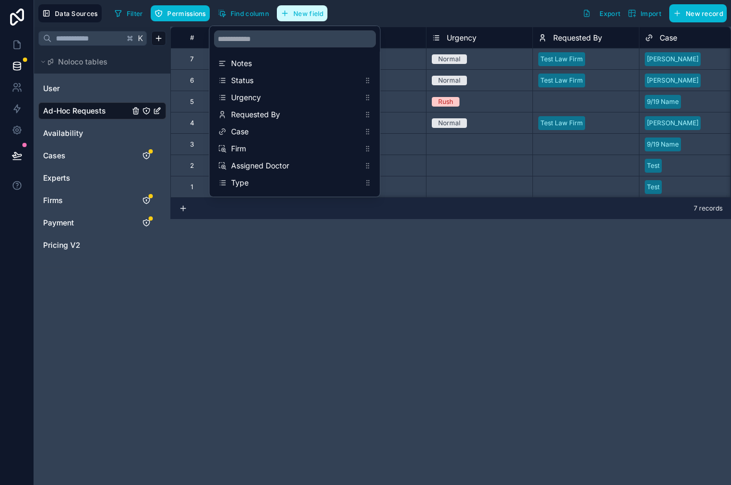
click at [302, 10] on span "New field" at bounding box center [309, 14] width 30 height 8
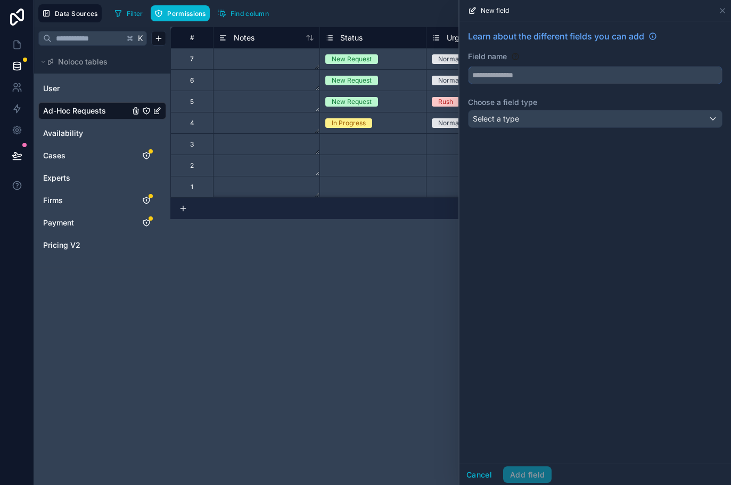
click at [493, 76] on input "text" at bounding box center [596, 75] width 254 height 17
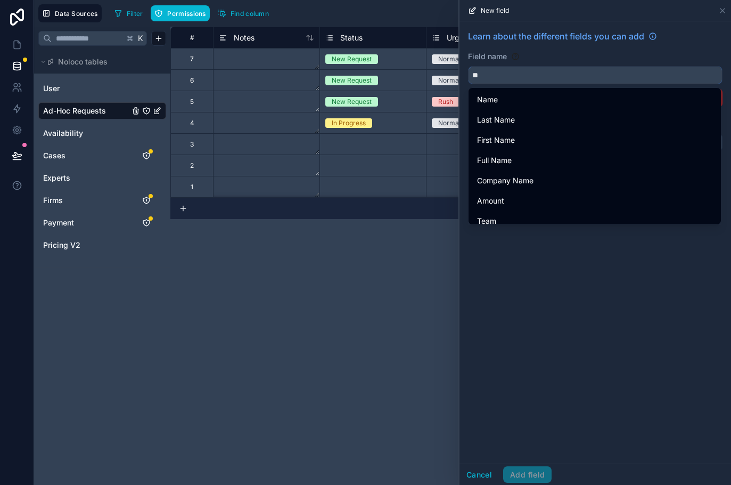
type input "*"
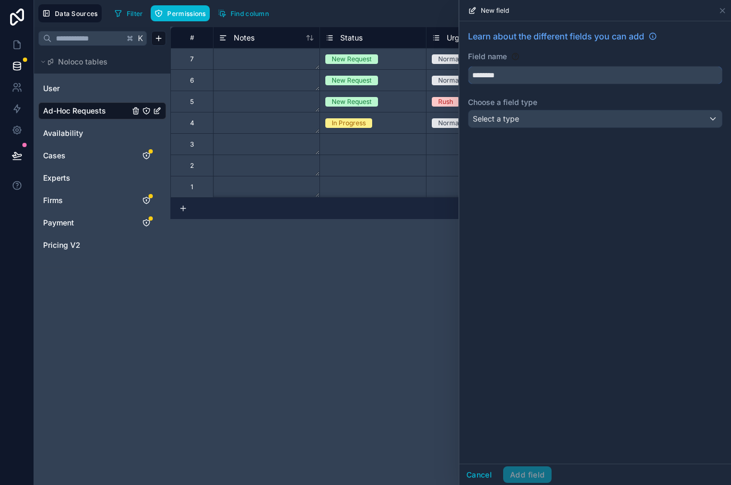
click at [473, 77] on input "********" at bounding box center [596, 75] width 254 height 17
click at [468, 66] on button "**********" at bounding box center [595, 75] width 255 height 18
type input "**********"
click at [510, 118] on span "Select a type" at bounding box center [496, 118] width 46 height 9
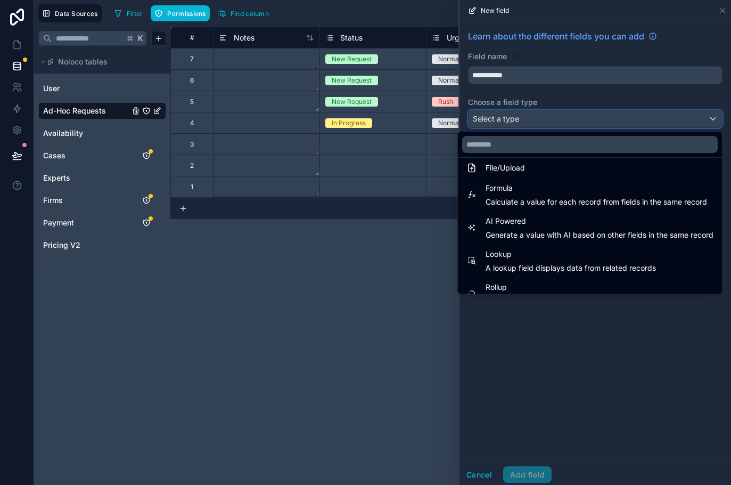
scroll to position [309, 0]
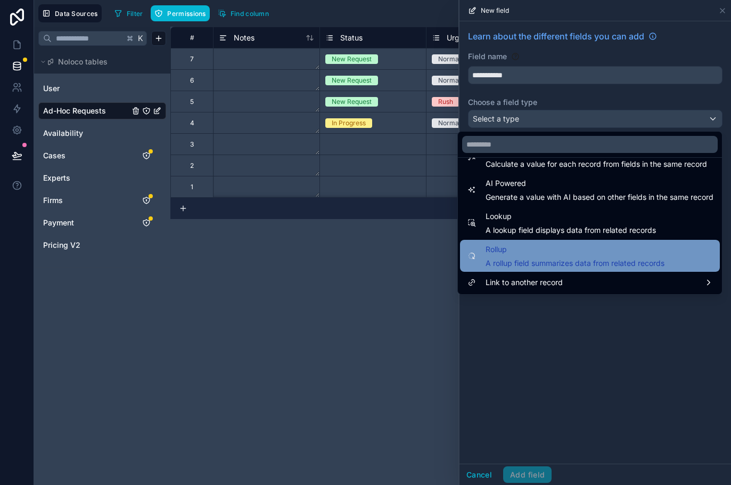
click at [500, 248] on span "Rollup" at bounding box center [575, 249] width 179 height 13
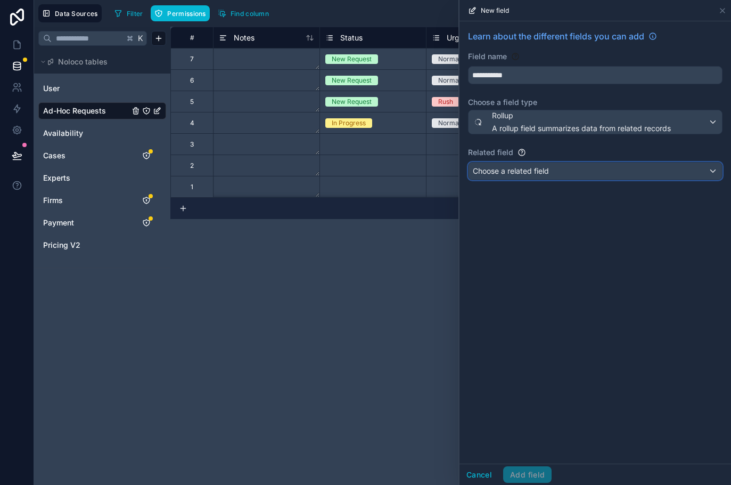
click at [496, 169] on span "Choose a related field" at bounding box center [511, 170] width 76 height 9
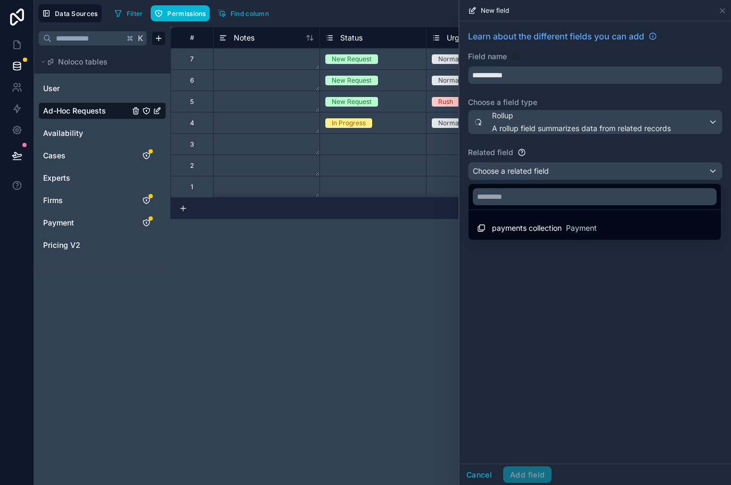
click at [506, 126] on div at bounding box center [596, 242] width 272 height 485
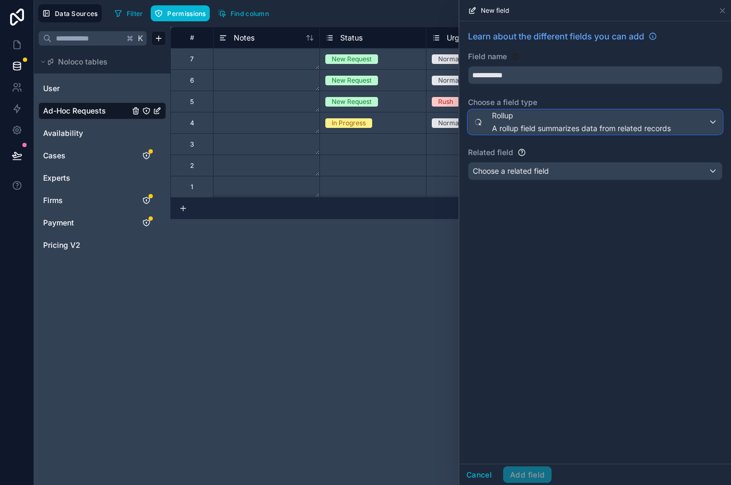
click at [506, 126] on span "A rollup field summarizes data from related records" at bounding box center [581, 128] width 179 height 11
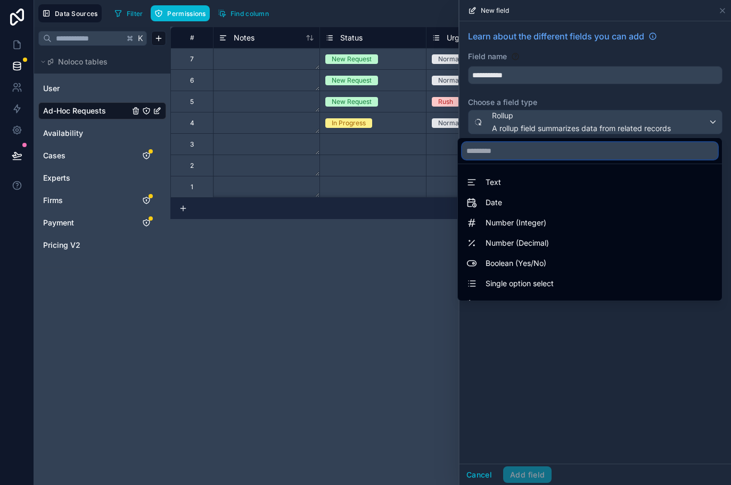
click at [507, 151] on input "text" at bounding box center [590, 150] width 256 height 17
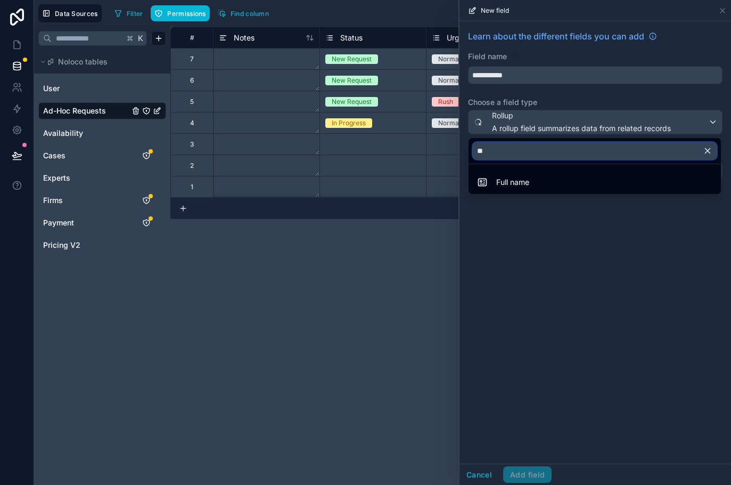
scroll to position [0, 0]
type input "***"
click at [565, 131] on div at bounding box center [596, 242] width 272 height 485
click at [565, 131] on span "A rollup field summarizes data from related records" at bounding box center [581, 128] width 179 height 11
click at [565, 256] on div at bounding box center [596, 242] width 272 height 485
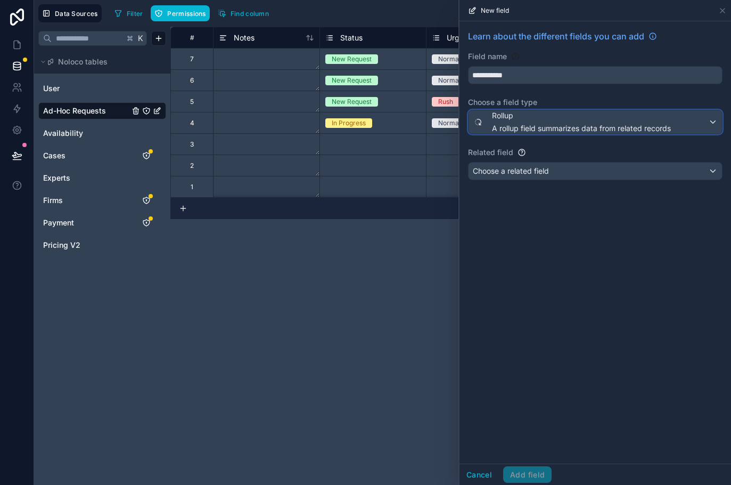
click at [529, 127] on span "A rollup field summarizes data from related records" at bounding box center [581, 128] width 179 height 11
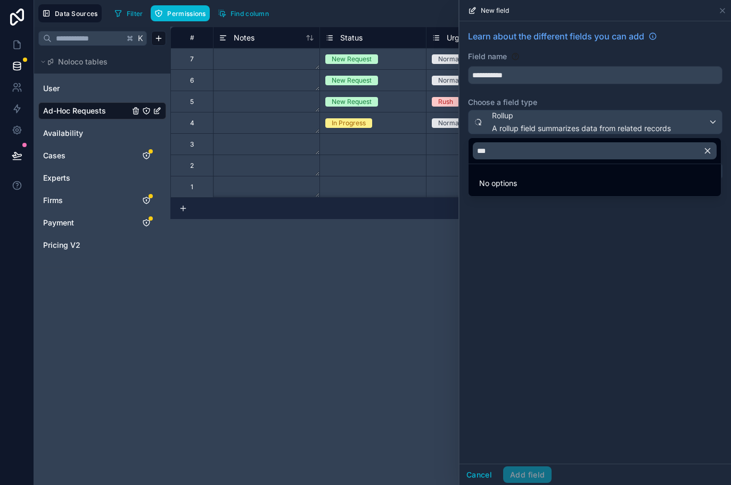
click at [652, 123] on div at bounding box center [596, 242] width 272 height 485
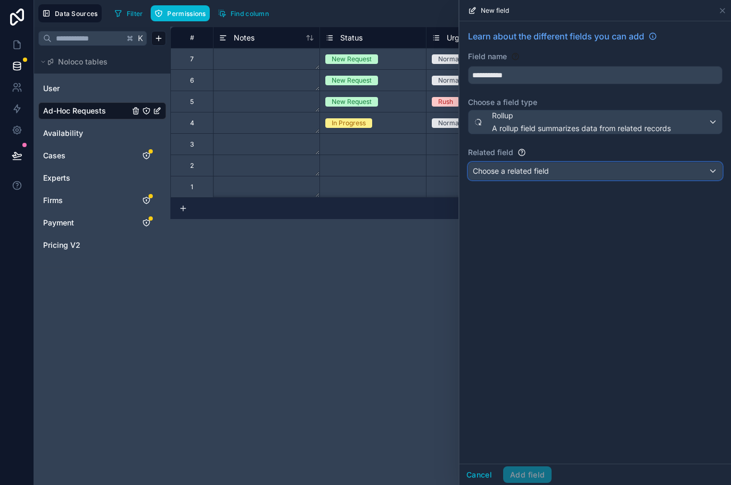
click at [700, 168] on div "Choose a related field" at bounding box center [596, 170] width 254 height 17
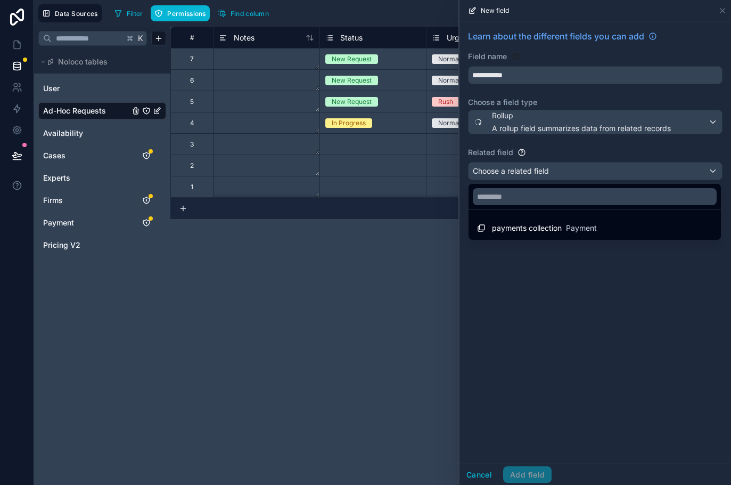
click at [672, 257] on div at bounding box center [596, 242] width 272 height 485
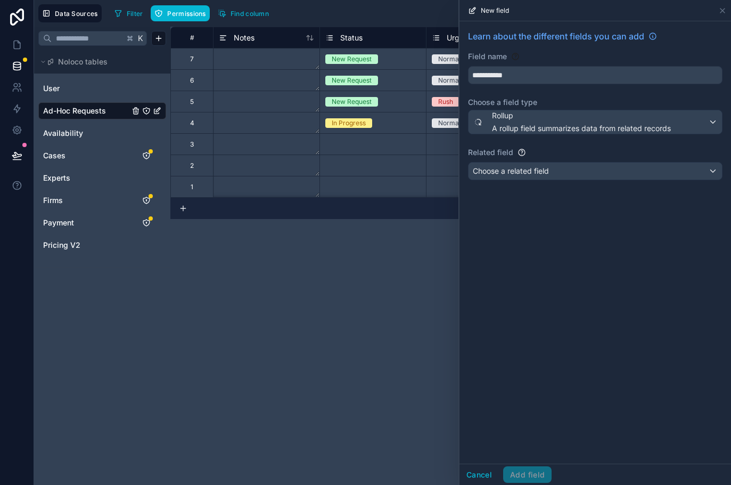
click at [672, 257] on div "**********" at bounding box center [596, 242] width 272 height 442
click at [675, 121] on div "Rollup A rollup field summarizes data from related records" at bounding box center [596, 121] width 254 height 23
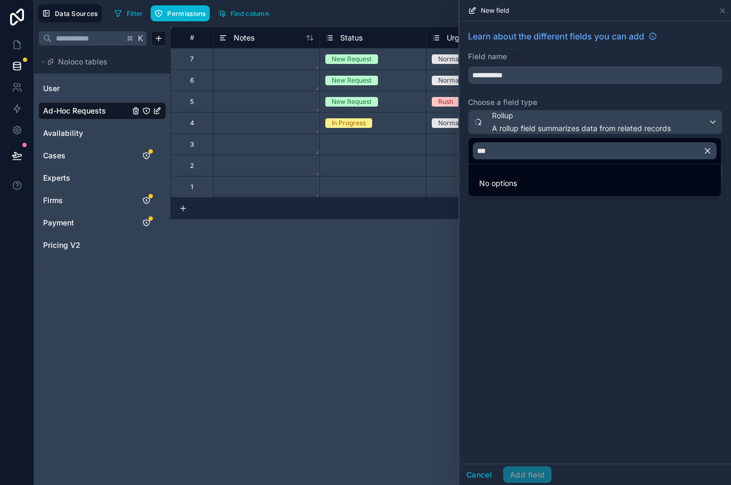
click at [479, 476] on div at bounding box center [596, 242] width 272 height 485
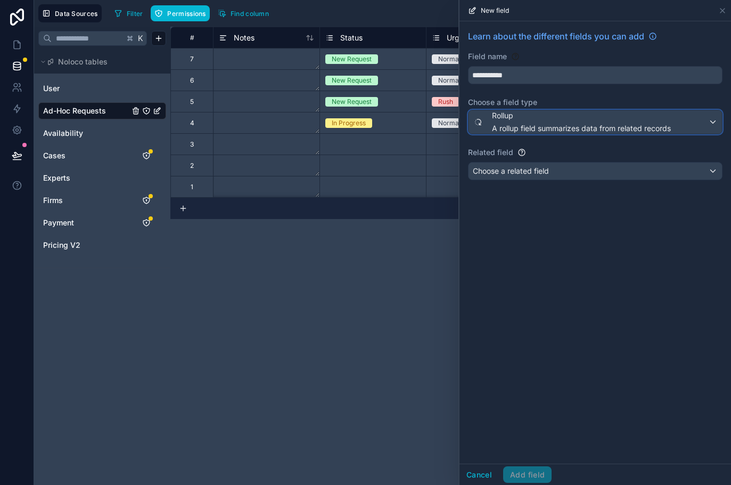
click at [518, 134] on button "Rollup A rollup field summarizes data from related records" at bounding box center [595, 122] width 255 height 25
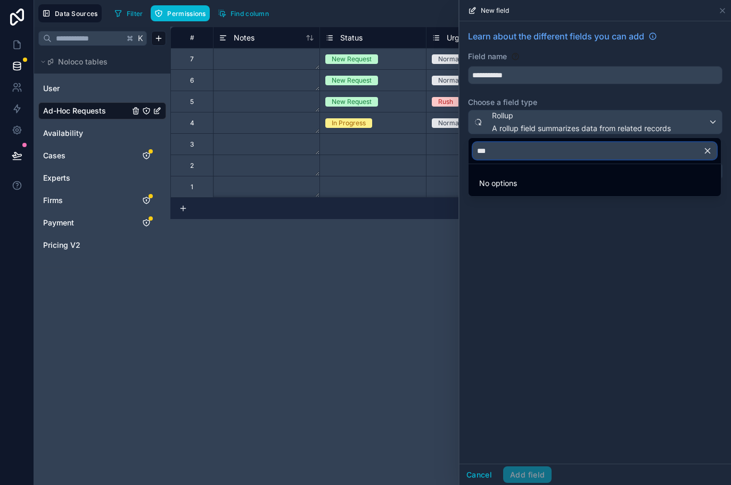
click at [500, 153] on input "***" at bounding box center [595, 150] width 244 height 17
type input "*"
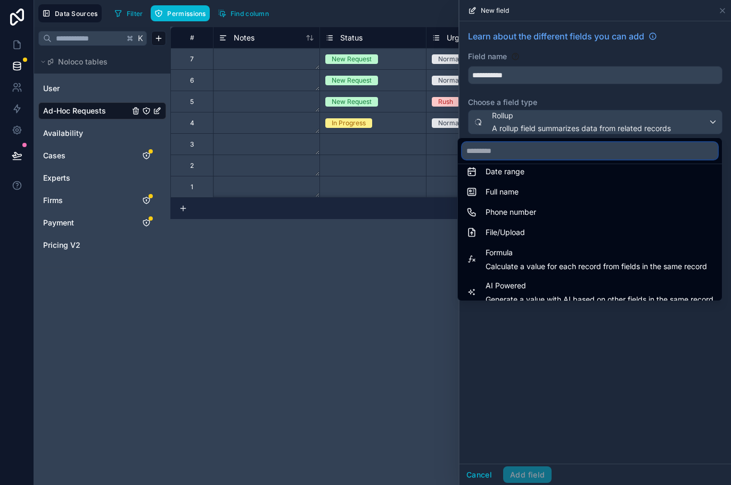
scroll to position [309, 0]
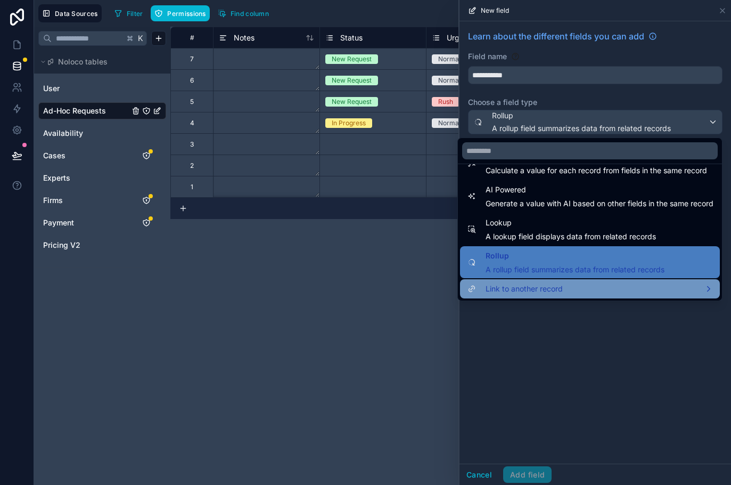
click at [539, 288] on span "Link to another record" at bounding box center [524, 288] width 77 height 13
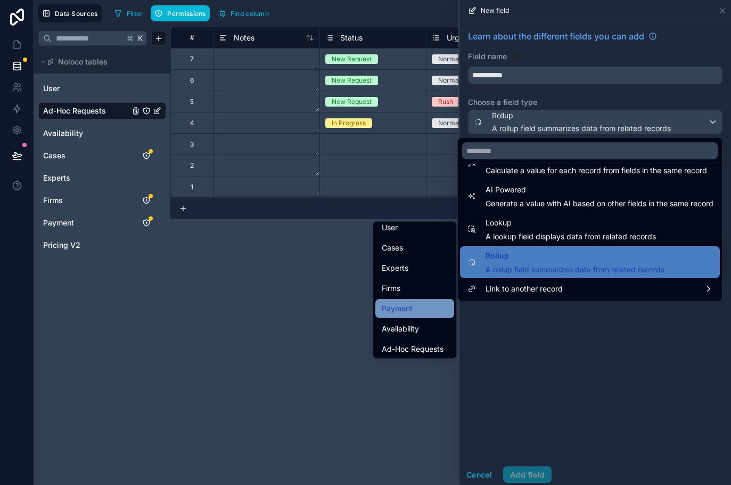
scroll to position [45, 0]
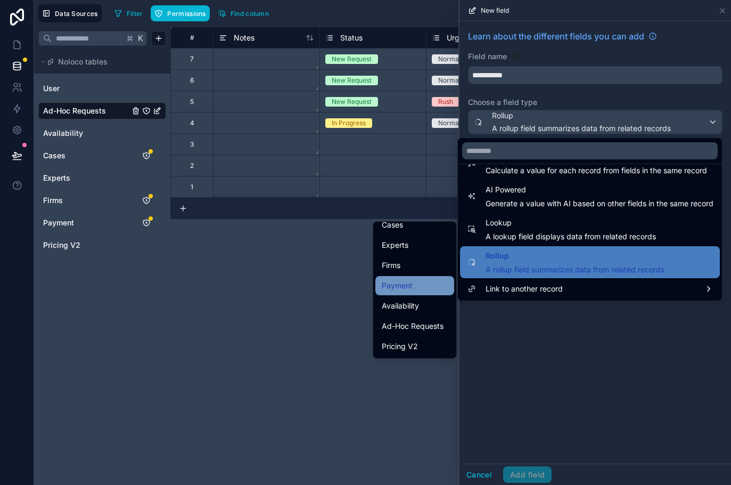
click at [401, 282] on span "Payment" at bounding box center [397, 285] width 31 height 13
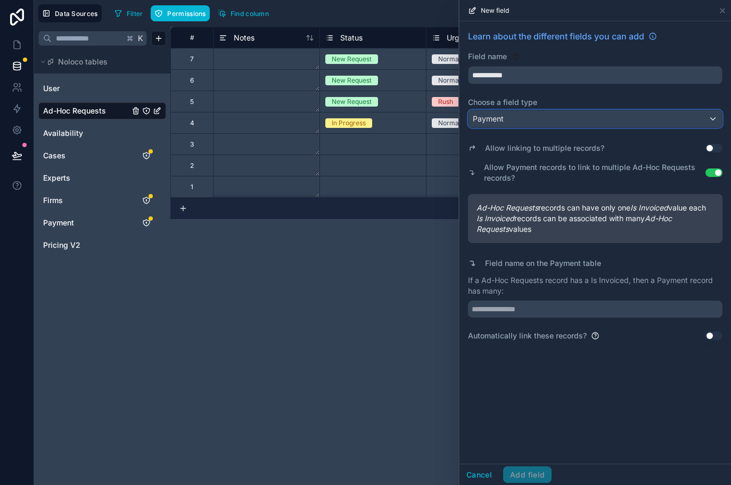
click at [515, 118] on div "Payment" at bounding box center [596, 118] width 254 height 17
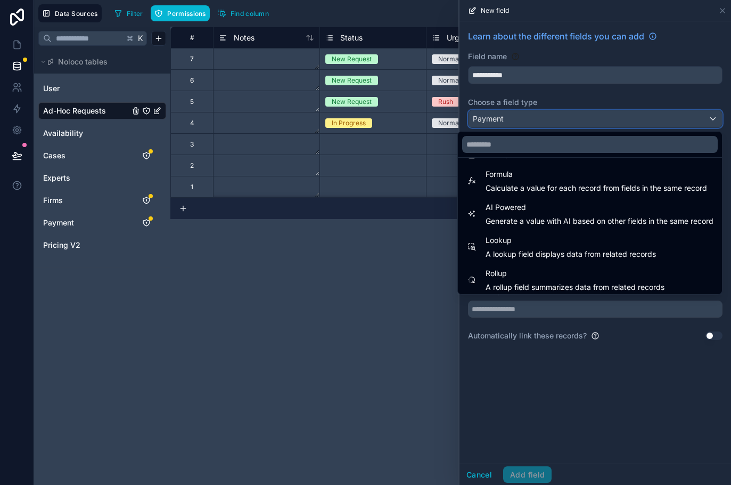
scroll to position [309, 0]
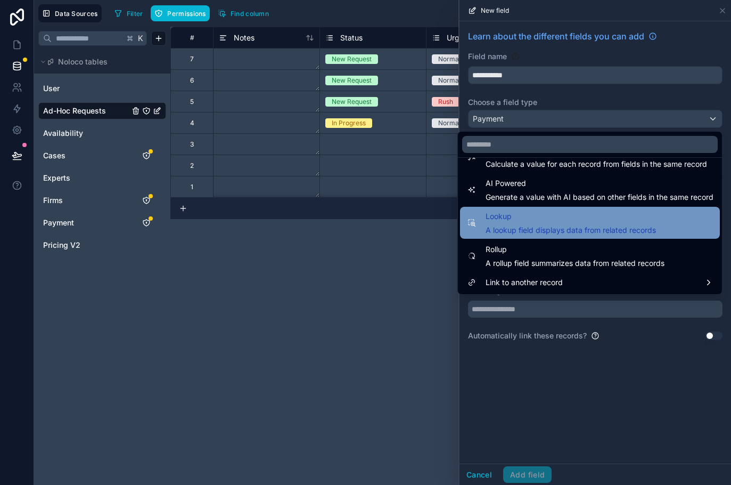
click at [517, 228] on span "A lookup field displays data from related records" at bounding box center [571, 230] width 170 height 11
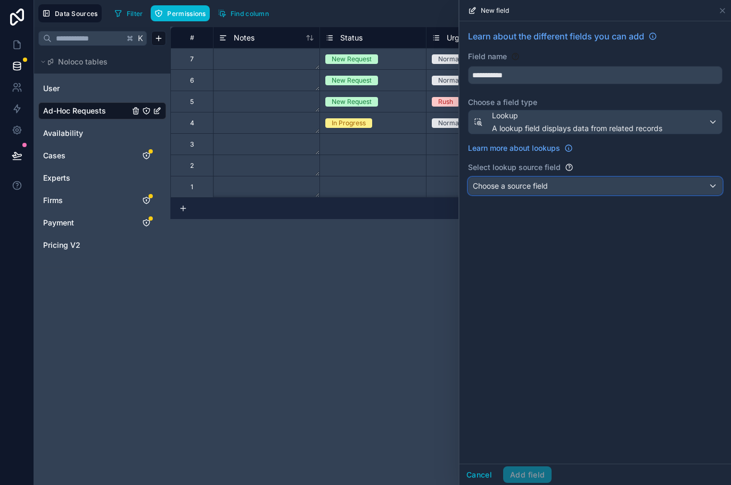
click at [508, 188] on span "Choose a source field" at bounding box center [510, 185] width 75 height 9
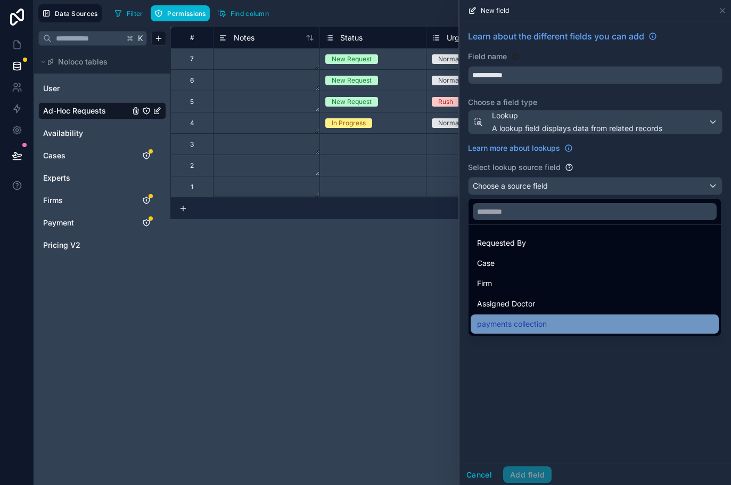
click at [511, 325] on span "payments collection" at bounding box center [512, 324] width 70 height 13
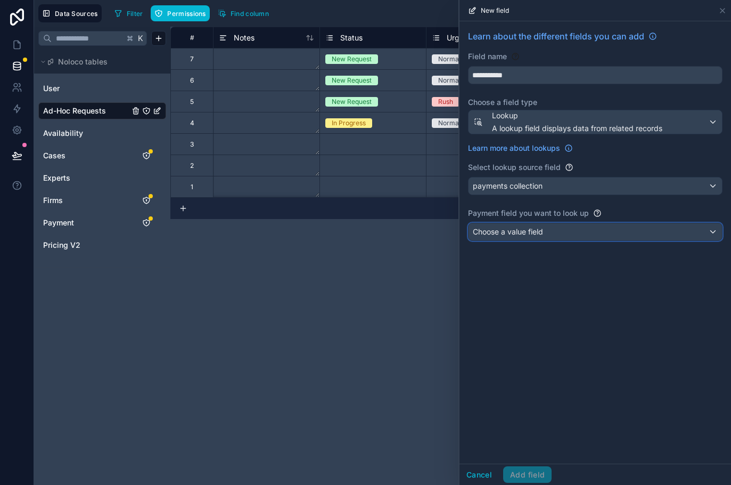
click at [499, 231] on span "Choose a value field" at bounding box center [508, 231] width 70 height 9
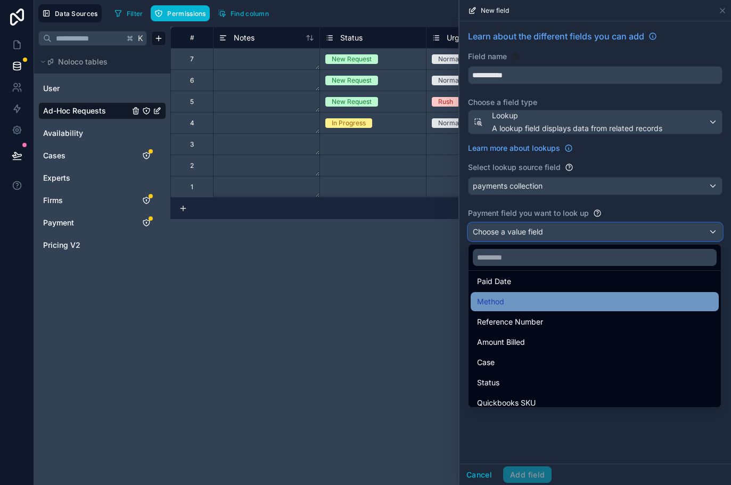
scroll to position [30, 0]
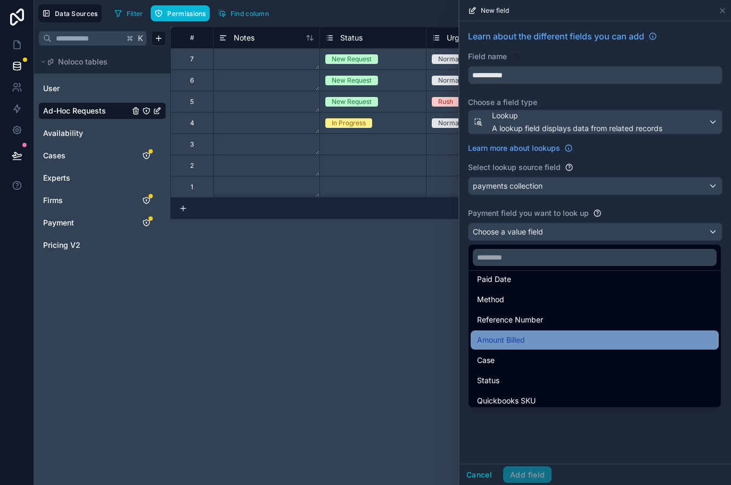
click at [533, 333] on div "Amount Billed" at bounding box center [594, 339] width 235 height 13
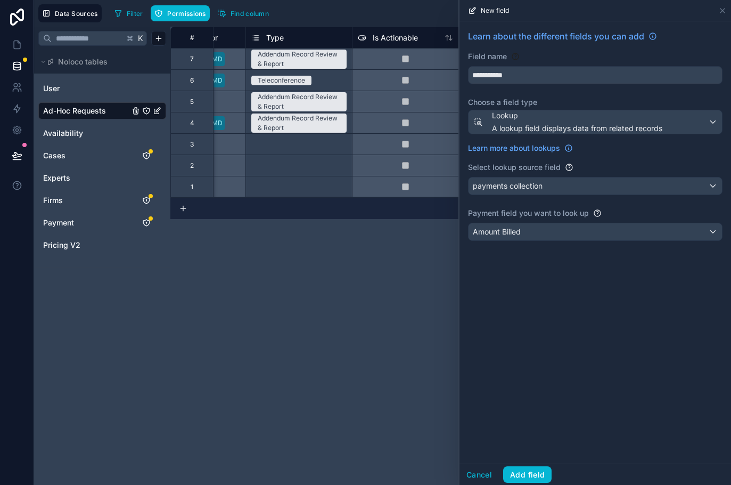
scroll to position [0, 734]
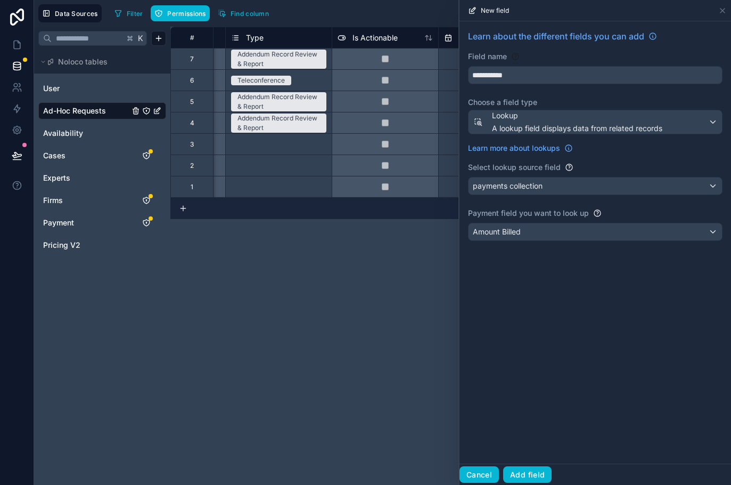
click at [476, 474] on button "Cancel" at bounding box center [479, 474] width 39 height 17
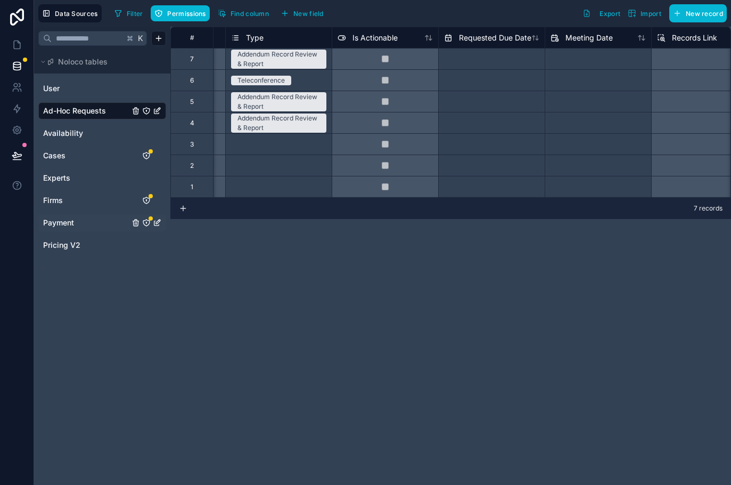
click at [81, 219] on link "Payment" at bounding box center [86, 222] width 86 height 11
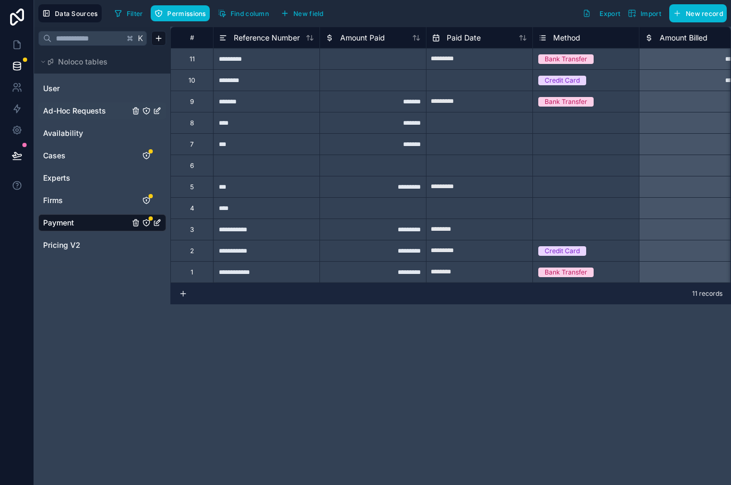
click at [72, 110] on span "Ad-Hoc Requests" at bounding box center [74, 110] width 63 height 11
